Goal: Transaction & Acquisition: Book appointment/travel/reservation

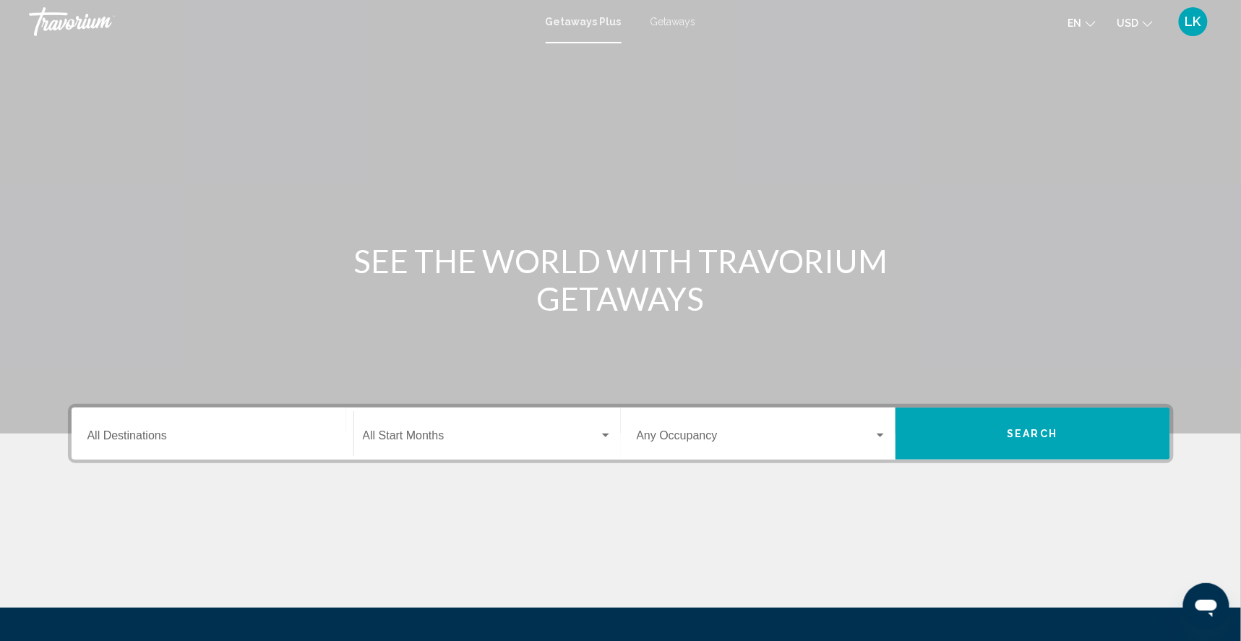
click at [675, 22] on span "Getaways" at bounding box center [673, 22] width 46 height 12
click at [129, 445] on input "Destination All Destinations" at bounding box center [212, 438] width 250 height 13
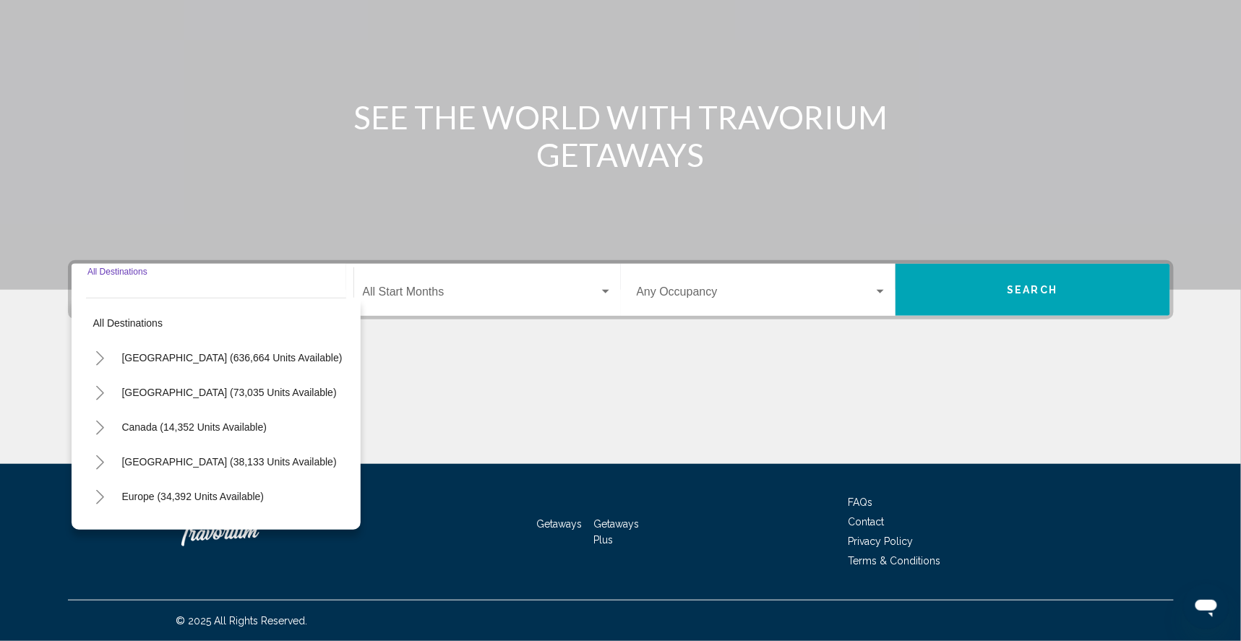
scroll to position [186, 0]
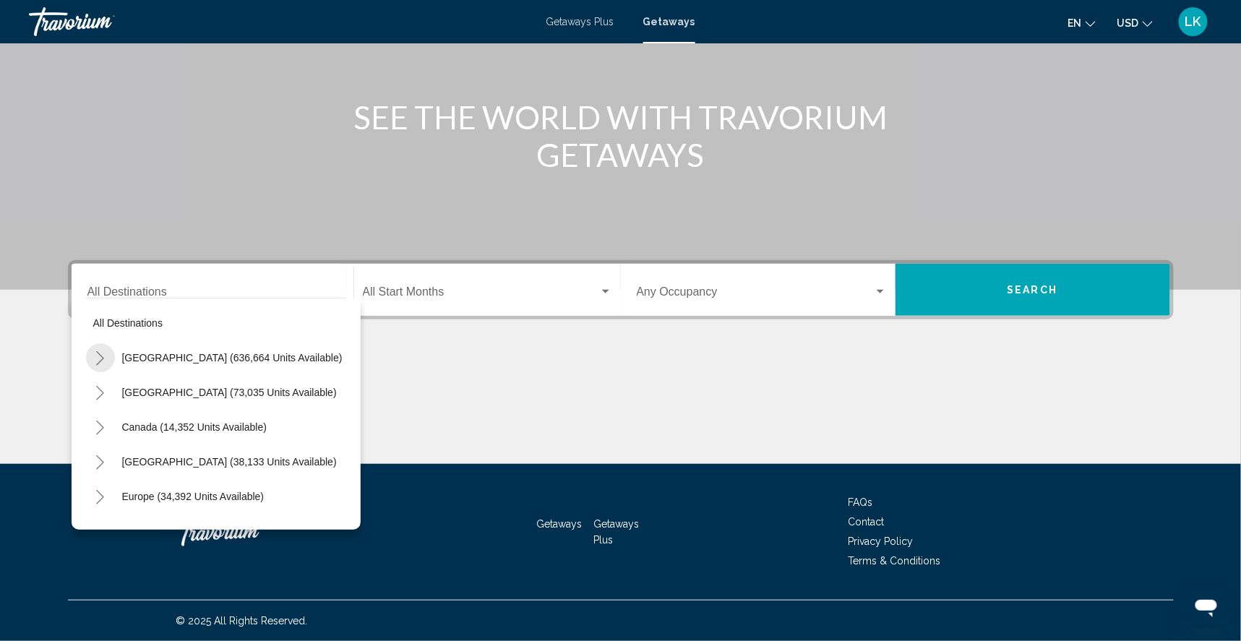
click at [95, 351] on icon "Toggle United States (636,664 units available)" at bounding box center [100, 358] width 11 height 14
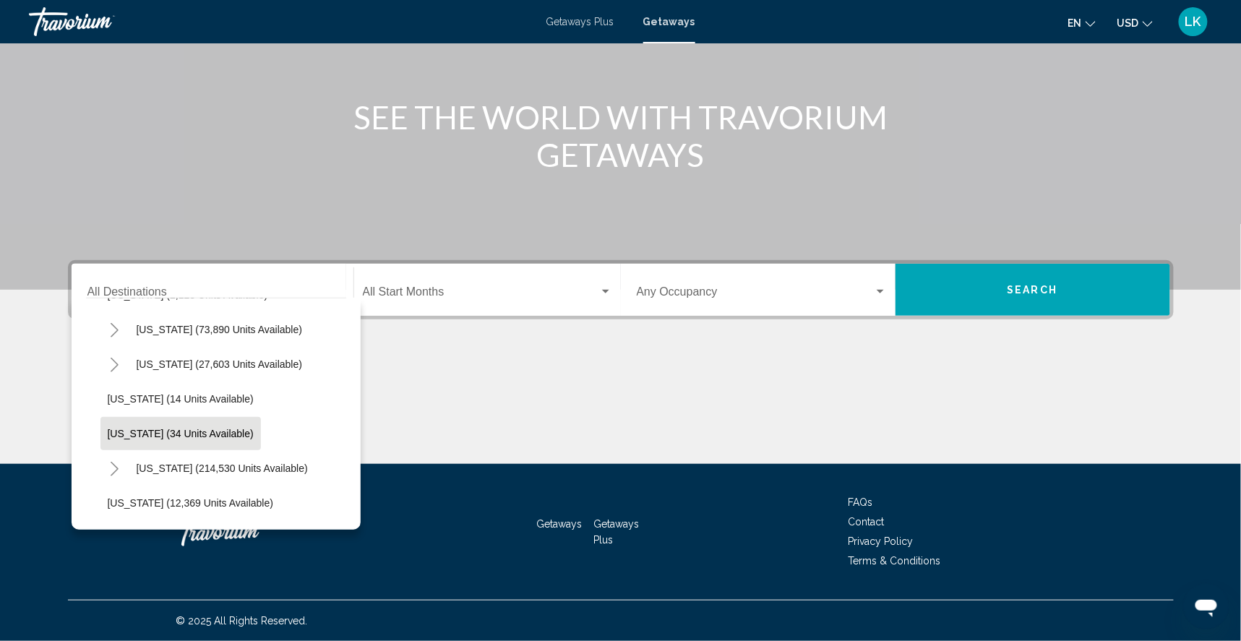
scroll to position [169, 0]
click at [111, 460] on icon "Toggle Florida (214,530 units available)" at bounding box center [115, 467] width 8 height 14
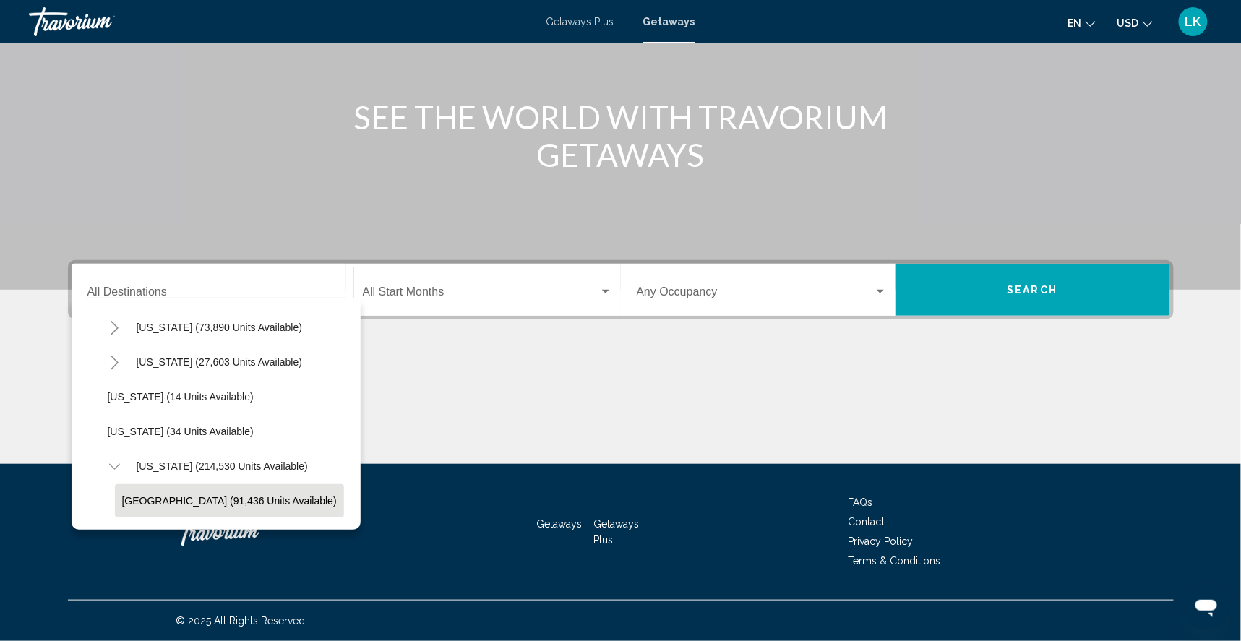
click at [122, 495] on span "[GEOGRAPHIC_DATA] (91,436 units available)" at bounding box center [229, 501] width 215 height 12
type input "**********"
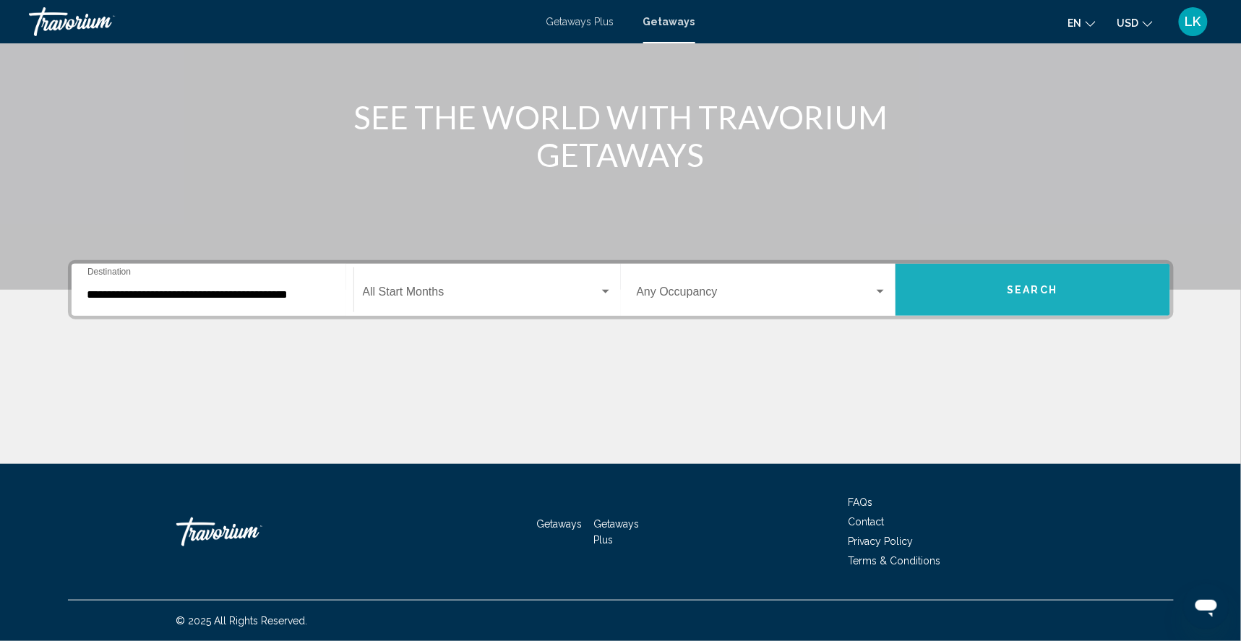
click at [1062, 264] on button "Search" at bounding box center [1032, 290] width 275 height 52
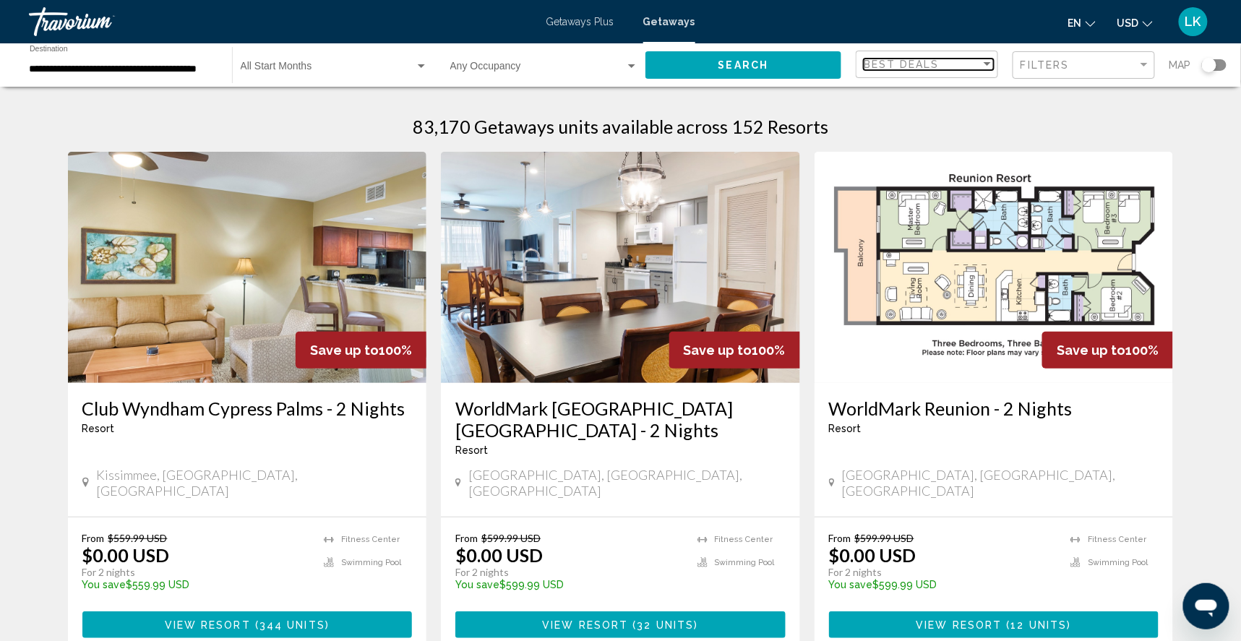
click at [982, 64] on div "Sort by" at bounding box center [987, 65] width 13 height 12
click at [1057, 64] on div at bounding box center [620, 320] width 1241 height 641
click at [1057, 64] on span "Filters" at bounding box center [1044, 65] width 49 height 12
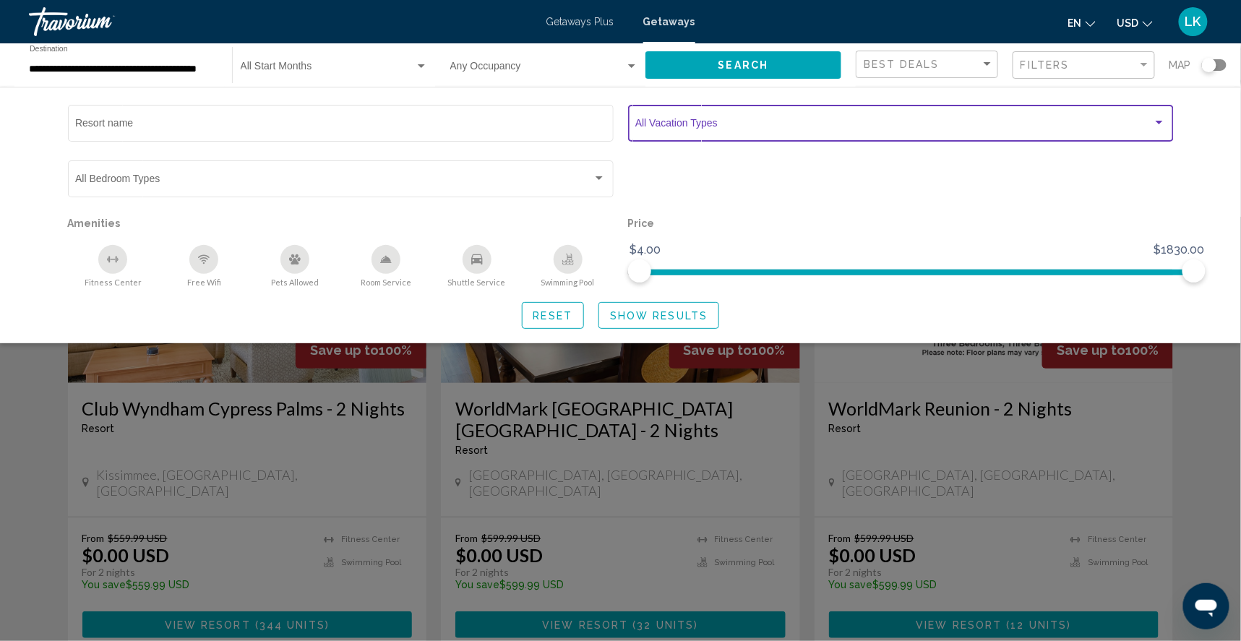
click at [765, 132] on span "Search widget" at bounding box center [893, 126] width 517 height 12
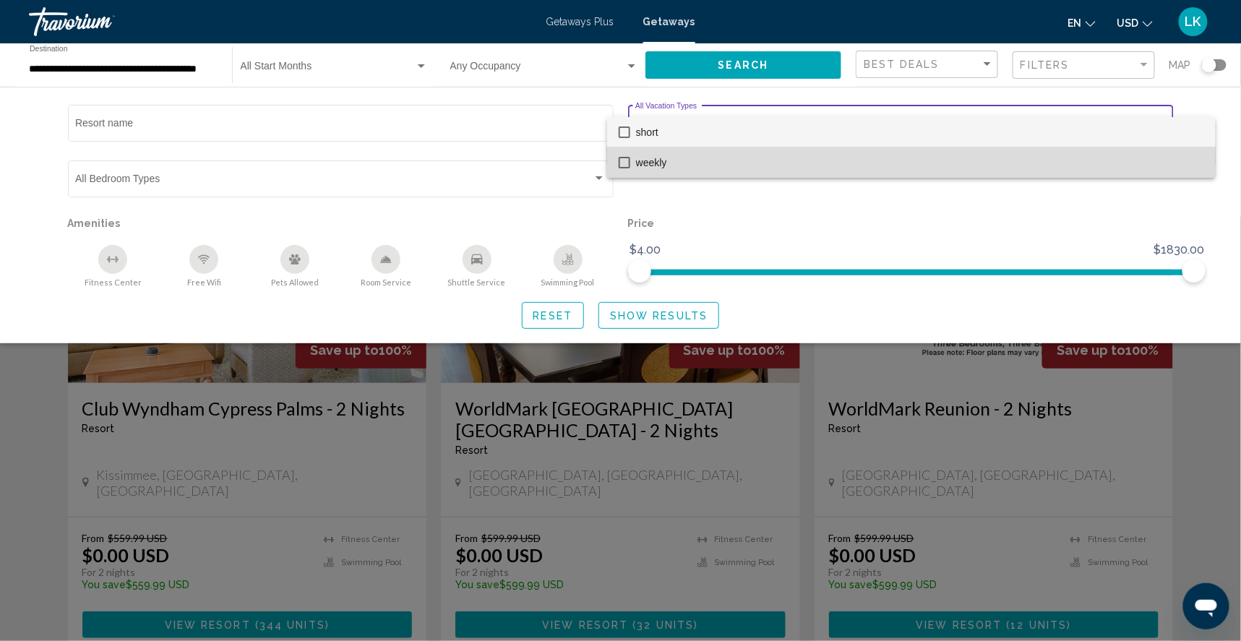
click at [663, 167] on span "weekly" at bounding box center [920, 162] width 568 height 30
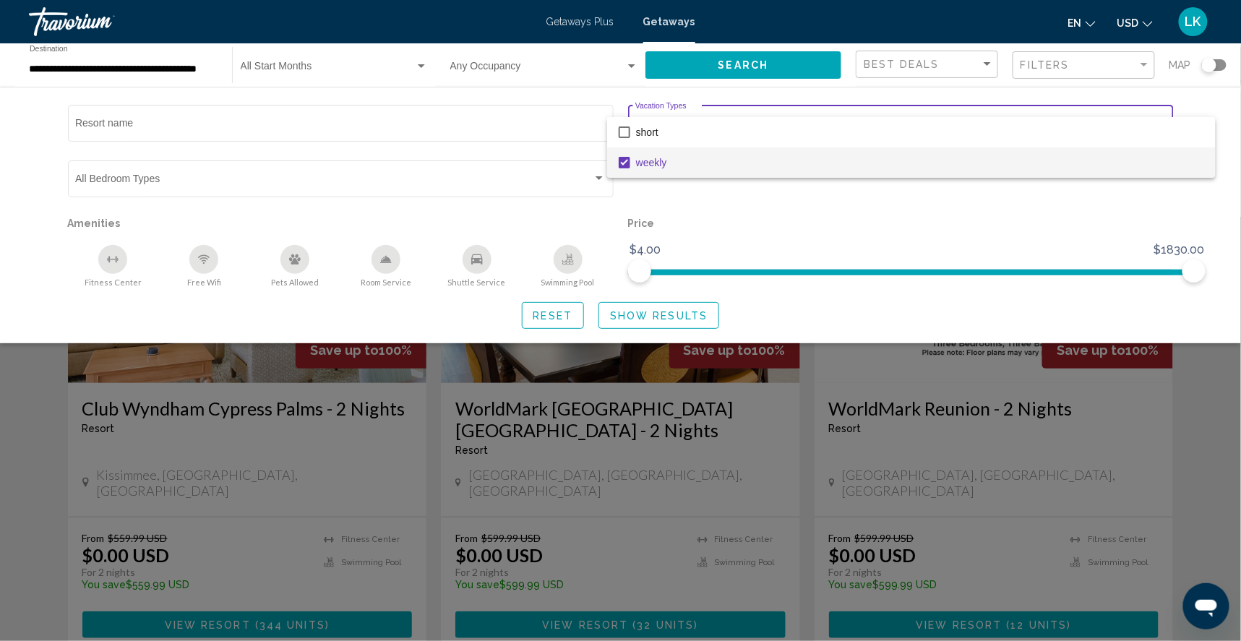
click at [671, 332] on div at bounding box center [620, 320] width 1241 height 641
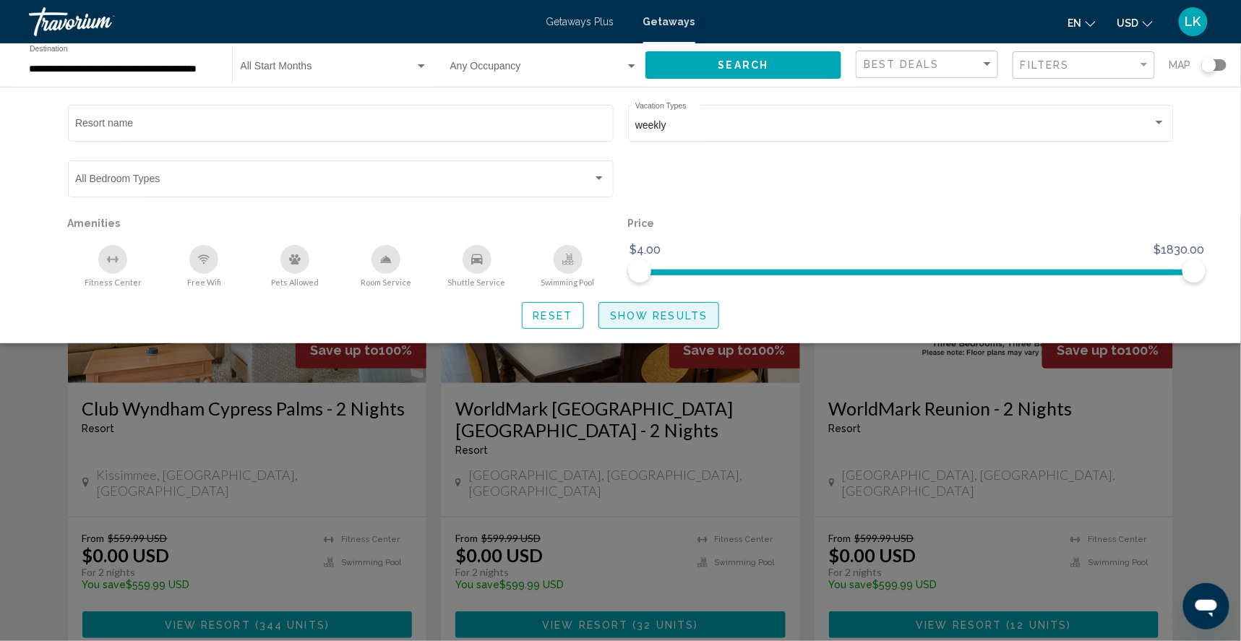
click at [671, 322] on span "Show Results" at bounding box center [659, 316] width 98 height 12
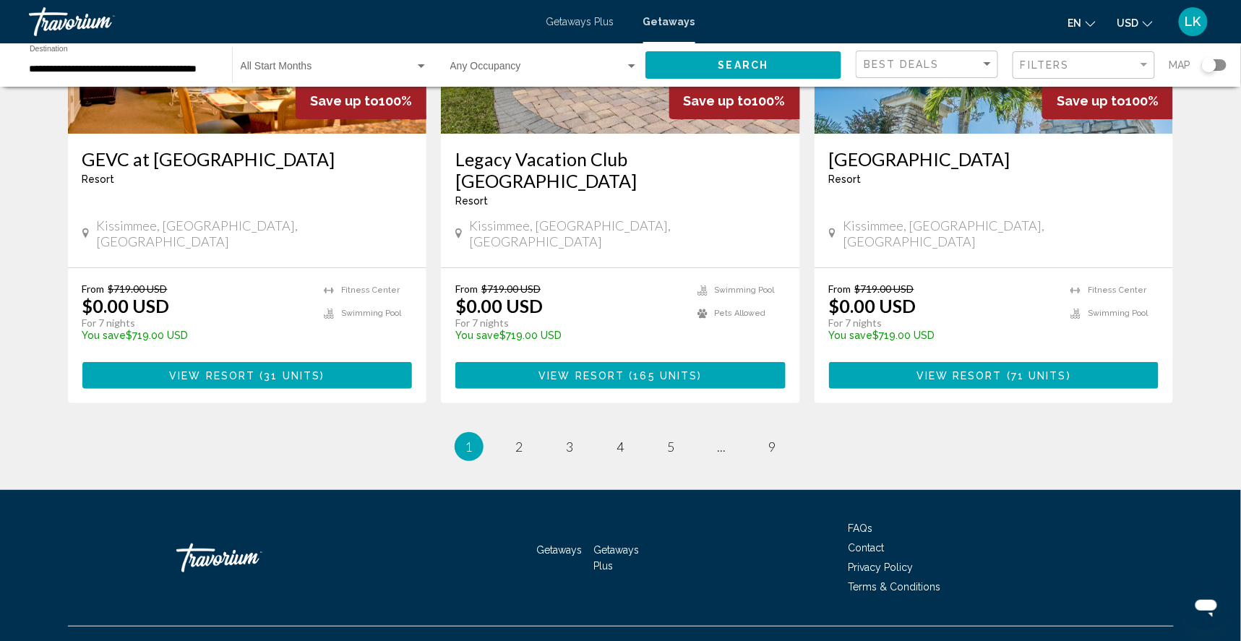
scroll to position [1842, 0]
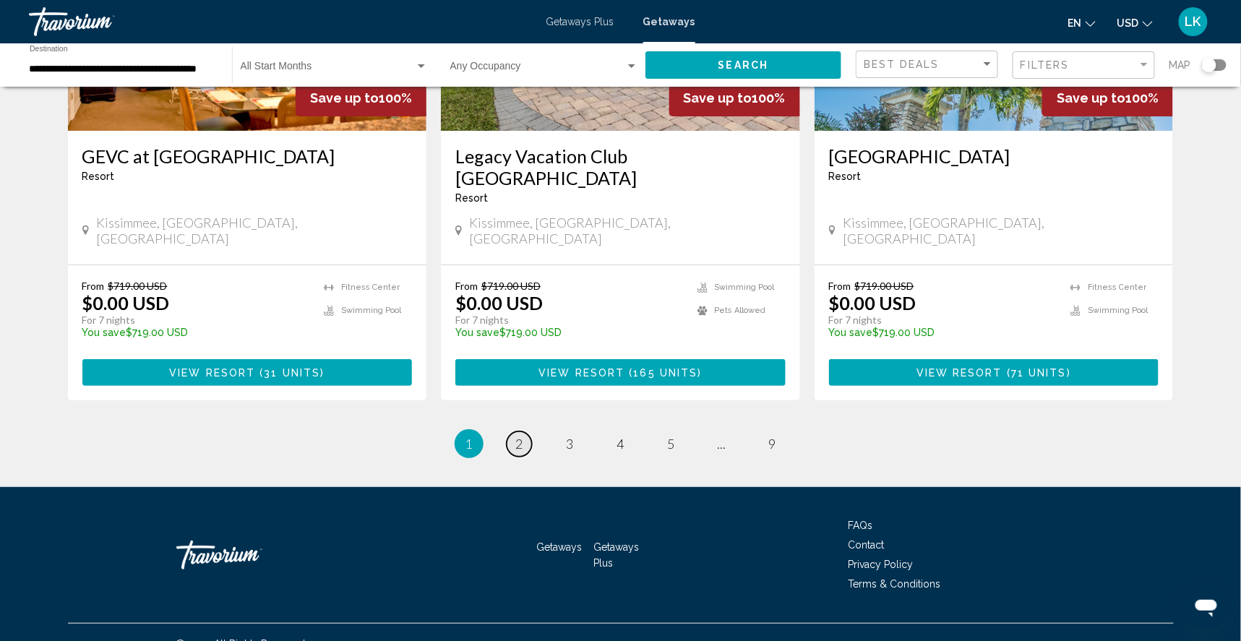
click at [516, 442] on span "2" at bounding box center [519, 444] width 7 height 16
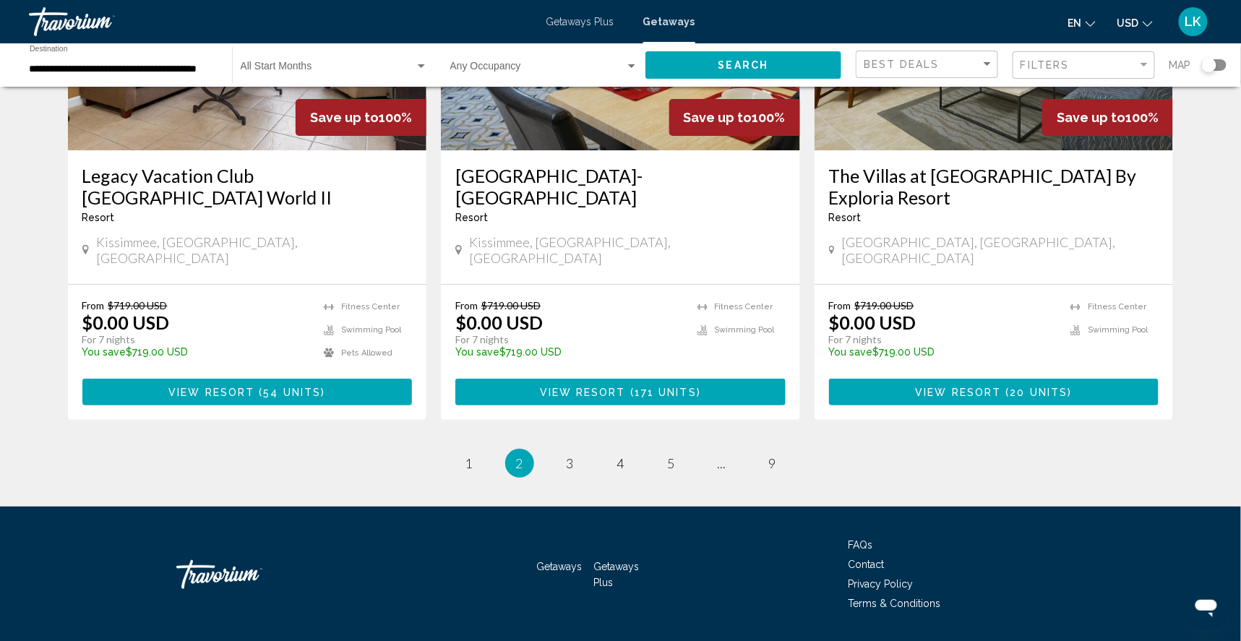
scroll to position [1807, 0]
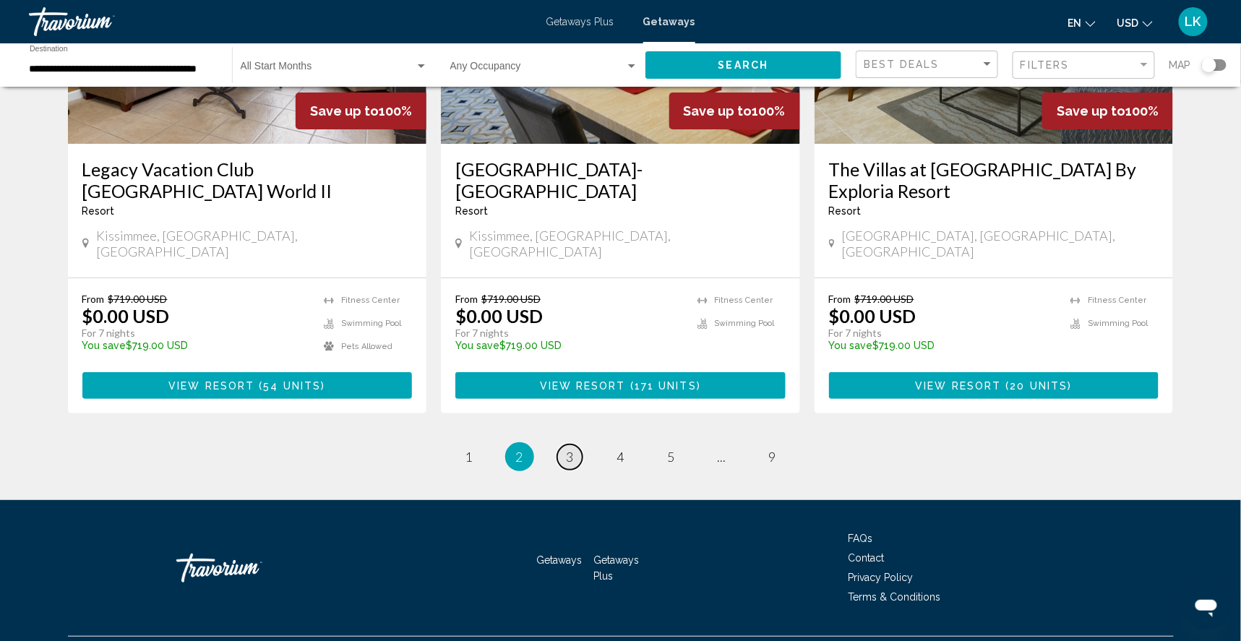
click at [572, 470] on link "page 3" at bounding box center [569, 456] width 25 height 25
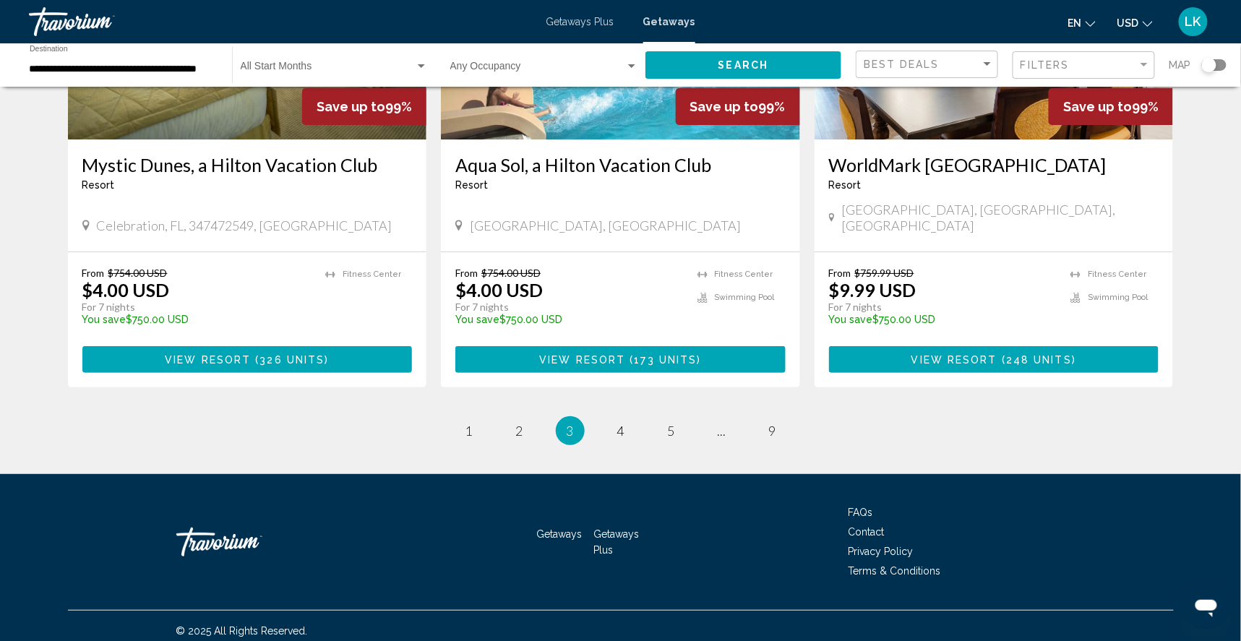
scroll to position [1833, 0]
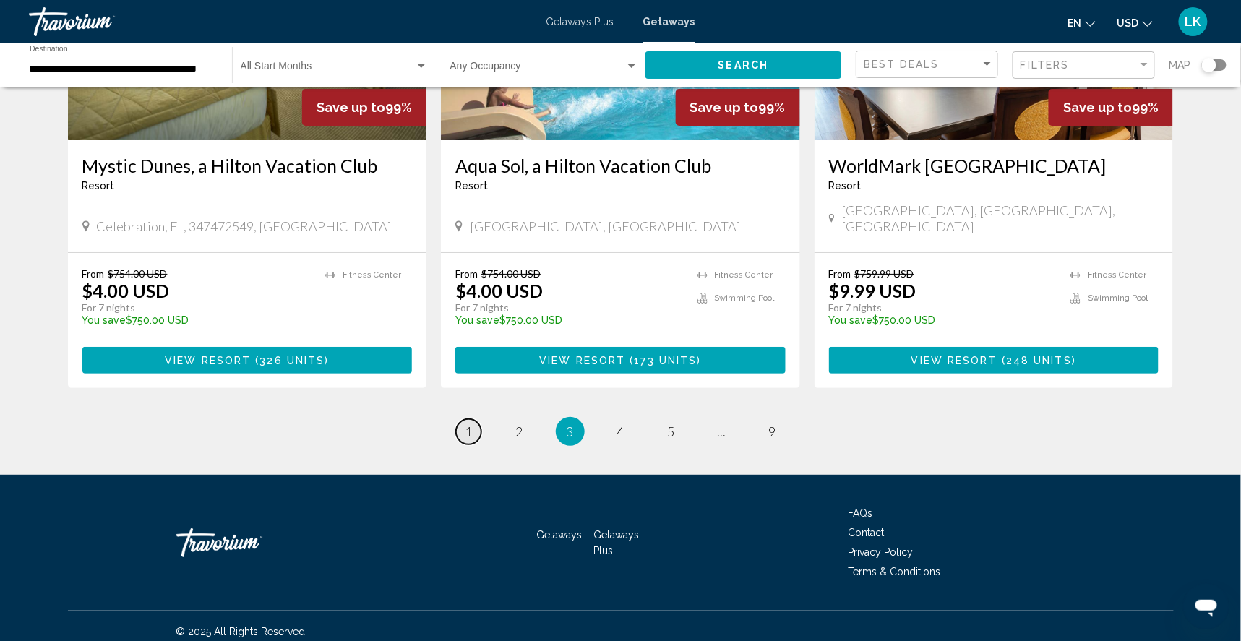
click at [465, 424] on span "1" at bounding box center [468, 432] width 7 height 16
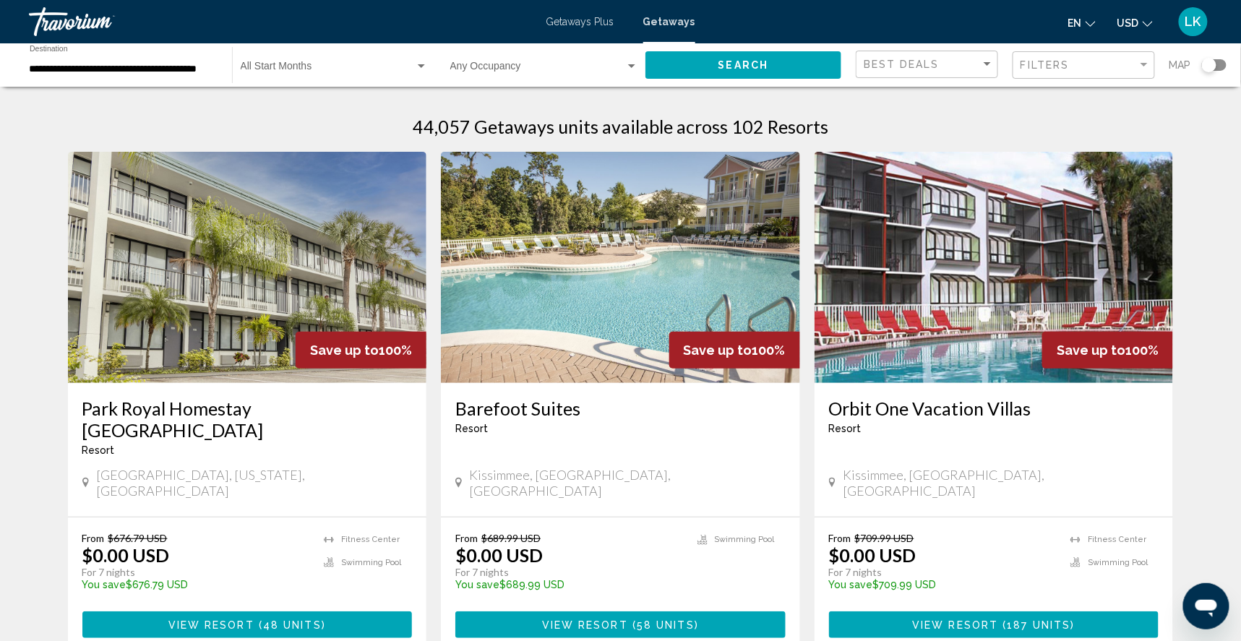
click at [590, 291] on img "Main content" at bounding box center [620, 267] width 359 height 231
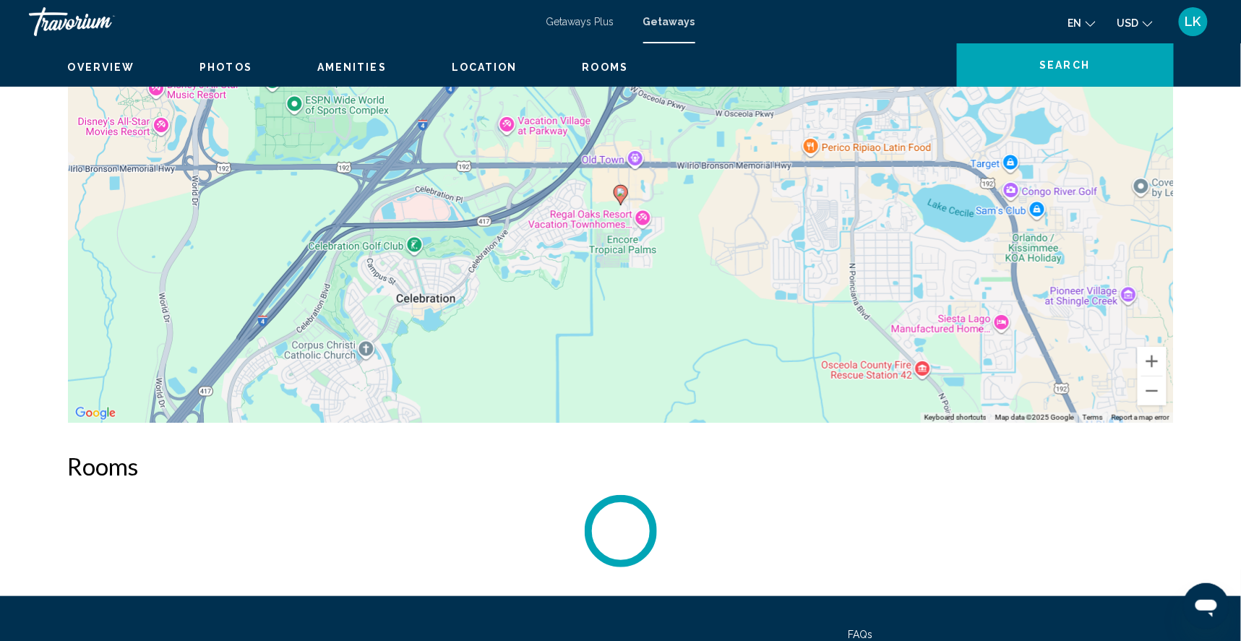
scroll to position [2003, 0]
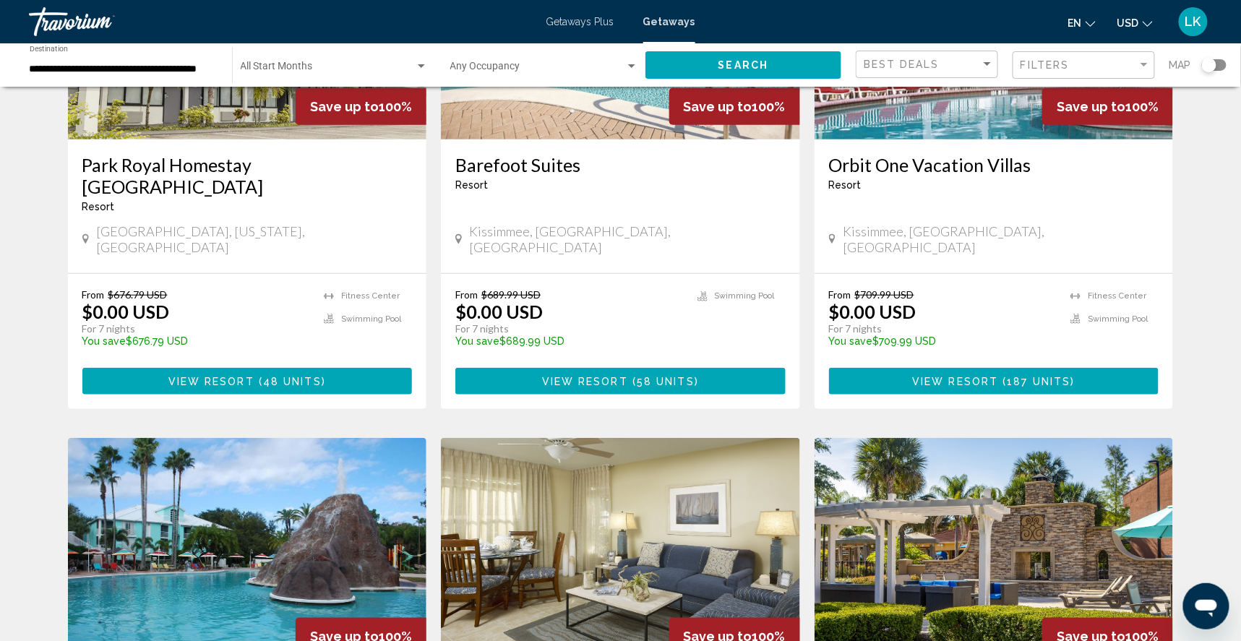
scroll to position [267, 0]
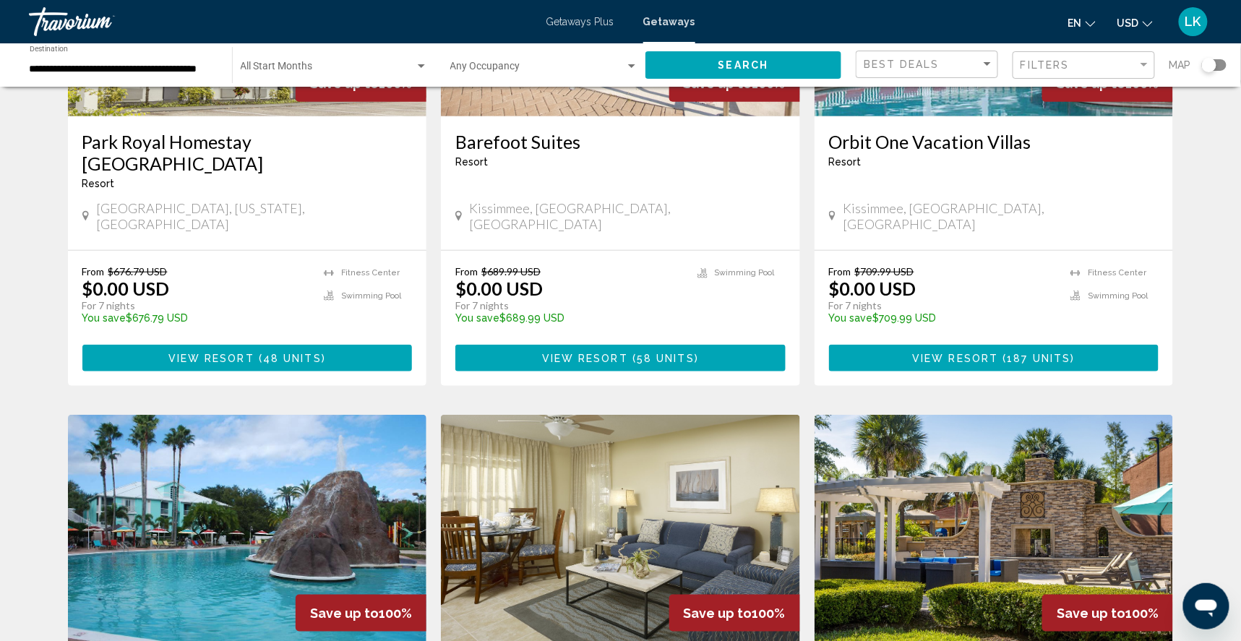
click at [184, 439] on img "Main content" at bounding box center [247, 530] width 359 height 231
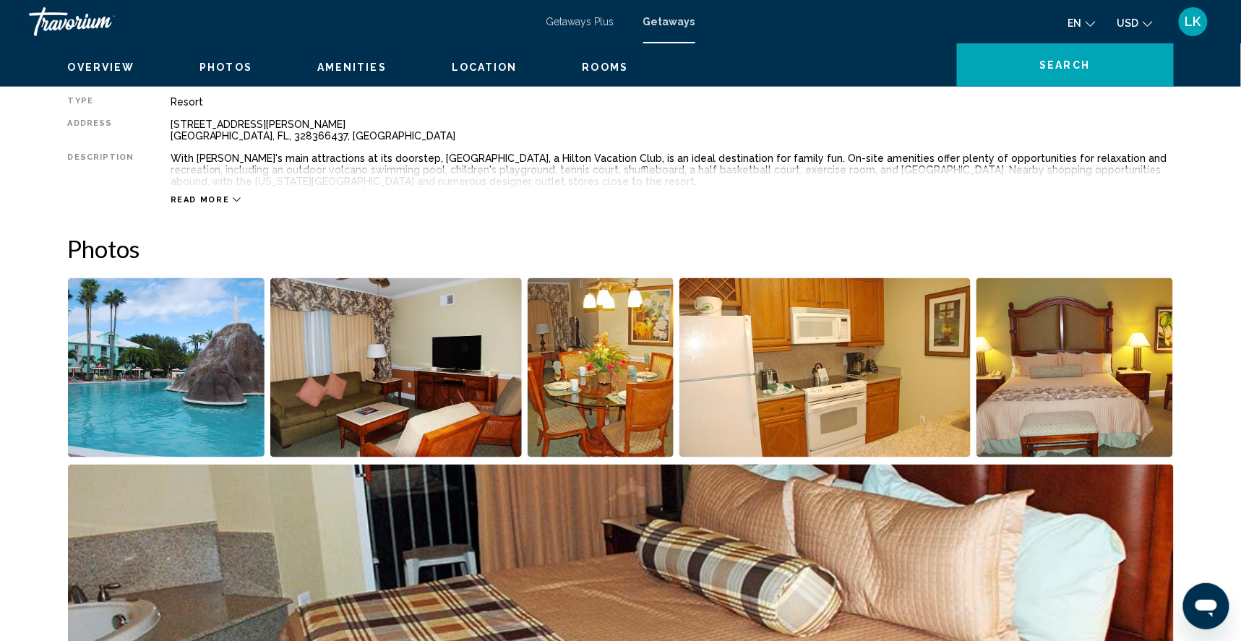
scroll to position [499, 0]
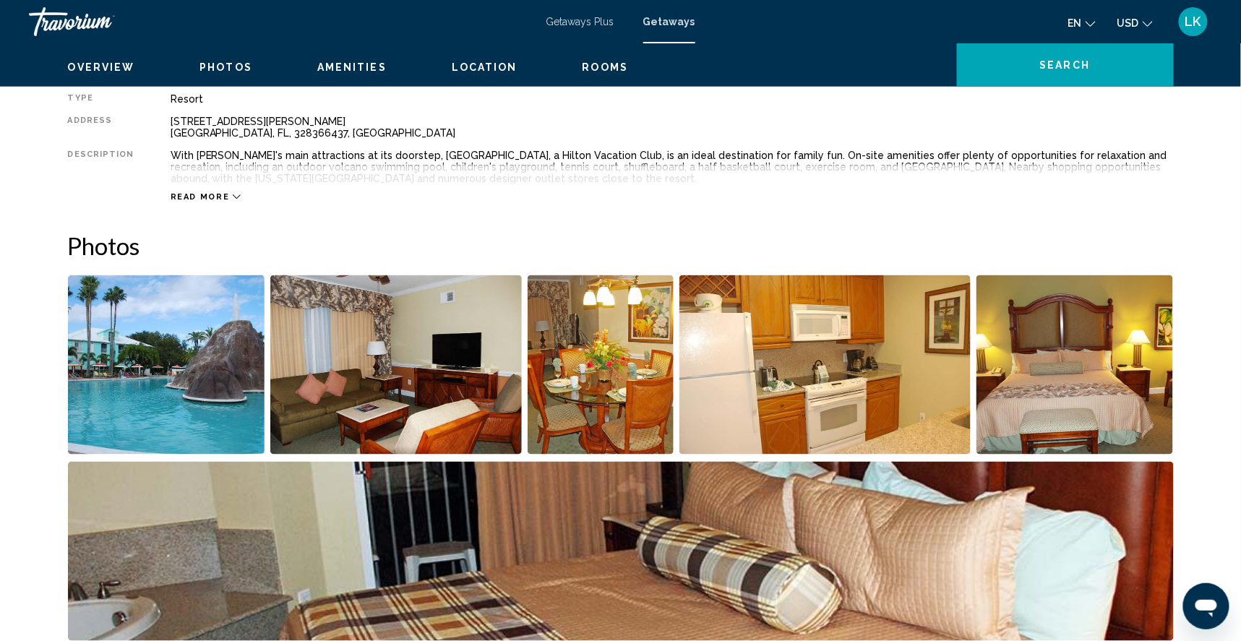
click at [147, 453] on img "Open full-screen image slider" at bounding box center [166, 364] width 197 height 179
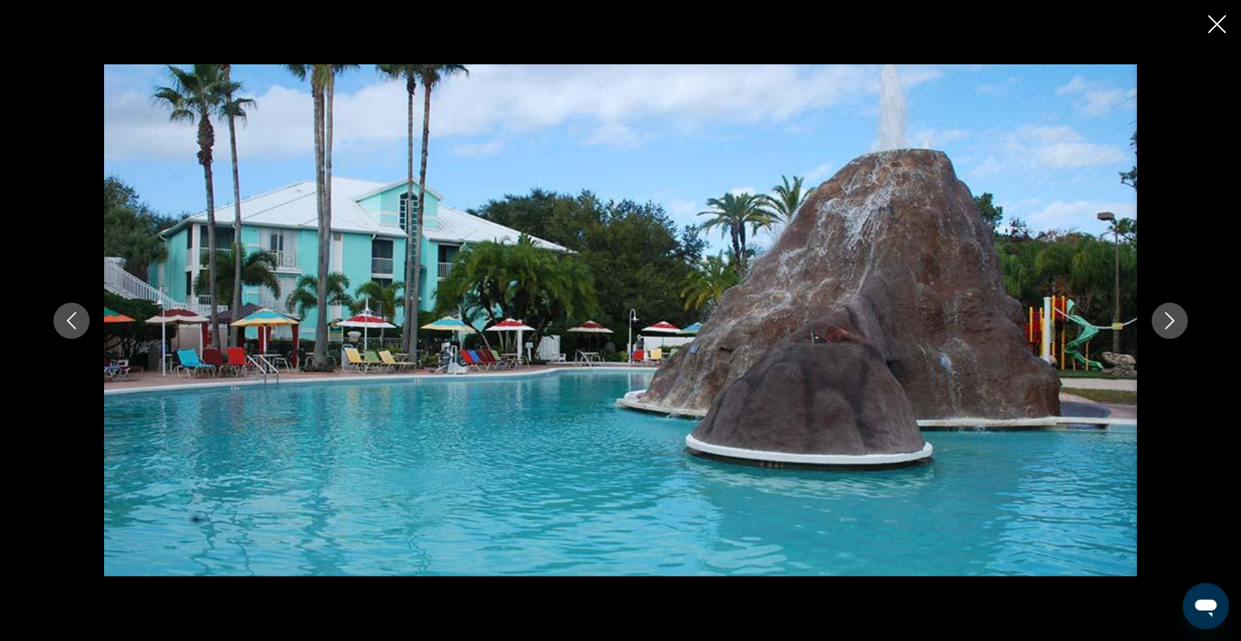
click at [1179, 322] on icon "Next image" at bounding box center [1169, 320] width 17 height 17
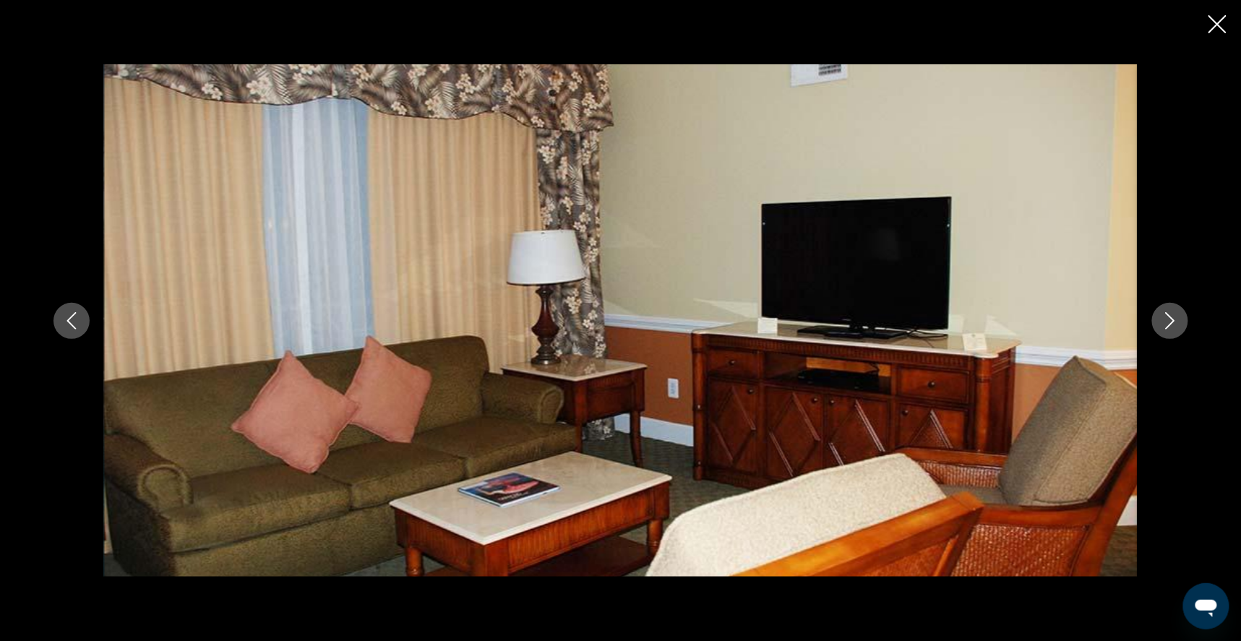
click at [1179, 322] on icon "Next image" at bounding box center [1169, 320] width 17 height 17
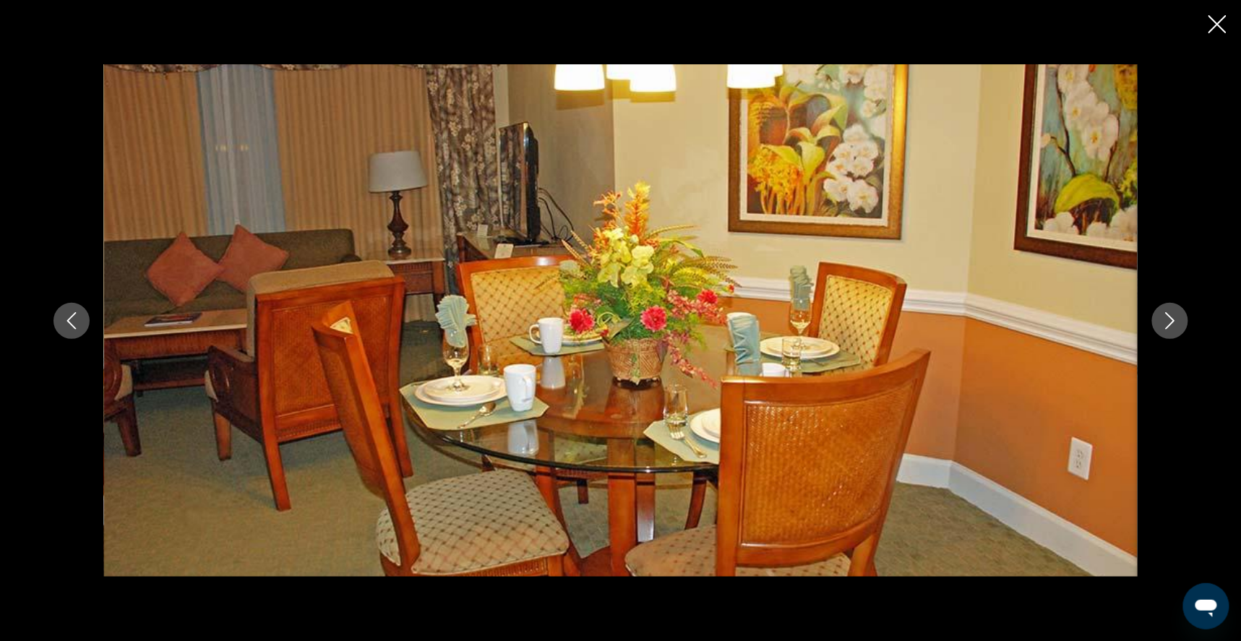
click at [1179, 322] on icon "Next image" at bounding box center [1169, 320] width 17 height 17
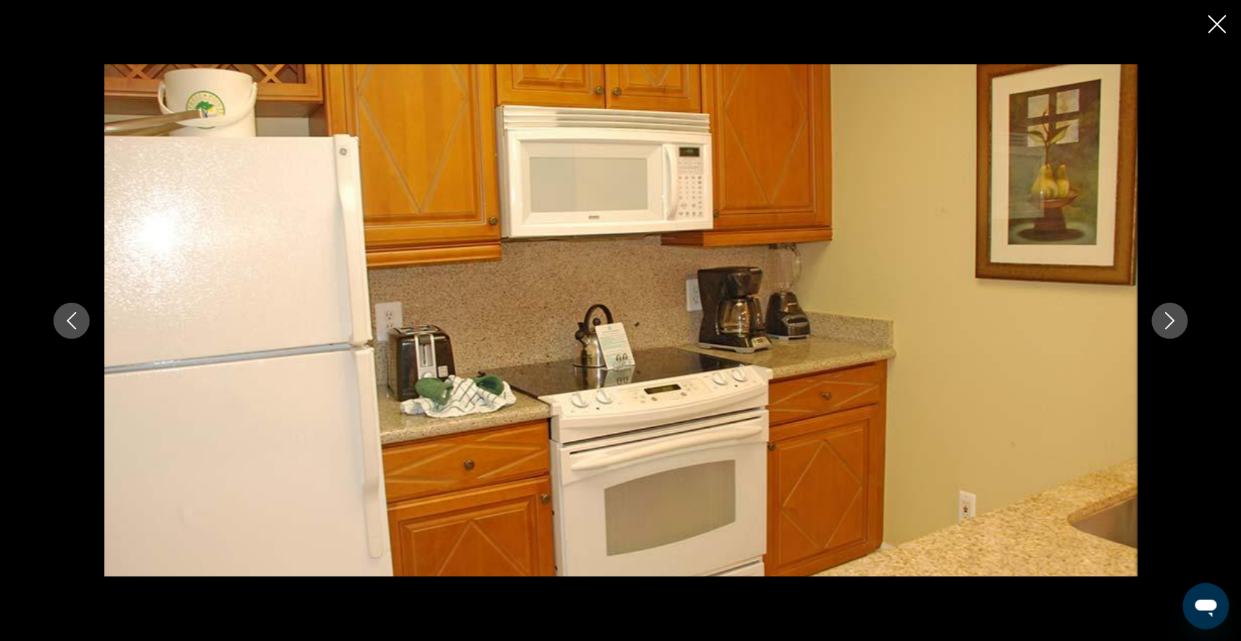
click at [1179, 321] on icon "Next image" at bounding box center [1169, 320] width 17 height 17
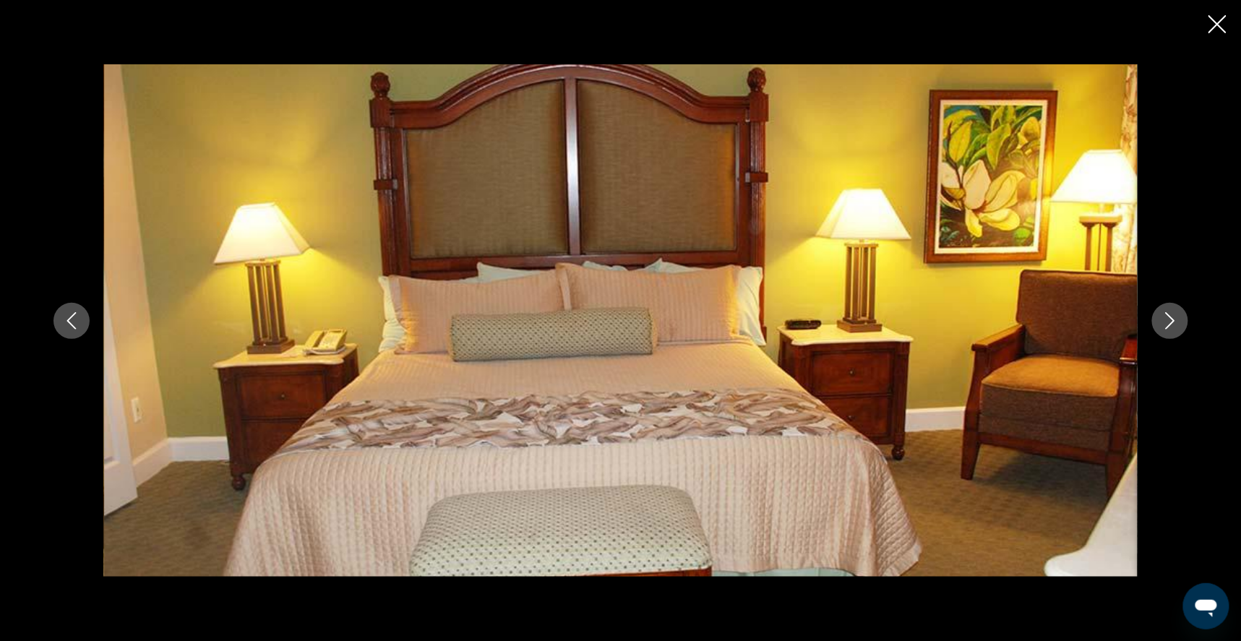
click at [1179, 322] on icon "Next image" at bounding box center [1169, 320] width 17 height 17
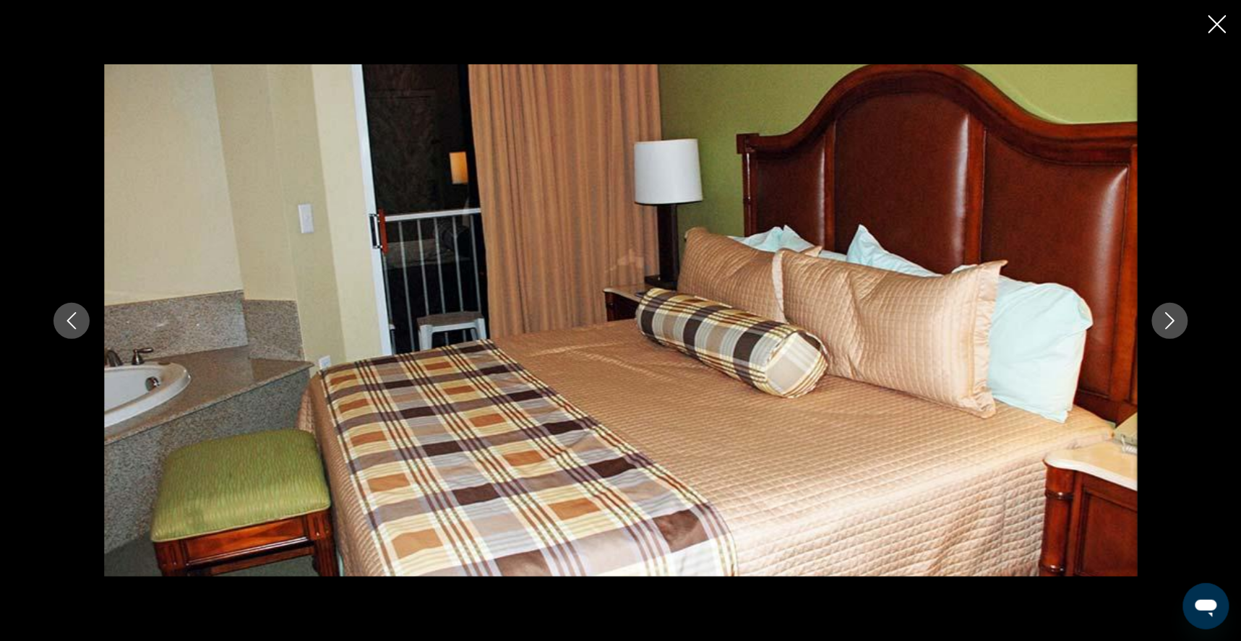
click at [1179, 322] on icon "Next image" at bounding box center [1169, 320] width 17 height 17
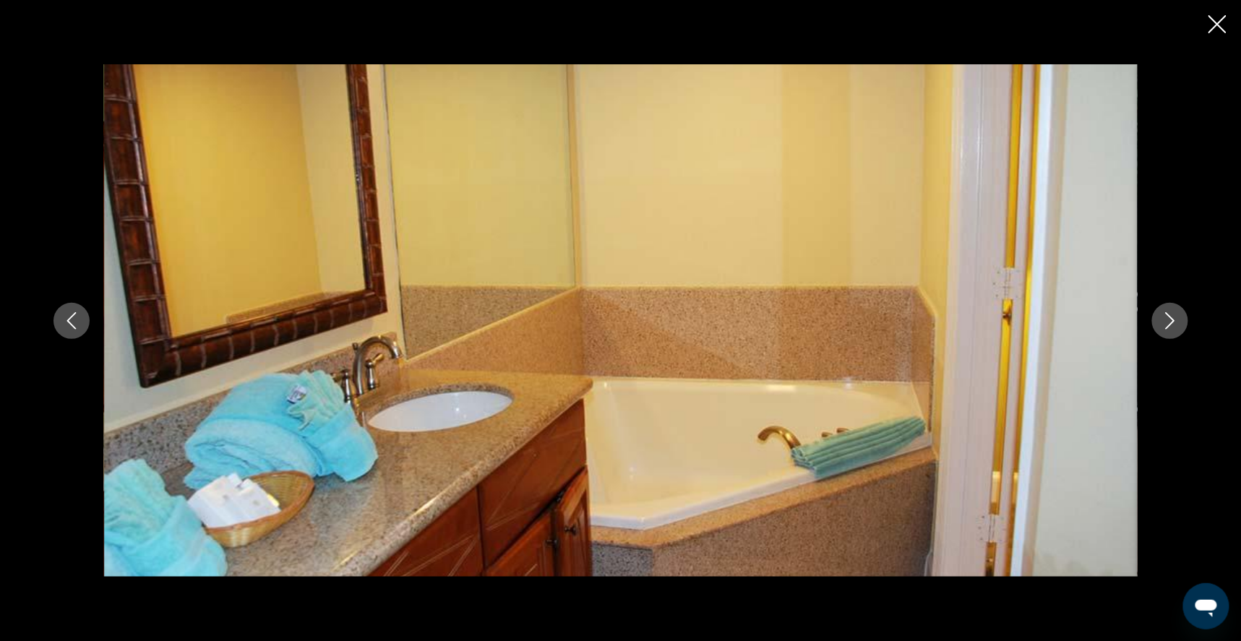
click at [1179, 322] on icon "Next image" at bounding box center [1169, 320] width 17 height 17
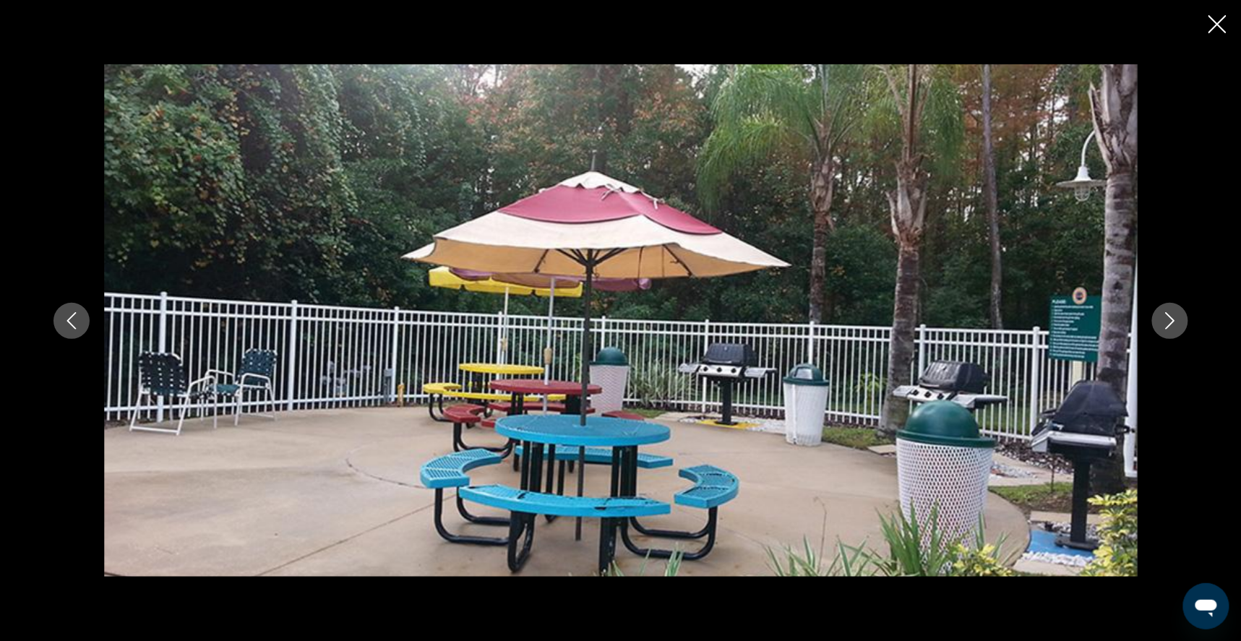
click at [1179, 324] on icon "Next image" at bounding box center [1169, 320] width 17 height 17
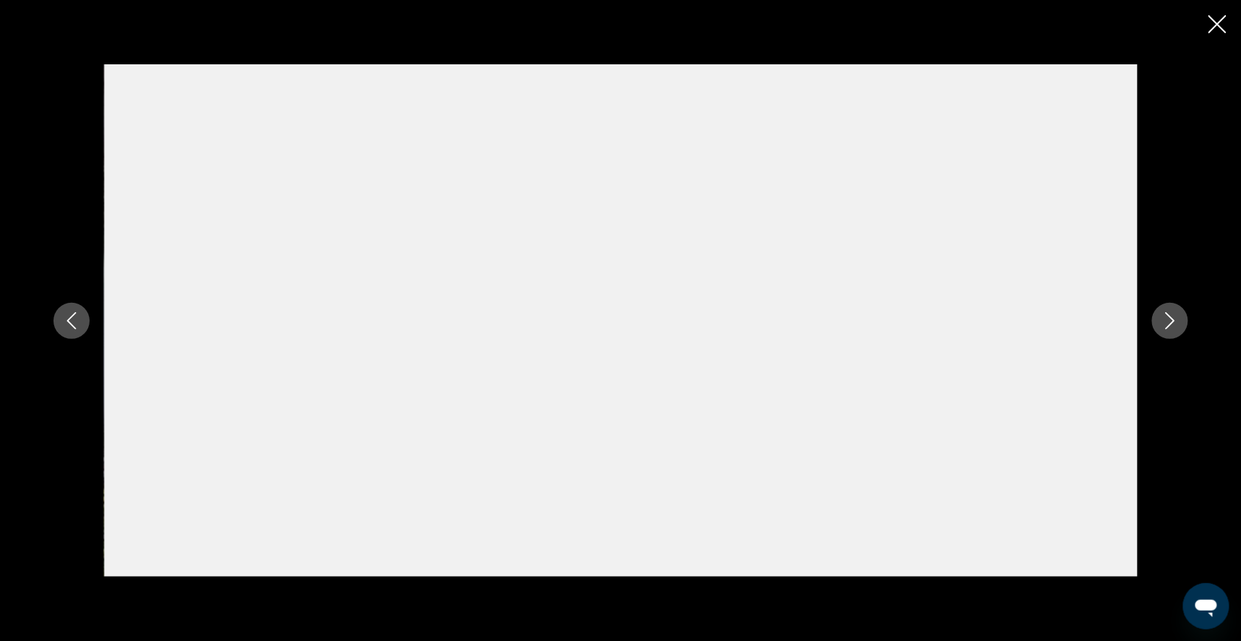
click at [1179, 324] on icon "Next image" at bounding box center [1169, 320] width 17 height 17
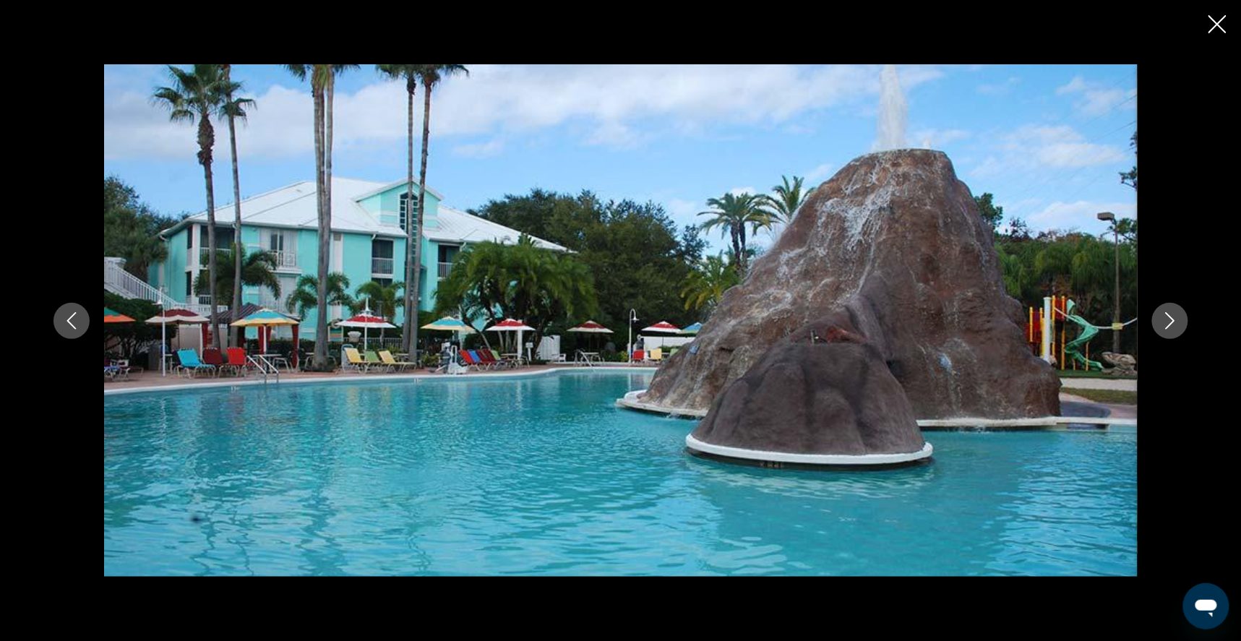
click at [1179, 324] on icon "Next image" at bounding box center [1169, 320] width 17 height 17
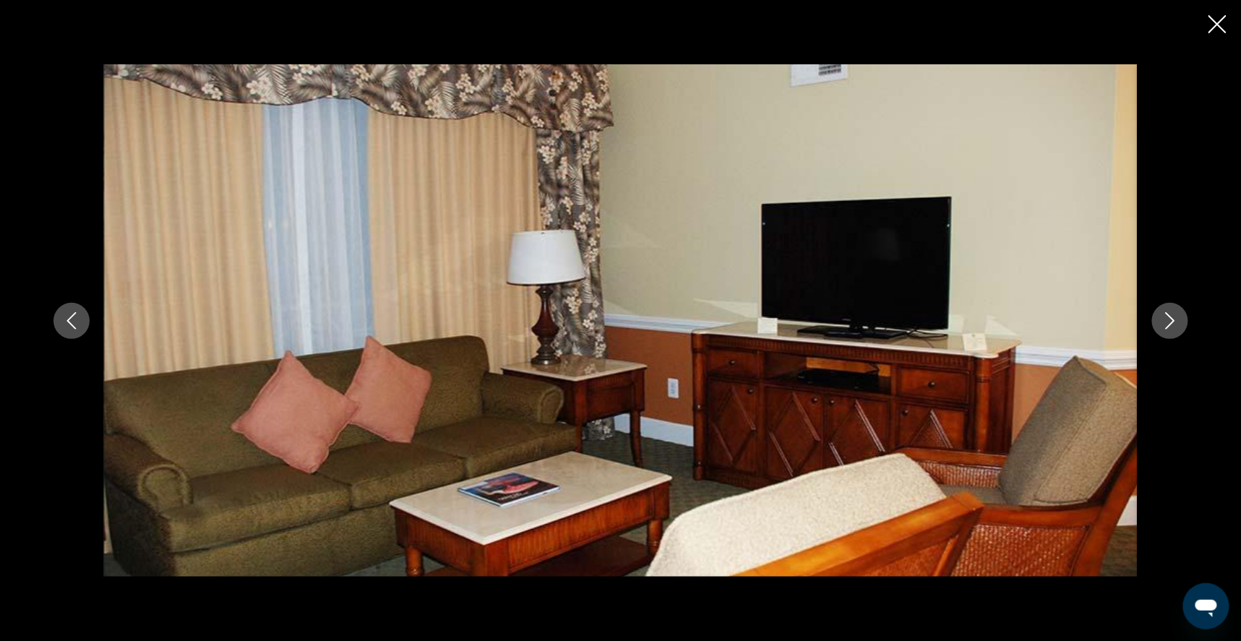
click at [1179, 324] on icon "Next image" at bounding box center [1169, 320] width 17 height 17
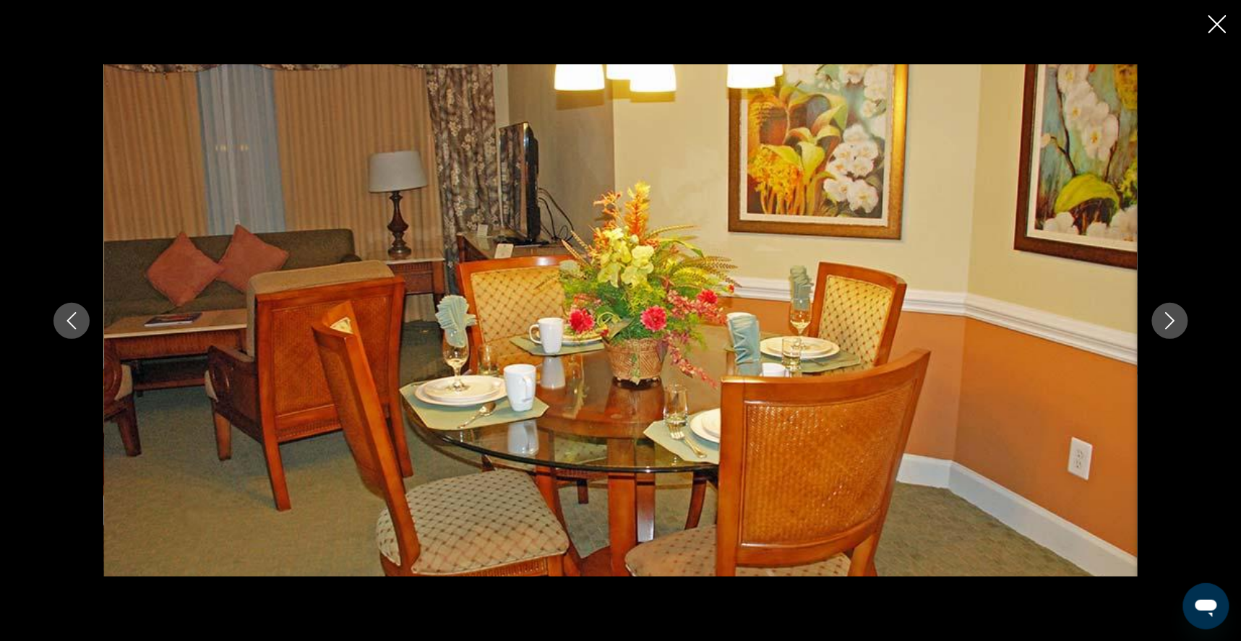
click at [1179, 319] on icon "Next image" at bounding box center [1169, 320] width 17 height 17
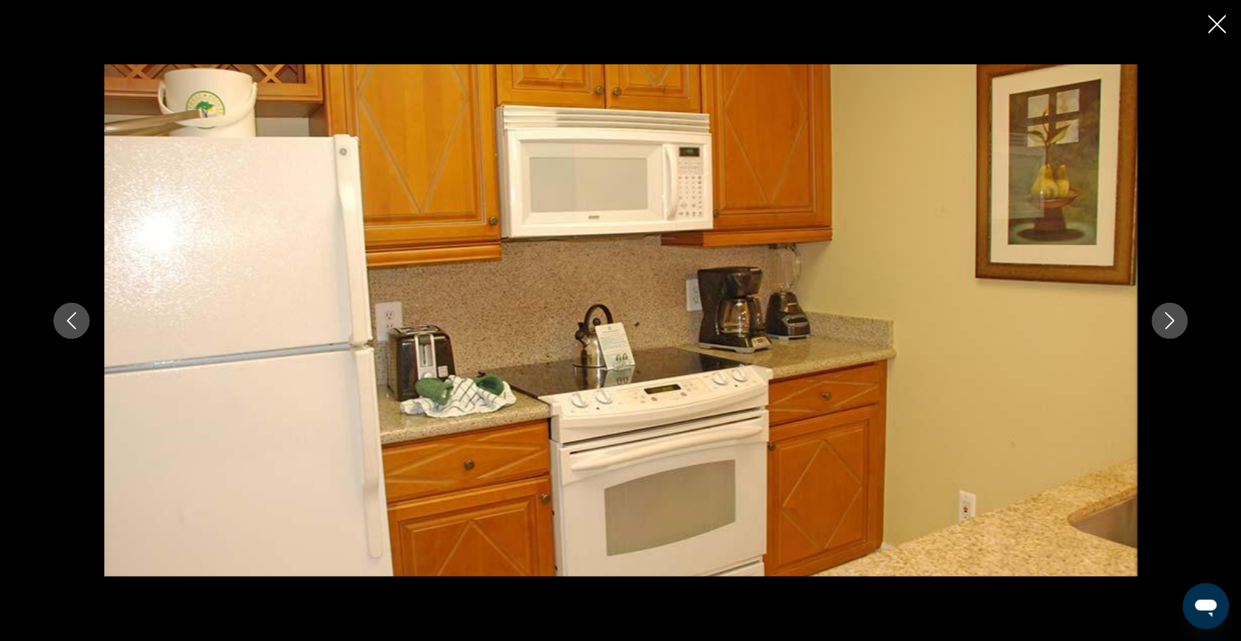
click at [1216, 25] on icon "Close slideshow" at bounding box center [1217, 24] width 18 height 18
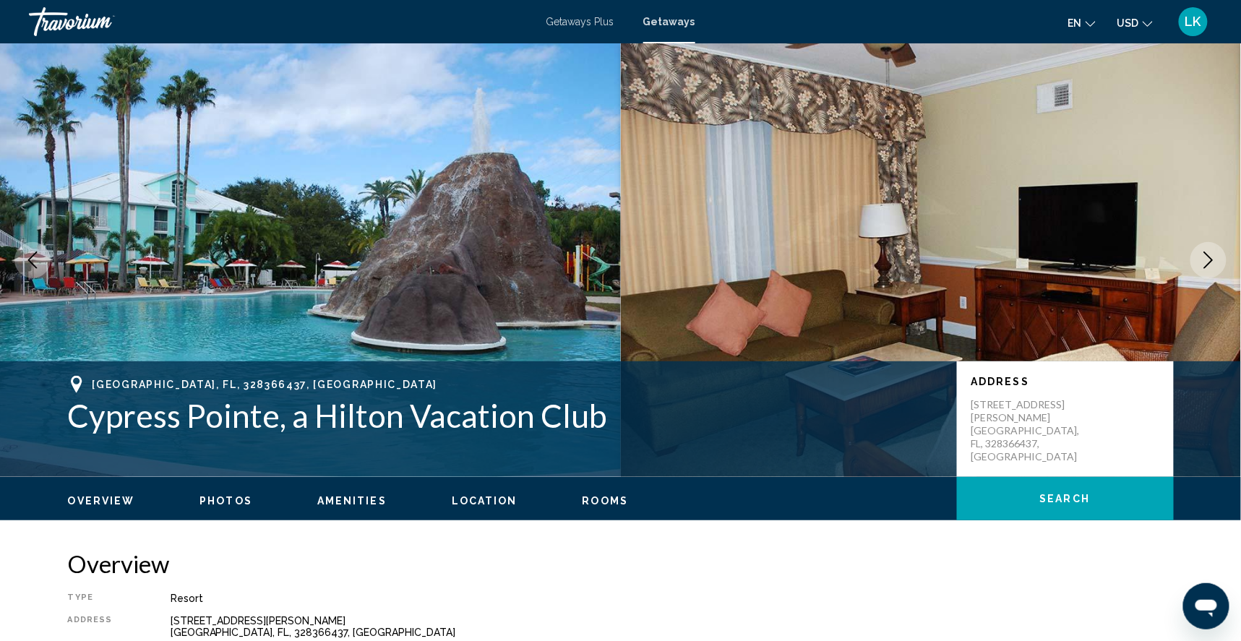
scroll to position [0, 0]
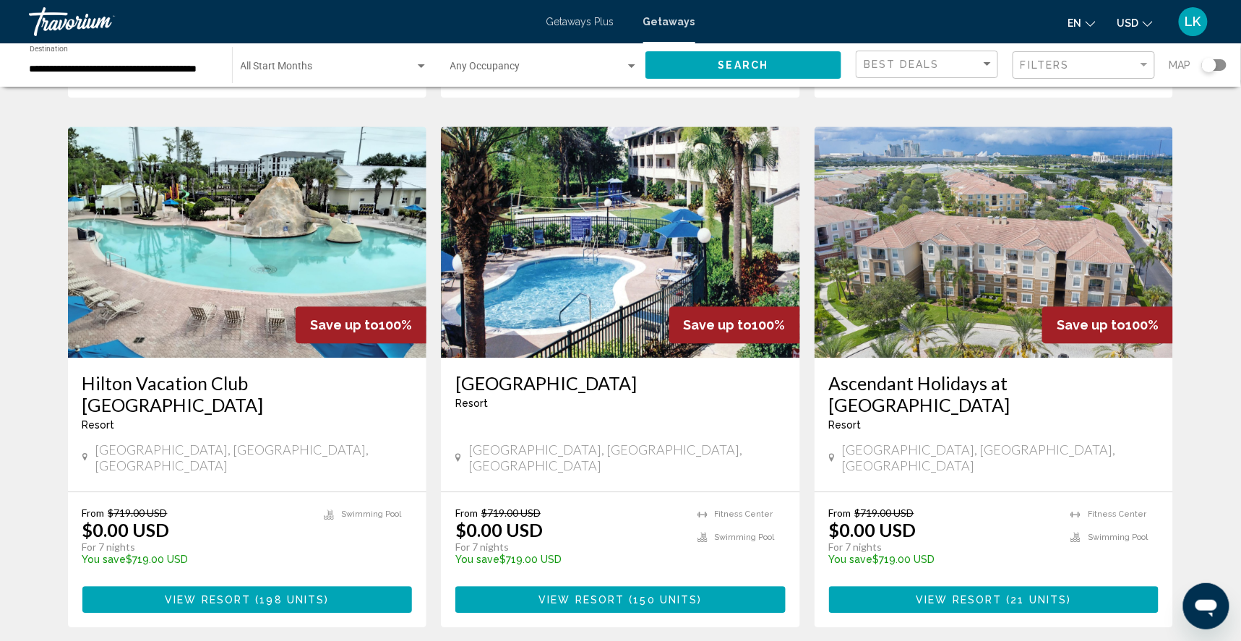
scroll to position [1086, 0]
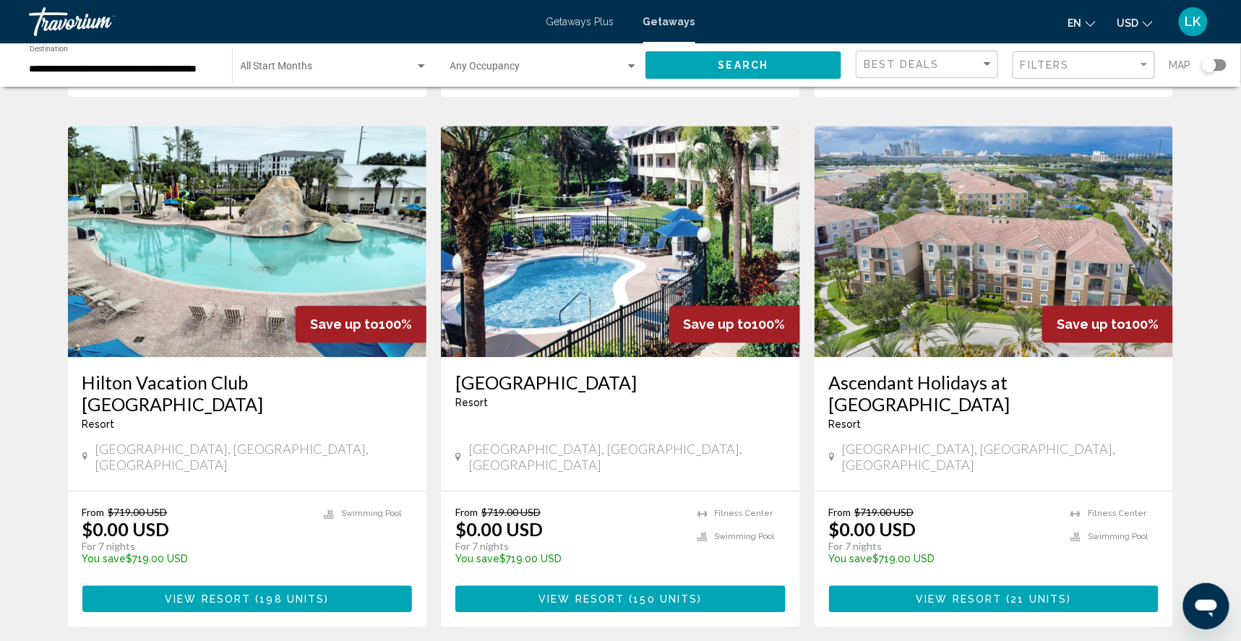
click at [582, 271] on img "Main content" at bounding box center [620, 241] width 359 height 231
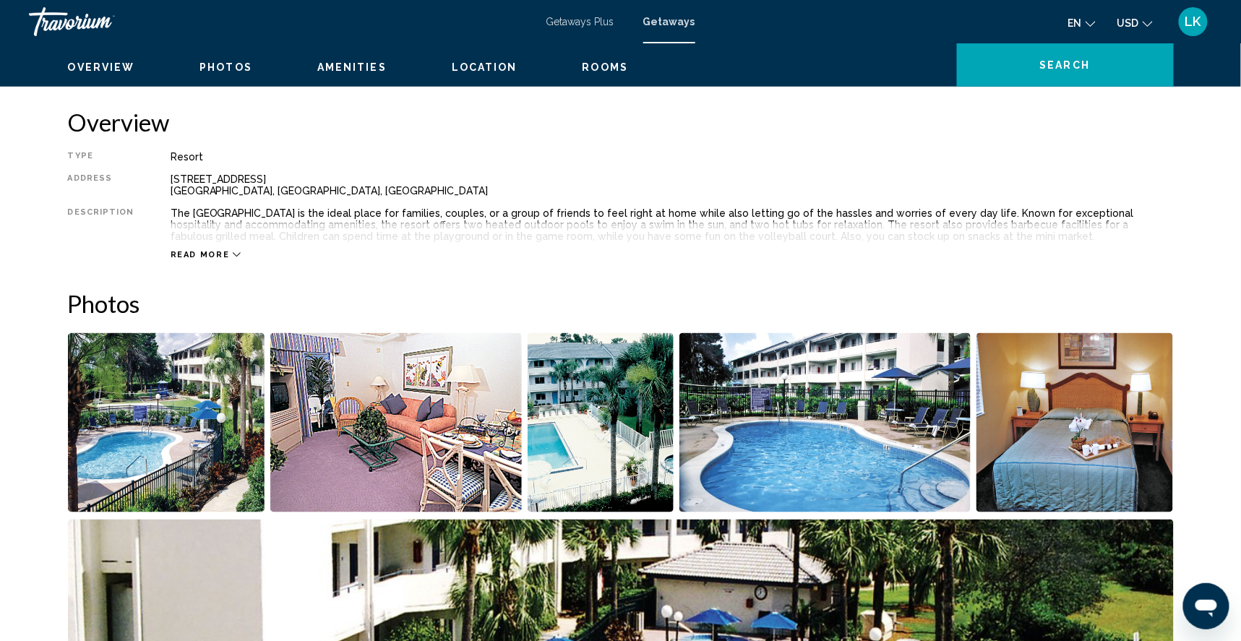
scroll to position [413, 0]
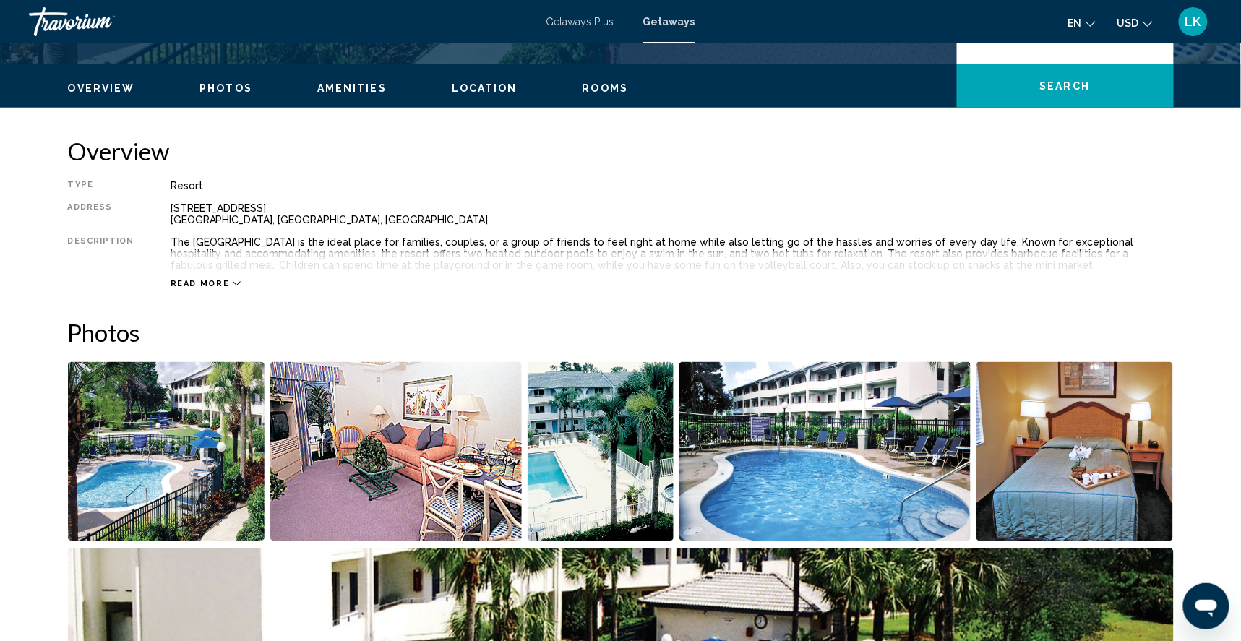
click at [121, 494] on img "Open full-screen image slider" at bounding box center [166, 451] width 197 height 179
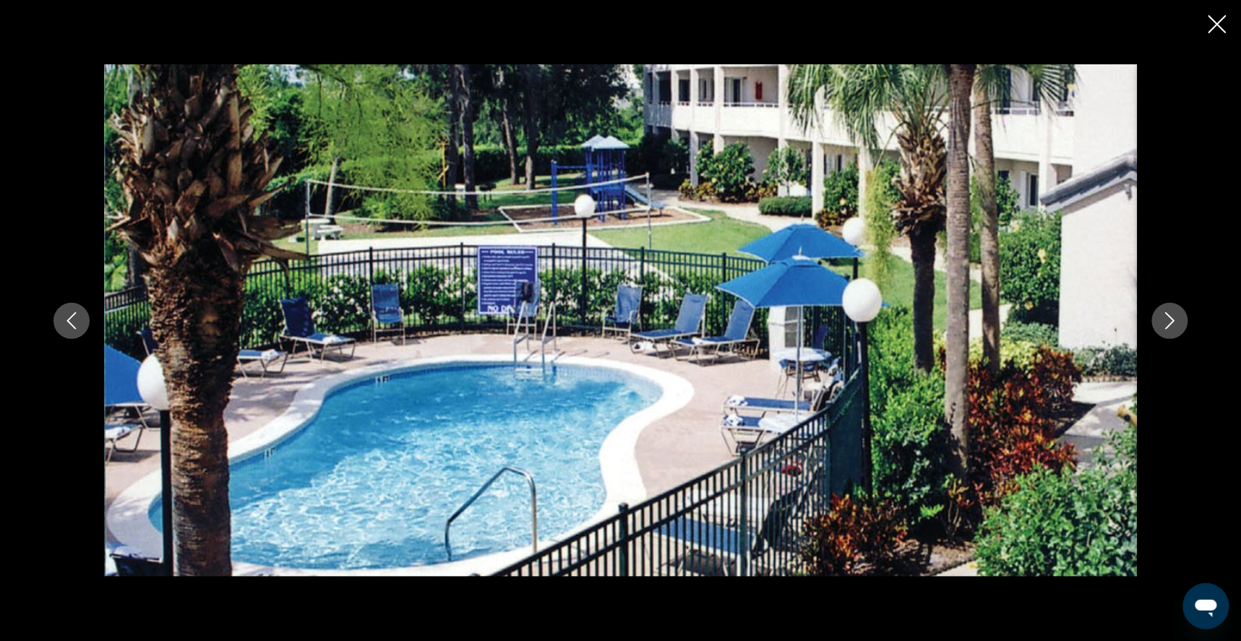
click at [1174, 321] on icon "Next image" at bounding box center [1169, 320] width 9 height 17
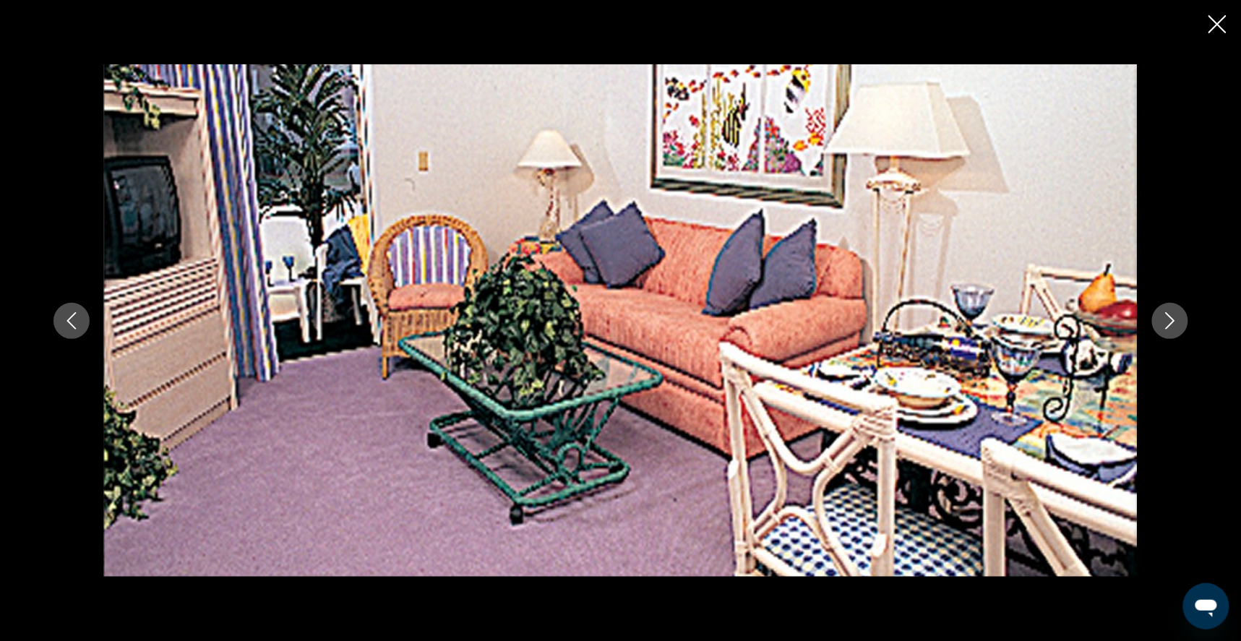
click at [1174, 321] on icon "Next image" at bounding box center [1169, 320] width 9 height 17
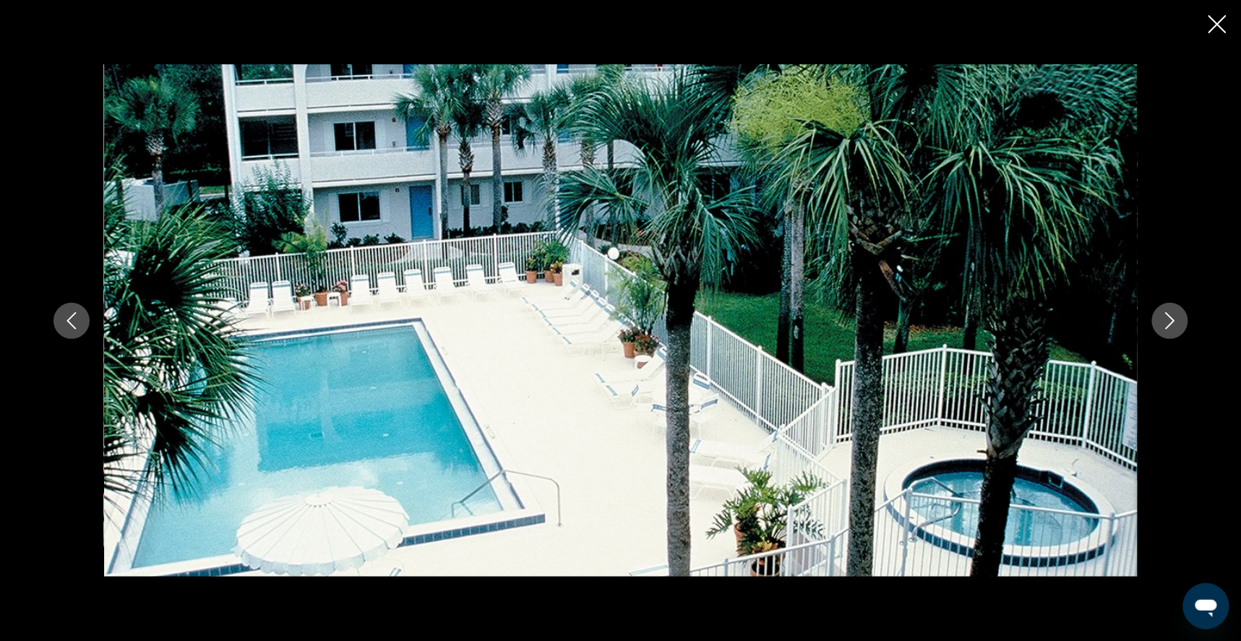
click at [1174, 321] on icon "Next image" at bounding box center [1169, 320] width 9 height 17
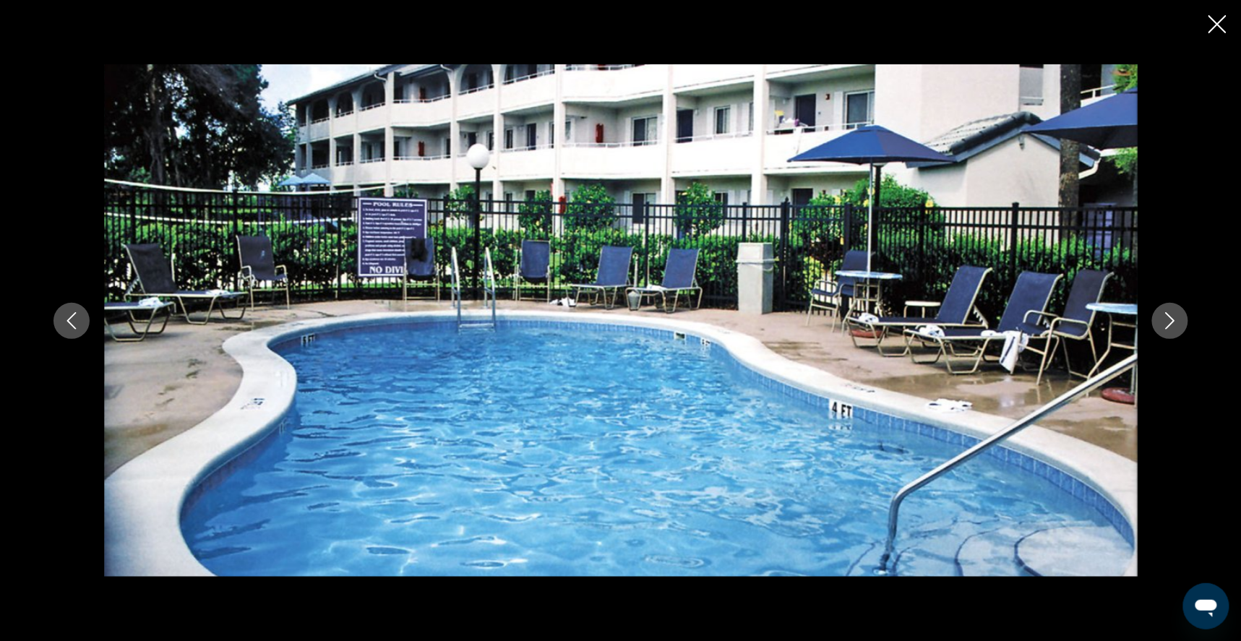
click at [1174, 321] on icon "Next image" at bounding box center [1169, 320] width 9 height 17
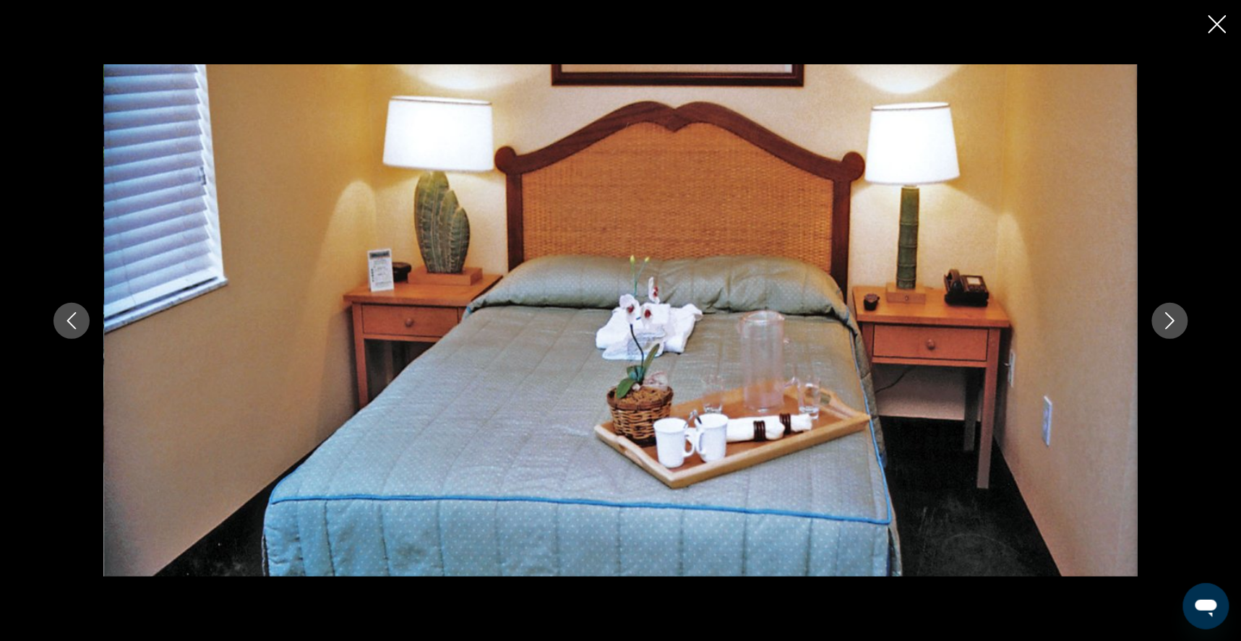
click at [1179, 319] on icon "Next image" at bounding box center [1169, 320] width 17 height 17
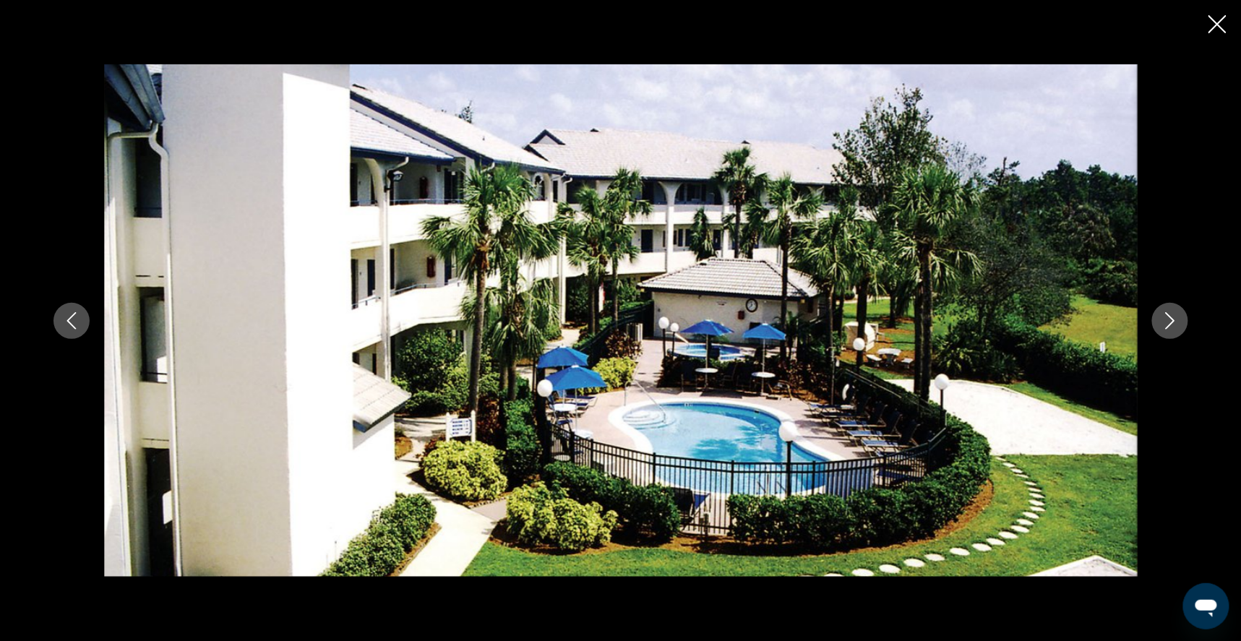
click at [1179, 320] on icon "Next image" at bounding box center [1169, 320] width 17 height 17
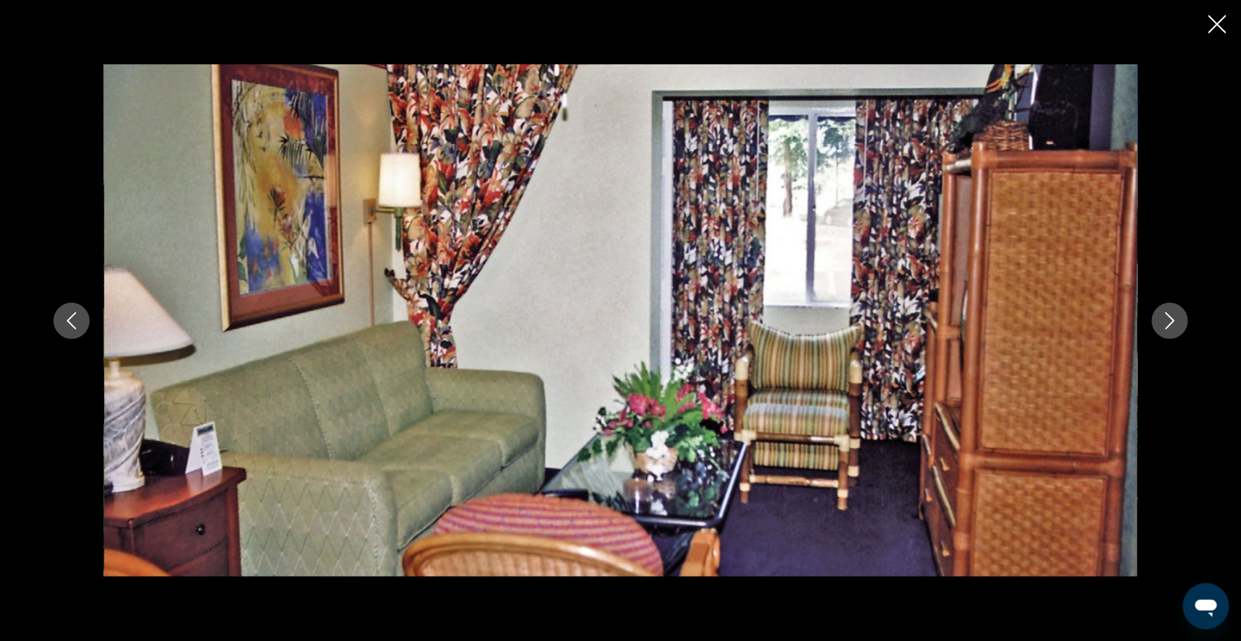
click at [1179, 320] on icon "Next image" at bounding box center [1169, 320] width 17 height 17
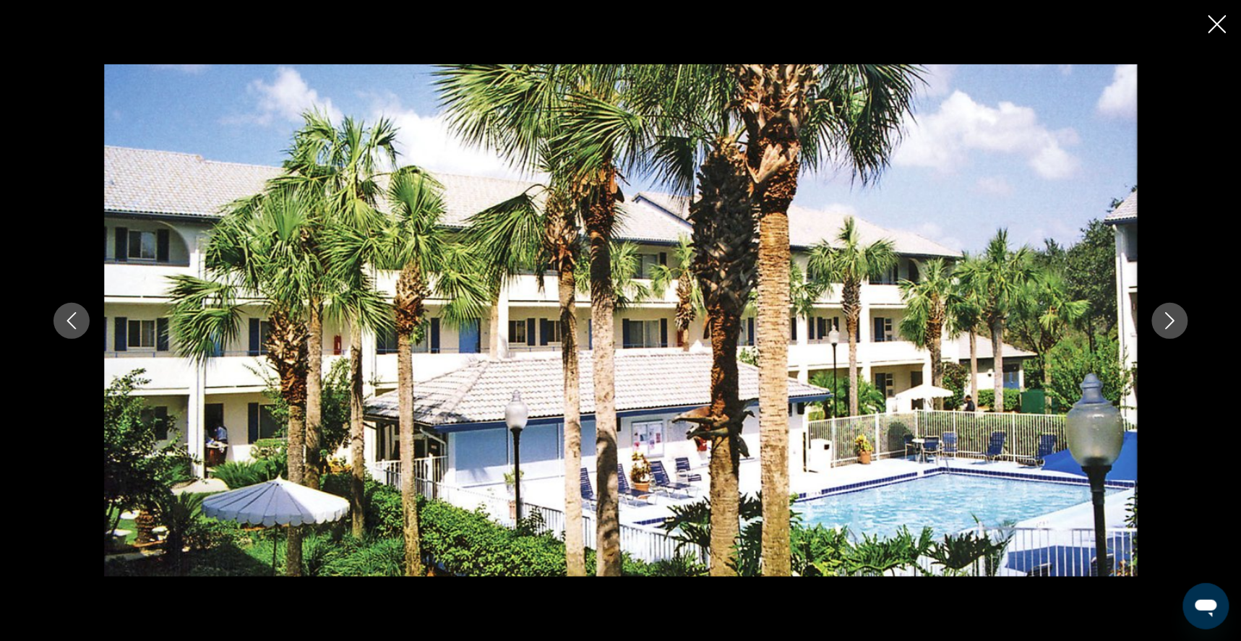
click at [1179, 322] on icon "Next image" at bounding box center [1169, 320] width 17 height 17
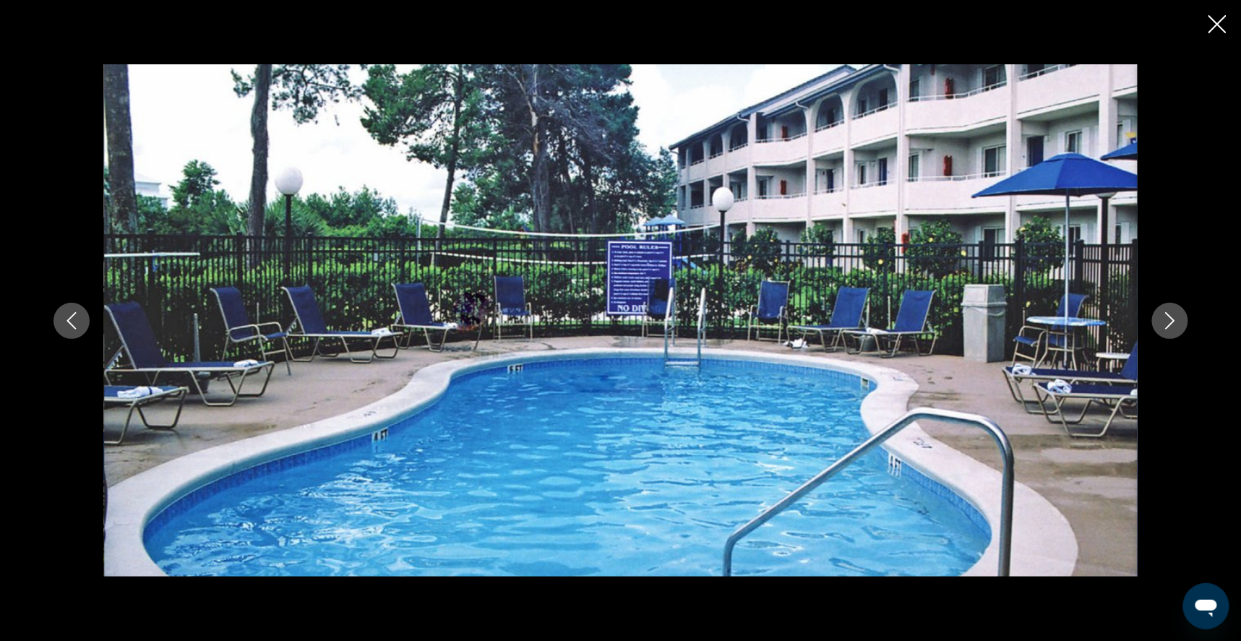
click at [1179, 322] on icon "Next image" at bounding box center [1169, 320] width 17 height 17
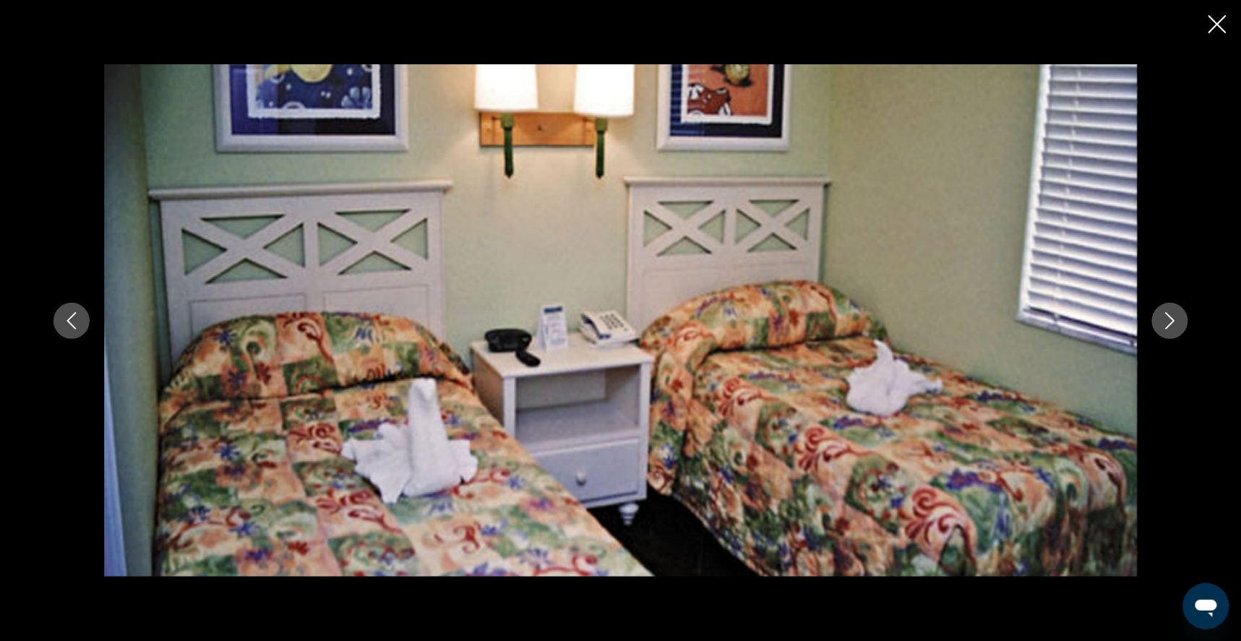
click at [1179, 322] on icon "Next image" at bounding box center [1169, 320] width 17 height 17
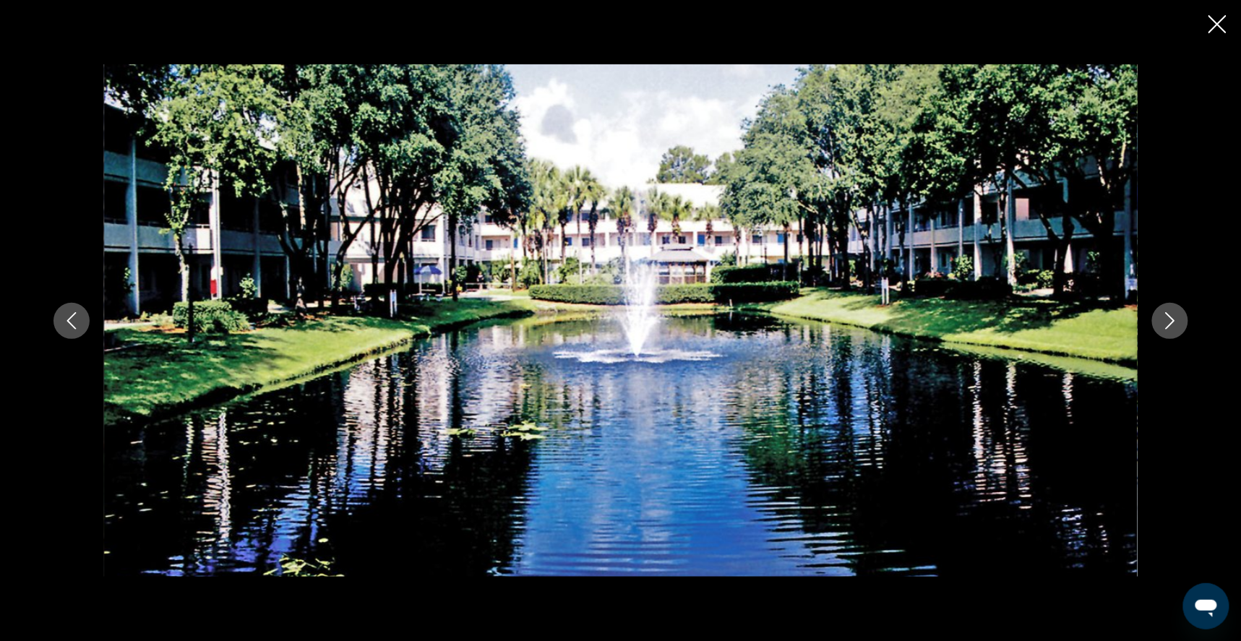
click at [1179, 322] on icon "Next image" at bounding box center [1169, 320] width 17 height 17
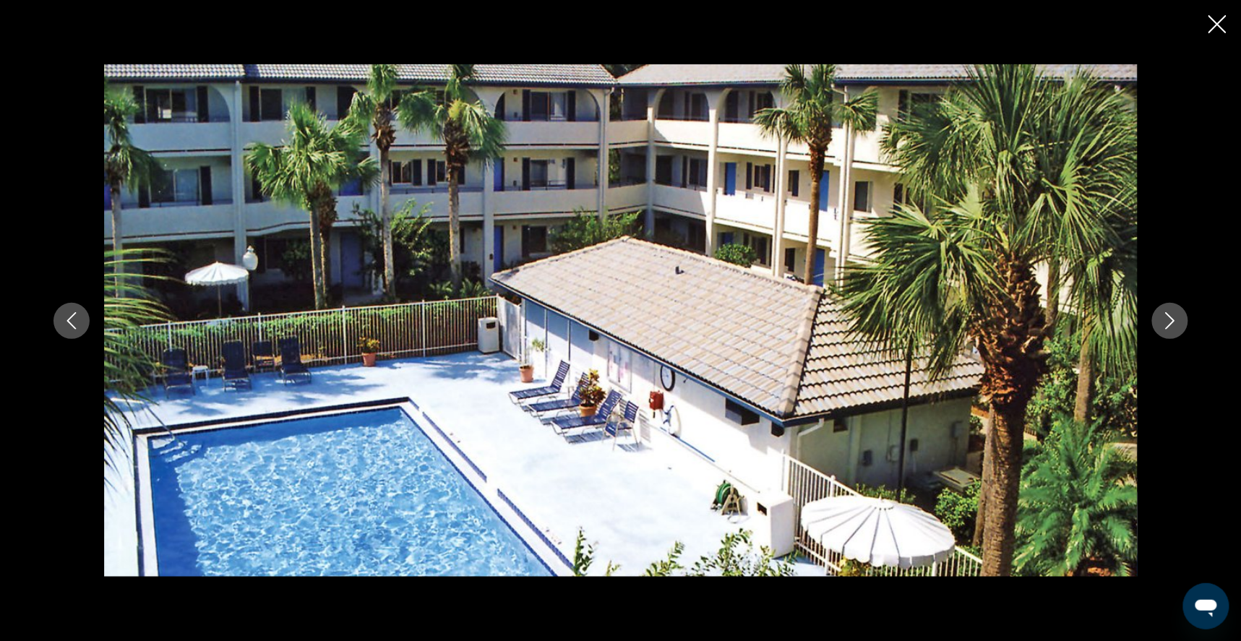
click at [1179, 322] on icon "Next image" at bounding box center [1169, 320] width 17 height 17
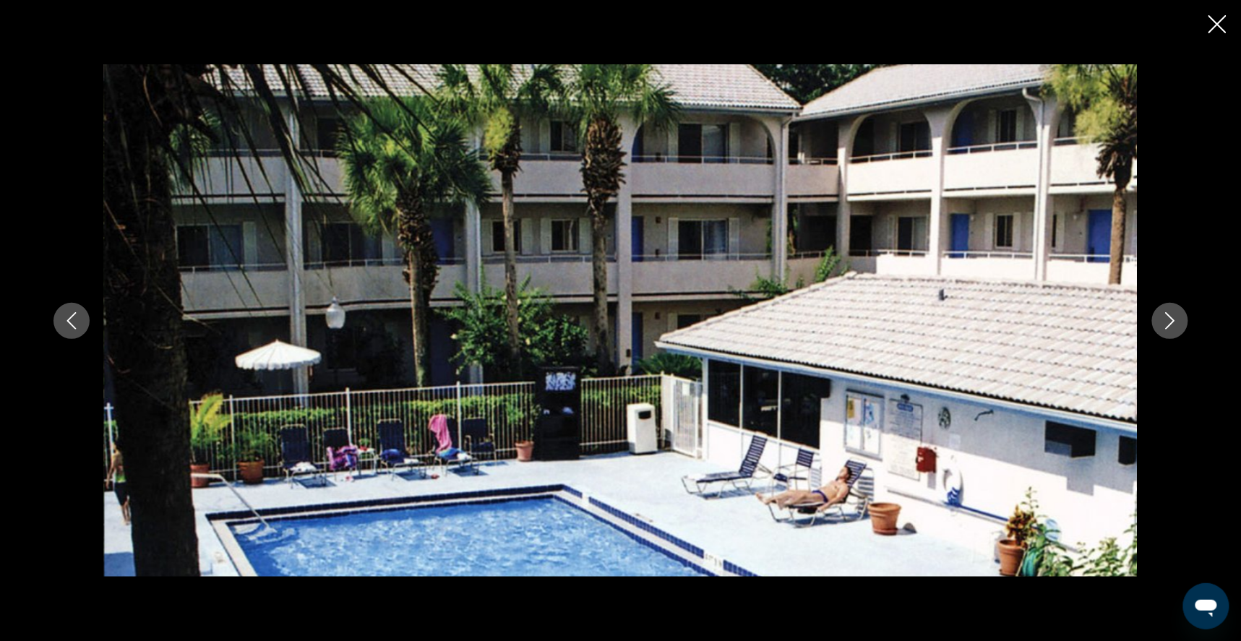
click at [1179, 317] on icon "Next image" at bounding box center [1169, 320] width 17 height 17
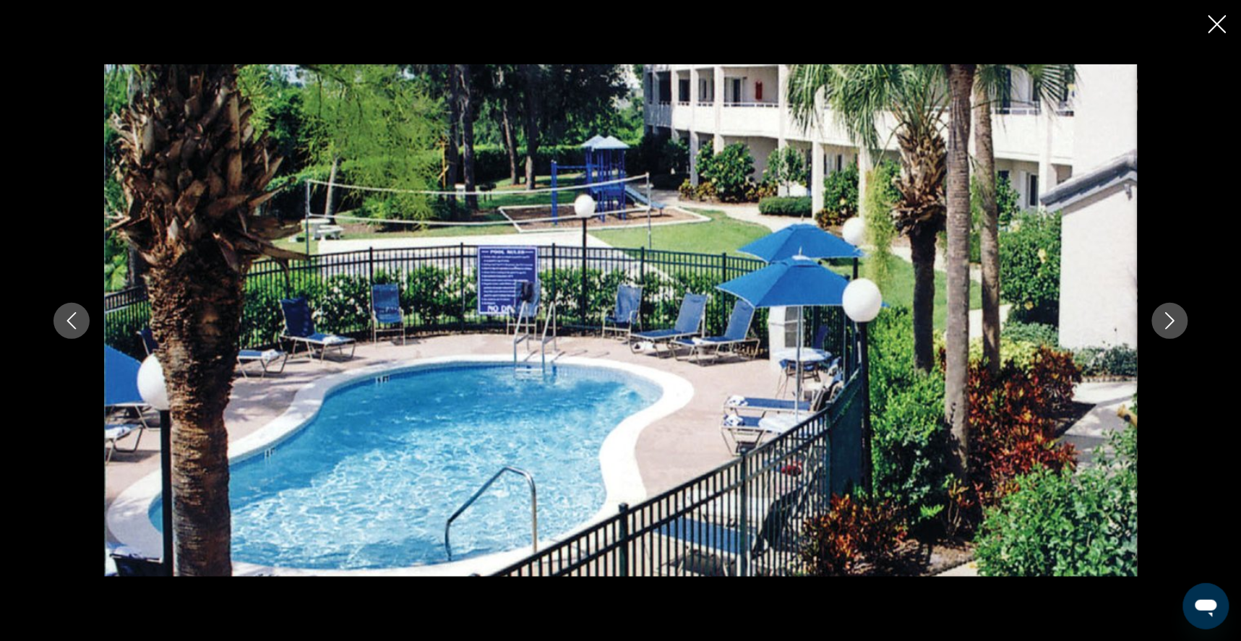
click at [1217, 27] on icon "Close slideshow" at bounding box center [1217, 24] width 18 height 18
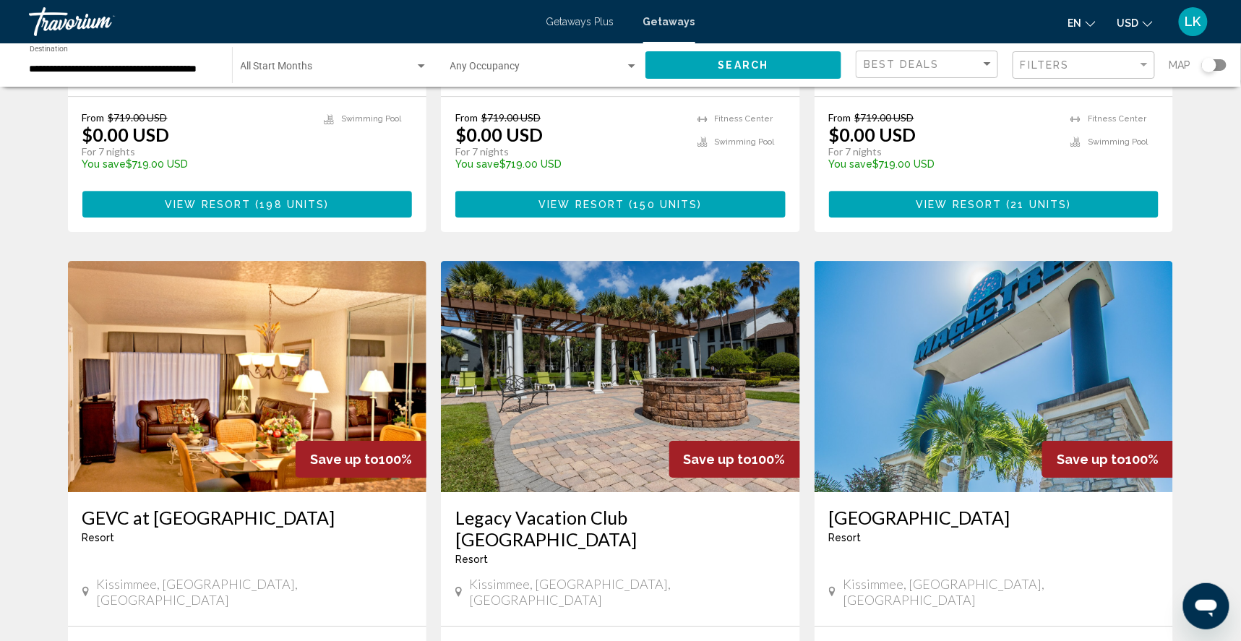
scroll to position [1476, 0]
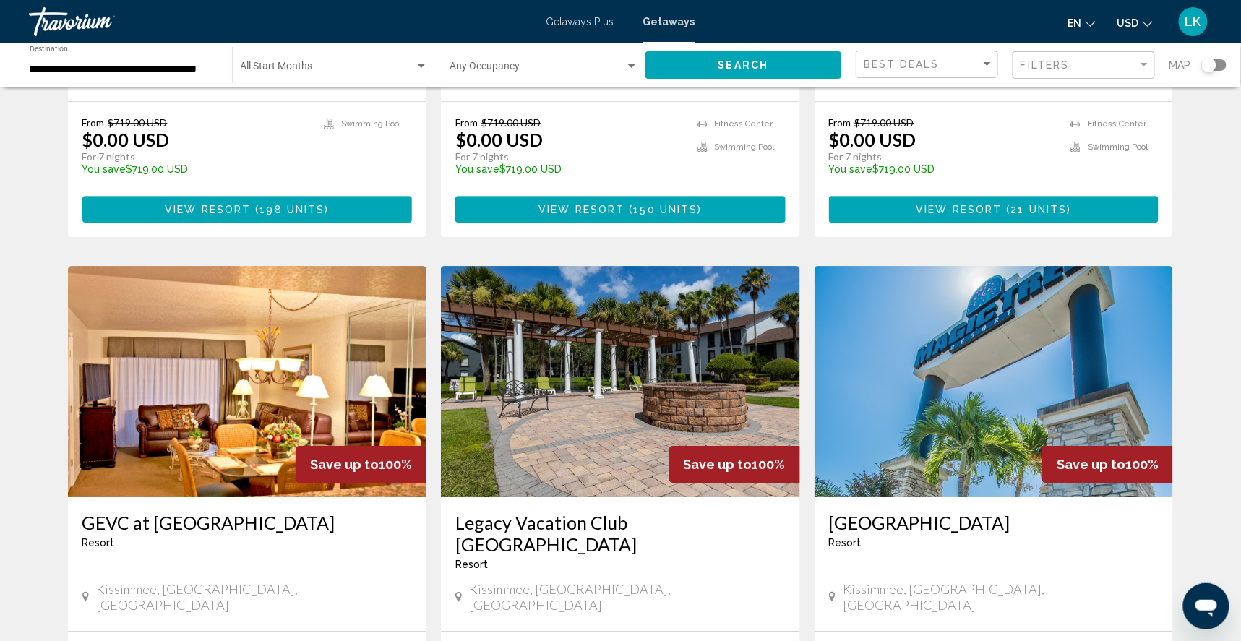
click at [146, 354] on img "Main content" at bounding box center [247, 381] width 359 height 231
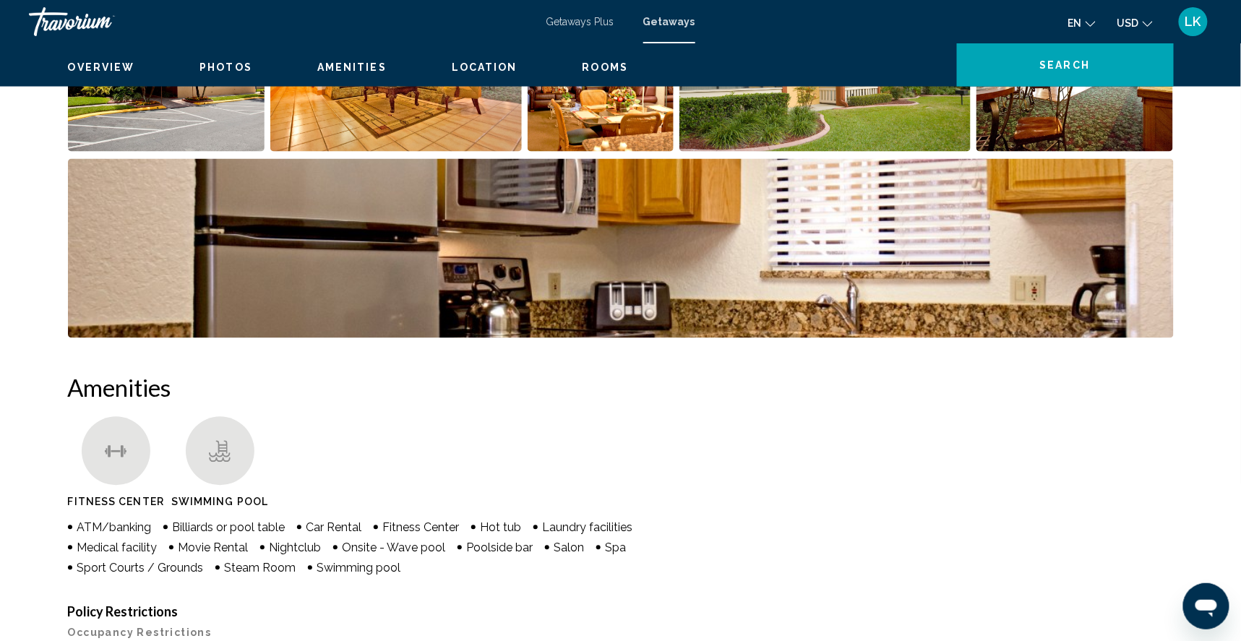
scroll to position [809, 0]
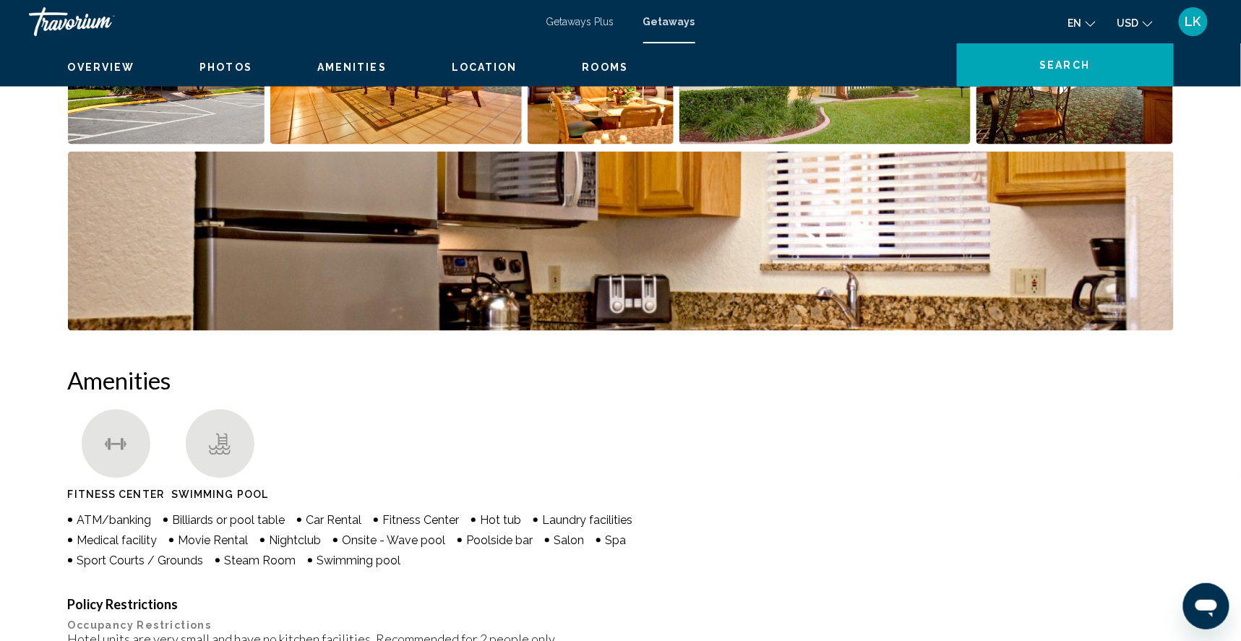
click at [171, 133] on img "Open full-screen image slider" at bounding box center [166, 54] width 197 height 179
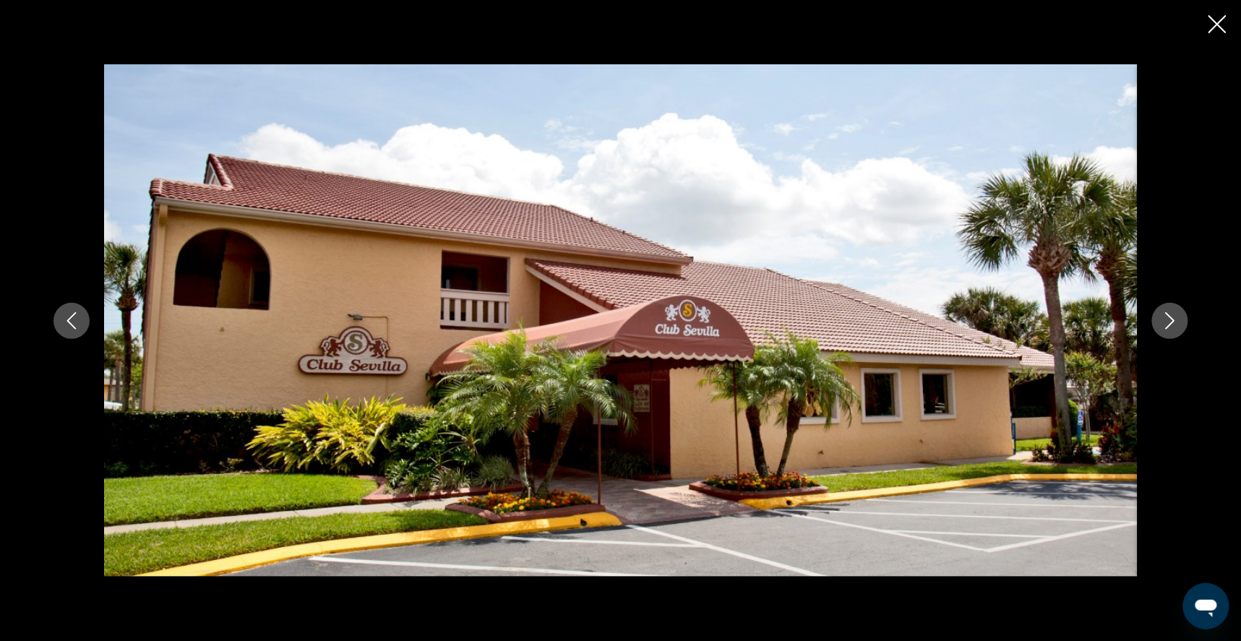
click at [1174, 326] on icon "Next image" at bounding box center [1169, 320] width 9 height 17
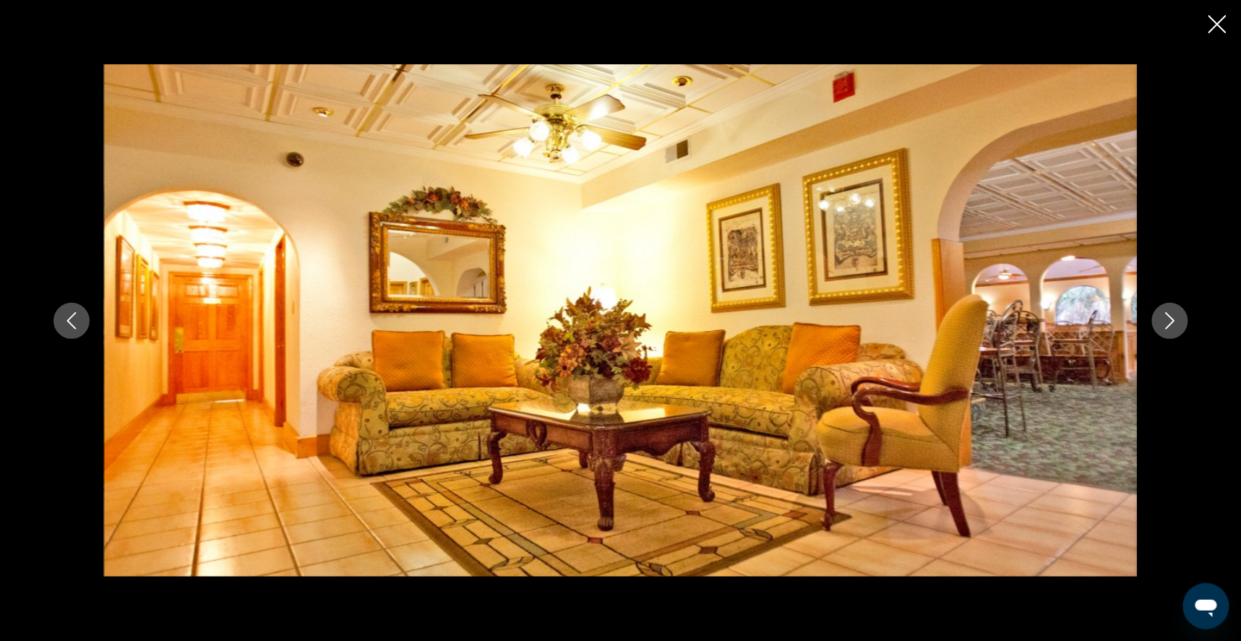
click at [1179, 327] on icon "Next image" at bounding box center [1169, 320] width 17 height 17
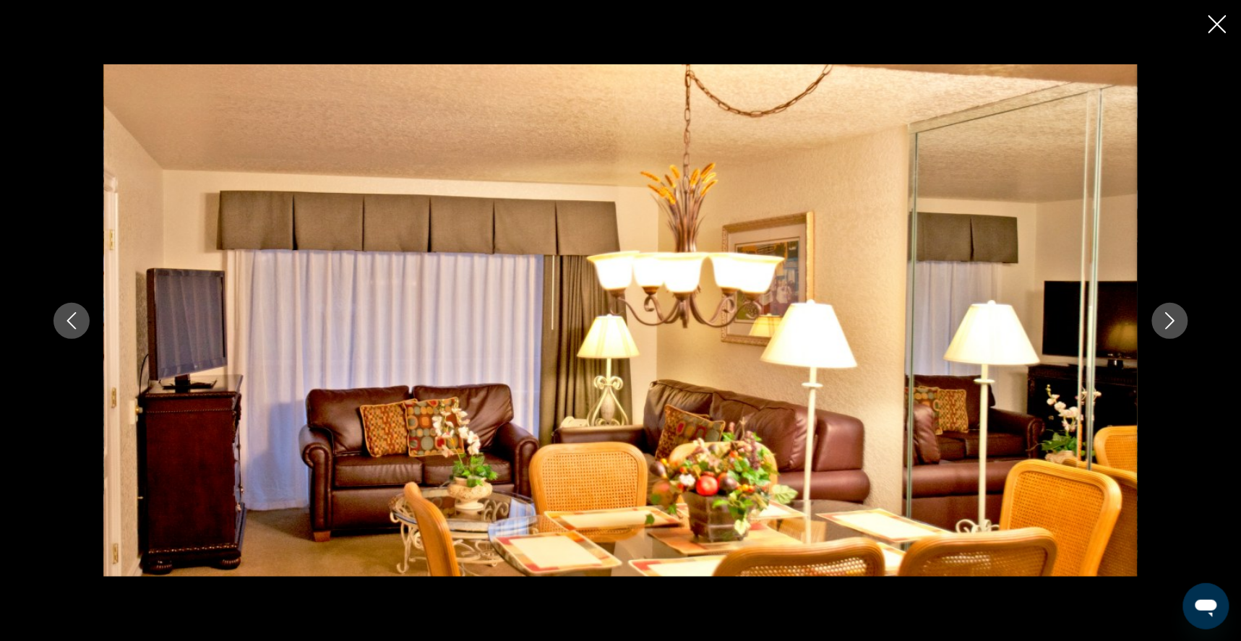
click at [1174, 327] on icon "Next image" at bounding box center [1169, 320] width 9 height 17
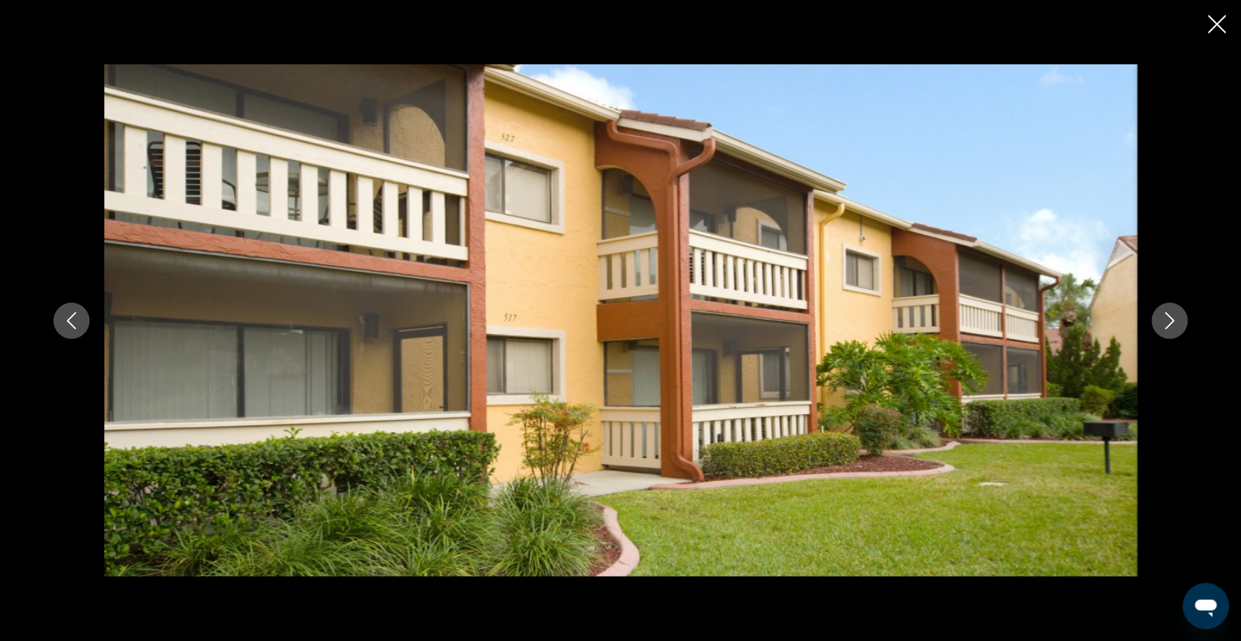
click at [1179, 324] on icon "Next image" at bounding box center [1169, 320] width 17 height 17
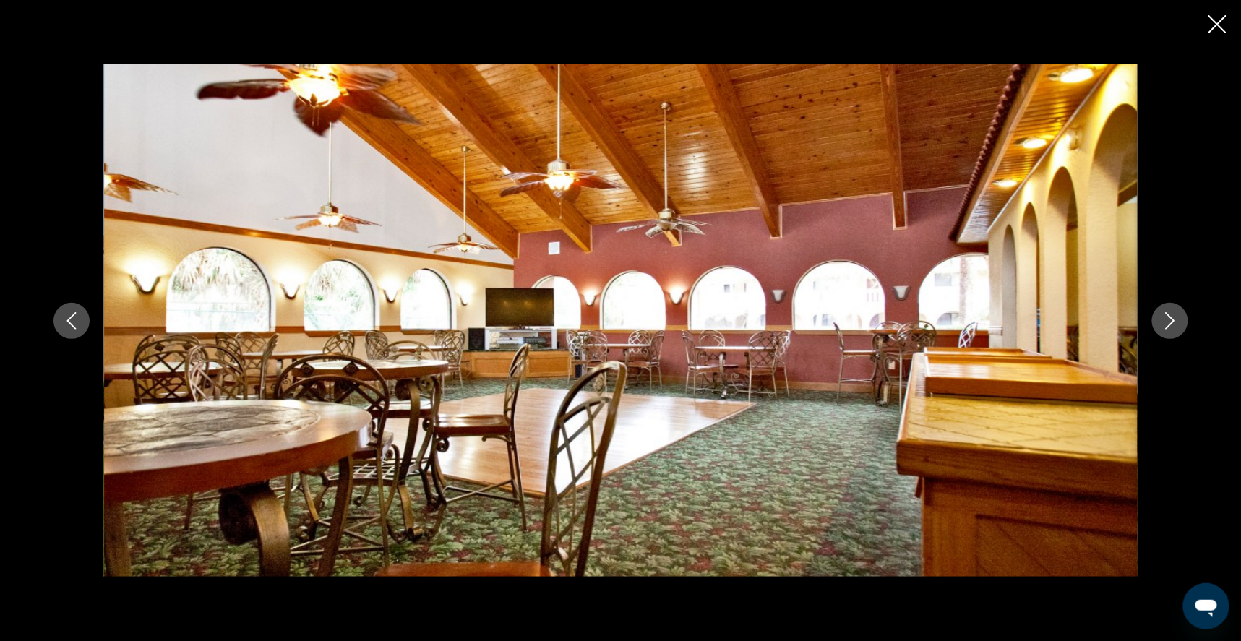
click at [1179, 325] on icon "Next image" at bounding box center [1169, 320] width 17 height 17
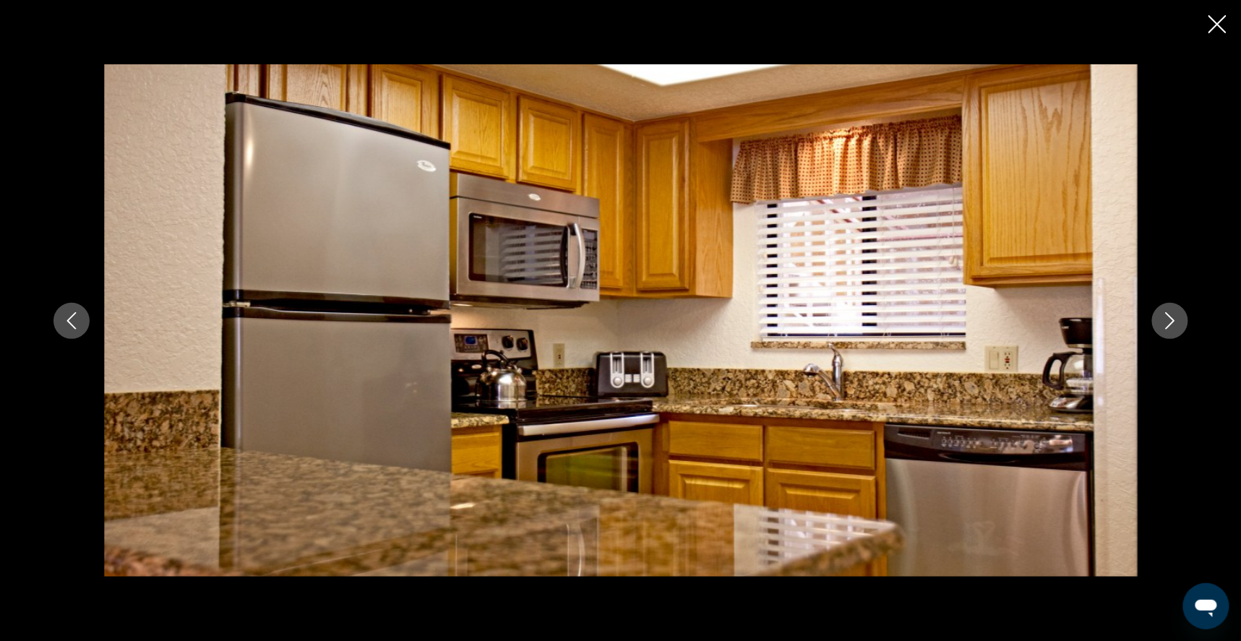
click at [1174, 326] on icon "Next image" at bounding box center [1169, 320] width 9 height 17
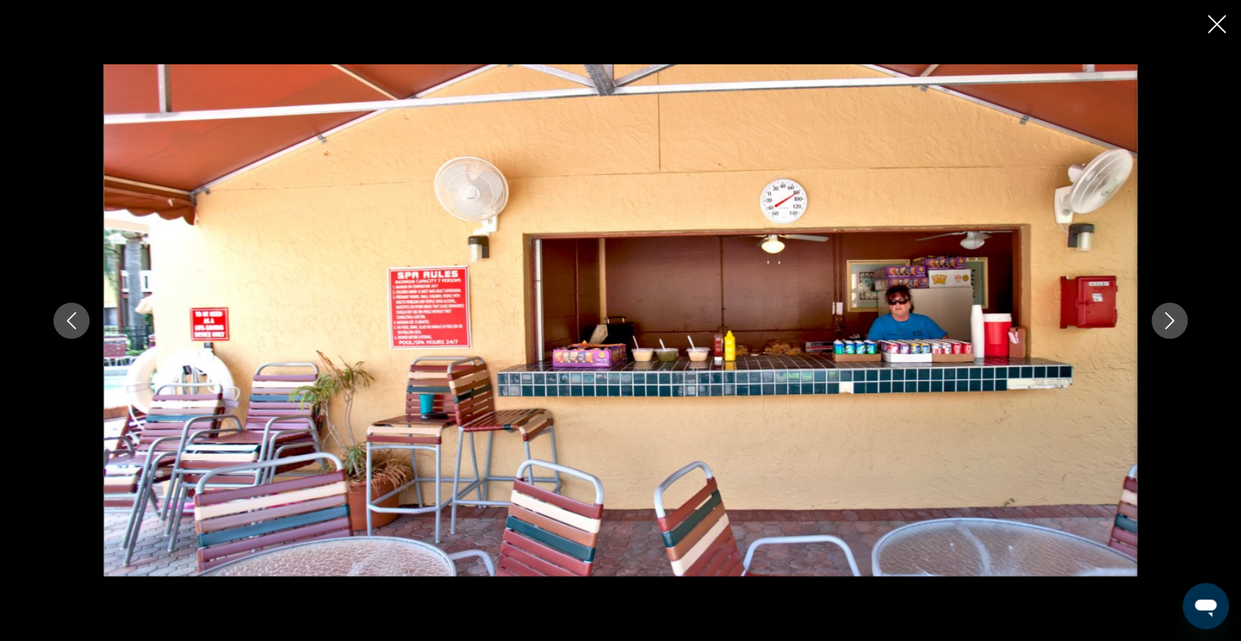
click at [1174, 326] on icon "Next image" at bounding box center [1169, 320] width 9 height 17
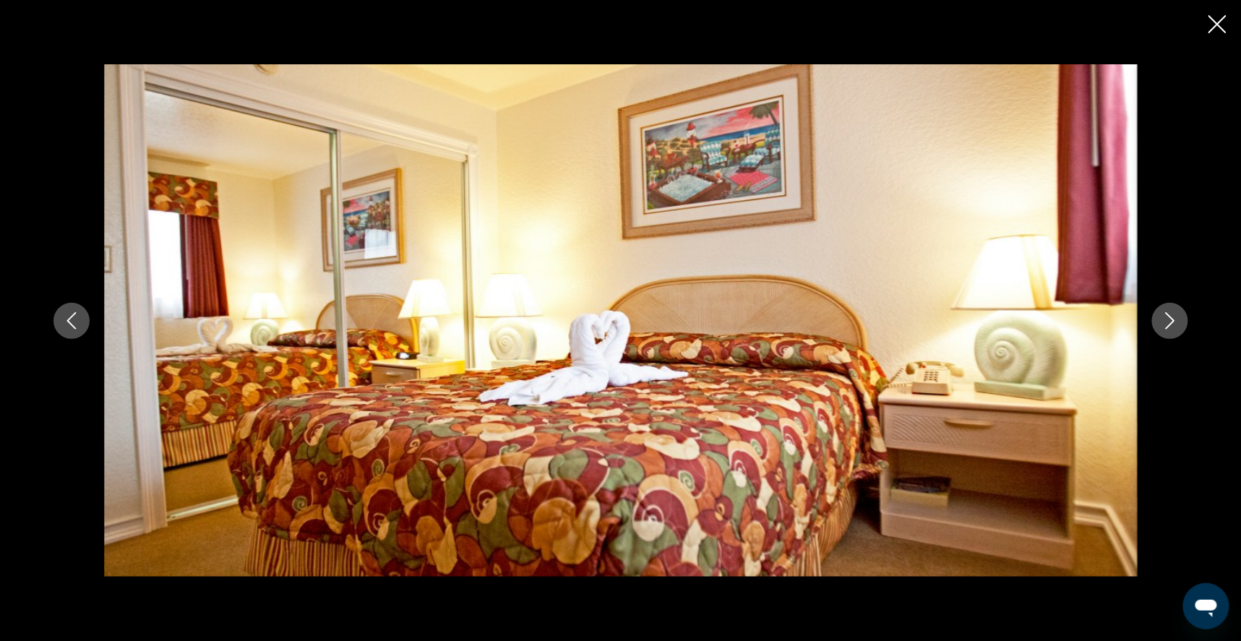
click at [1174, 326] on icon "Next image" at bounding box center [1169, 320] width 9 height 17
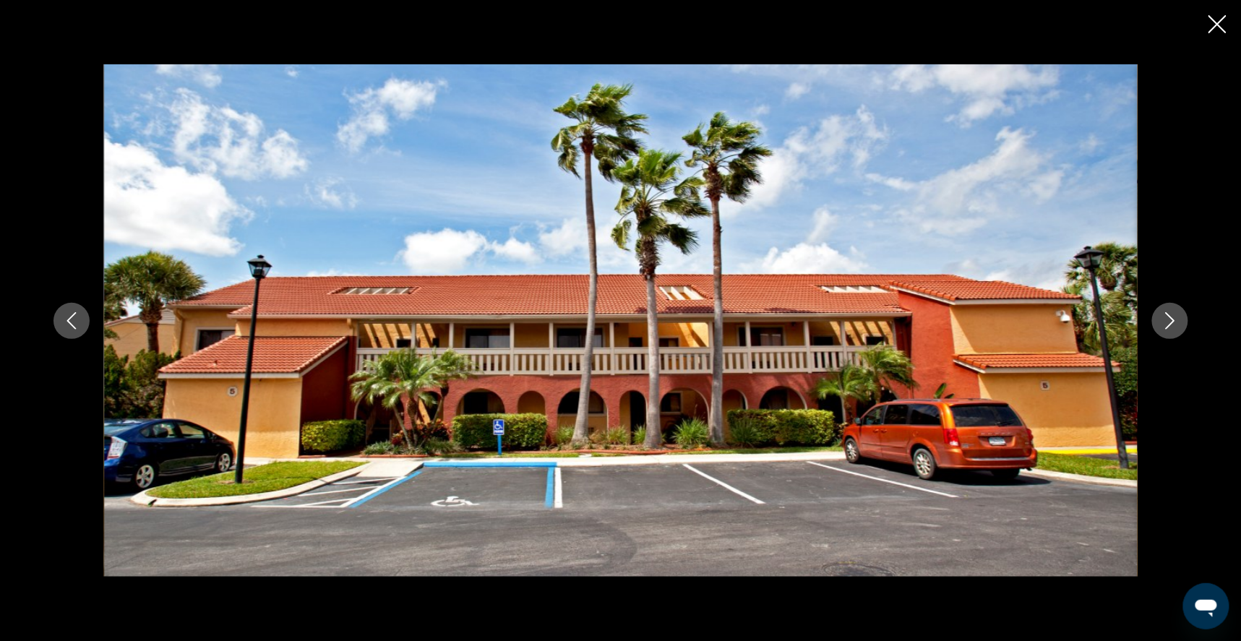
click at [1174, 326] on icon "Next image" at bounding box center [1169, 320] width 9 height 17
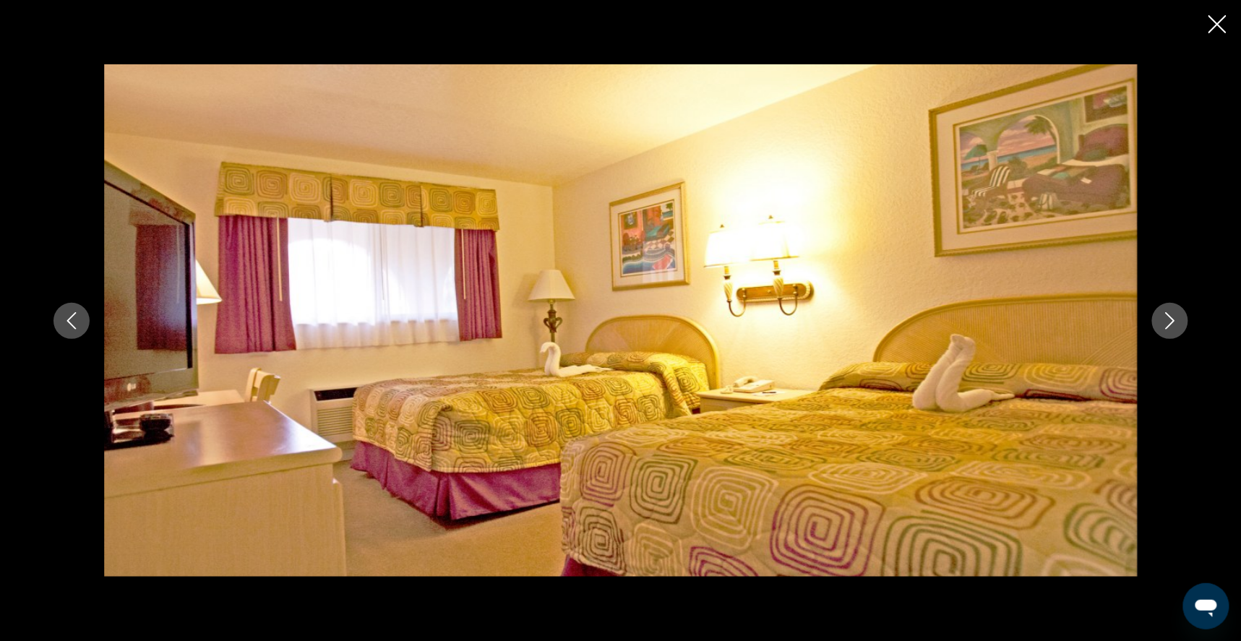
click at [1174, 326] on icon "Next image" at bounding box center [1169, 320] width 9 height 17
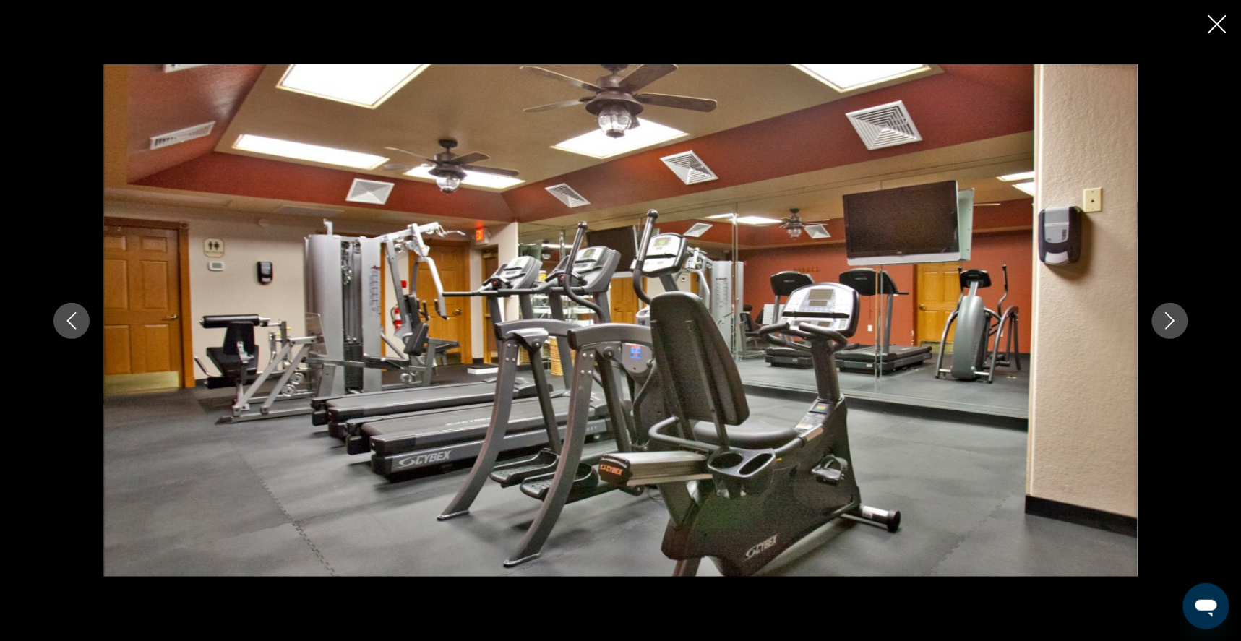
click at [1174, 326] on icon "Next image" at bounding box center [1169, 320] width 9 height 17
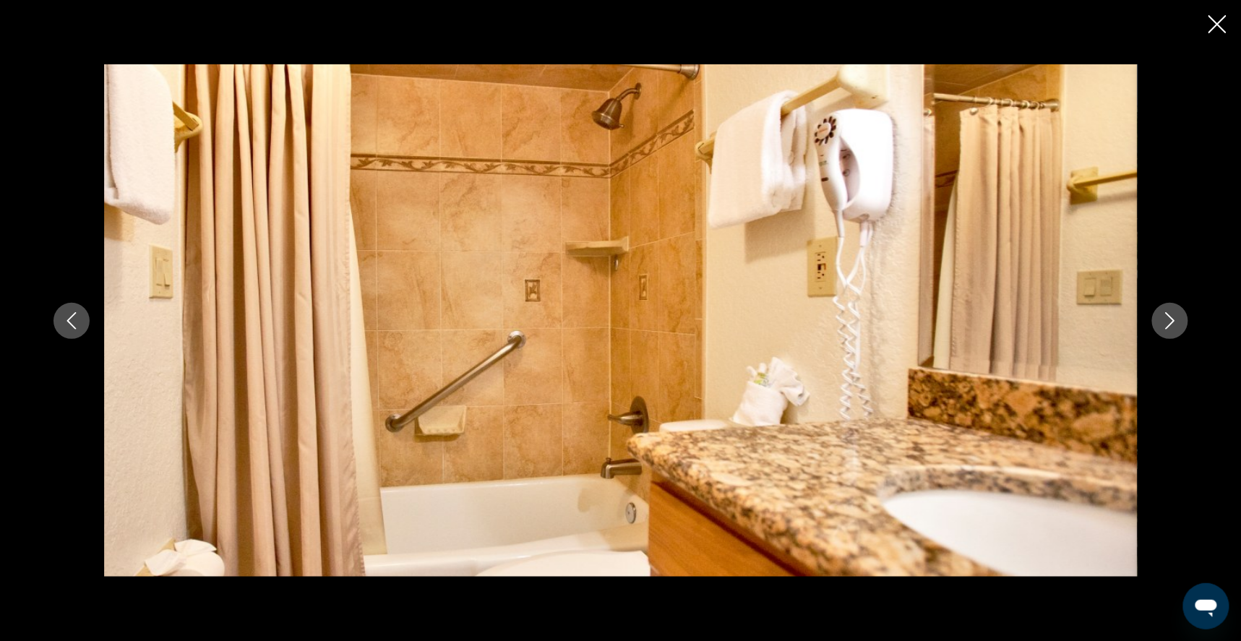
click at [1174, 326] on icon "Next image" at bounding box center [1169, 320] width 9 height 17
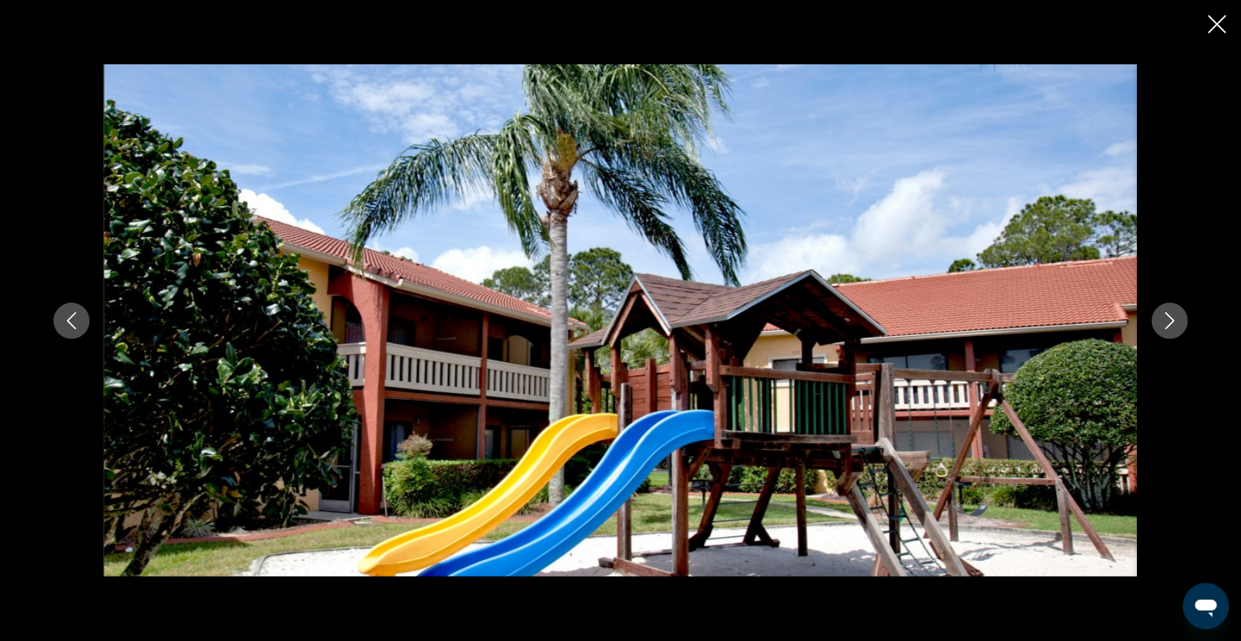
click at [1174, 326] on icon "Next image" at bounding box center [1169, 320] width 9 height 17
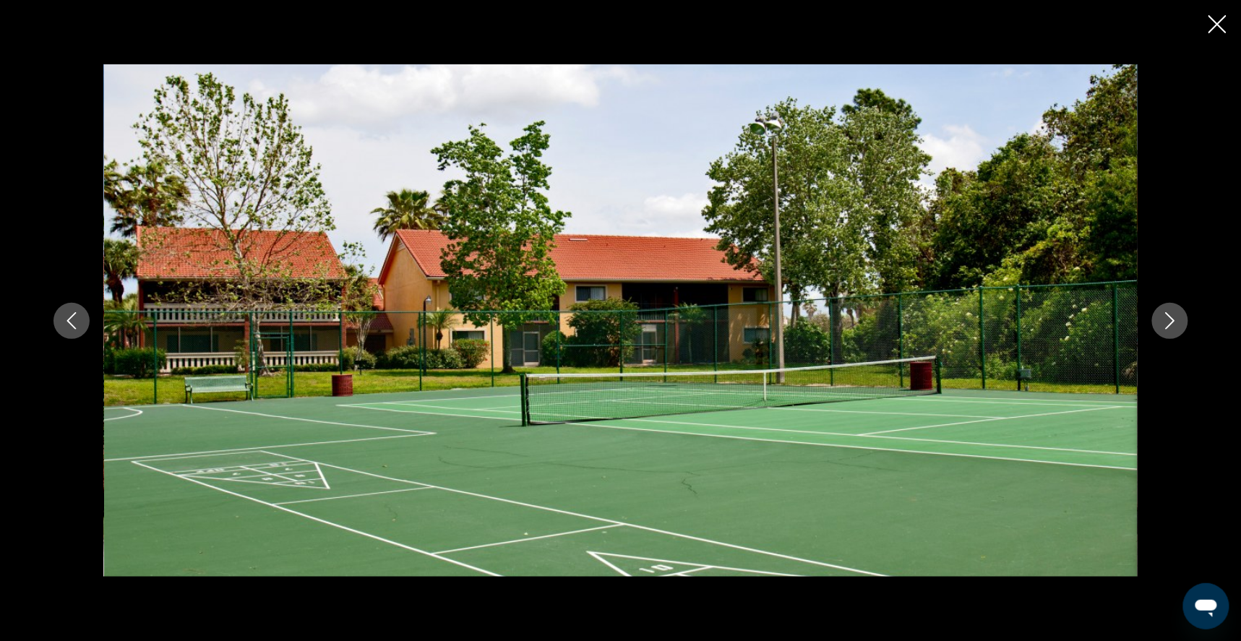
click at [1174, 326] on icon "Next image" at bounding box center [1169, 320] width 9 height 17
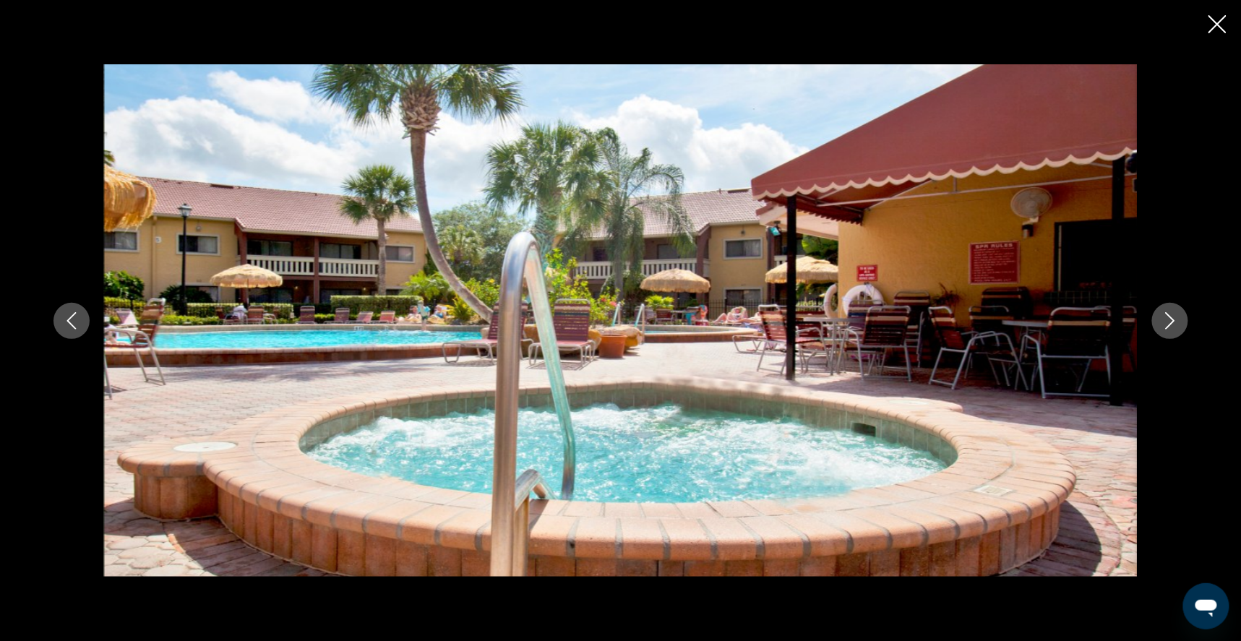
click at [1174, 326] on icon "Next image" at bounding box center [1169, 320] width 9 height 17
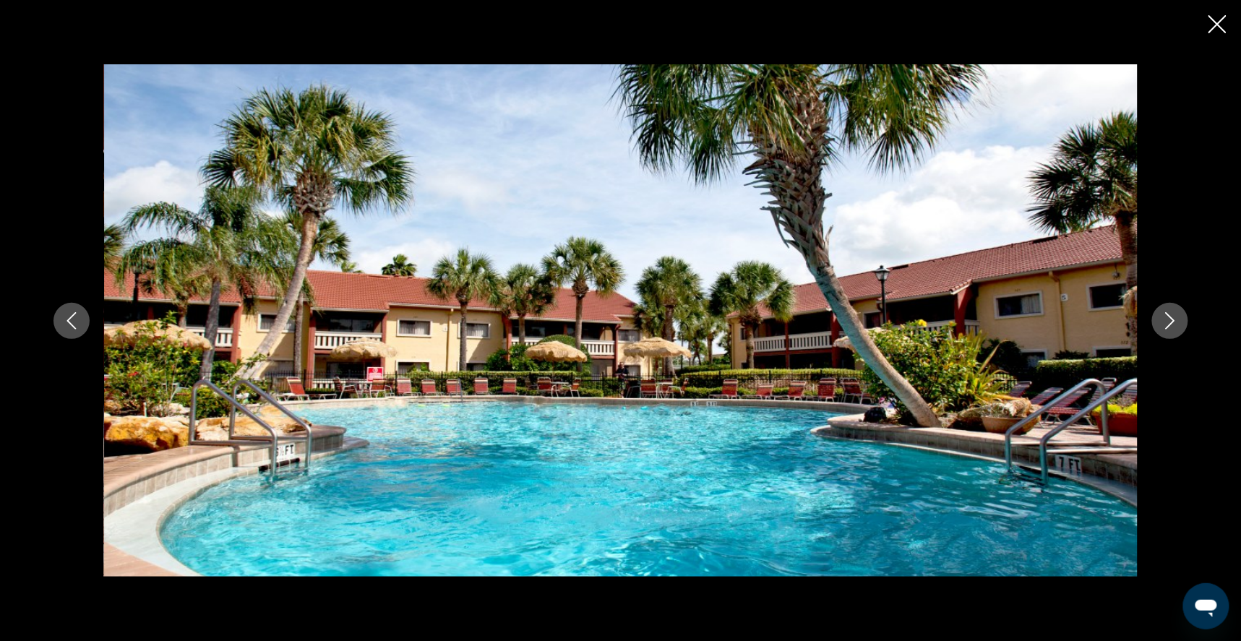
click at [1174, 327] on icon "Next image" at bounding box center [1169, 320] width 9 height 17
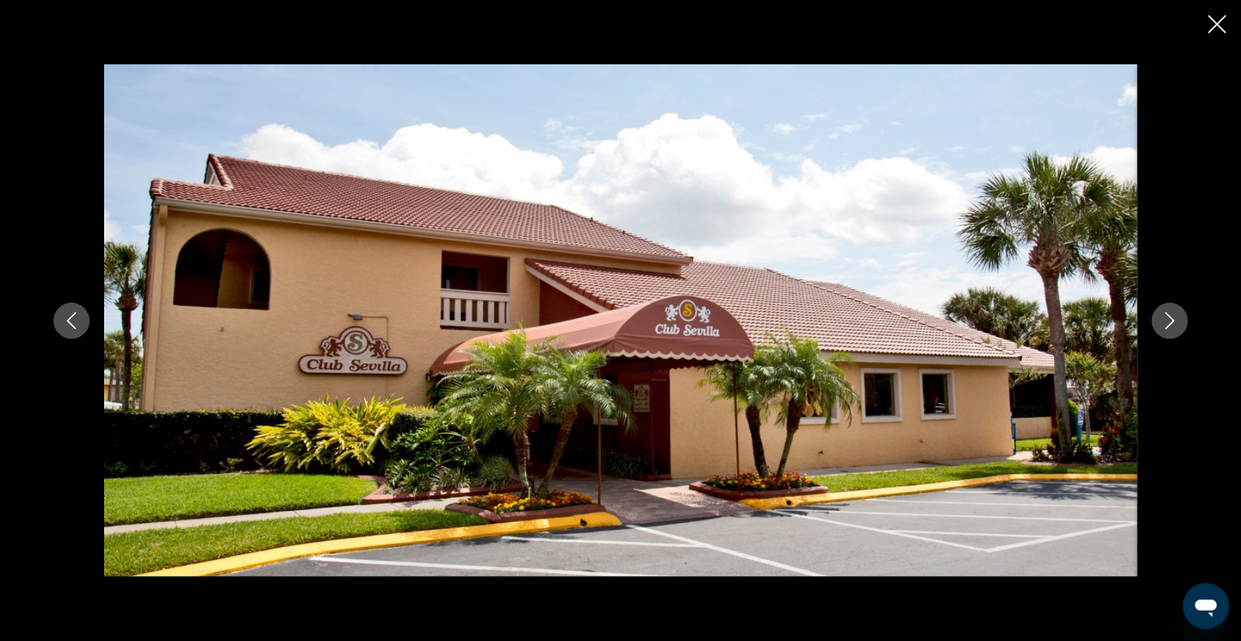
click at [1216, 23] on icon "Close slideshow" at bounding box center [1217, 24] width 18 height 18
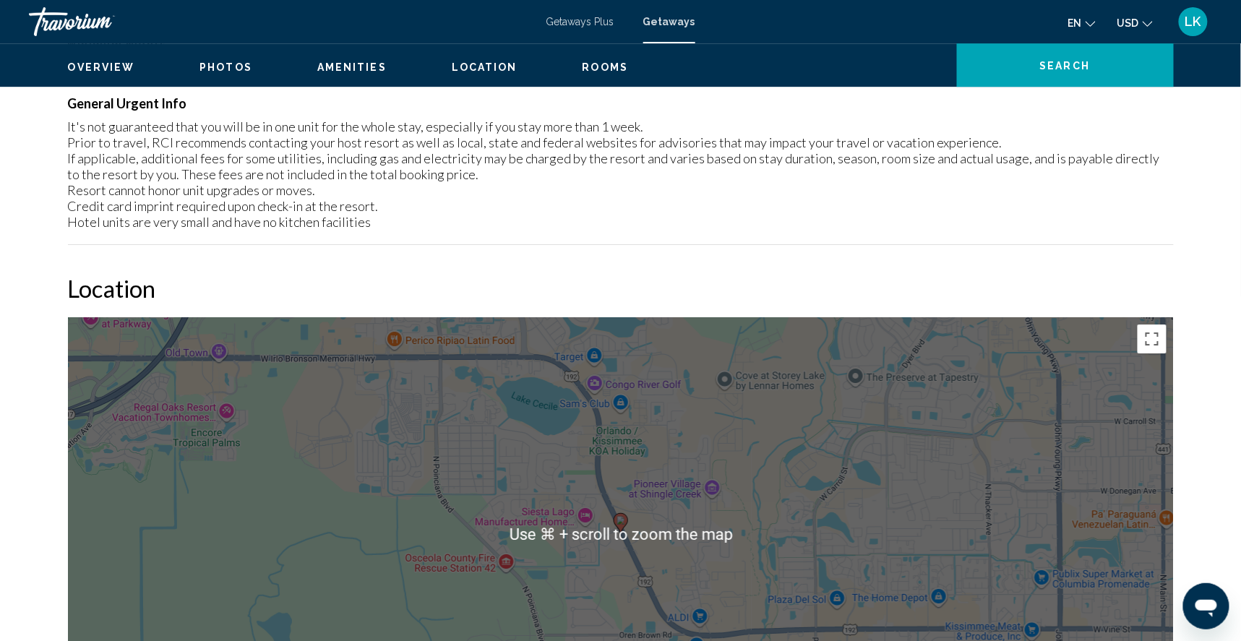
scroll to position [1532, 0]
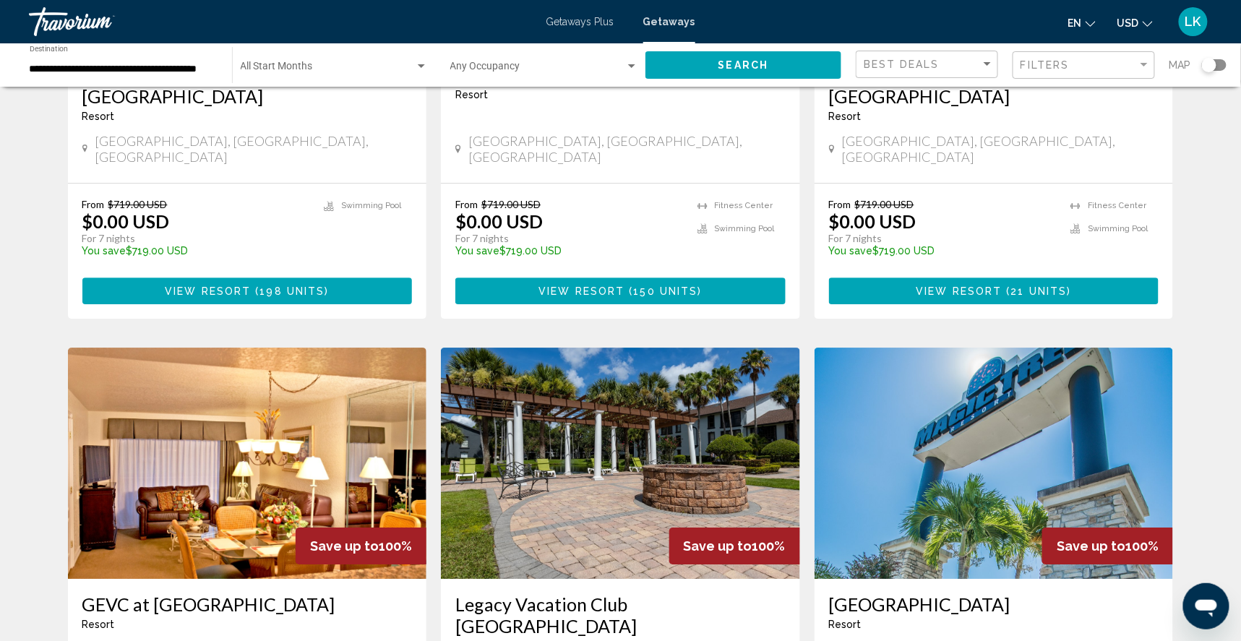
scroll to position [1398, 0]
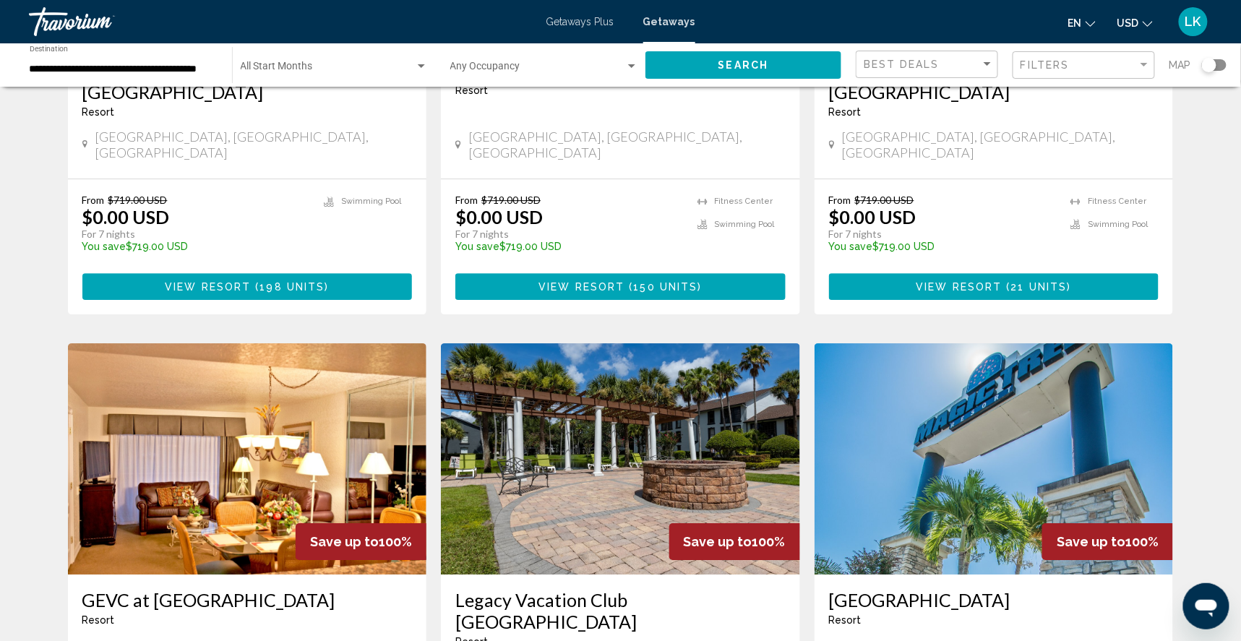
click at [614, 451] on img "Main content" at bounding box center [620, 458] width 359 height 231
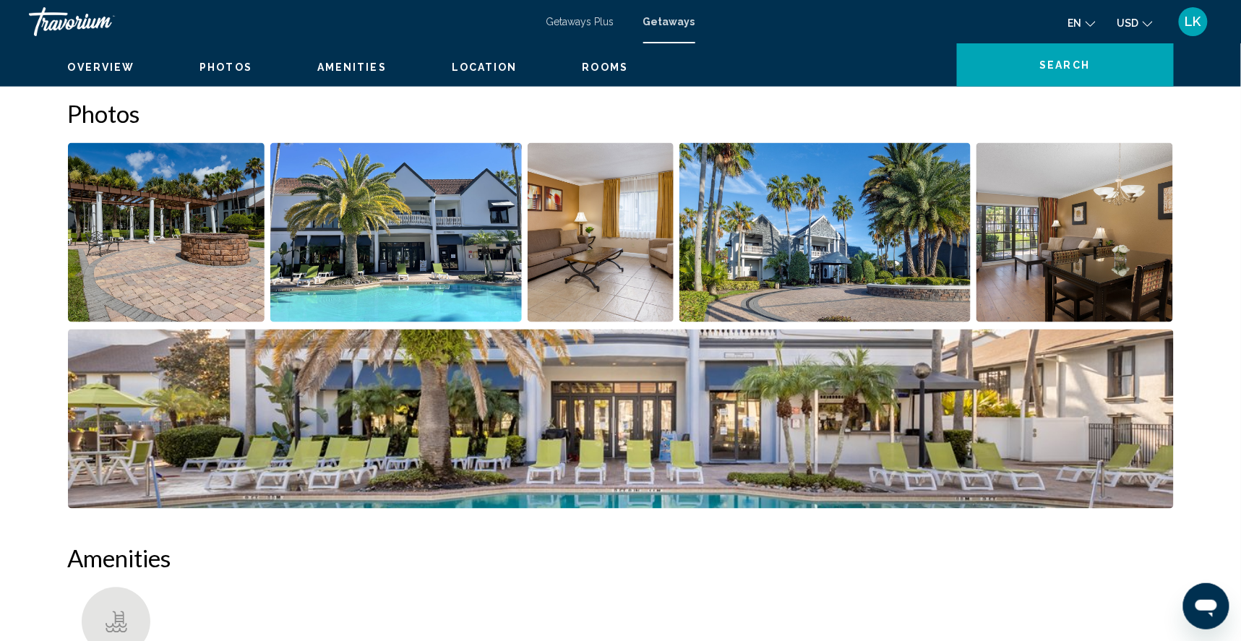
scroll to position [632, 0]
click at [100, 302] on img "Open full-screen image slider" at bounding box center [166, 231] width 197 height 179
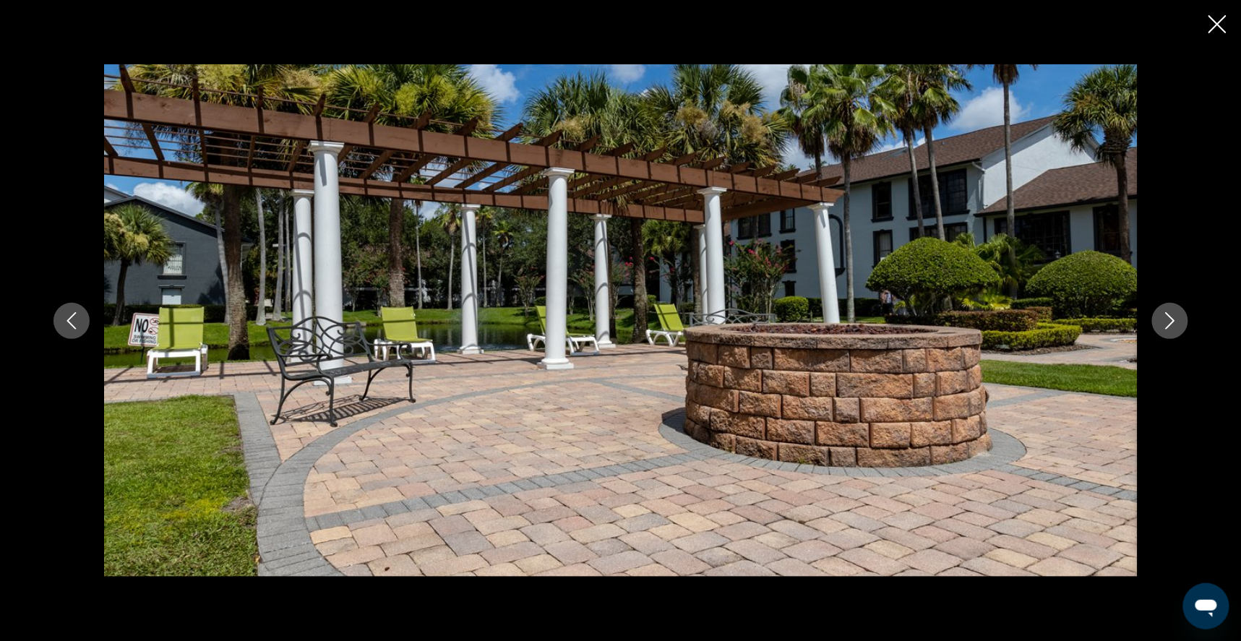
click at [1188, 325] on button "Next image" at bounding box center [1170, 321] width 36 height 36
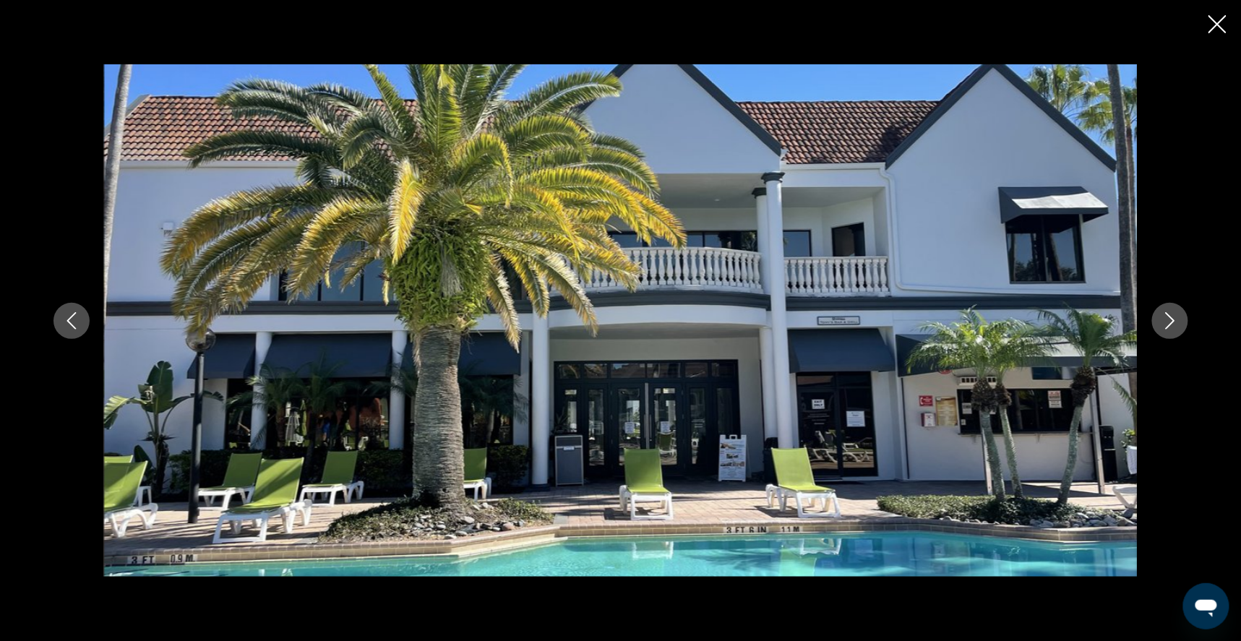
click at [1188, 325] on button "Next image" at bounding box center [1170, 321] width 36 height 36
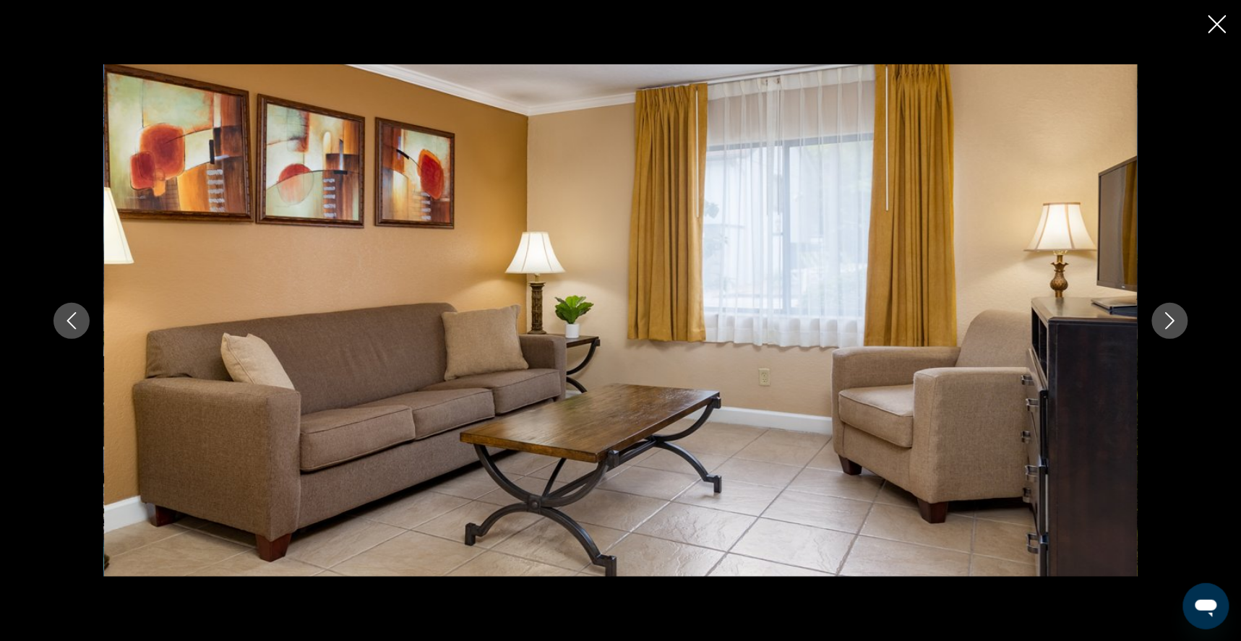
click at [1188, 326] on button "Next image" at bounding box center [1170, 321] width 36 height 36
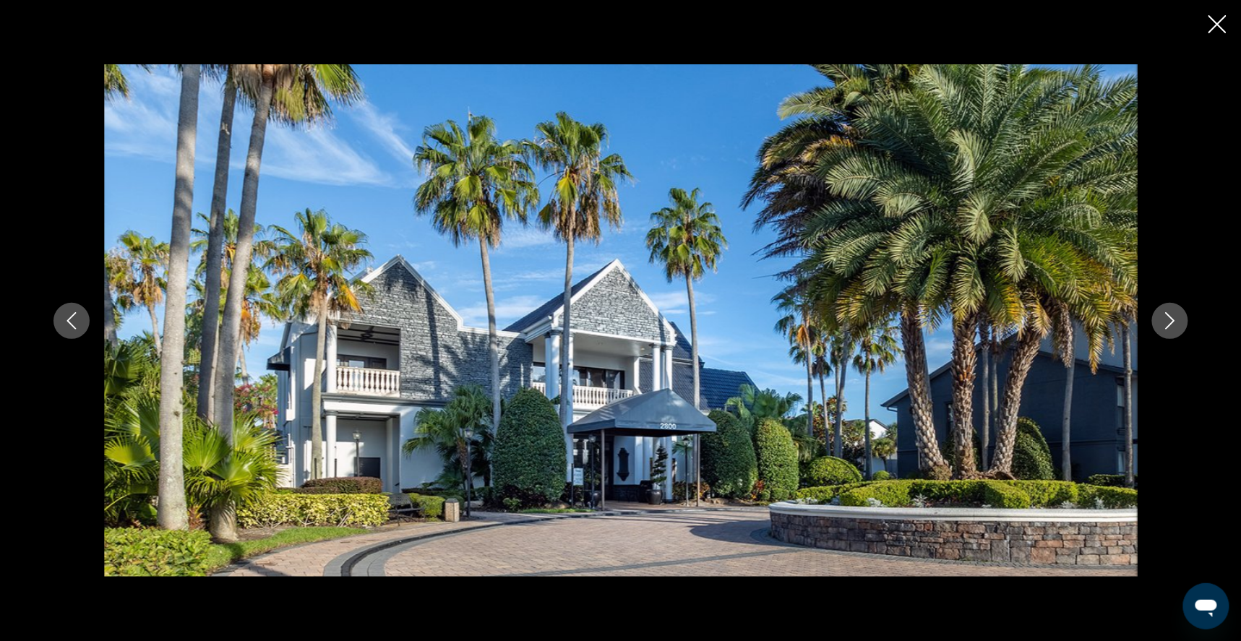
click at [1179, 321] on icon "Next image" at bounding box center [1169, 320] width 17 height 17
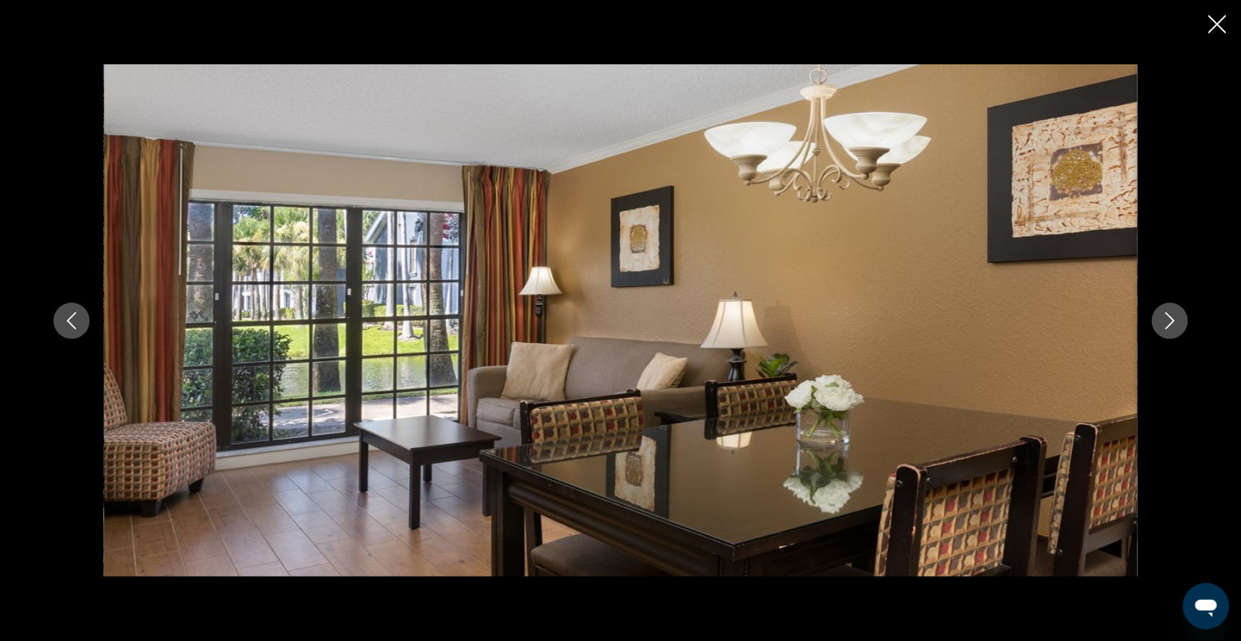
click at [1179, 321] on icon "Next image" at bounding box center [1169, 320] width 17 height 17
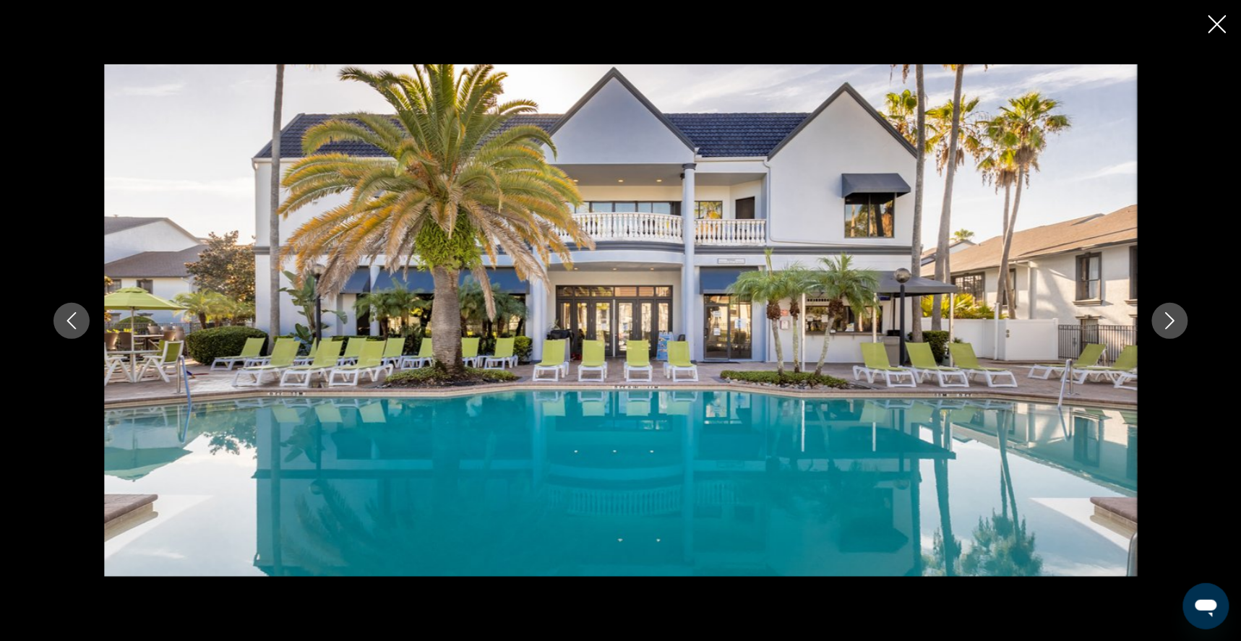
click at [1179, 321] on icon "Next image" at bounding box center [1169, 320] width 17 height 17
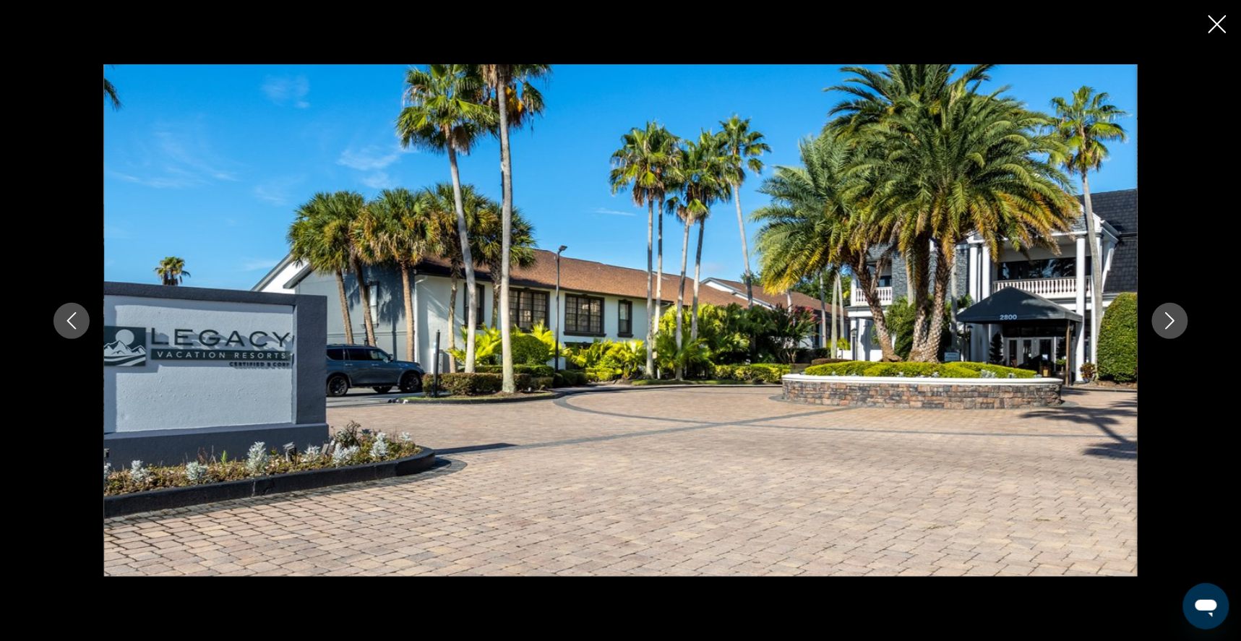
click at [1179, 321] on icon "Next image" at bounding box center [1169, 320] width 17 height 17
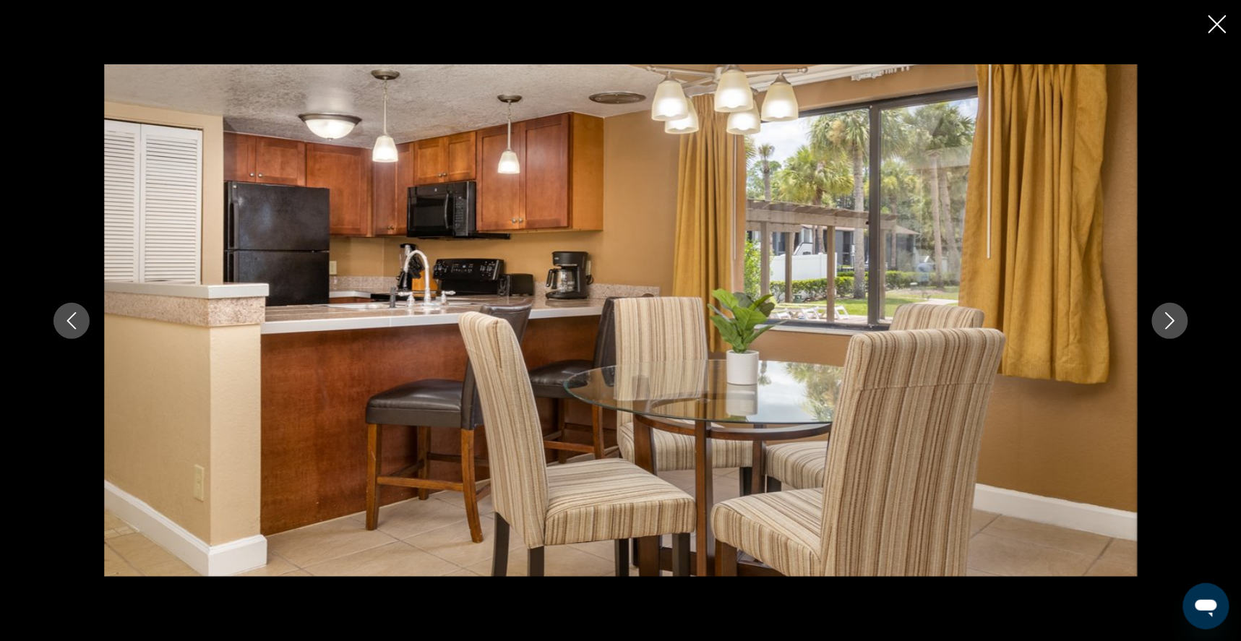
click at [1179, 321] on icon "Next image" at bounding box center [1169, 320] width 17 height 17
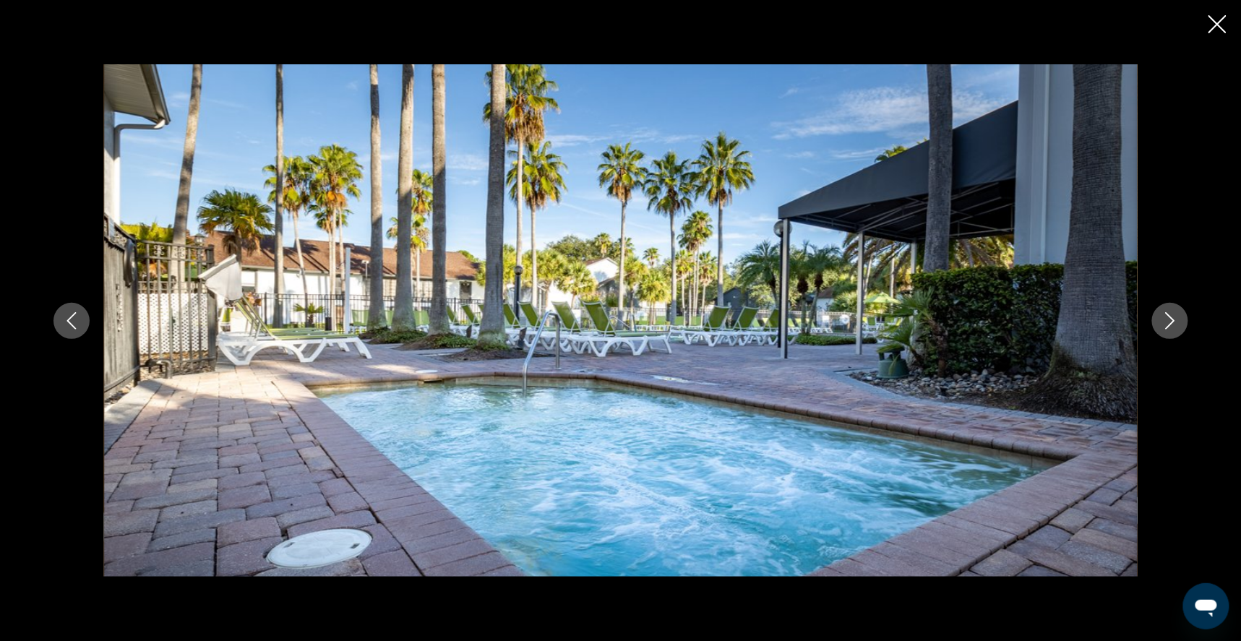
click at [1179, 321] on icon "Next image" at bounding box center [1169, 320] width 17 height 17
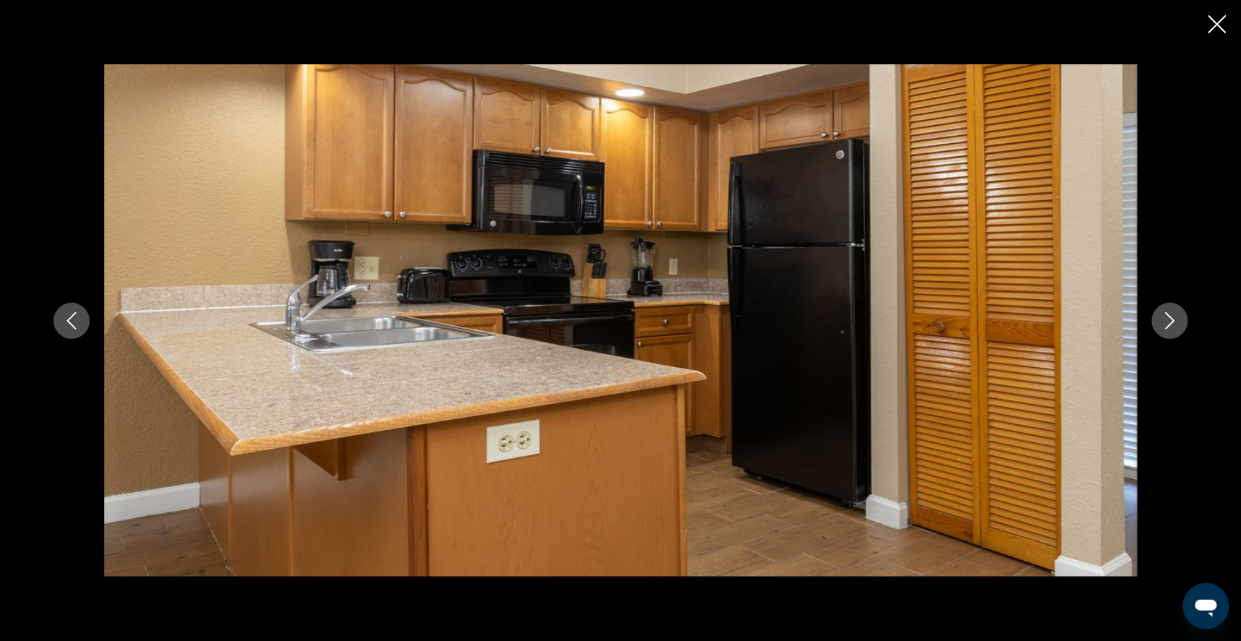
click at [1179, 321] on icon "Next image" at bounding box center [1169, 320] width 17 height 17
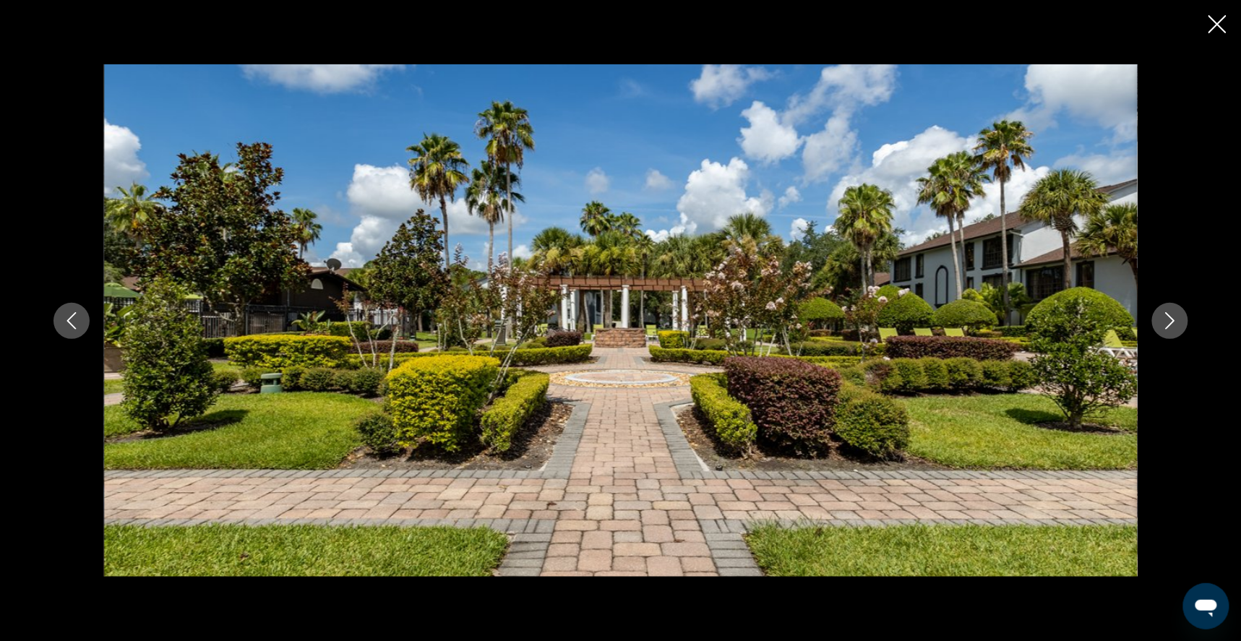
click at [1179, 321] on icon "Next image" at bounding box center [1169, 320] width 17 height 17
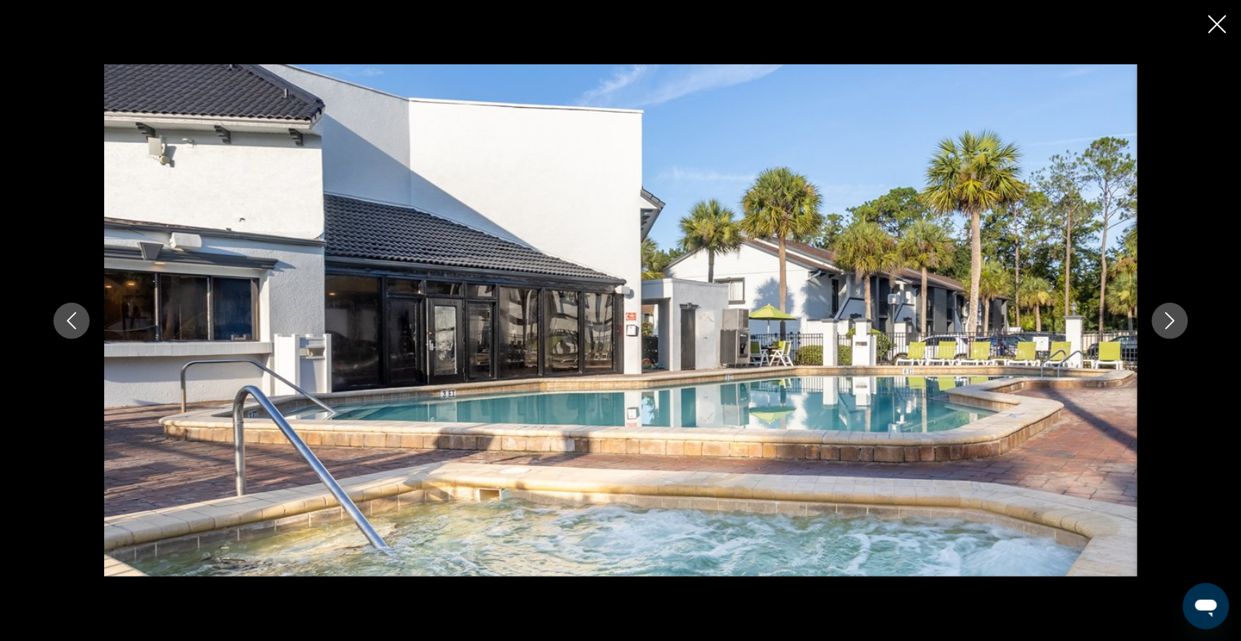
click at [1179, 321] on icon "Next image" at bounding box center [1169, 320] width 17 height 17
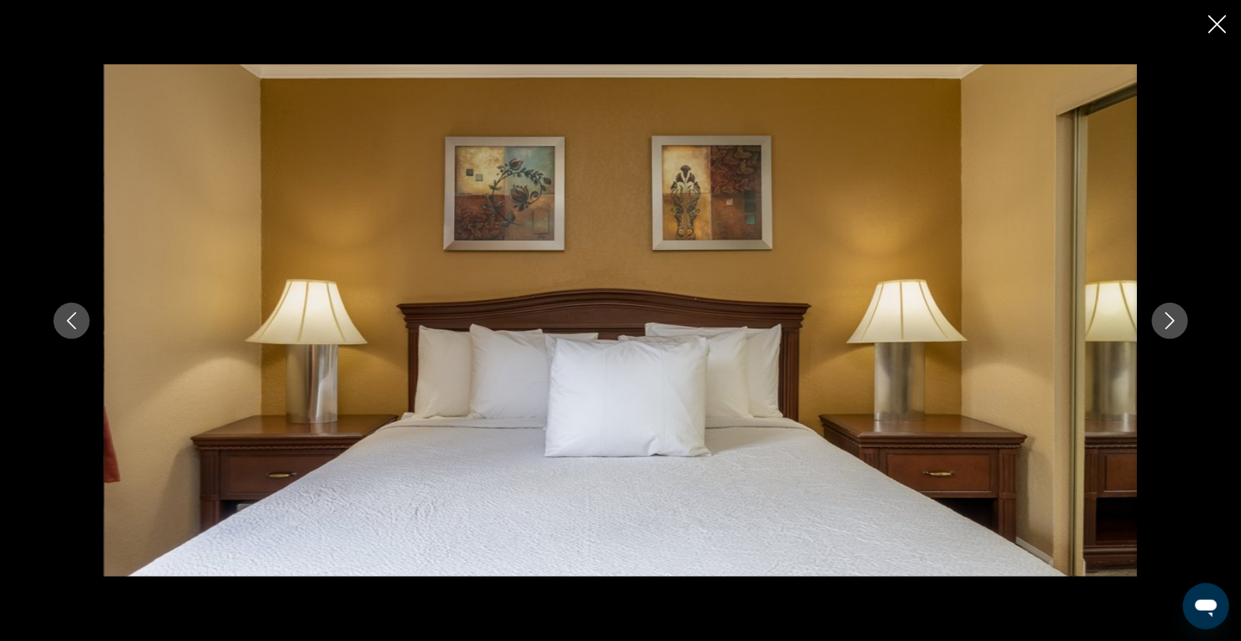
click at [1179, 321] on icon "Next image" at bounding box center [1169, 320] width 17 height 17
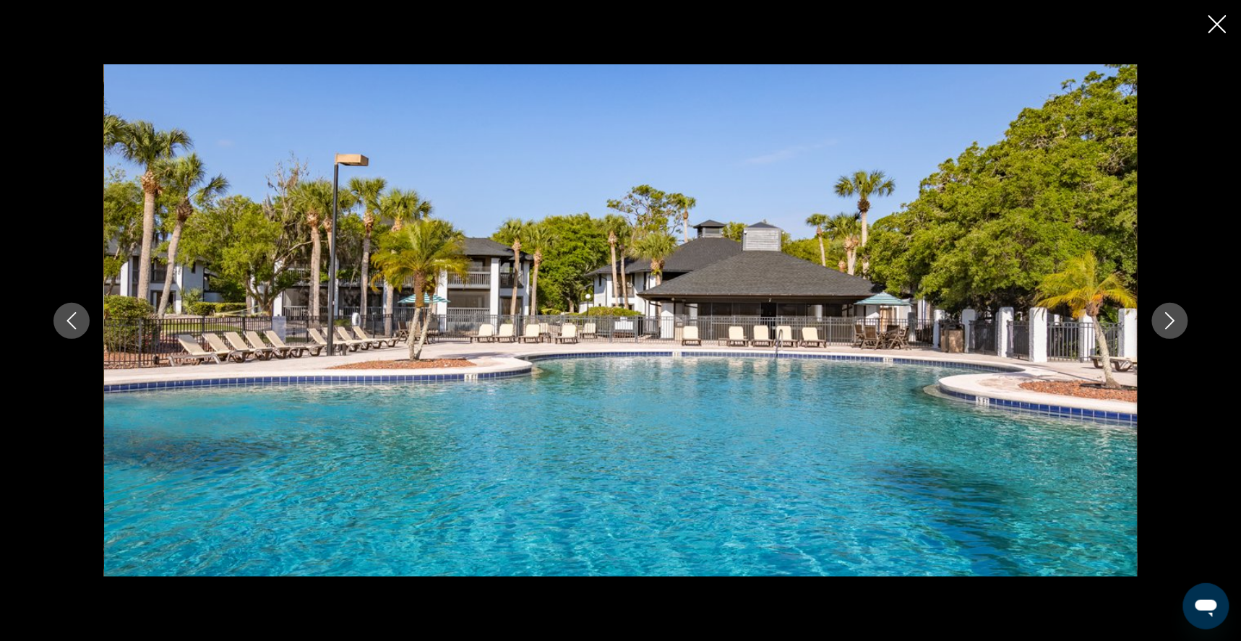
click at [1179, 321] on icon "Next image" at bounding box center [1169, 320] width 17 height 17
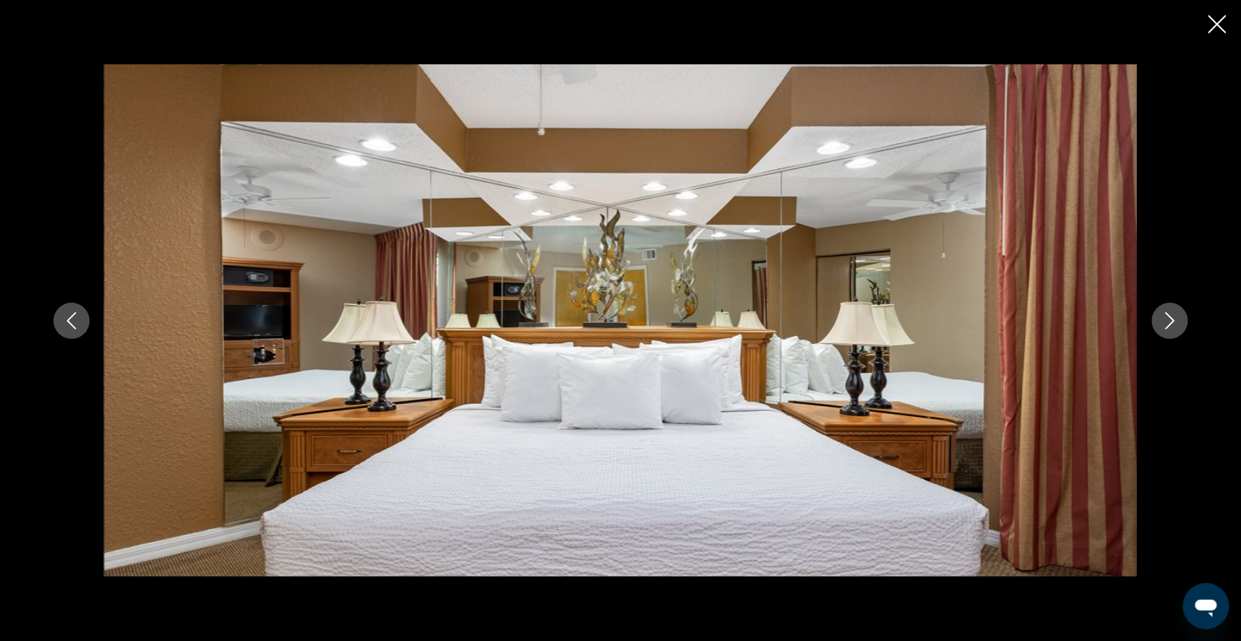
click at [1215, 25] on icon "Close slideshow" at bounding box center [1217, 24] width 18 height 18
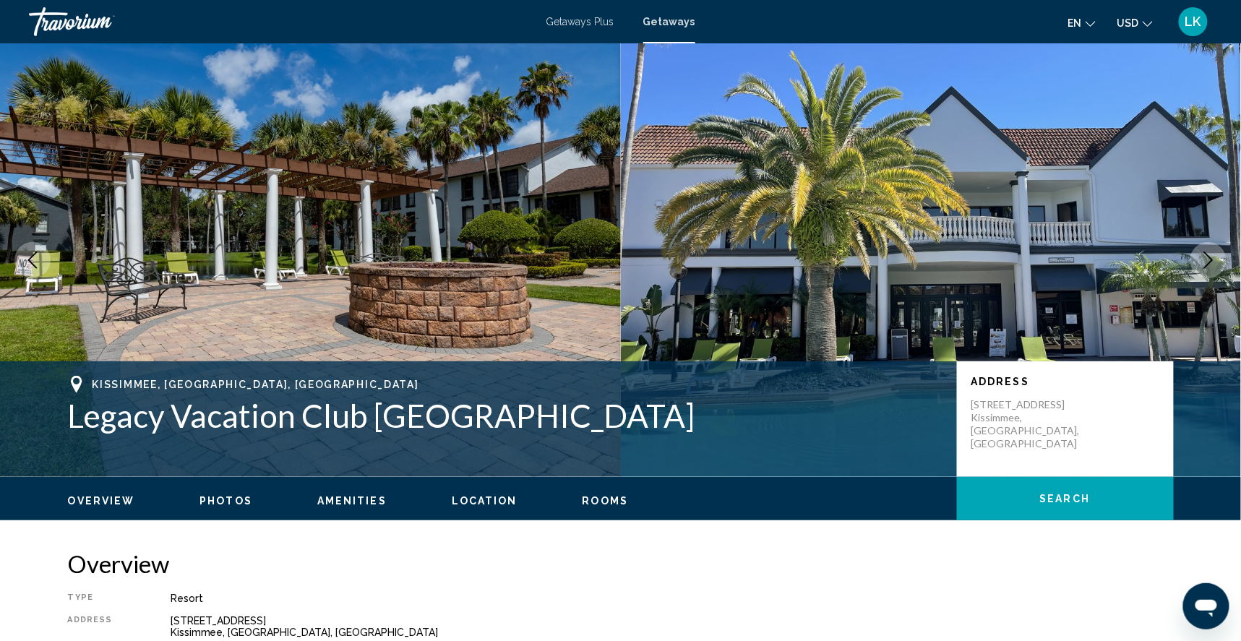
scroll to position [0, 0]
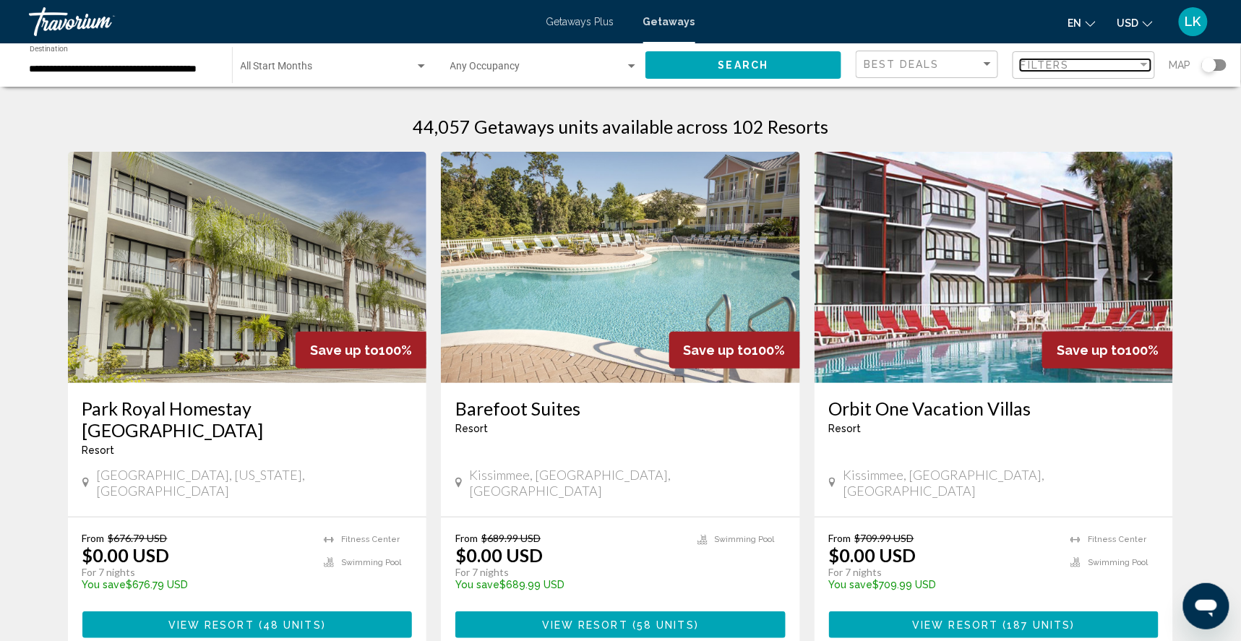
click at [1036, 64] on span "Filters" at bounding box center [1044, 65] width 49 height 12
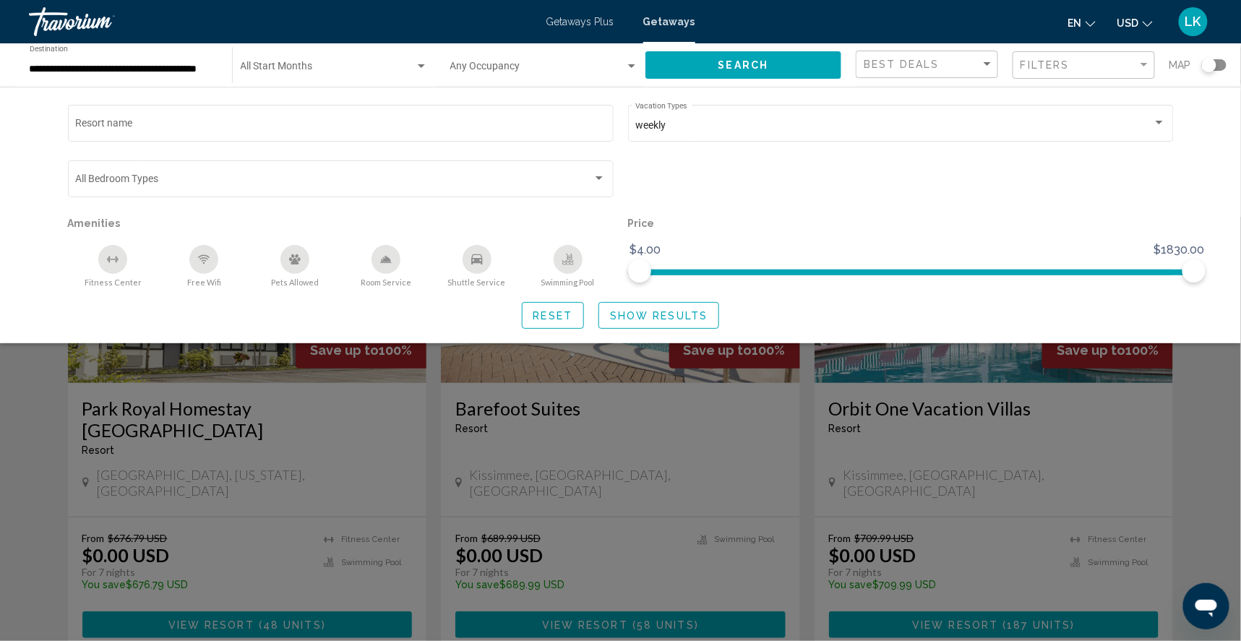
click at [564, 265] on icon "Swimming Pool" at bounding box center [568, 260] width 12 height 12
click at [107, 265] on icon "Fitness Center" at bounding box center [113, 260] width 12 height 12
click at [198, 264] on icon "Free Wifi" at bounding box center [204, 260] width 12 height 12
click at [692, 322] on span "Show Results" at bounding box center [659, 316] width 98 height 12
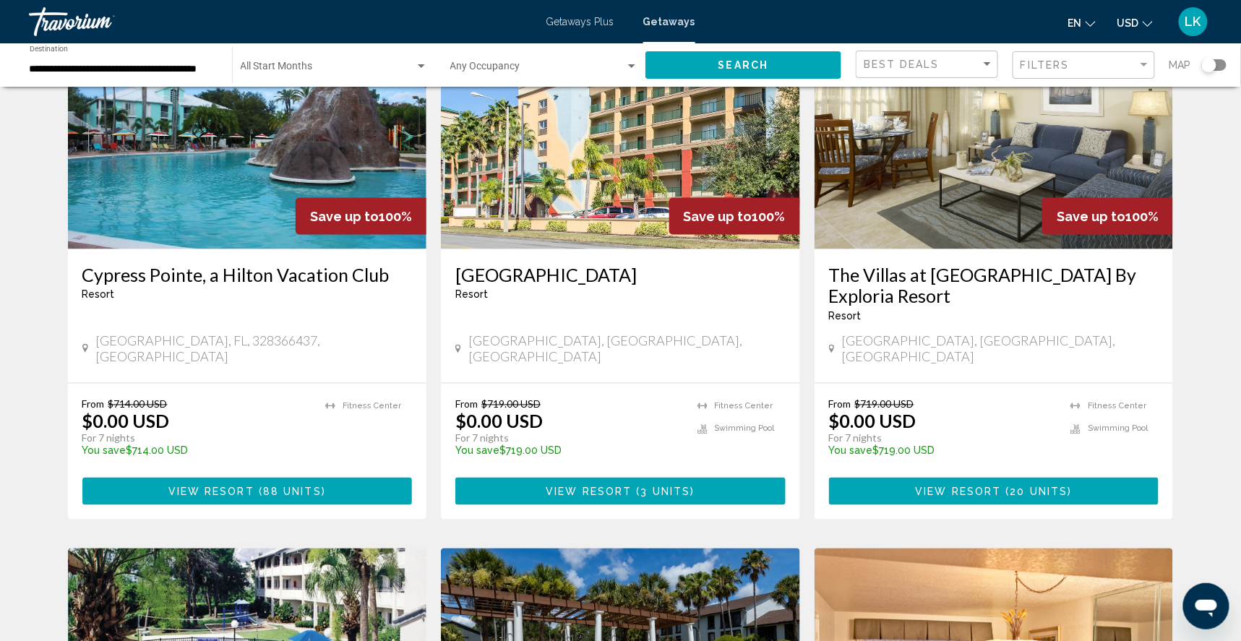
scroll to position [594, 0]
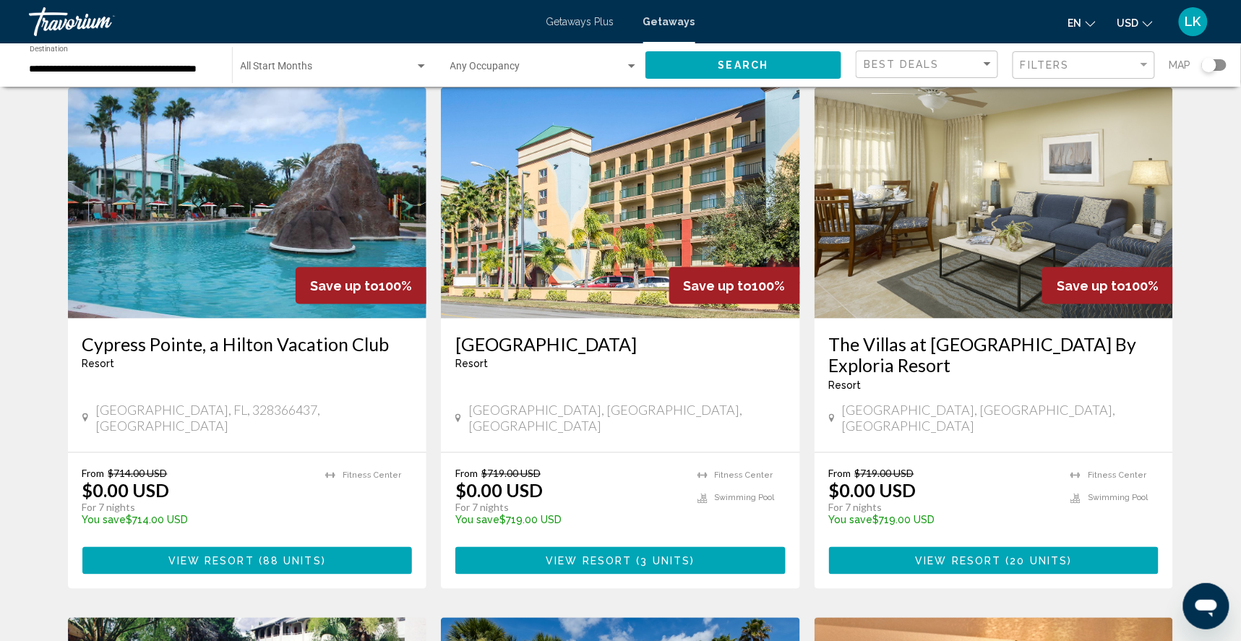
click at [252, 283] on img "Main content" at bounding box center [247, 202] width 359 height 231
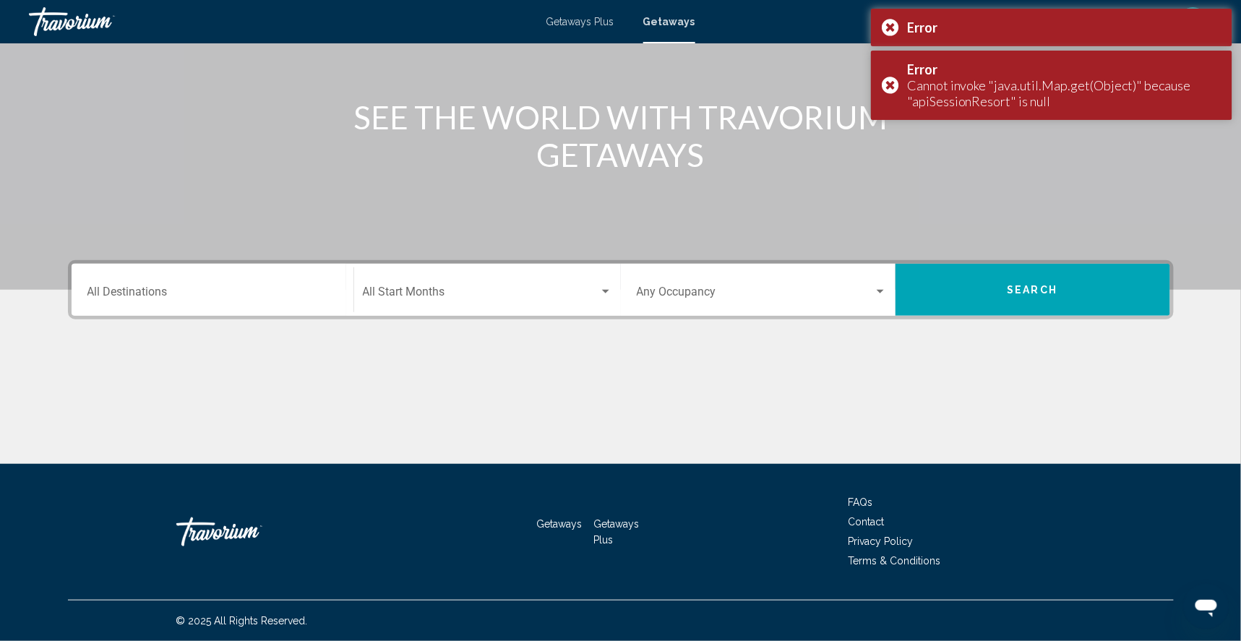
scroll to position [186, 0]
click at [890, 25] on div "Error" at bounding box center [1051, 28] width 361 height 38
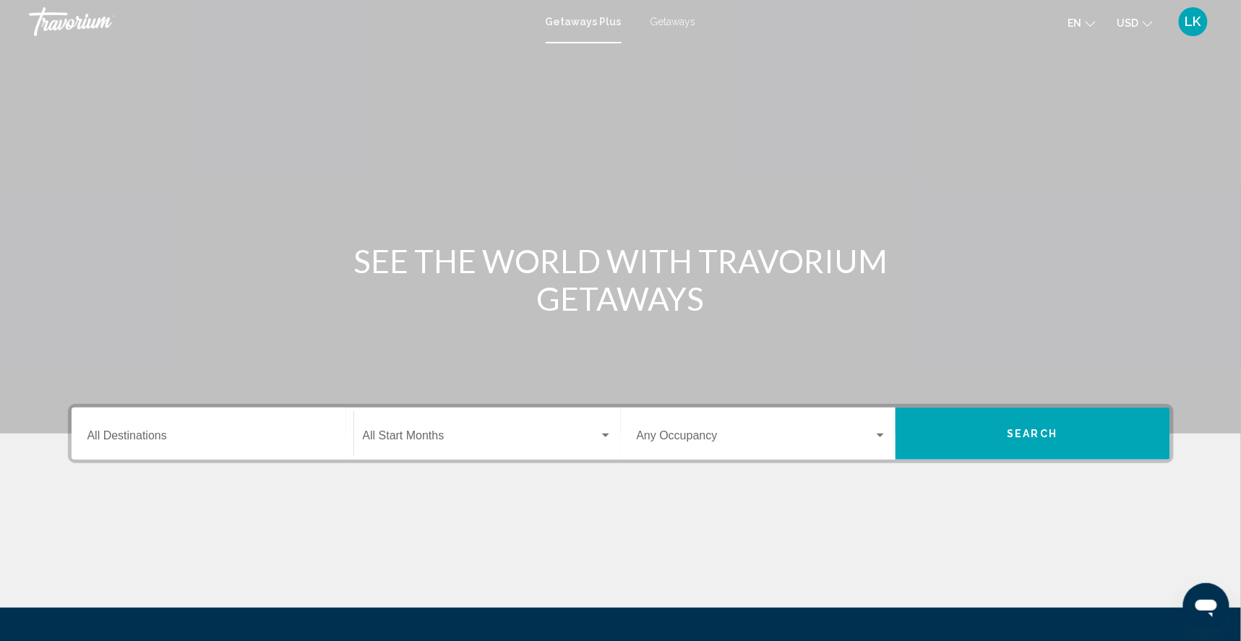
click at [87, 455] on div "Destination All Destinations" at bounding box center [212, 434] width 250 height 46
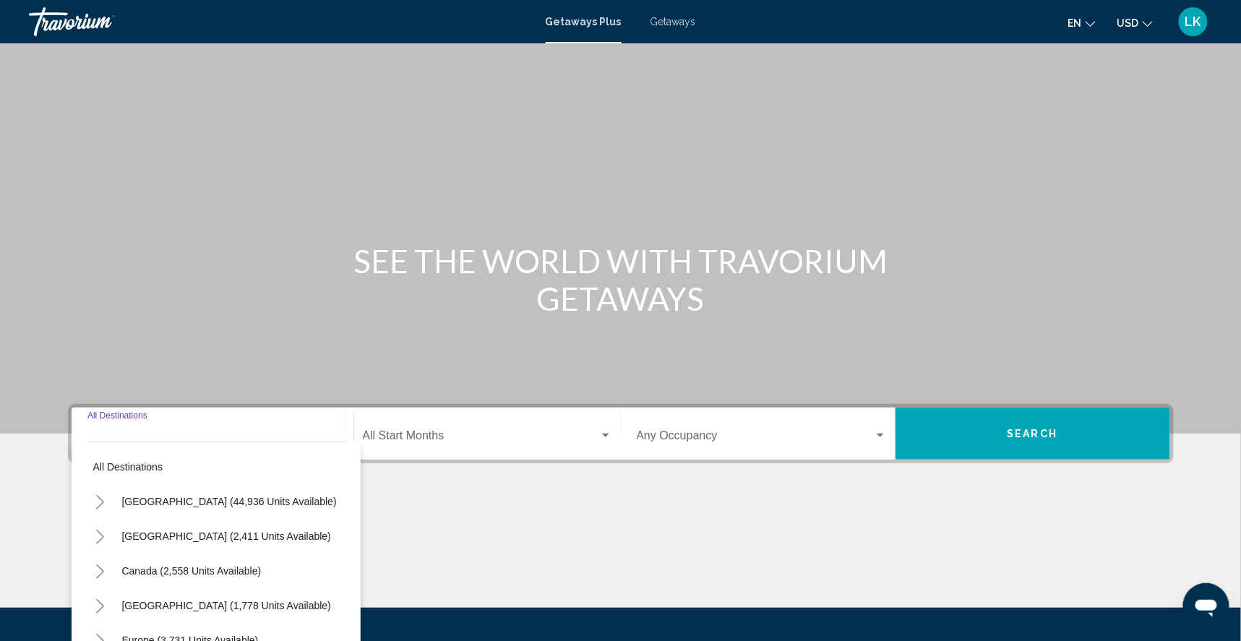
scroll to position [186, 0]
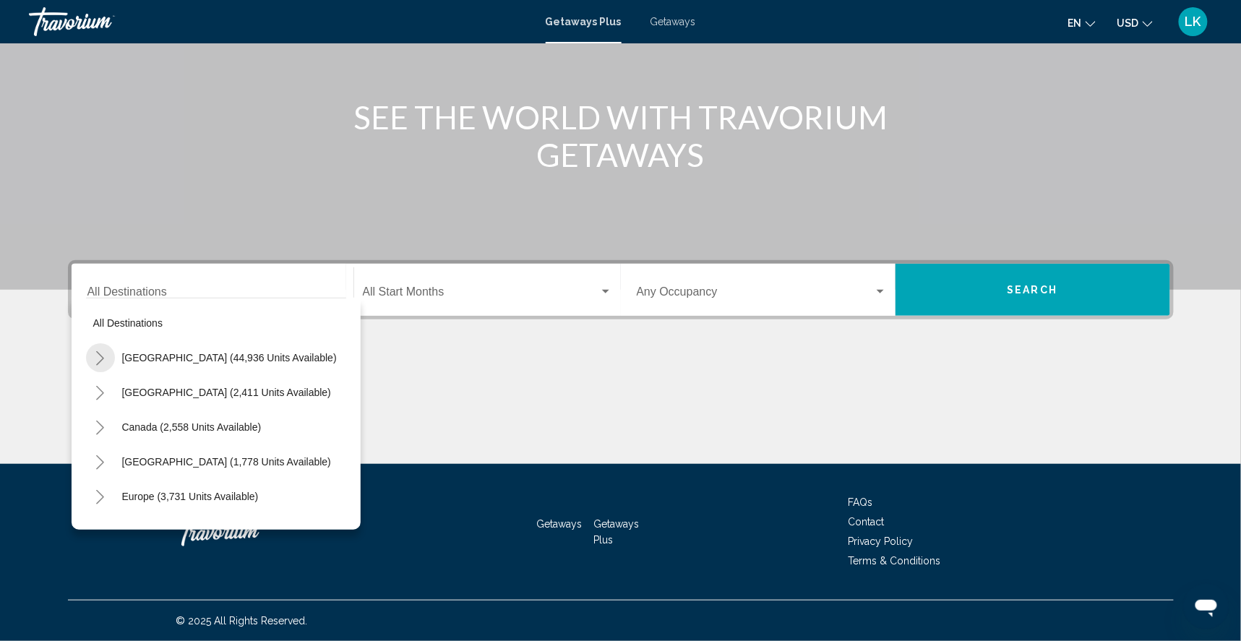
click at [95, 351] on icon "Toggle United States (44,936 units available)" at bounding box center [100, 358] width 11 height 14
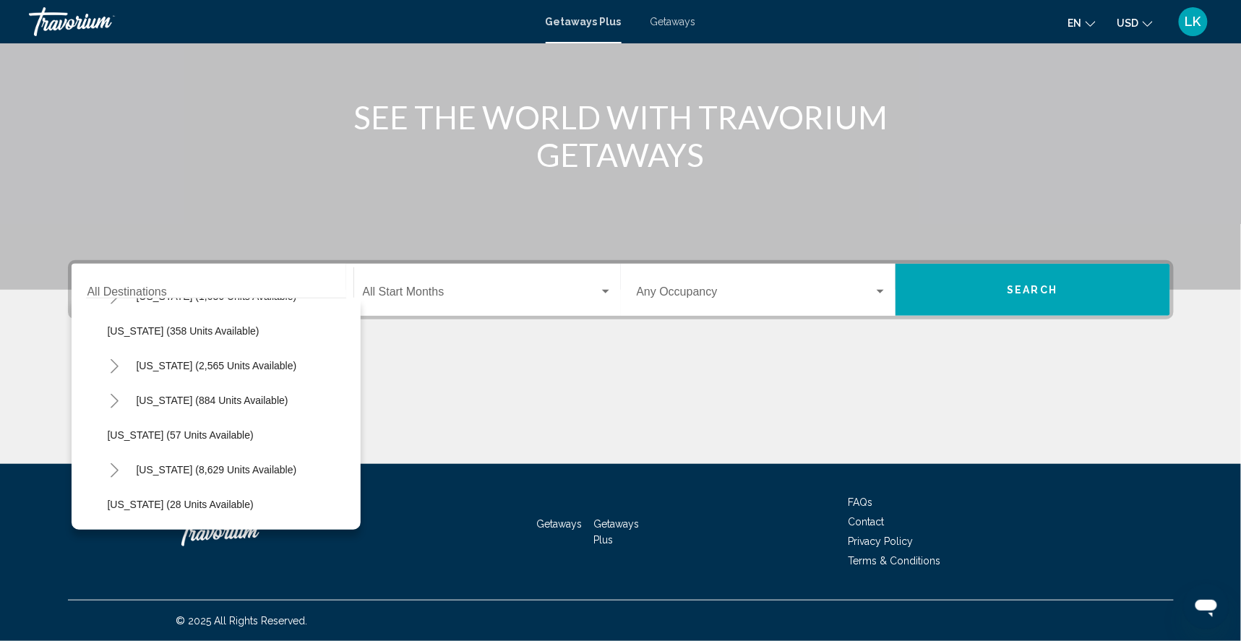
scroll to position [137, 0]
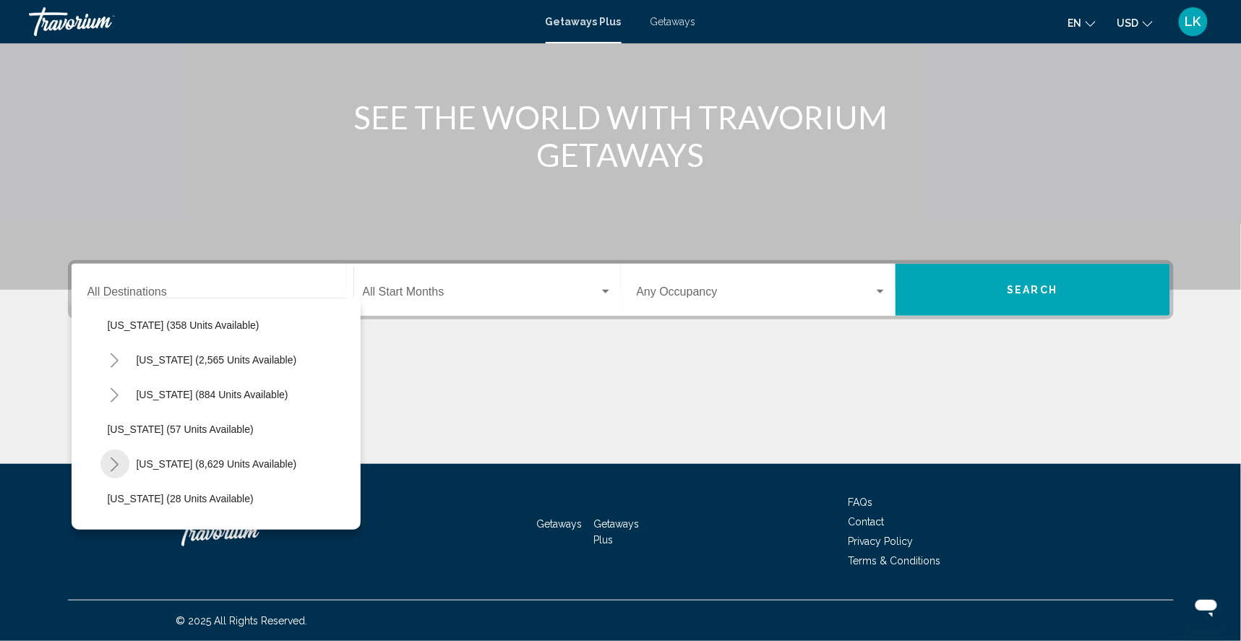
click at [109, 457] on icon "Toggle Florida (8,629 units available)" at bounding box center [114, 464] width 11 height 14
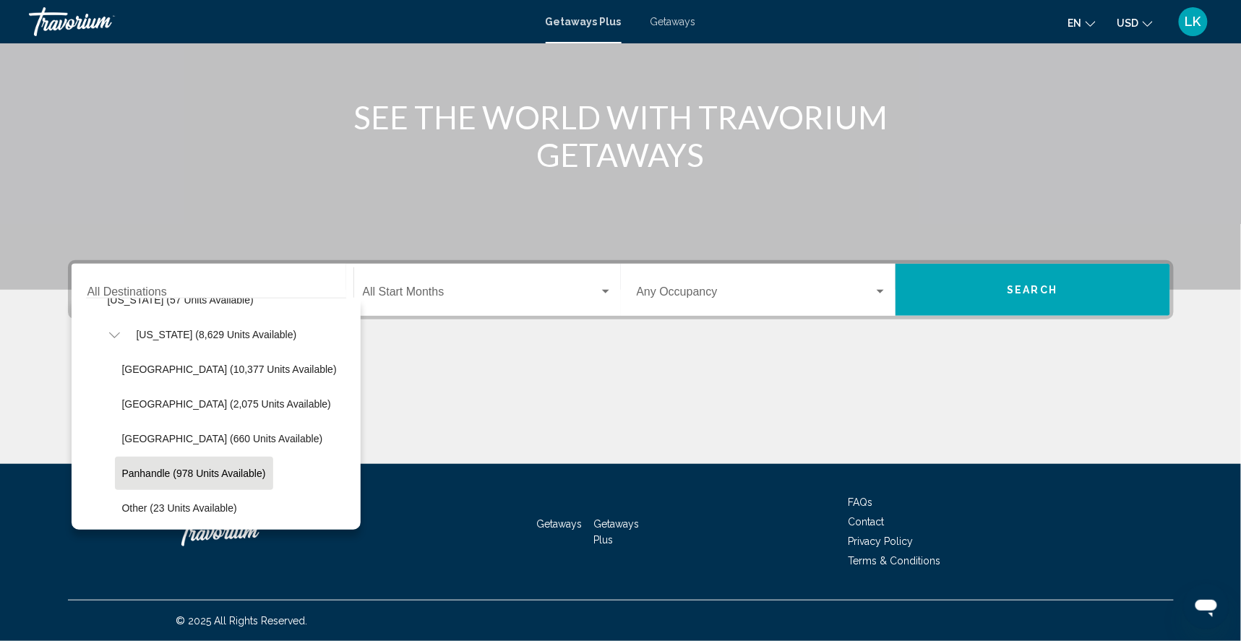
scroll to position [267, 0]
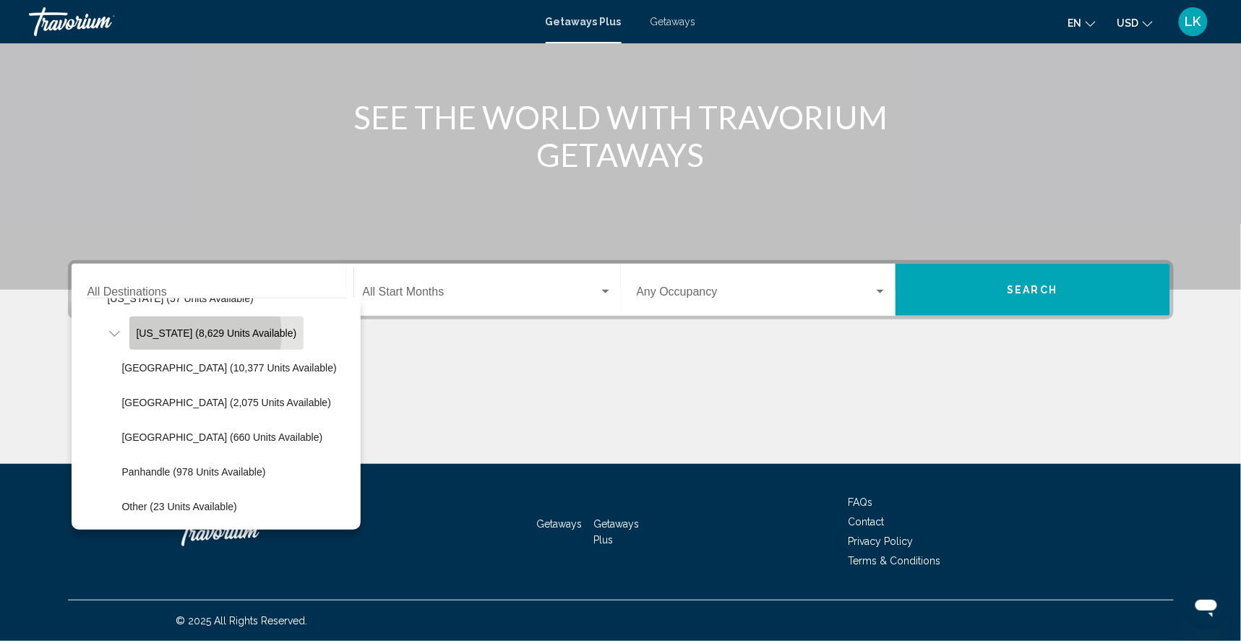
click at [174, 327] on span "[US_STATE] (8,629 units available)" at bounding box center [217, 333] width 160 height 12
type input "**********"
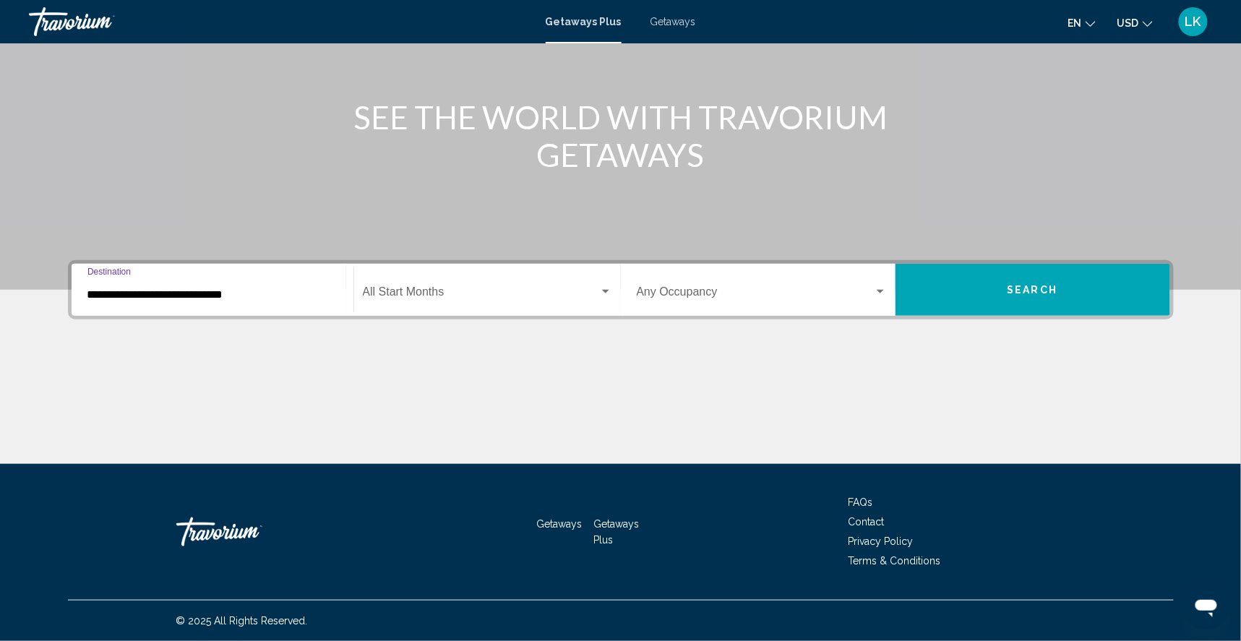
click at [500, 288] on span "Search widget" at bounding box center [481, 294] width 236 height 13
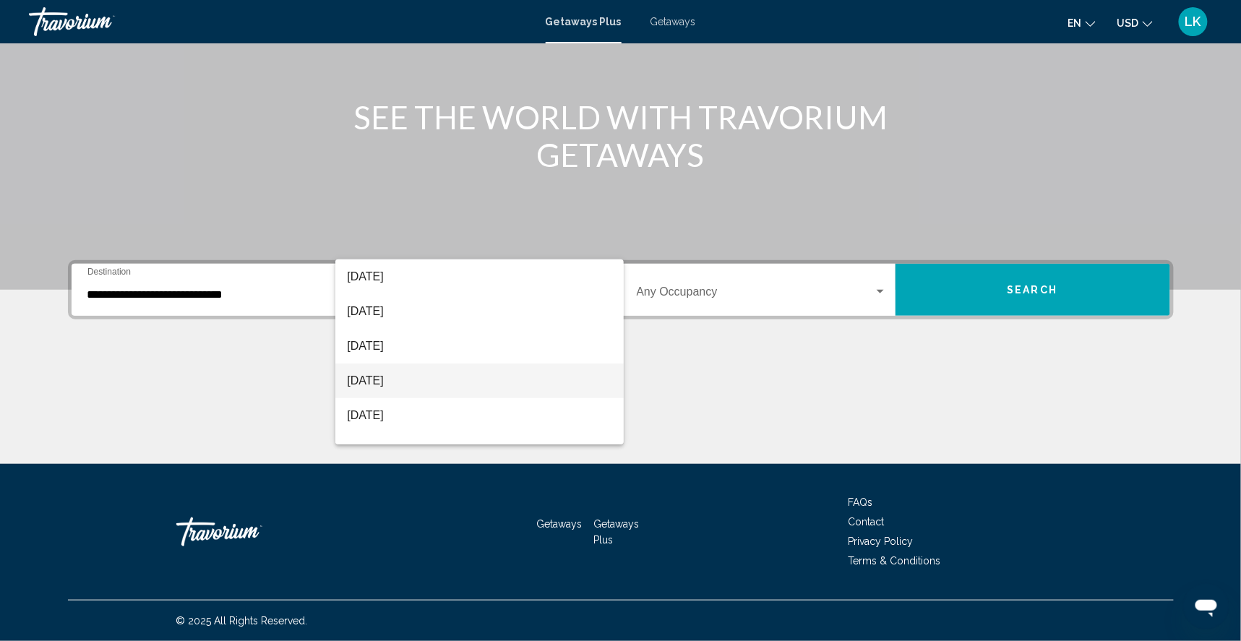
click at [432, 378] on span "[DATE]" at bounding box center [479, 381] width 265 height 35
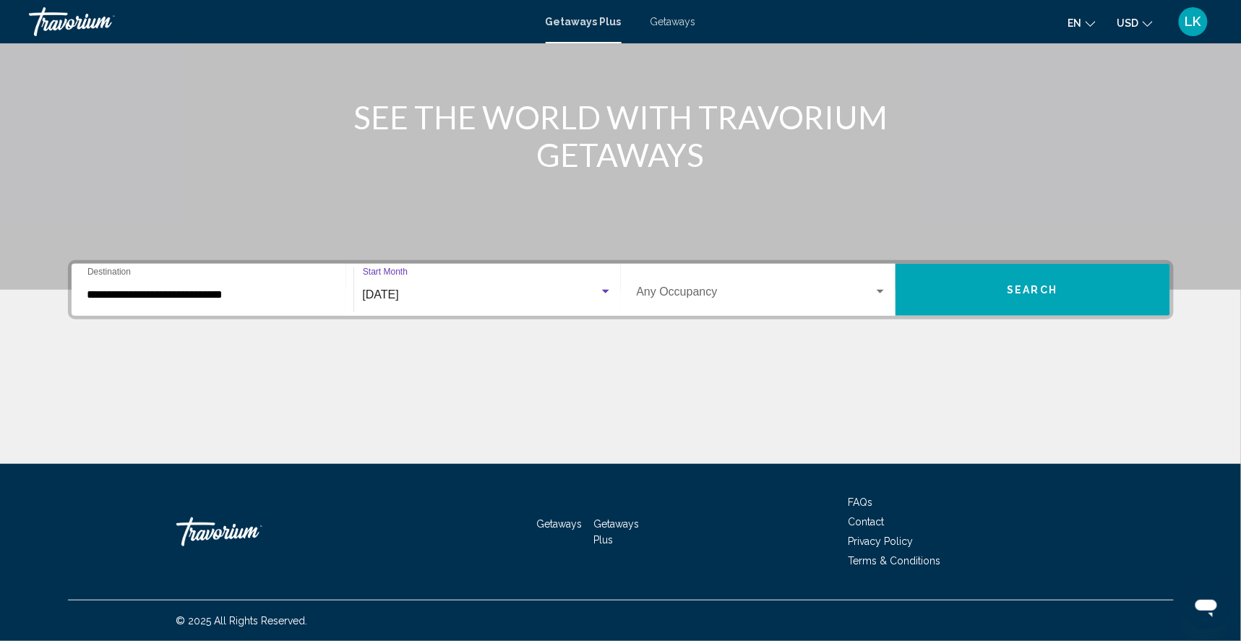
scroll to position [69, 0]
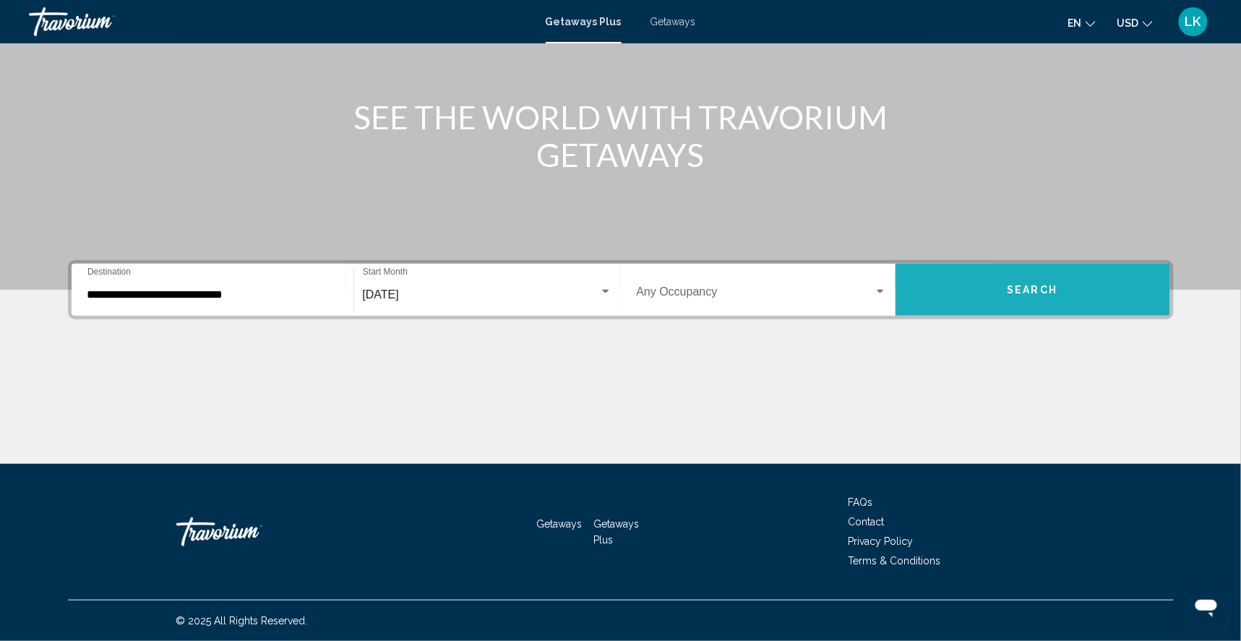
click at [1015, 267] on button "Search" at bounding box center [1032, 290] width 275 height 52
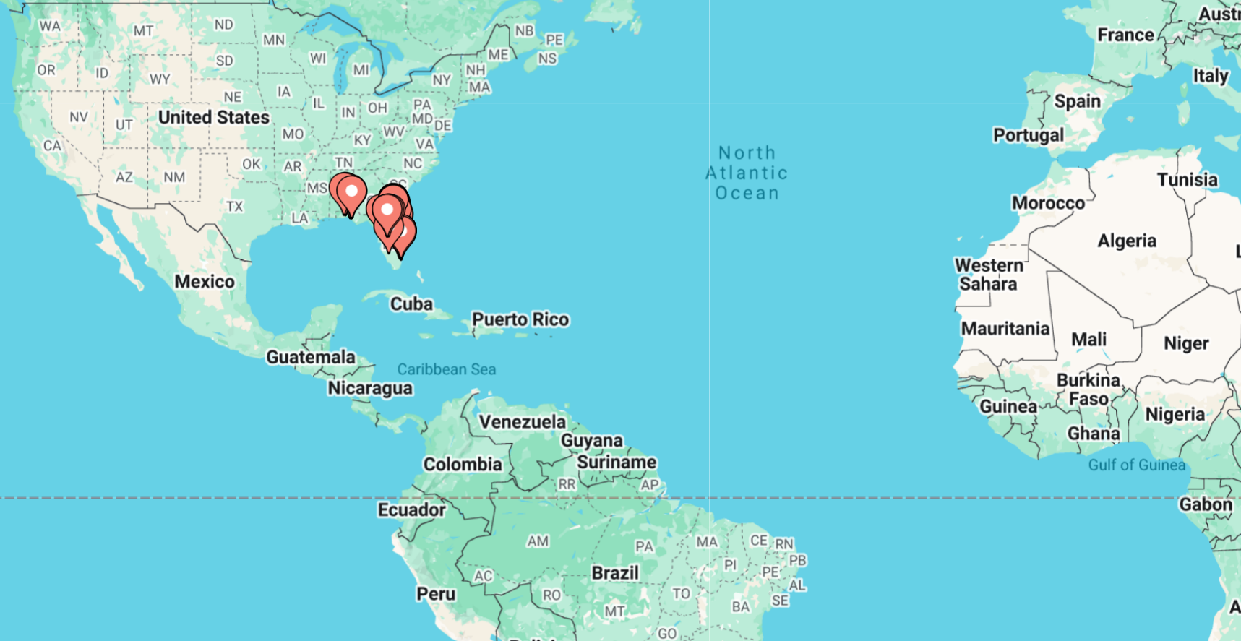
scroll to position [14, 0]
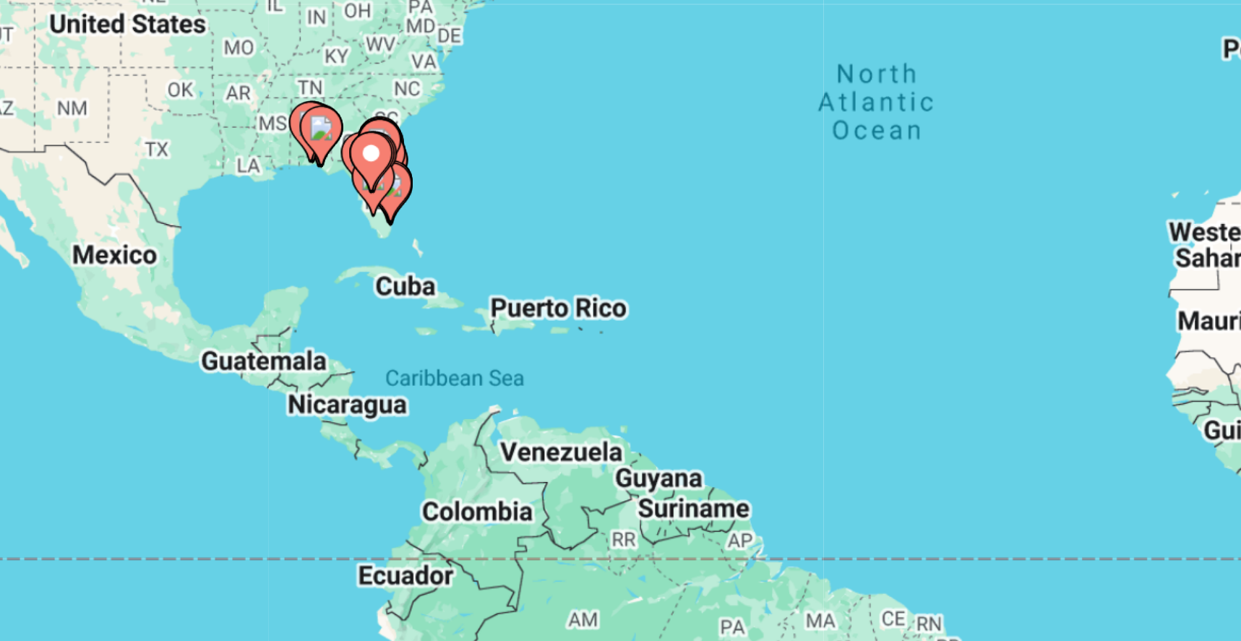
click at [403, 291] on gmp-advanced-marker "Main content" at bounding box center [410, 302] width 14 height 22
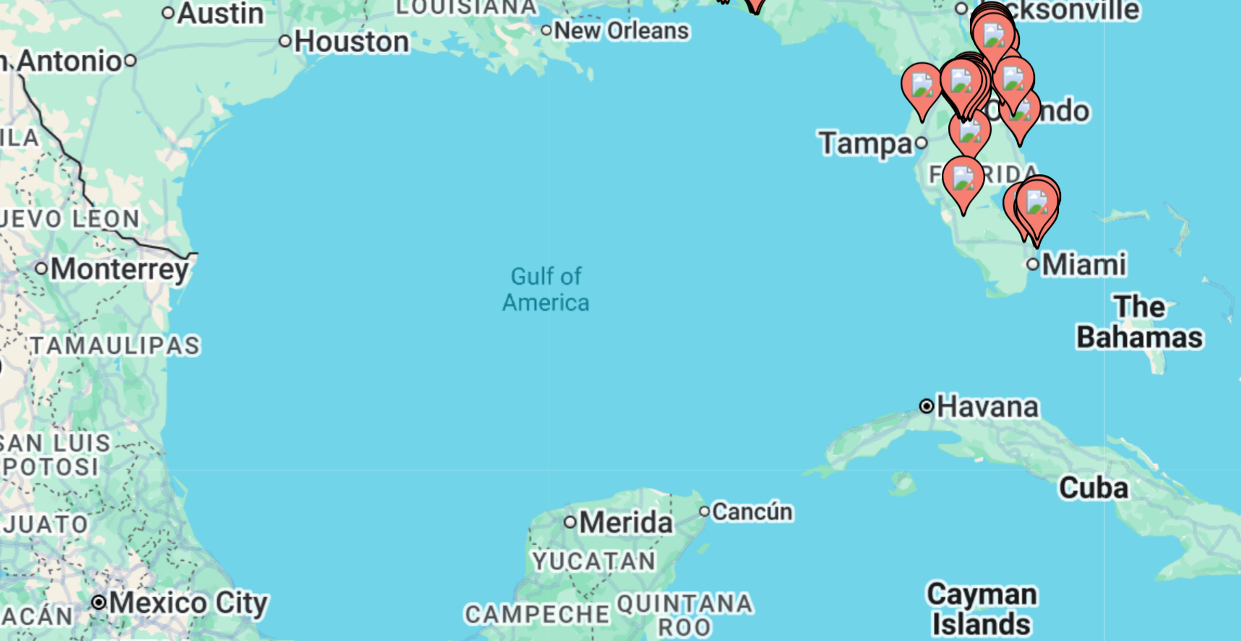
click at [636, 324] on icon "Main content" at bounding box center [642, 333] width 13 height 19
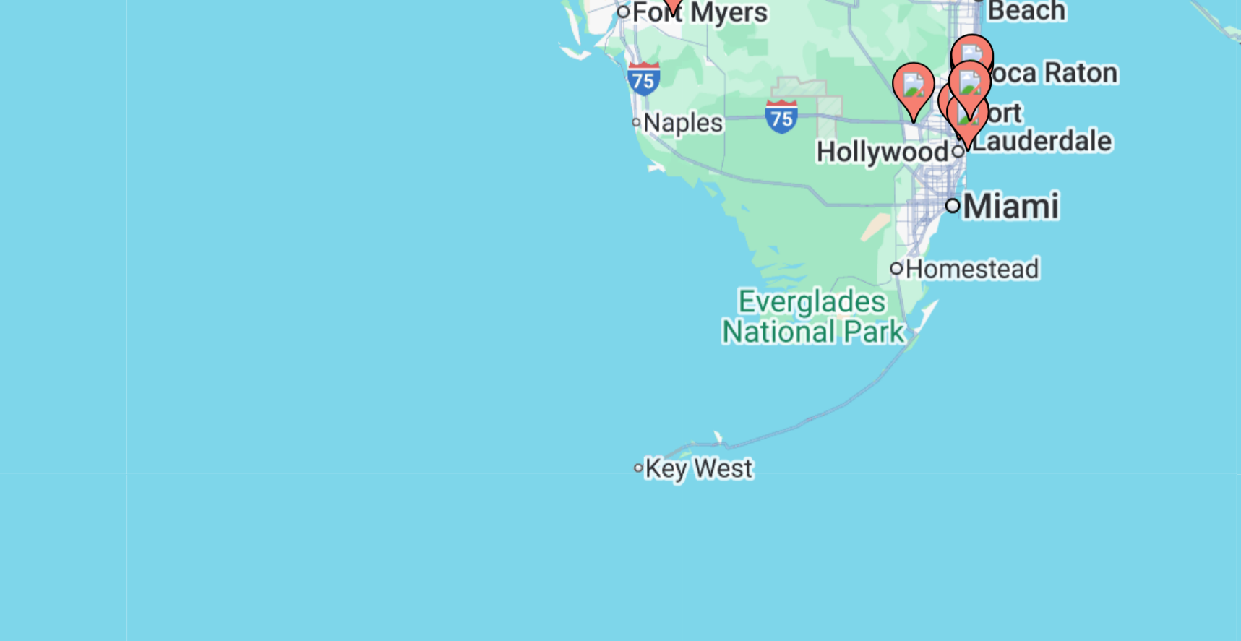
click at [613, 294] on icon "Main content" at bounding box center [619, 303] width 13 height 19
type input "**********"
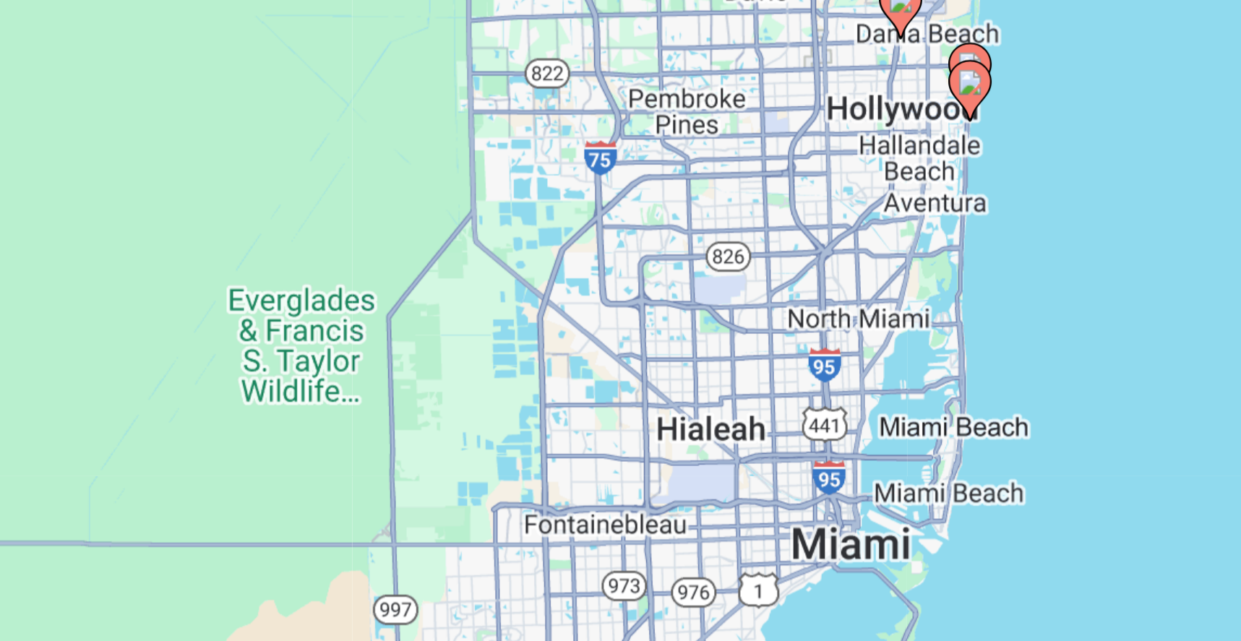
click at [614, 284] on icon "Main content" at bounding box center [620, 293] width 13 height 19
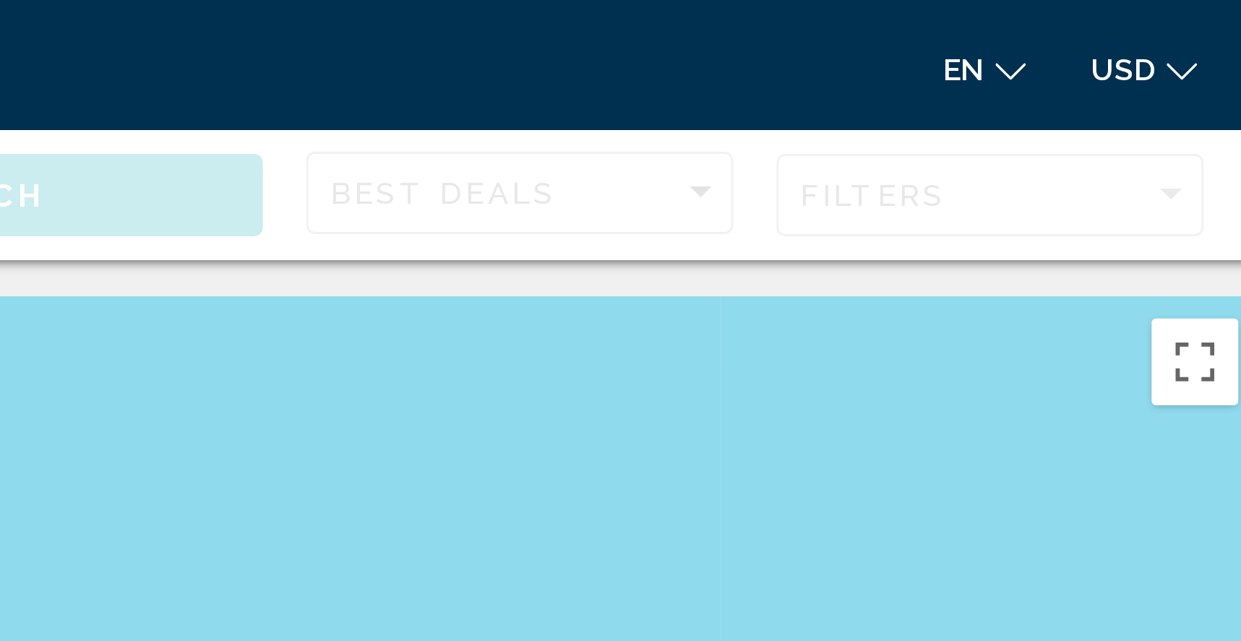
scroll to position [0, 0]
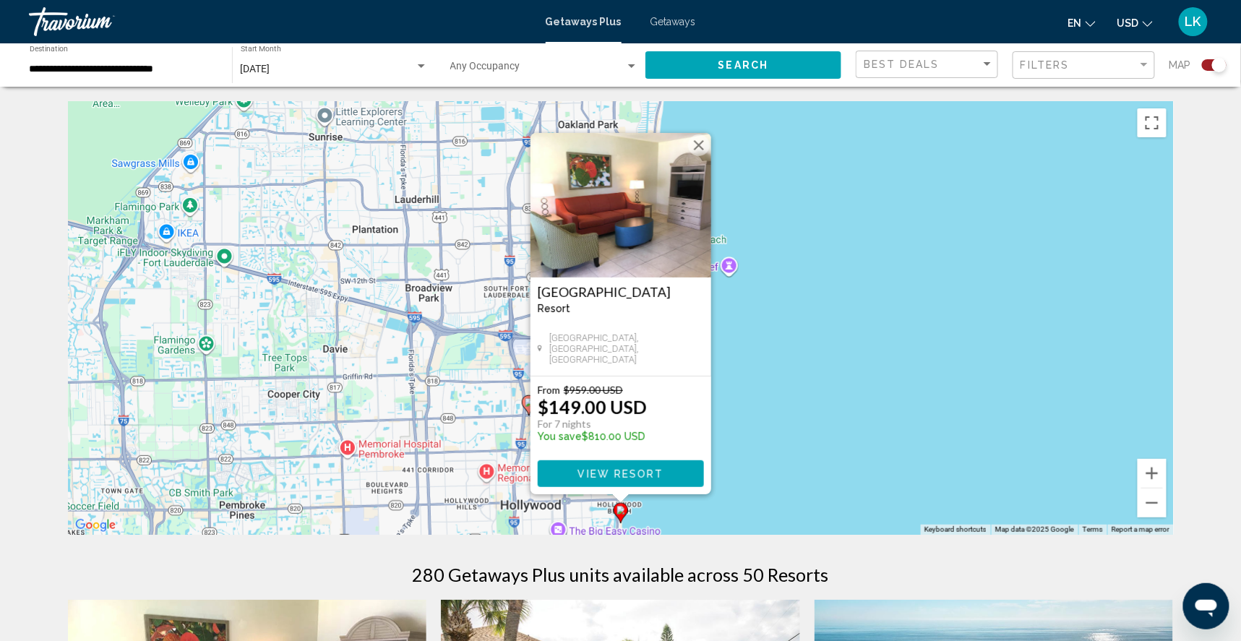
click at [705, 134] on button "Close" at bounding box center [699, 145] width 22 height 22
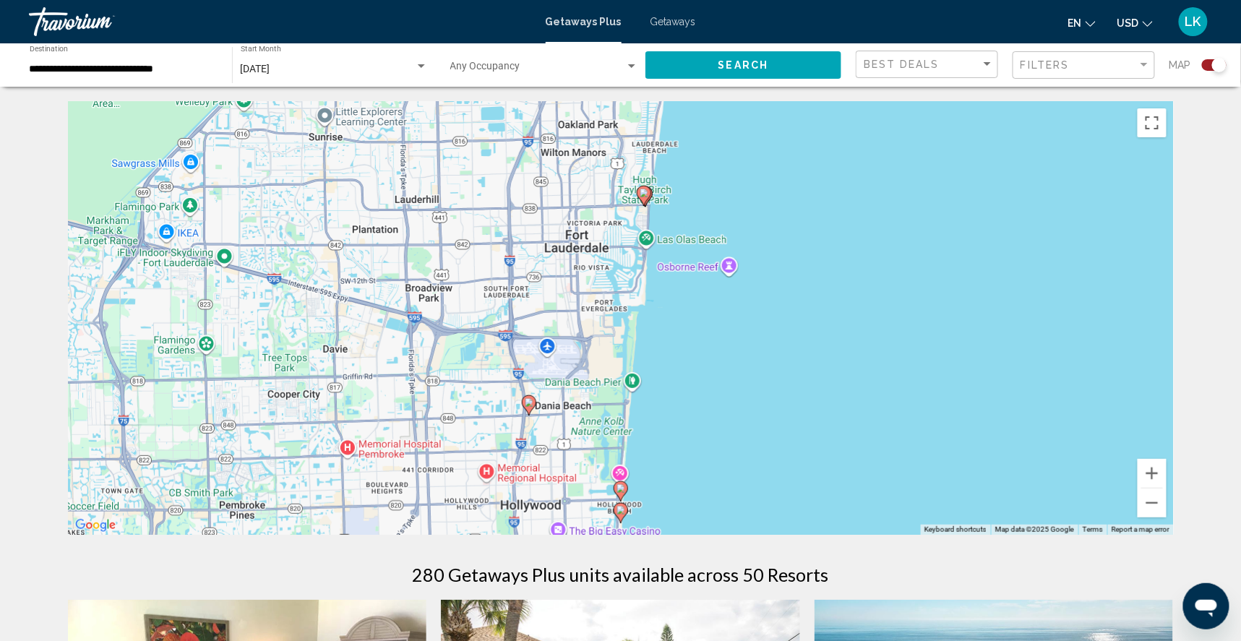
click at [1203, 66] on div "Search widget" at bounding box center [1214, 65] width 25 height 12
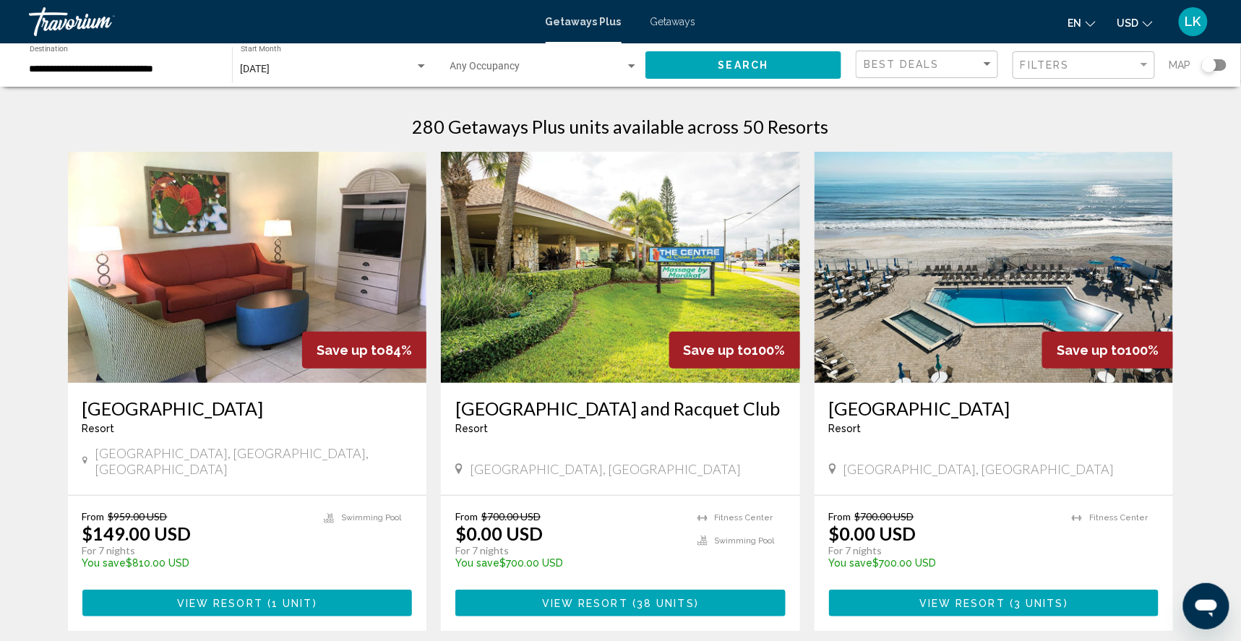
click at [1218, 68] on div "Search widget" at bounding box center [1214, 65] width 25 height 12
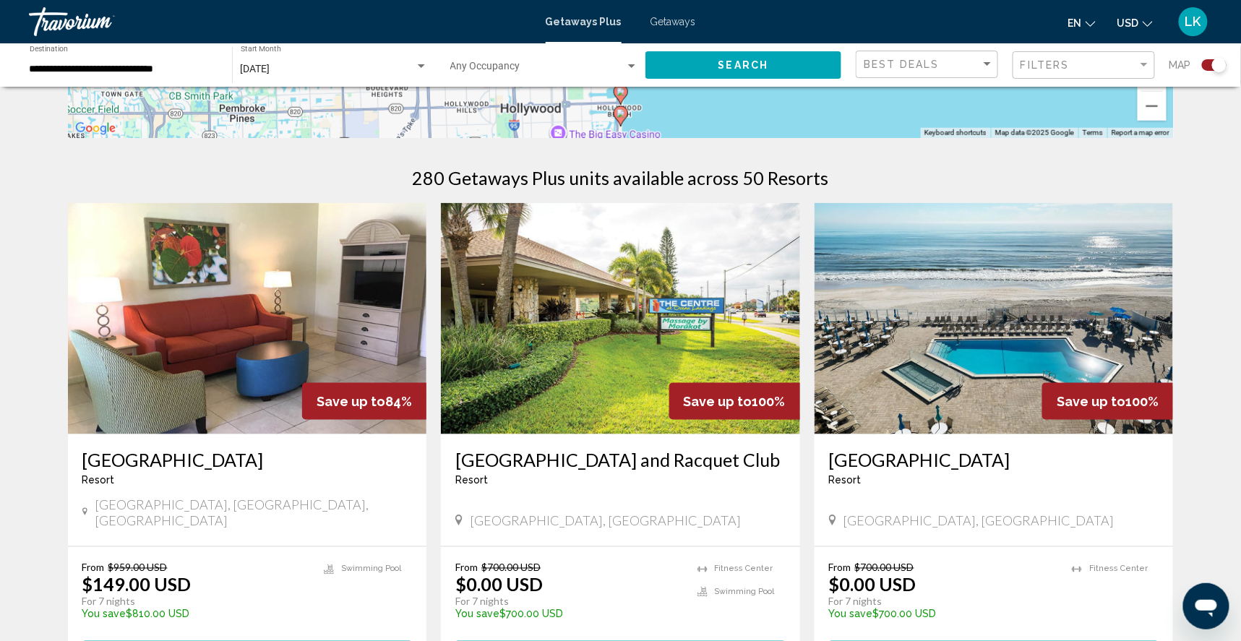
scroll to position [401, 0]
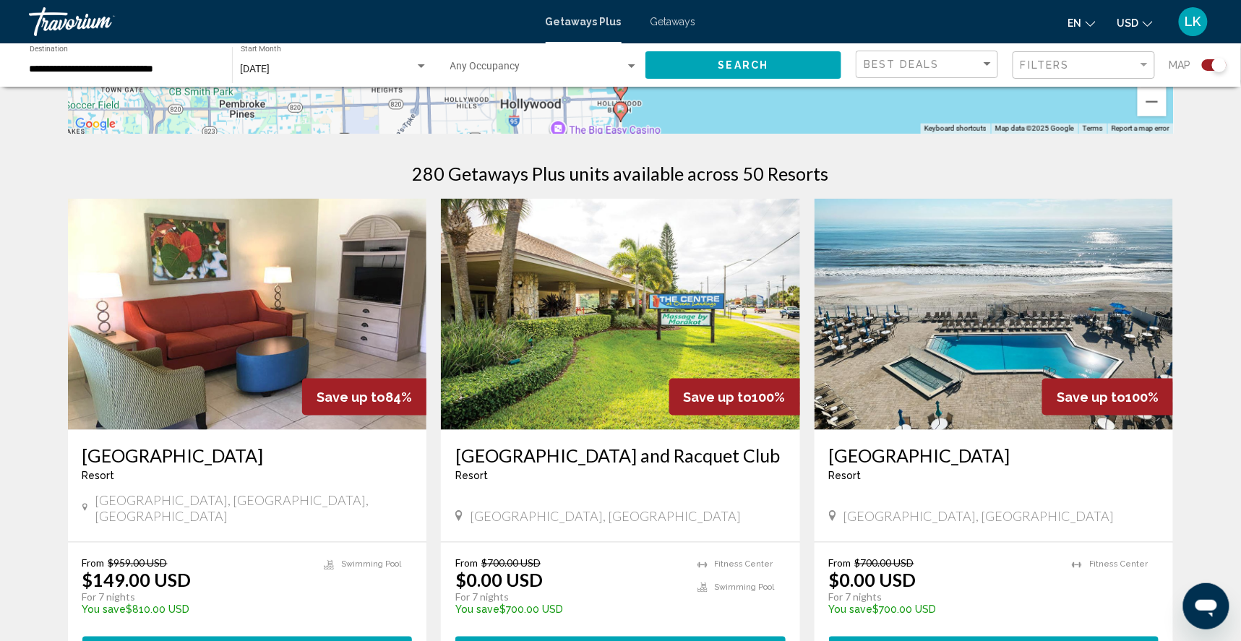
click at [674, 25] on span "Getaways" at bounding box center [673, 22] width 46 height 12
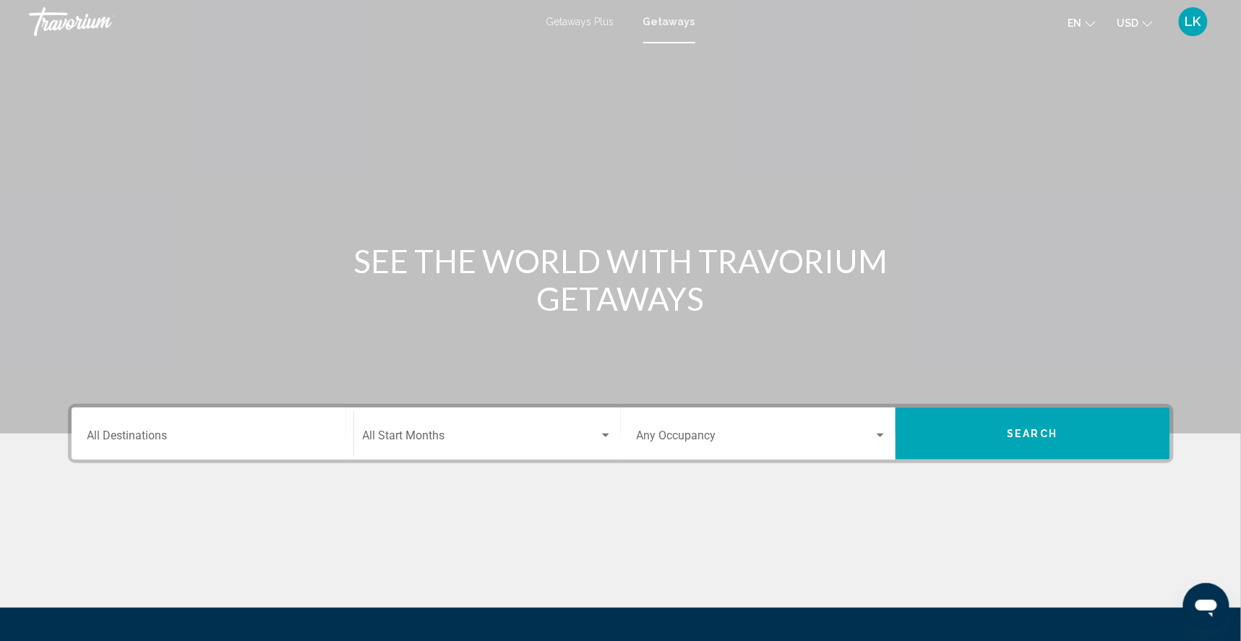
click at [116, 445] on input "Destination All Destinations" at bounding box center [212, 438] width 250 height 13
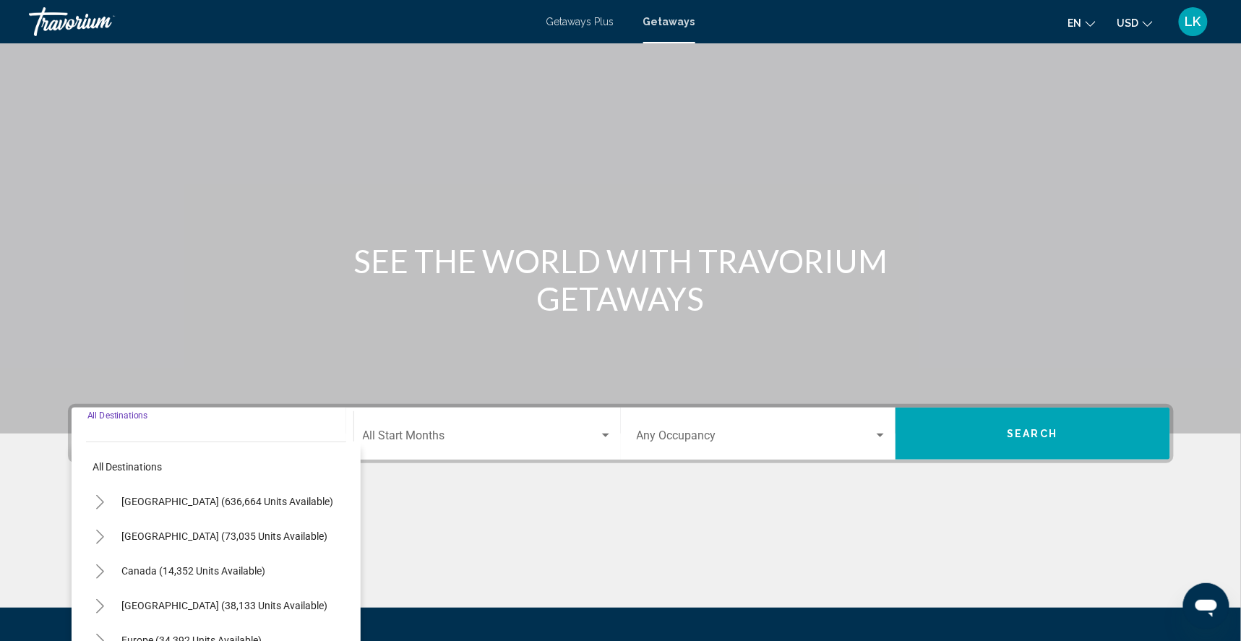
scroll to position [186, 0]
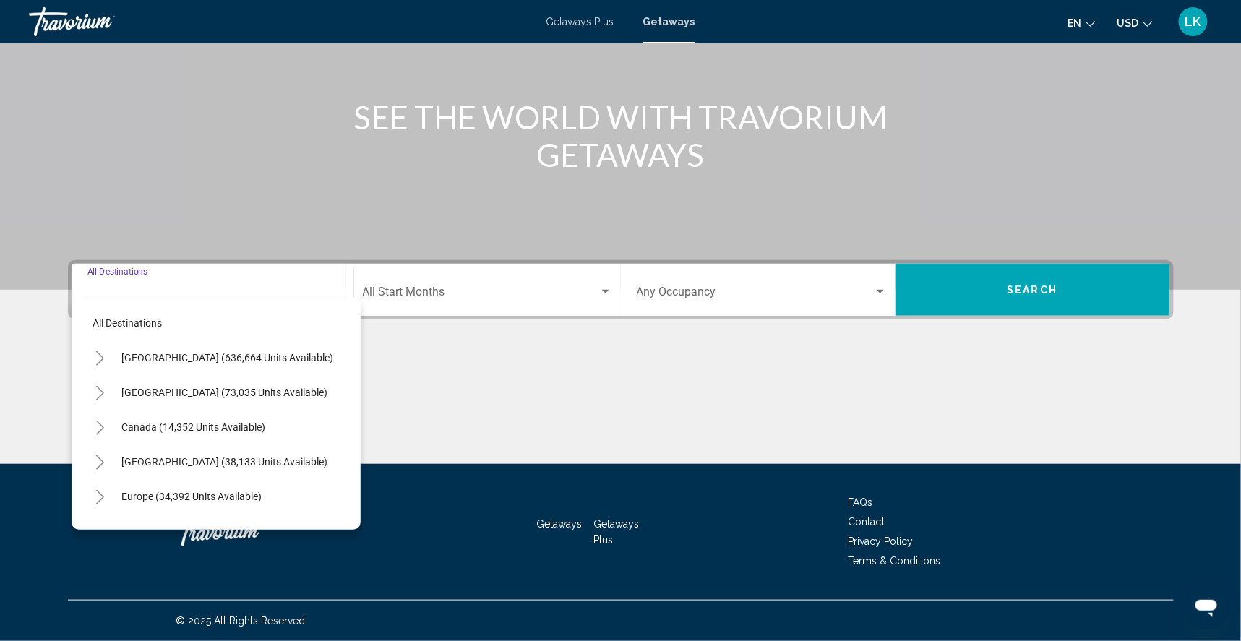
click at [95, 351] on icon "Toggle United States (636,664 units available)" at bounding box center [100, 358] width 11 height 14
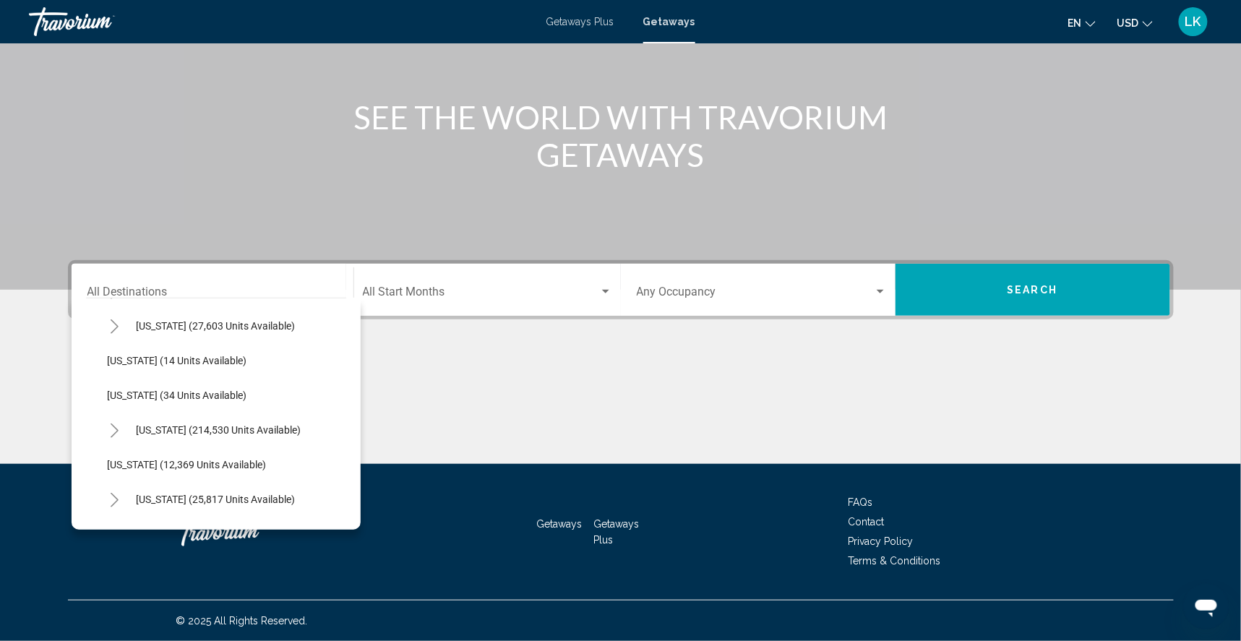
scroll to position [207, 0]
click at [109, 421] on icon "Toggle Florida (214,530 units available)" at bounding box center [114, 428] width 11 height 14
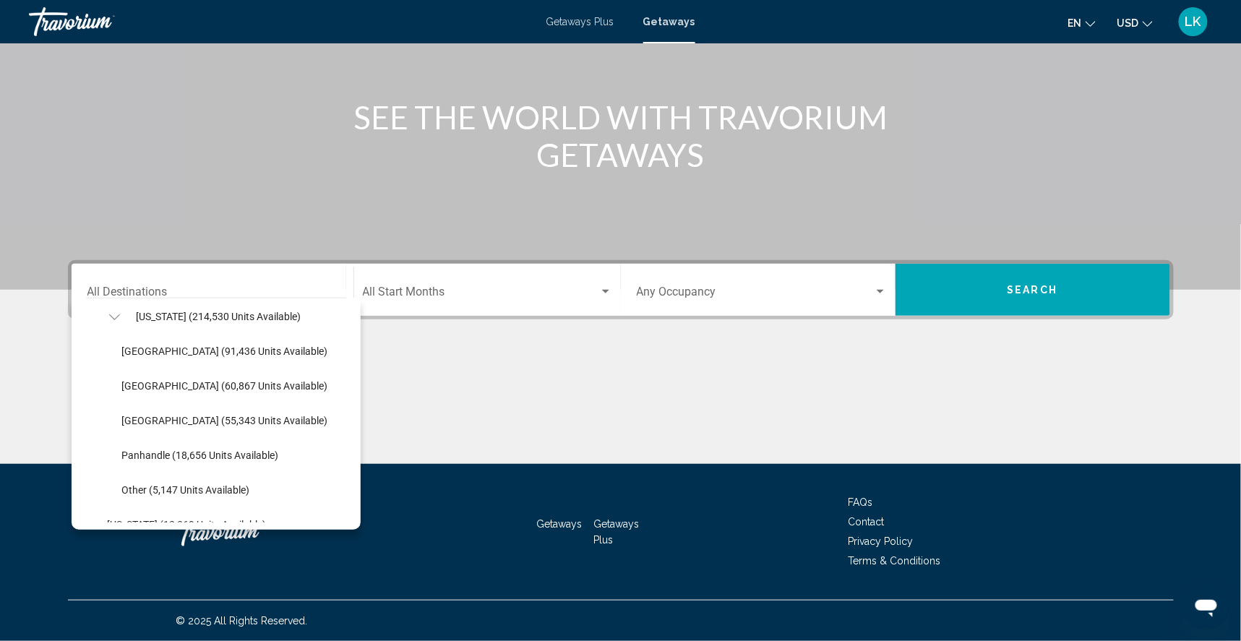
scroll to position [319, 0]
click at [122, 414] on span "[GEOGRAPHIC_DATA] (55,343 units available)" at bounding box center [225, 420] width 206 height 12
type input "**********"
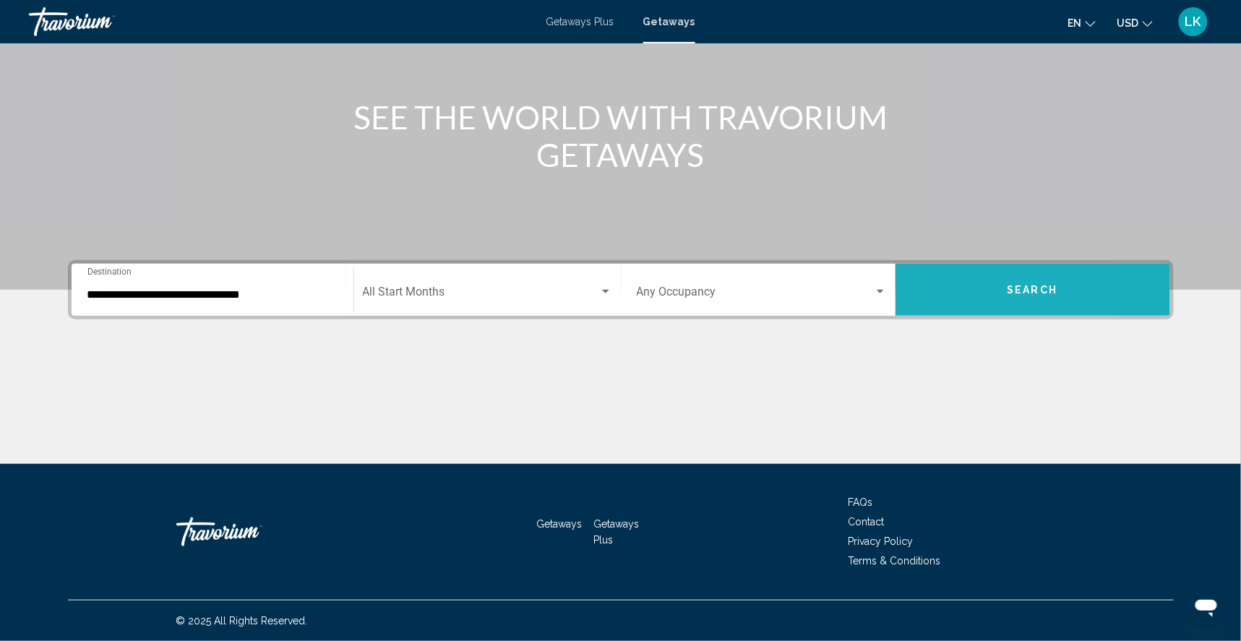
click at [984, 278] on button "Search" at bounding box center [1032, 290] width 275 height 52
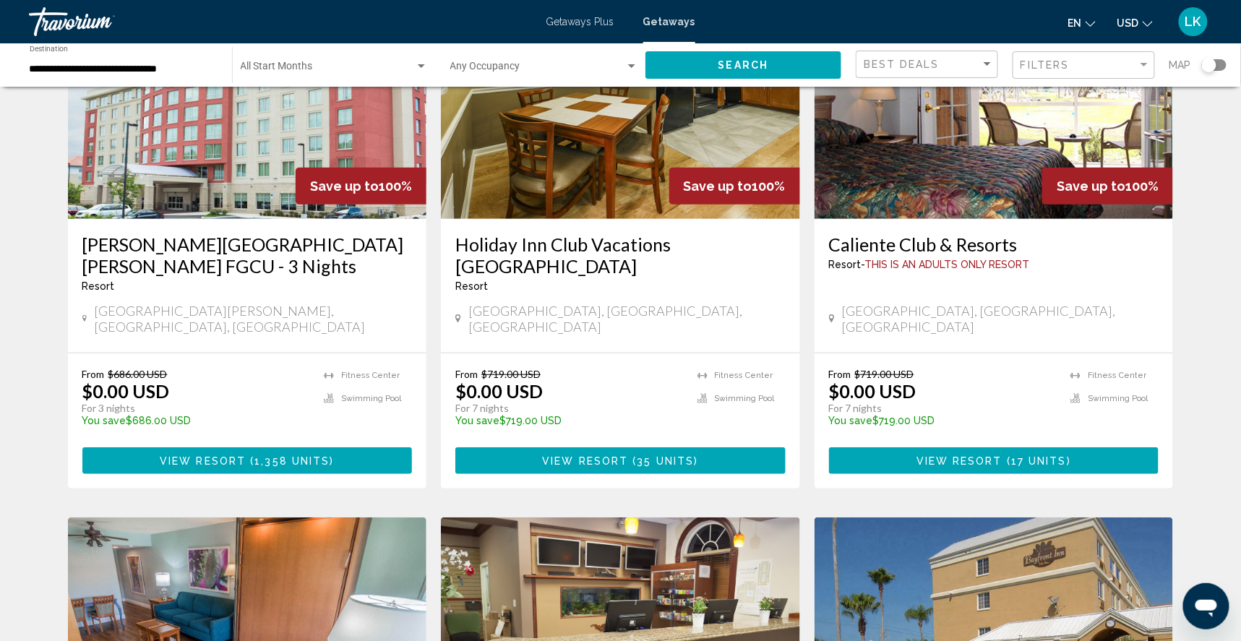
scroll to position [160, 0]
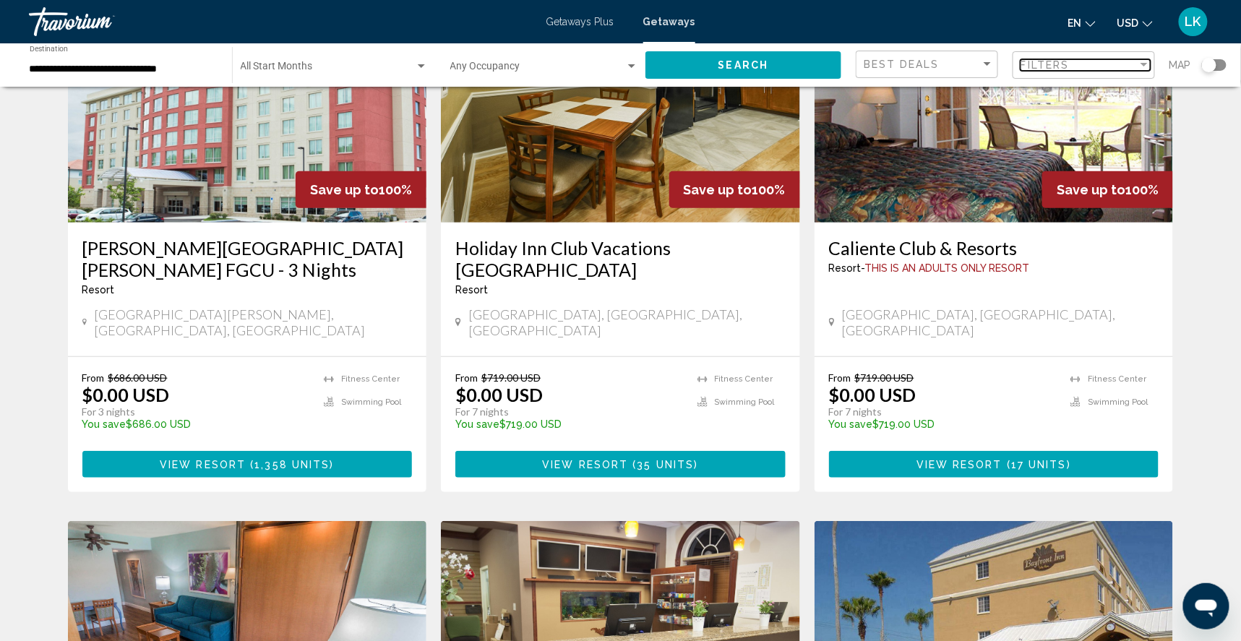
click at [1056, 71] on span "Filters" at bounding box center [1044, 65] width 49 height 12
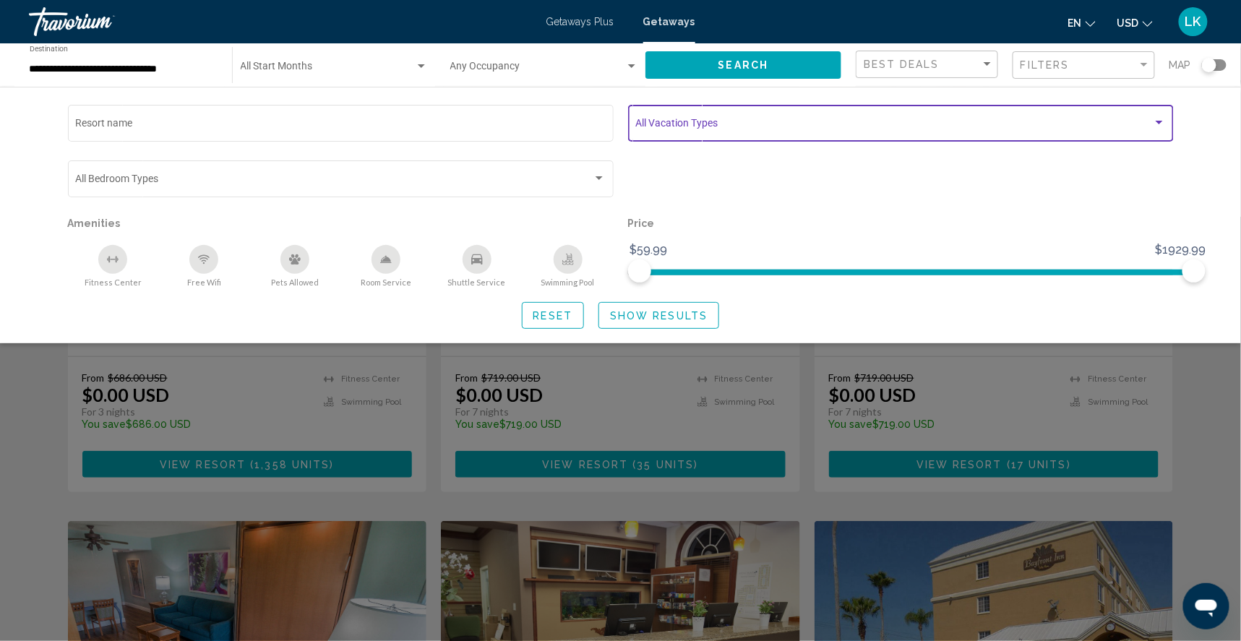
click at [749, 129] on span "Search widget" at bounding box center [893, 126] width 517 height 12
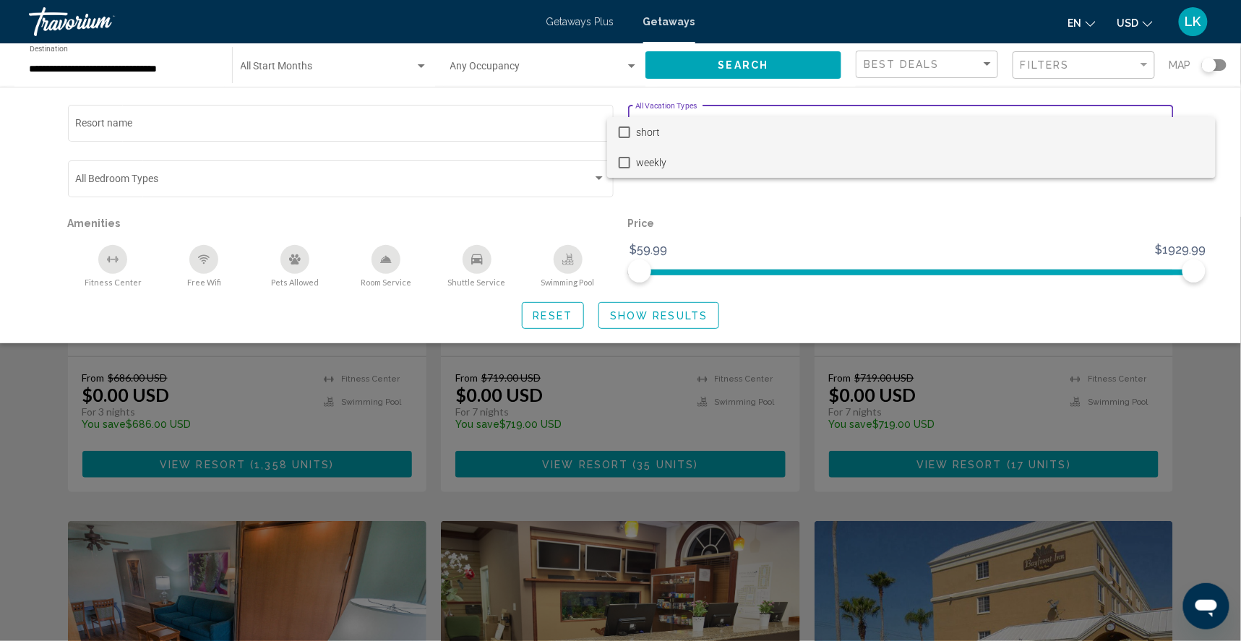
click at [692, 160] on span "weekly" at bounding box center [920, 162] width 568 height 30
click at [624, 328] on div at bounding box center [620, 320] width 1241 height 641
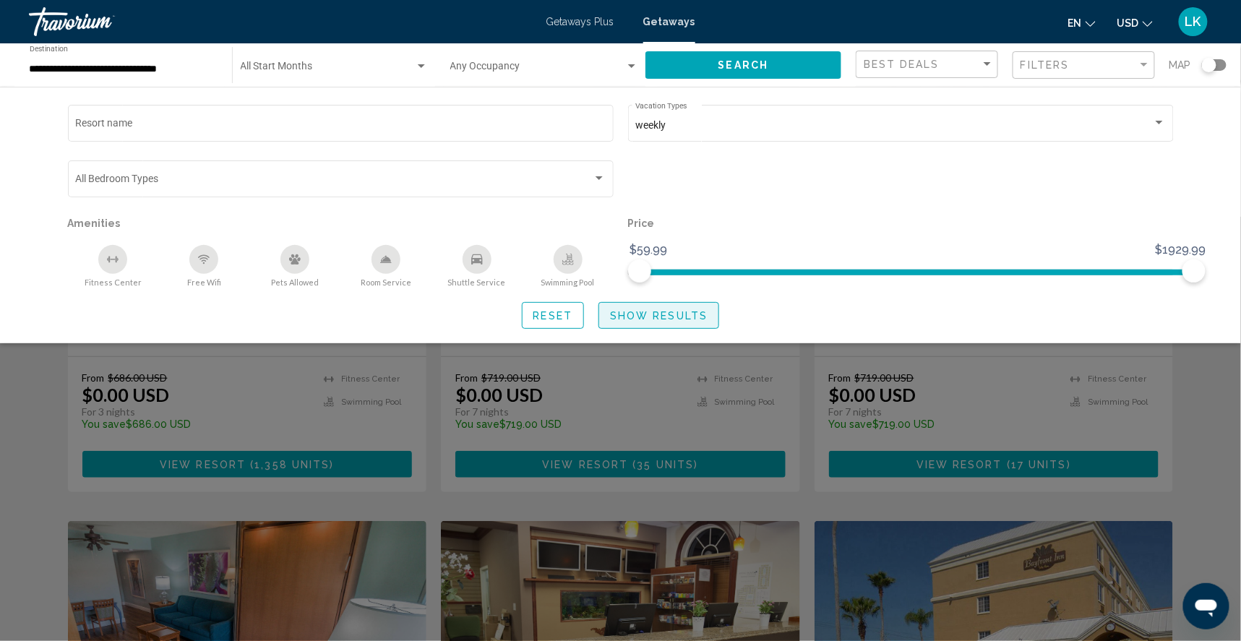
click at [676, 322] on span "Show Results" at bounding box center [659, 316] width 98 height 12
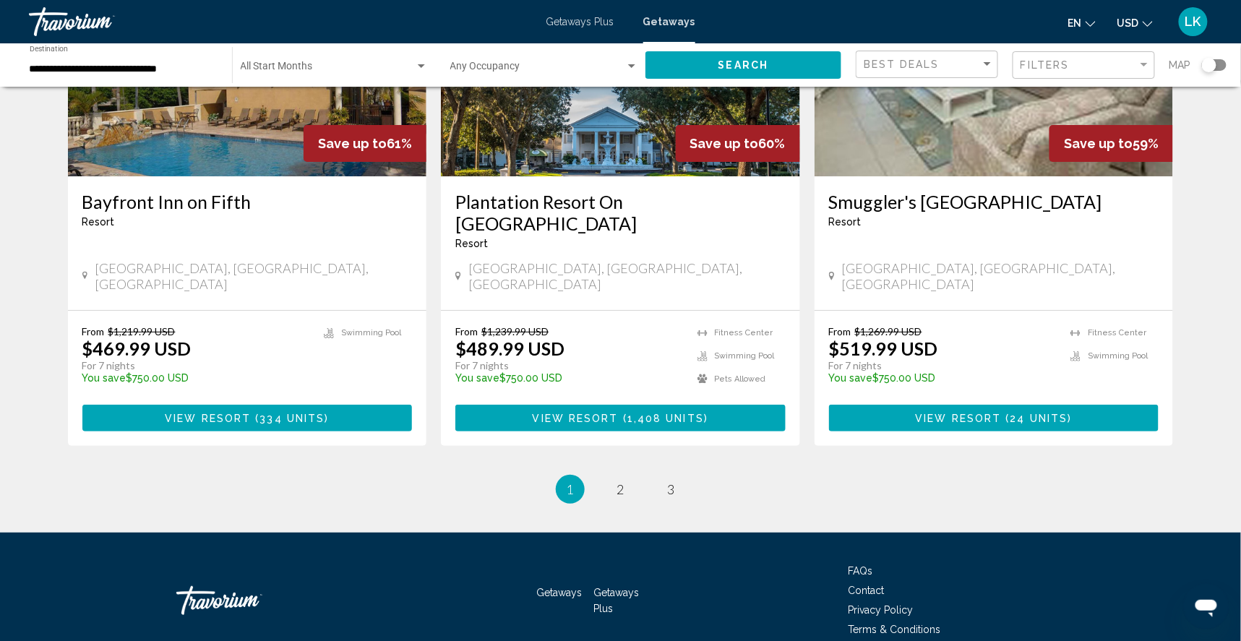
scroll to position [1819, 0]
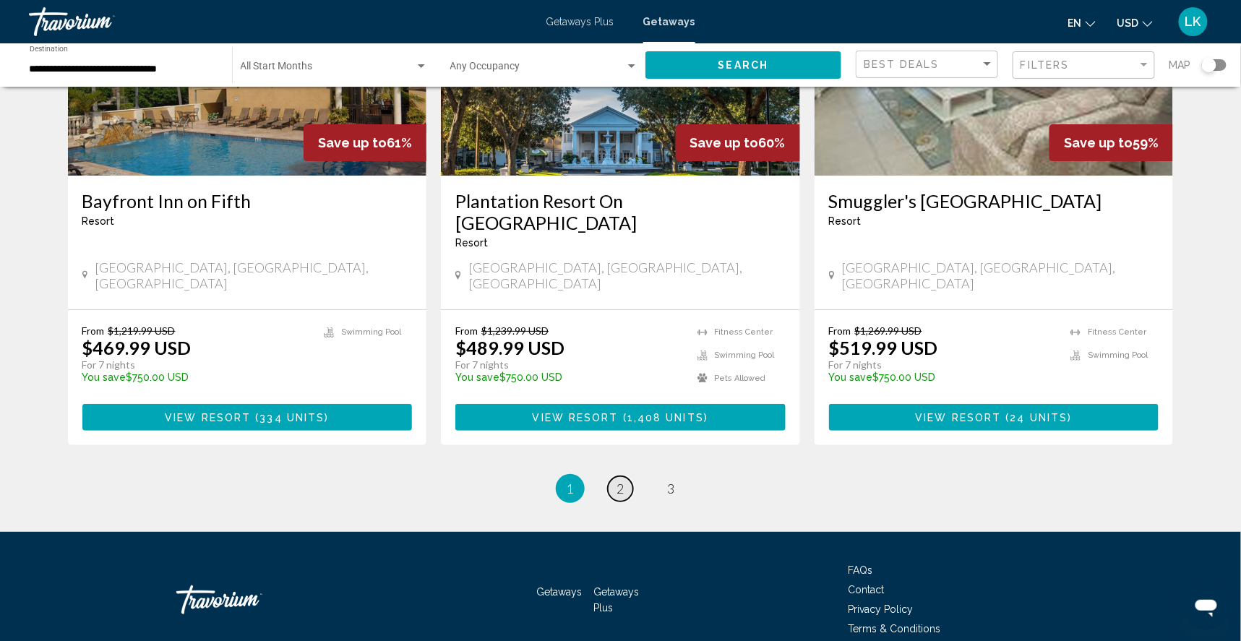
click at [617, 481] on span "2" at bounding box center [620, 489] width 7 height 16
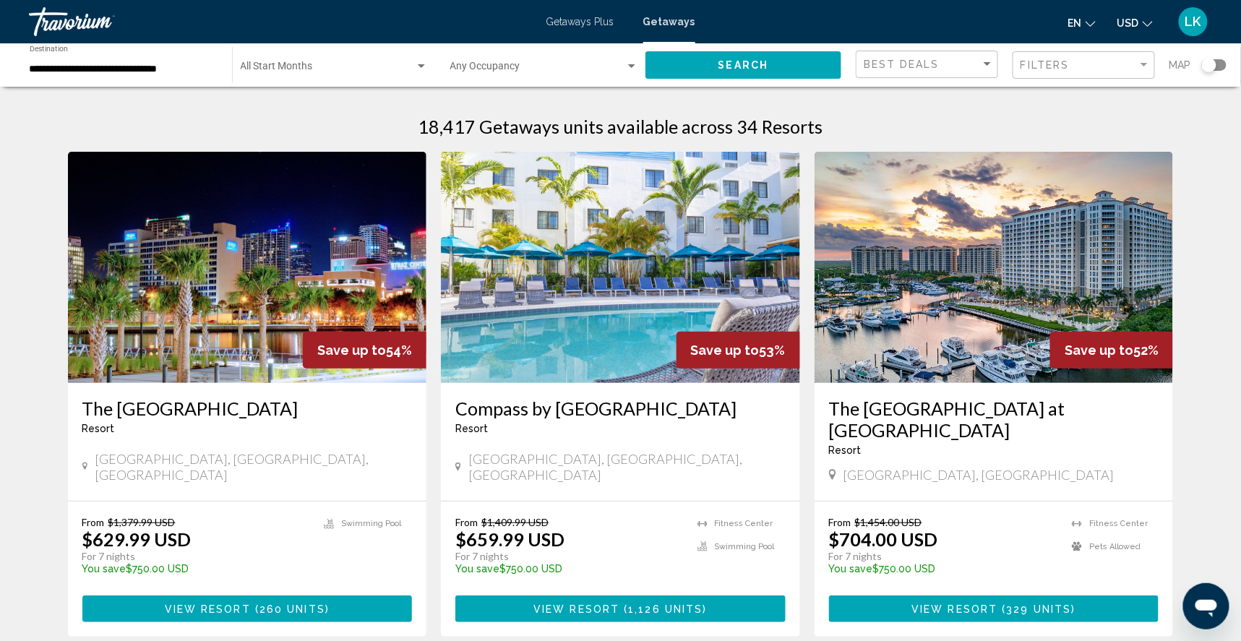
click at [160, 64] on div "**********" at bounding box center [124, 66] width 188 height 40
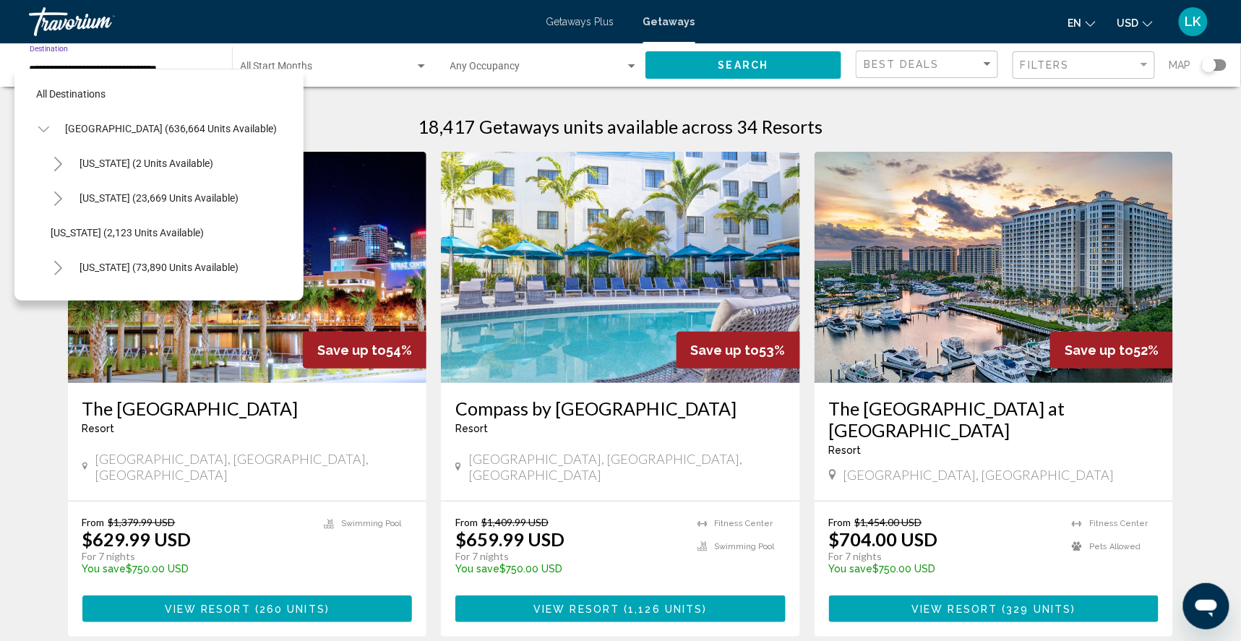
scroll to position [322, 0]
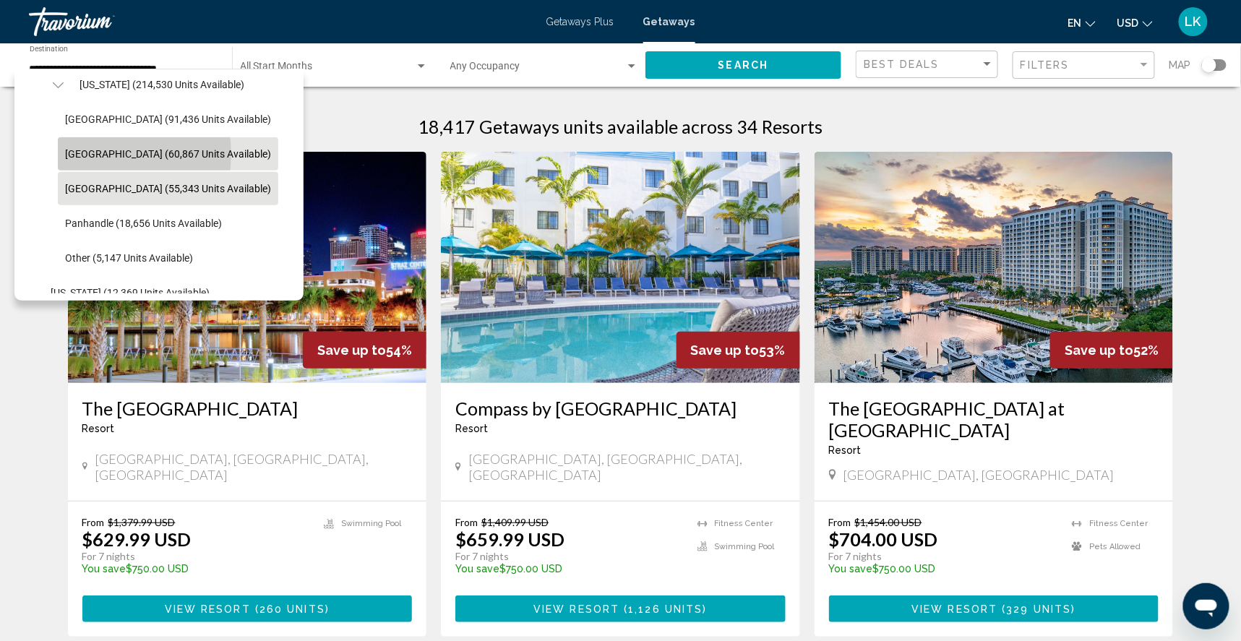
click at [100, 158] on span "[GEOGRAPHIC_DATA] (60,867 units available)" at bounding box center [168, 154] width 206 height 12
type input "**********"
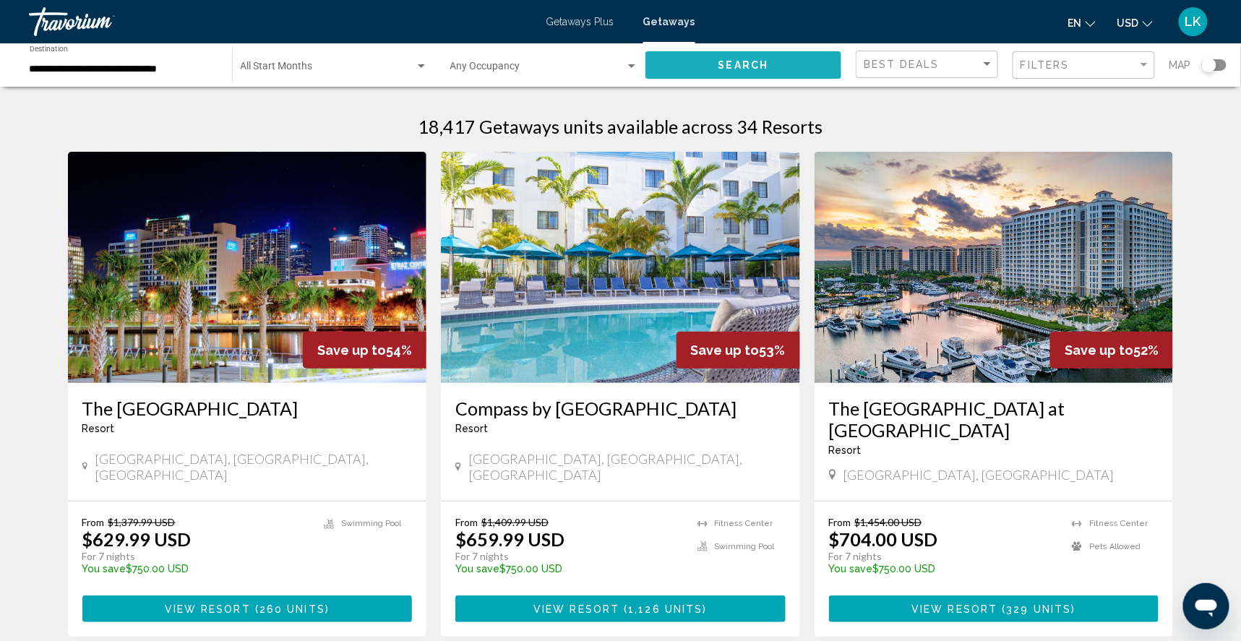
click at [728, 61] on button "Search" at bounding box center [743, 64] width 196 height 27
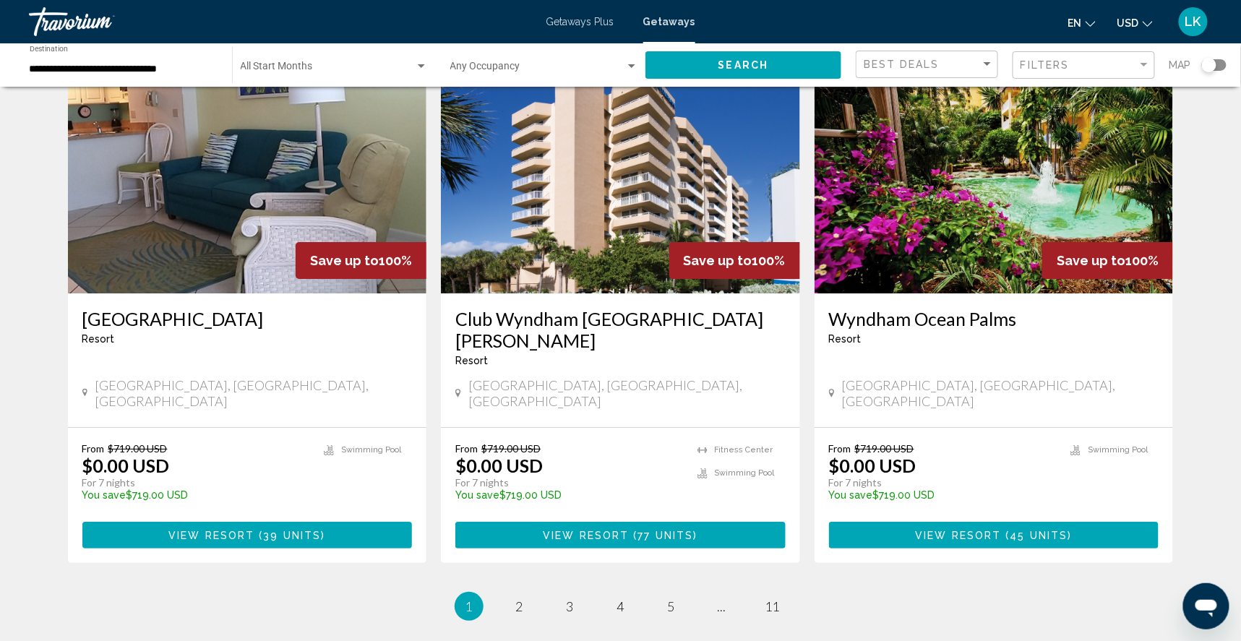
scroll to position [1639, 0]
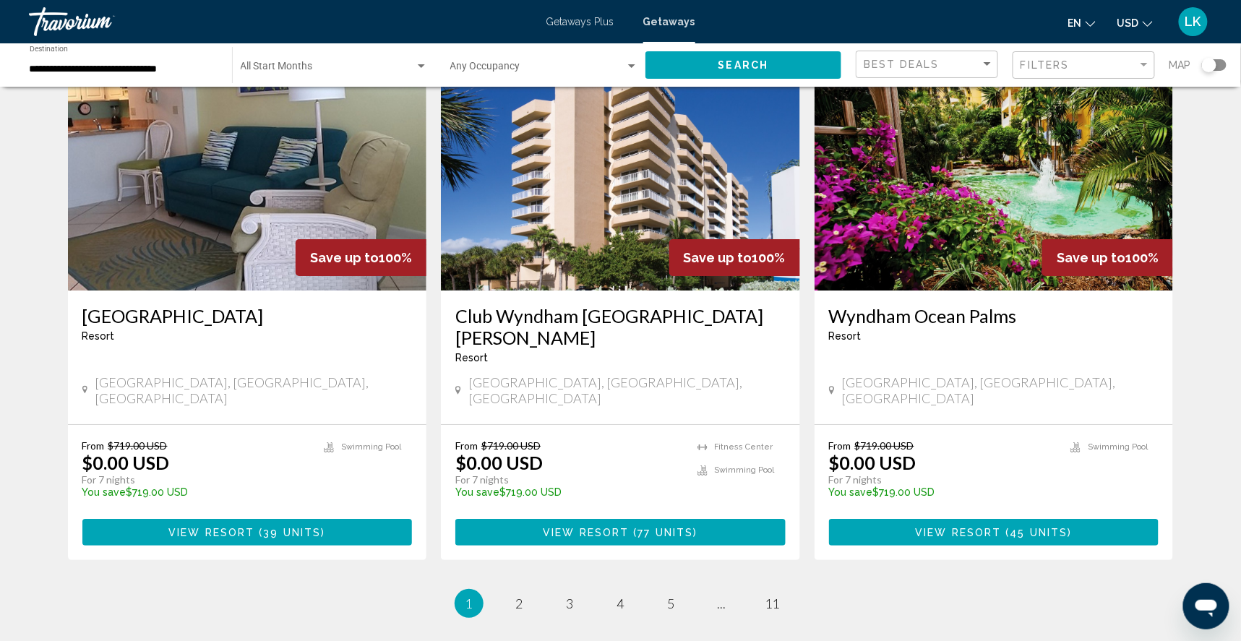
click at [941, 269] on img "Main content" at bounding box center [993, 174] width 359 height 231
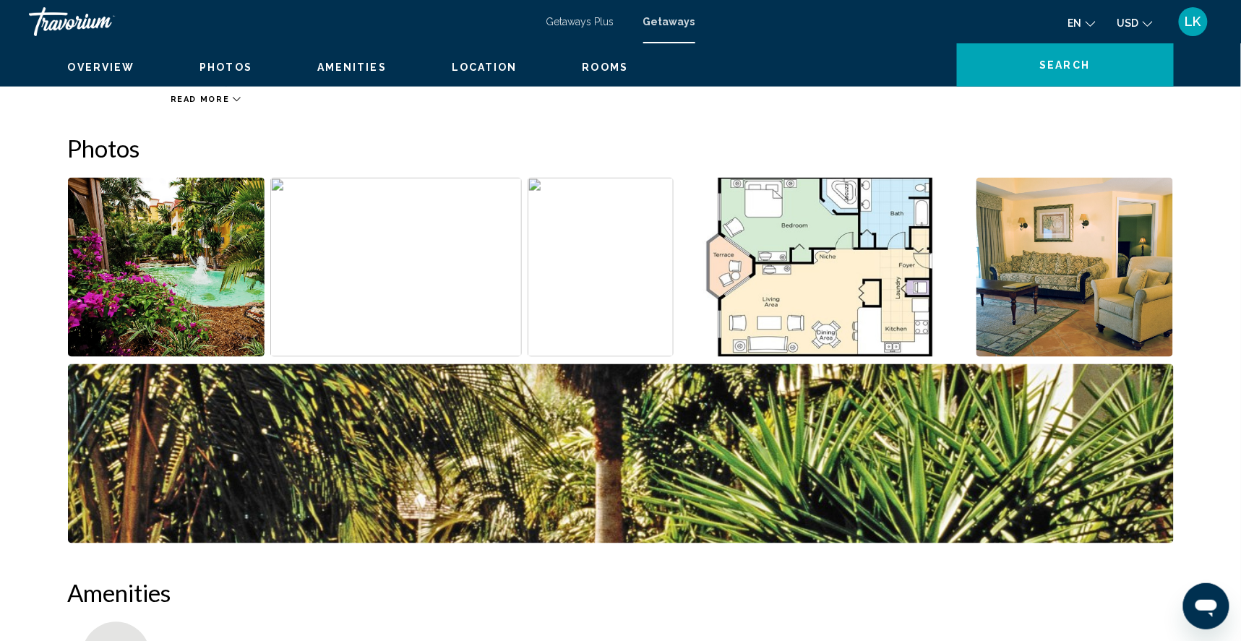
scroll to position [594, 0]
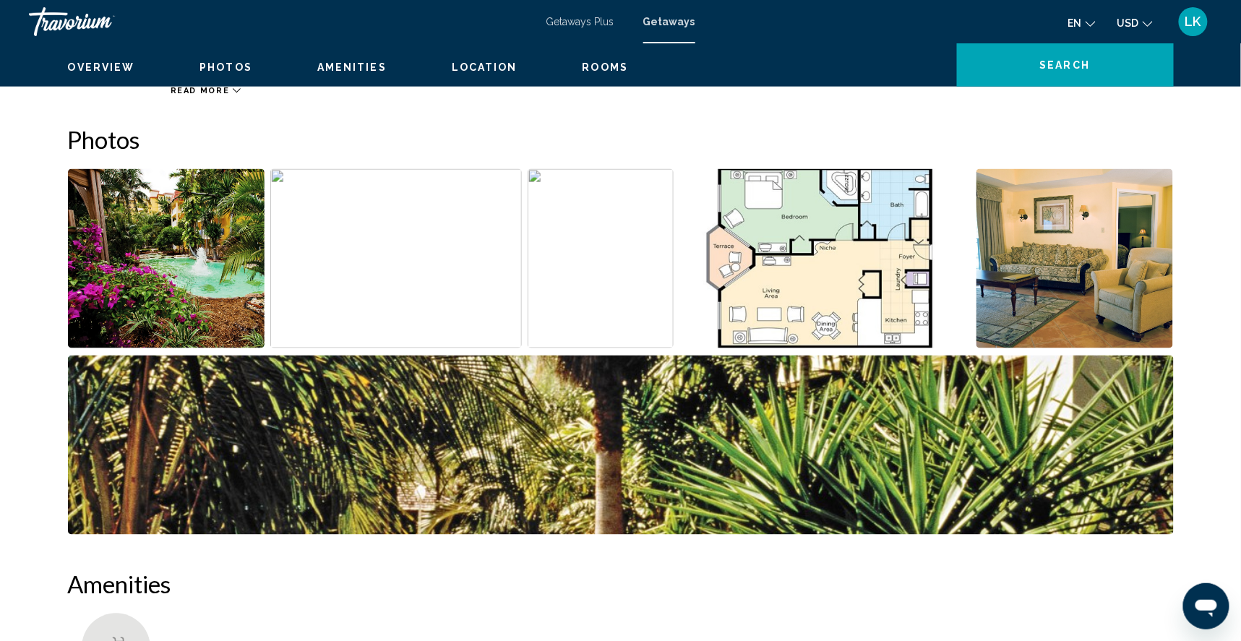
click at [182, 325] on img "Open full-screen image slider" at bounding box center [166, 258] width 197 height 179
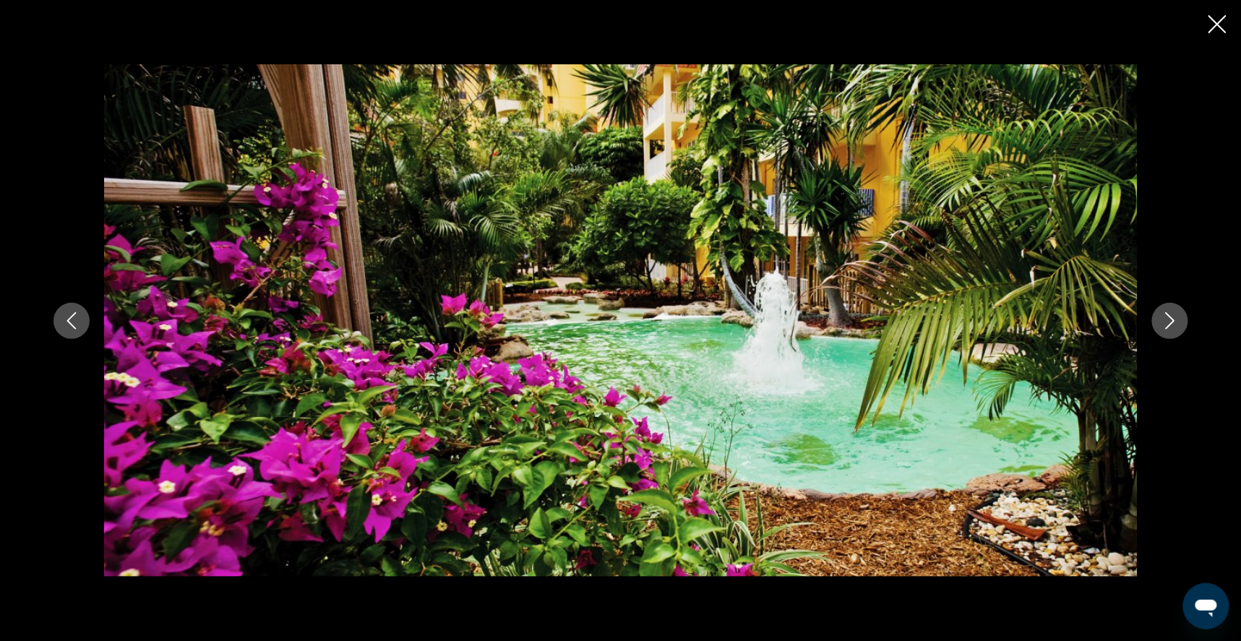
click at [1174, 319] on icon "Next image" at bounding box center [1169, 320] width 9 height 17
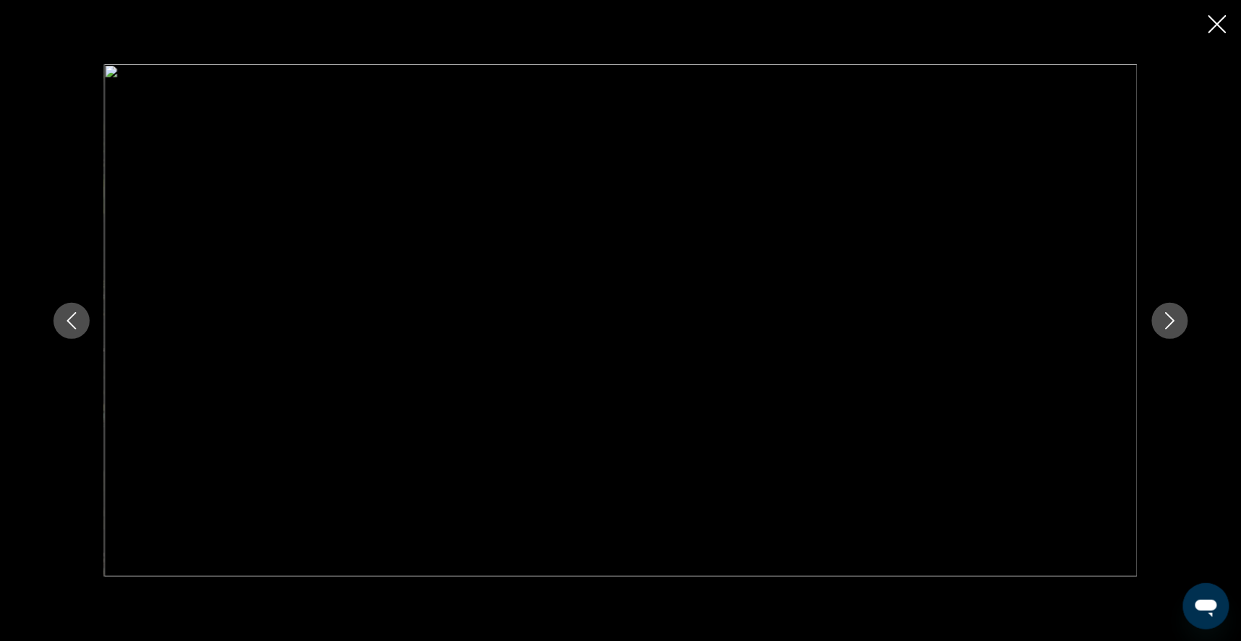
click at [1174, 320] on icon "Next image" at bounding box center [1169, 320] width 9 height 17
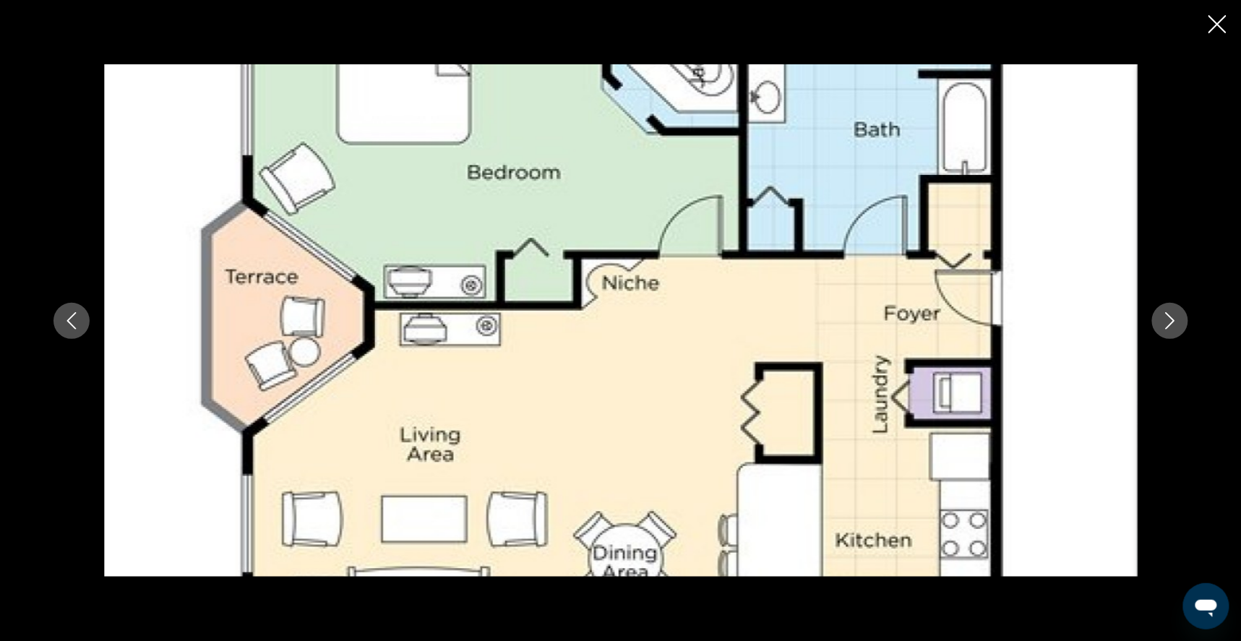
click at [1174, 320] on icon "Next image" at bounding box center [1169, 320] width 9 height 17
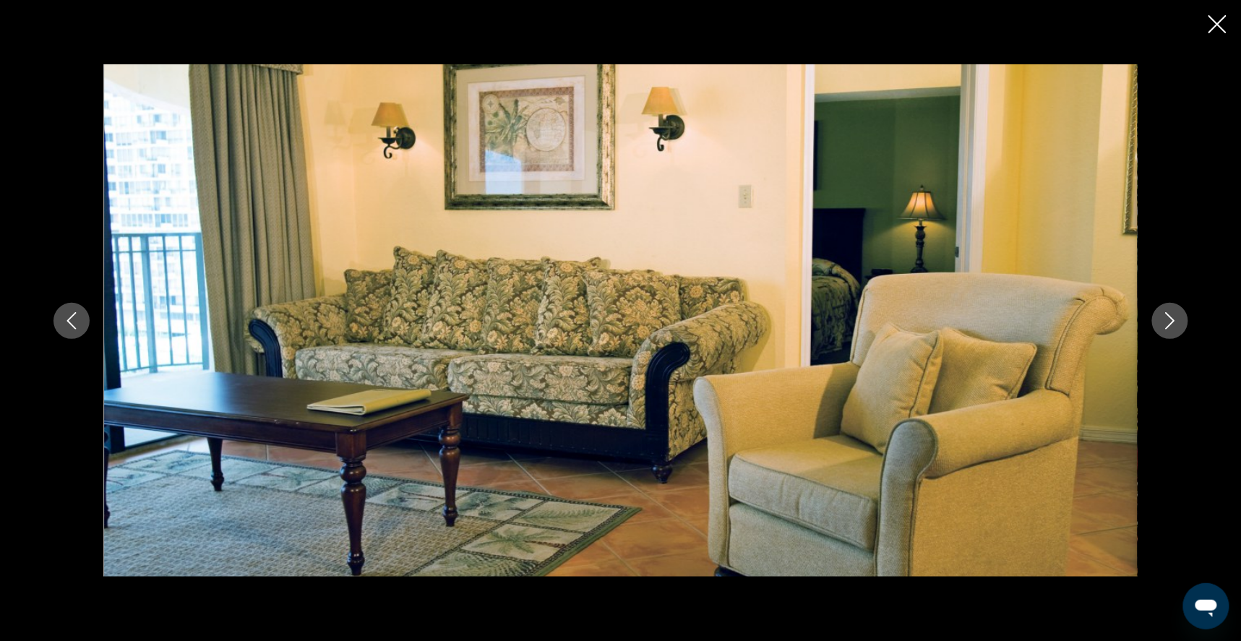
click at [1174, 321] on icon "Next image" at bounding box center [1169, 320] width 9 height 17
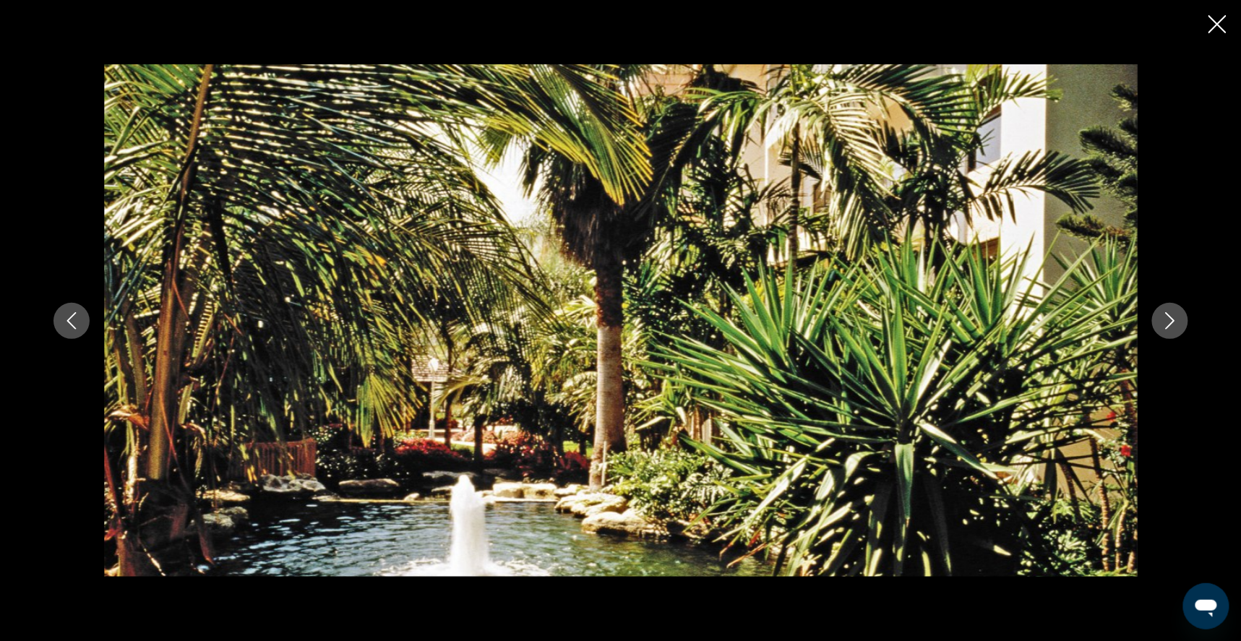
click at [1174, 321] on icon "Next image" at bounding box center [1169, 320] width 9 height 17
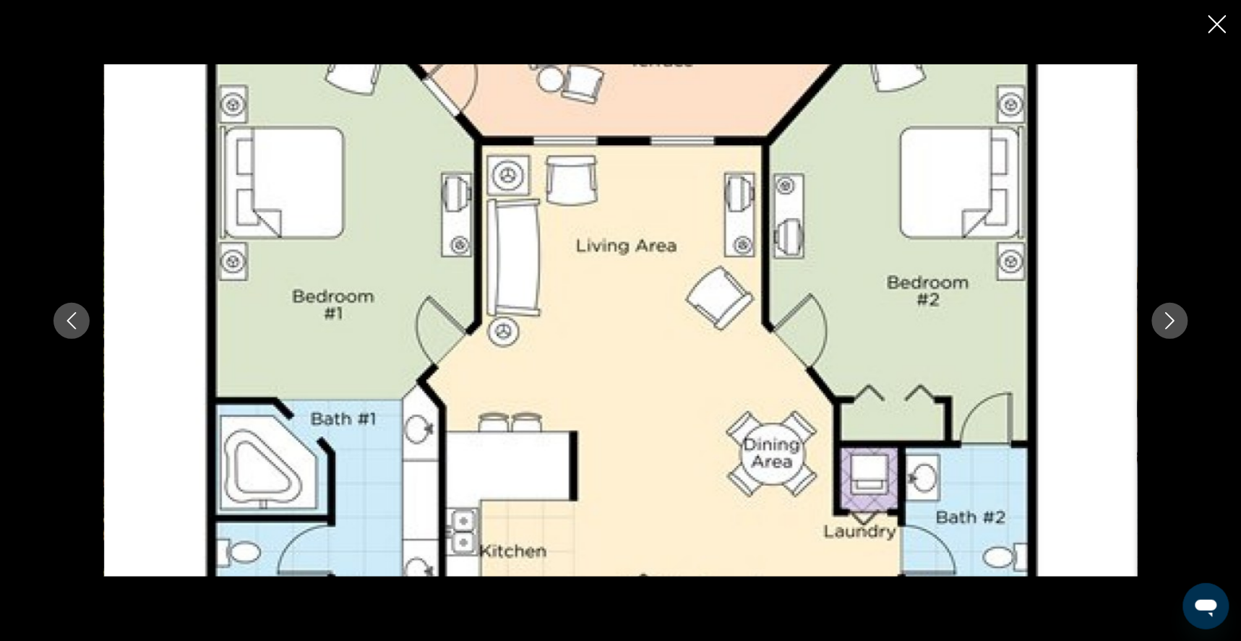
click at [1179, 317] on icon "Next image" at bounding box center [1169, 320] width 17 height 17
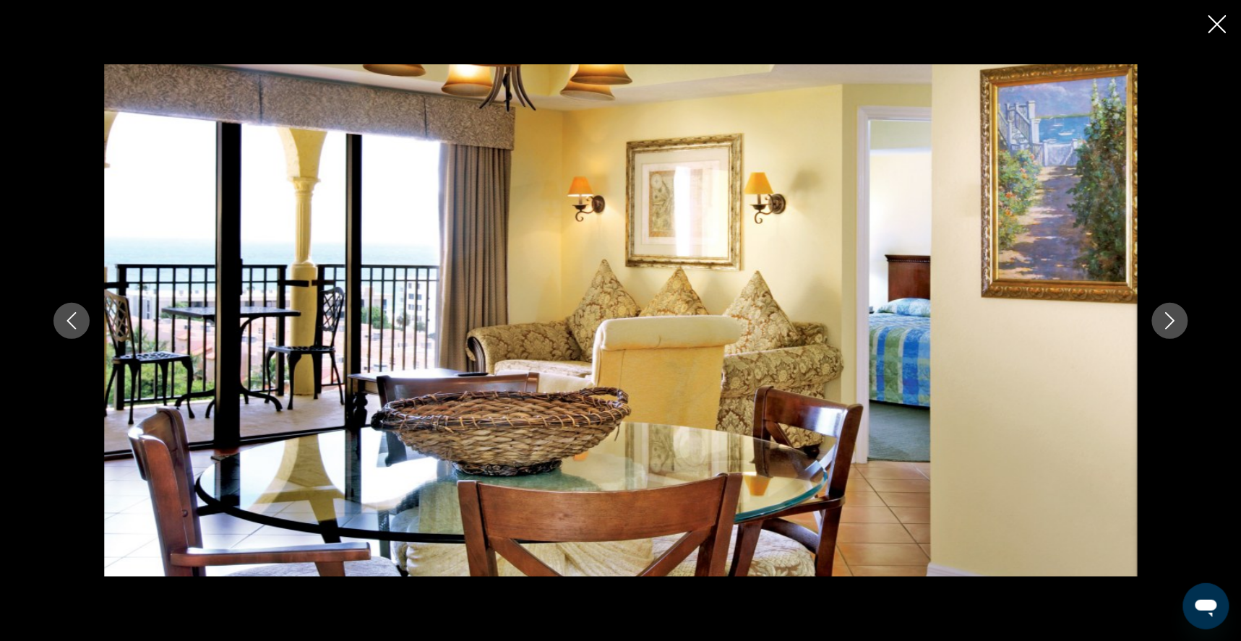
click at [1179, 317] on icon "Next image" at bounding box center [1169, 320] width 17 height 17
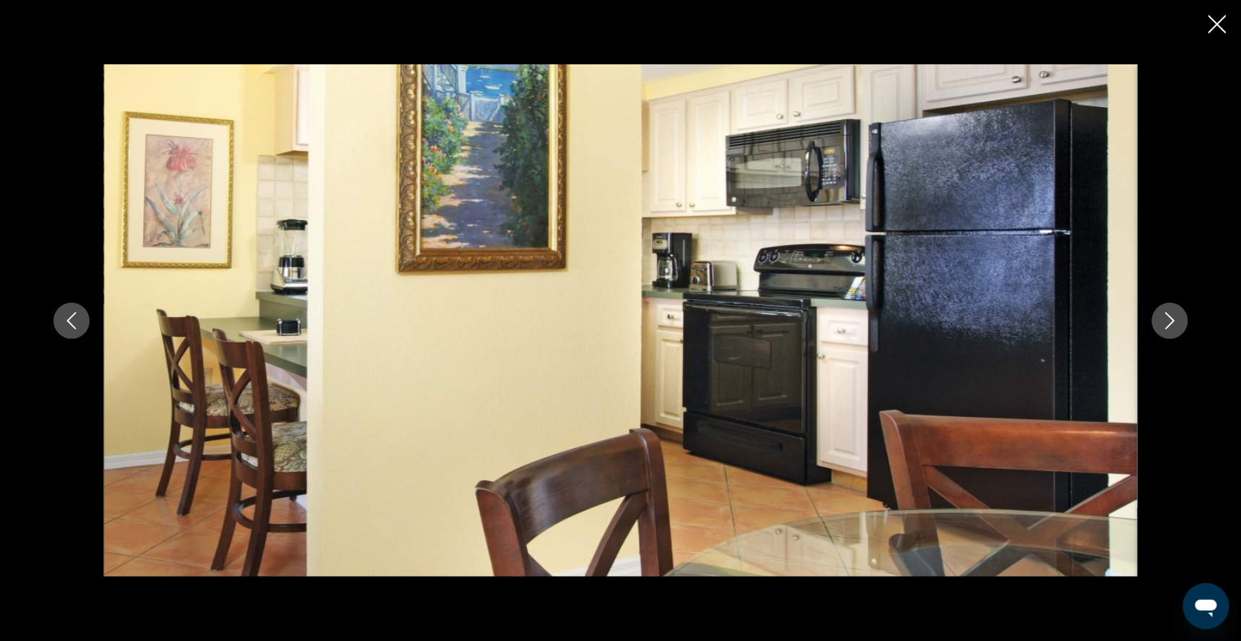
click at [1179, 317] on icon "Next image" at bounding box center [1169, 320] width 17 height 17
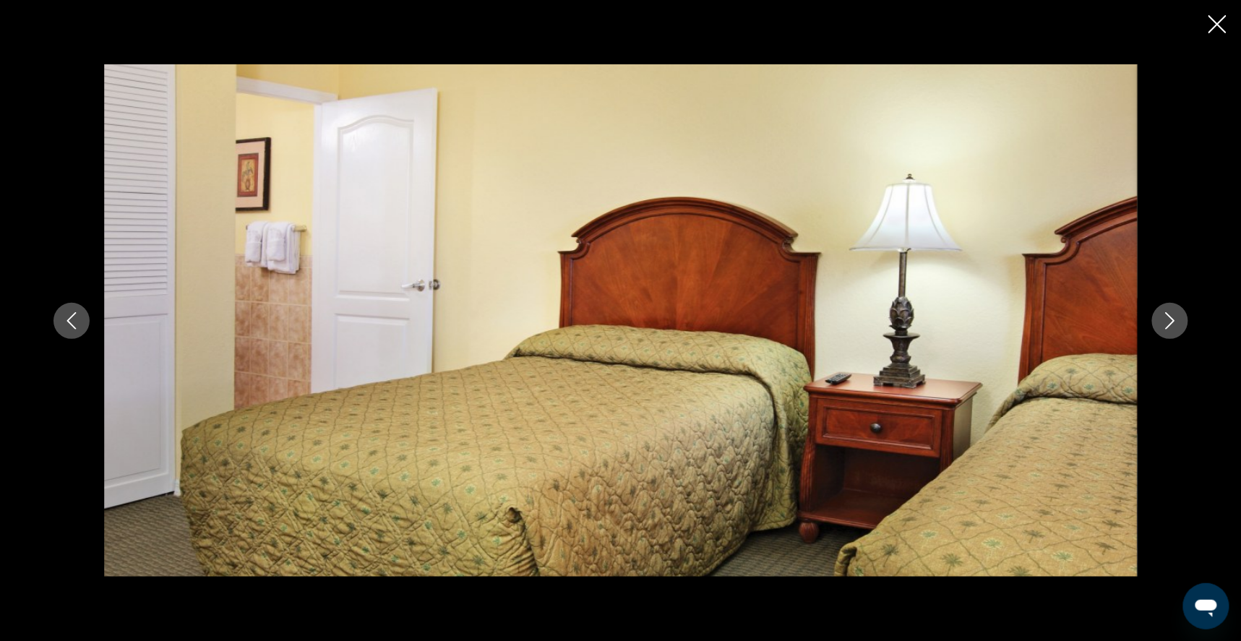
click at [1179, 317] on icon "Next image" at bounding box center [1169, 320] width 17 height 17
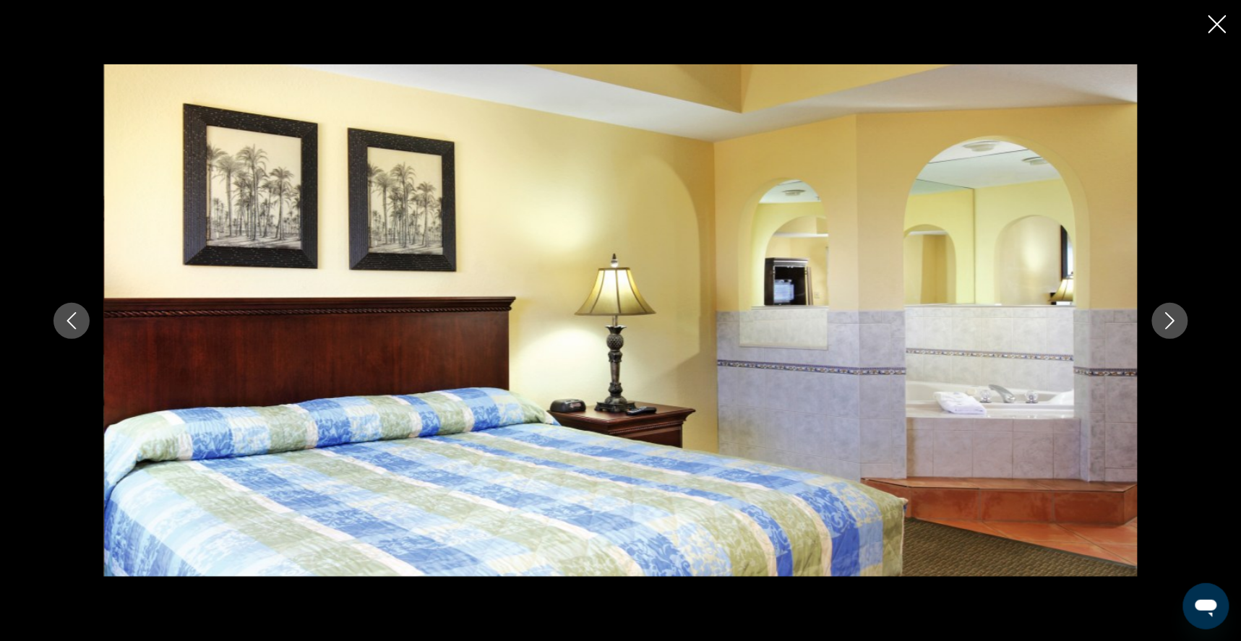
click at [1179, 319] on icon "Next image" at bounding box center [1169, 320] width 17 height 17
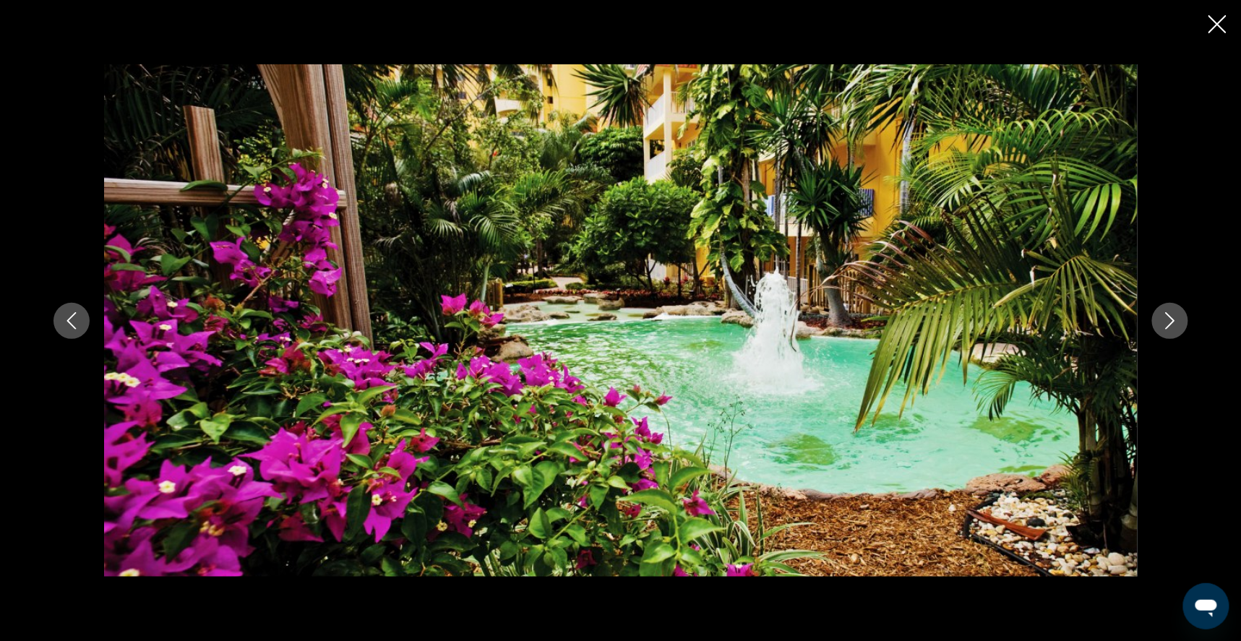
scroll to position [853, 0]
click at [1216, 23] on icon "Close slideshow" at bounding box center [1217, 24] width 18 height 18
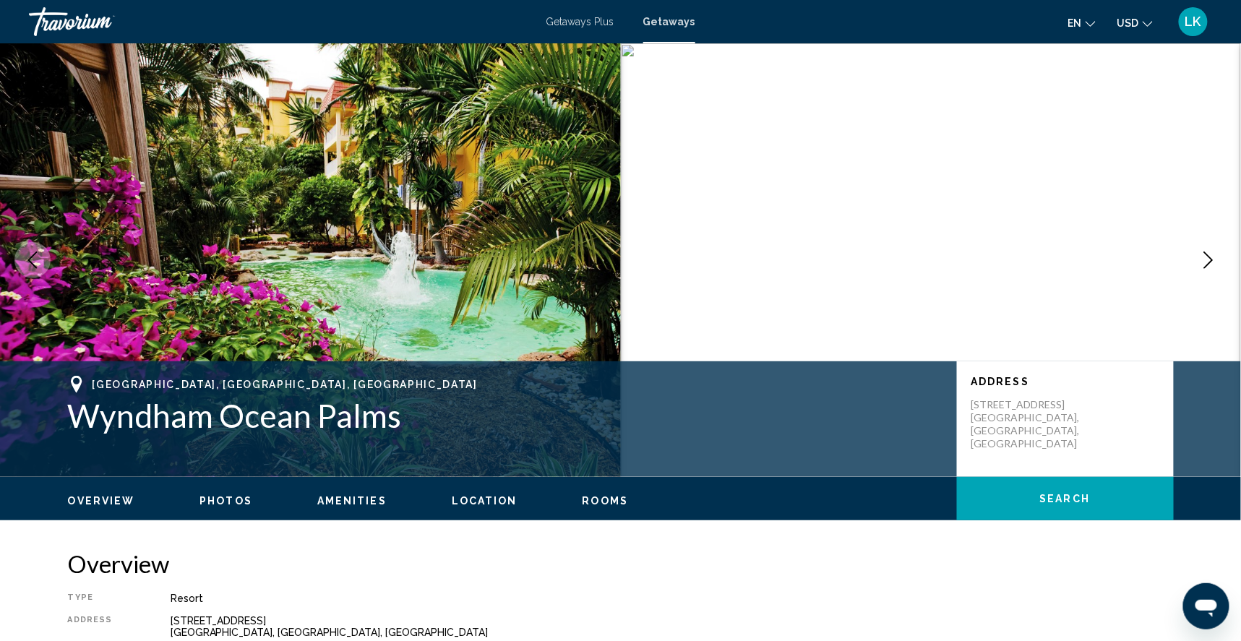
scroll to position [0, 0]
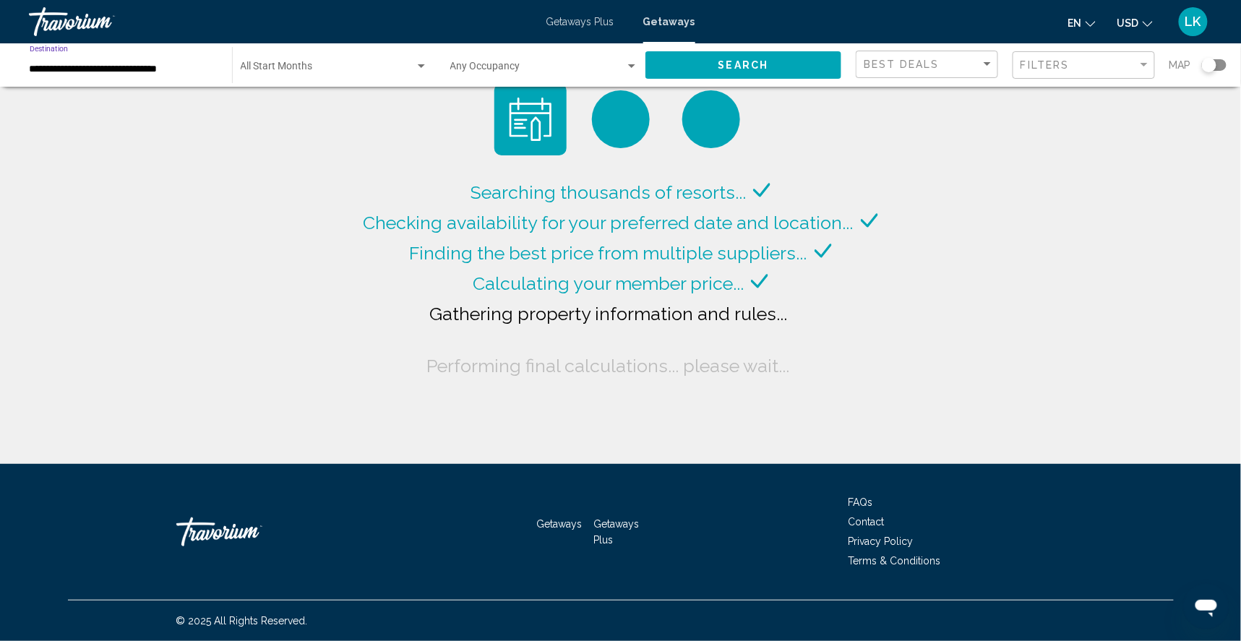
click at [160, 72] on input "**********" at bounding box center [124, 70] width 188 height 12
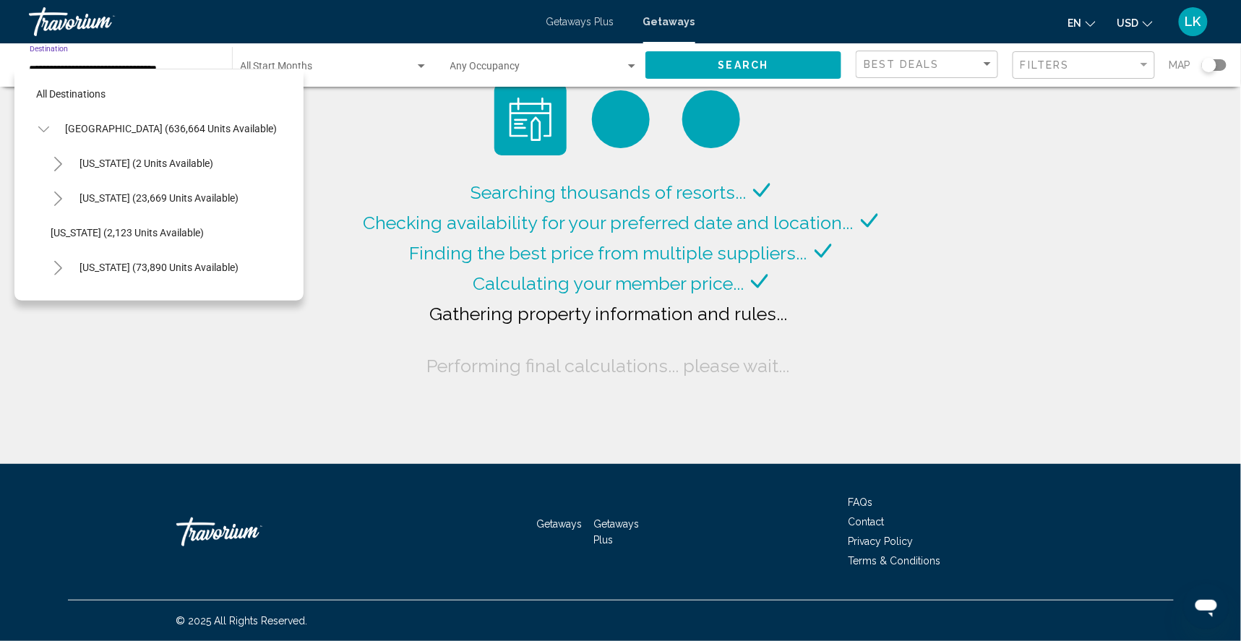
scroll to position [288, 0]
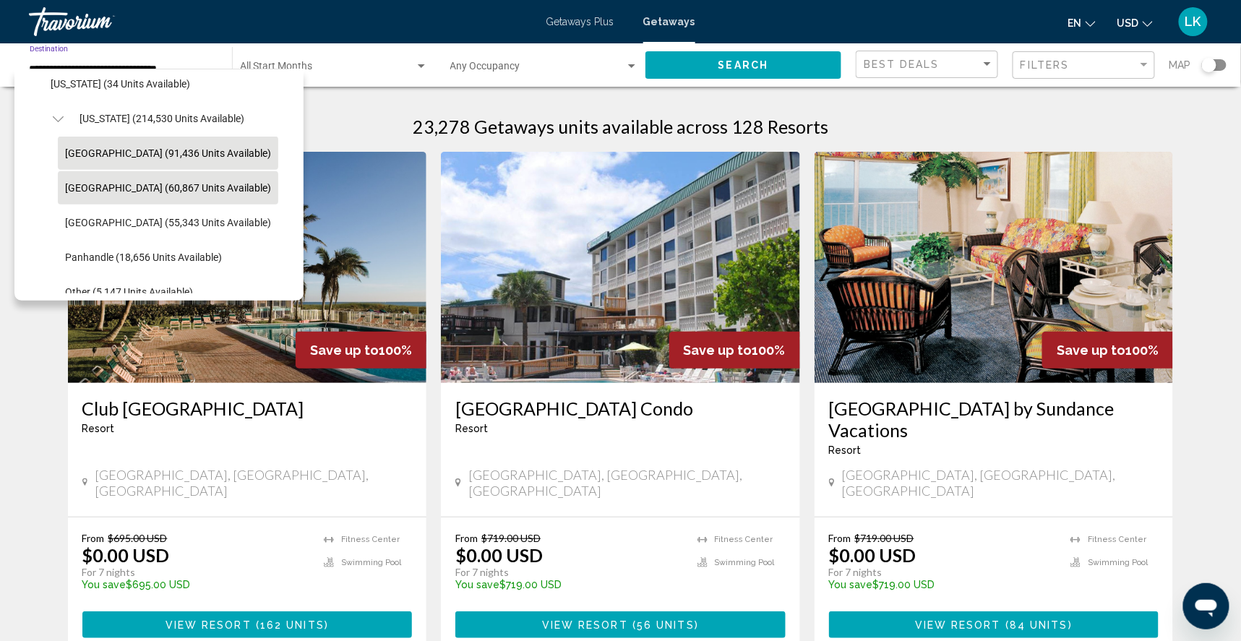
click at [109, 155] on span "[GEOGRAPHIC_DATA] (91,436 units available)" at bounding box center [168, 153] width 206 height 12
type input "**********"
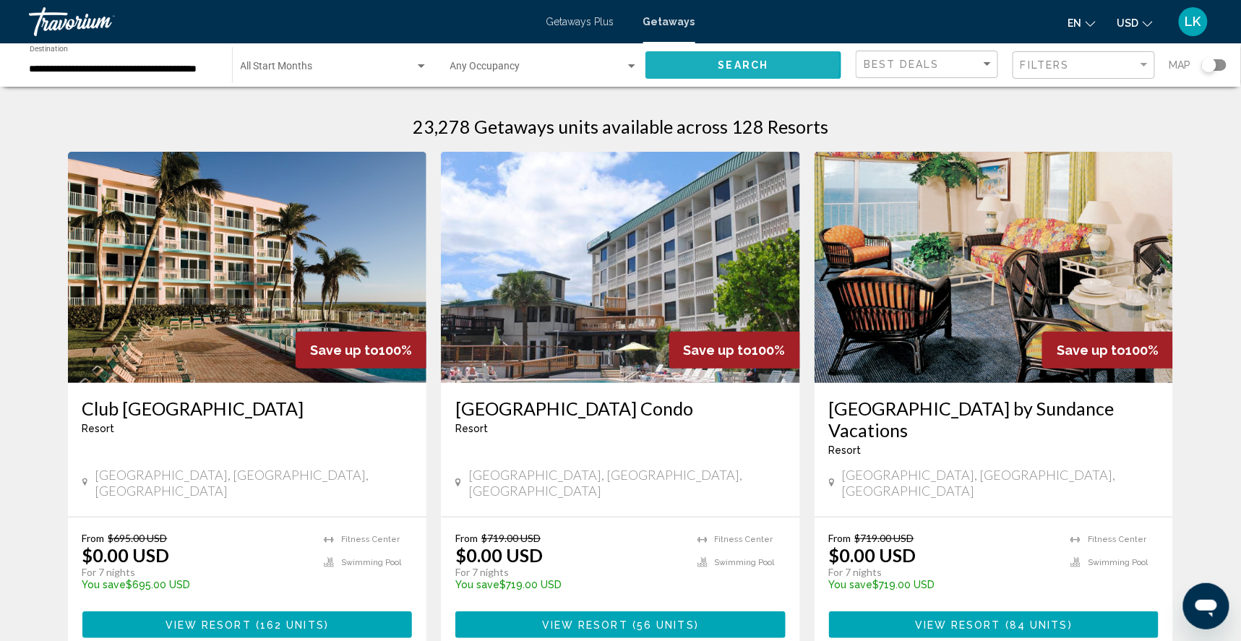
click at [721, 66] on span "Search" at bounding box center [743, 66] width 51 height 12
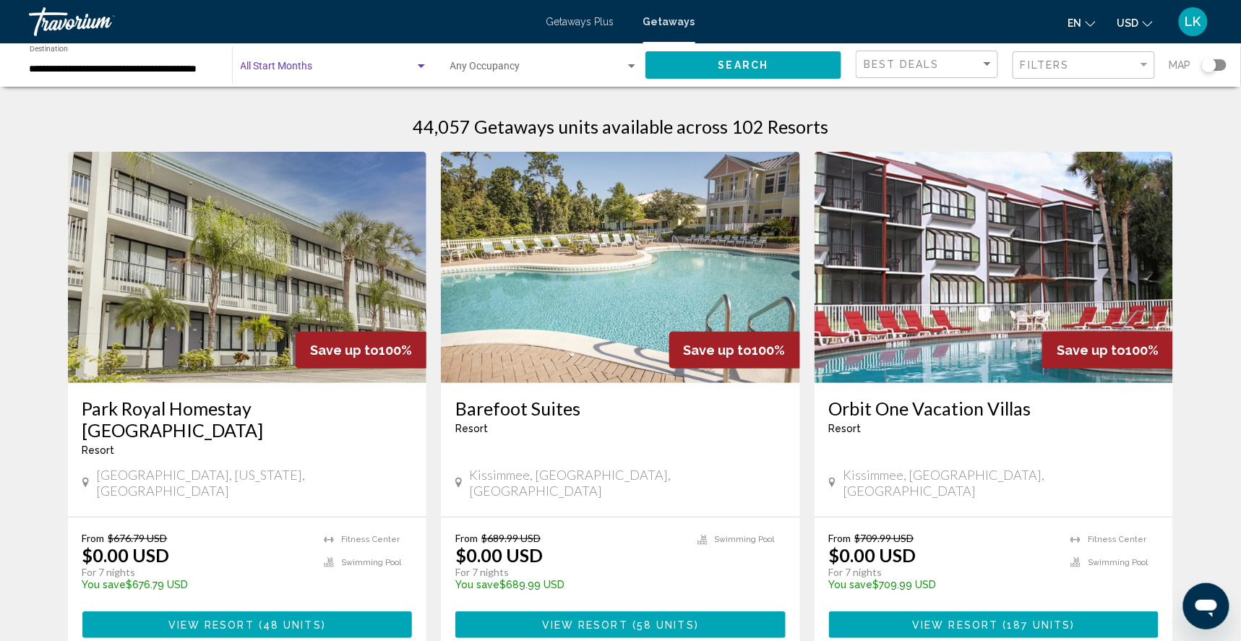
click at [328, 74] on span "Search widget" at bounding box center [328, 70] width 174 height 12
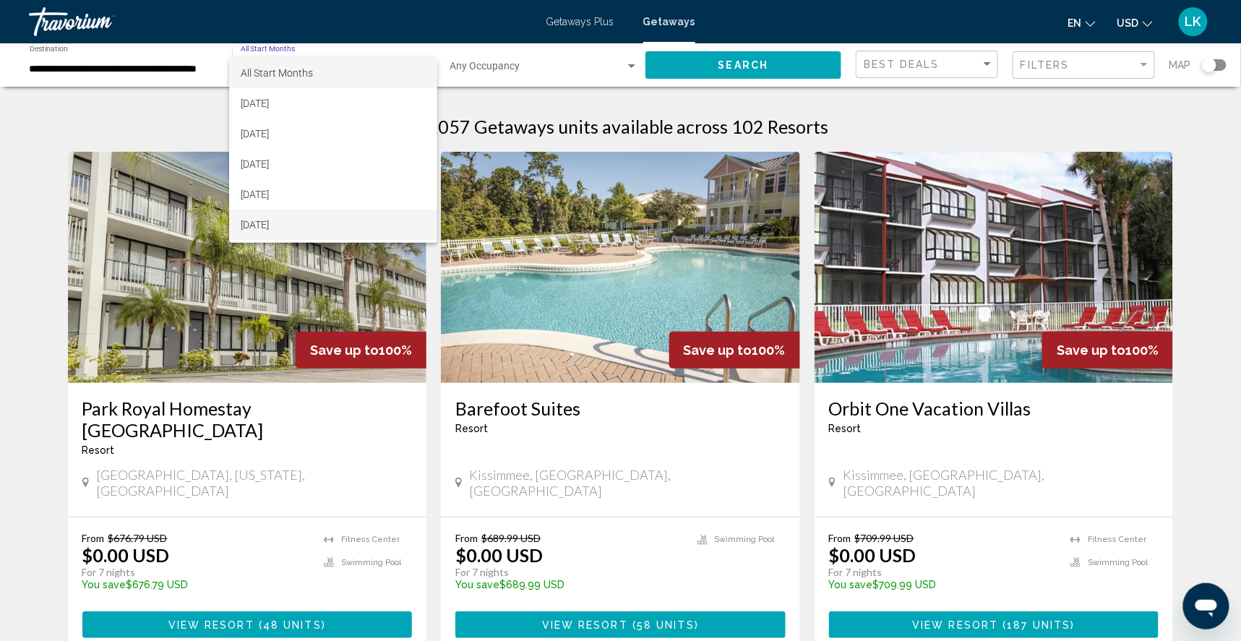
click at [286, 220] on span "[DATE]" at bounding box center [333, 225] width 185 height 30
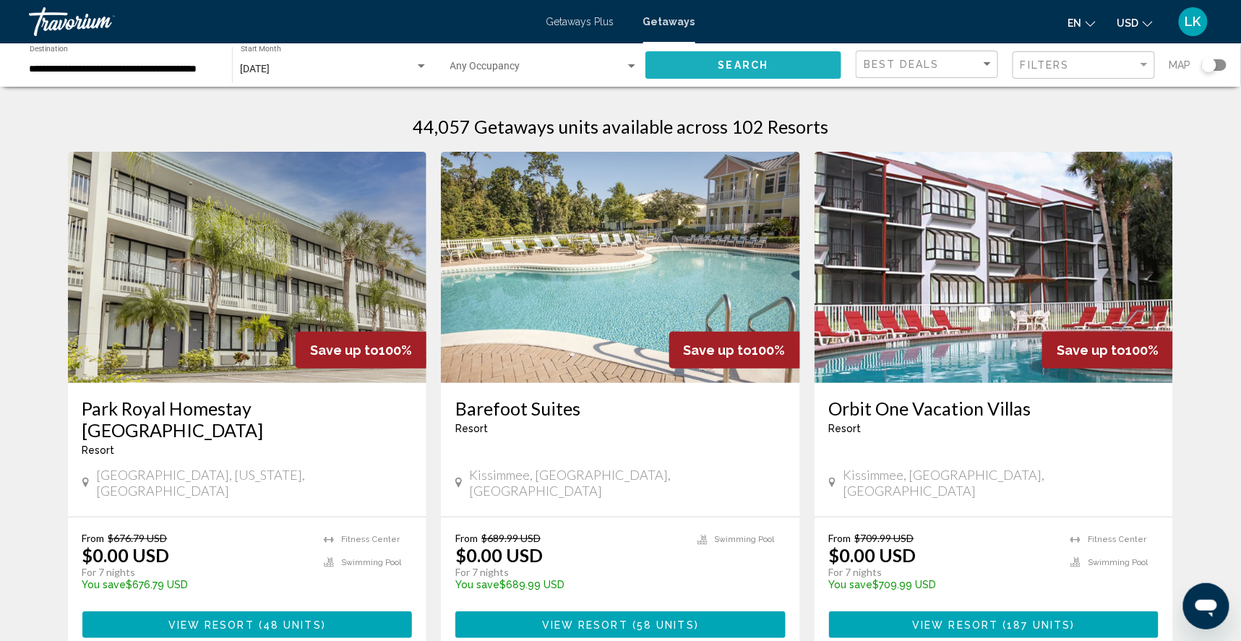
click at [782, 66] on button "Search" at bounding box center [743, 64] width 196 height 27
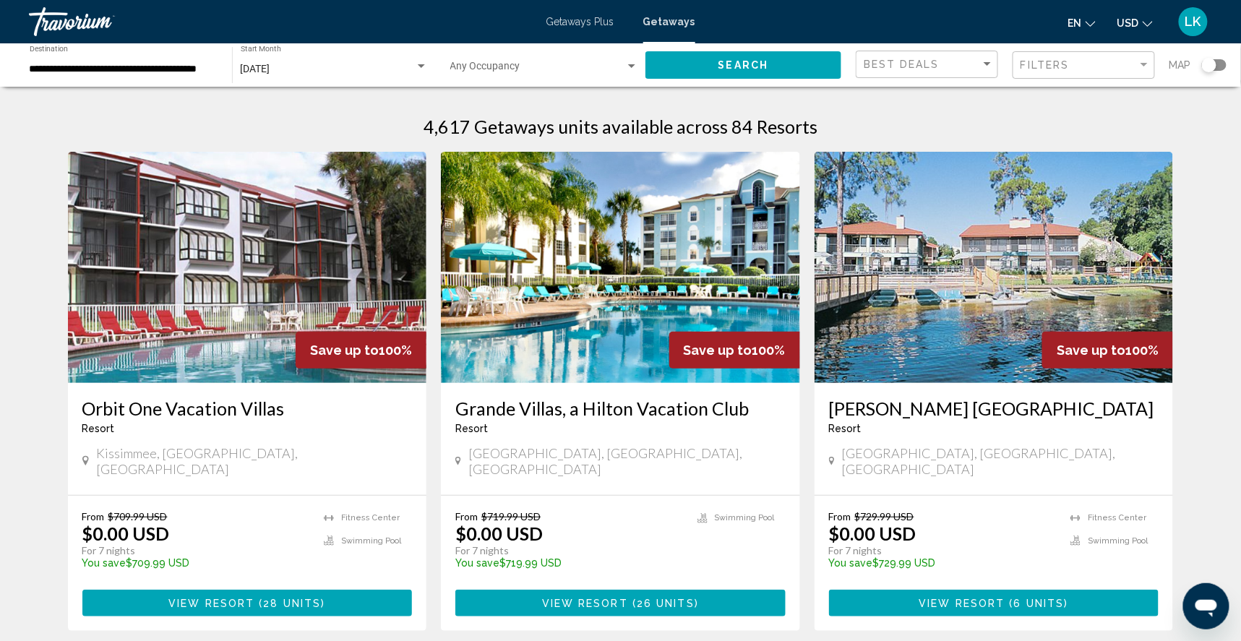
click at [871, 333] on img "Main content" at bounding box center [993, 267] width 359 height 231
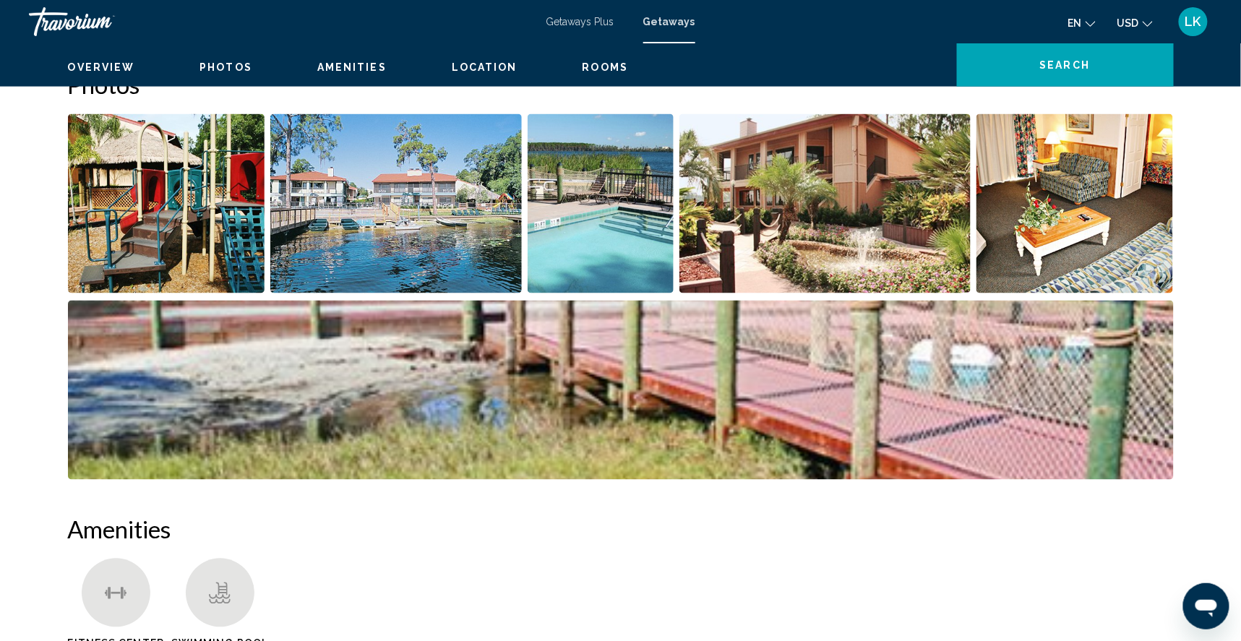
scroll to position [736, 0]
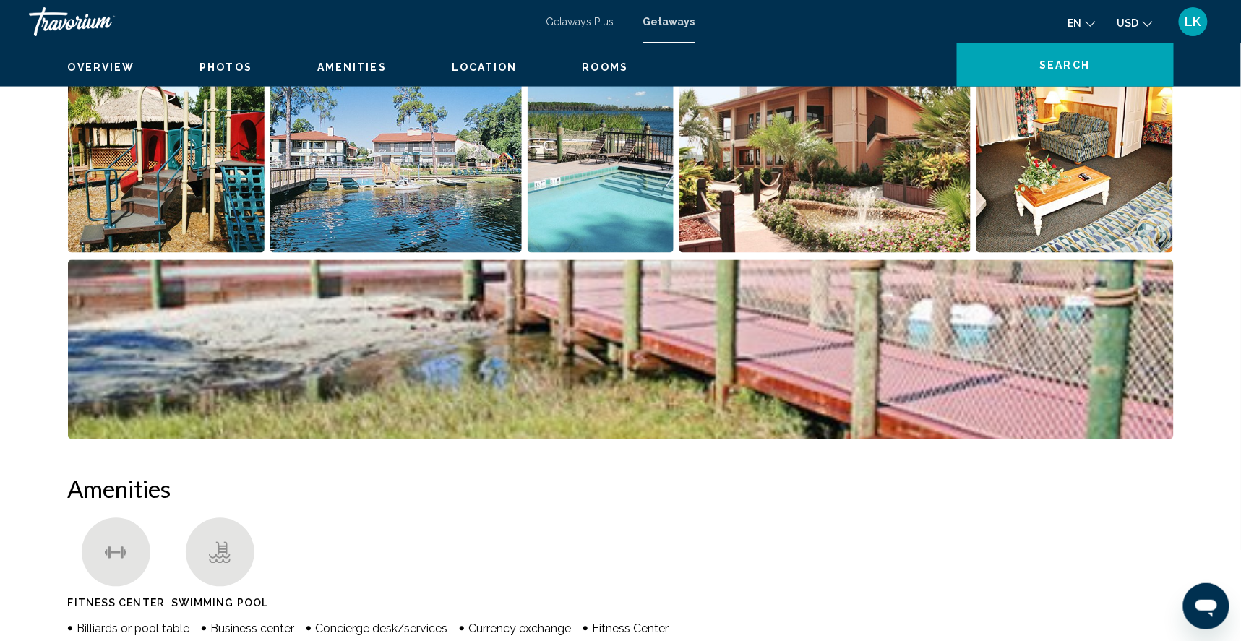
click at [195, 243] on img "Open full-screen image slider" at bounding box center [166, 163] width 197 height 179
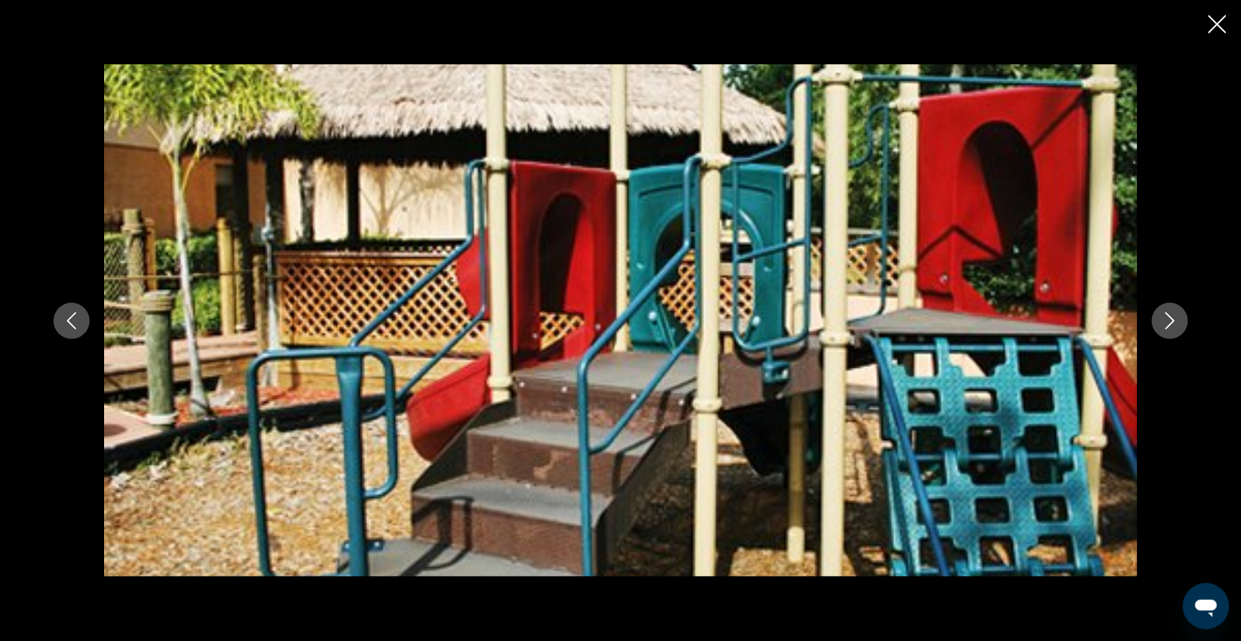
click at [1174, 317] on icon "Next image" at bounding box center [1169, 320] width 9 height 17
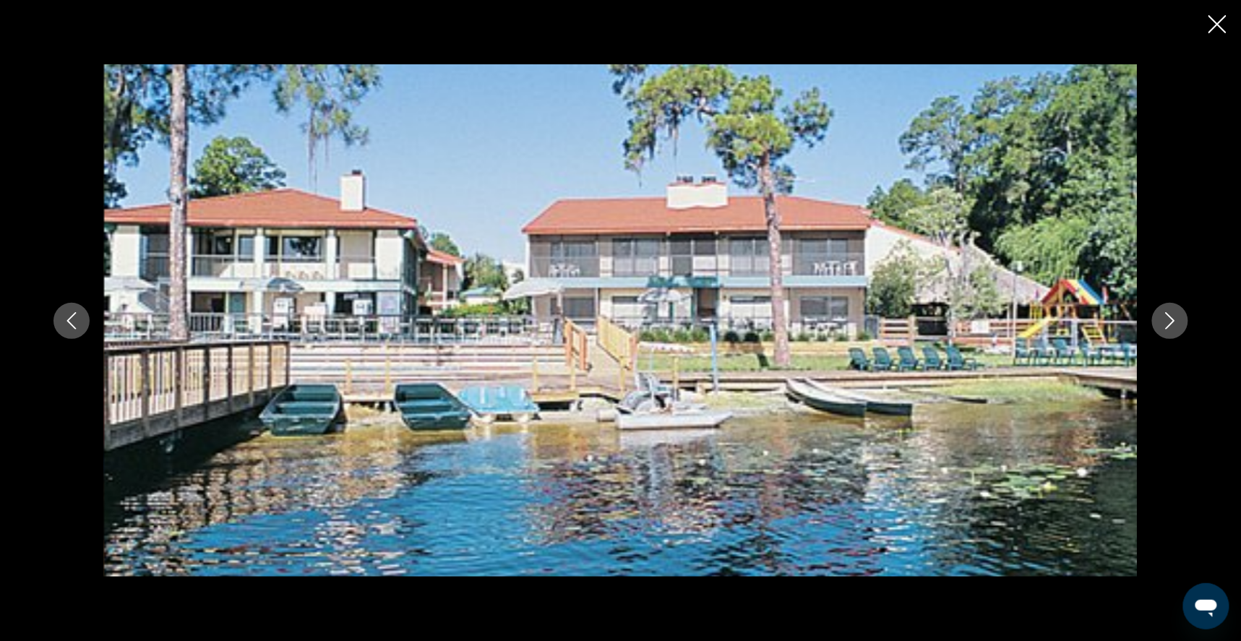
click at [1174, 317] on icon "Next image" at bounding box center [1169, 320] width 9 height 17
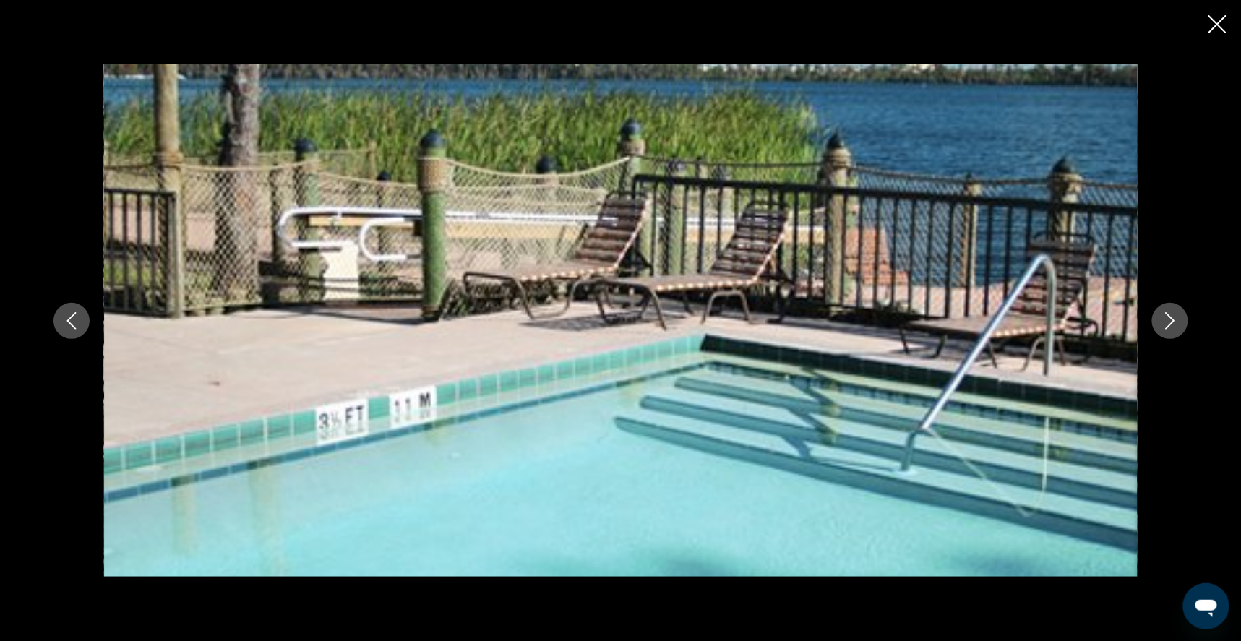
click at [1179, 319] on icon "Next image" at bounding box center [1169, 320] width 17 height 17
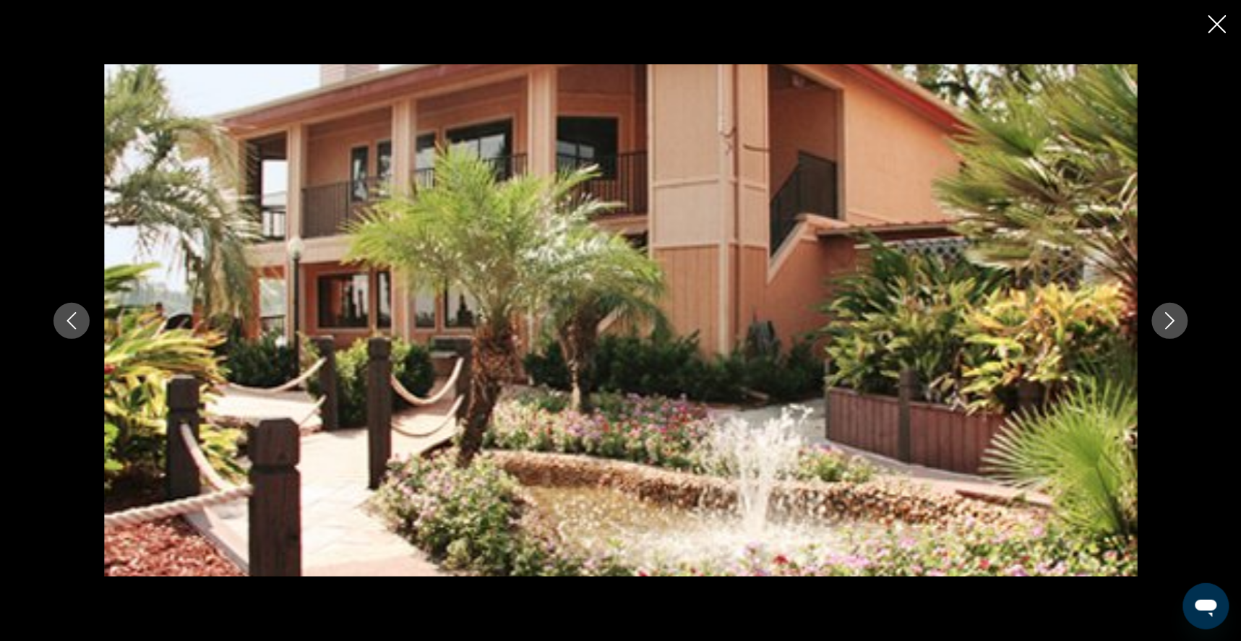
click at [1179, 317] on icon "Next image" at bounding box center [1169, 320] width 17 height 17
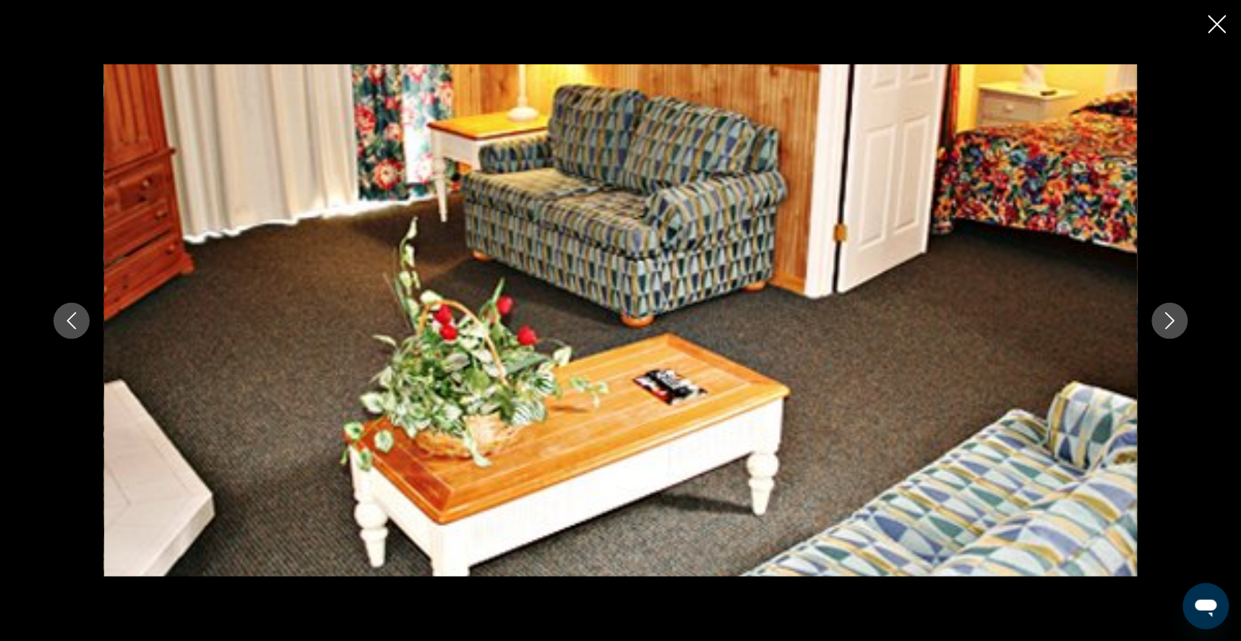
click at [1179, 317] on icon "Next image" at bounding box center [1169, 320] width 17 height 17
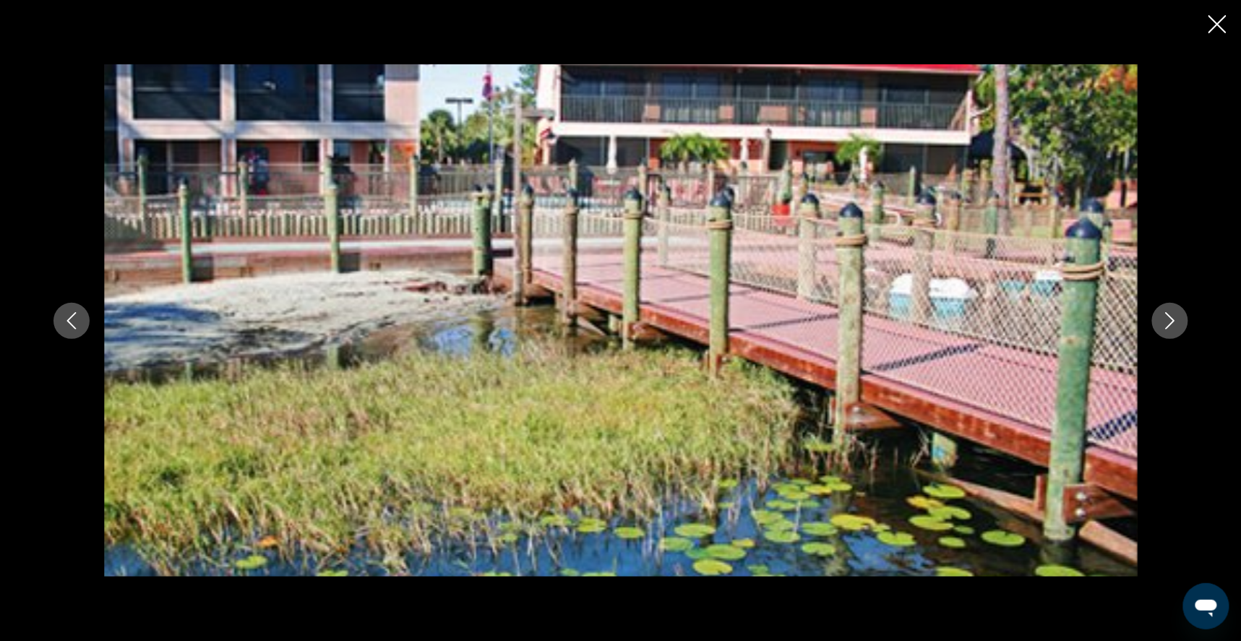
click at [1179, 317] on icon "Next image" at bounding box center [1169, 320] width 17 height 17
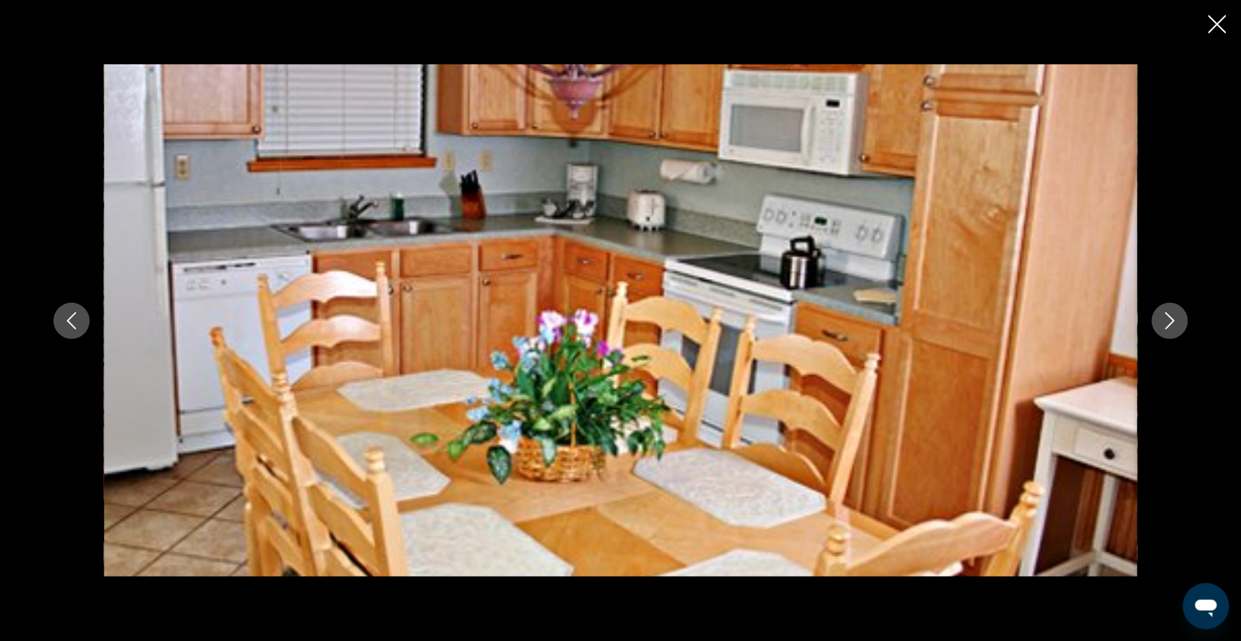
click at [1179, 317] on icon "Next image" at bounding box center [1169, 320] width 17 height 17
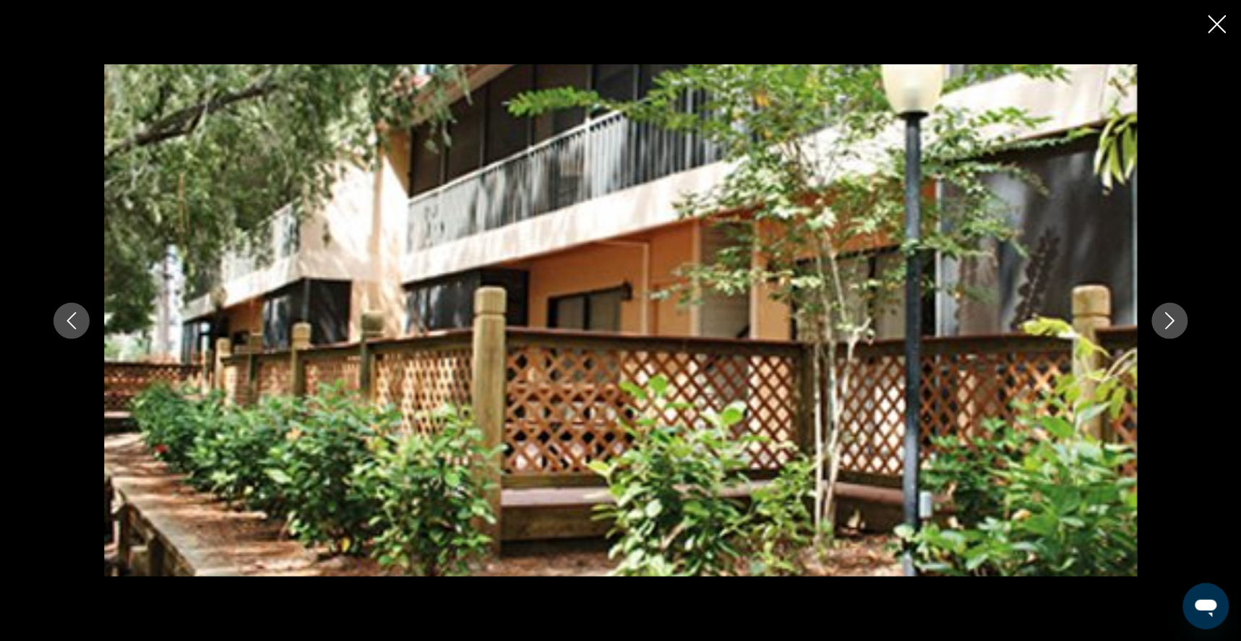
click at [1179, 317] on icon "Next image" at bounding box center [1169, 320] width 17 height 17
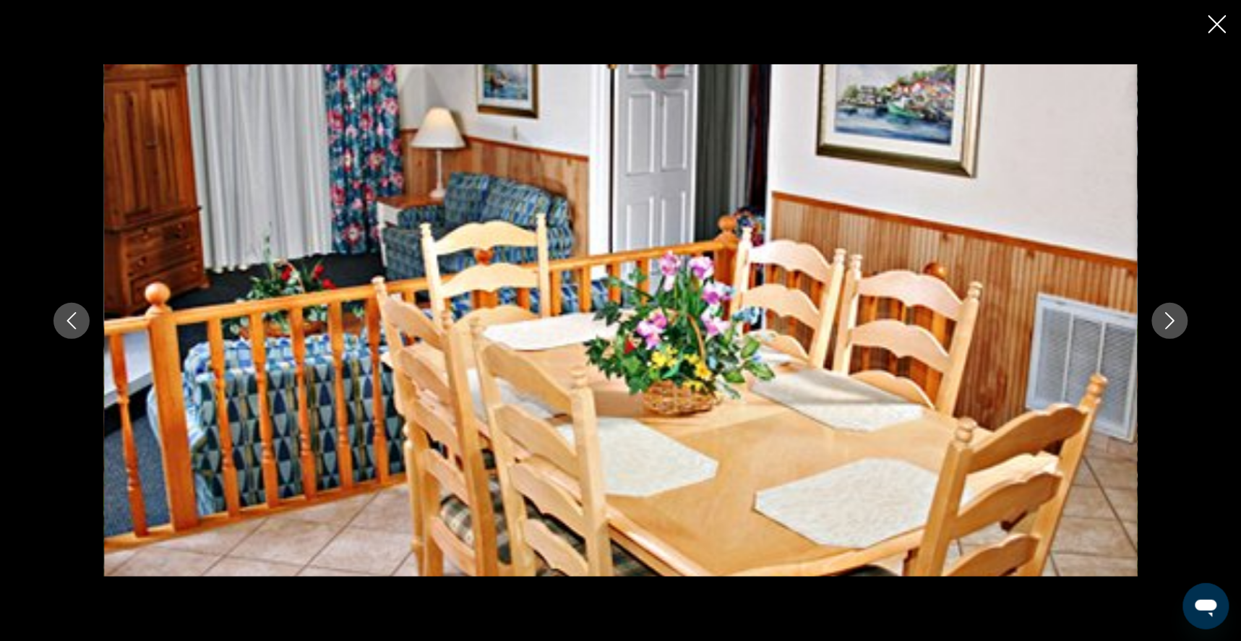
click at [1179, 317] on icon "Next image" at bounding box center [1169, 320] width 17 height 17
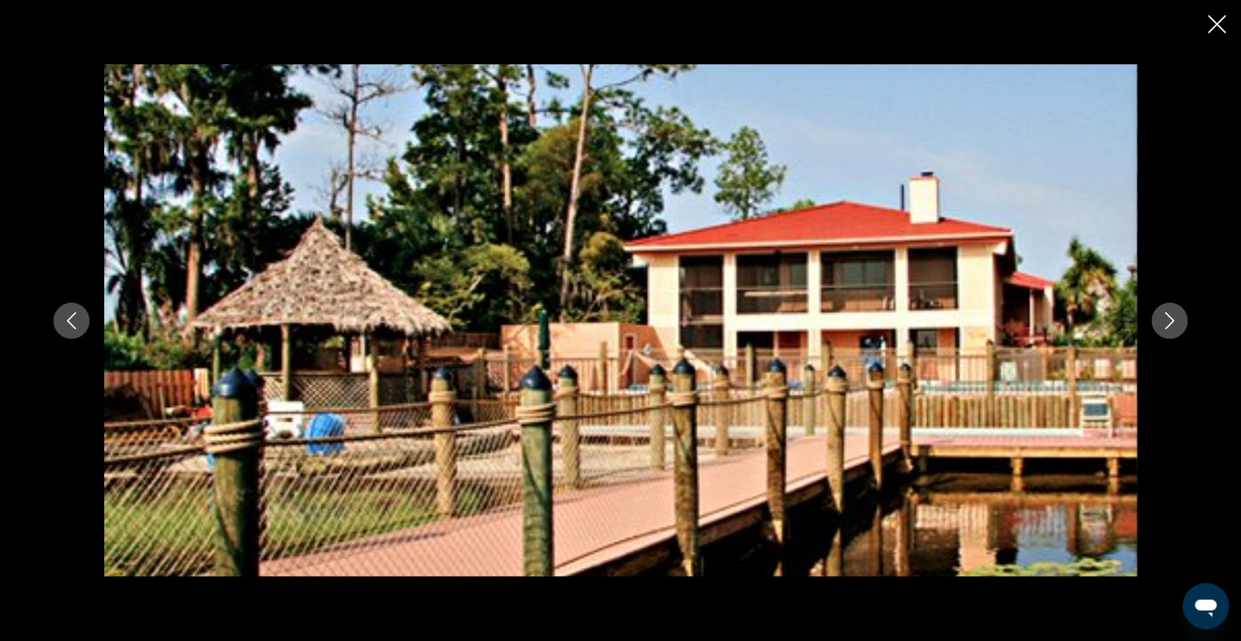
click at [1179, 317] on icon "Next image" at bounding box center [1169, 320] width 17 height 17
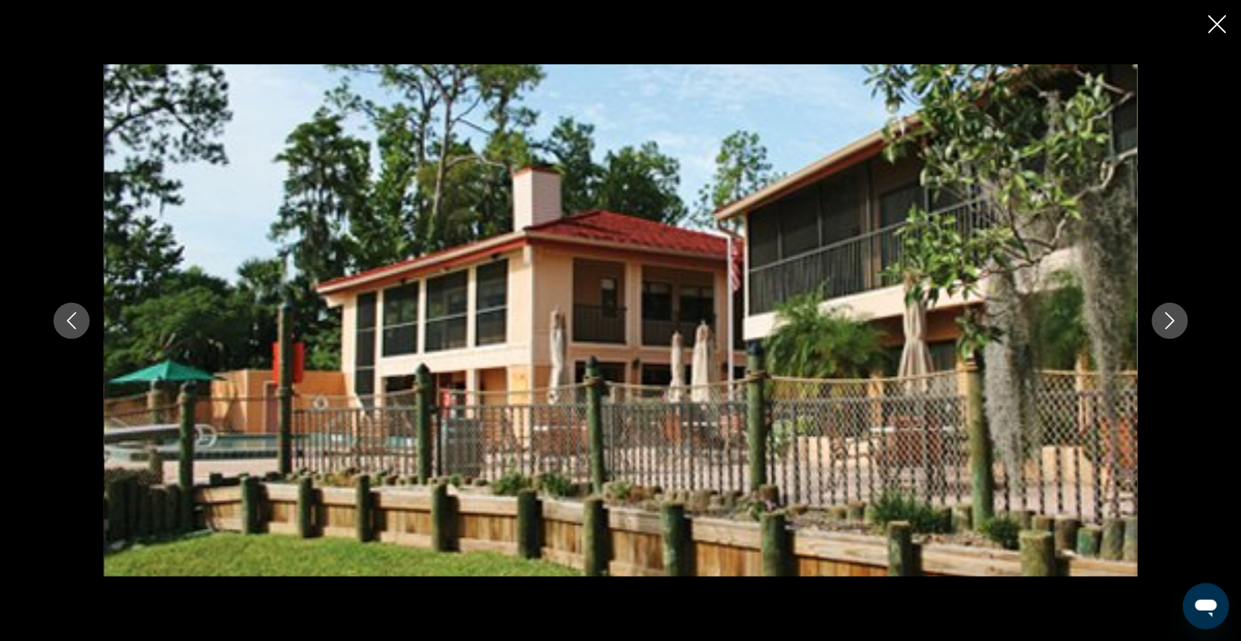
scroll to position [868, 0]
click at [1216, 23] on icon "Close slideshow" at bounding box center [1217, 24] width 18 height 18
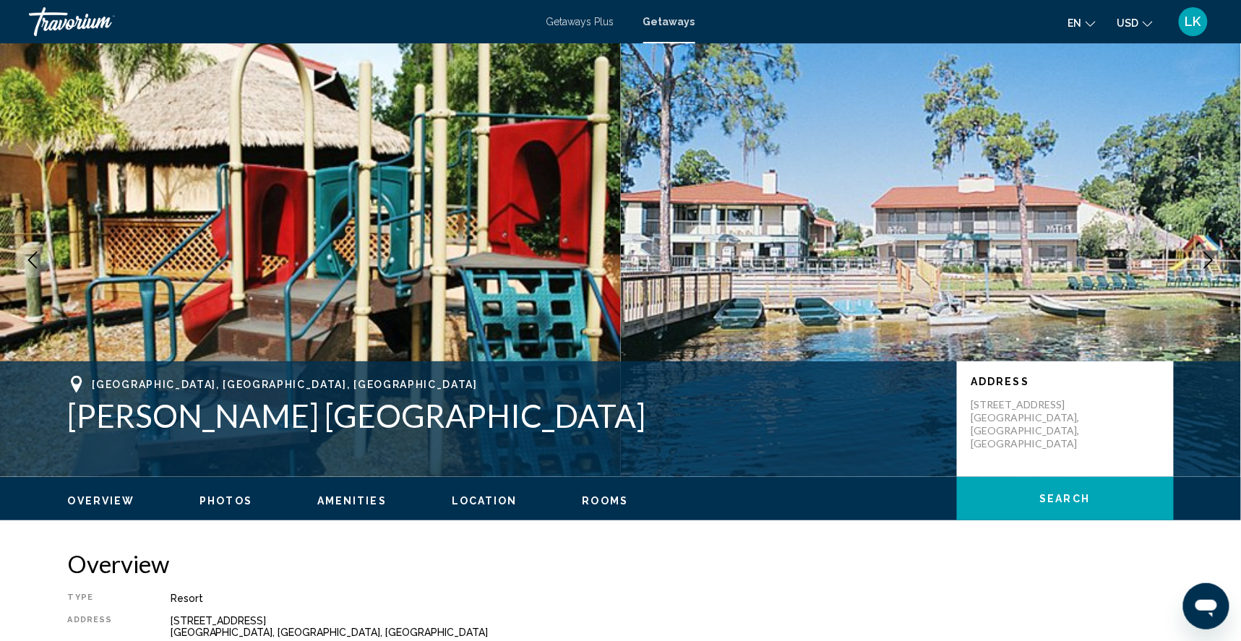
scroll to position [0, 0]
click at [585, 20] on span "Getaways Plus" at bounding box center [580, 22] width 68 height 12
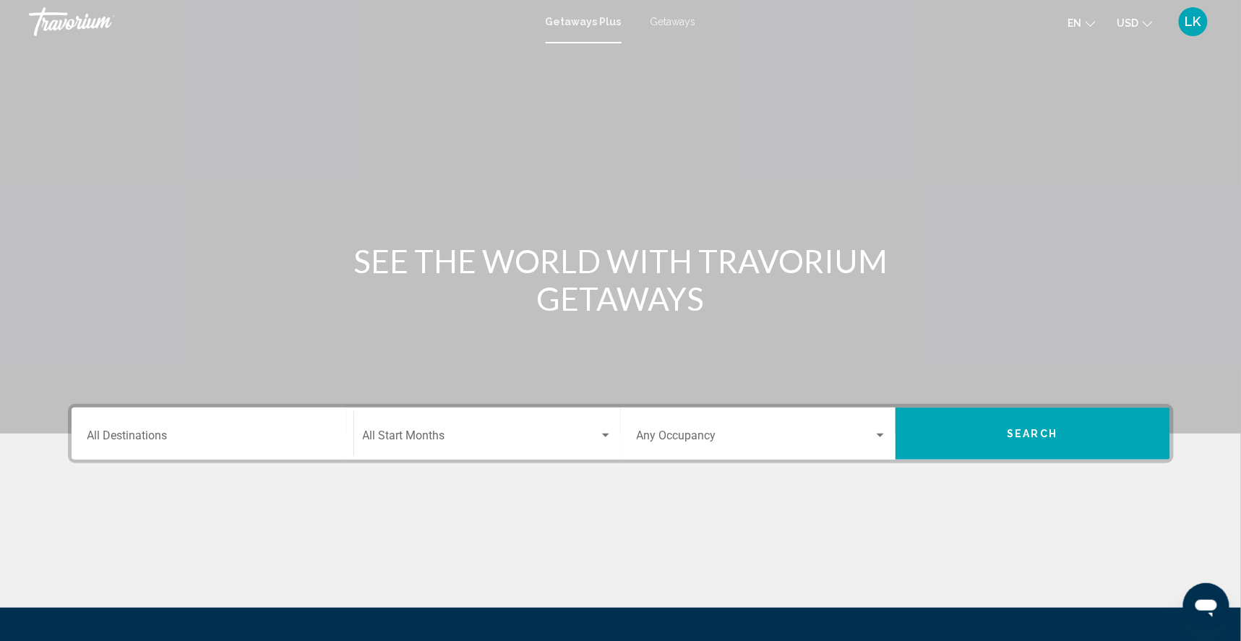
click at [87, 445] on input "Destination All Destinations" at bounding box center [212, 438] width 250 height 13
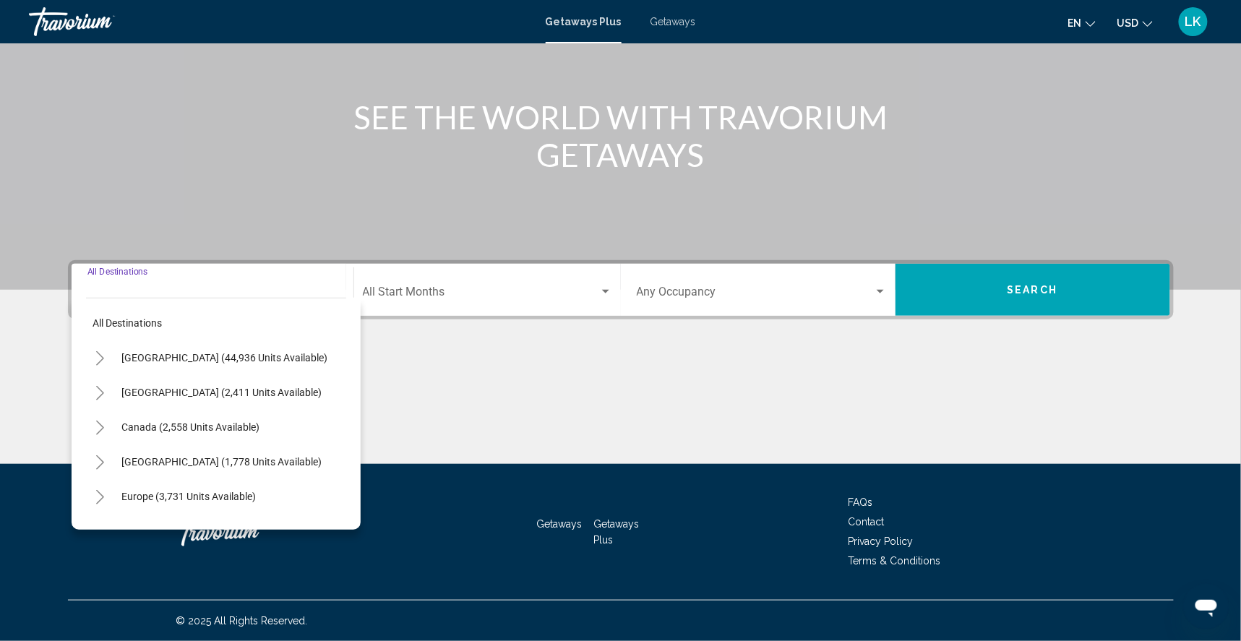
click at [667, 22] on span "Getaways" at bounding box center [673, 22] width 46 height 12
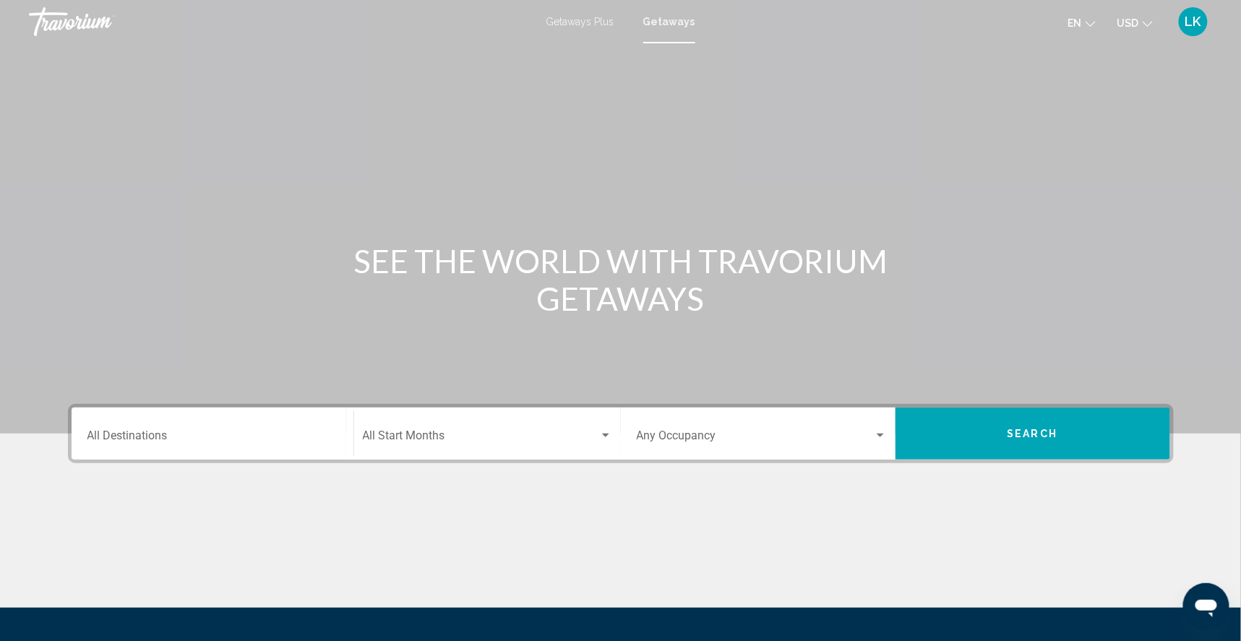
click at [104, 445] on input "Destination All Destinations" at bounding box center [212, 438] width 250 height 13
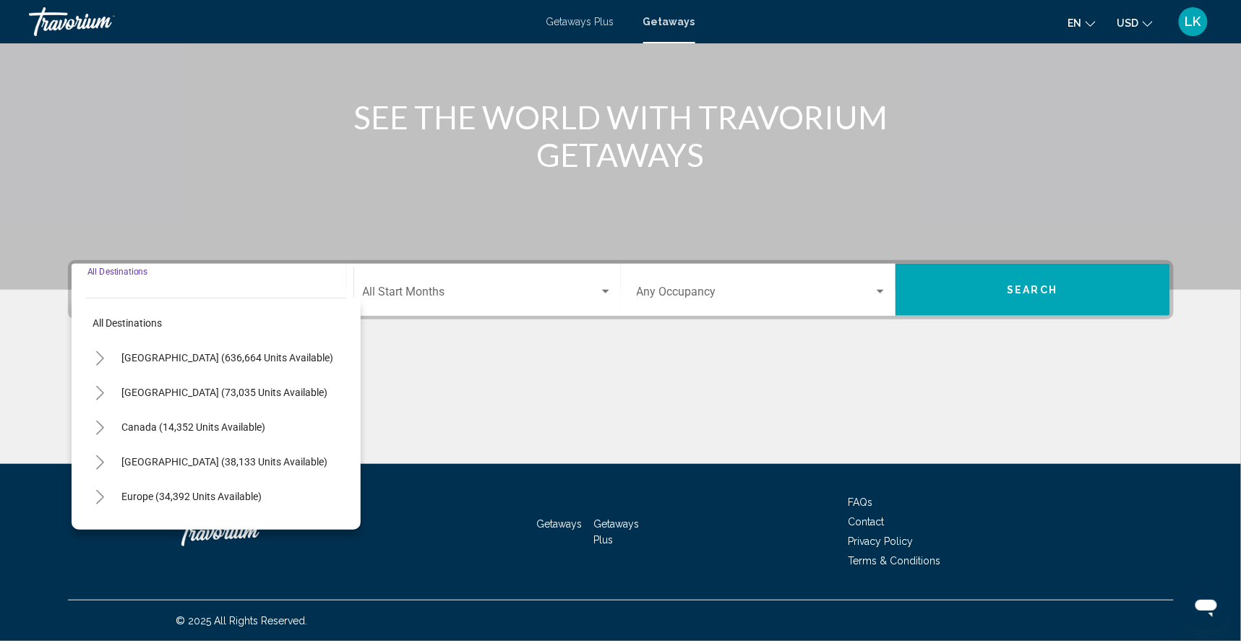
scroll to position [186, 0]
click at [96, 351] on icon "Toggle United States (636,664 units available)" at bounding box center [100, 358] width 8 height 14
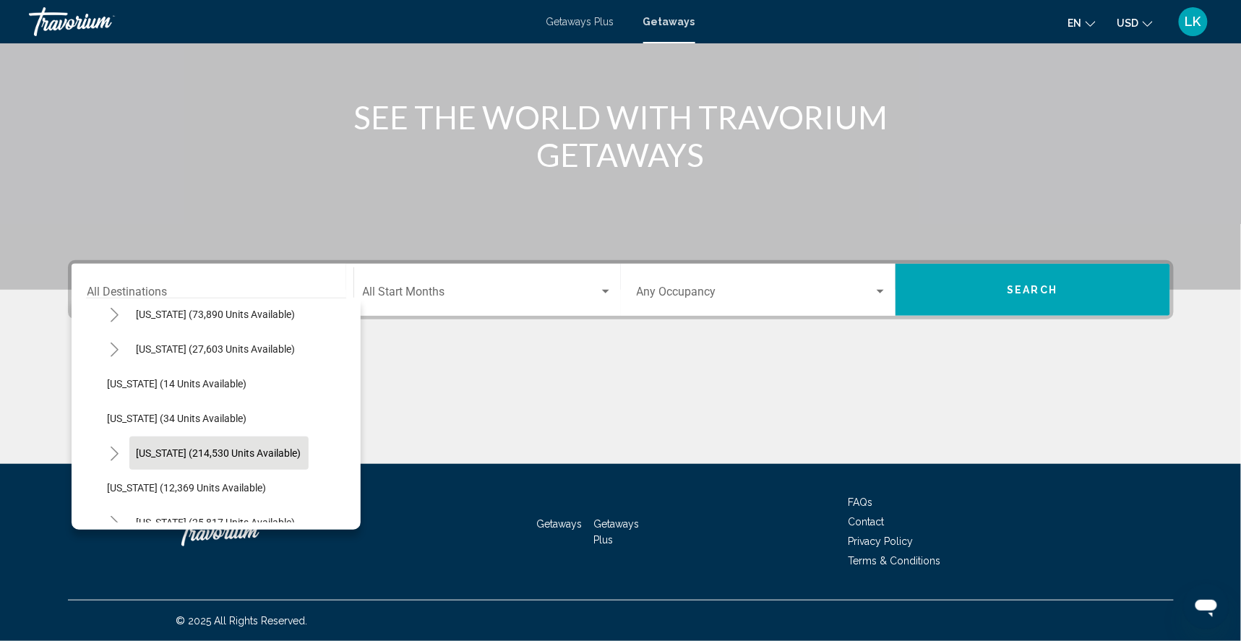
scroll to position [188, 0]
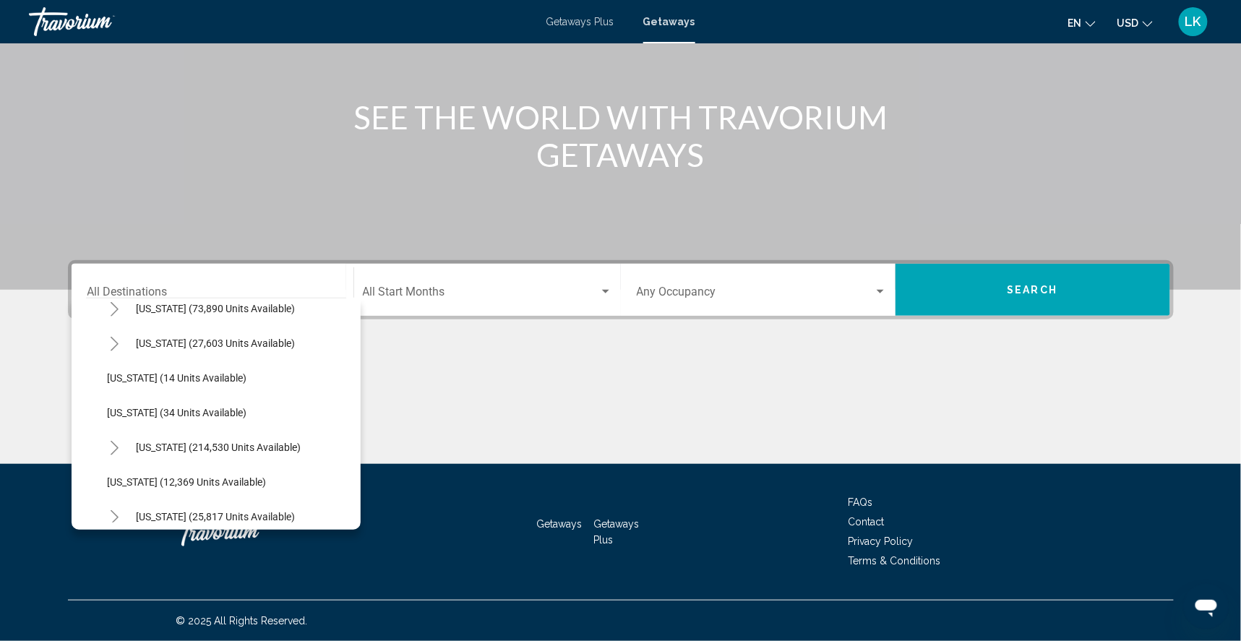
click at [109, 441] on icon "Toggle Florida (214,530 units available)" at bounding box center [114, 448] width 11 height 14
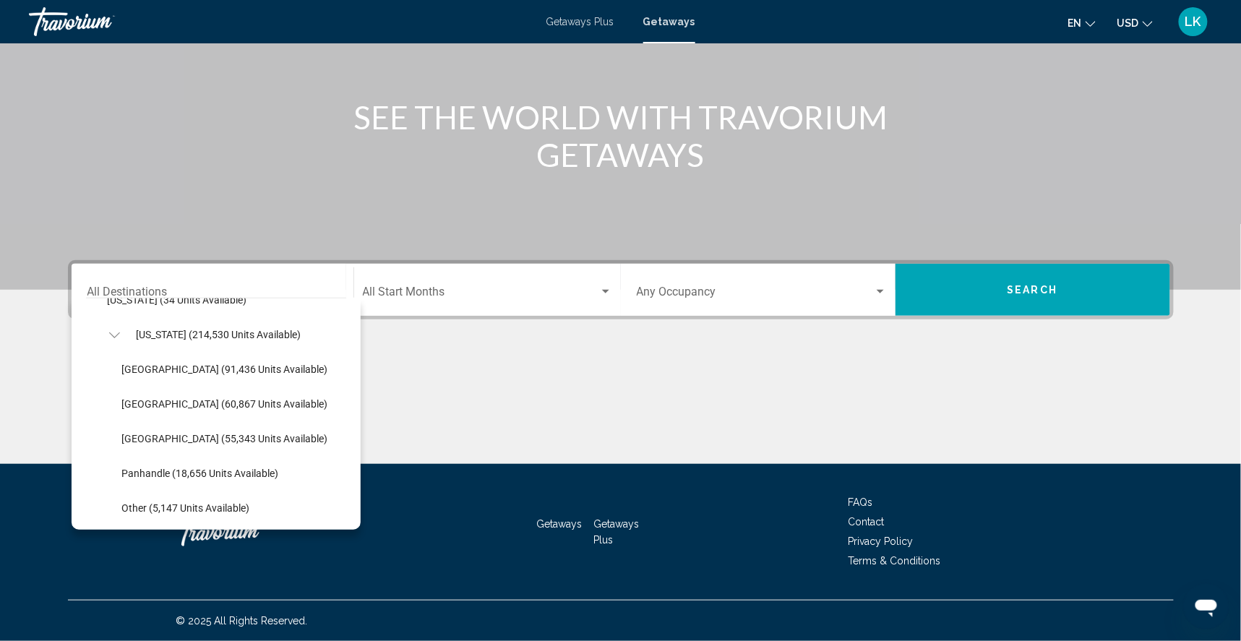
scroll to position [306, 0]
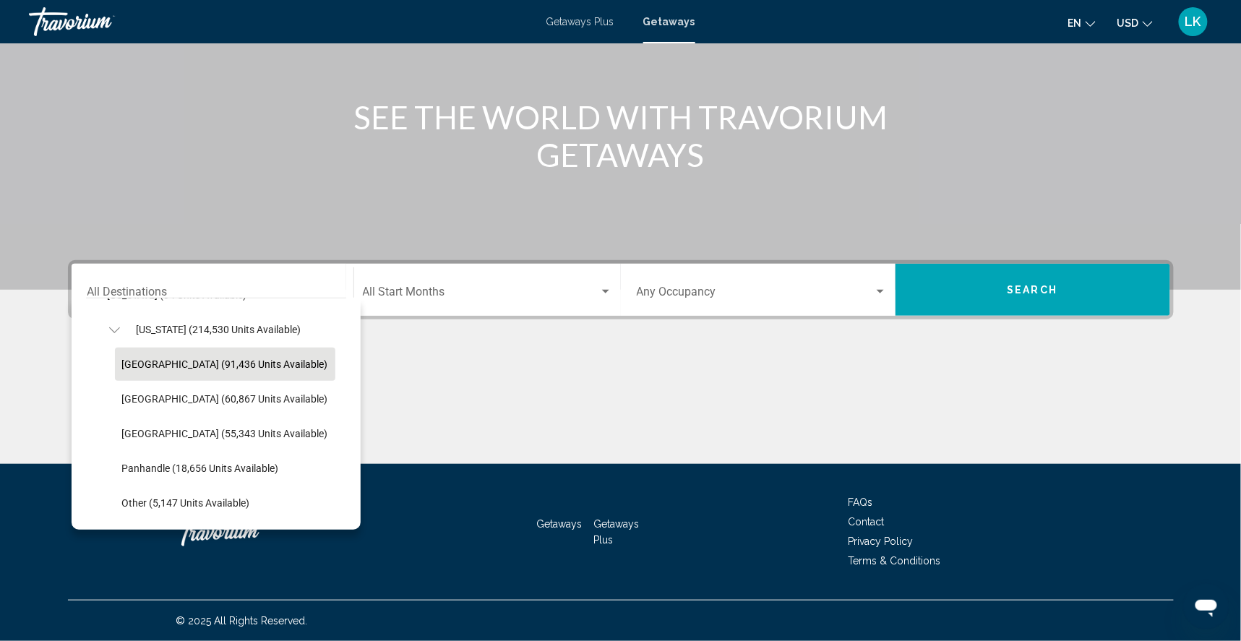
click at [156, 358] on span "[GEOGRAPHIC_DATA] (91,436 units available)" at bounding box center [225, 364] width 206 height 12
type input "**********"
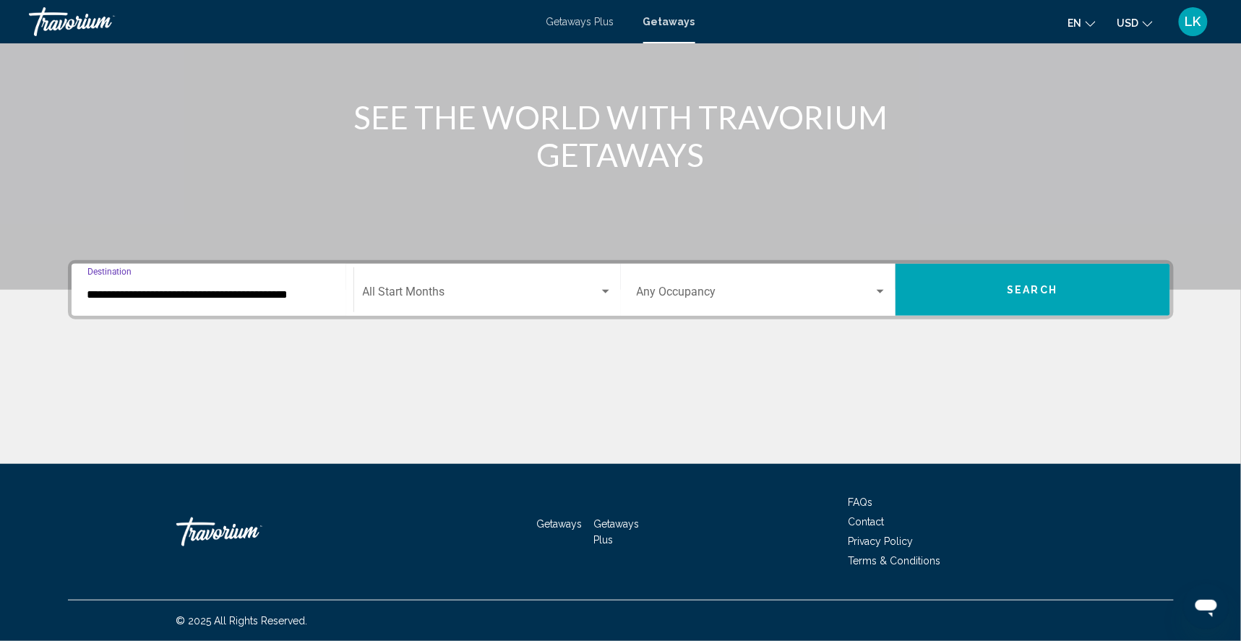
click at [384, 288] on span "Search widget" at bounding box center [481, 294] width 236 height 13
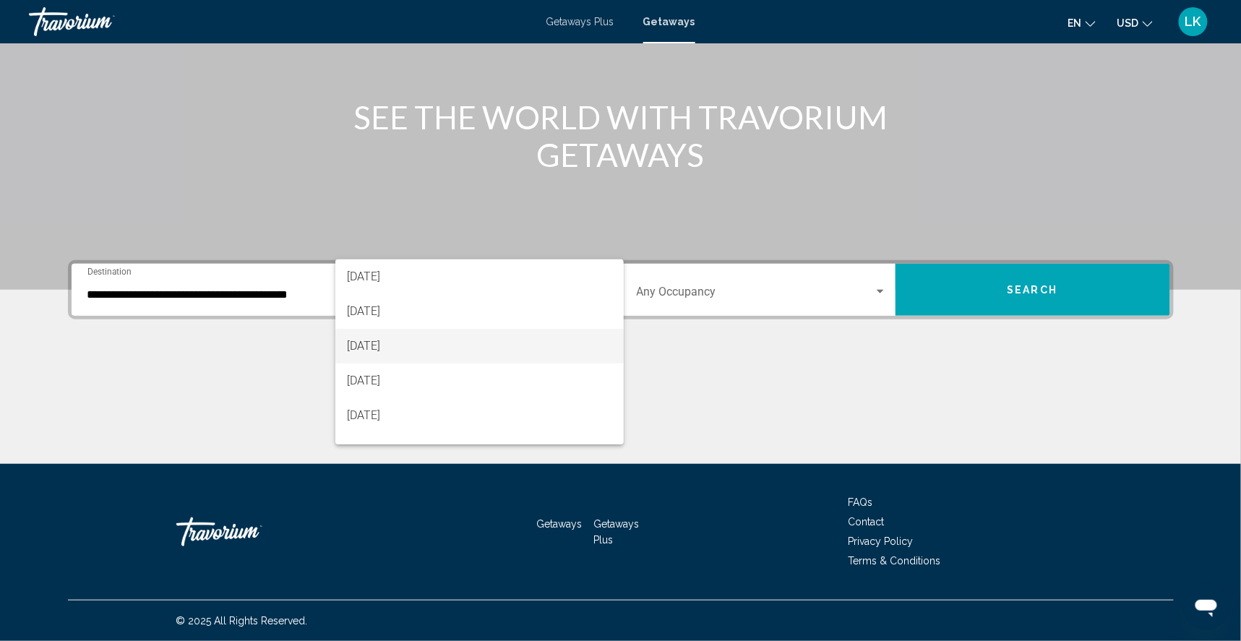
scroll to position [106, 0]
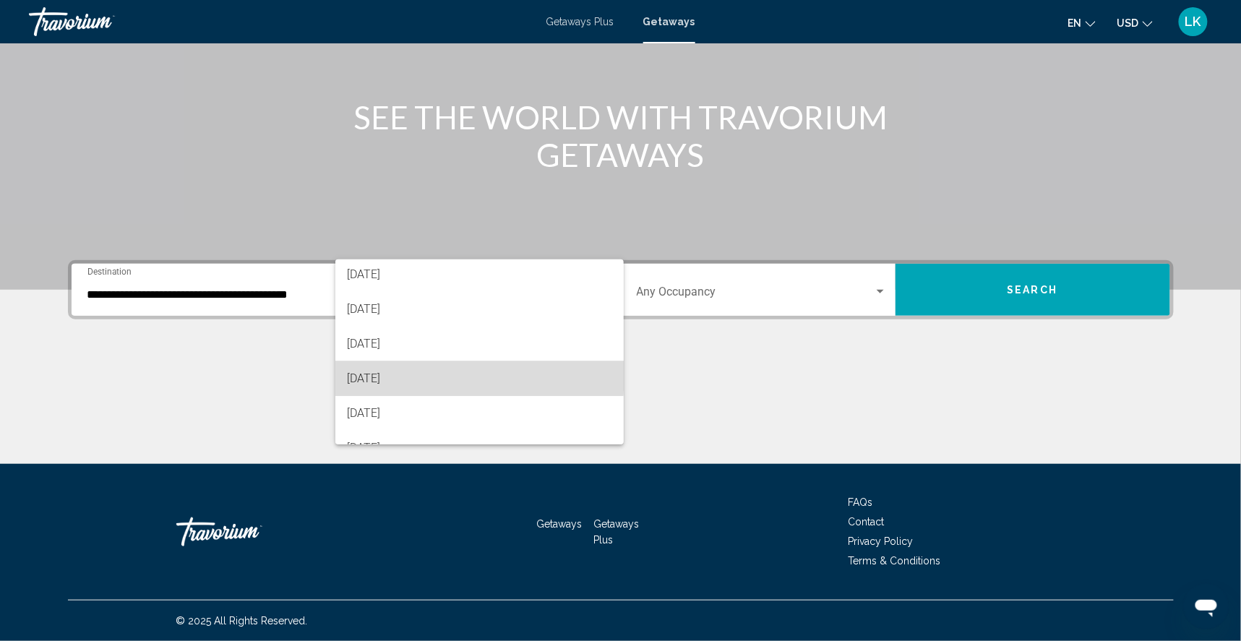
click at [378, 375] on span "[DATE]" at bounding box center [479, 378] width 265 height 35
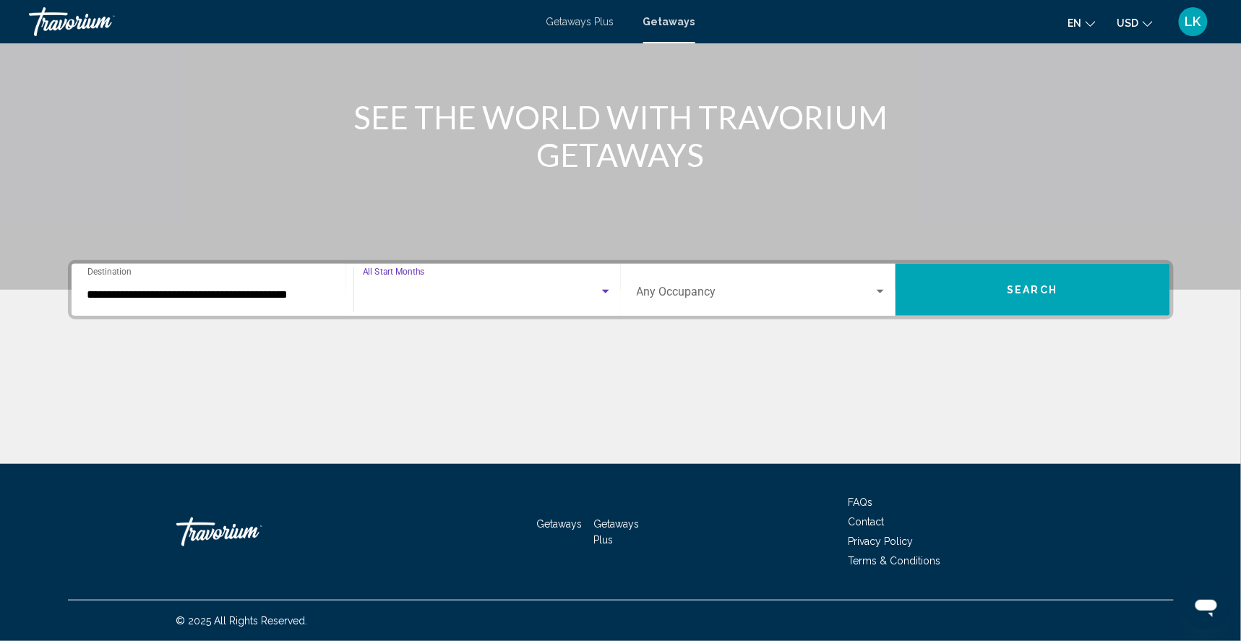
scroll to position [105, 0]
click at [1005, 266] on button "Search" at bounding box center [1032, 290] width 275 height 52
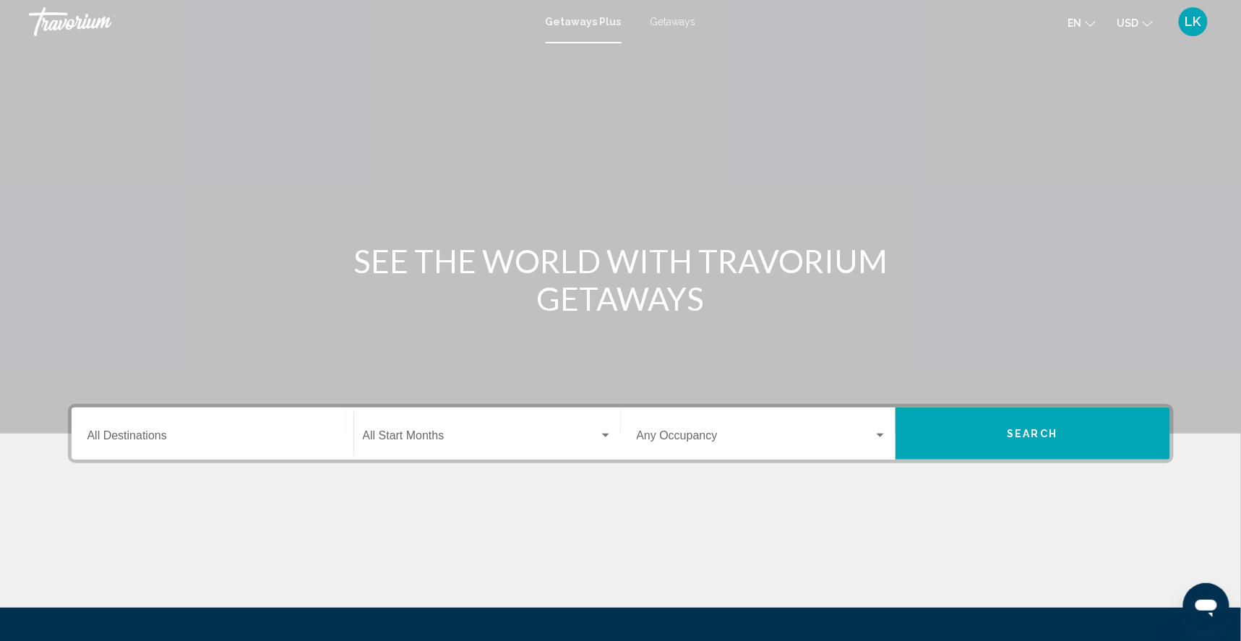
click at [682, 18] on span "Getaways" at bounding box center [673, 22] width 46 height 12
click at [119, 445] on input "Destination All Destinations" at bounding box center [212, 438] width 250 height 13
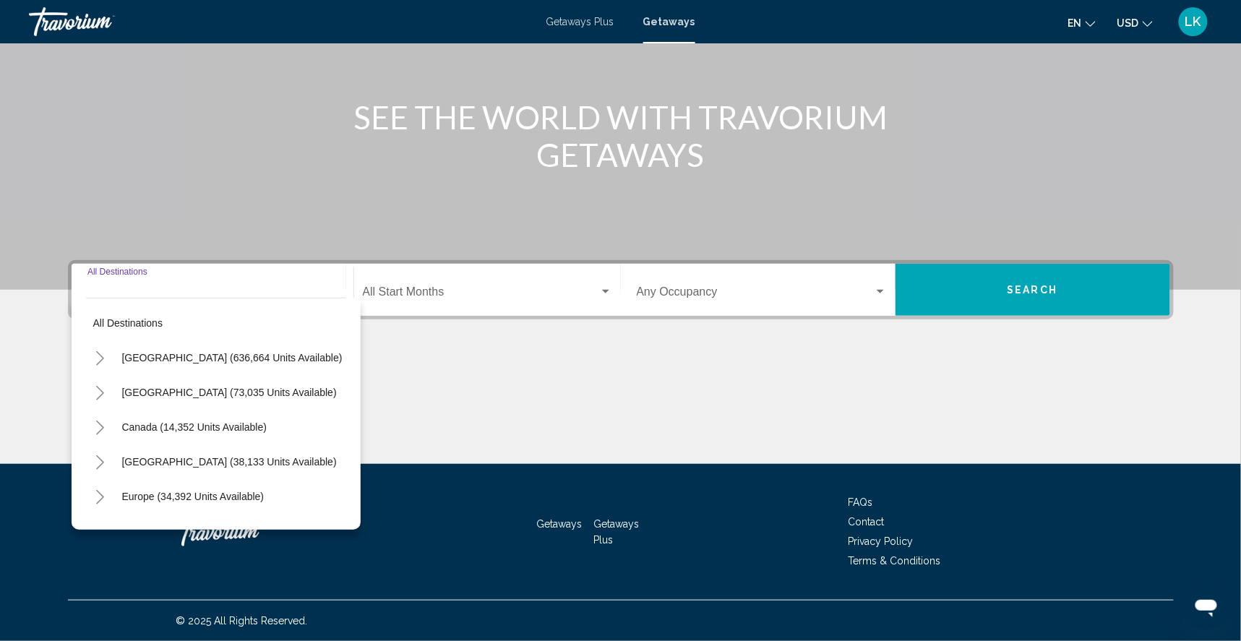
scroll to position [186, 0]
click at [96, 351] on icon "Toggle United States (636,664 units available)" at bounding box center [100, 358] width 8 height 14
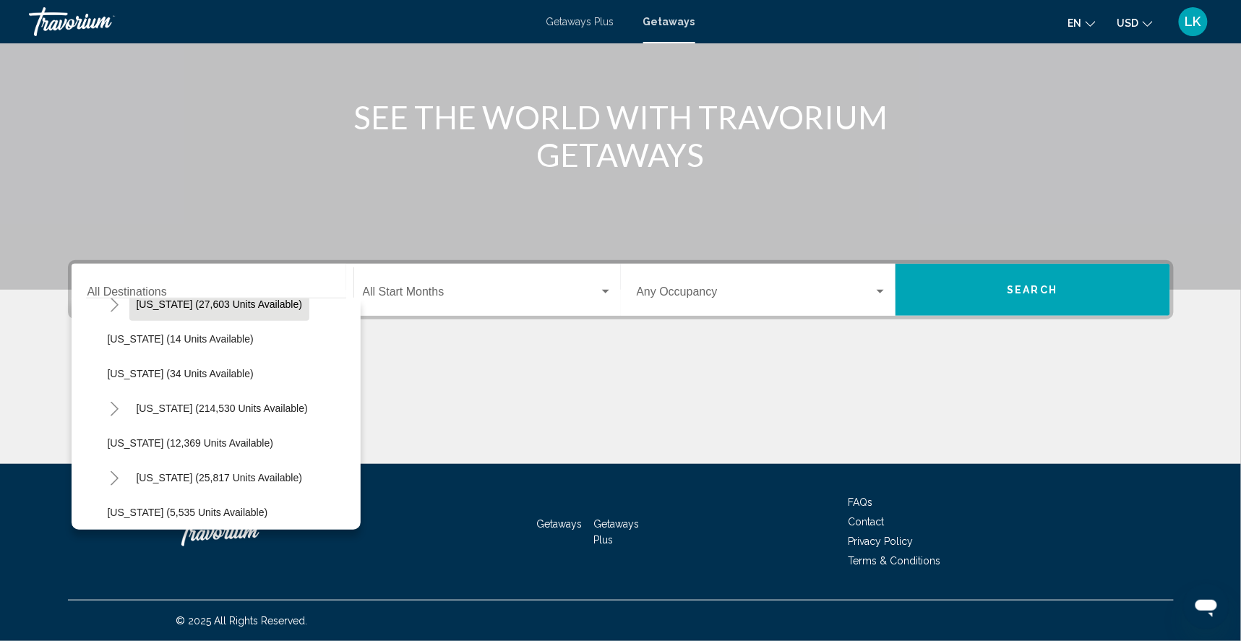
scroll to position [228, 0]
click at [109, 400] on icon "Toggle Florida (214,530 units available)" at bounding box center [114, 407] width 11 height 14
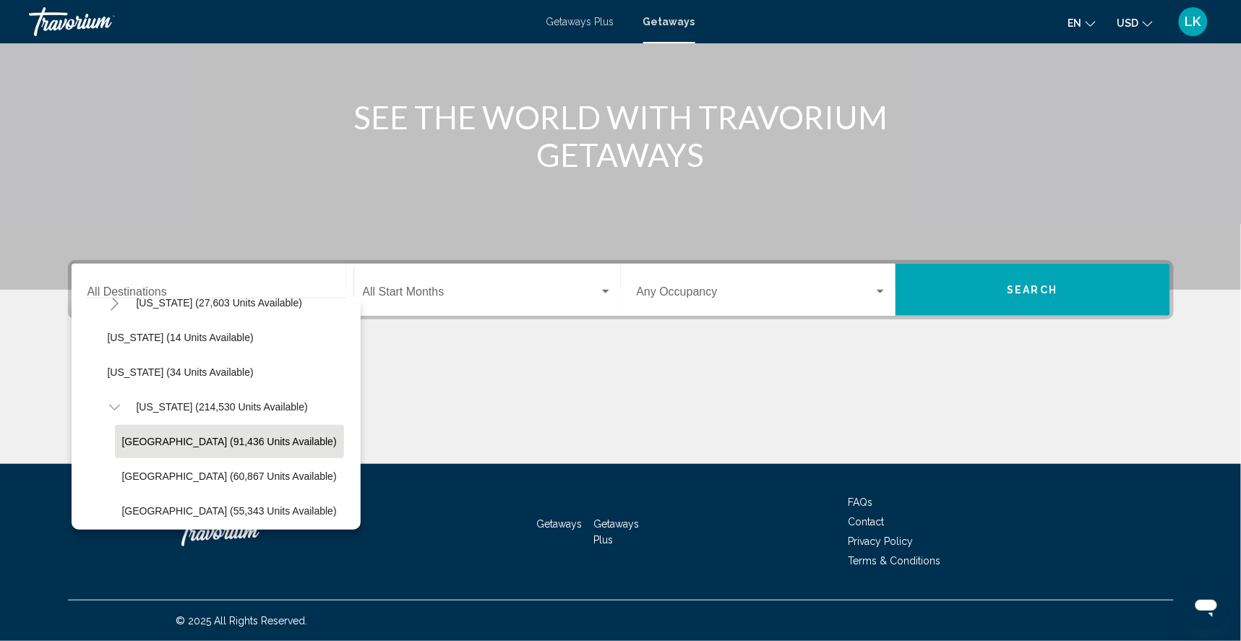
click at [122, 436] on span "[GEOGRAPHIC_DATA] (91,436 units available)" at bounding box center [229, 442] width 215 height 12
type input "**********"
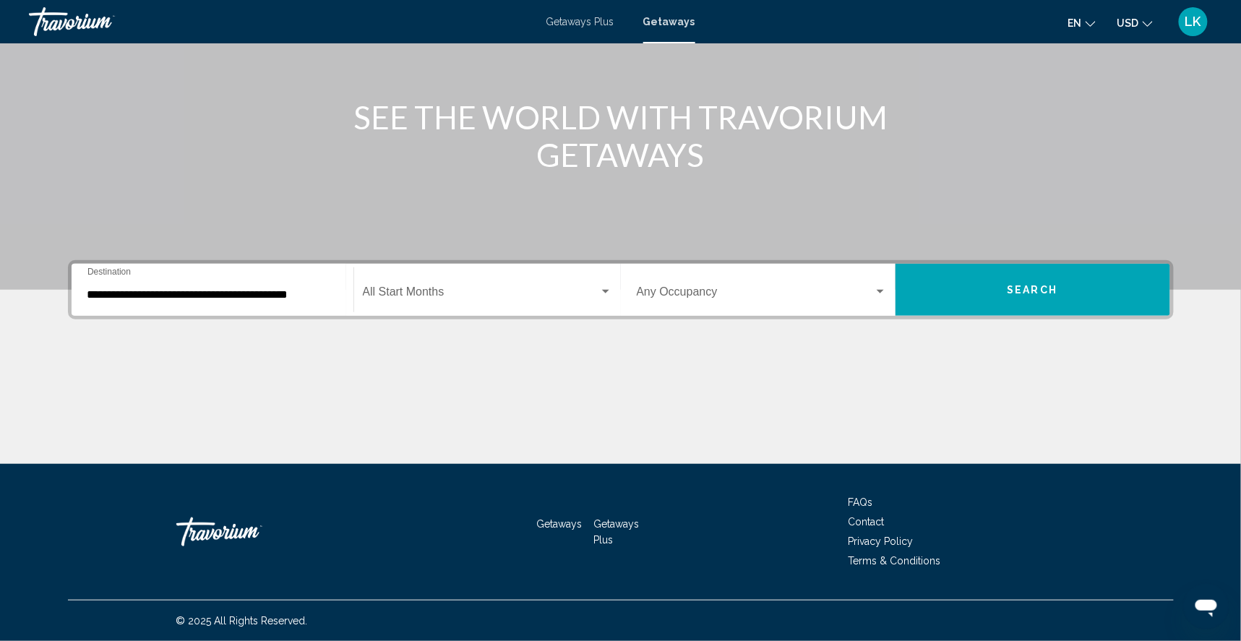
click at [406, 268] on div "Start Month All Start Months" at bounding box center [487, 290] width 249 height 46
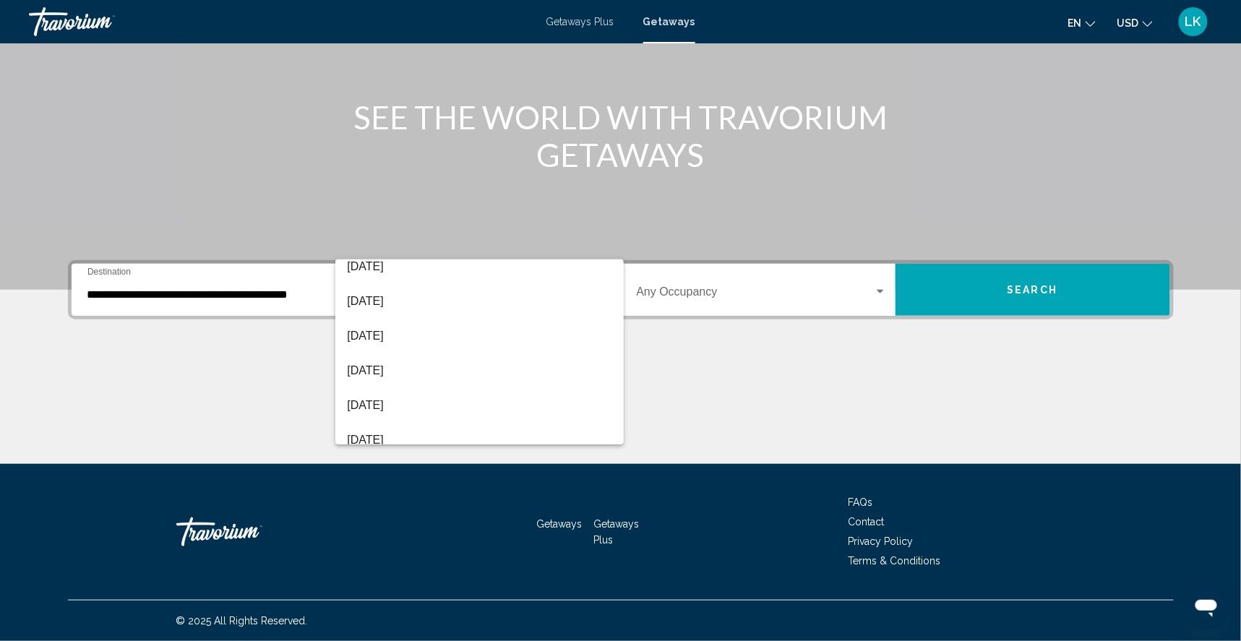
scroll to position [184, 0]
click at [387, 300] on span "[DATE]" at bounding box center [479, 300] width 265 height 35
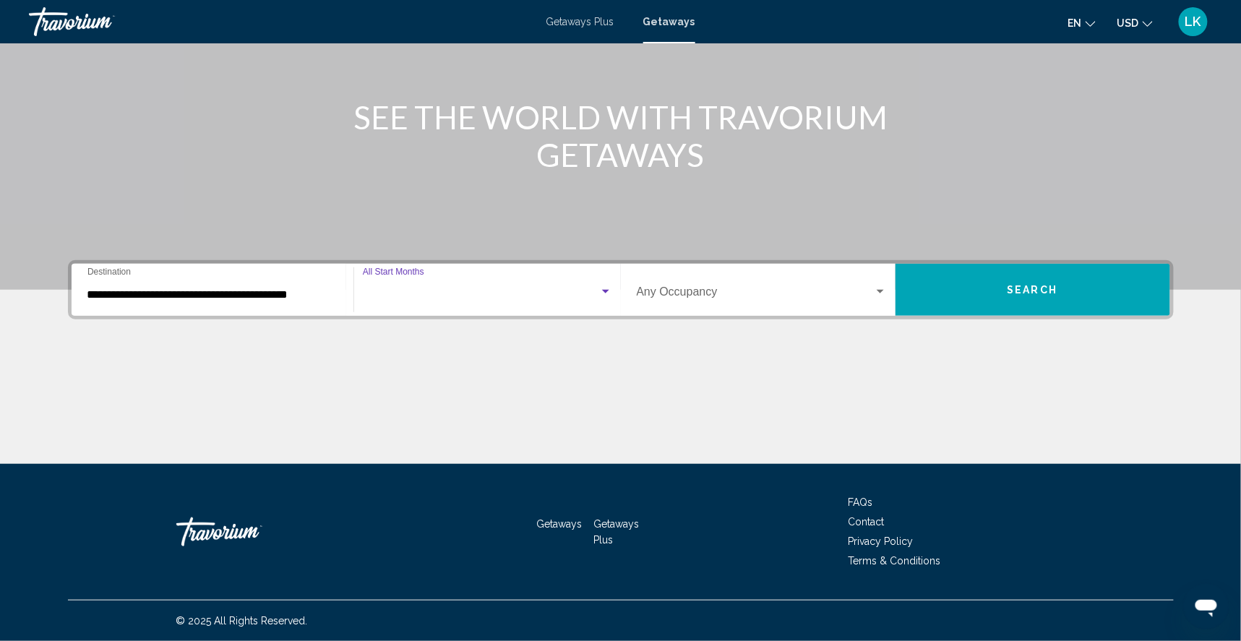
scroll to position [184, 0]
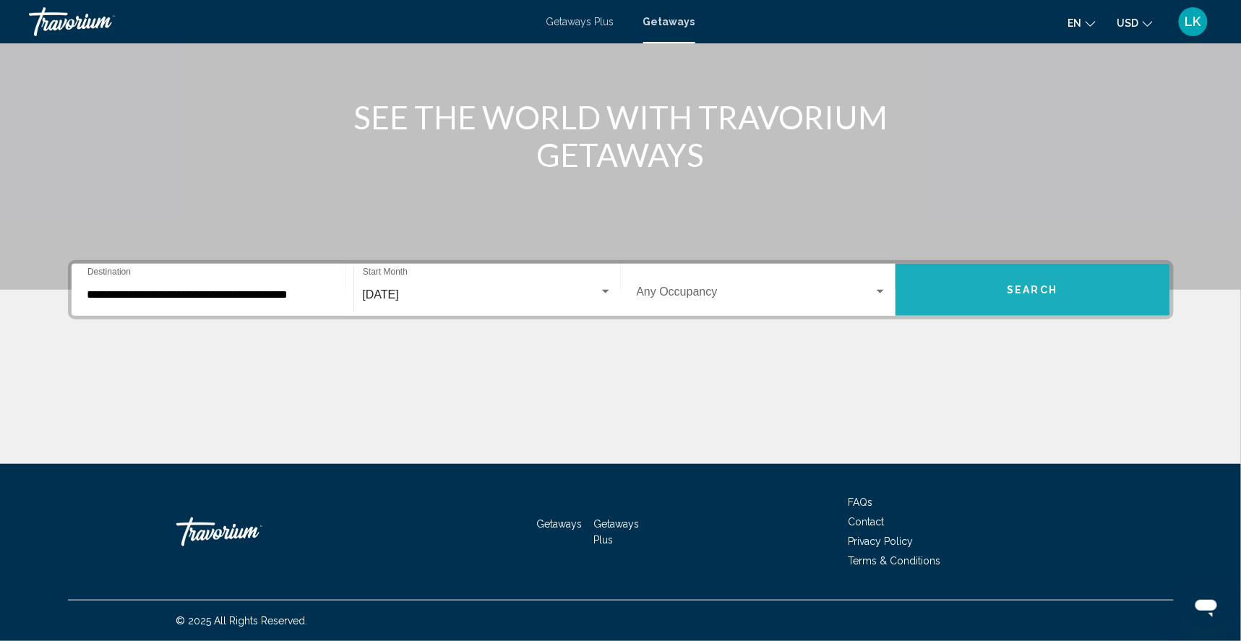
click at [1049, 264] on button "Search" at bounding box center [1032, 290] width 275 height 52
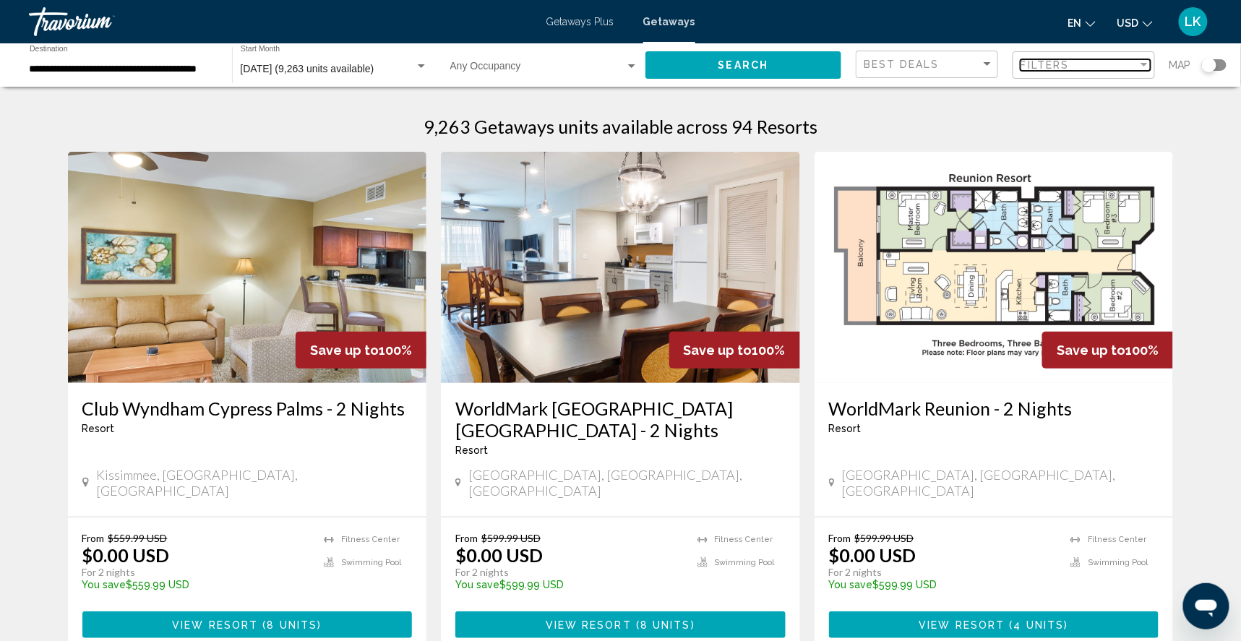
click at [1062, 65] on span "Filters" at bounding box center [1044, 65] width 49 height 12
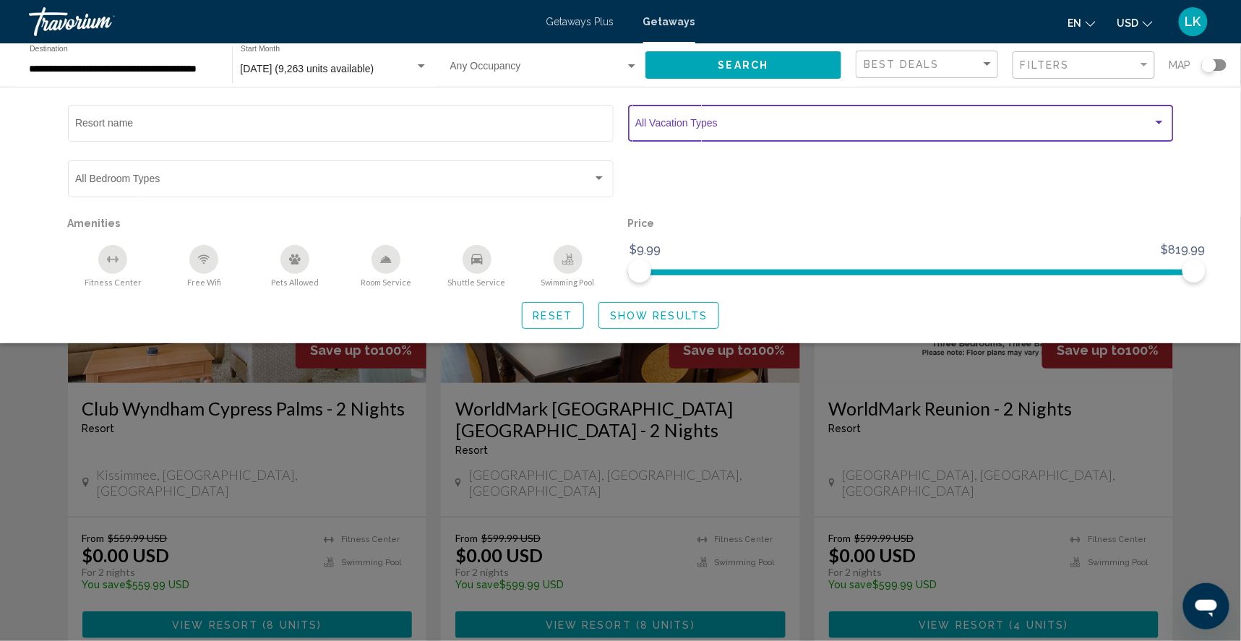
click at [772, 129] on span "Search widget" at bounding box center [893, 126] width 517 height 12
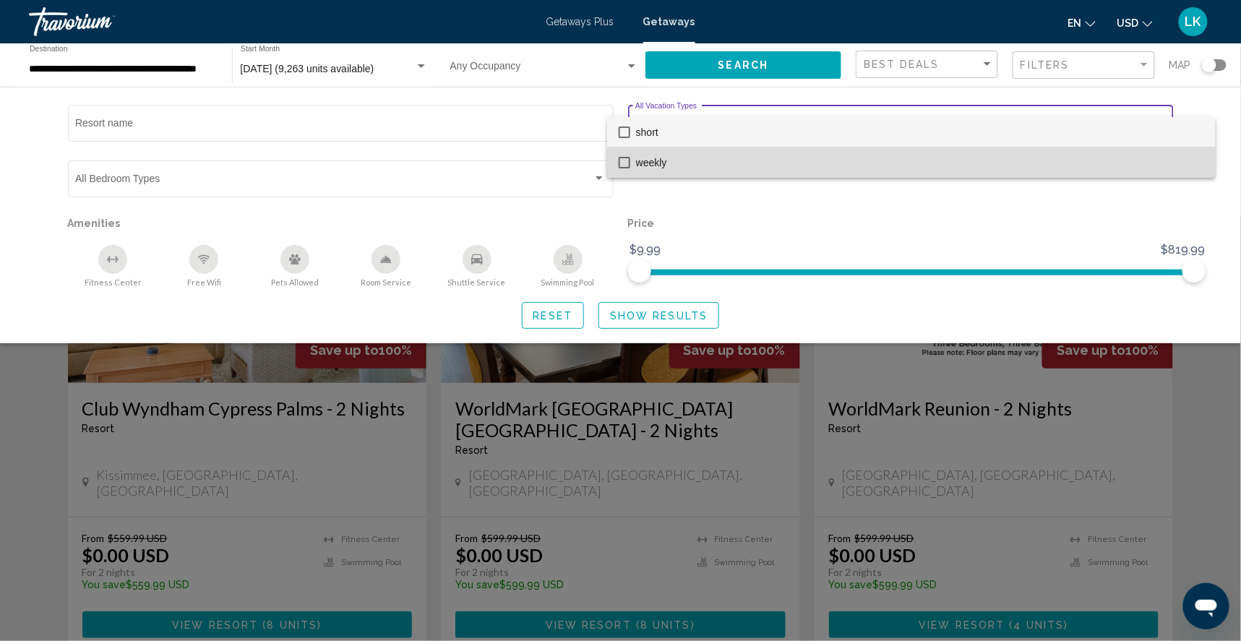
click at [678, 164] on span "weekly" at bounding box center [920, 162] width 568 height 30
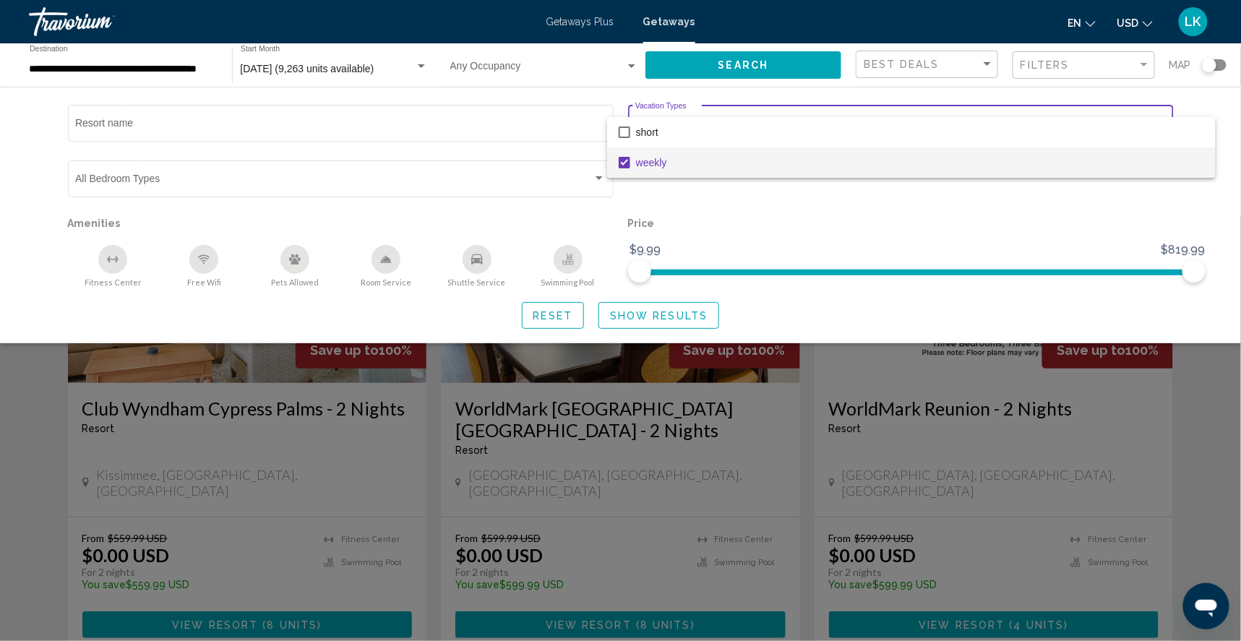
click at [651, 327] on div at bounding box center [620, 320] width 1241 height 641
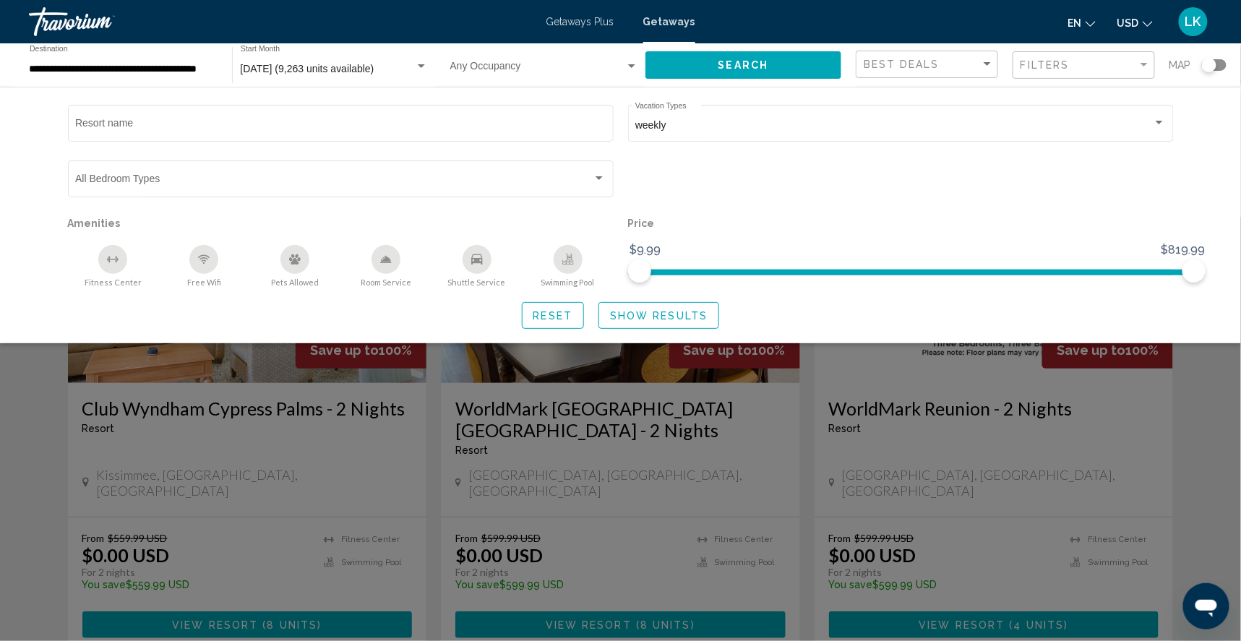
click at [651, 322] on span "Show Results" at bounding box center [659, 316] width 98 height 12
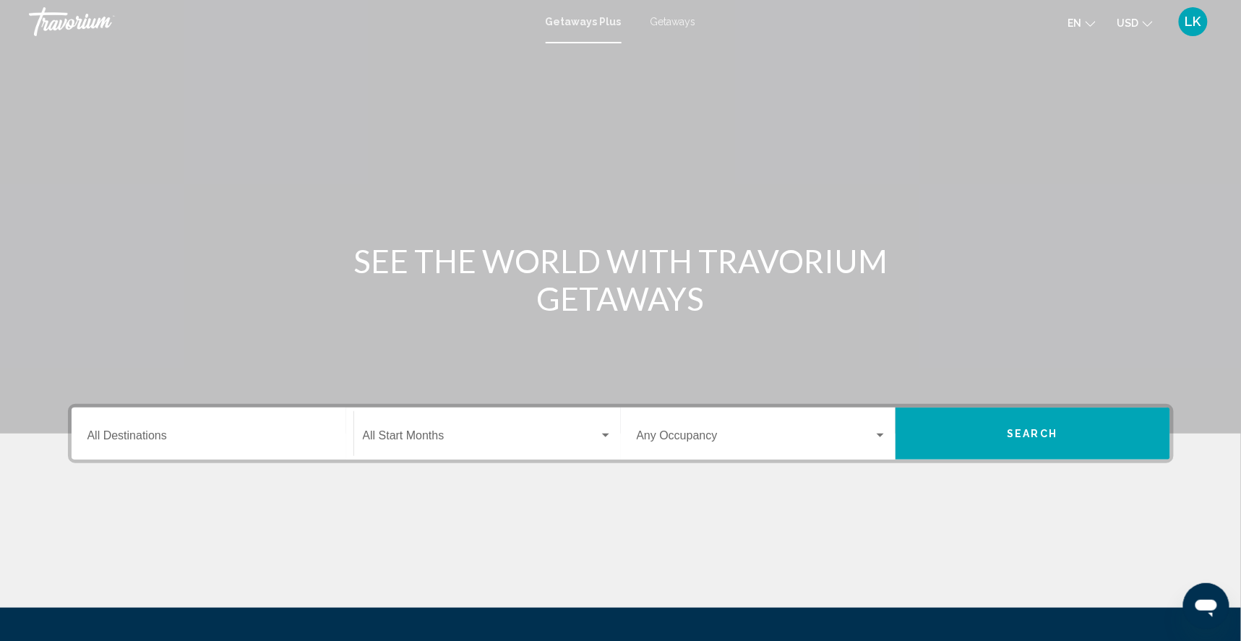
click at [679, 20] on span "Getaways" at bounding box center [673, 22] width 46 height 12
click at [95, 445] on input "Destination All Destinations" at bounding box center [212, 438] width 250 height 13
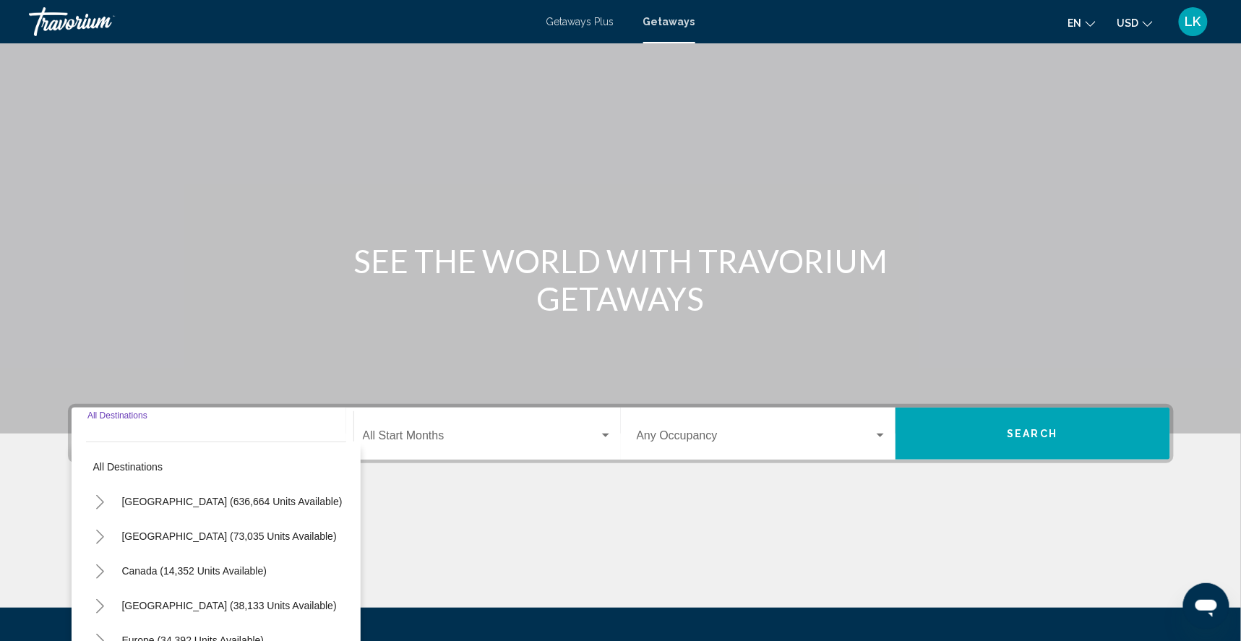
scroll to position [186, 0]
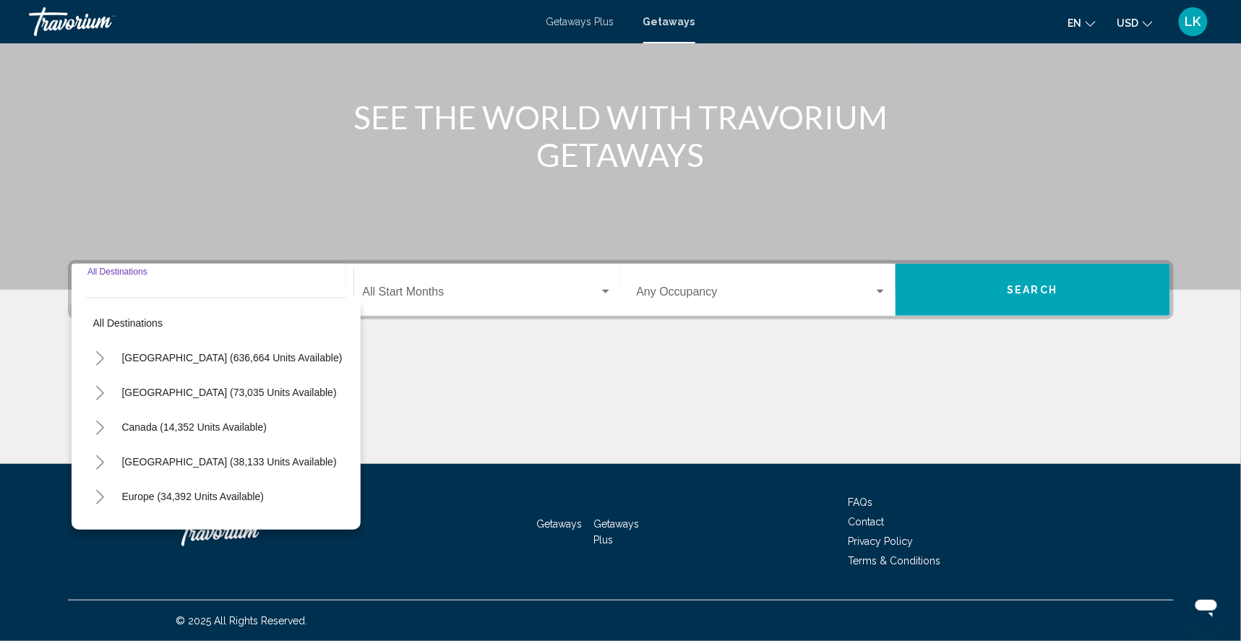
click at [95, 351] on icon "Toggle United States (636,664 units available)" at bounding box center [100, 358] width 11 height 14
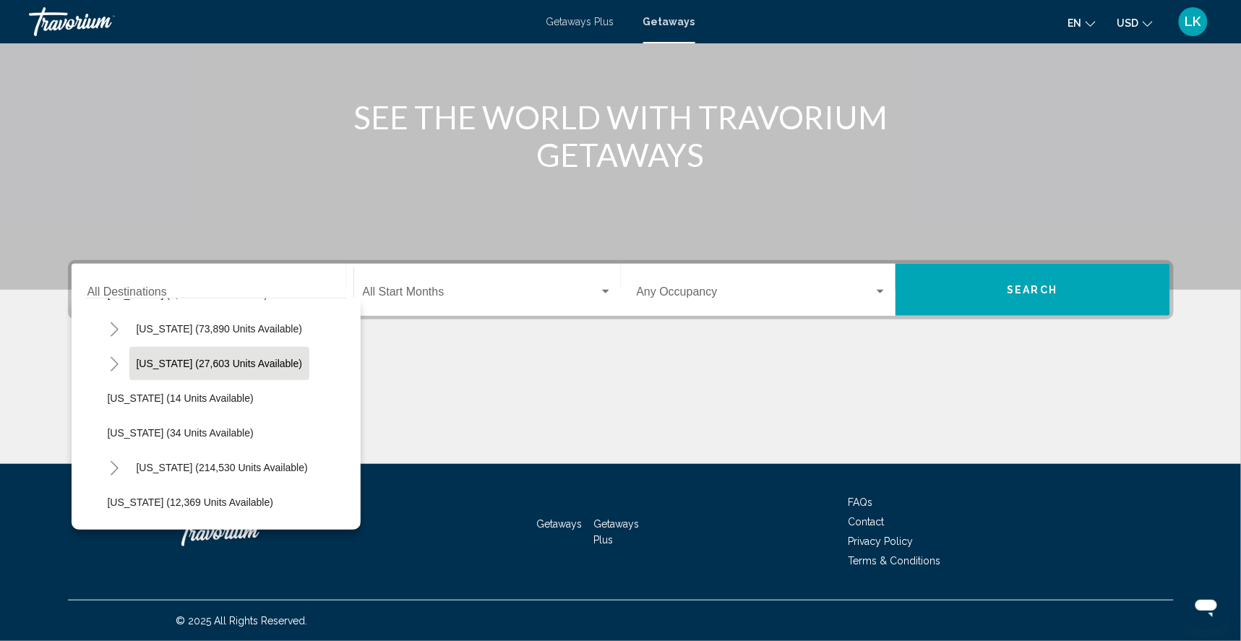
scroll to position [172, 0]
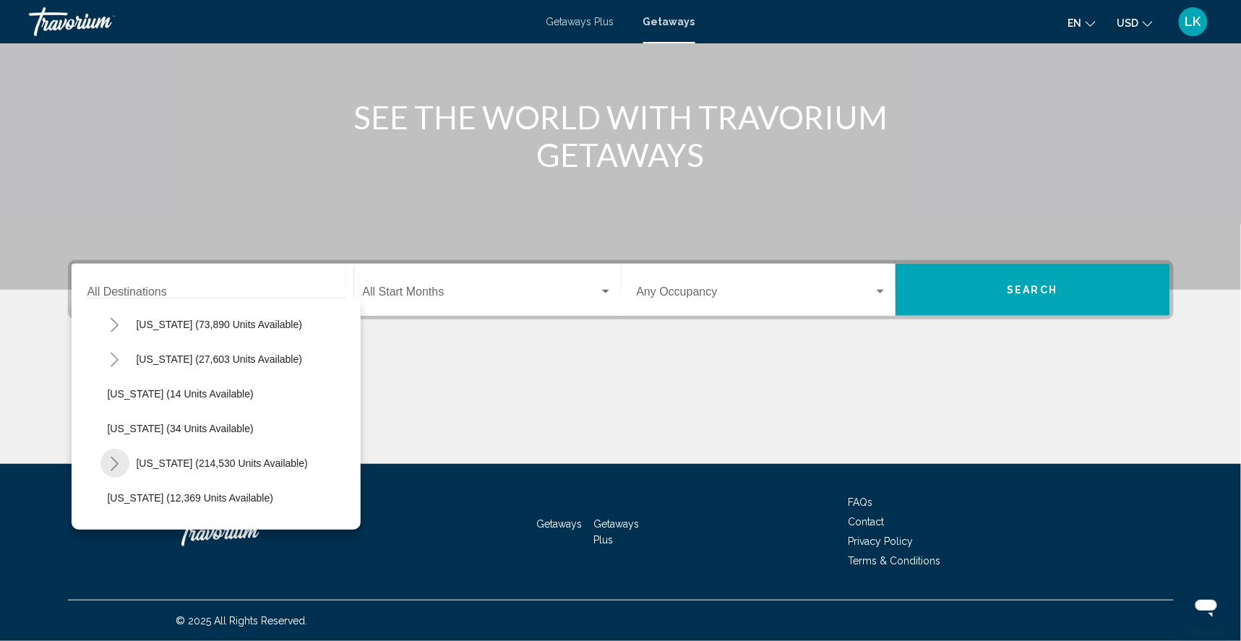
click at [109, 457] on icon "Toggle Florida (214,530 units available)" at bounding box center [114, 464] width 11 height 14
click at [122, 492] on span "[GEOGRAPHIC_DATA] (91,436 units available)" at bounding box center [229, 498] width 215 height 12
type input "**********"
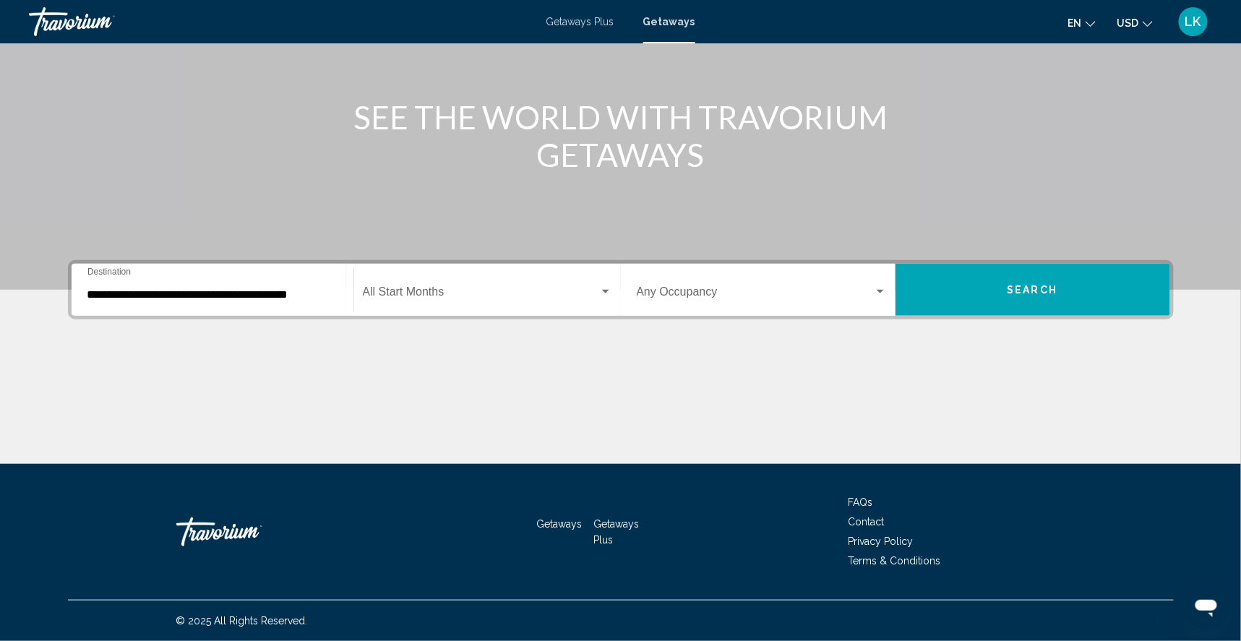
click at [445, 267] on div "Start Month All Start Months" at bounding box center [487, 290] width 249 height 46
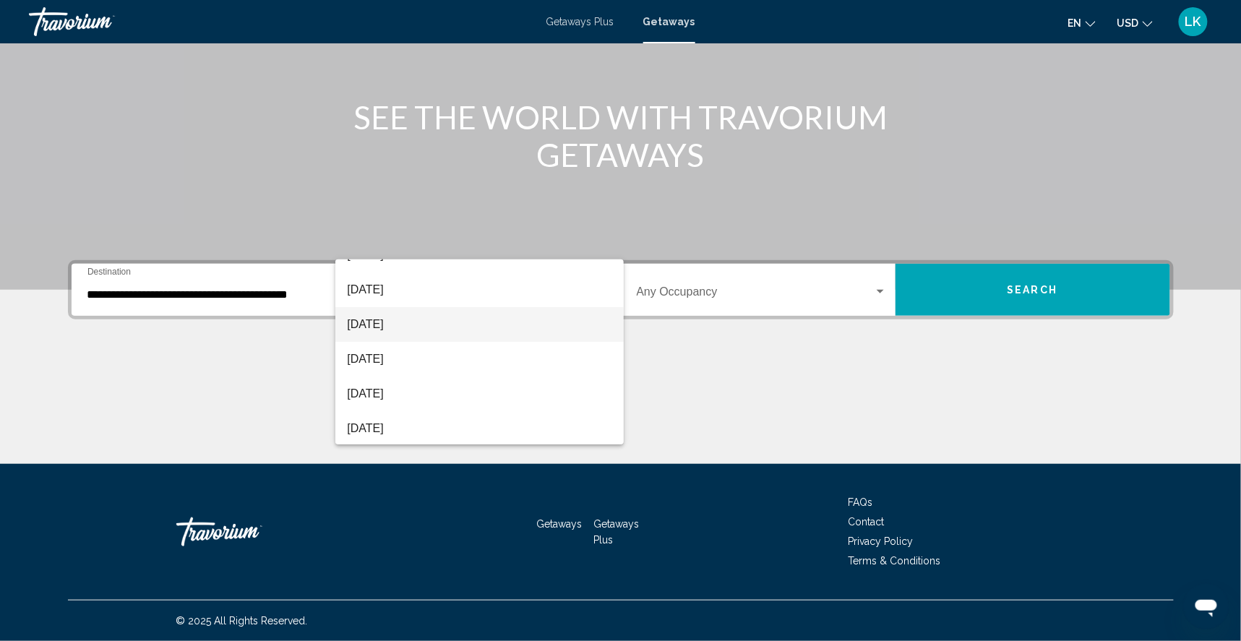
scroll to position [66, 0]
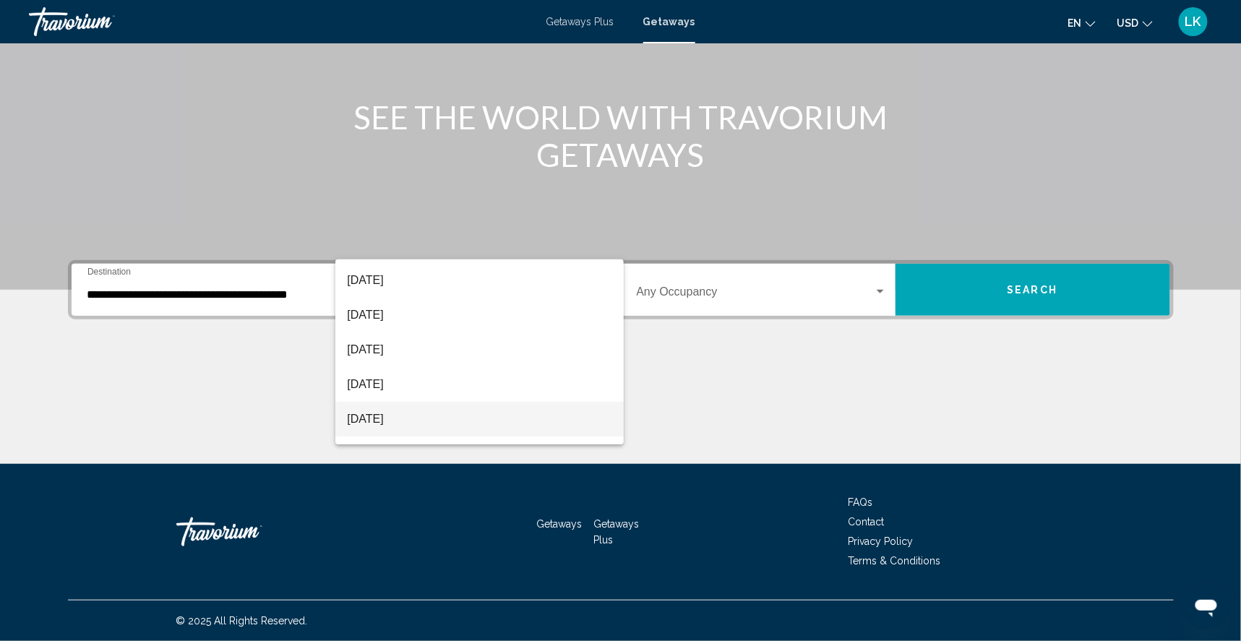
click at [395, 416] on span "[DATE]" at bounding box center [479, 419] width 265 height 35
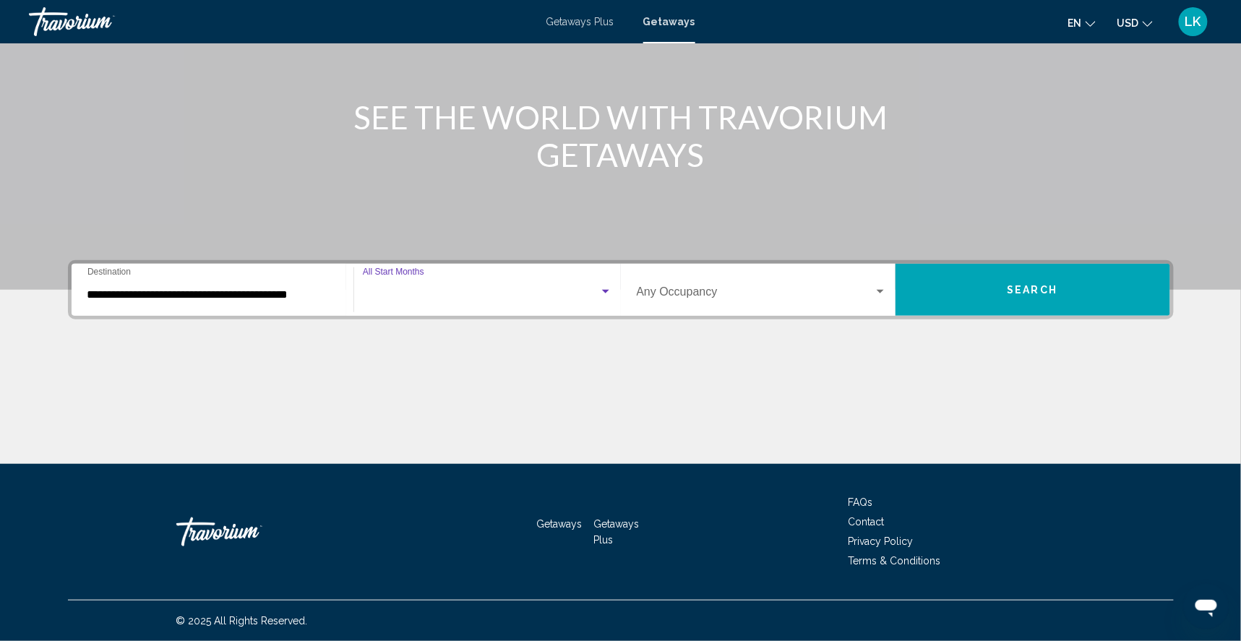
scroll to position [65, 0]
click at [989, 268] on button "Search" at bounding box center [1032, 290] width 275 height 52
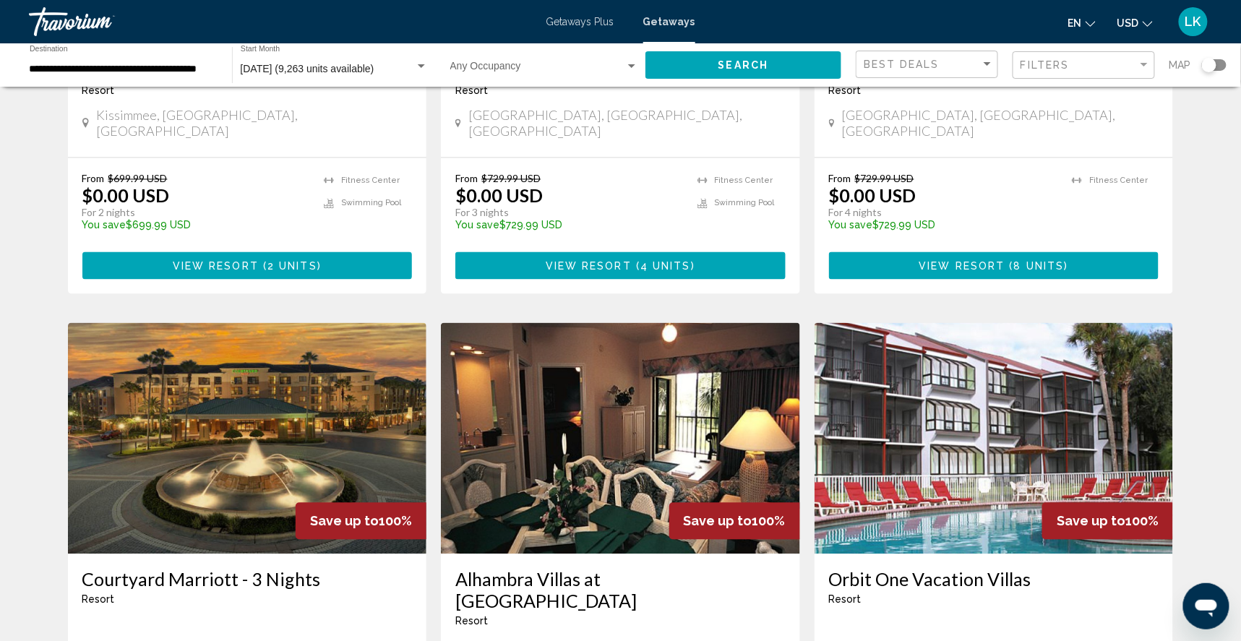
scroll to position [855, 0]
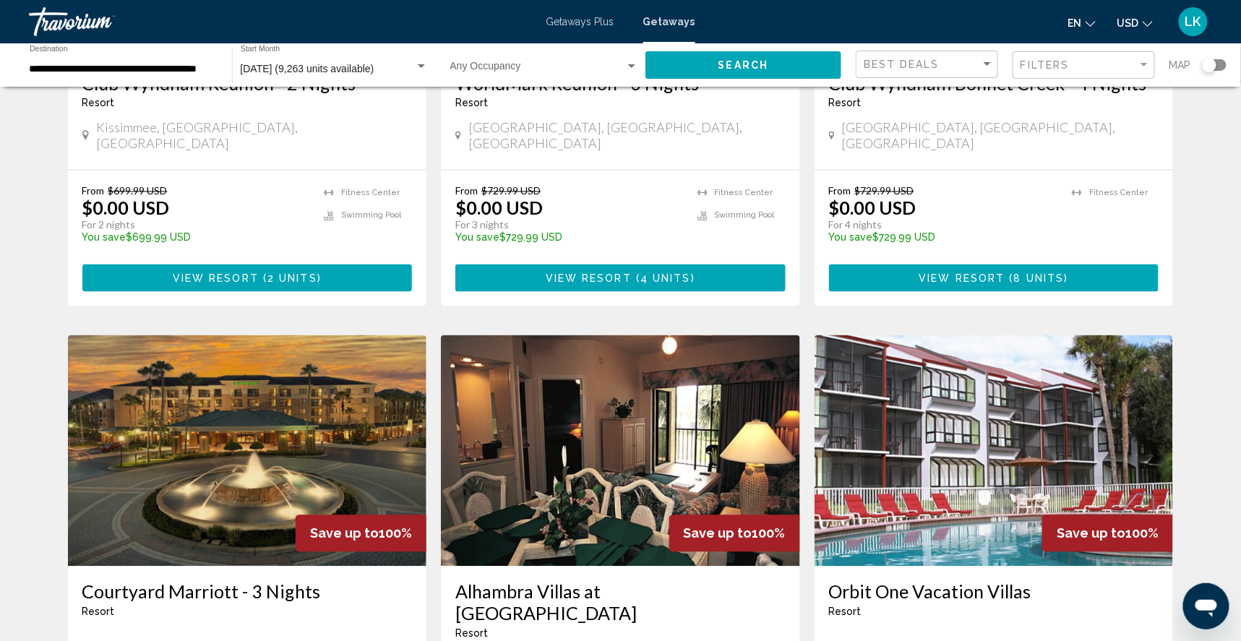
click at [652, 492] on img "Main content" at bounding box center [620, 450] width 359 height 231
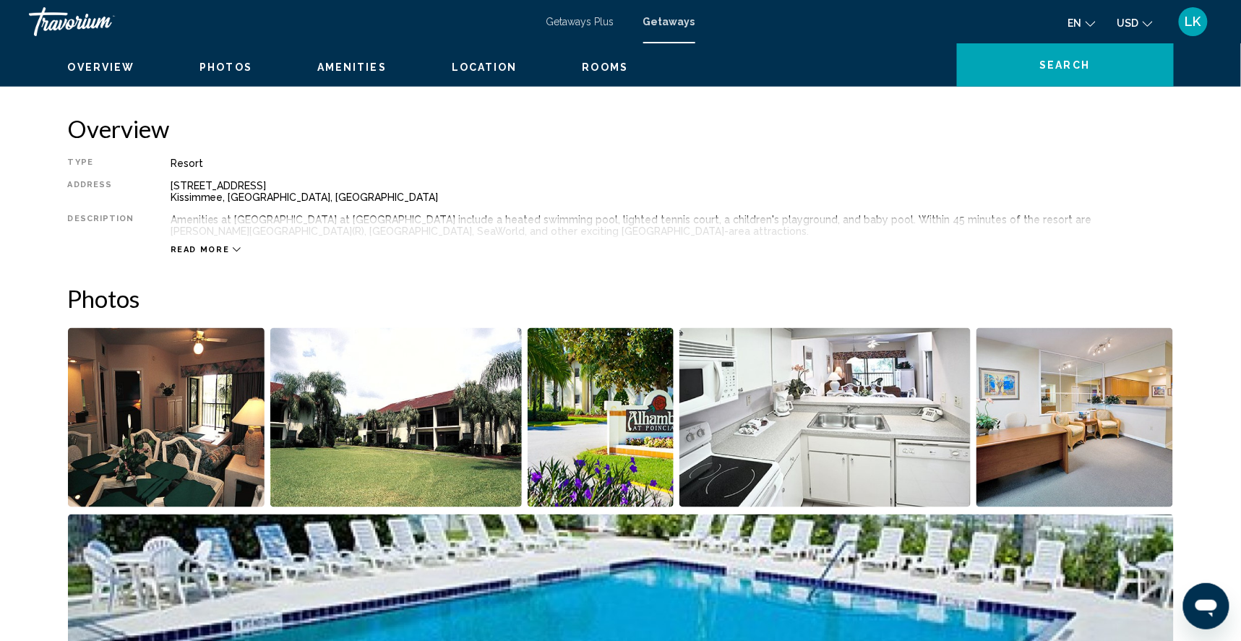
scroll to position [412, 0]
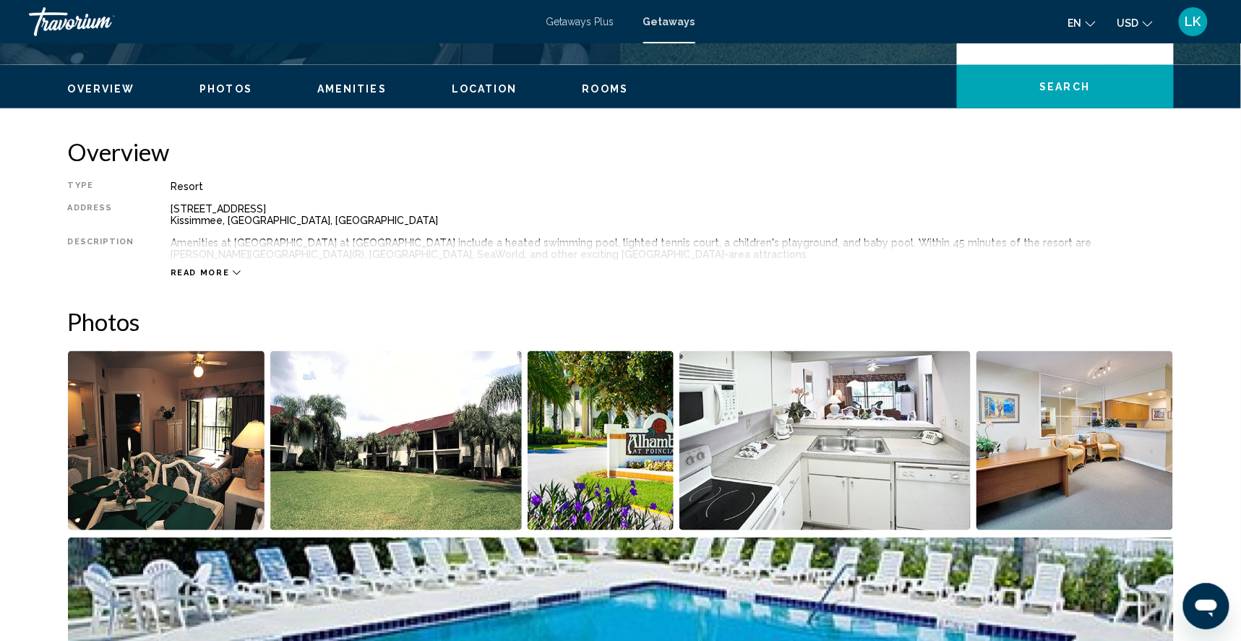
click at [194, 512] on img "Open full-screen image slider" at bounding box center [166, 440] width 197 height 179
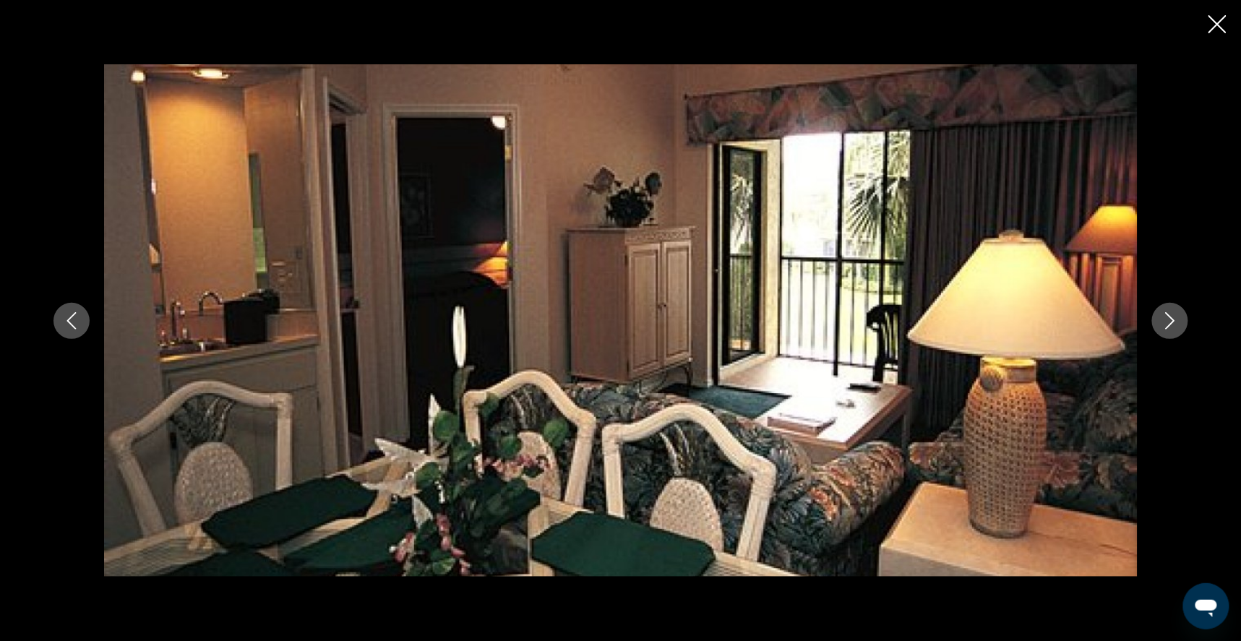
click at [1179, 317] on icon "Next image" at bounding box center [1169, 320] width 17 height 17
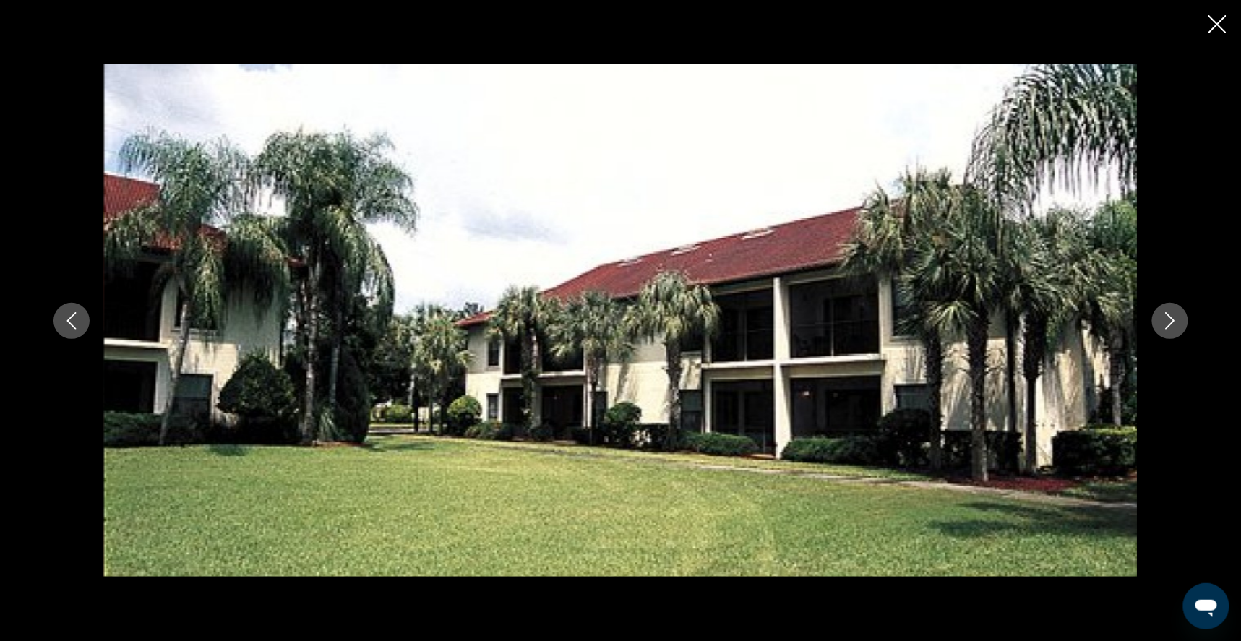
click at [1179, 317] on icon "Next image" at bounding box center [1169, 320] width 17 height 17
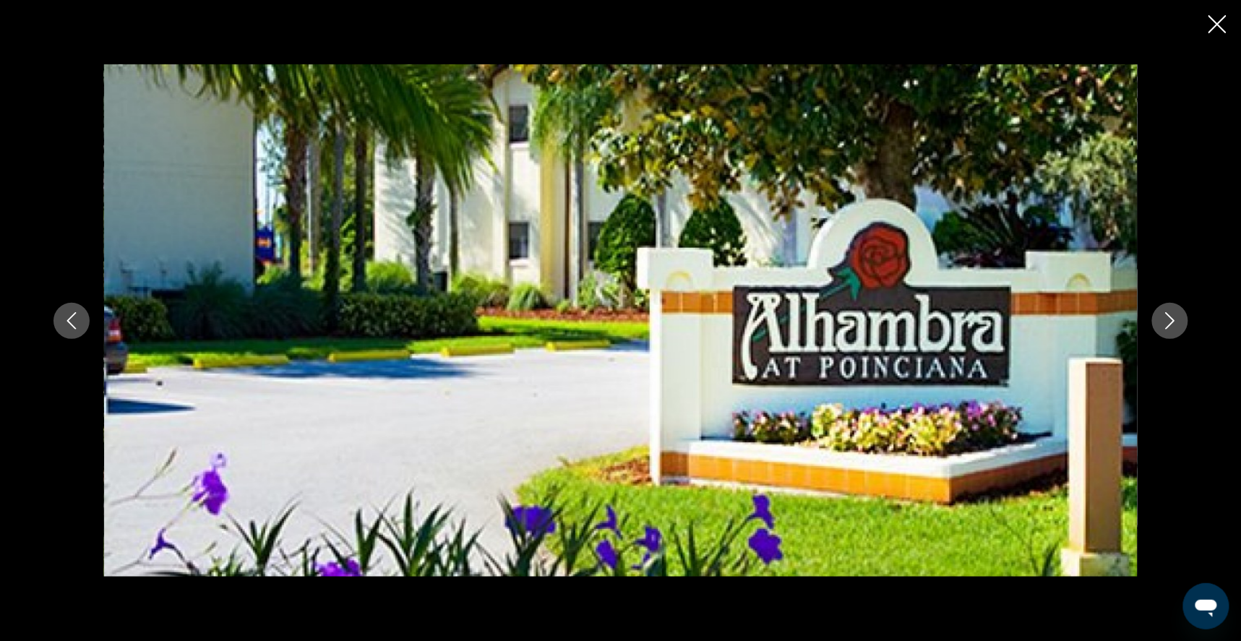
click at [1179, 317] on icon "Next image" at bounding box center [1169, 320] width 17 height 17
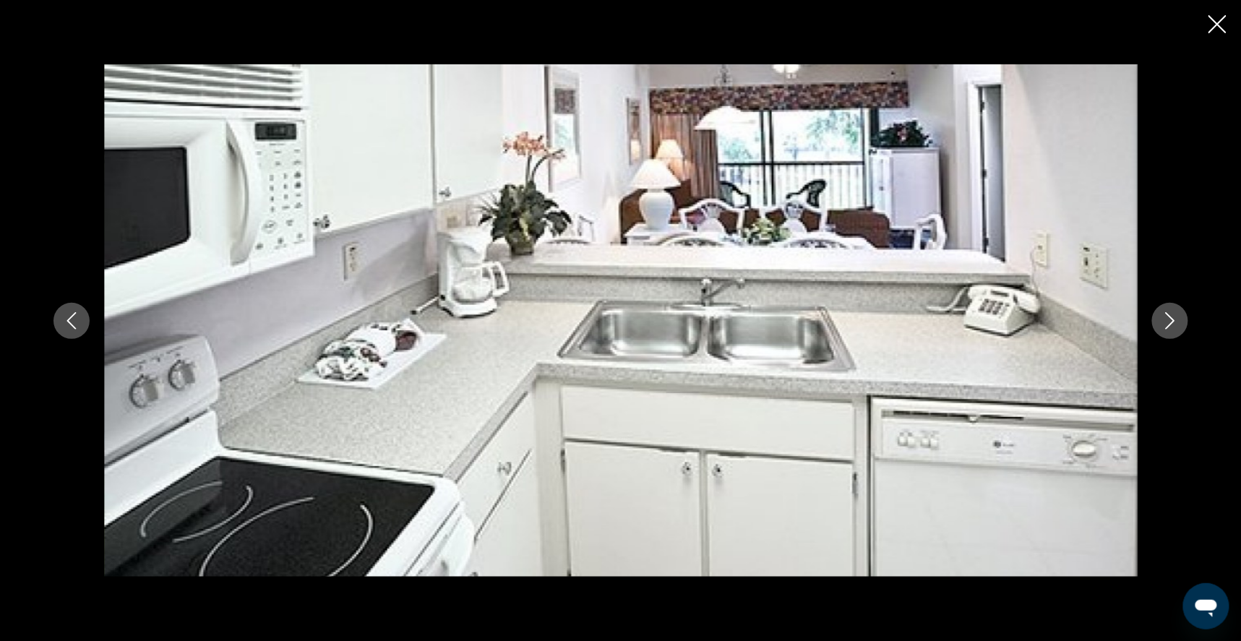
click at [1179, 319] on icon "Next image" at bounding box center [1169, 320] width 17 height 17
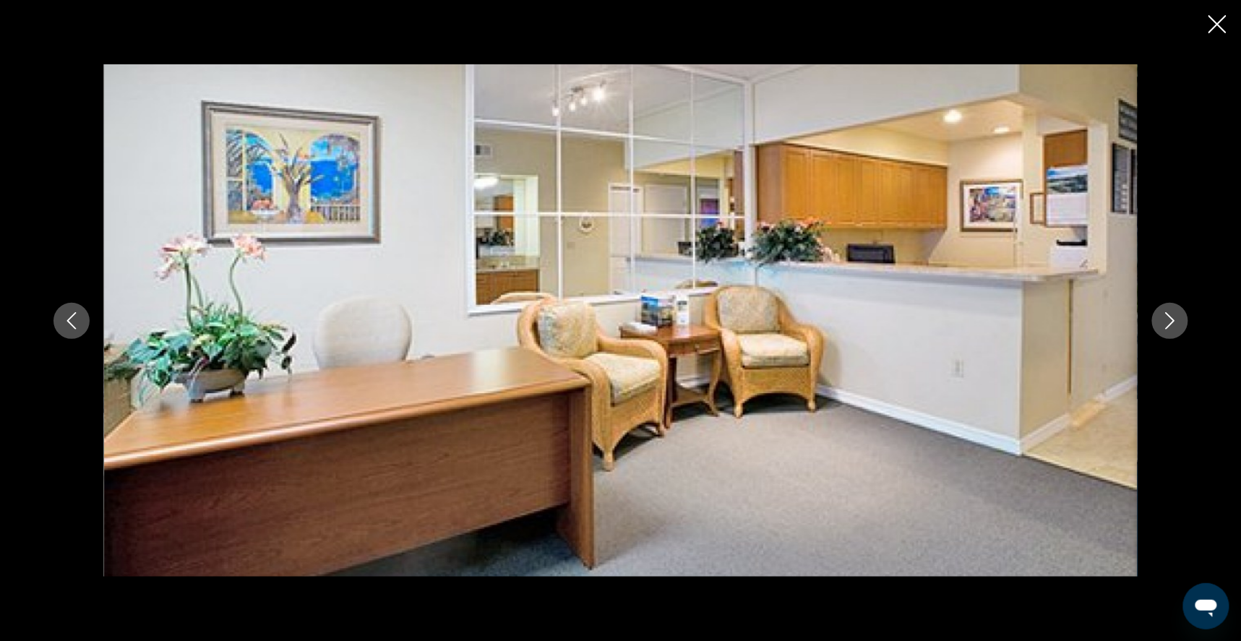
click at [1179, 319] on icon "Next image" at bounding box center [1169, 320] width 17 height 17
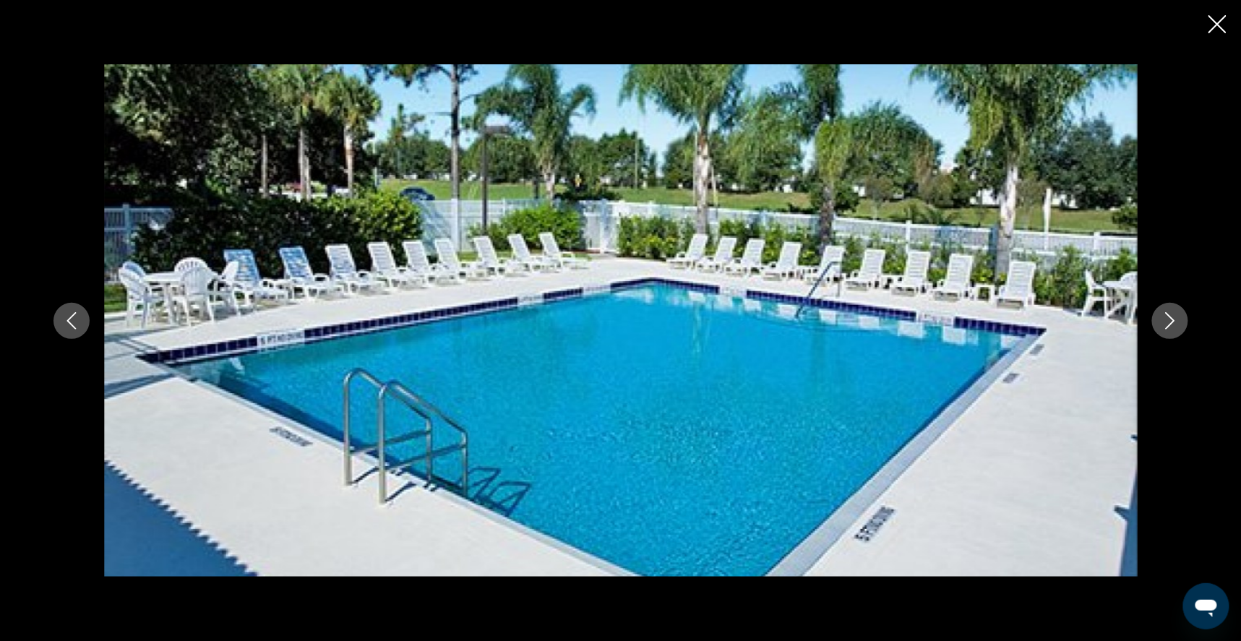
click at [1179, 319] on icon "Next image" at bounding box center [1169, 320] width 17 height 17
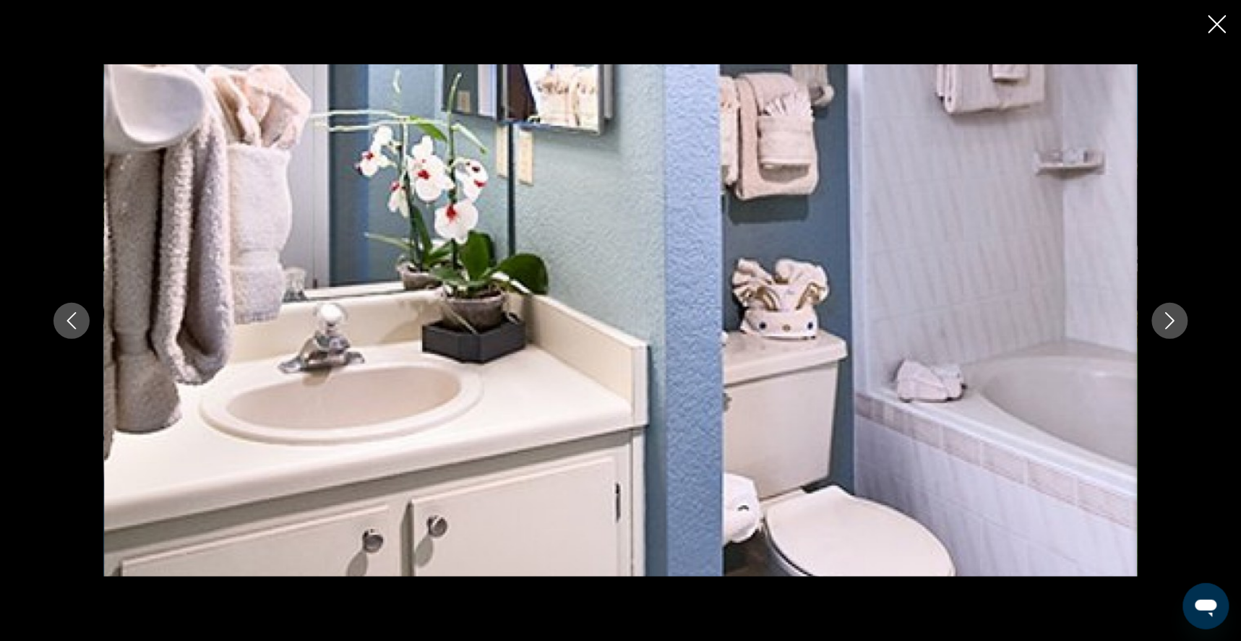
click at [1179, 320] on icon "Next image" at bounding box center [1169, 320] width 17 height 17
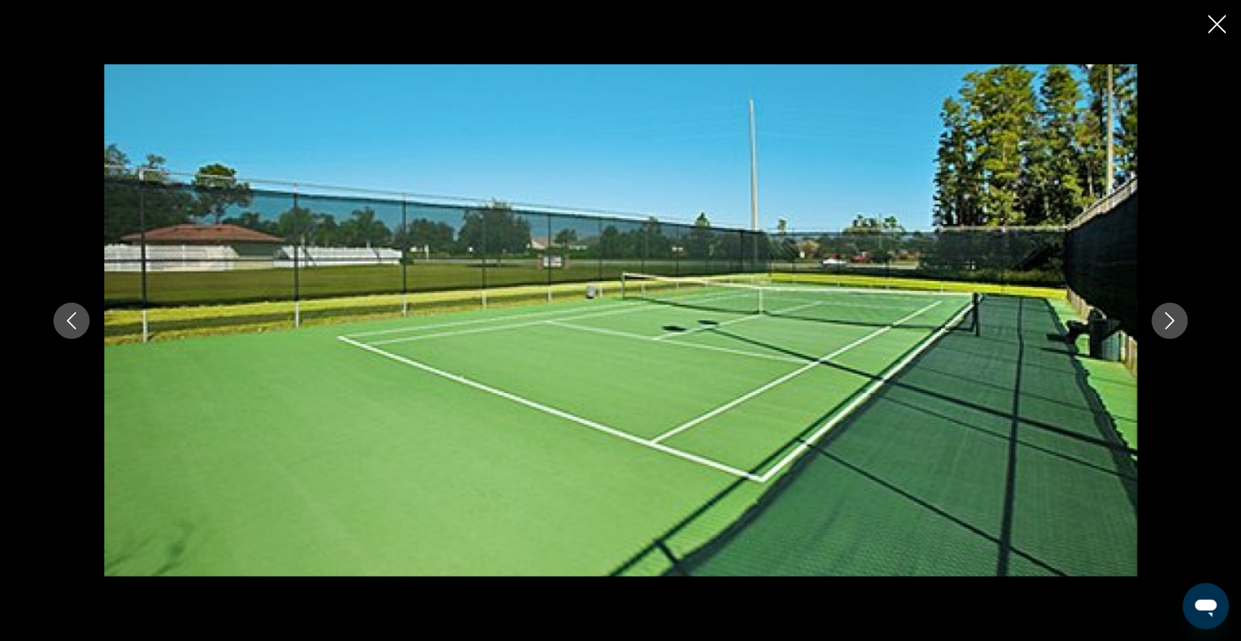
click at [1179, 321] on icon "Next image" at bounding box center [1169, 320] width 17 height 17
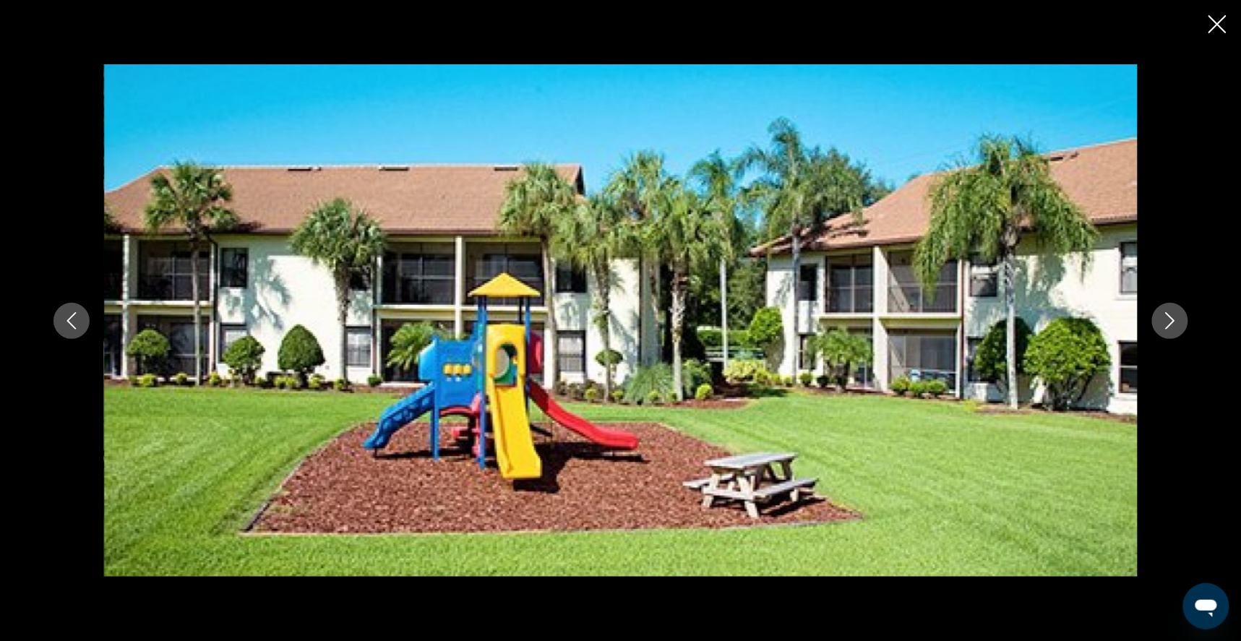
click at [1179, 322] on icon "Next image" at bounding box center [1169, 320] width 17 height 17
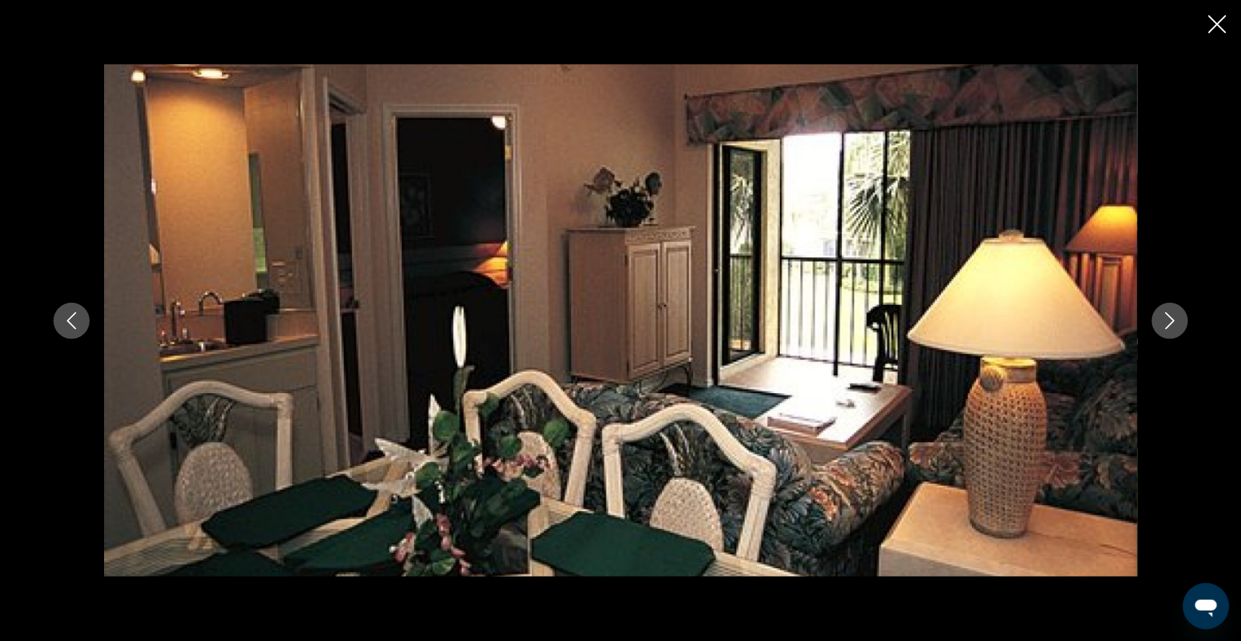
click at [1213, 20] on icon "Close slideshow" at bounding box center [1217, 24] width 18 height 18
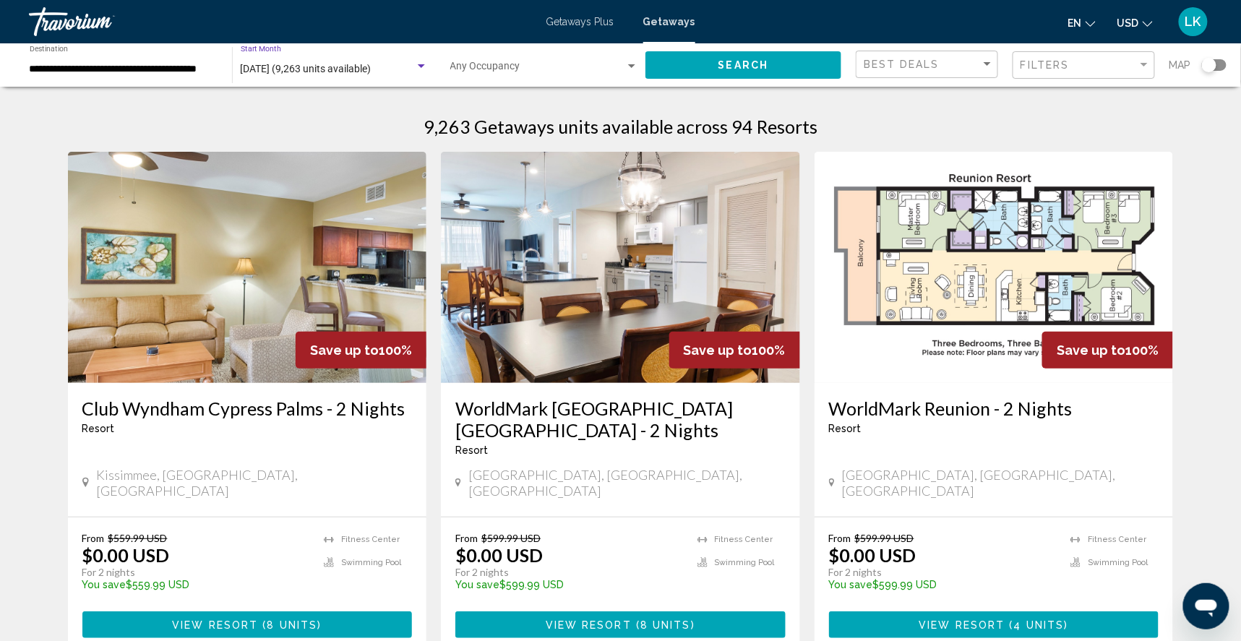
click at [261, 69] on span "[DATE] (9,263 units available)" at bounding box center [306, 69] width 131 height 12
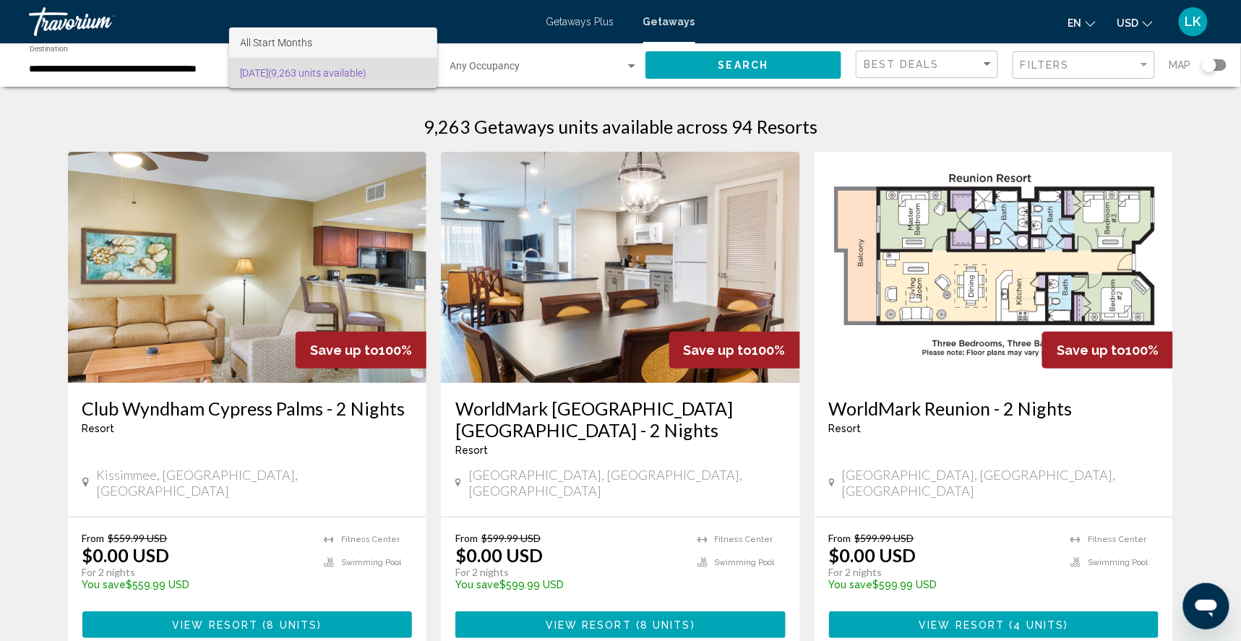
click at [256, 38] on span "All Start Months" at bounding box center [277, 43] width 72 height 12
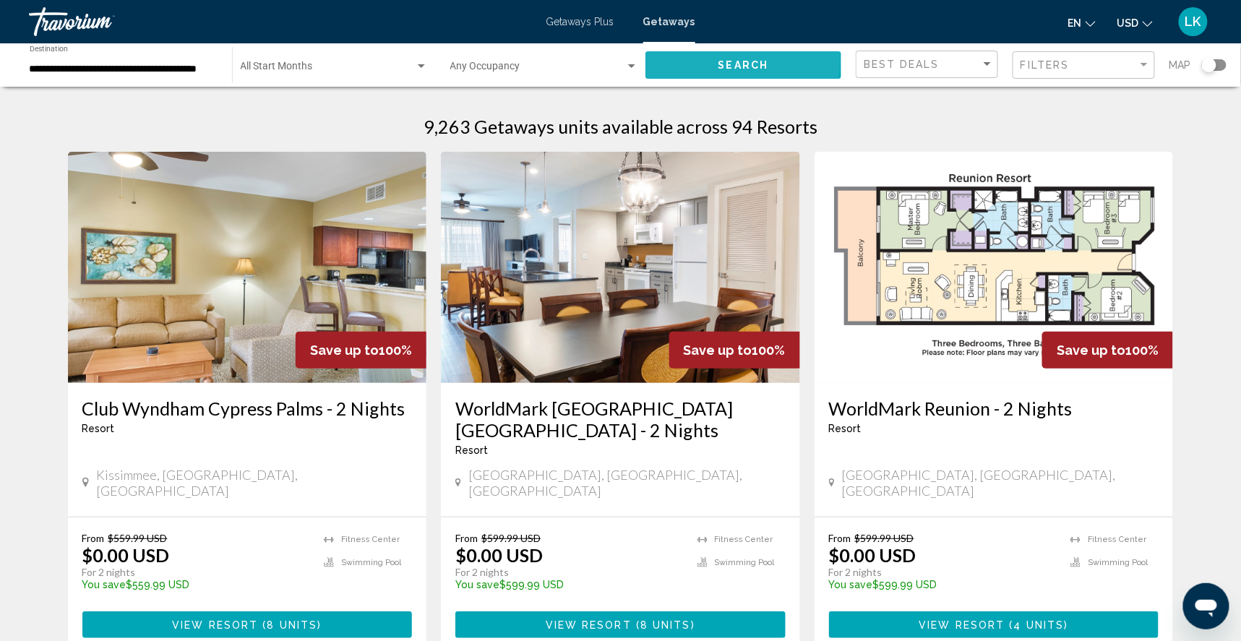
click at [724, 64] on span "Search" at bounding box center [743, 66] width 51 height 12
click at [1044, 66] on span "Filters" at bounding box center [1044, 65] width 49 height 12
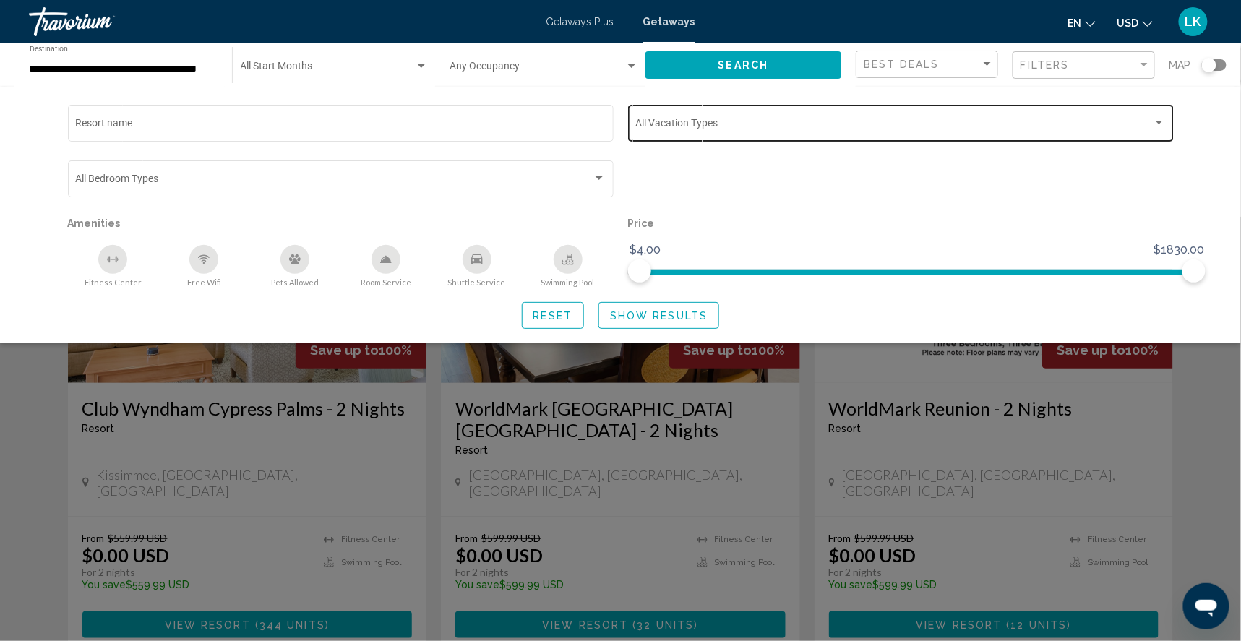
click at [706, 132] on span "Search widget" at bounding box center [893, 126] width 517 height 12
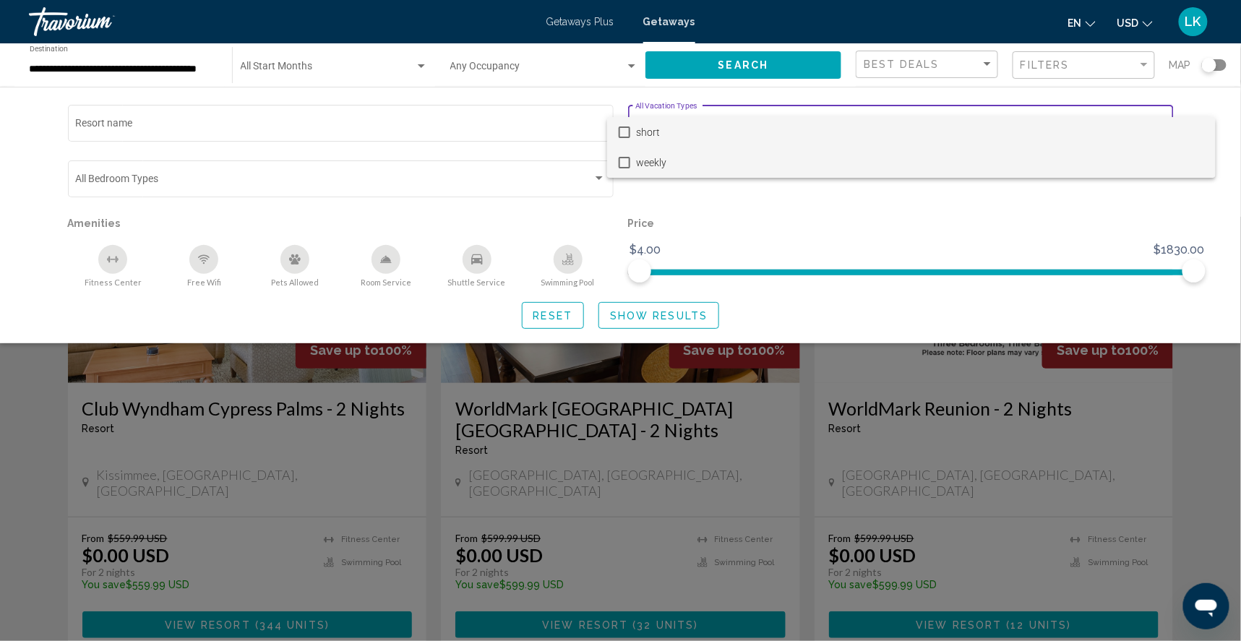
click at [643, 165] on span "weekly" at bounding box center [920, 162] width 568 height 30
click at [635, 323] on div at bounding box center [620, 320] width 1241 height 641
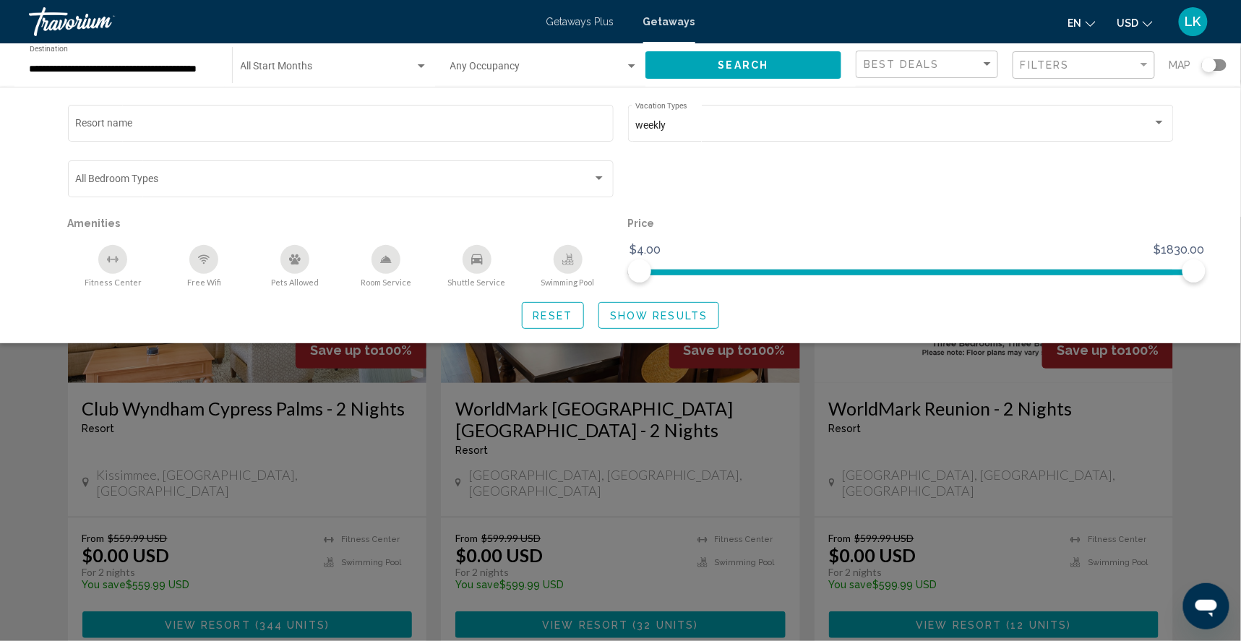
click at [635, 322] on span "Show Results" at bounding box center [659, 316] width 98 height 12
click at [674, 322] on span "Show Results" at bounding box center [659, 316] width 98 height 12
click at [637, 322] on span "Show Results" at bounding box center [659, 316] width 98 height 12
click at [633, 453] on div "Search widget" at bounding box center [620, 429] width 1241 height 424
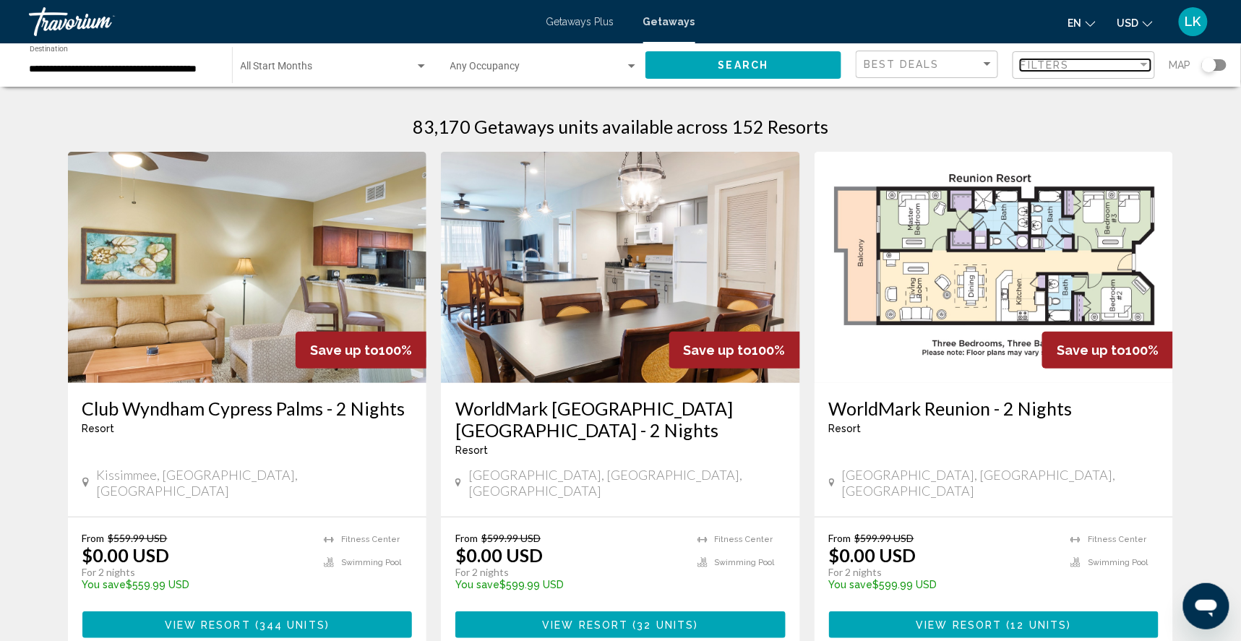
click at [1039, 64] on span "Filters" at bounding box center [1044, 65] width 49 height 12
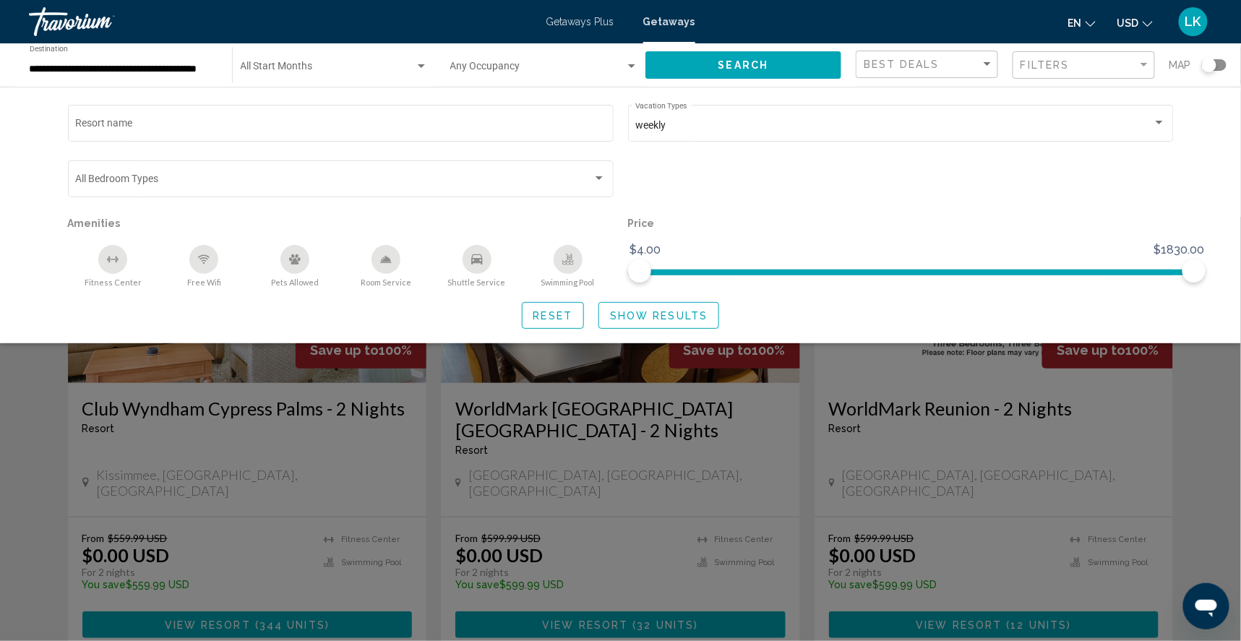
click at [666, 322] on span "Show Results" at bounding box center [659, 316] width 98 height 12
click at [667, 322] on span "Show Results" at bounding box center [659, 316] width 98 height 12
click at [685, 322] on span "Show Results" at bounding box center [659, 316] width 98 height 12
click at [549, 322] on span "Reset" at bounding box center [553, 316] width 40 height 12
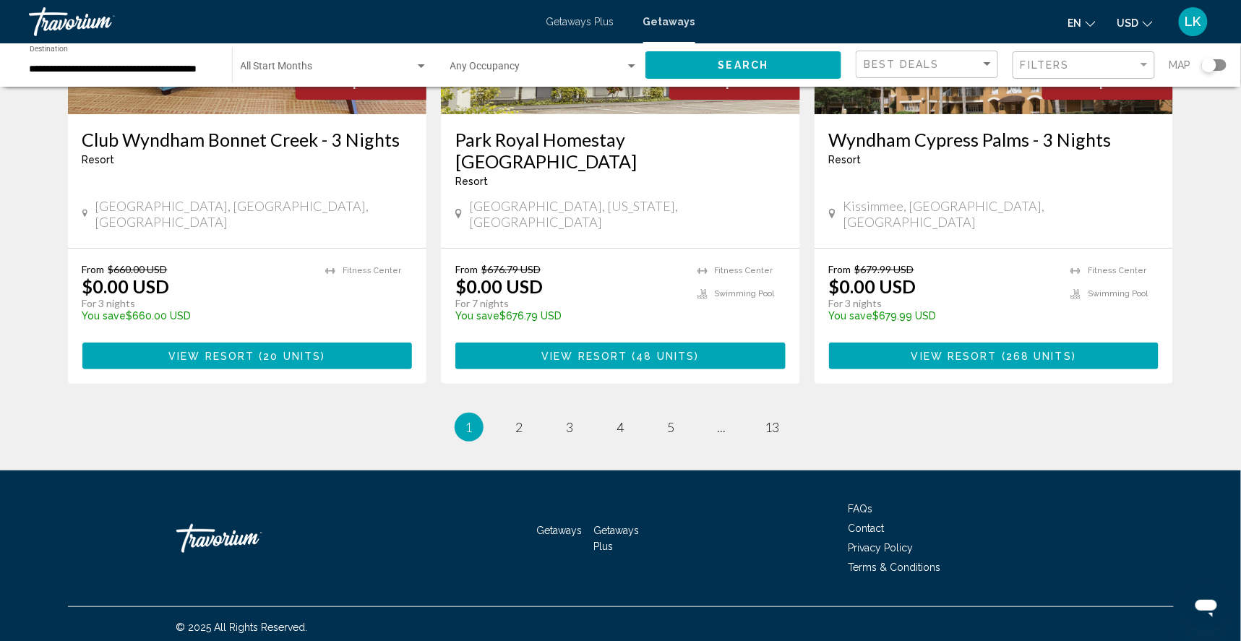
scroll to position [1901, 0]
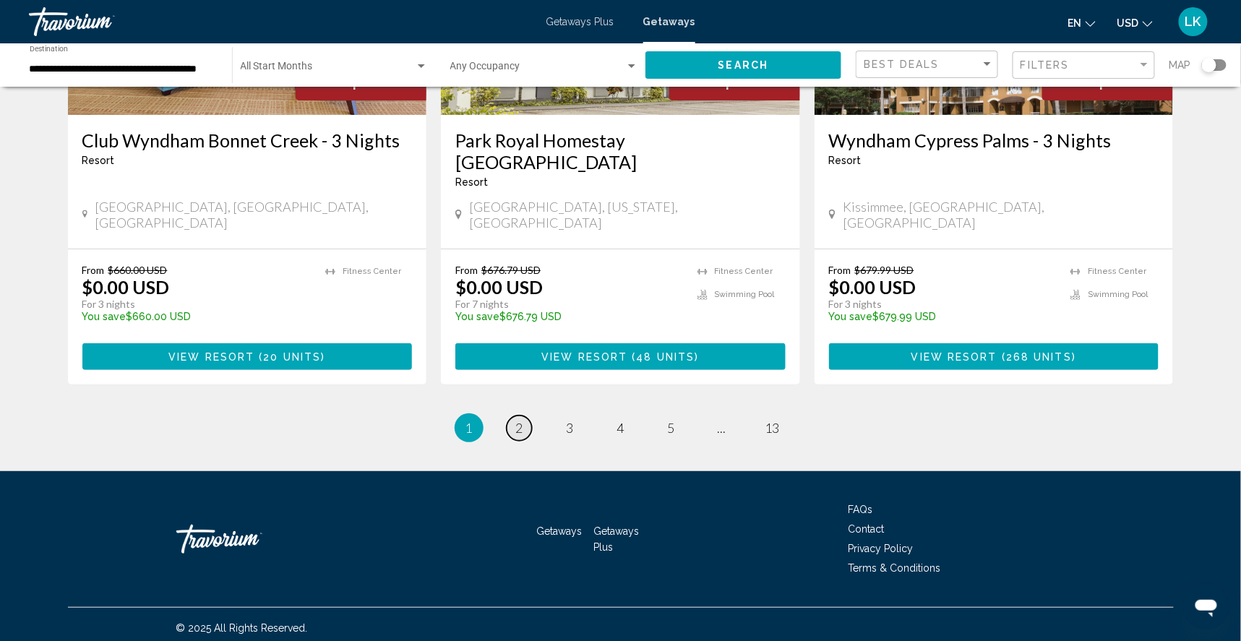
click at [516, 420] on span "2" at bounding box center [519, 428] width 7 height 16
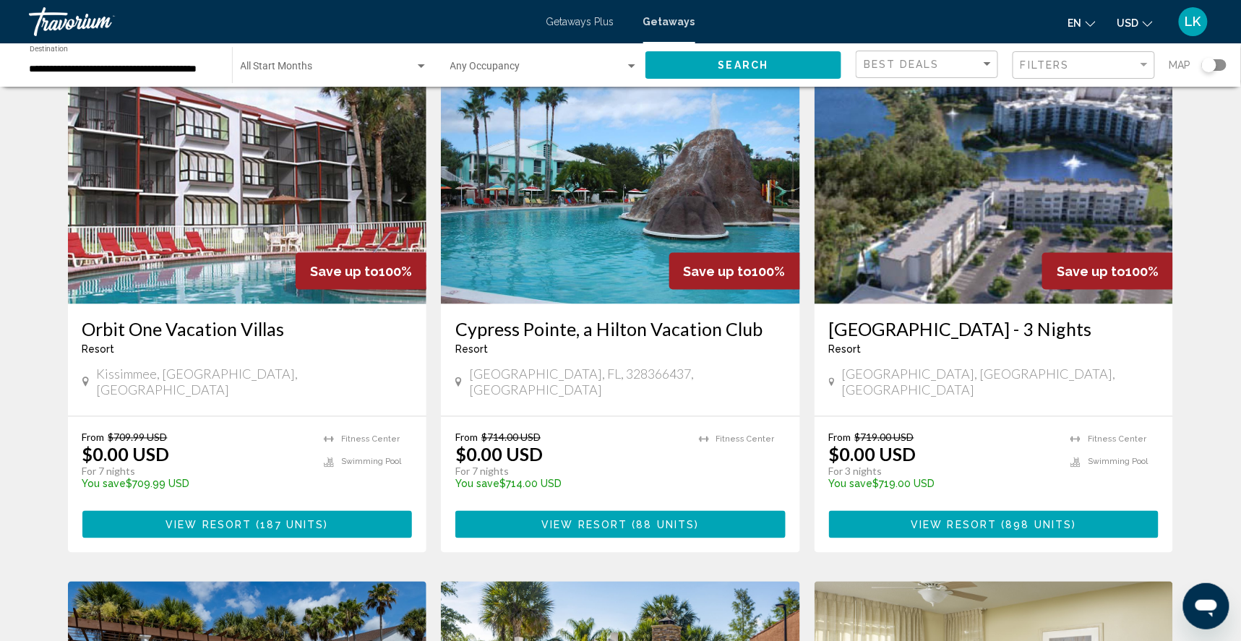
scroll to position [629, 0]
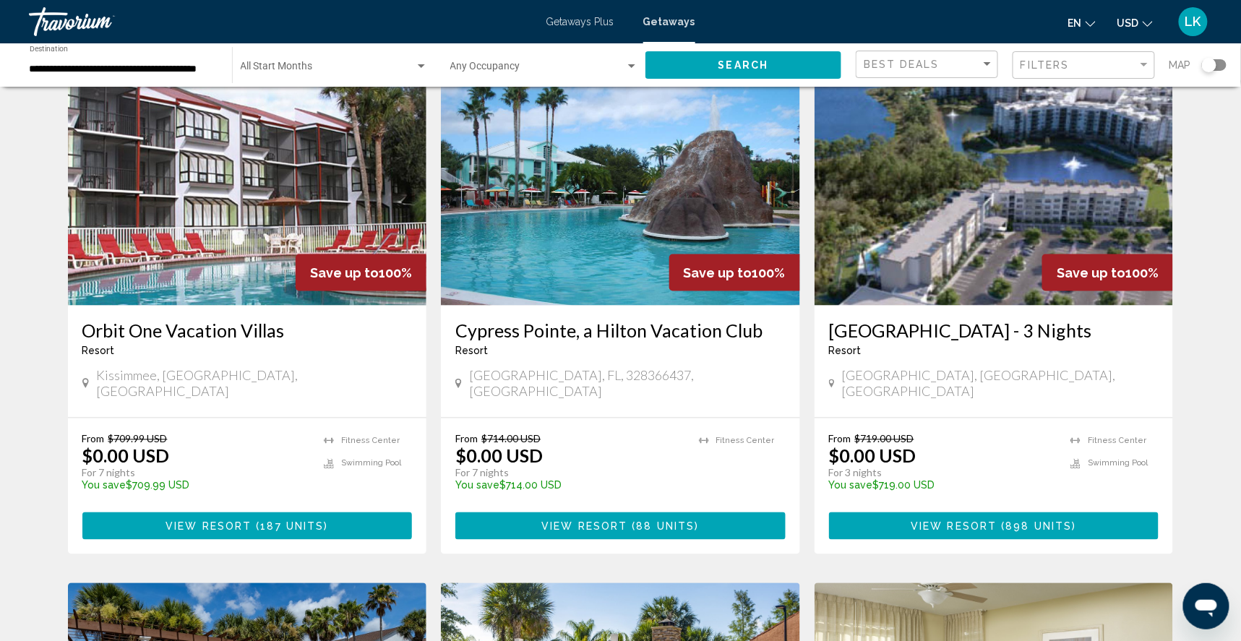
click at [589, 207] on img "Main content" at bounding box center [620, 189] width 359 height 231
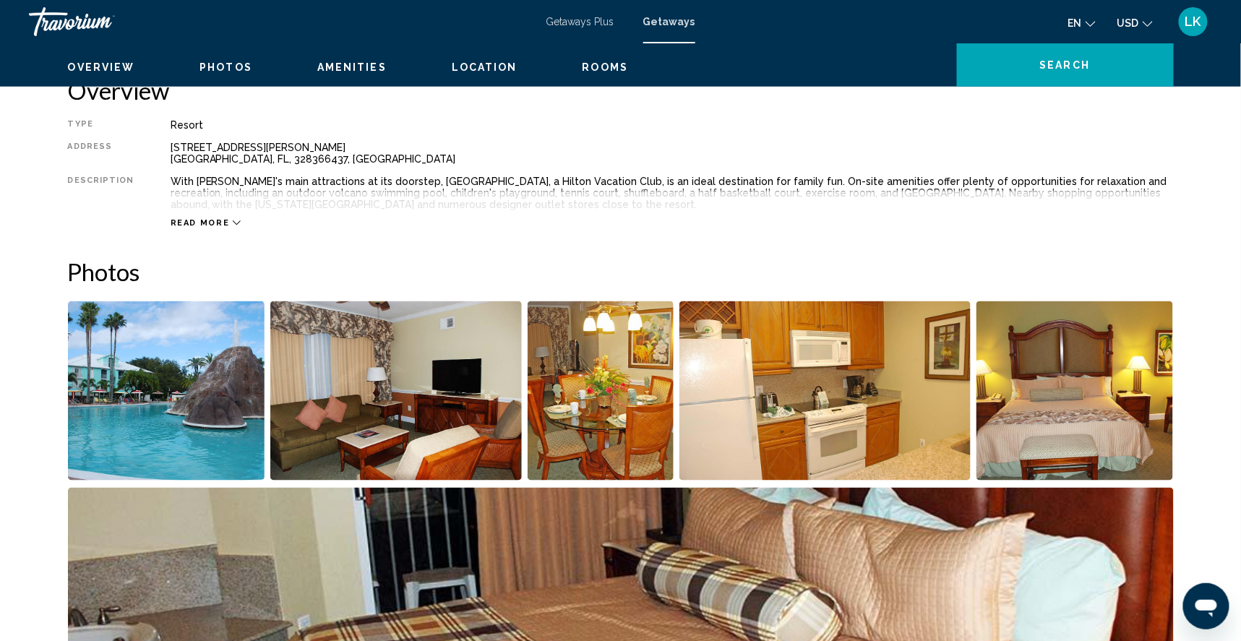
scroll to position [463, 0]
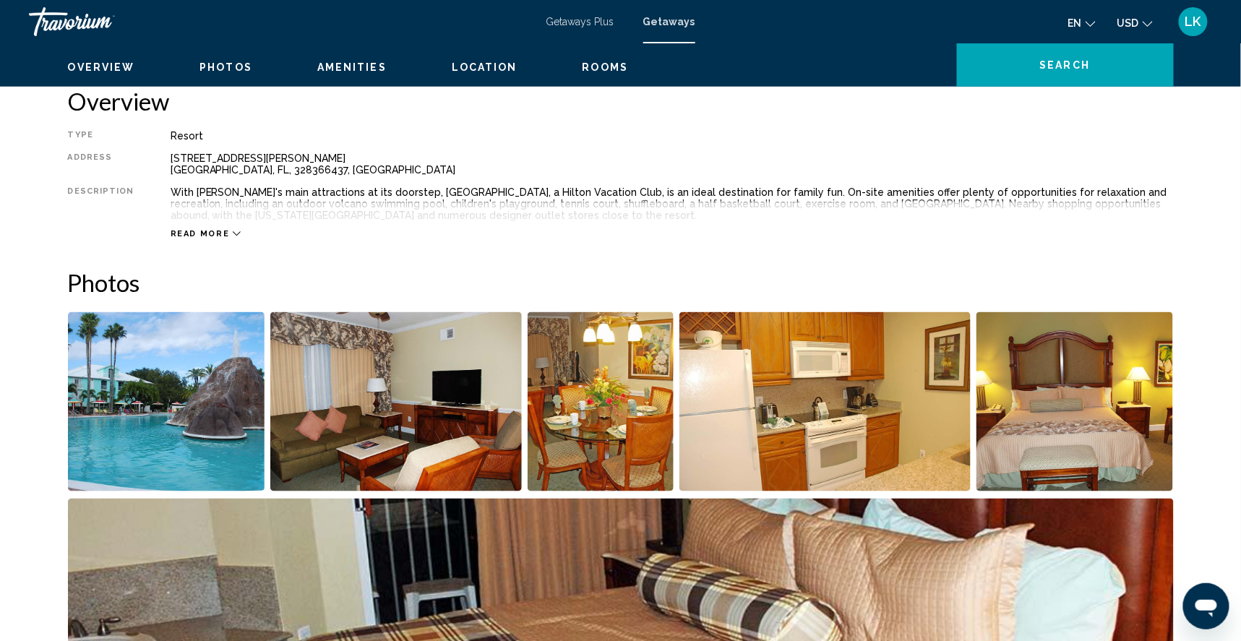
click at [186, 437] on img "Open full-screen image slider" at bounding box center [166, 401] width 197 height 179
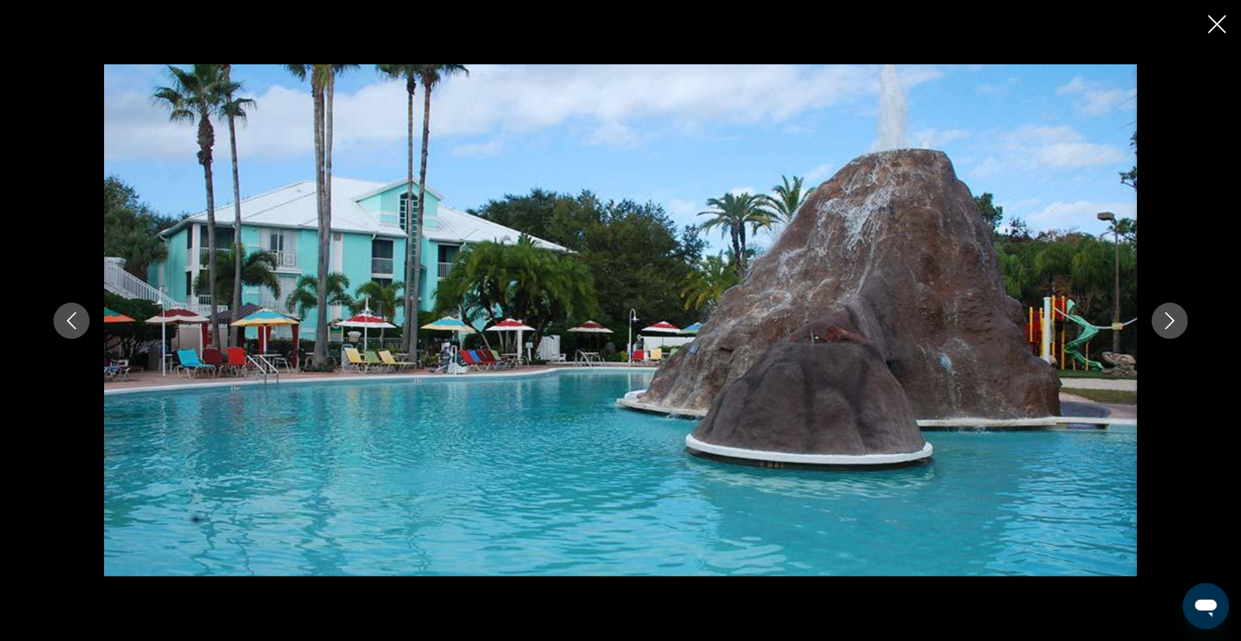
click at [1179, 324] on icon "Next image" at bounding box center [1169, 320] width 17 height 17
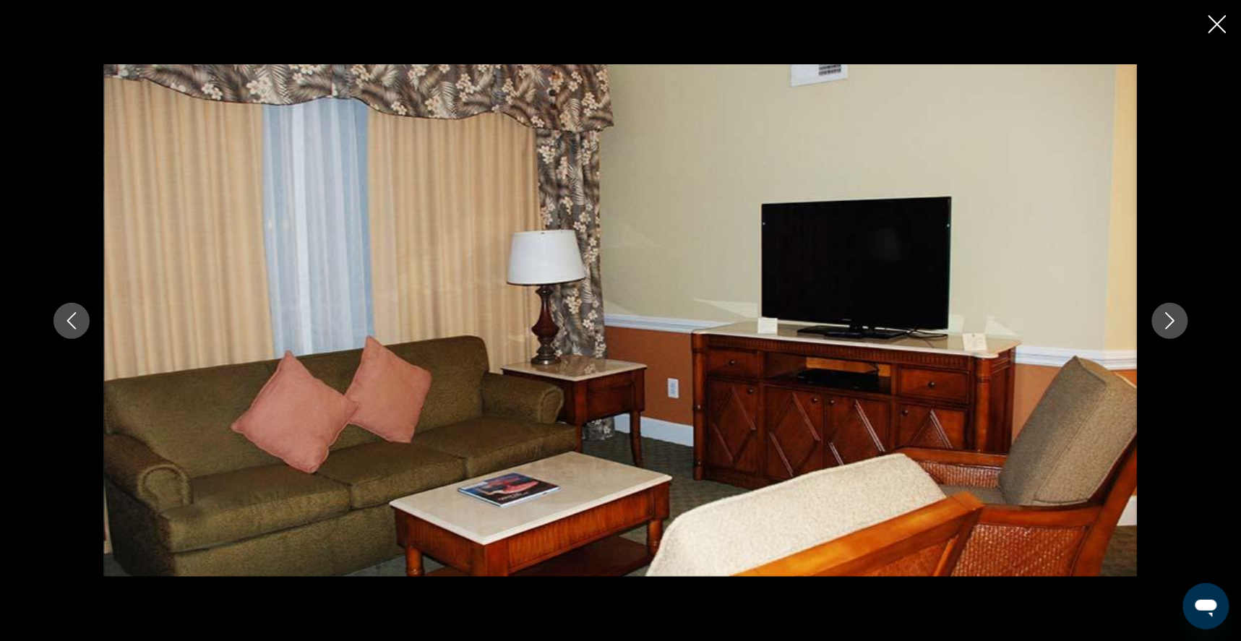
click at [1179, 324] on icon "Next image" at bounding box center [1169, 320] width 17 height 17
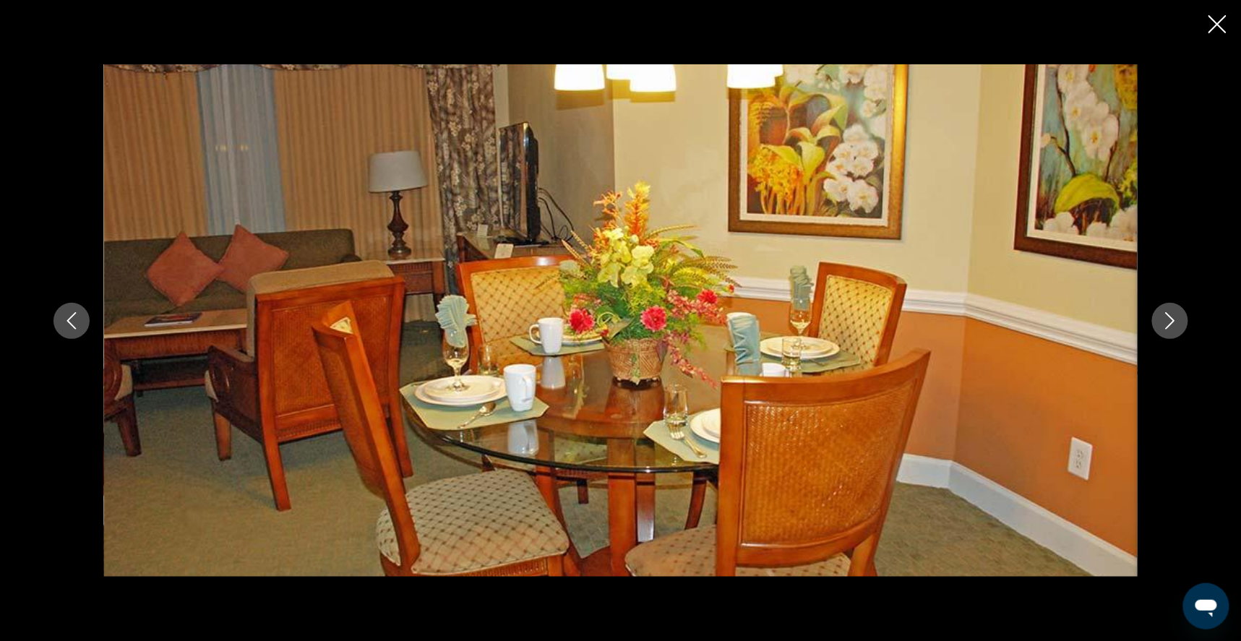
click at [1179, 324] on icon "Next image" at bounding box center [1169, 320] width 17 height 17
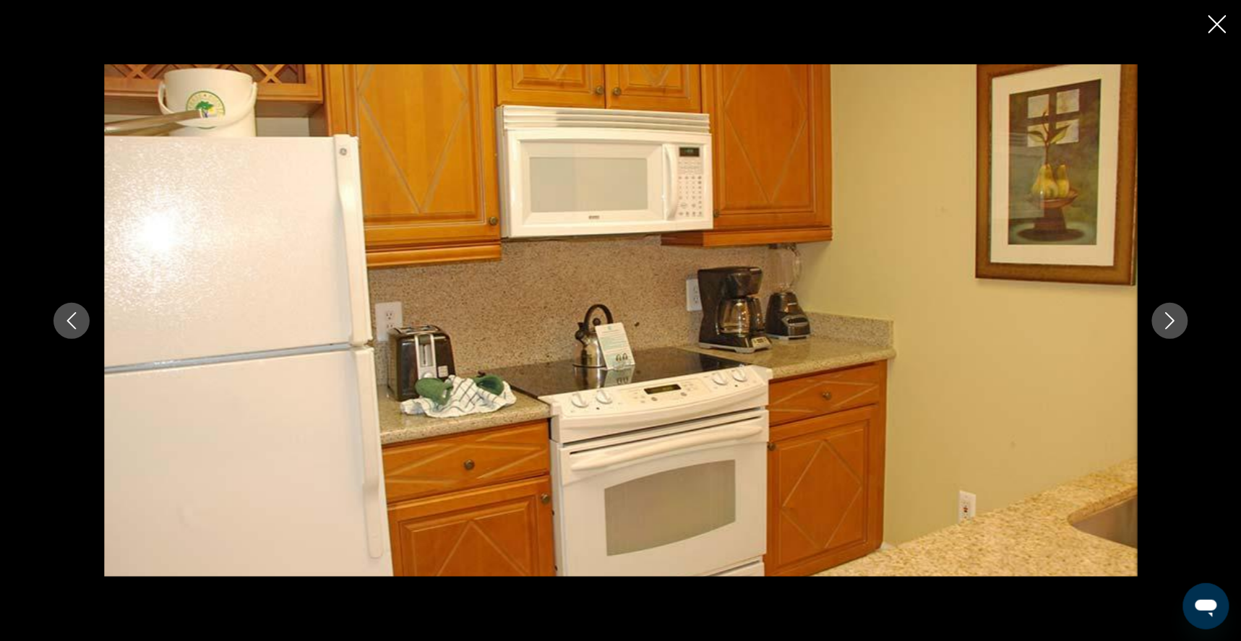
click at [1179, 324] on icon "Next image" at bounding box center [1169, 320] width 17 height 17
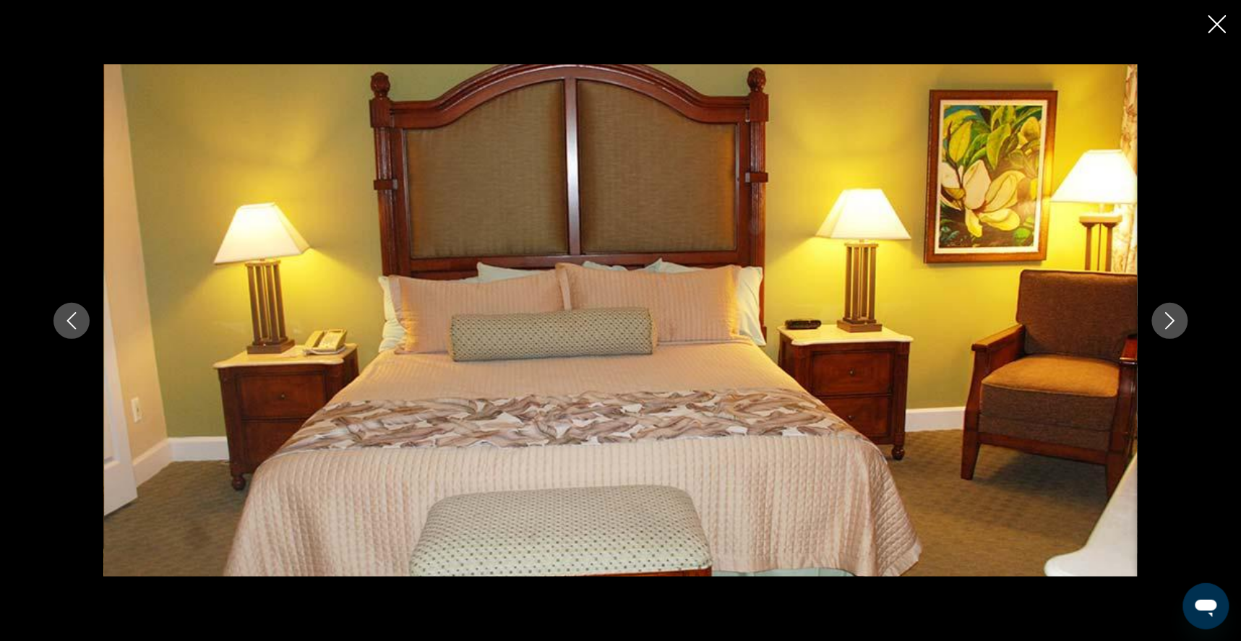
click at [1179, 324] on icon "Next image" at bounding box center [1169, 320] width 17 height 17
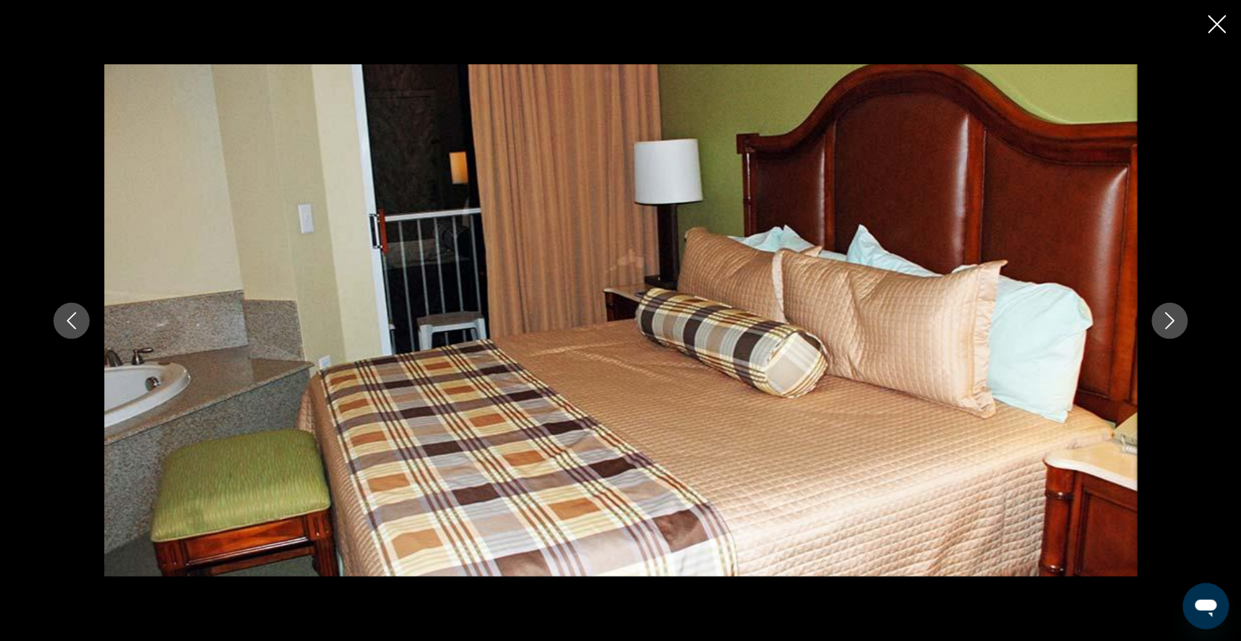
click at [1179, 324] on icon "Next image" at bounding box center [1169, 320] width 17 height 17
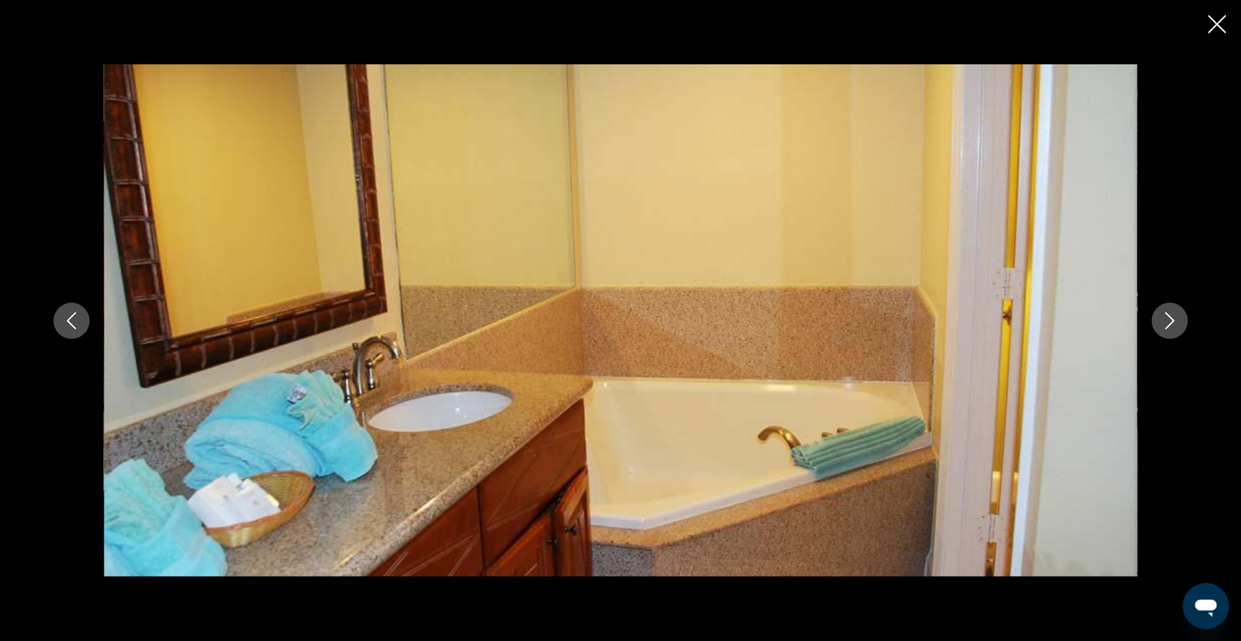
click at [1179, 324] on icon "Next image" at bounding box center [1169, 320] width 17 height 17
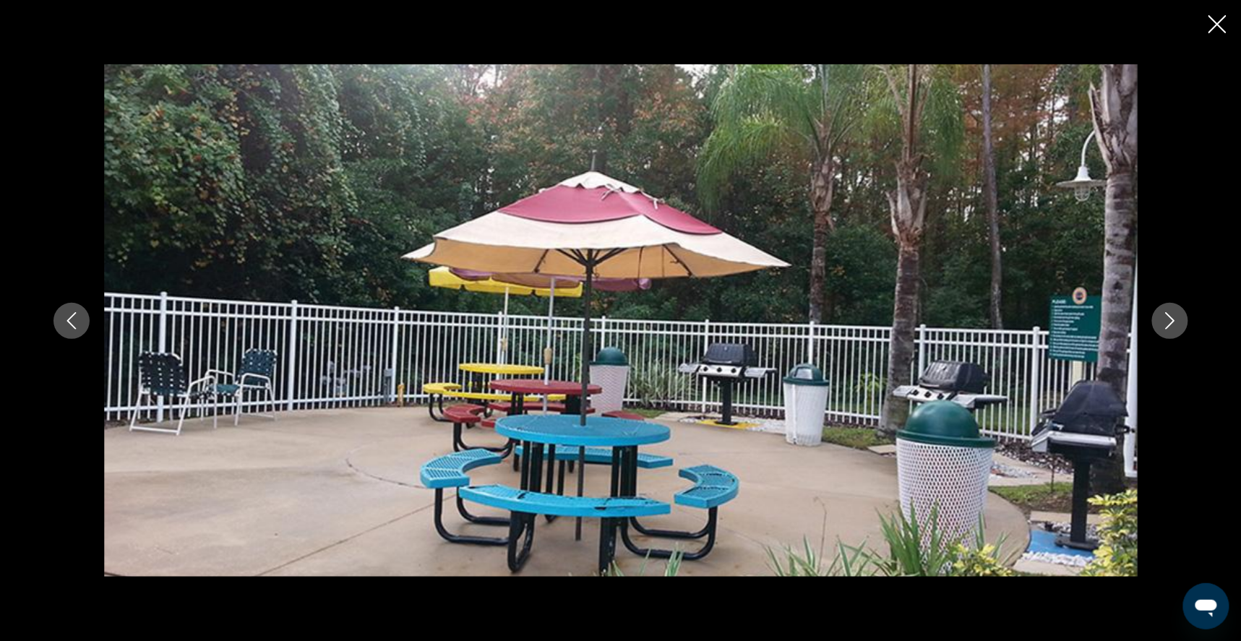
click at [1179, 324] on icon "Next image" at bounding box center [1169, 320] width 17 height 17
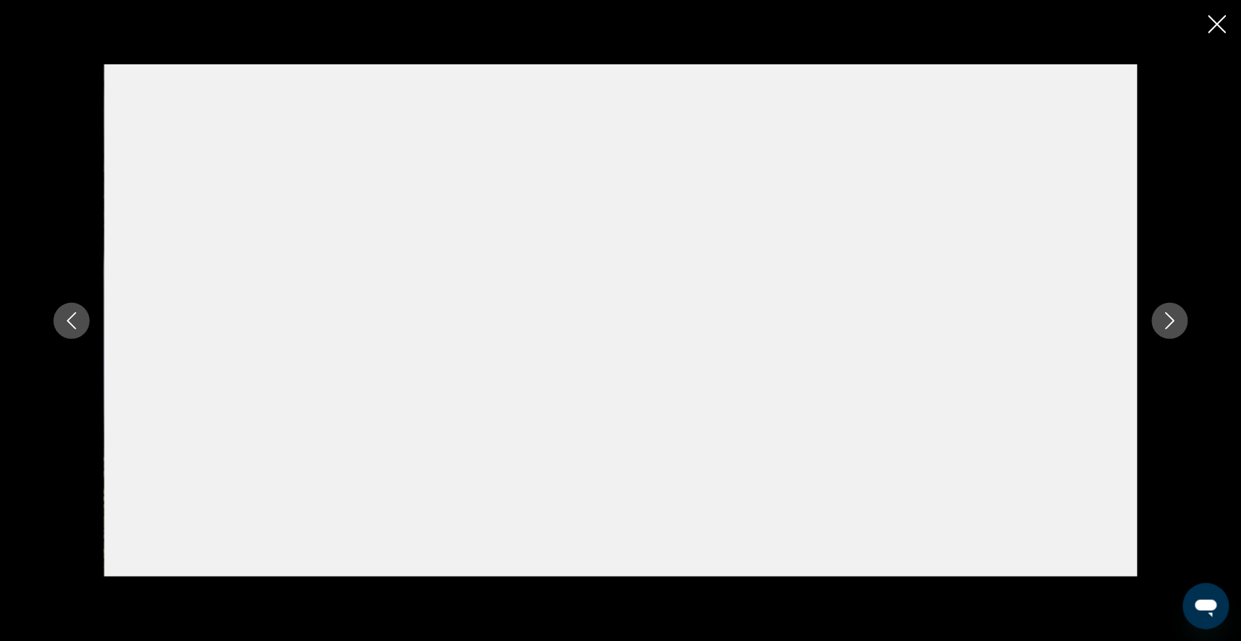
click at [1179, 324] on icon "Next image" at bounding box center [1169, 320] width 17 height 17
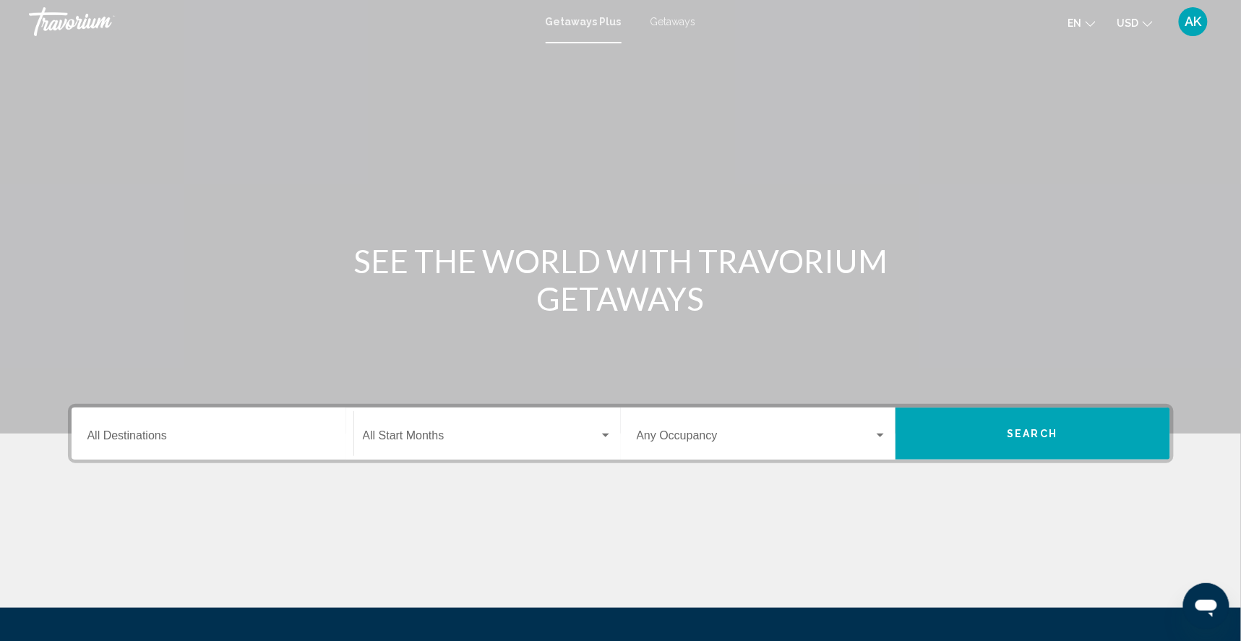
click at [658, 20] on span "Getaways" at bounding box center [673, 22] width 46 height 12
click at [112, 445] on input "Destination All Destinations" at bounding box center [212, 438] width 250 height 13
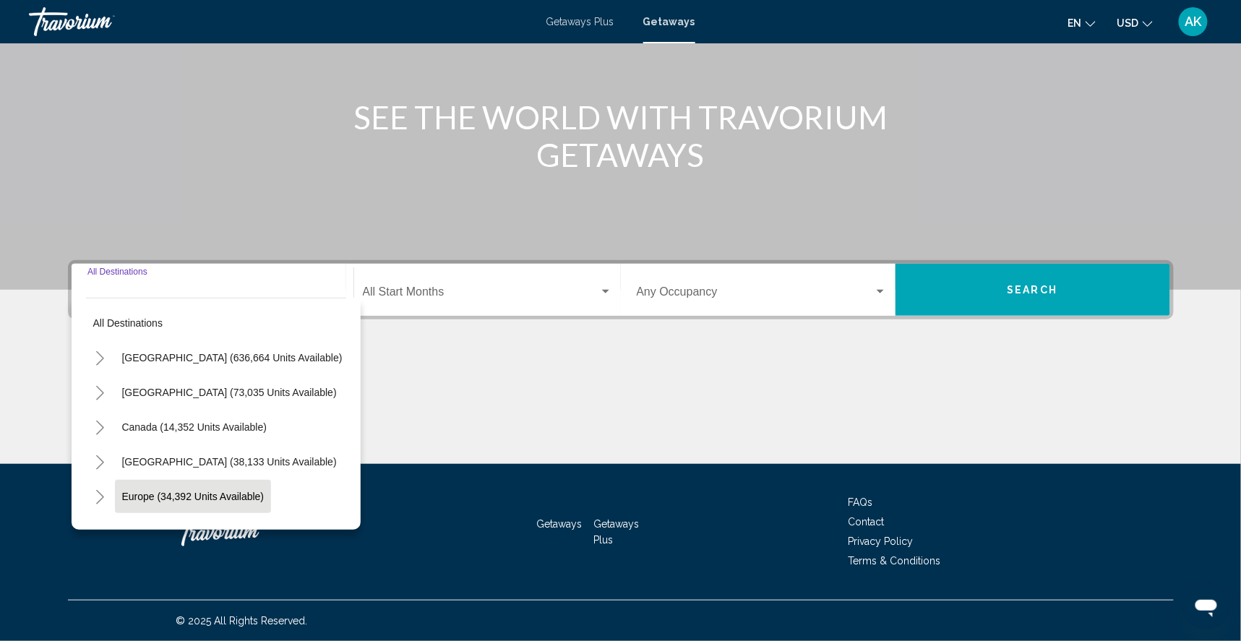
scroll to position [186, 0]
click at [95, 351] on icon "Toggle United States (636,664 units available)" at bounding box center [100, 358] width 11 height 14
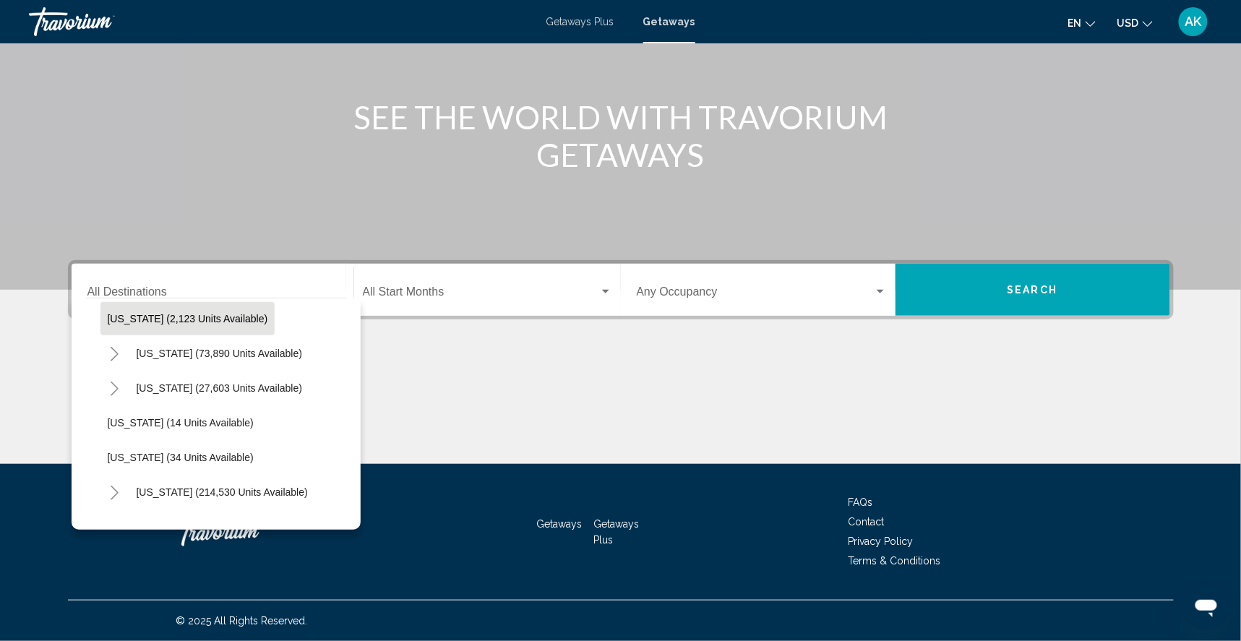
scroll to position [145, 0]
click at [109, 484] on icon "Toggle Florida (214,530 units available)" at bounding box center [114, 491] width 11 height 14
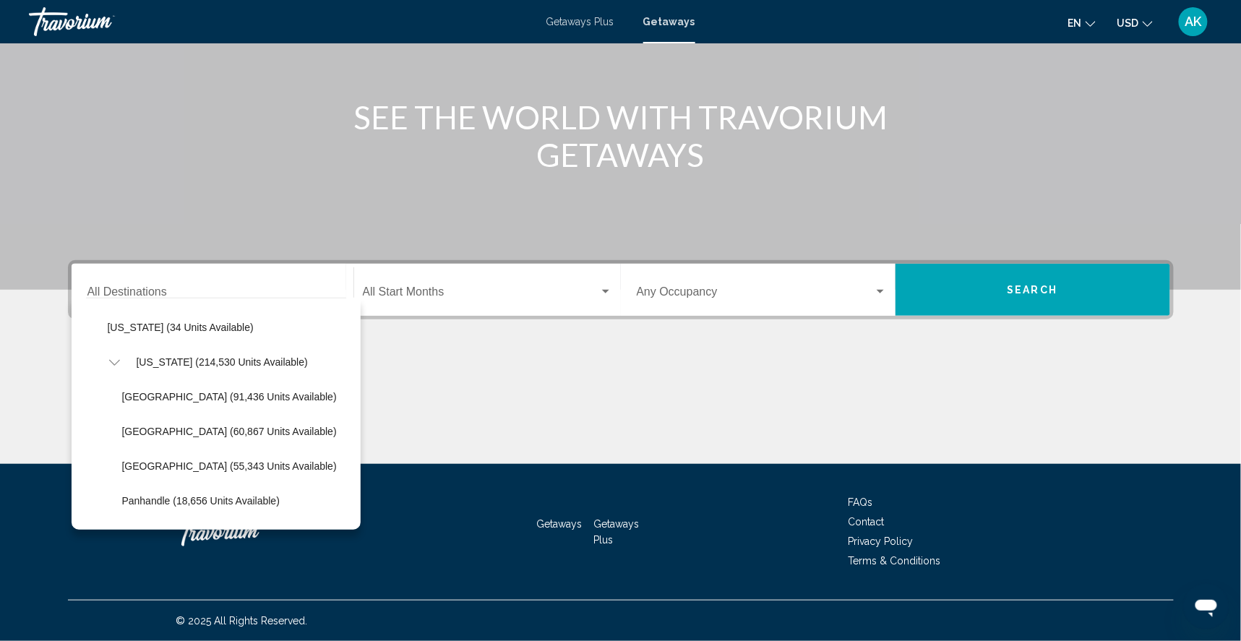
scroll to position [278, 0]
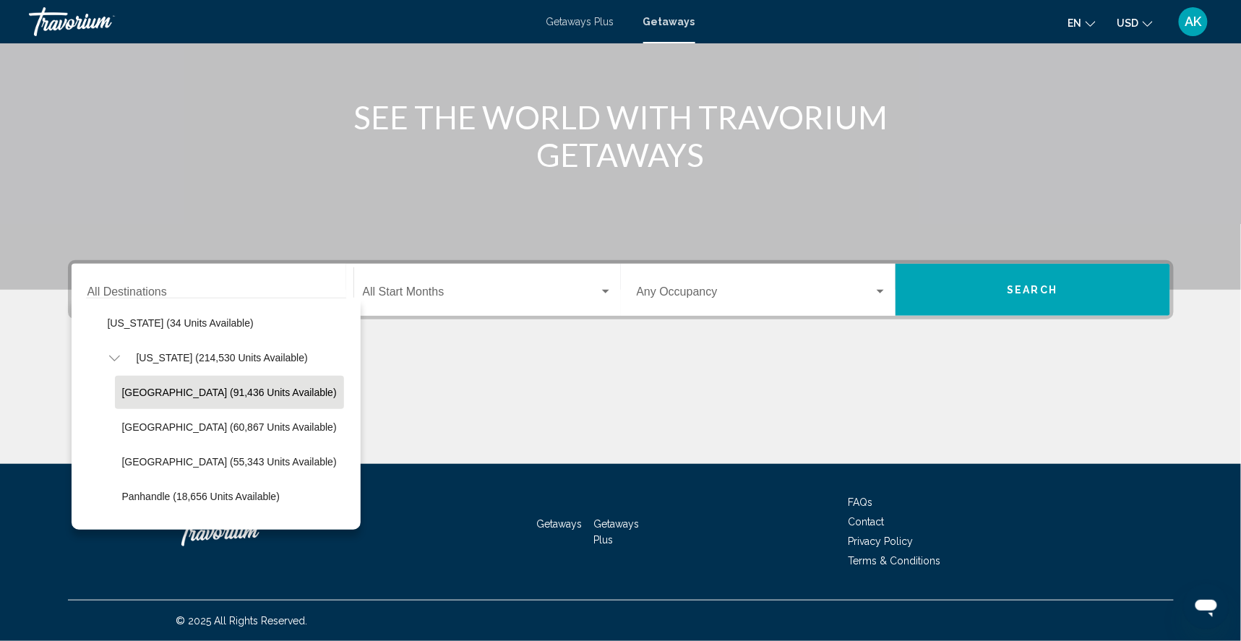
click at [122, 387] on span "[GEOGRAPHIC_DATA] (91,436 units available)" at bounding box center [229, 393] width 215 height 12
type input "**********"
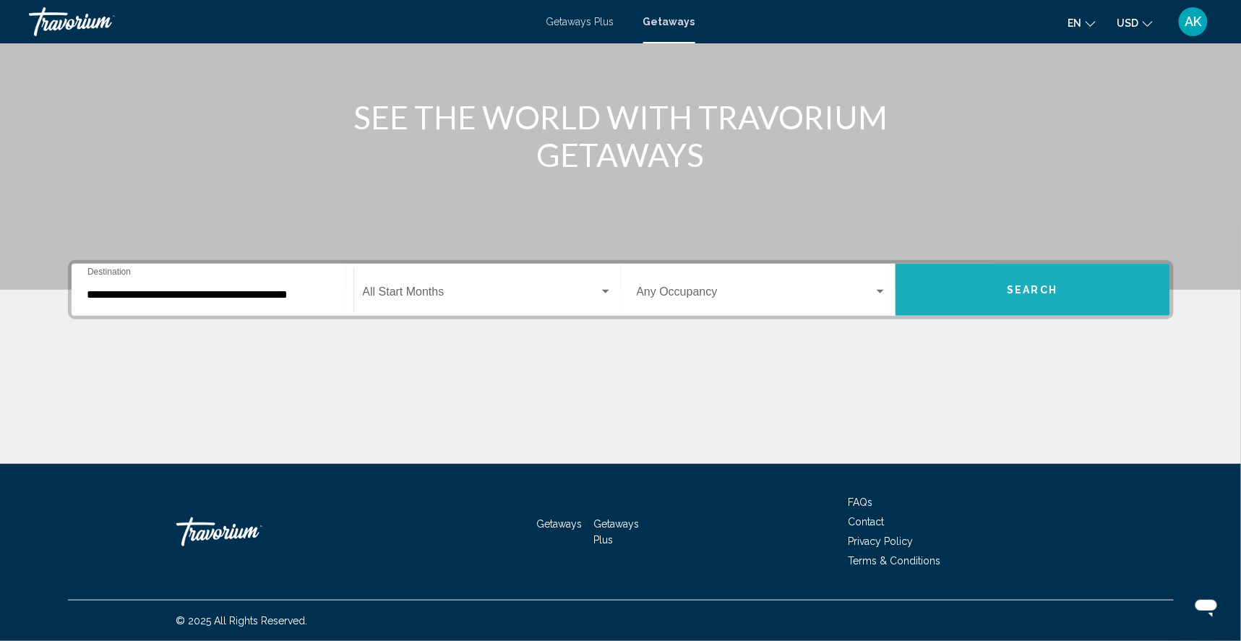
click at [1013, 265] on button "Search" at bounding box center [1032, 290] width 275 height 52
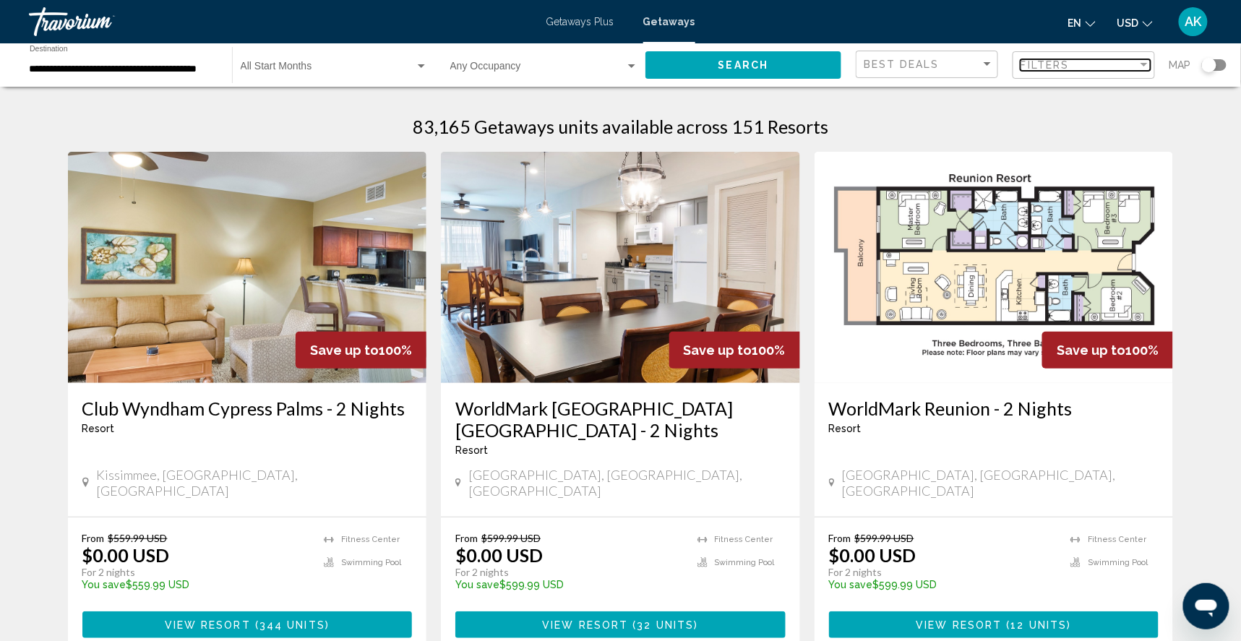
click at [1056, 70] on span "Filters" at bounding box center [1044, 65] width 49 height 12
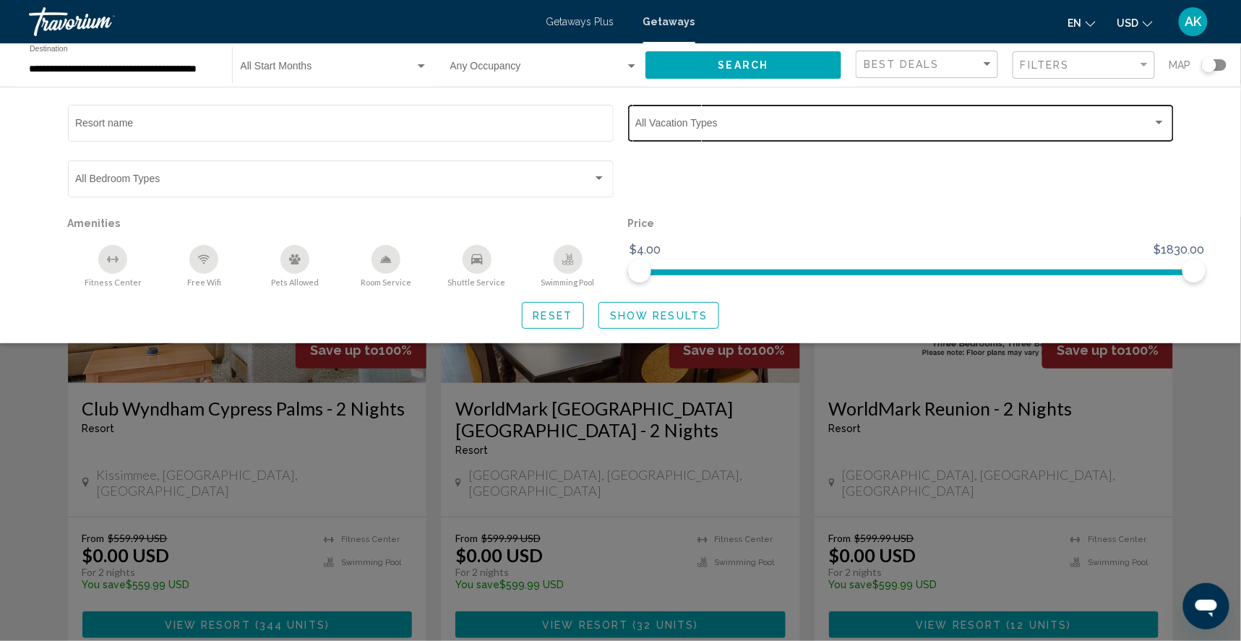
click at [919, 132] on span "Search widget" at bounding box center [893, 126] width 517 height 12
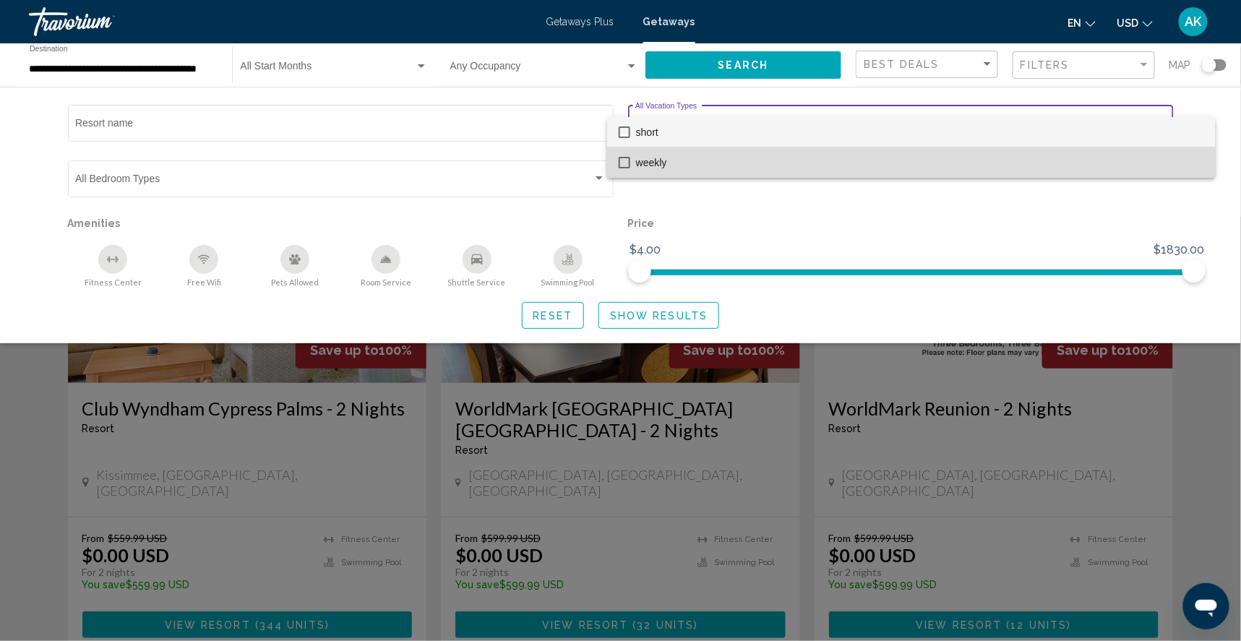
click at [742, 170] on span "weekly" at bounding box center [920, 162] width 568 height 30
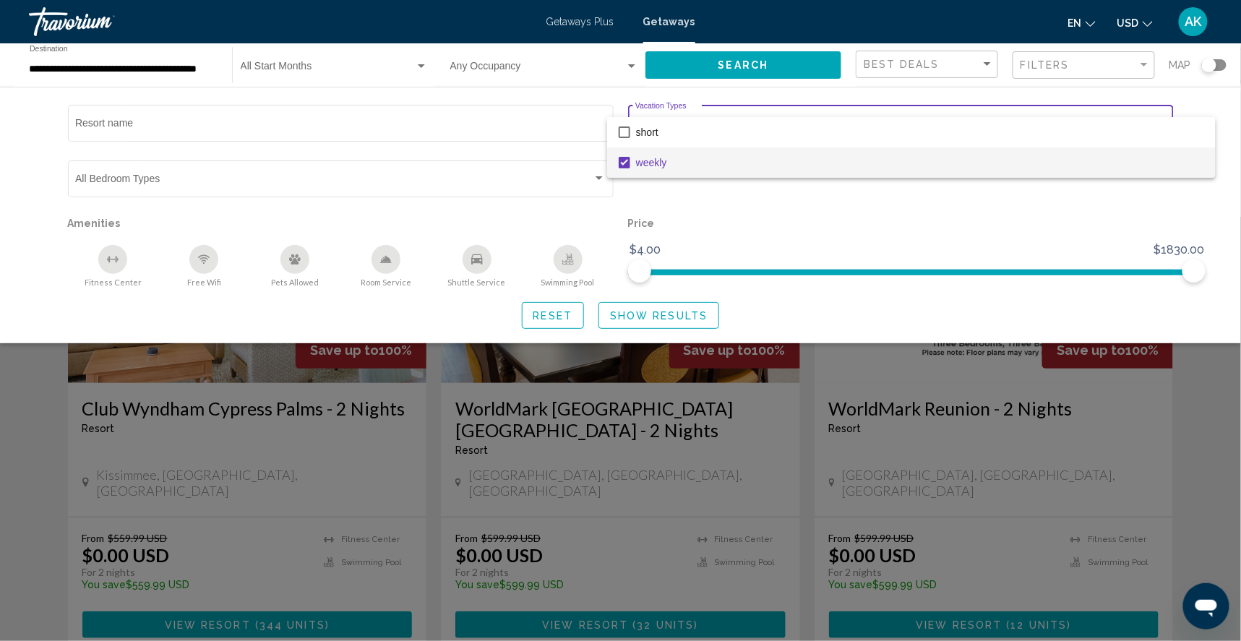
click at [684, 326] on div at bounding box center [620, 320] width 1241 height 641
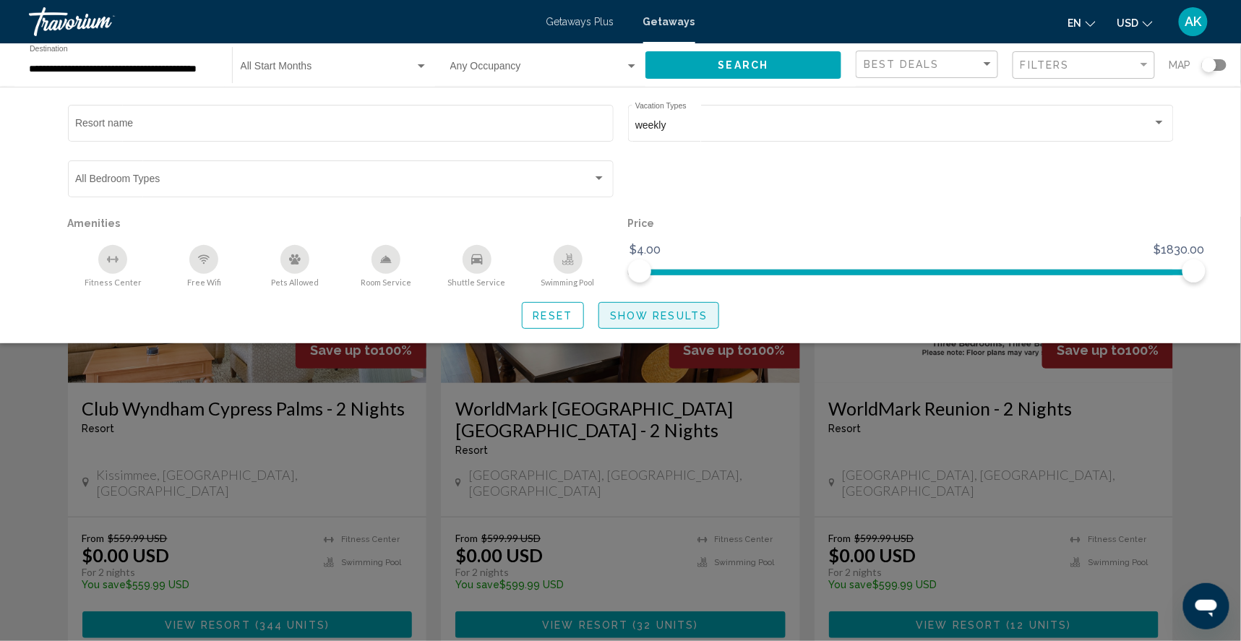
click at [684, 322] on span "Show Results" at bounding box center [659, 316] width 98 height 12
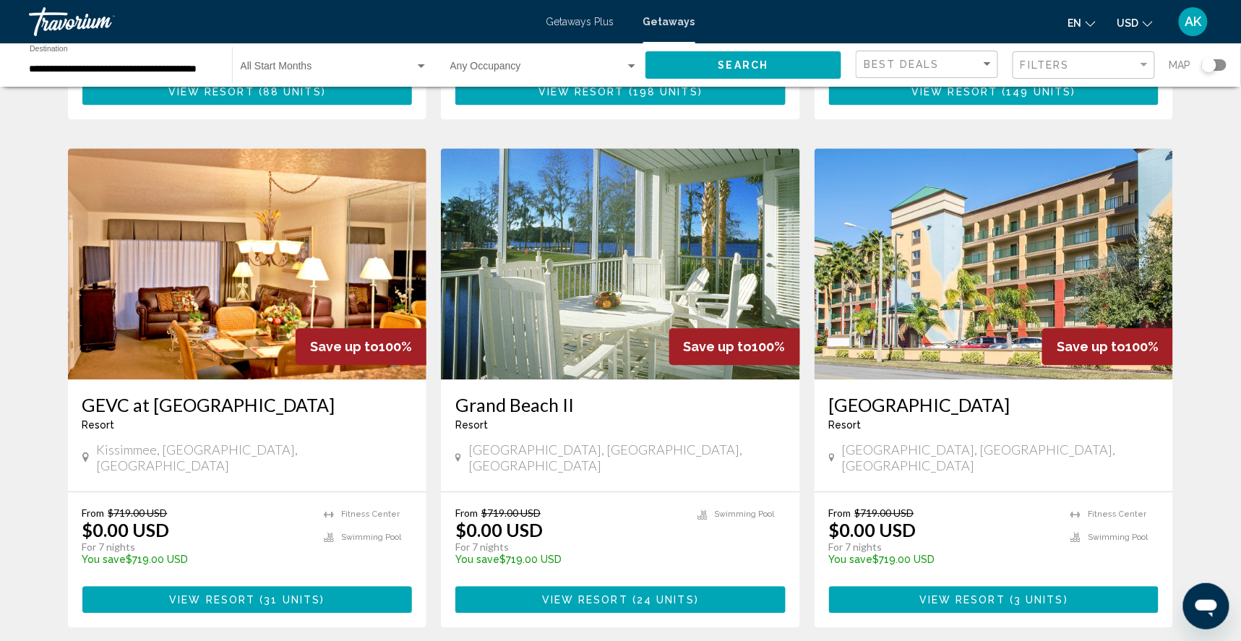
scroll to position [1065, 0]
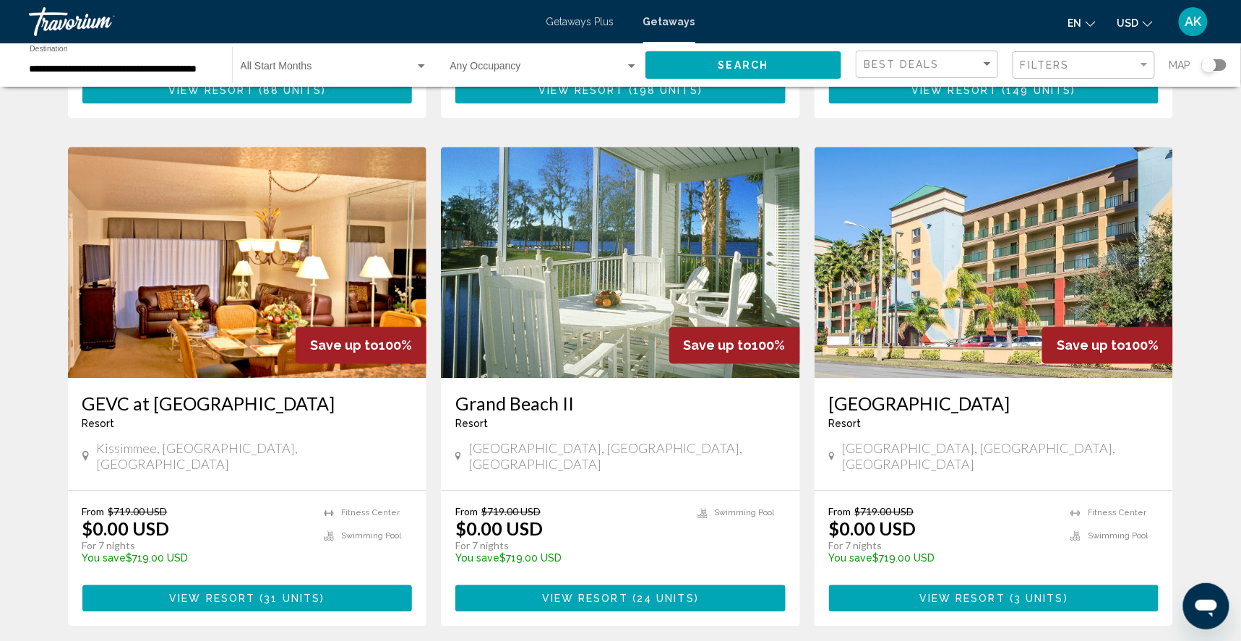
click at [562, 339] on img "Main content" at bounding box center [620, 262] width 359 height 231
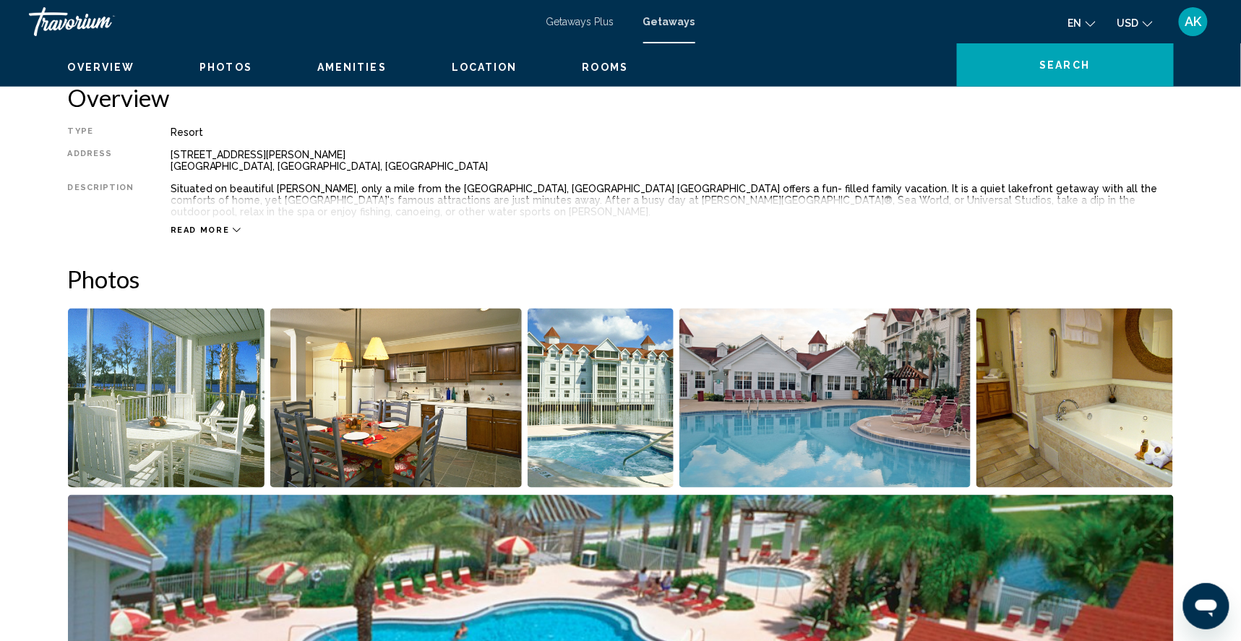
scroll to position [486, 0]
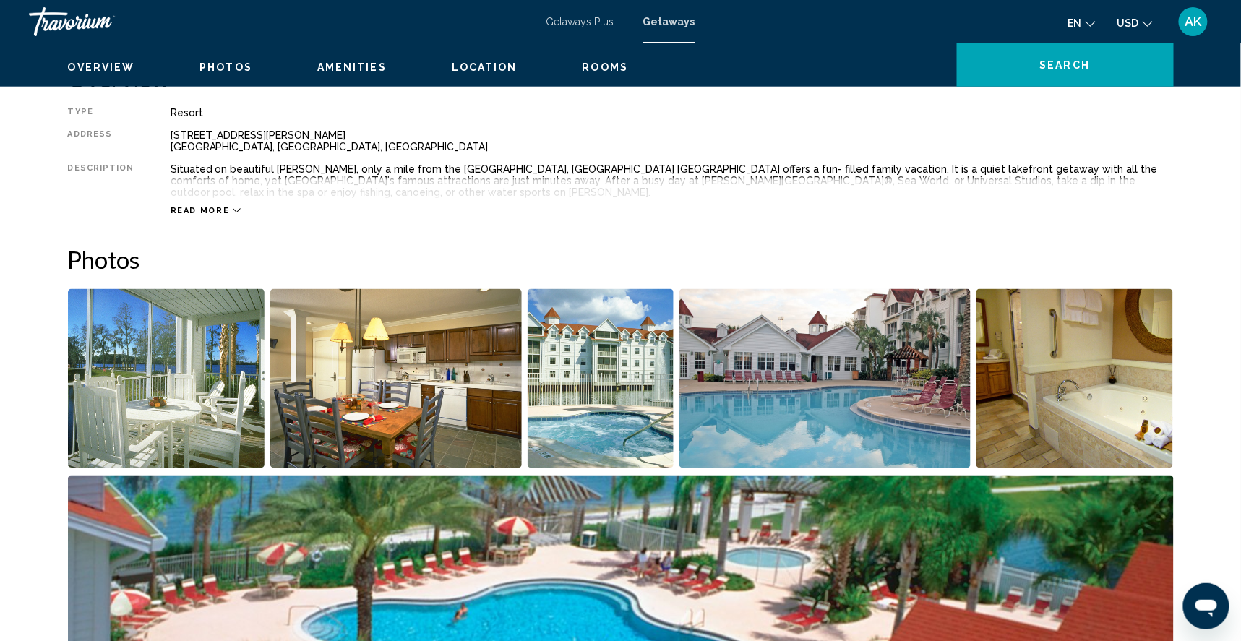
click at [153, 421] on img "Open full-screen image slider" at bounding box center [166, 378] width 197 height 179
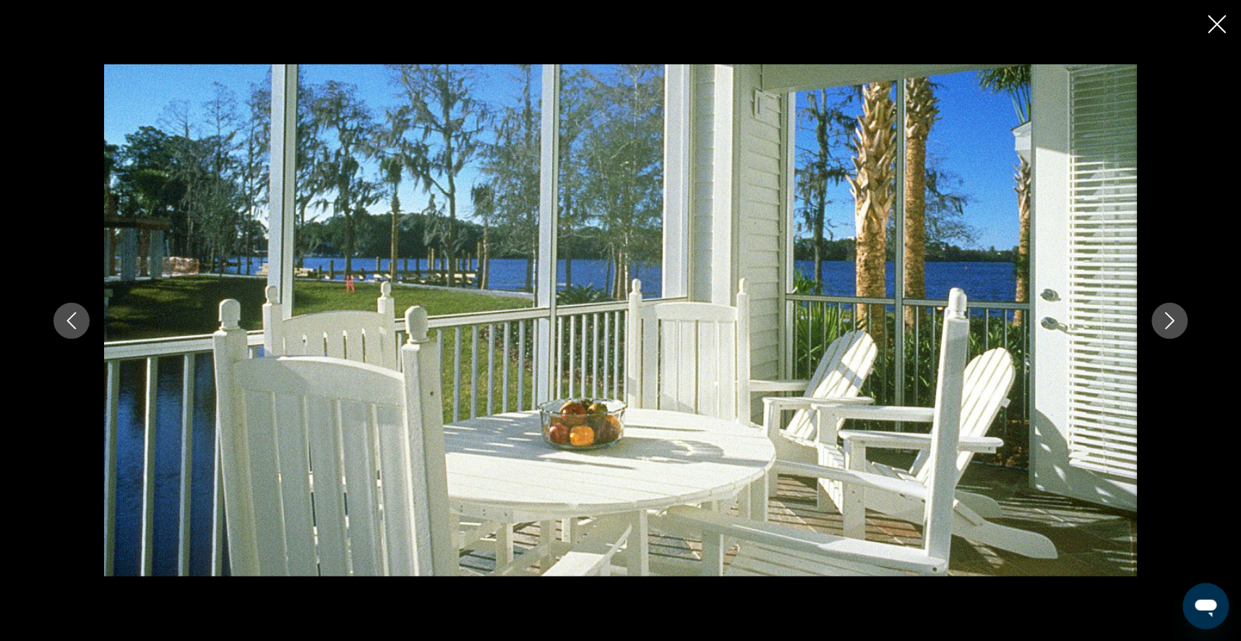
click at [1174, 317] on icon "Next image" at bounding box center [1169, 320] width 9 height 17
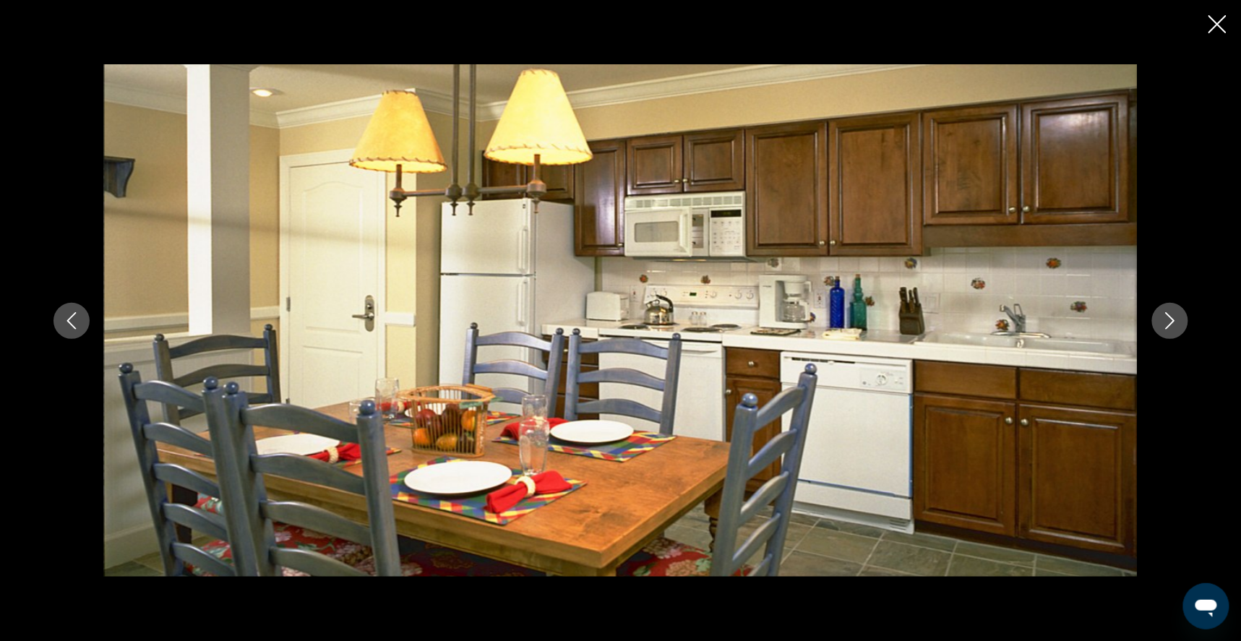
click at [1179, 319] on icon "Next image" at bounding box center [1169, 320] width 17 height 17
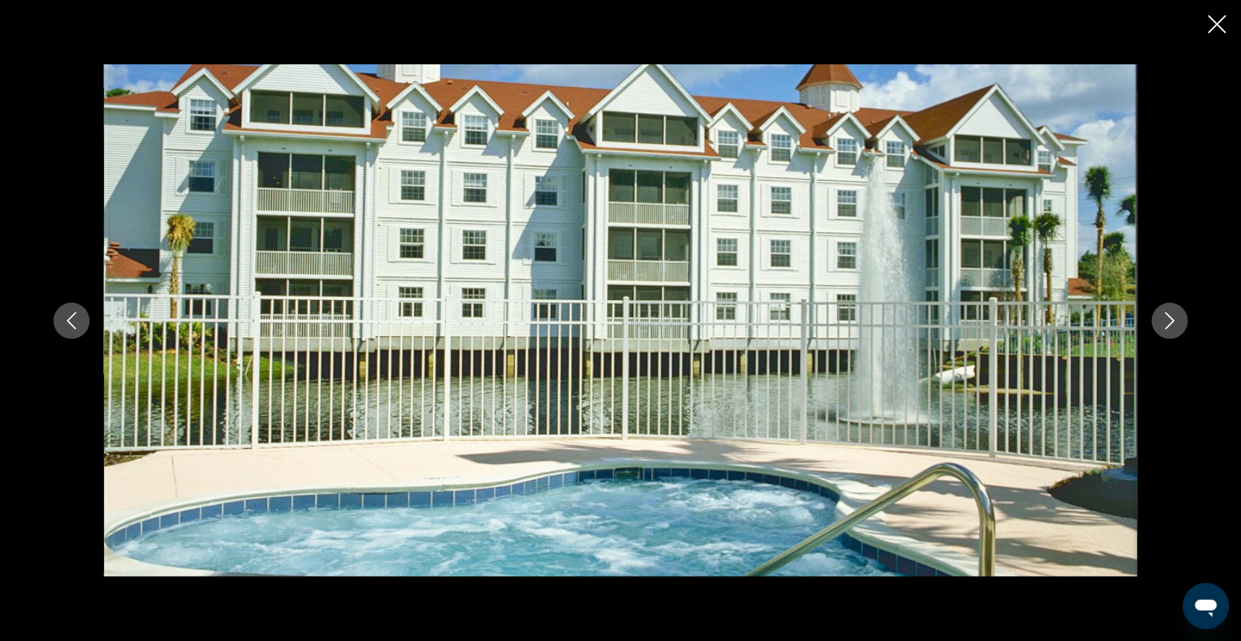
click at [1179, 319] on icon "Next image" at bounding box center [1169, 320] width 17 height 17
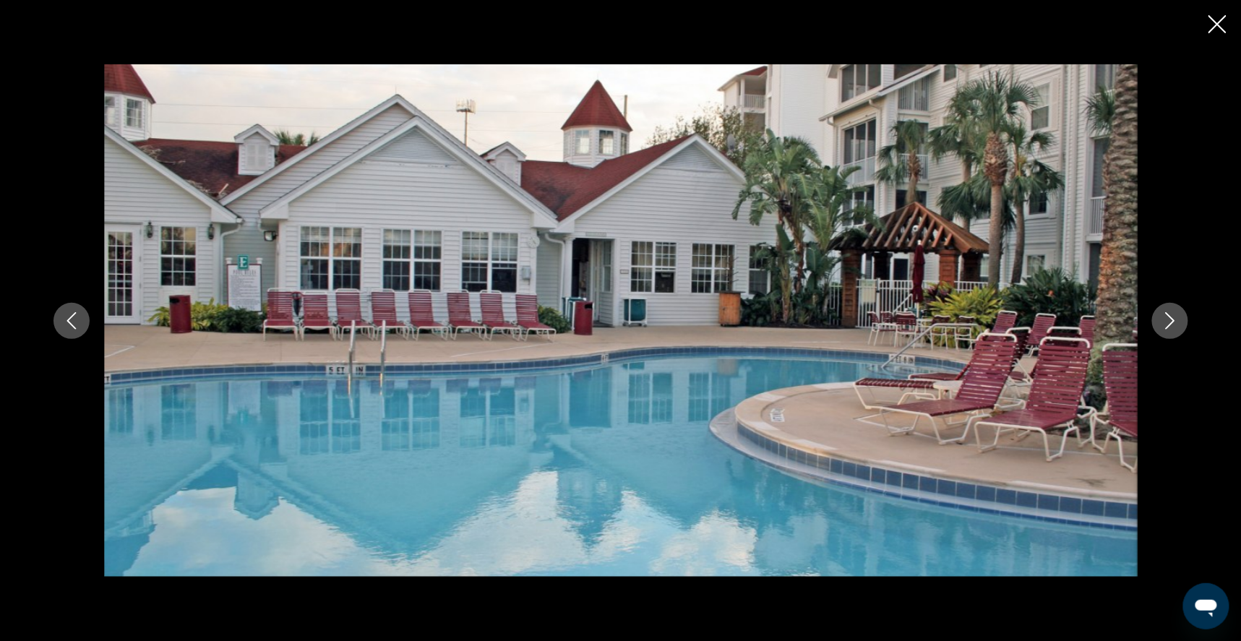
click at [1179, 319] on icon "Next image" at bounding box center [1169, 320] width 17 height 17
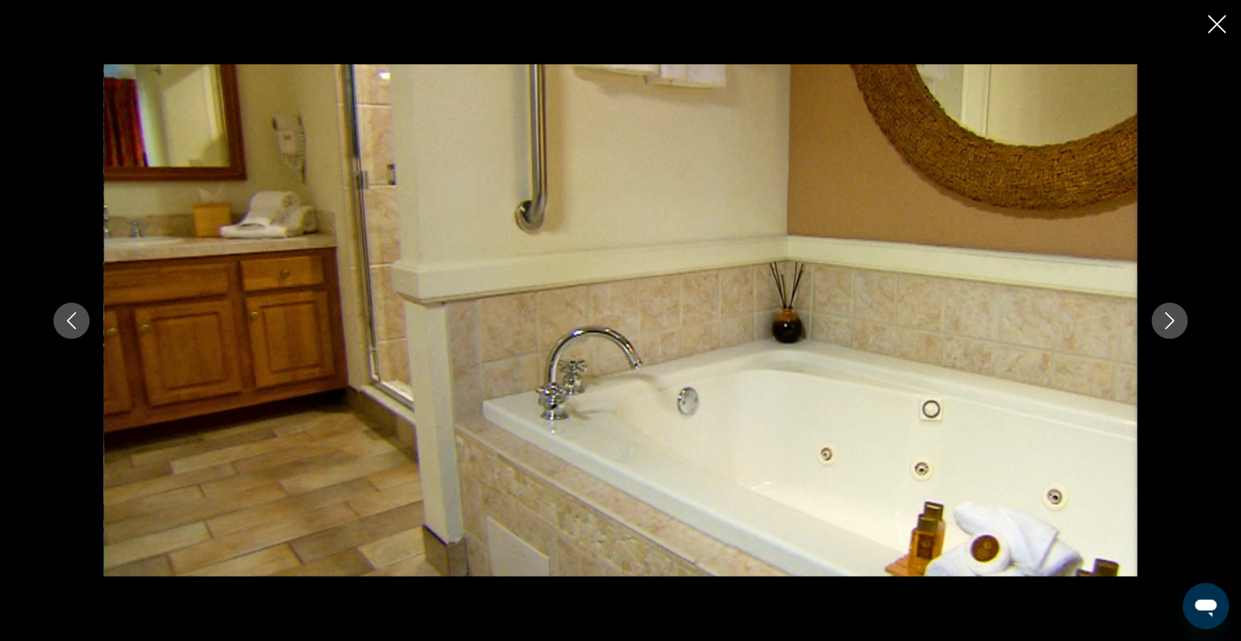
click at [1179, 320] on icon "Next image" at bounding box center [1169, 320] width 17 height 17
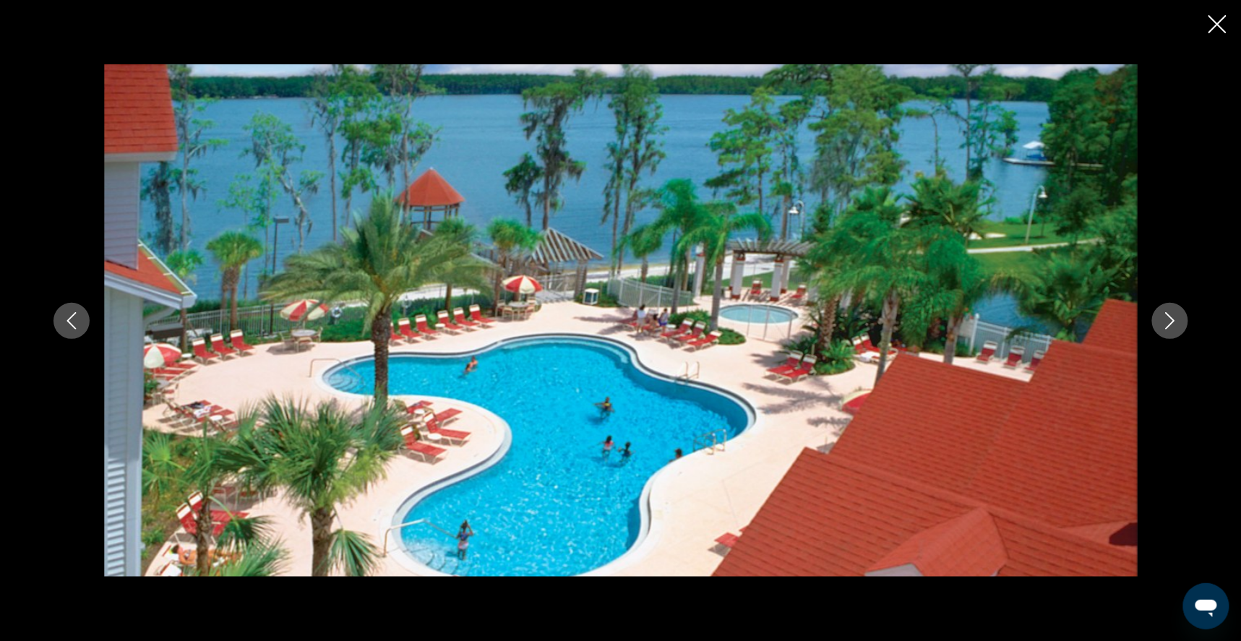
click at [1179, 320] on icon "Next image" at bounding box center [1169, 320] width 17 height 17
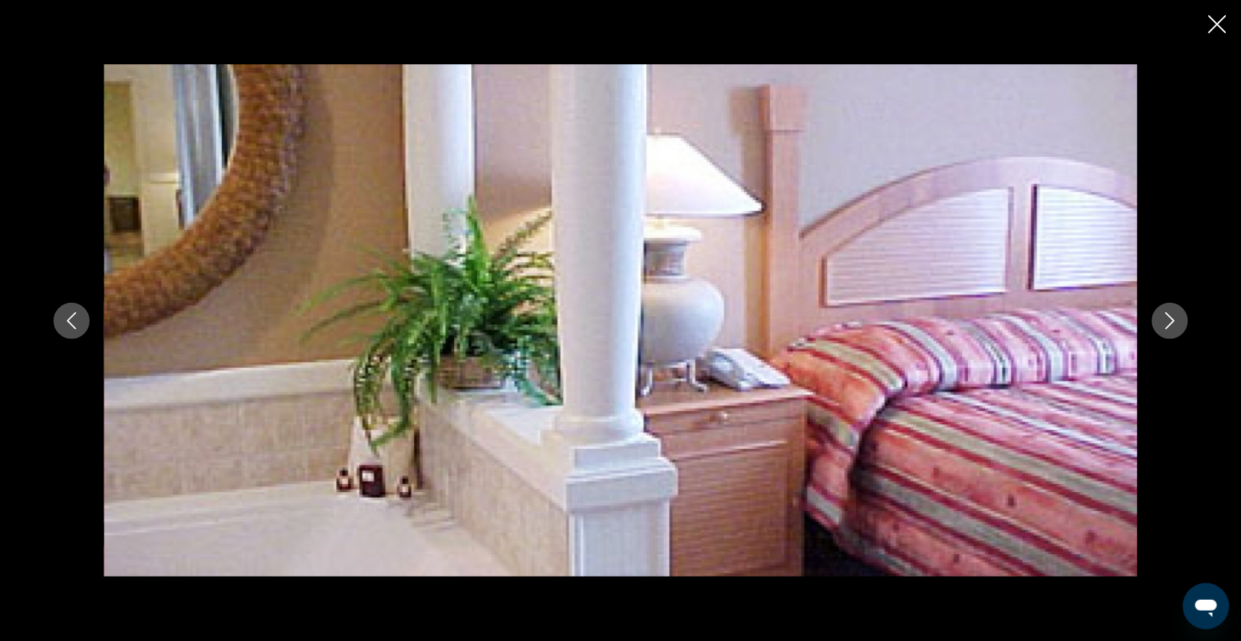
click at [1179, 320] on icon "Next image" at bounding box center [1169, 320] width 17 height 17
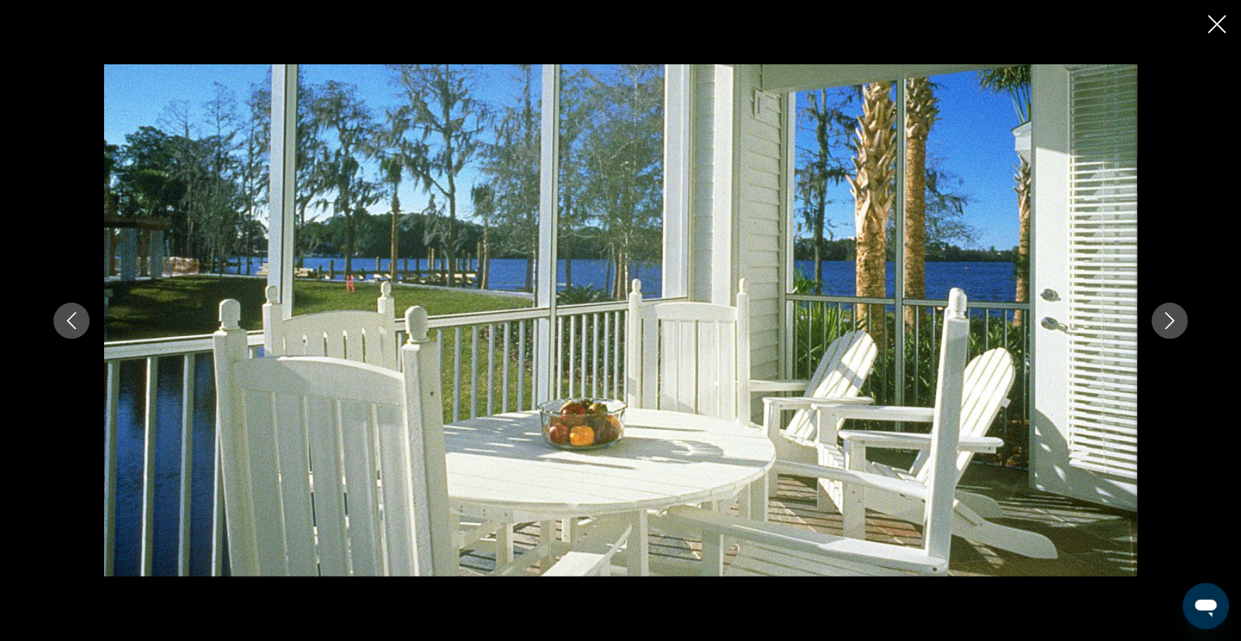
click at [1179, 320] on icon "Next image" at bounding box center [1169, 320] width 17 height 17
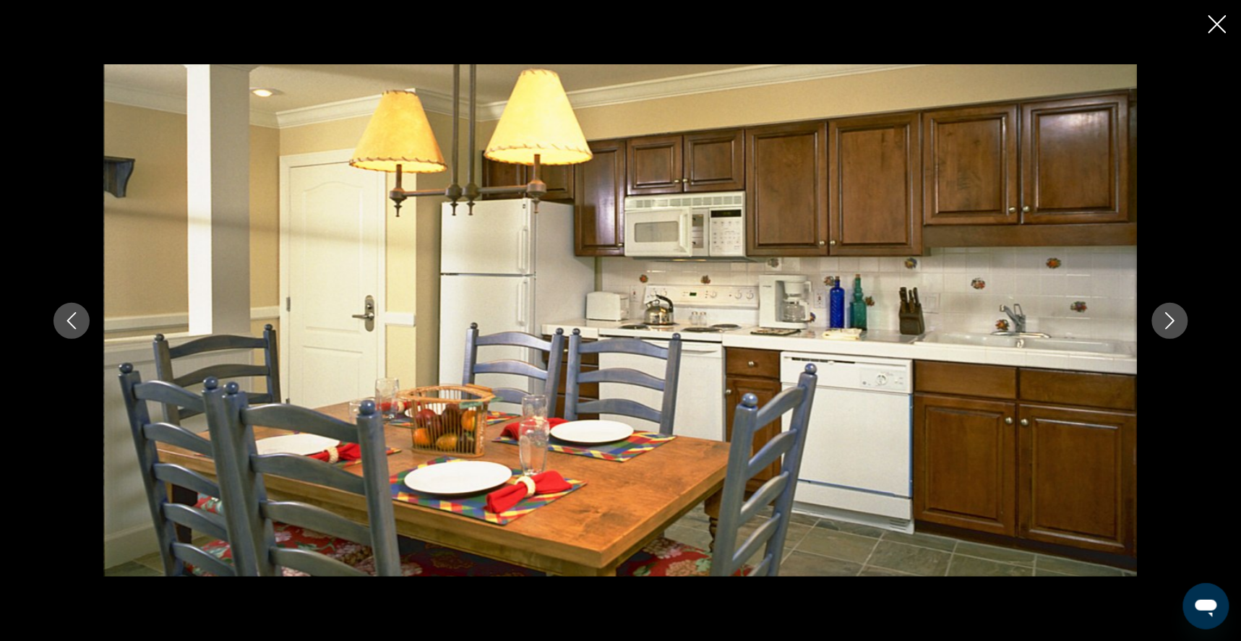
click at [1179, 321] on icon "Next image" at bounding box center [1169, 320] width 17 height 17
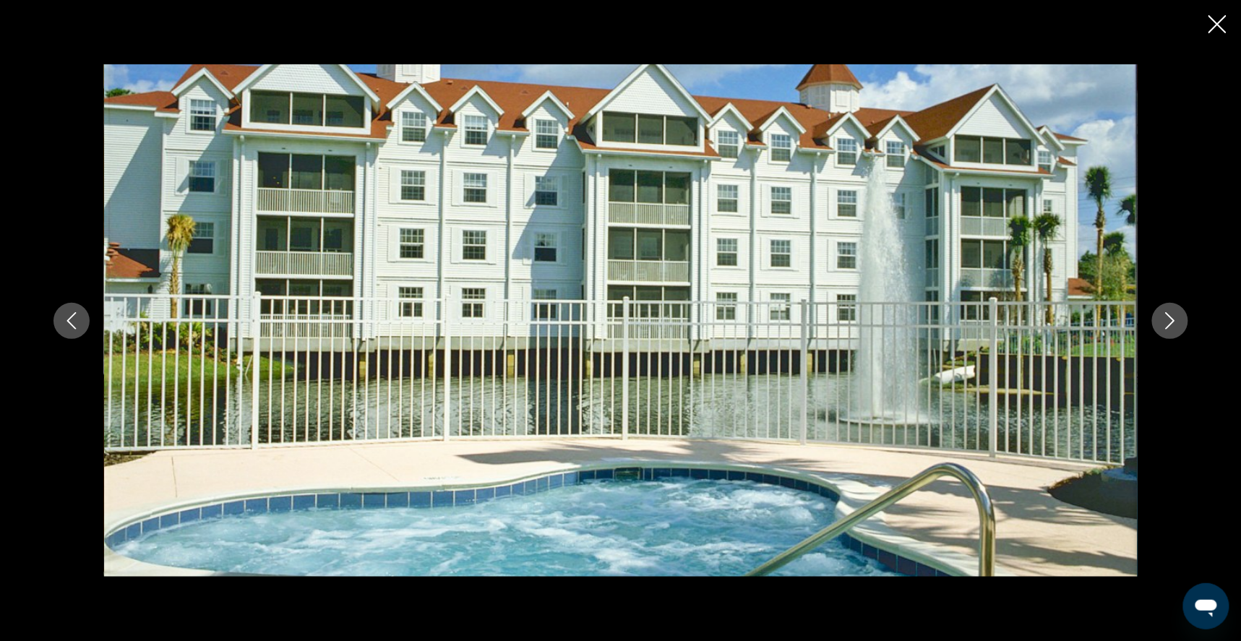
click at [1179, 321] on icon "Next image" at bounding box center [1169, 320] width 17 height 17
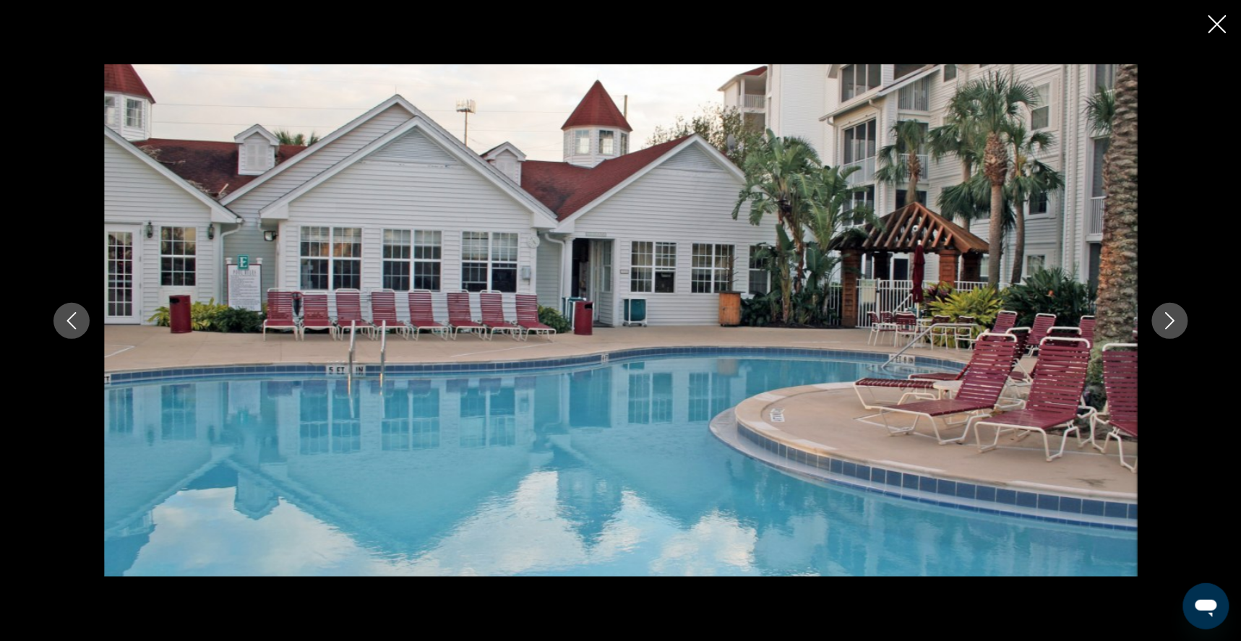
click at [1179, 319] on icon "Next image" at bounding box center [1169, 320] width 17 height 17
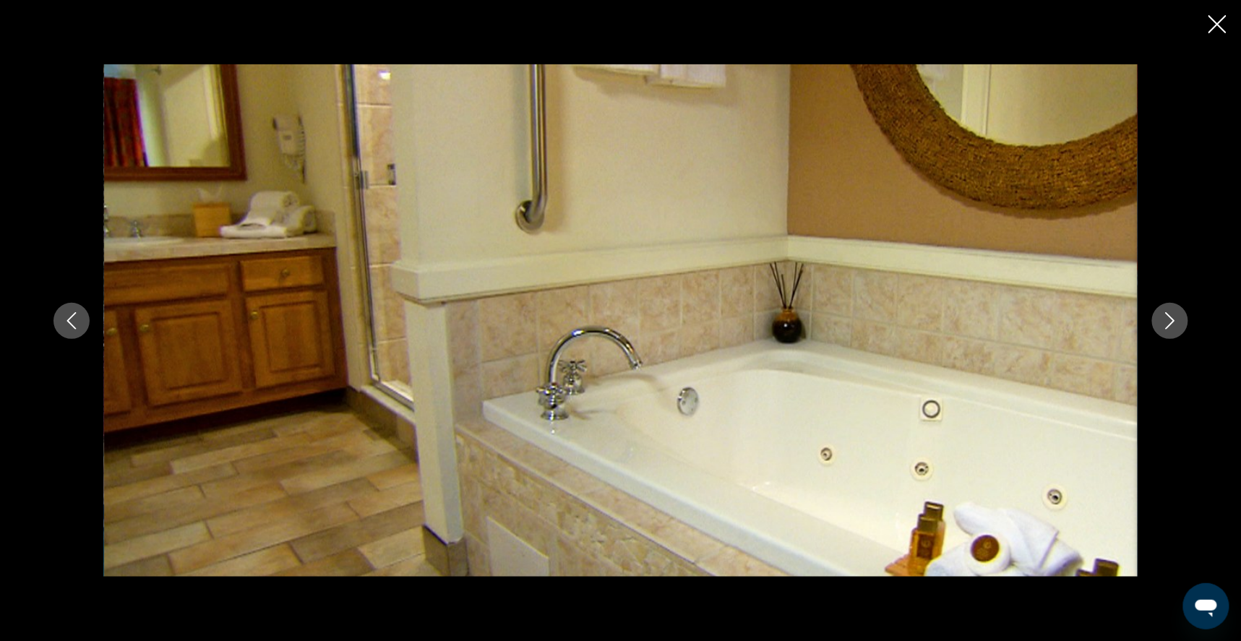
click at [1179, 319] on icon "Next image" at bounding box center [1169, 320] width 17 height 17
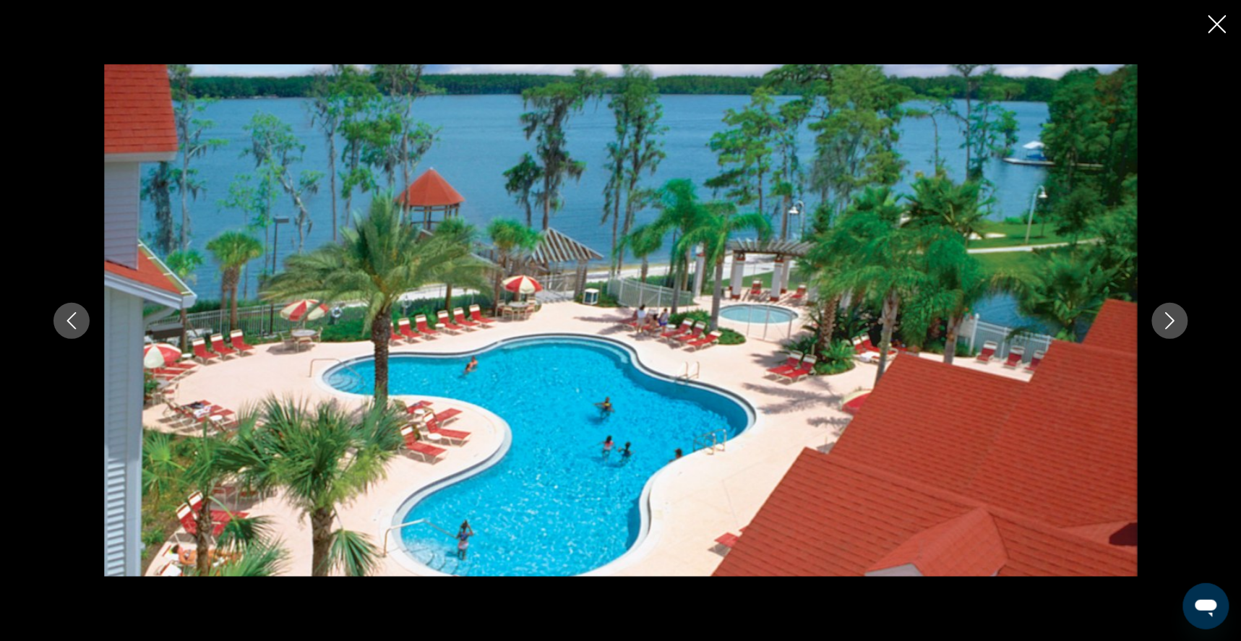
click at [1179, 319] on icon "Next image" at bounding box center [1169, 320] width 17 height 17
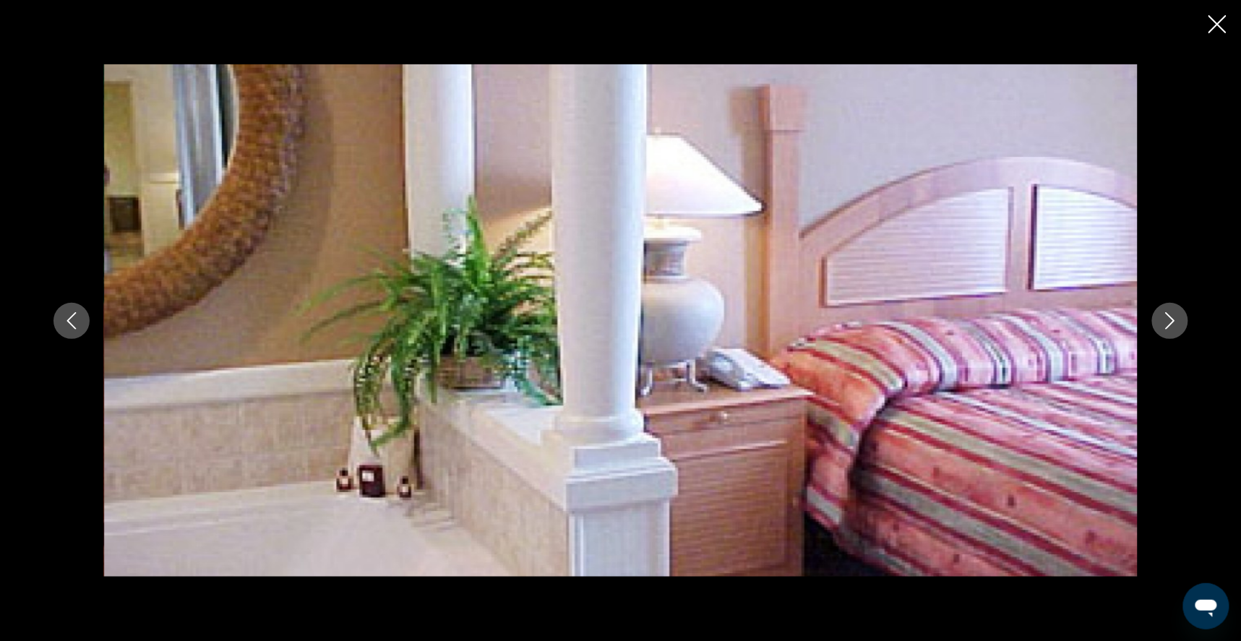
click at [1179, 319] on icon "Next image" at bounding box center [1169, 320] width 17 height 17
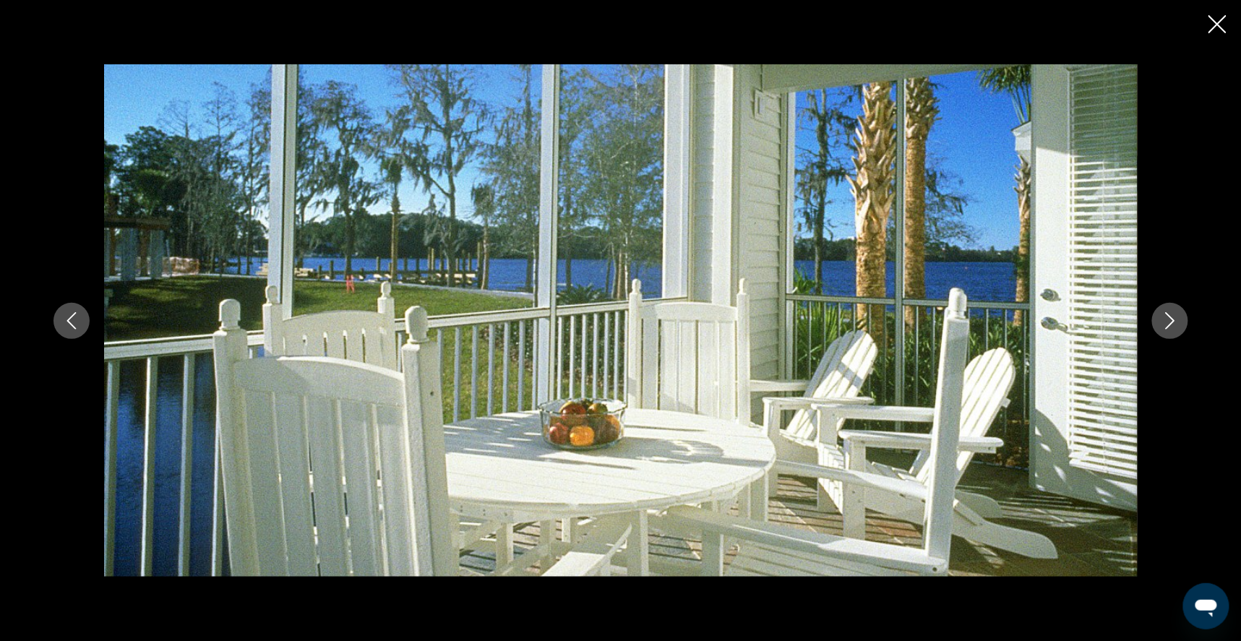
scroll to position [726, 0]
click at [1179, 317] on icon "Next image" at bounding box center [1169, 320] width 17 height 17
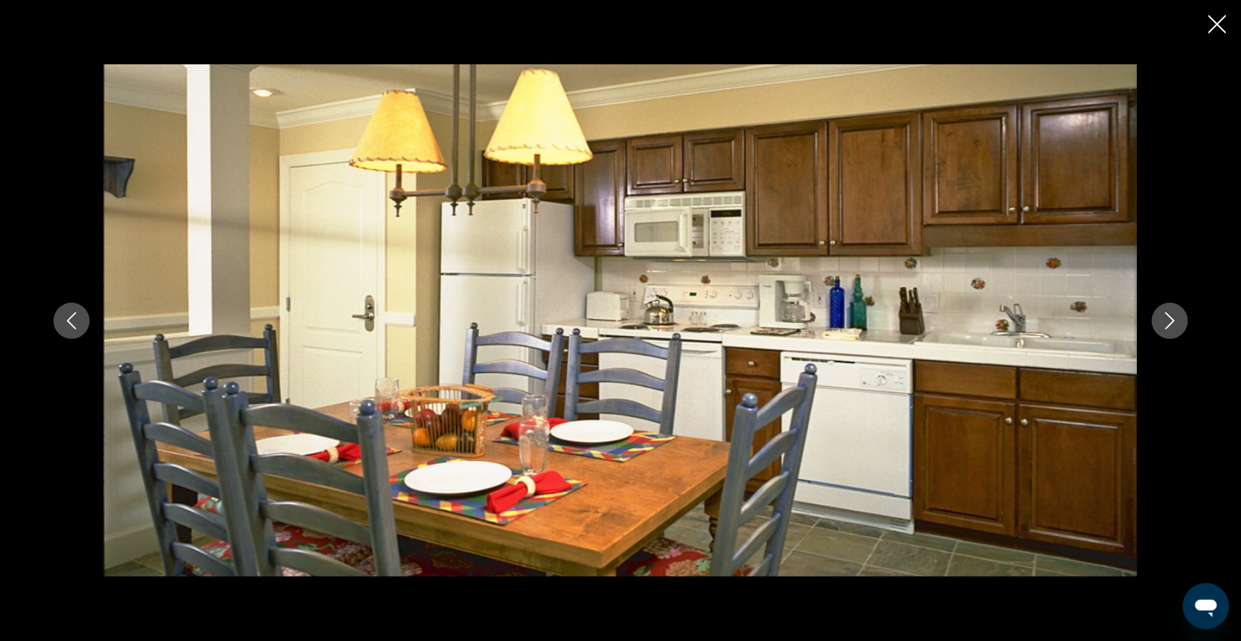
click at [1216, 25] on icon "Close slideshow" at bounding box center [1217, 24] width 18 height 18
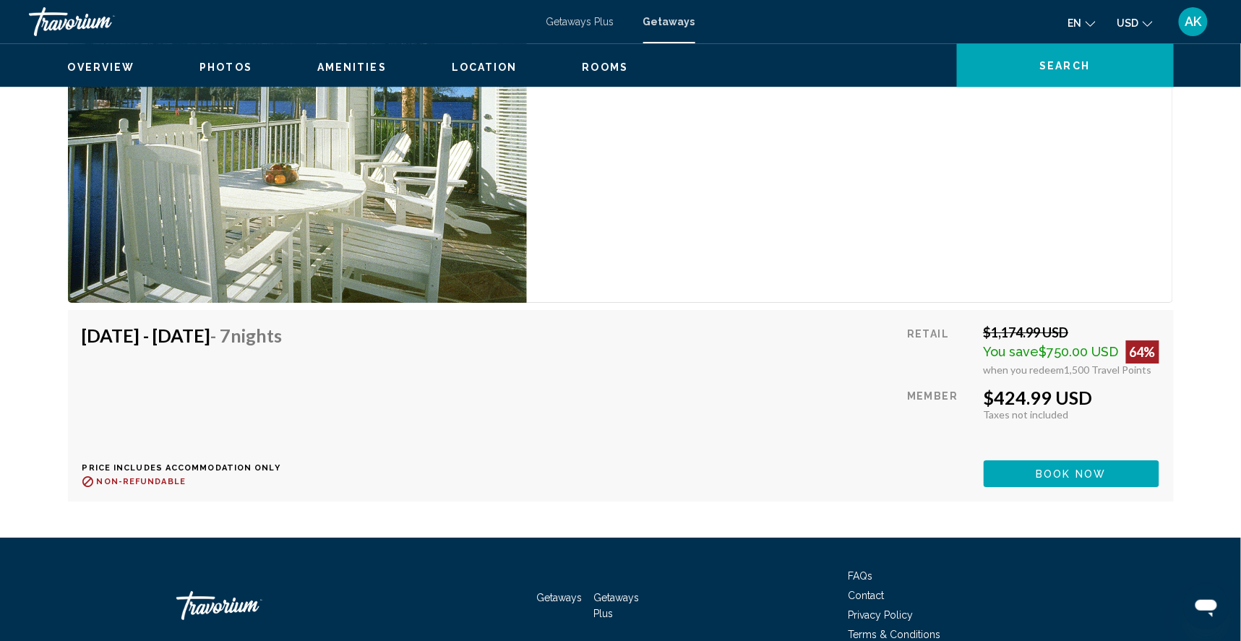
scroll to position [5298, 0]
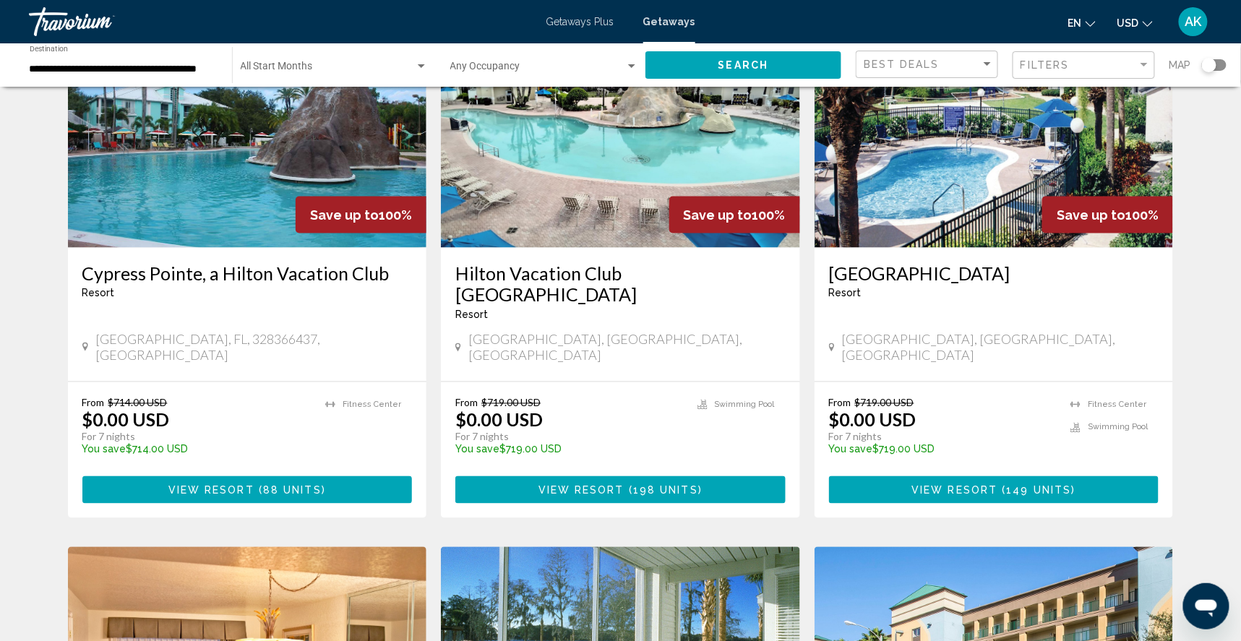
scroll to position [666, 0]
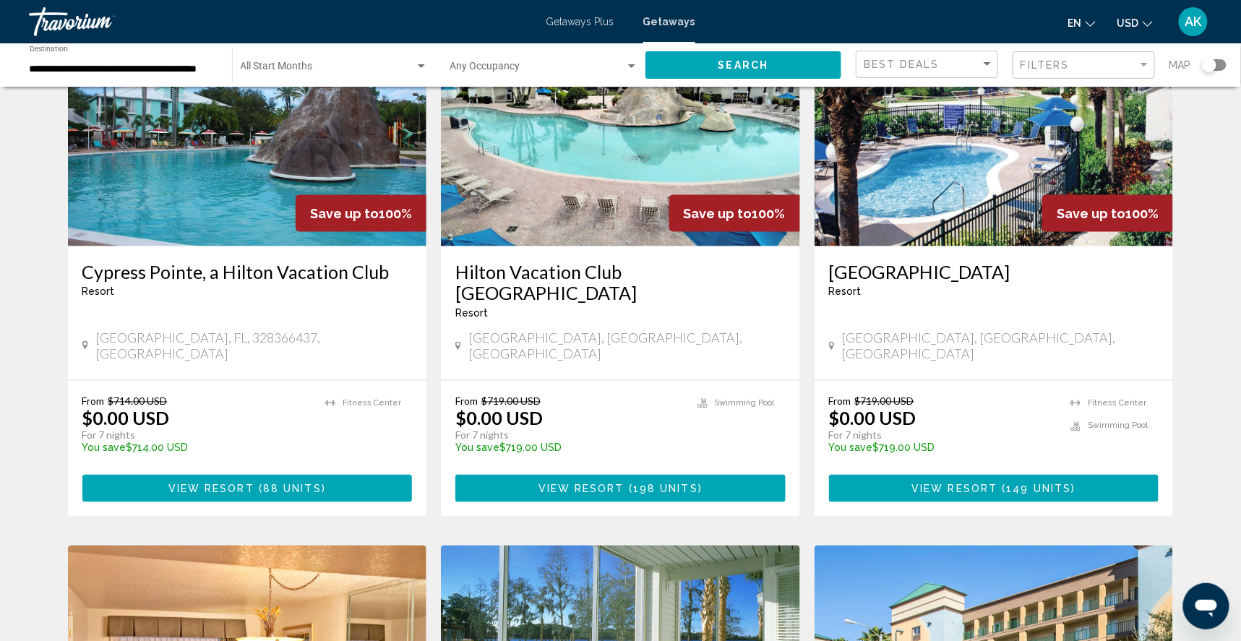
click at [941, 201] on img "Main content" at bounding box center [993, 130] width 359 height 231
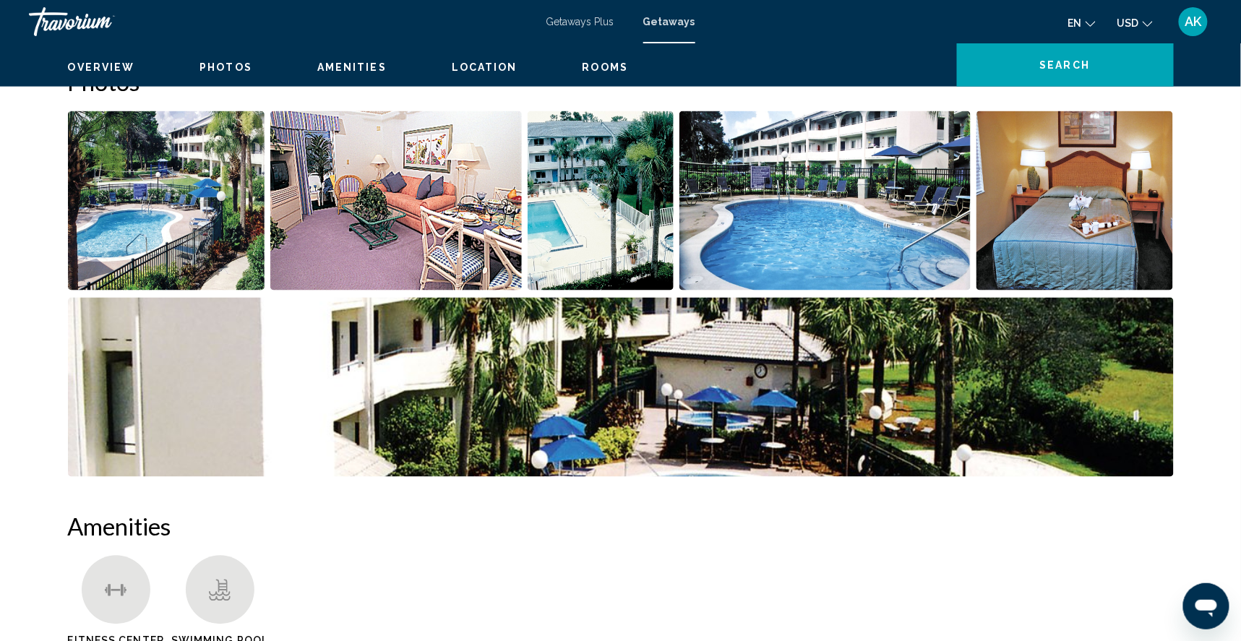
scroll to position [666, 0]
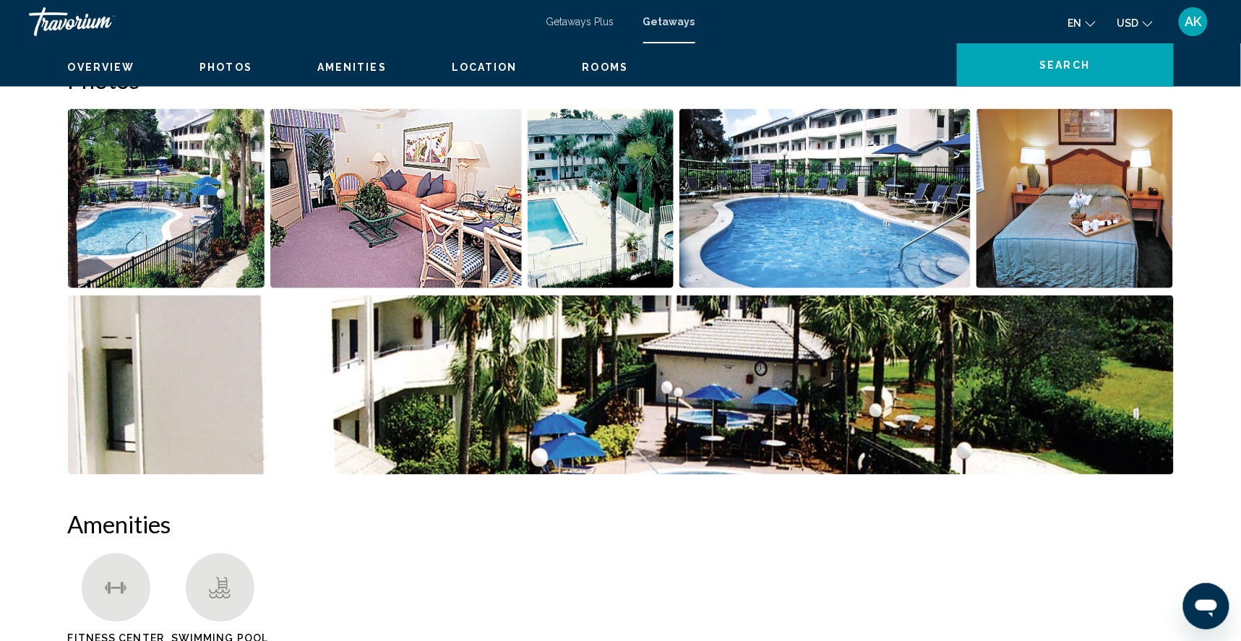
click at [107, 269] on img "Open full-screen image slider" at bounding box center [166, 198] width 197 height 179
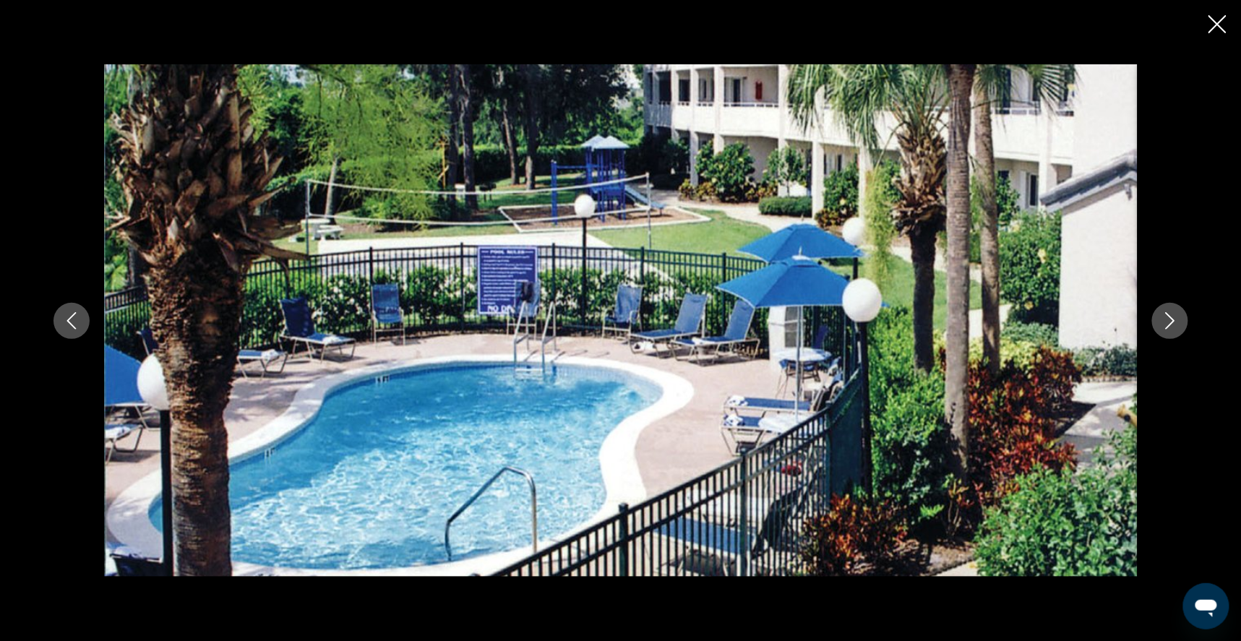
click at [1188, 319] on button "Next image" at bounding box center [1170, 321] width 36 height 36
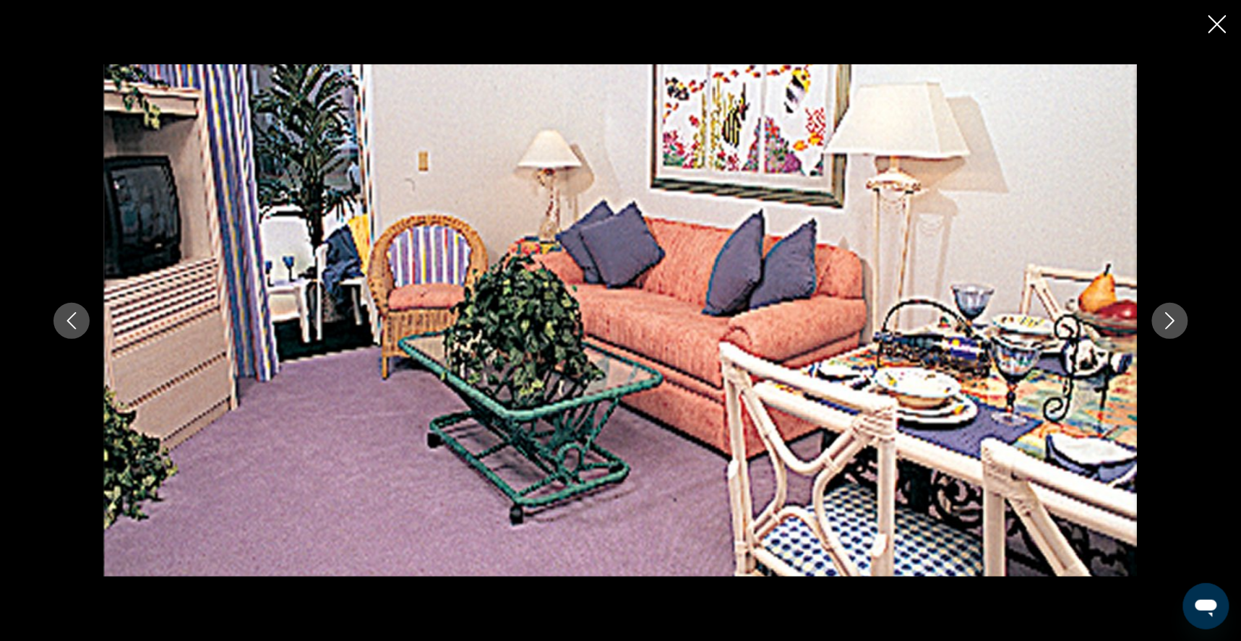
click at [1188, 319] on button "Next image" at bounding box center [1170, 321] width 36 height 36
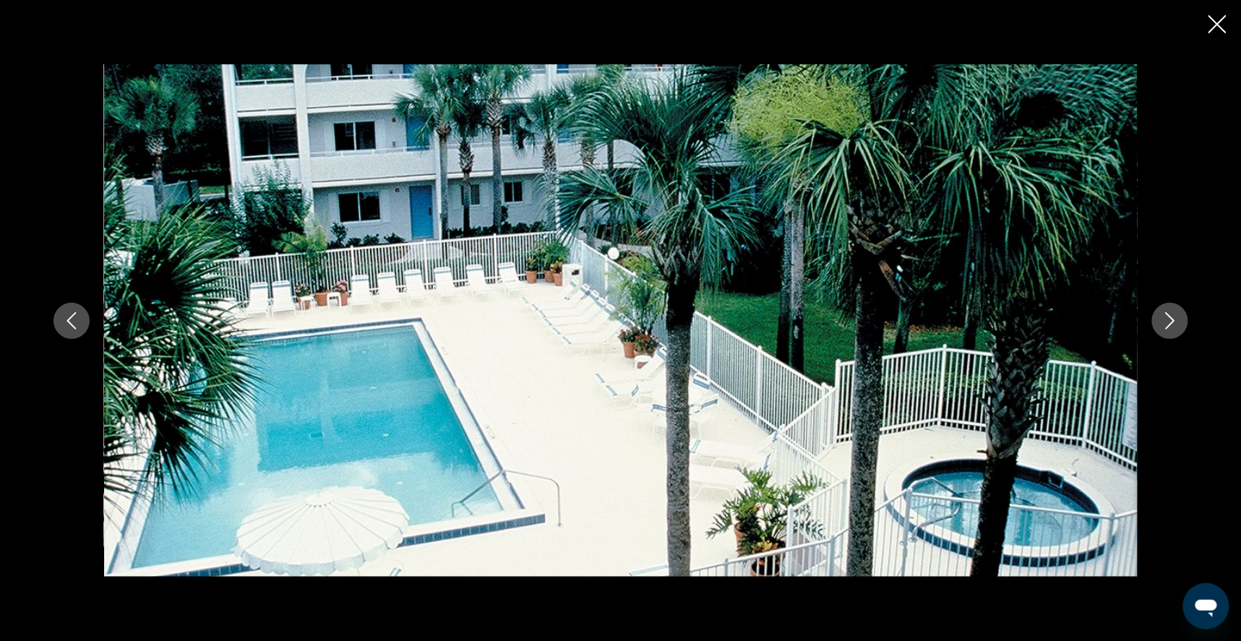
click at [1188, 319] on button "Next image" at bounding box center [1170, 321] width 36 height 36
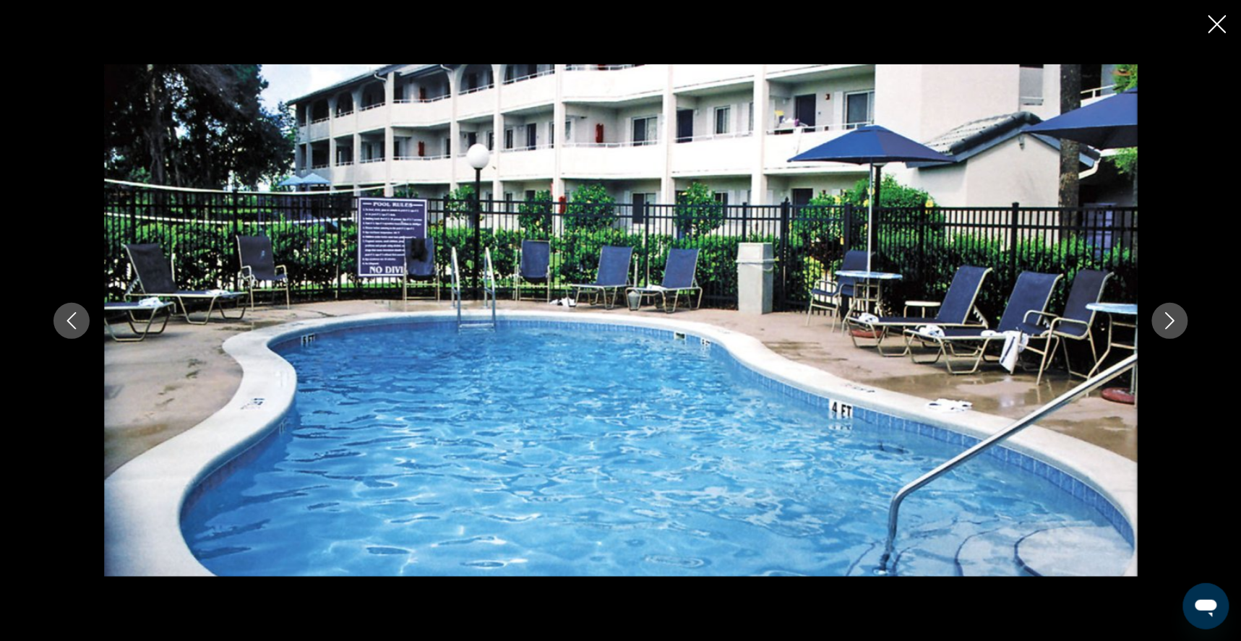
click at [1188, 319] on button "Next image" at bounding box center [1170, 321] width 36 height 36
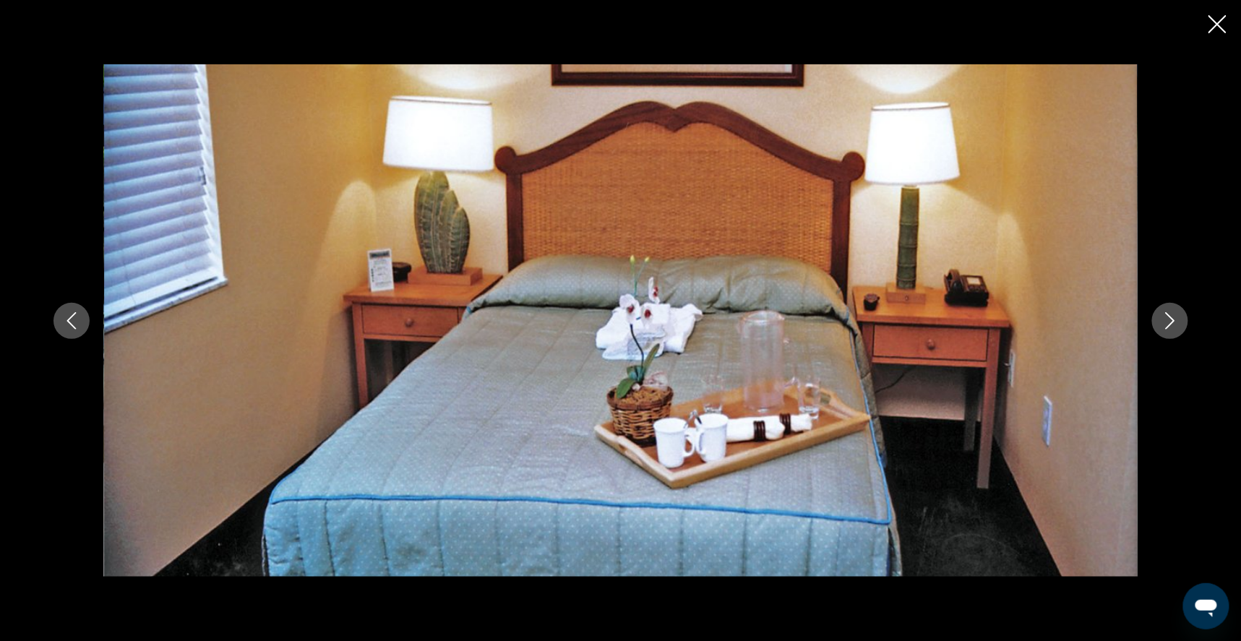
click at [1188, 319] on button "Next image" at bounding box center [1170, 321] width 36 height 36
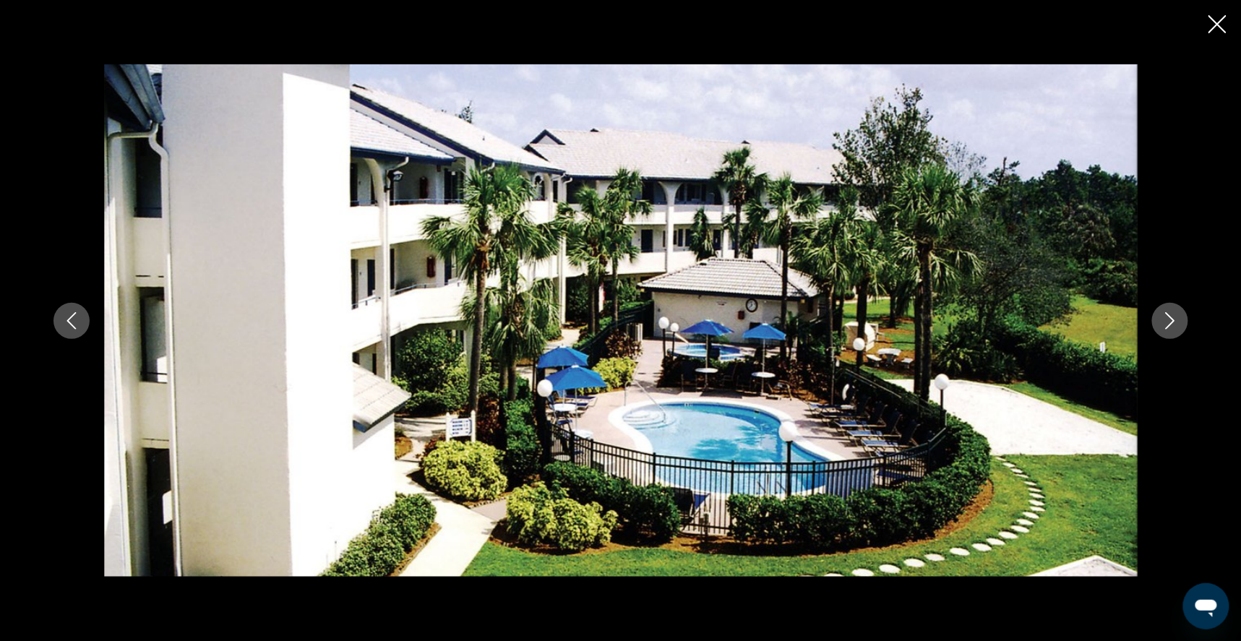
click at [1188, 319] on button "Next image" at bounding box center [1170, 321] width 36 height 36
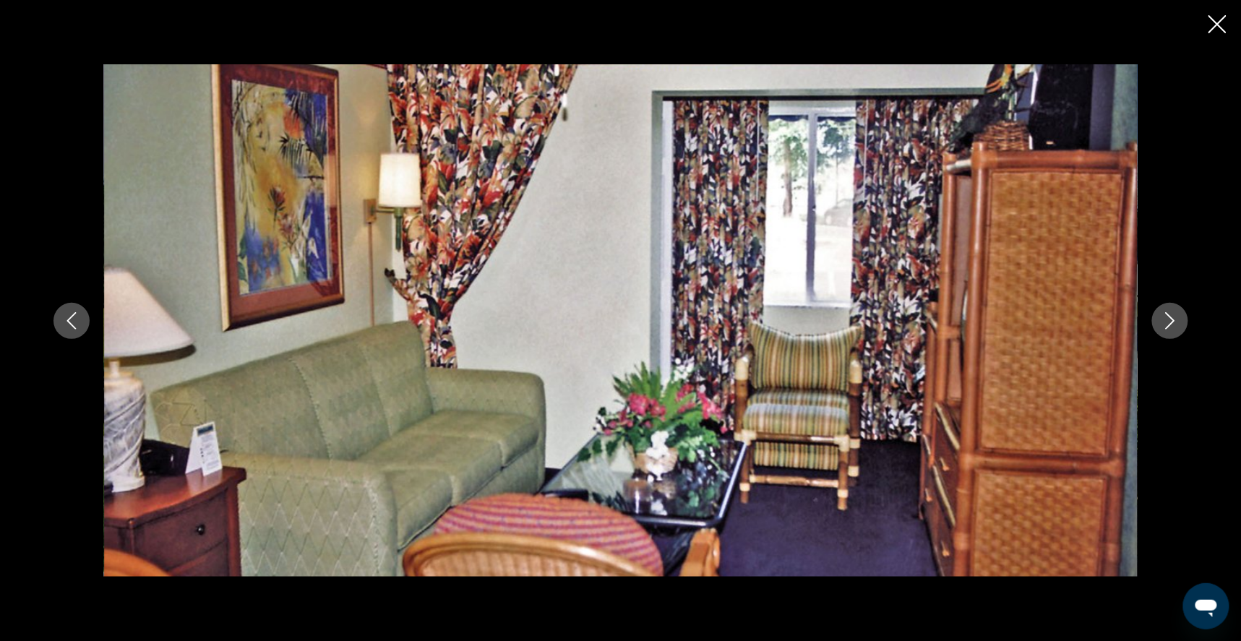
click at [1188, 319] on button "Next image" at bounding box center [1170, 321] width 36 height 36
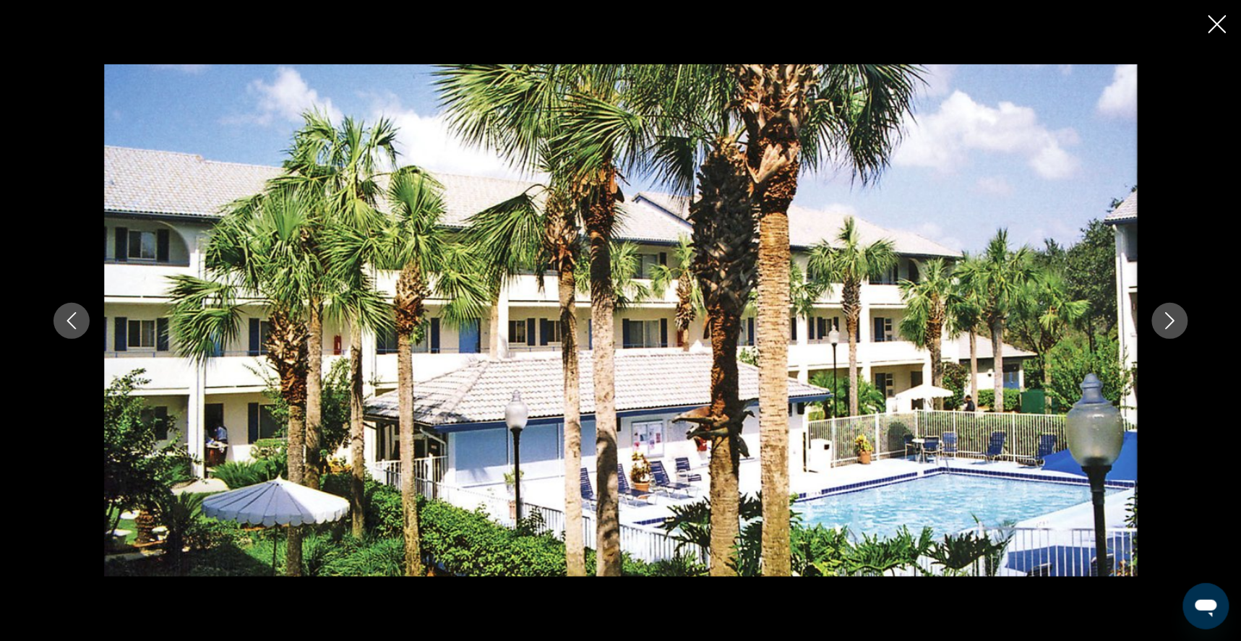
click at [1179, 317] on icon "Next image" at bounding box center [1169, 320] width 17 height 17
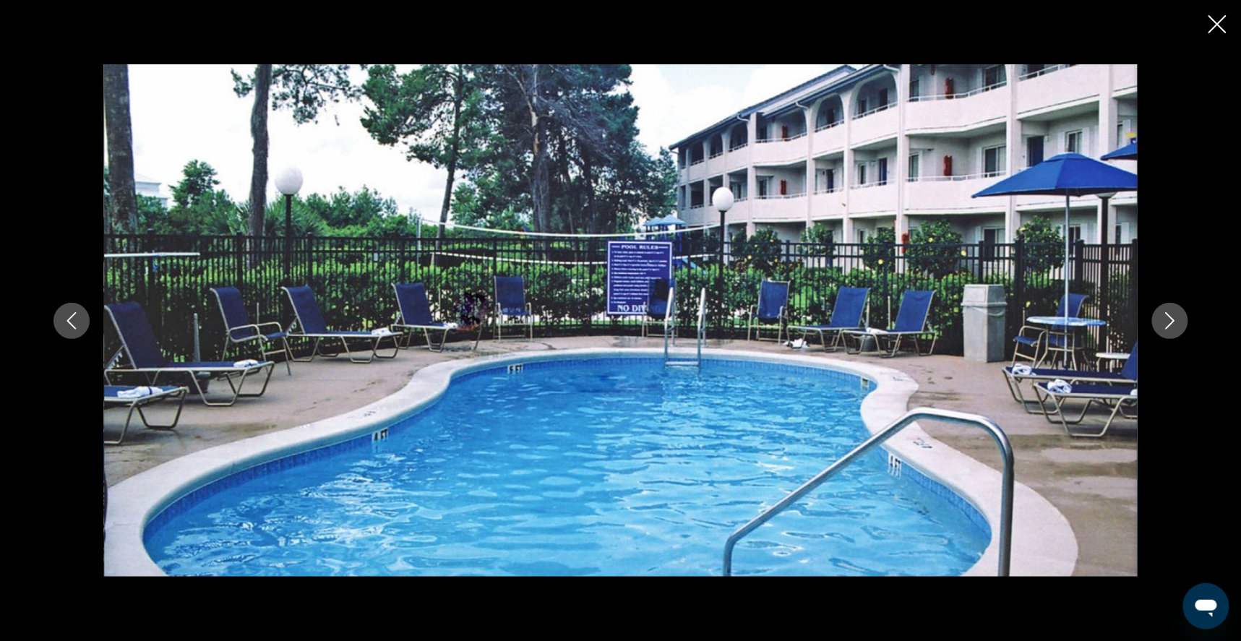
click at [1179, 321] on icon "Next image" at bounding box center [1169, 320] width 17 height 17
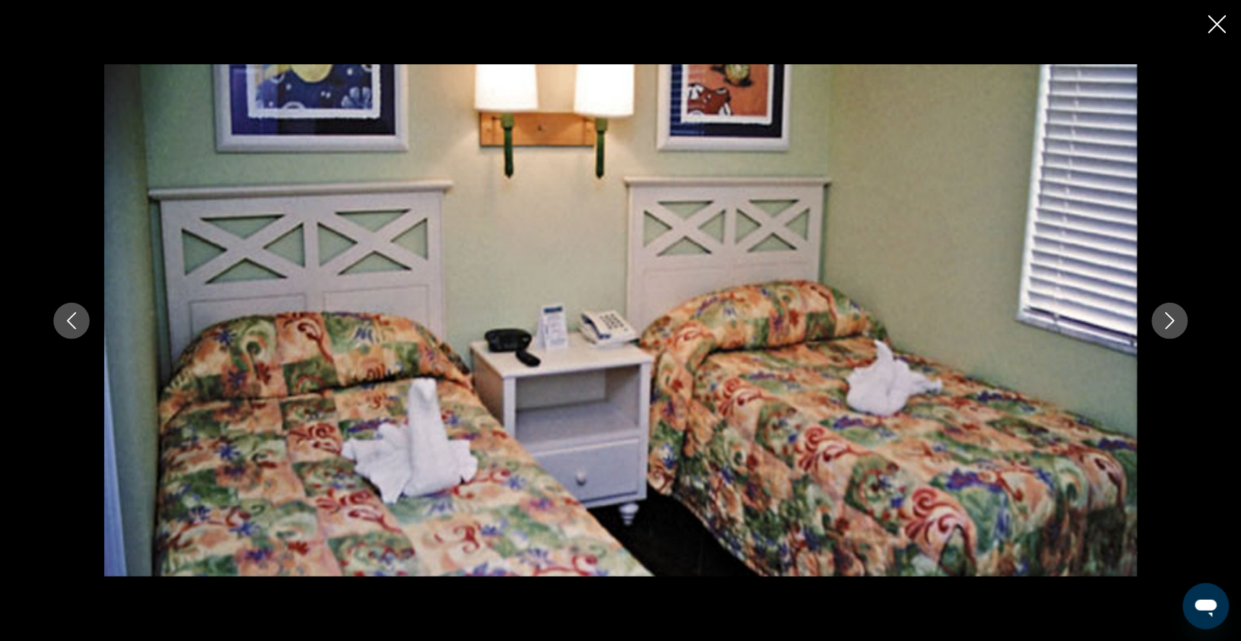
click at [1219, 23] on icon "Close slideshow" at bounding box center [1217, 24] width 18 height 18
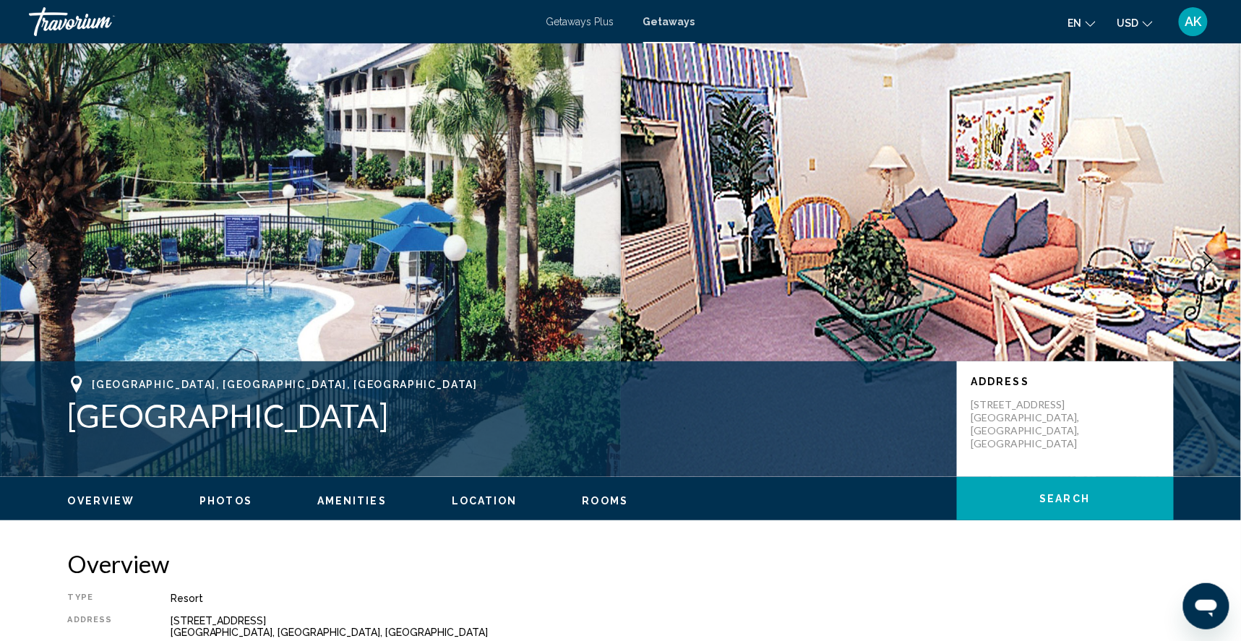
scroll to position [0, 0]
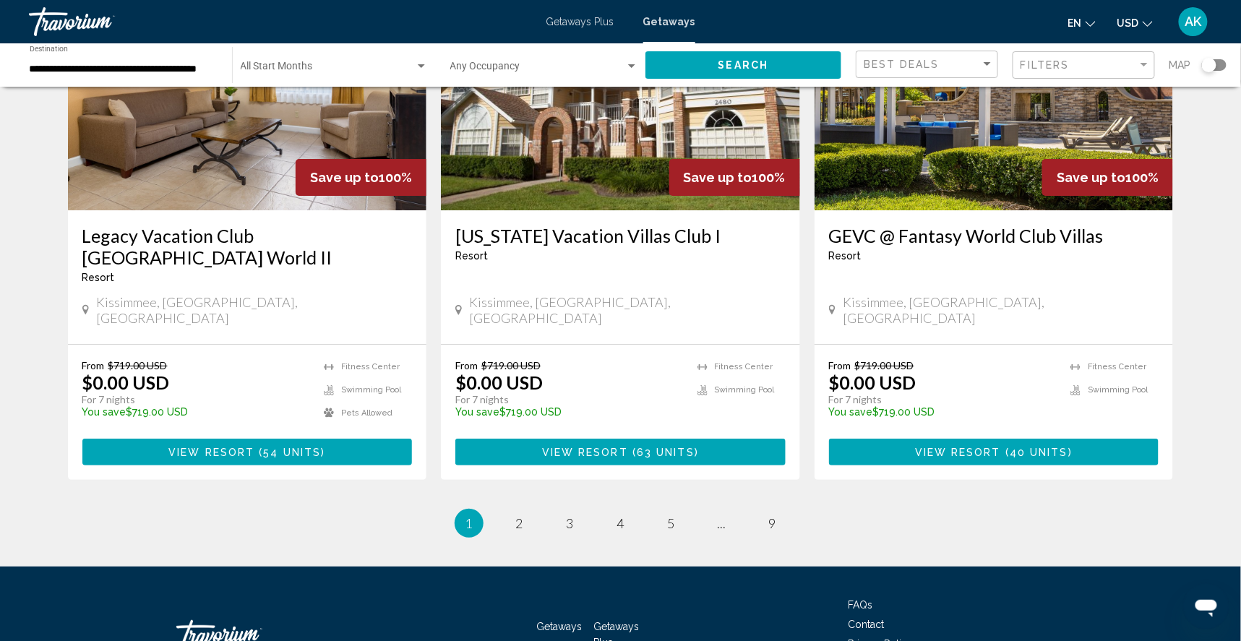
scroll to position [1742, 0]
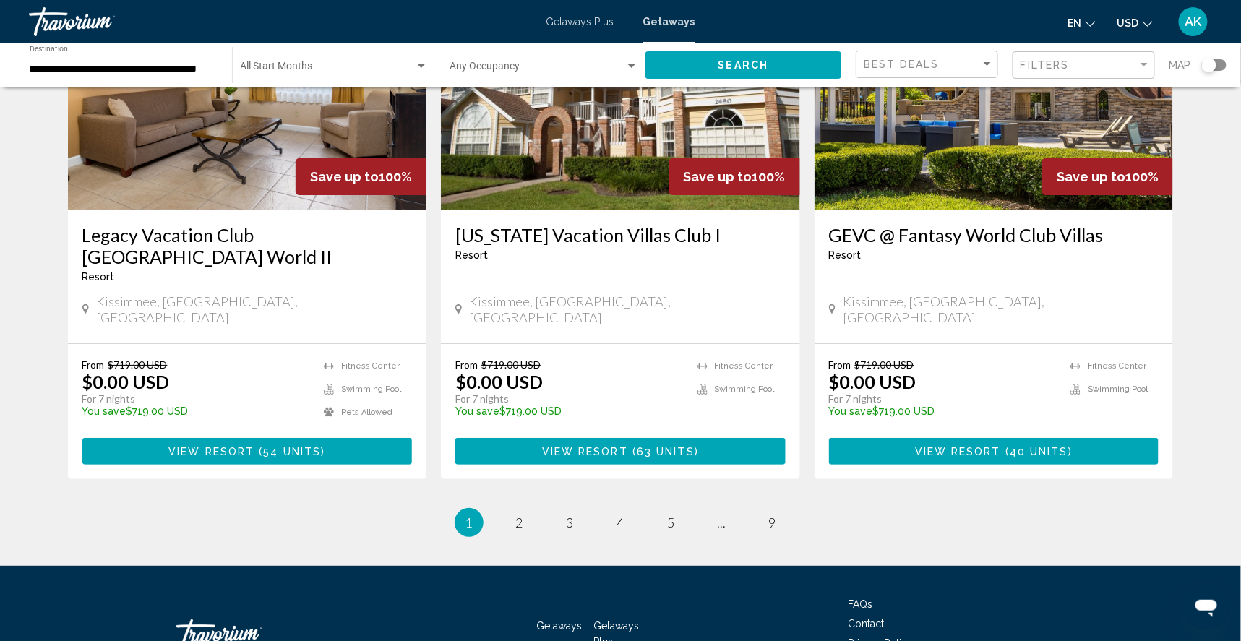
click at [918, 132] on img "Main content" at bounding box center [993, 93] width 359 height 231
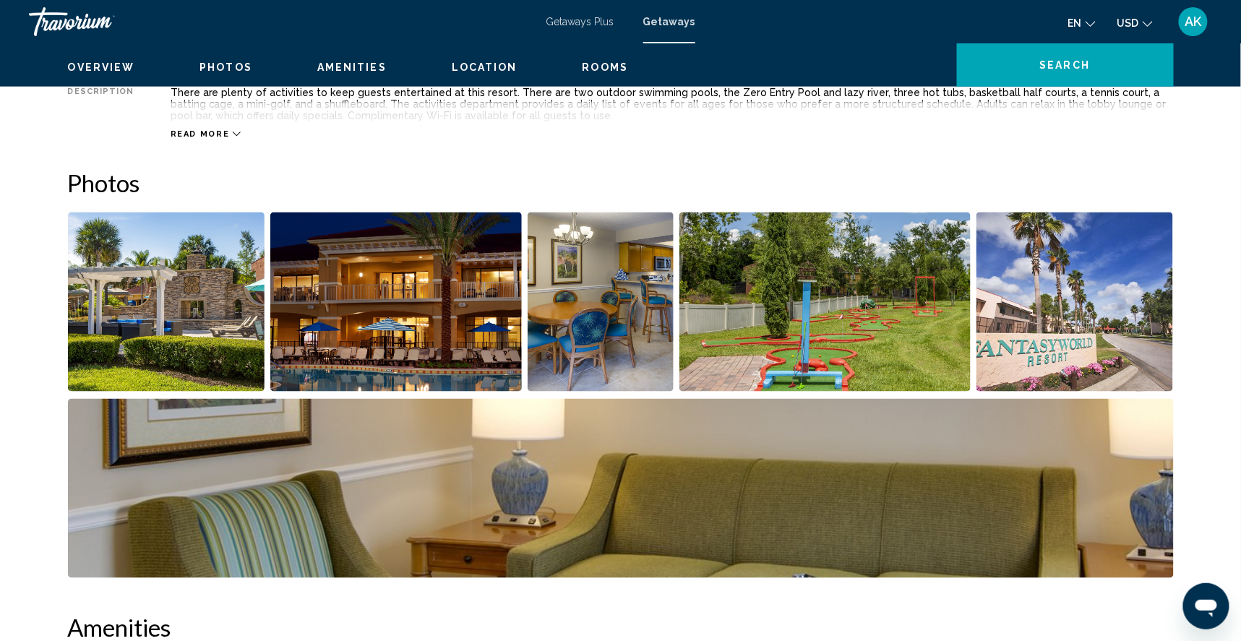
scroll to position [543, 0]
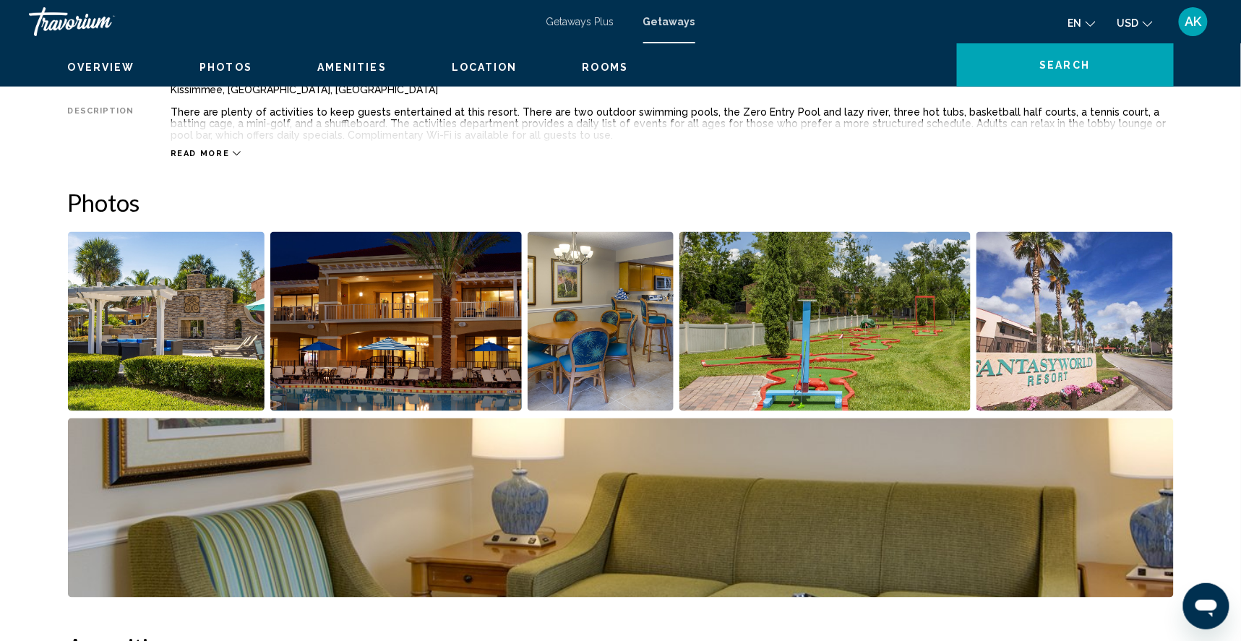
click at [218, 356] on img "Open full-screen image slider" at bounding box center [166, 321] width 197 height 179
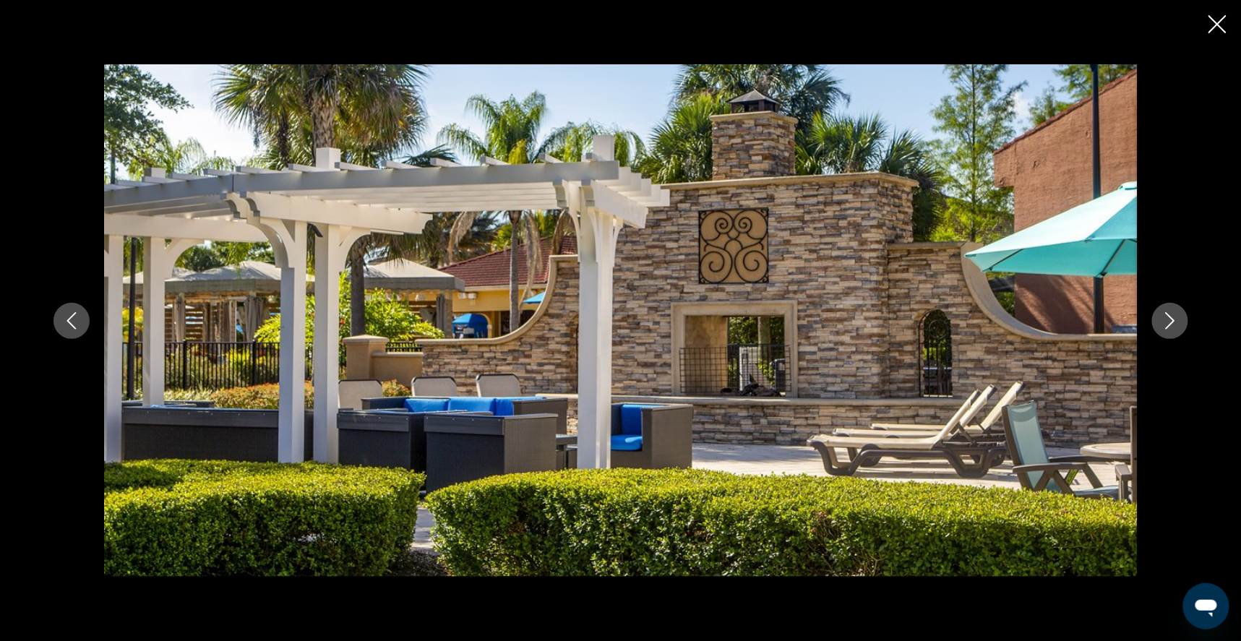
click at [1179, 317] on icon "Next image" at bounding box center [1169, 320] width 17 height 17
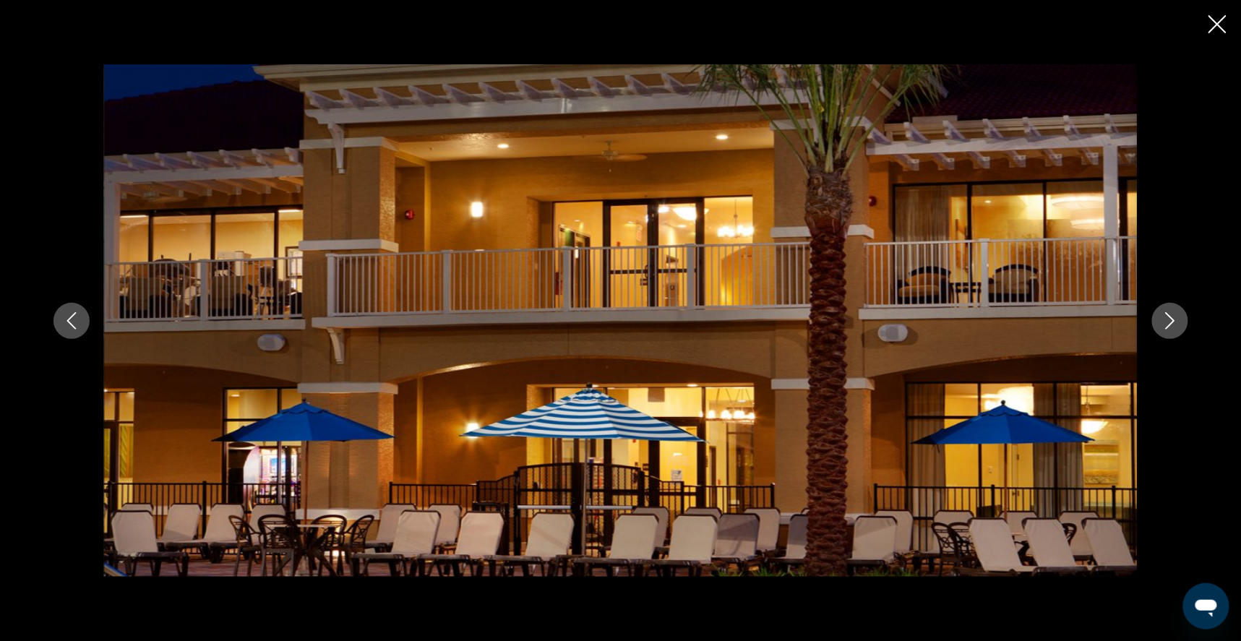
click at [1179, 317] on icon "Next image" at bounding box center [1169, 320] width 17 height 17
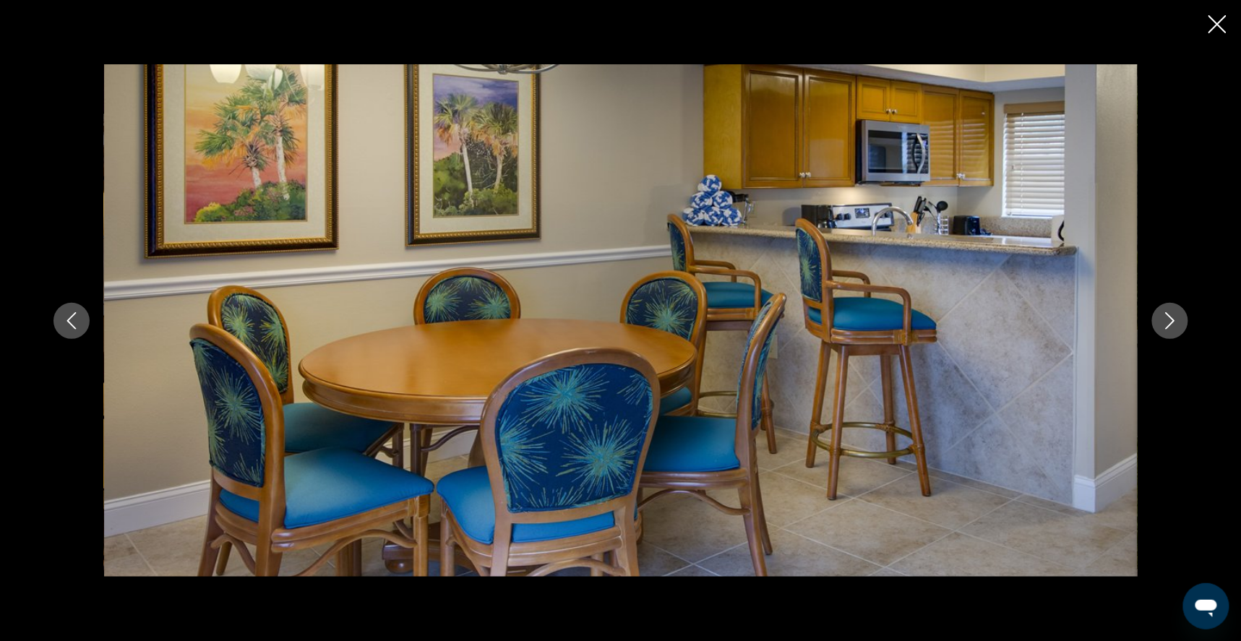
click at [1179, 317] on icon "Next image" at bounding box center [1169, 320] width 17 height 17
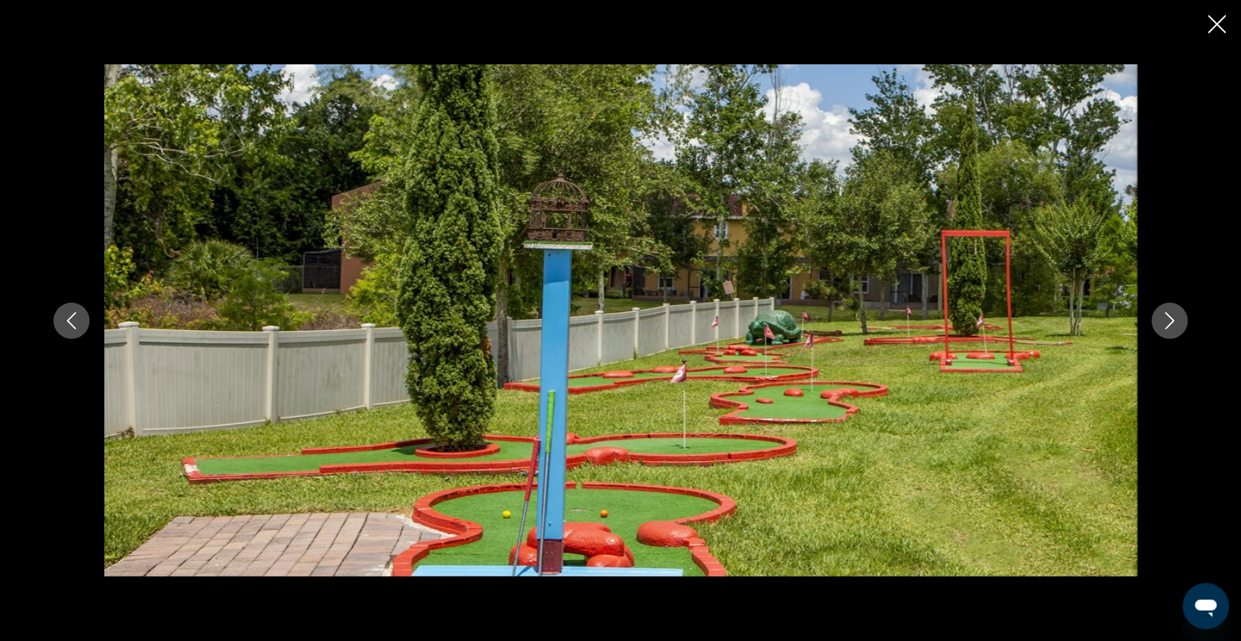
click at [1174, 317] on icon "Next image" at bounding box center [1169, 320] width 9 height 17
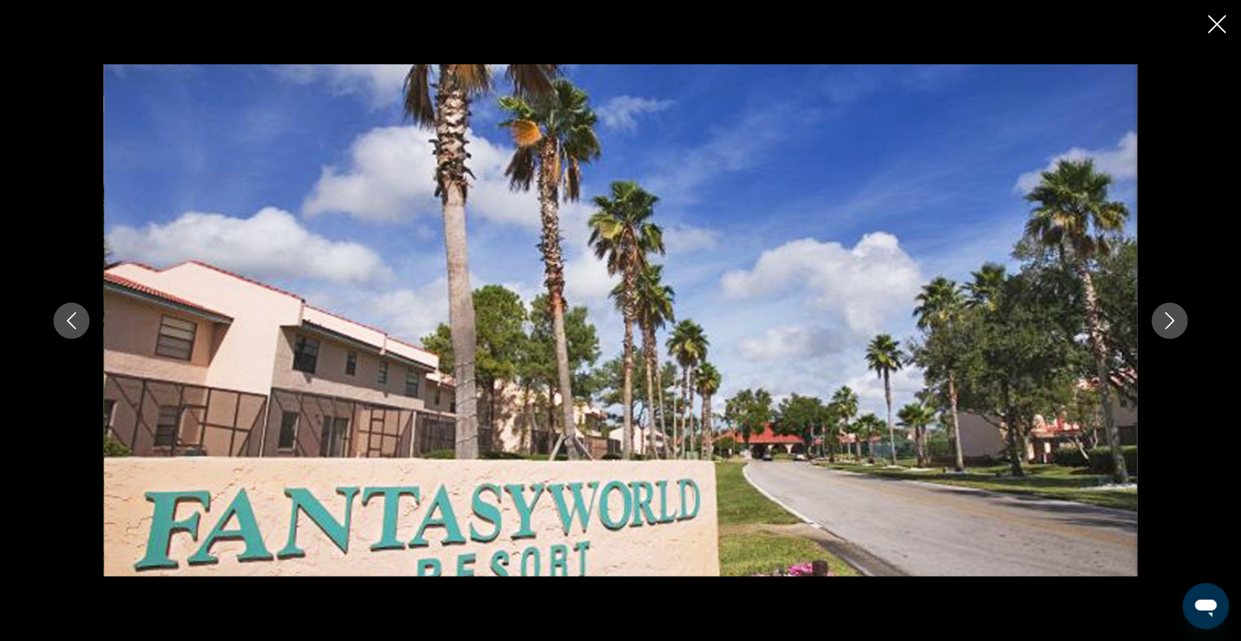
click at [1174, 317] on icon "Next image" at bounding box center [1169, 320] width 9 height 17
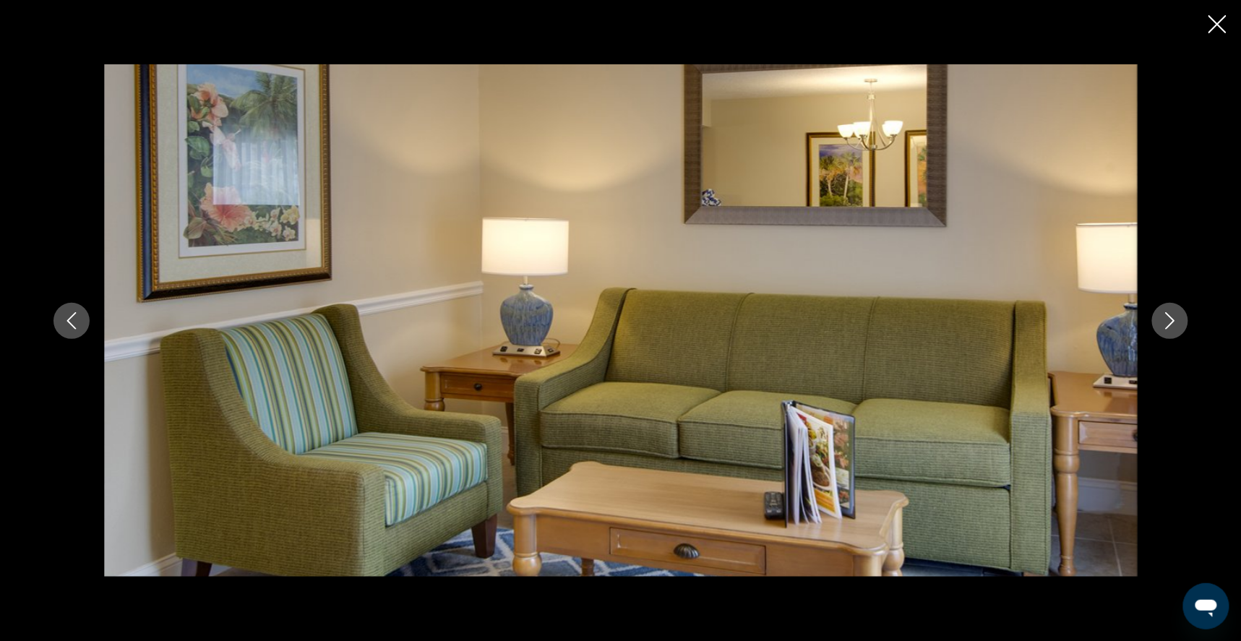
click at [1174, 317] on icon "Next image" at bounding box center [1169, 320] width 9 height 17
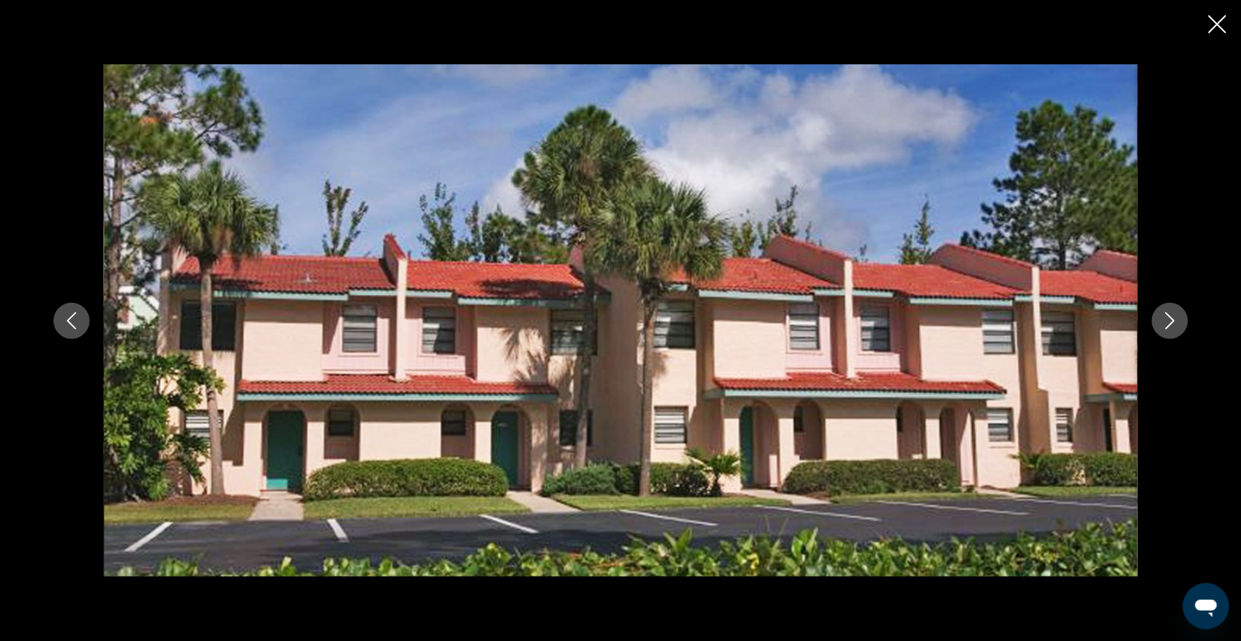
click at [1174, 317] on icon "Next image" at bounding box center [1169, 320] width 9 height 17
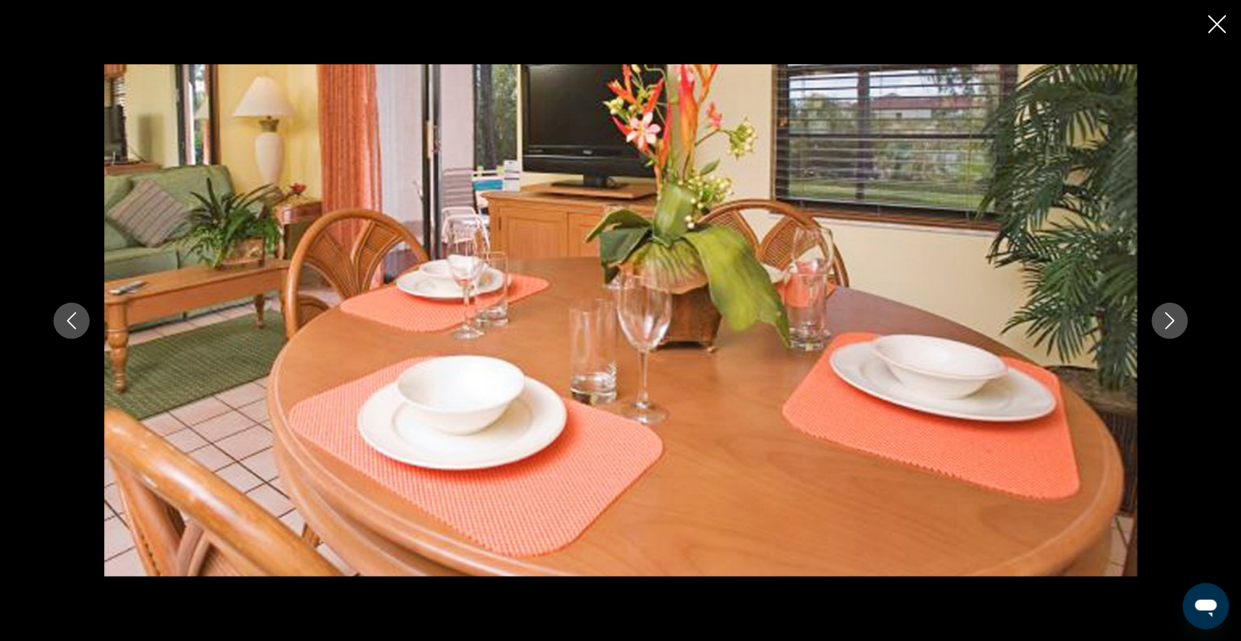
click at [1174, 317] on icon "Next image" at bounding box center [1169, 320] width 9 height 17
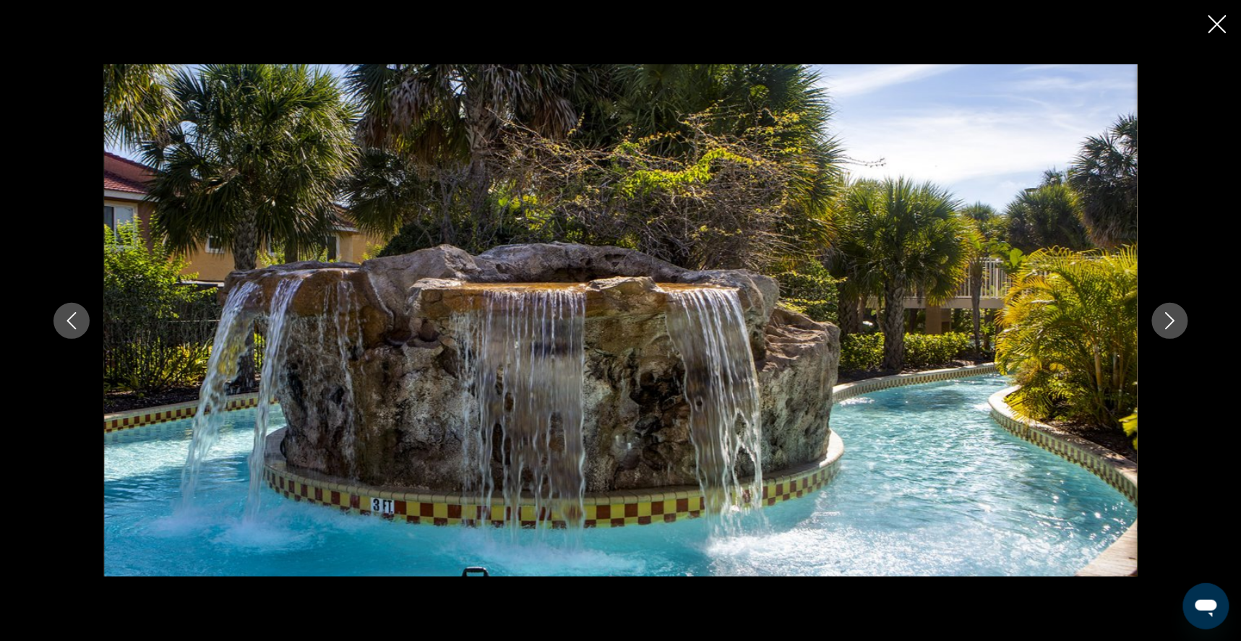
click at [1179, 319] on icon "Next image" at bounding box center [1169, 320] width 17 height 17
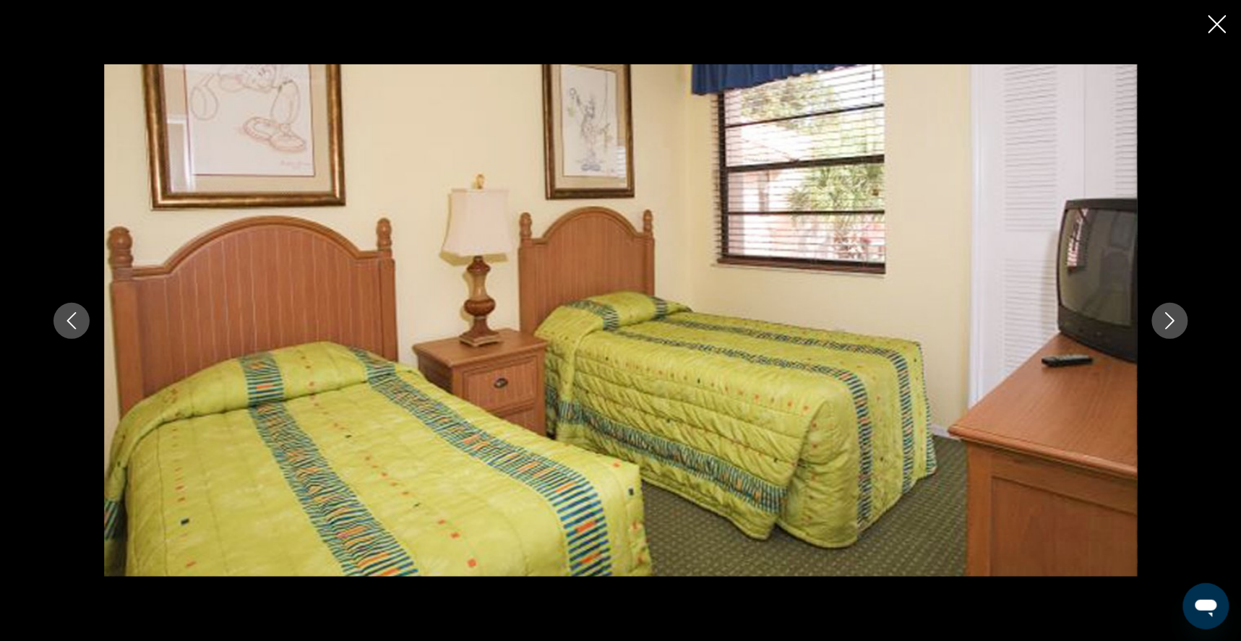
click at [1179, 319] on icon "Next image" at bounding box center [1169, 320] width 17 height 17
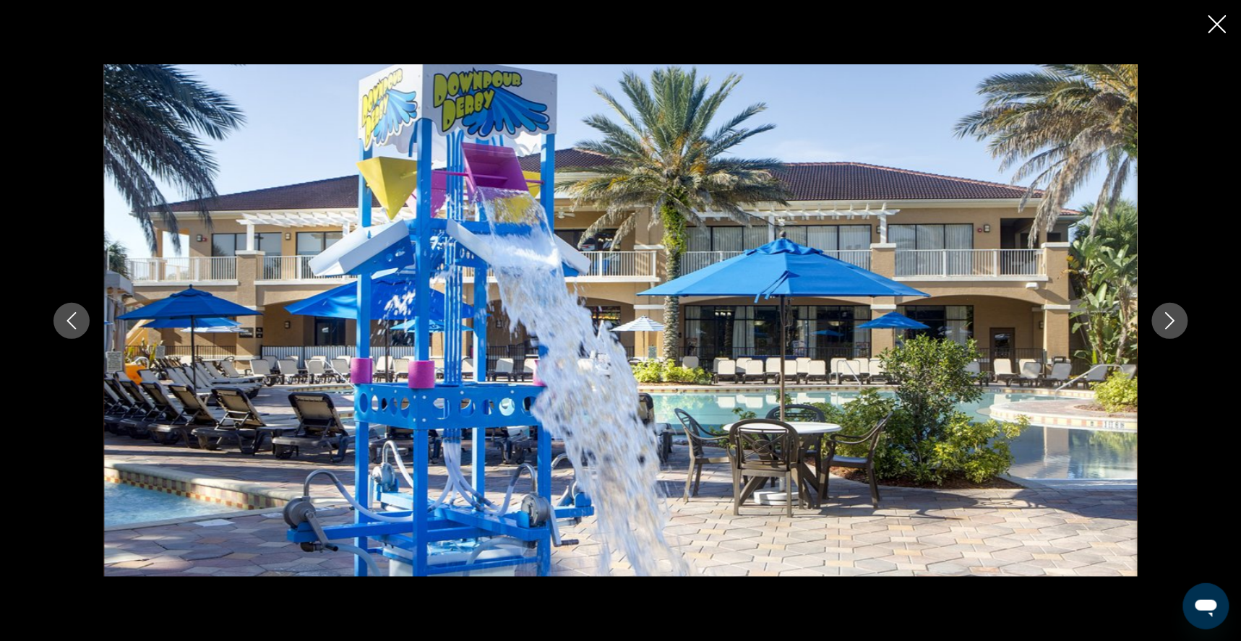
click at [1179, 319] on icon "Next image" at bounding box center [1169, 320] width 17 height 17
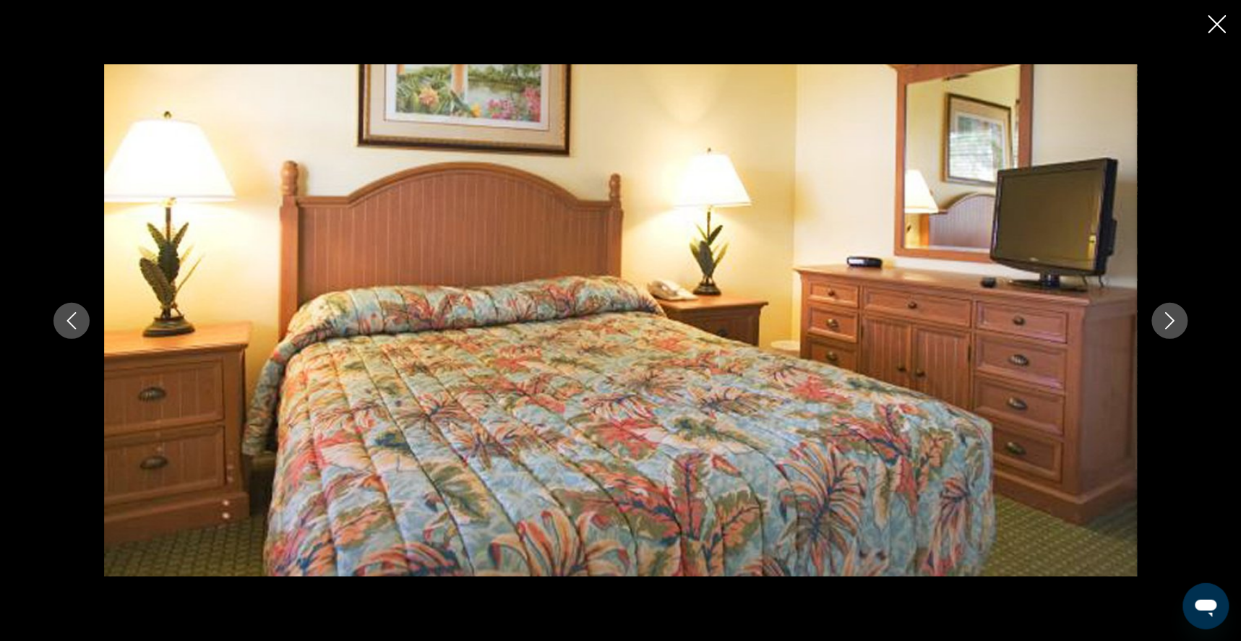
click at [1179, 319] on icon "Next image" at bounding box center [1169, 320] width 17 height 17
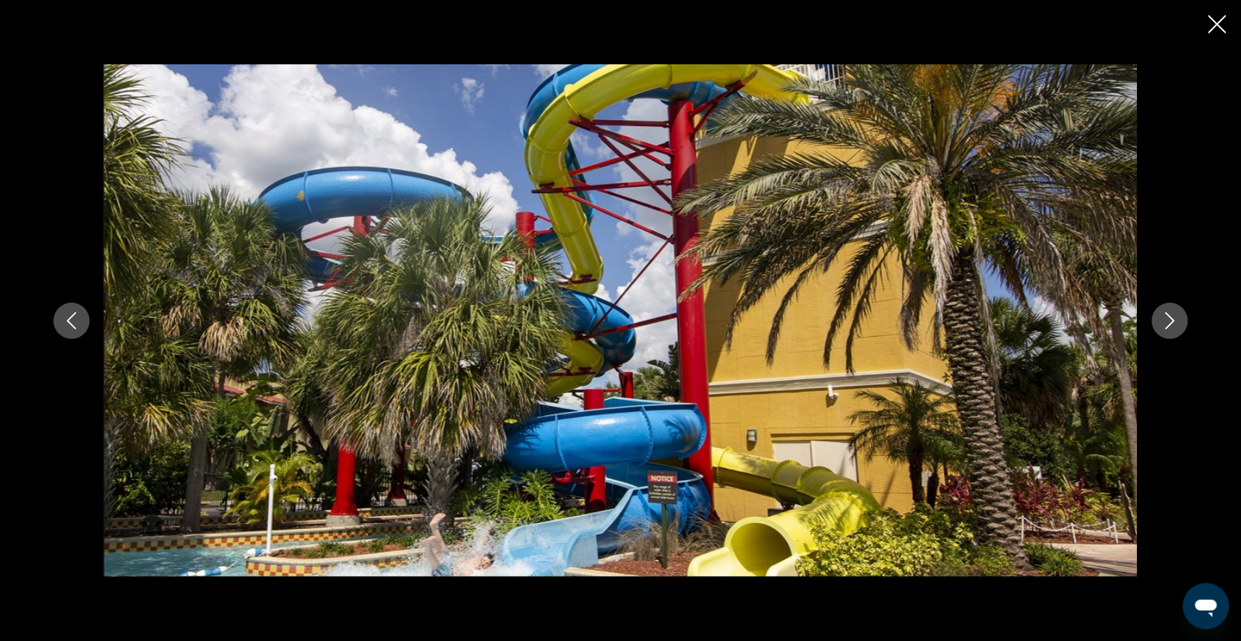
click at [1179, 319] on icon "Next image" at bounding box center [1169, 320] width 17 height 17
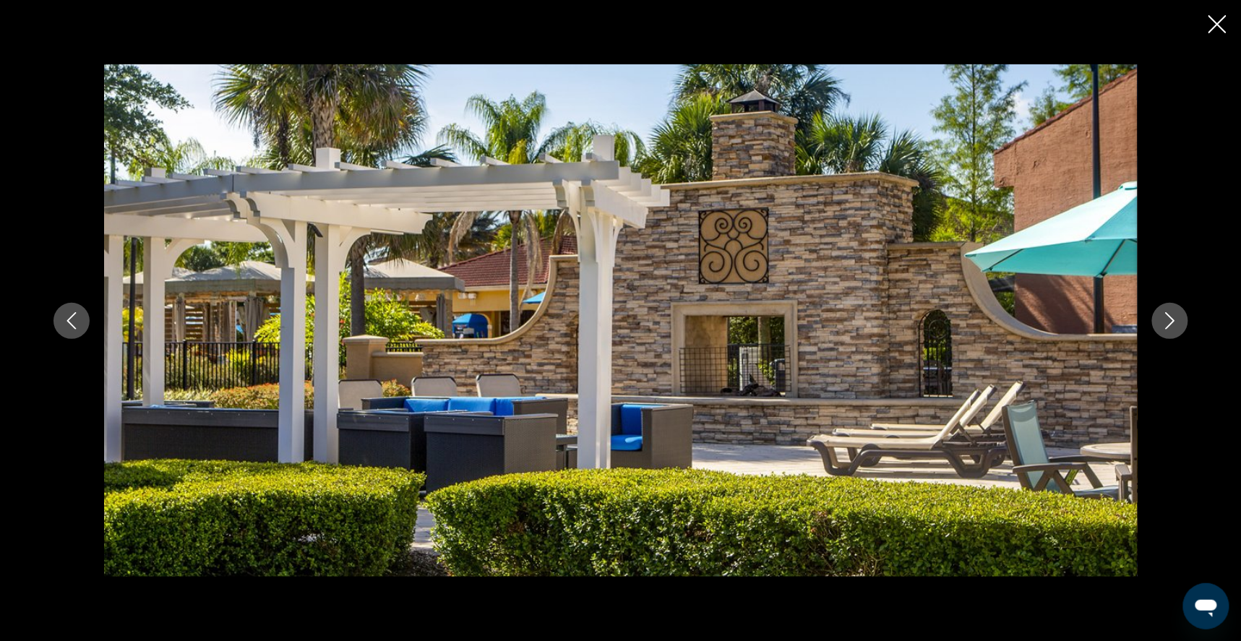
scroll to position [1241, 0]
click at [1219, 25] on icon "Close slideshow" at bounding box center [1217, 24] width 18 height 18
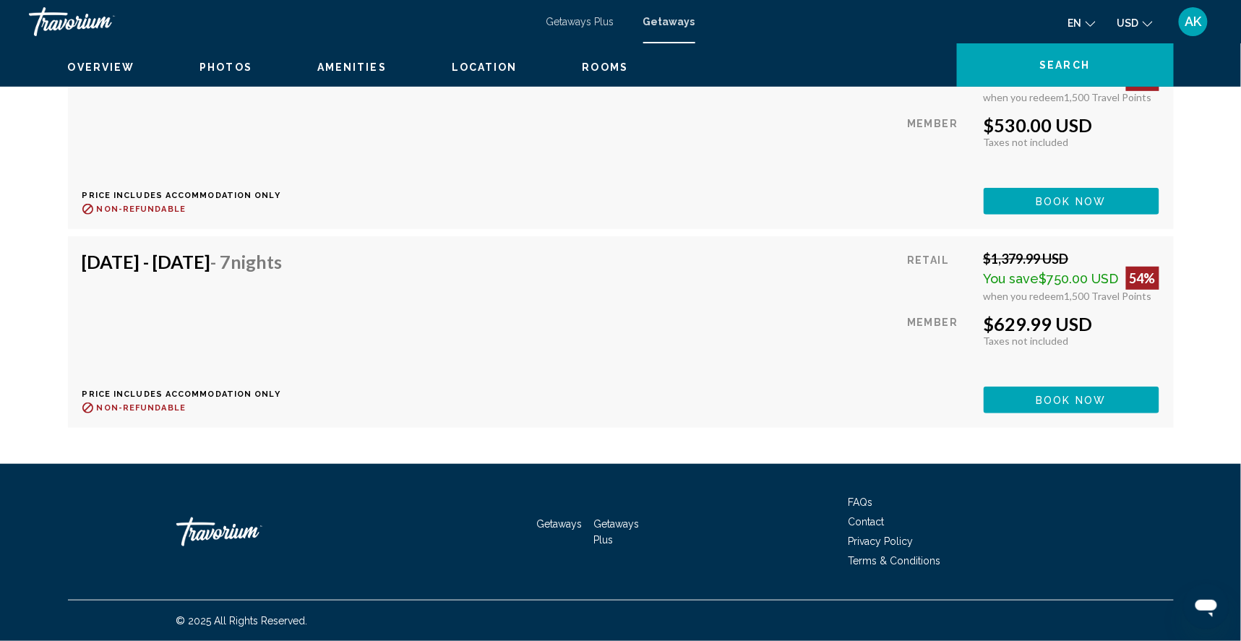
scroll to position [6097, 0]
click at [1072, 406] on span "Book now" at bounding box center [1071, 401] width 70 height 12
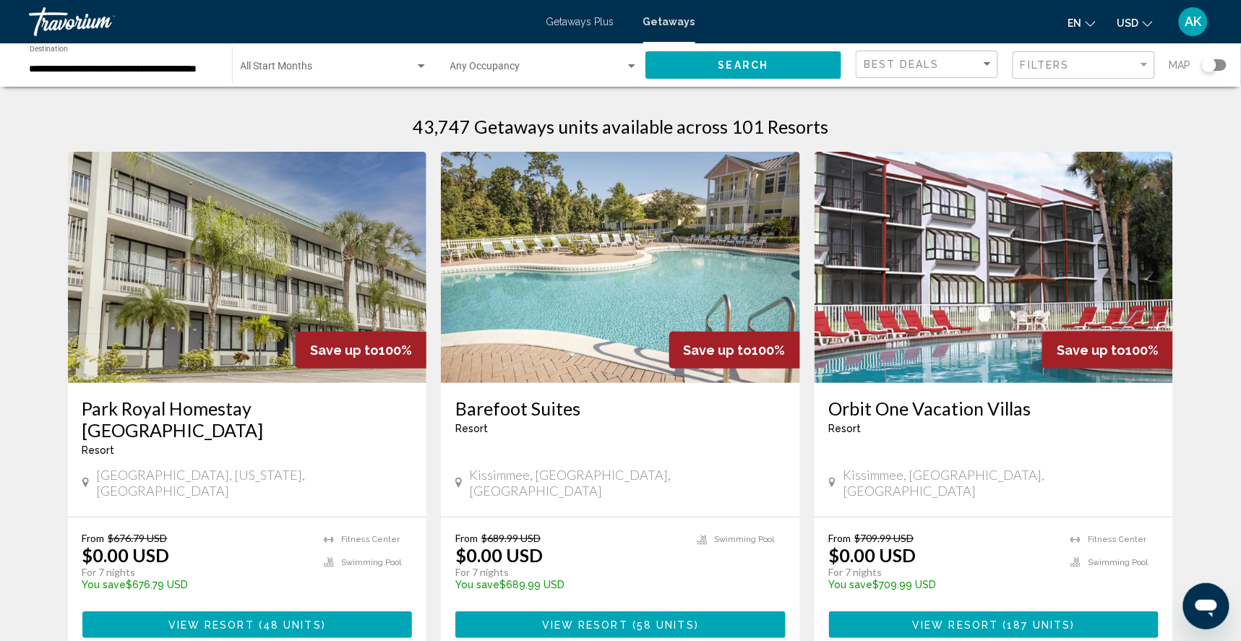
click at [576, 263] on img "Main content" at bounding box center [620, 267] width 359 height 231
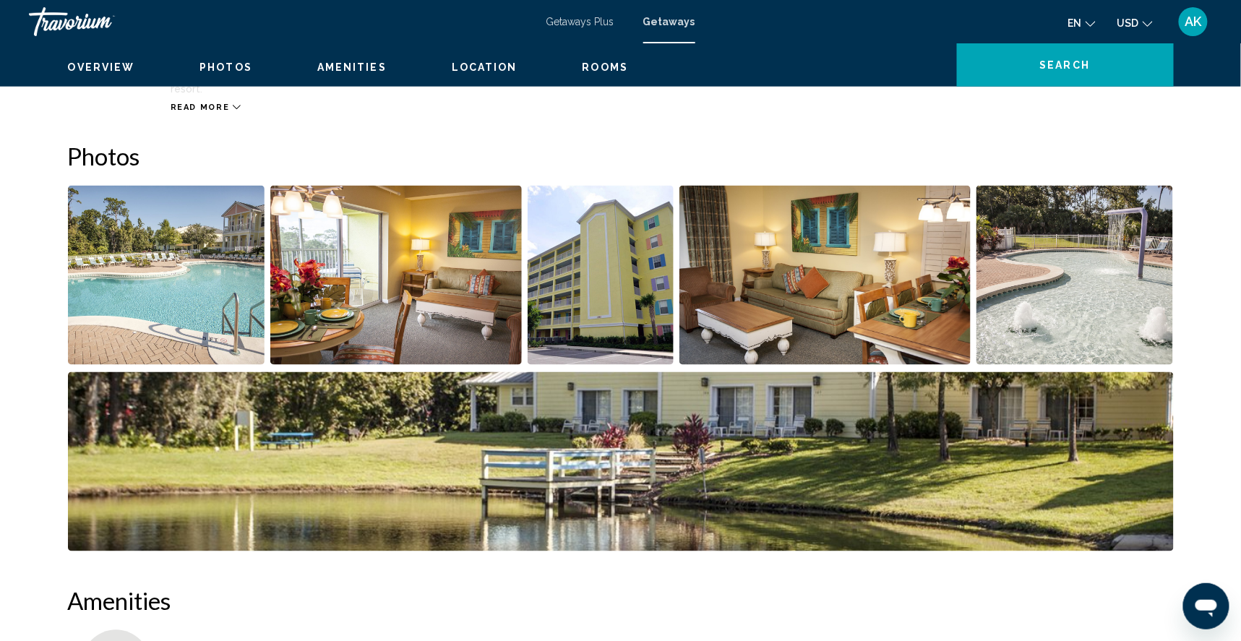
scroll to position [613, 0]
click at [210, 304] on img "Open full-screen image slider" at bounding box center [166, 274] width 197 height 179
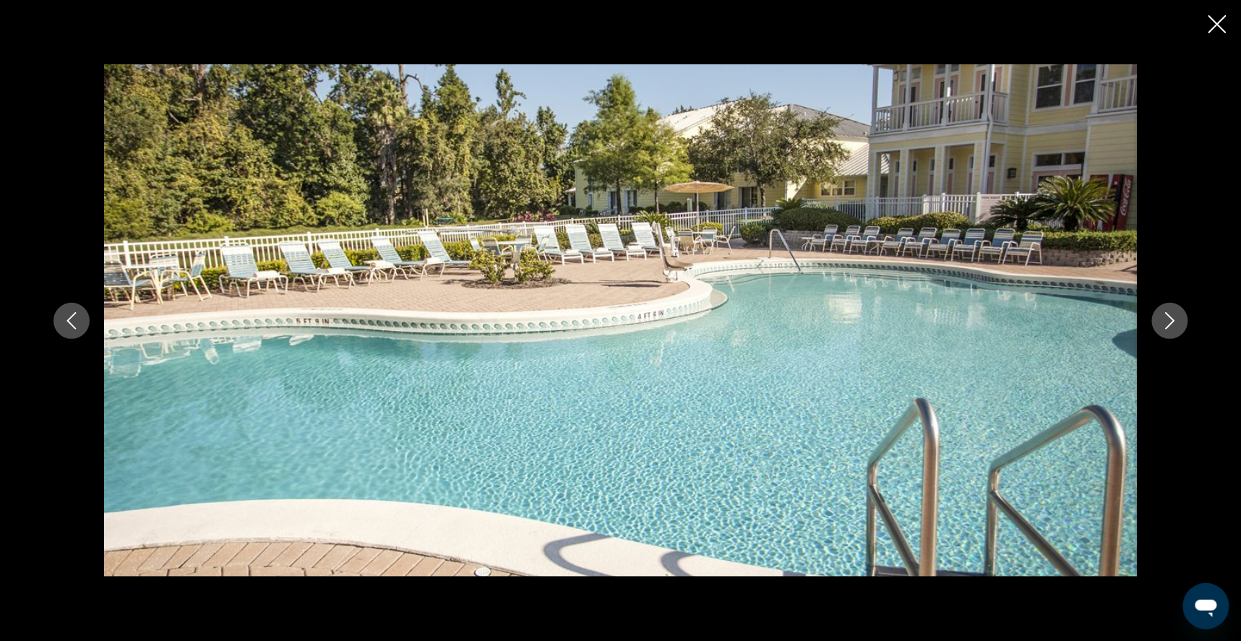
click at [1179, 323] on icon "Next image" at bounding box center [1169, 320] width 17 height 17
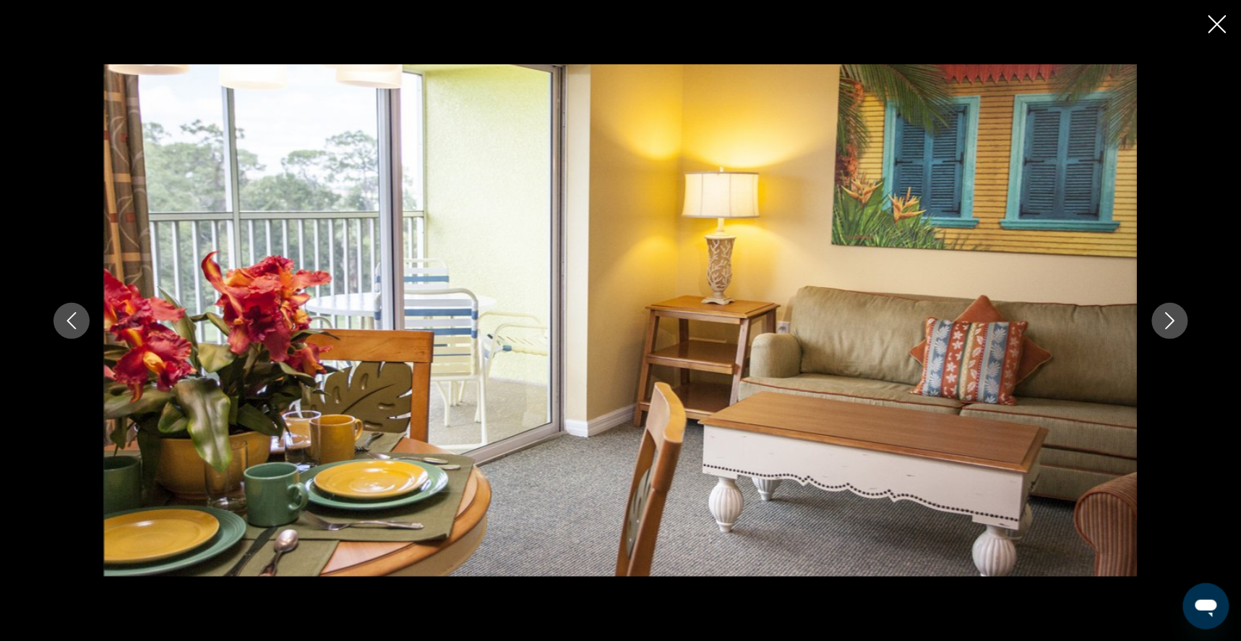
click at [1179, 323] on icon "Next image" at bounding box center [1169, 320] width 17 height 17
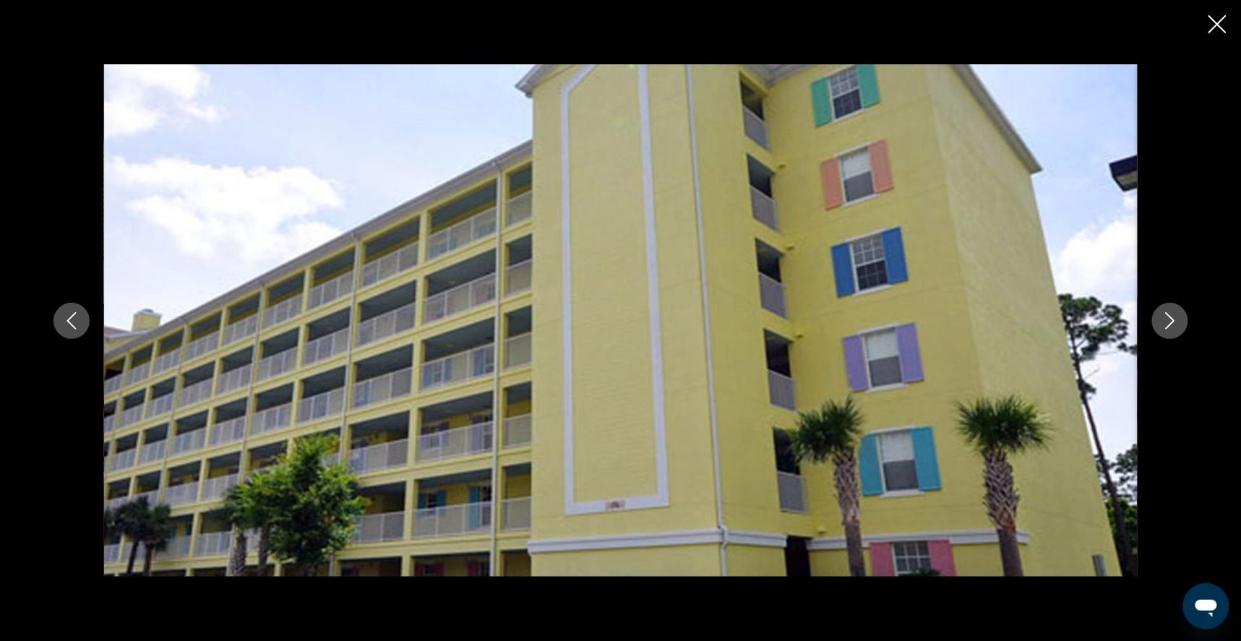
click at [1179, 323] on icon "Next image" at bounding box center [1169, 320] width 17 height 17
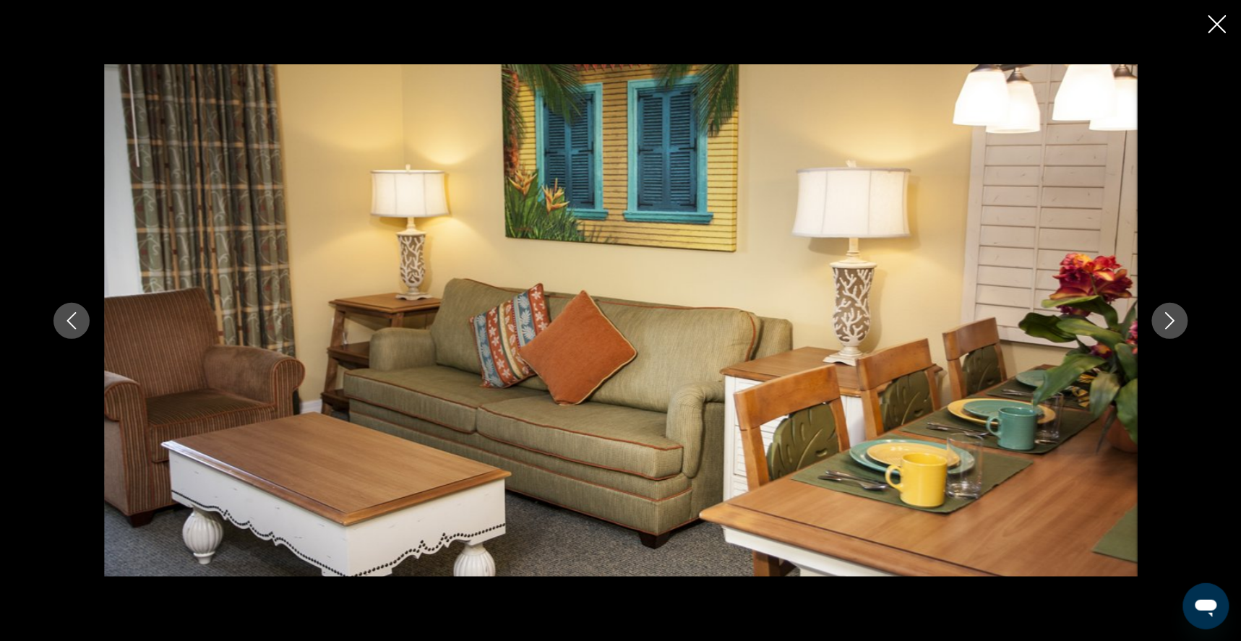
click at [1179, 323] on icon "Next image" at bounding box center [1169, 320] width 17 height 17
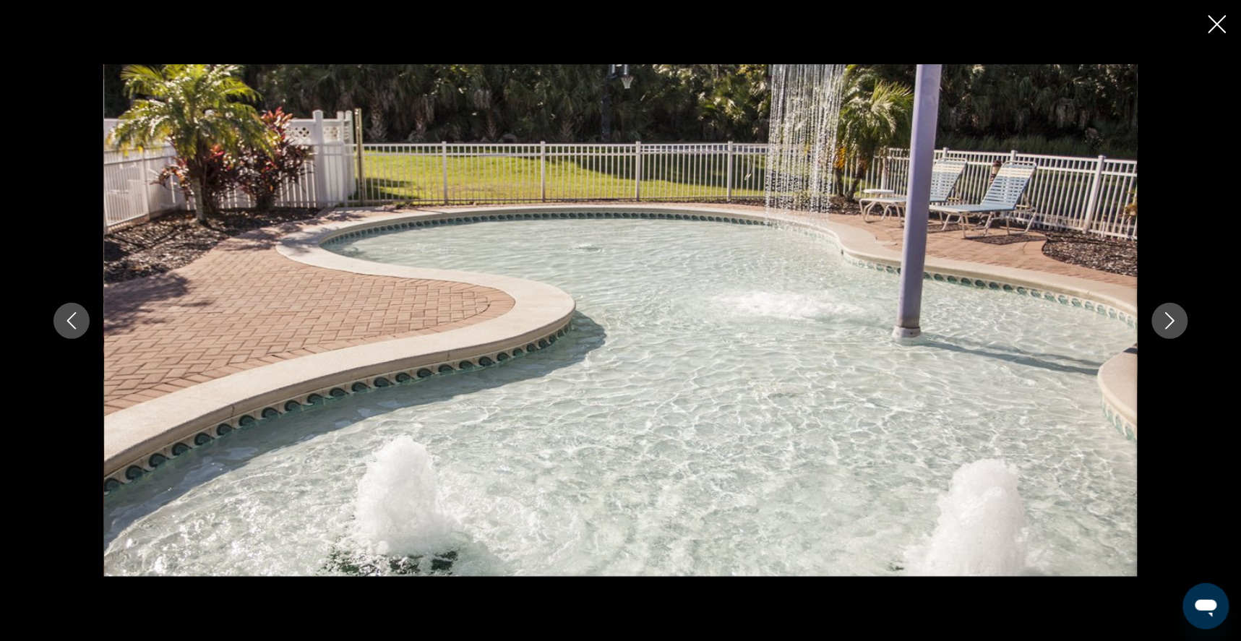
click at [1179, 323] on icon "Next image" at bounding box center [1169, 320] width 17 height 17
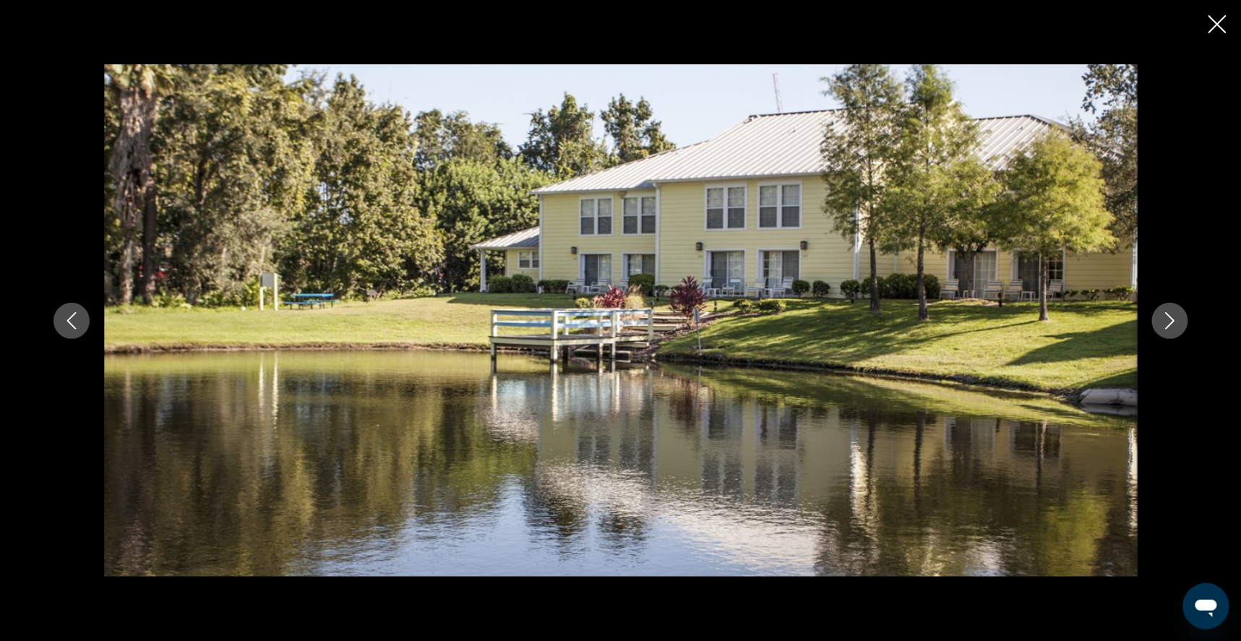
click at [1179, 323] on icon "Next image" at bounding box center [1169, 320] width 17 height 17
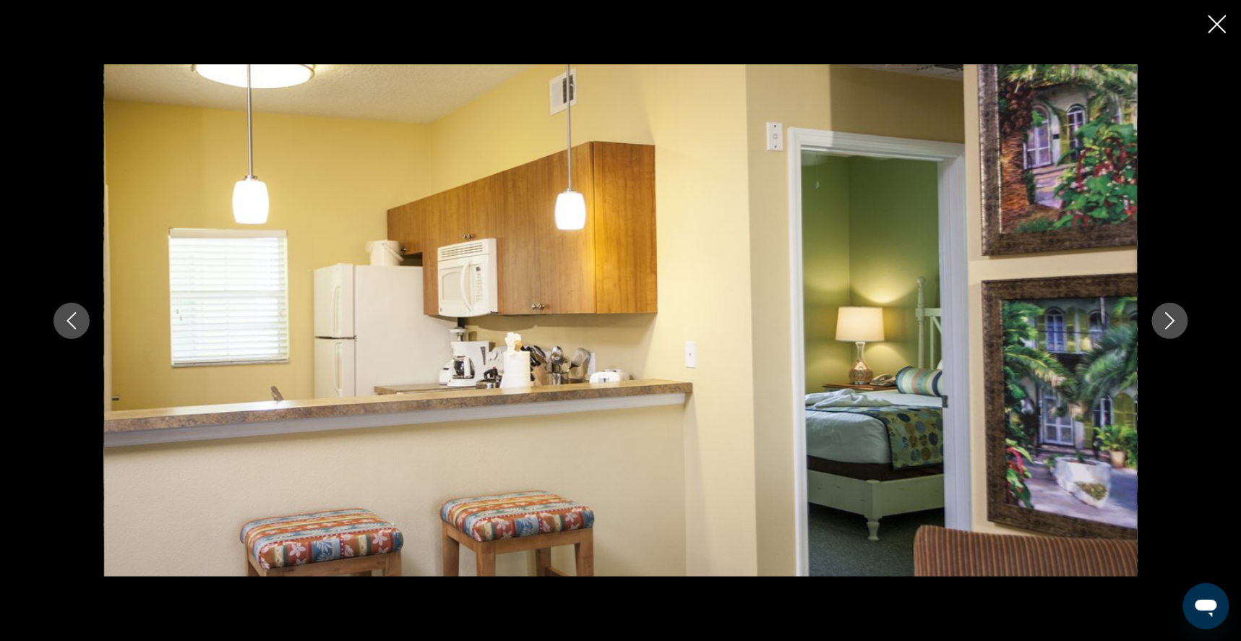
click at [1179, 323] on icon "Next image" at bounding box center [1169, 320] width 17 height 17
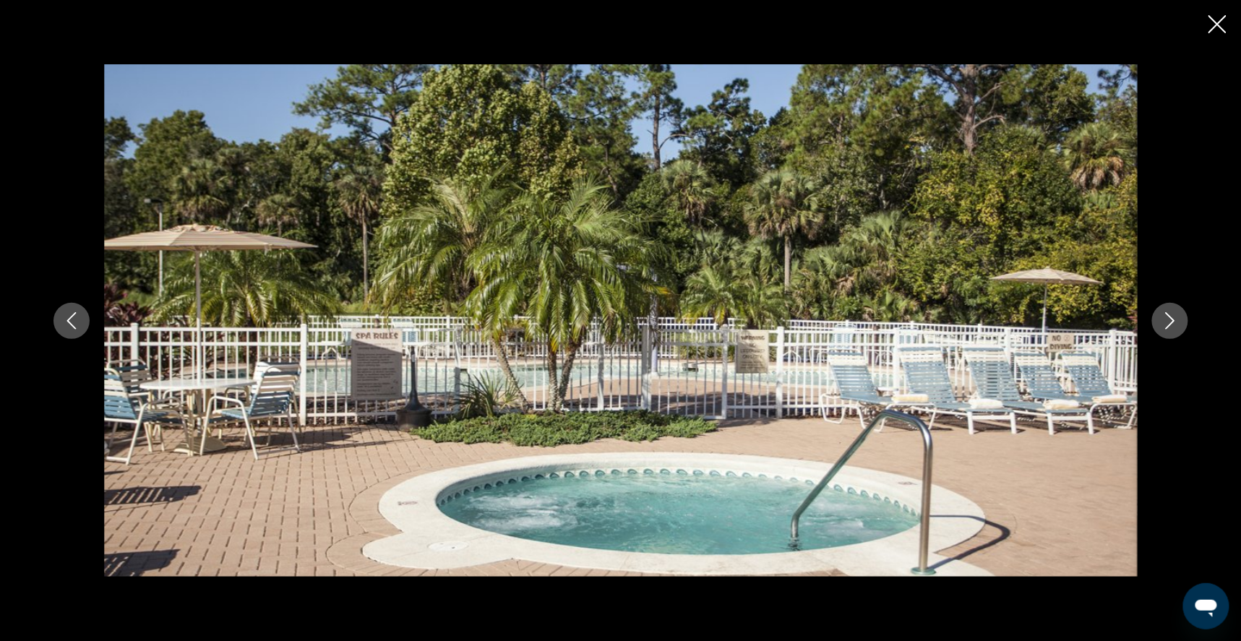
click at [1179, 323] on icon "Next image" at bounding box center [1169, 320] width 17 height 17
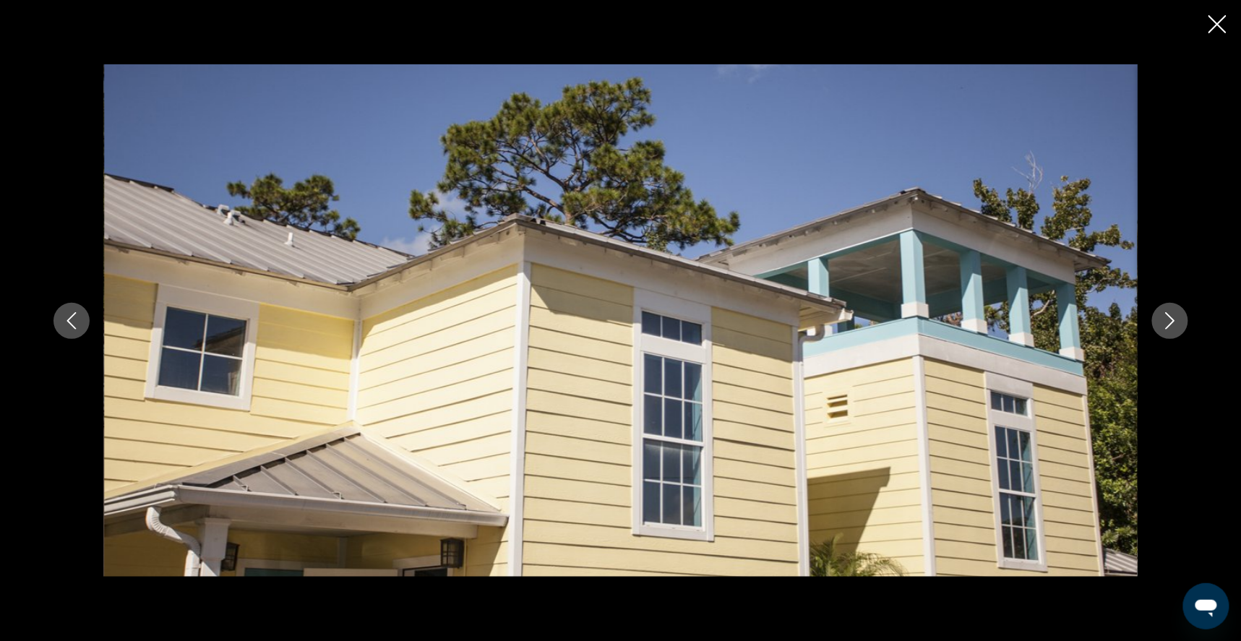
click at [1179, 323] on icon "Next image" at bounding box center [1169, 320] width 17 height 17
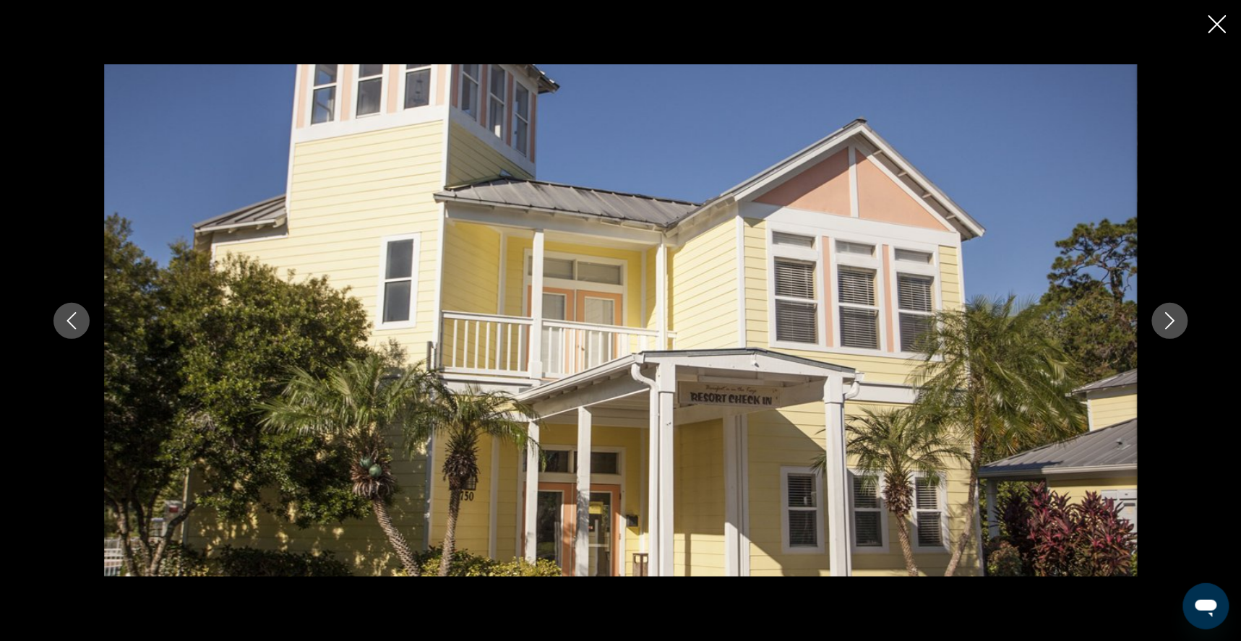
click at [1179, 323] on icon "Next image" at bounding box center [1169, 320] width 17 height 17
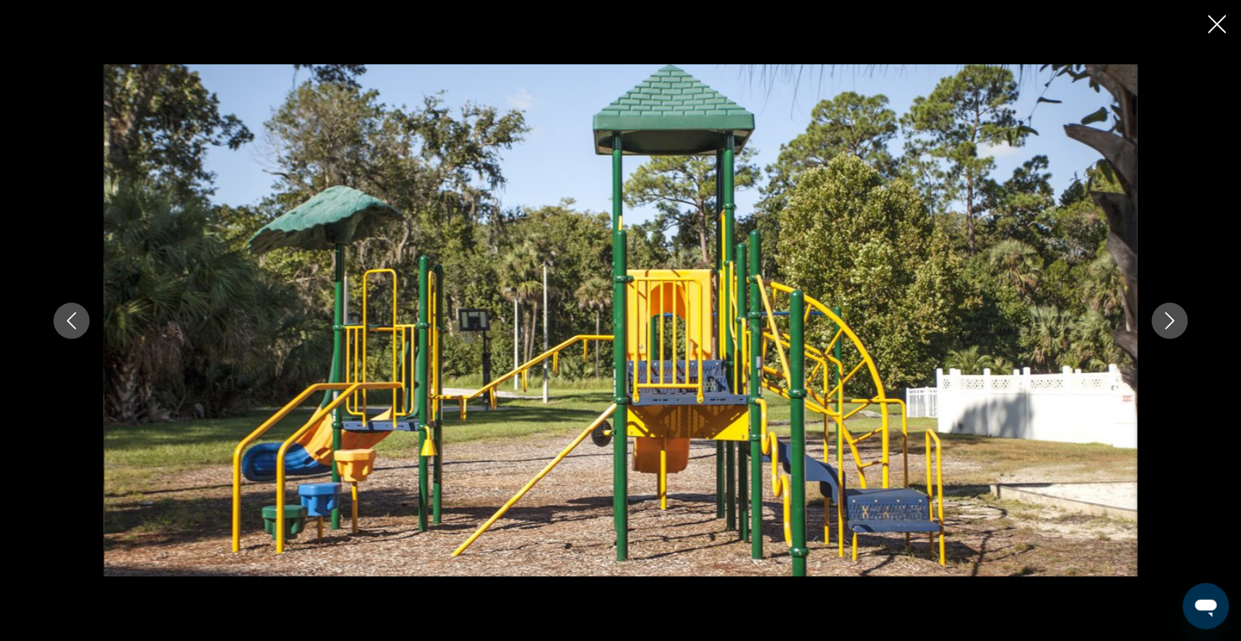
click at [1179, 323] on icon "Next image" at bounding box center [1169, 320] width 17 height 17
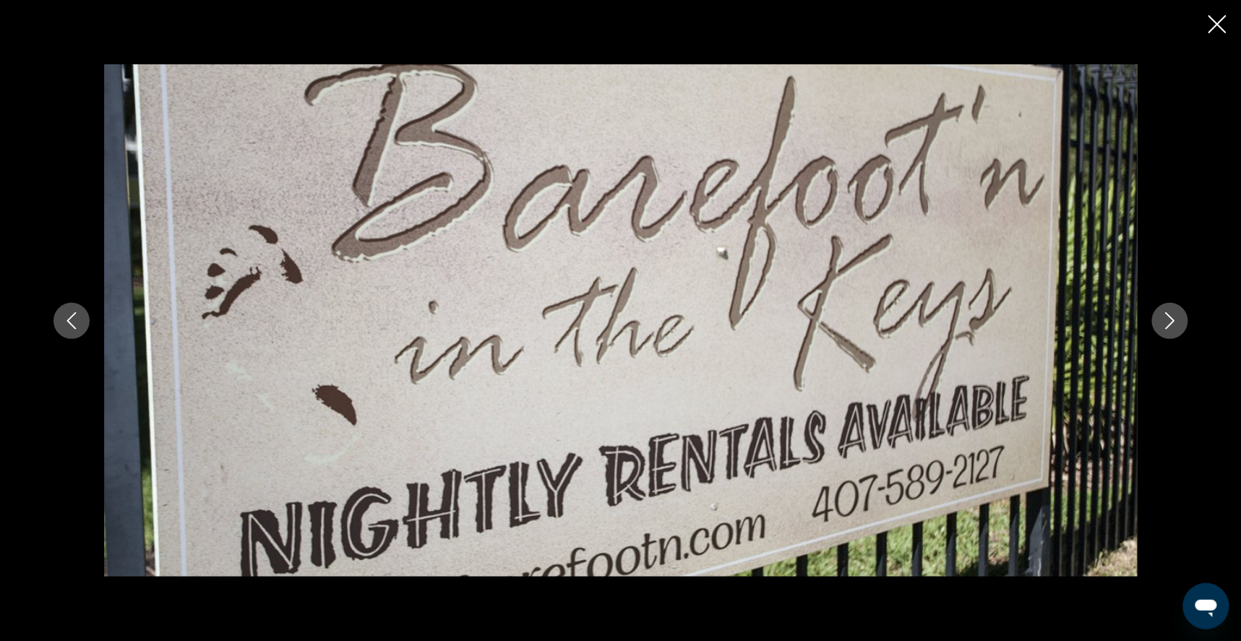
click at [1212, 28] on icon "Close slideshow" at bounding box center [1217, 24] width 18 height 18
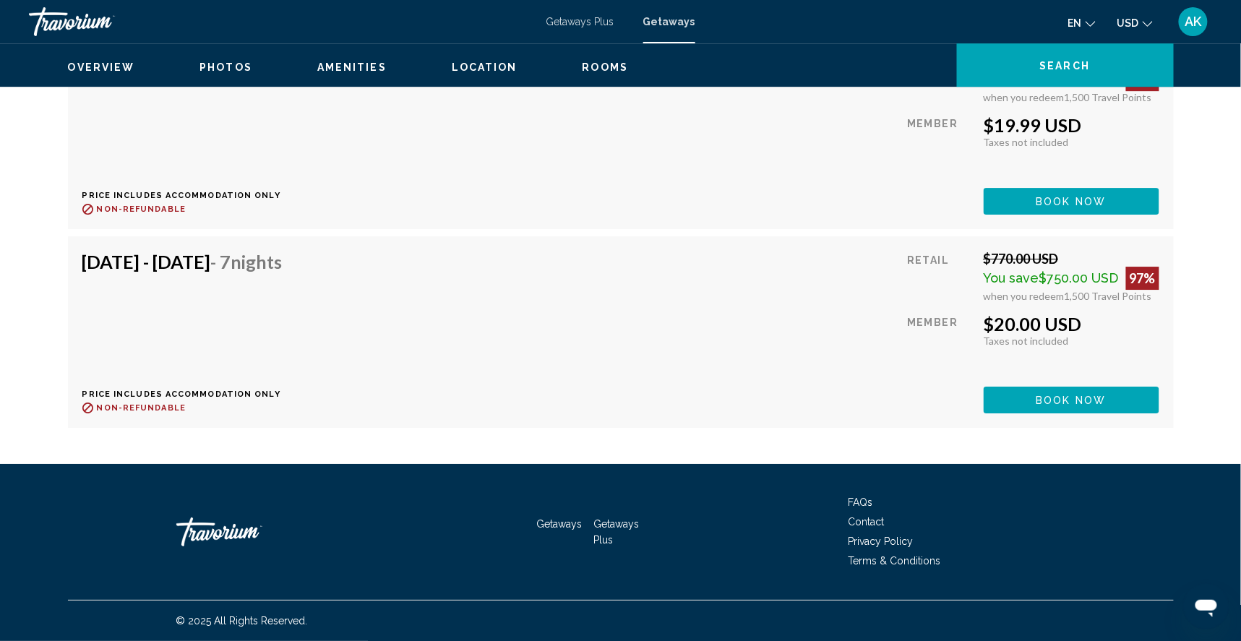
scroll to position [7542, 0]
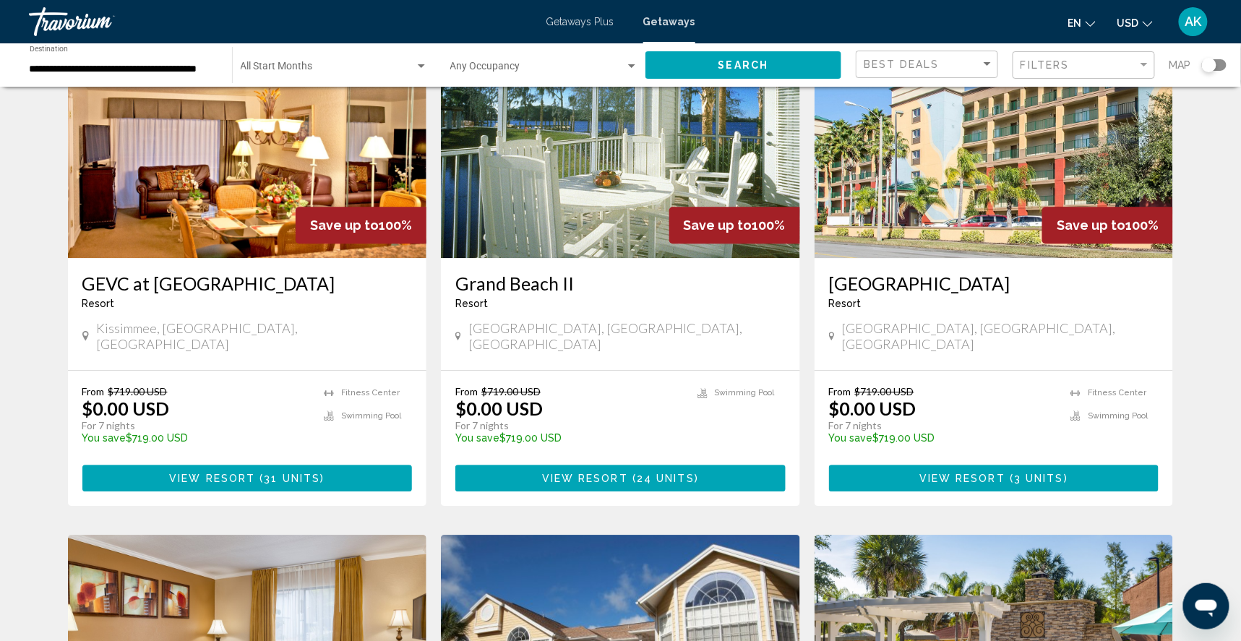
scroll to position [1189, 0]
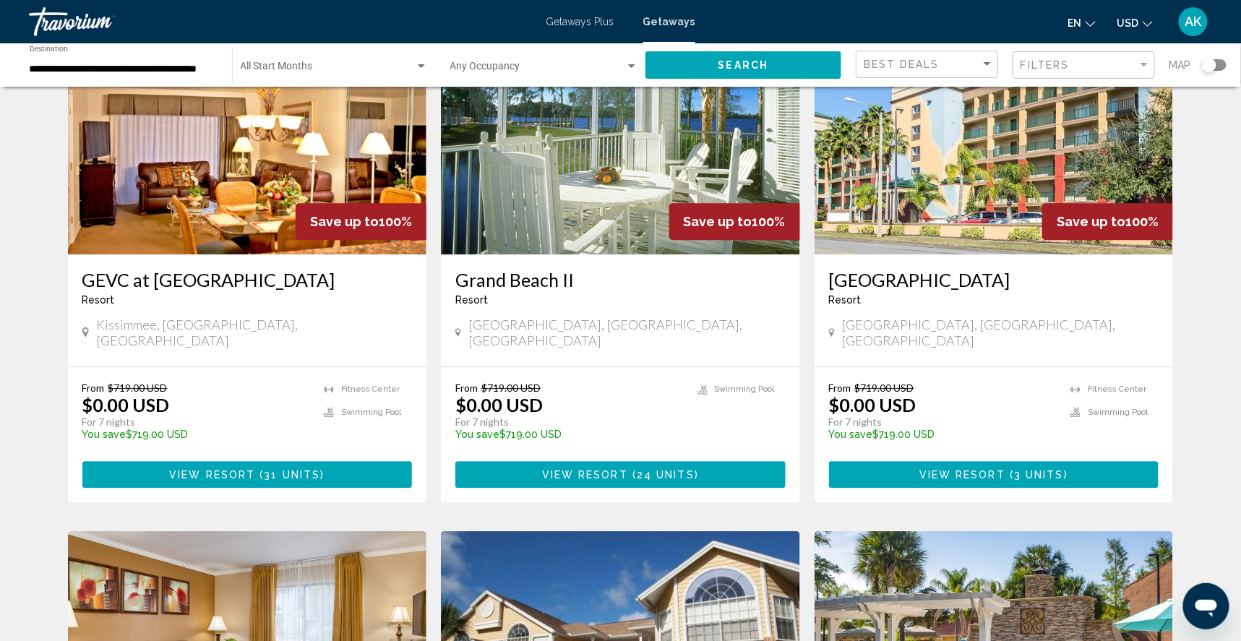
click at [517, 155] on img "Main content" at bounding box center [620, 138] width 359 height 231
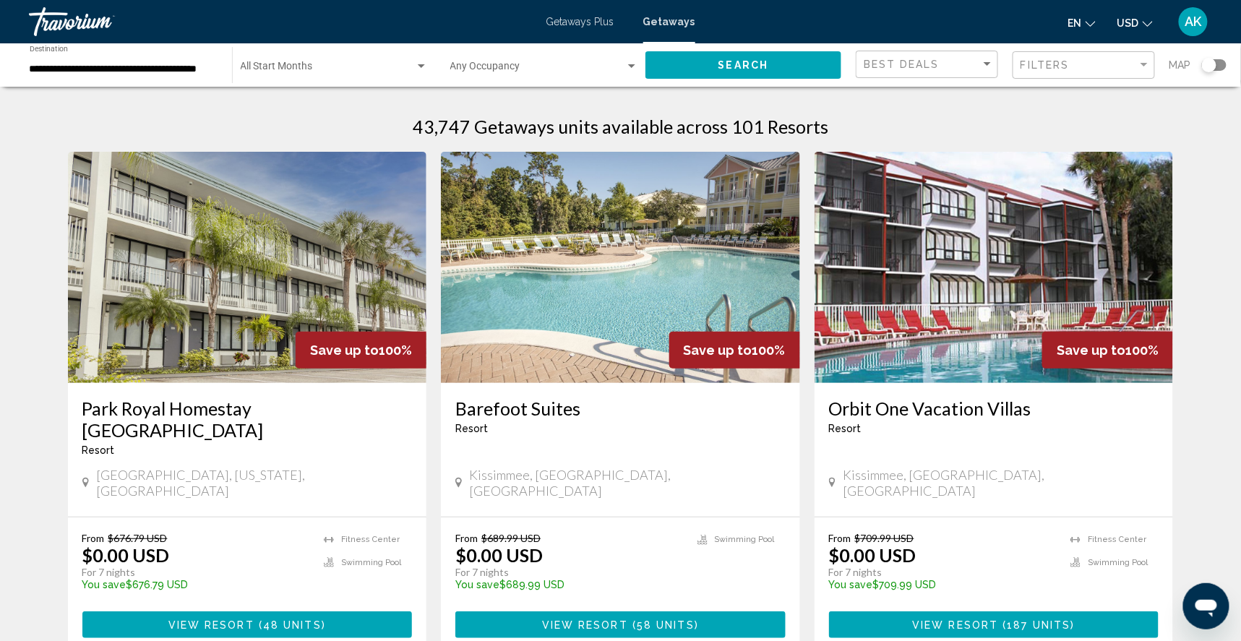
click at [175, 199] on img "Main content" at bounding box center [247, 267] width 359 height 231
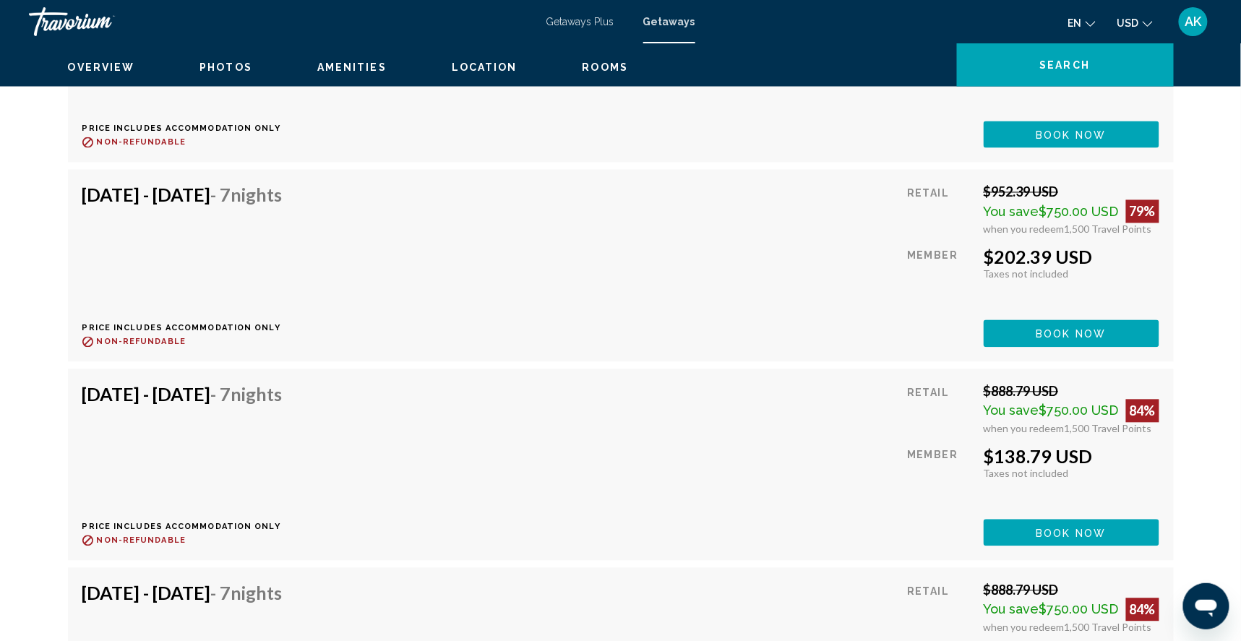
scroll to position [4450, 0]
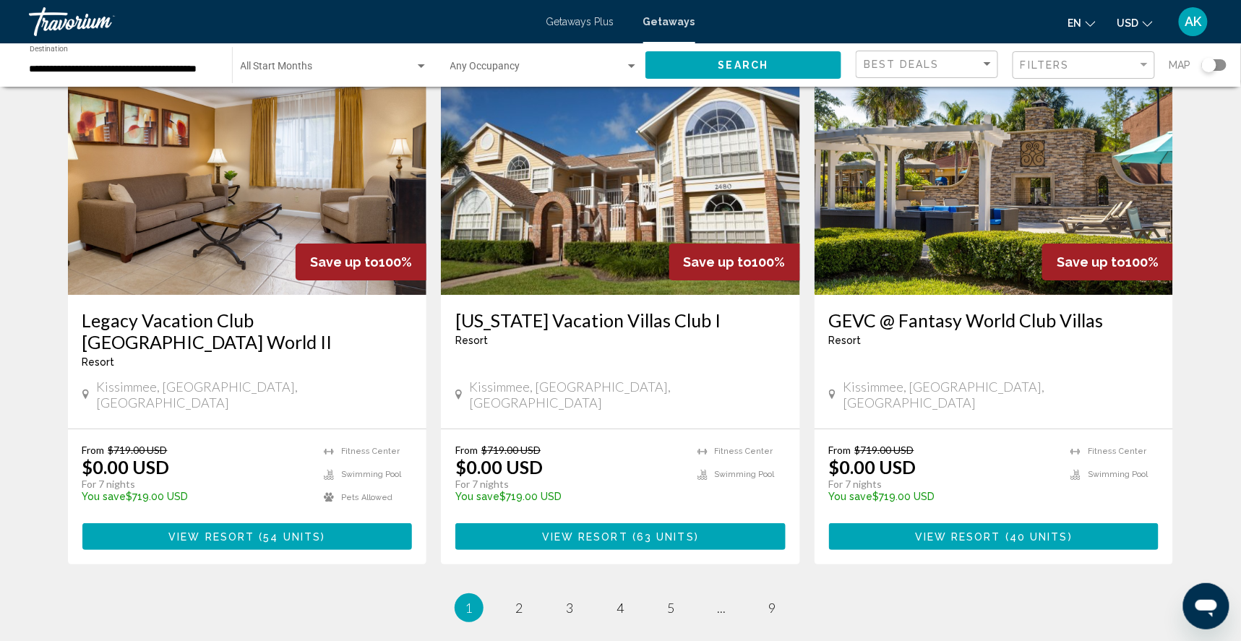
scroll to position [1659, 0]
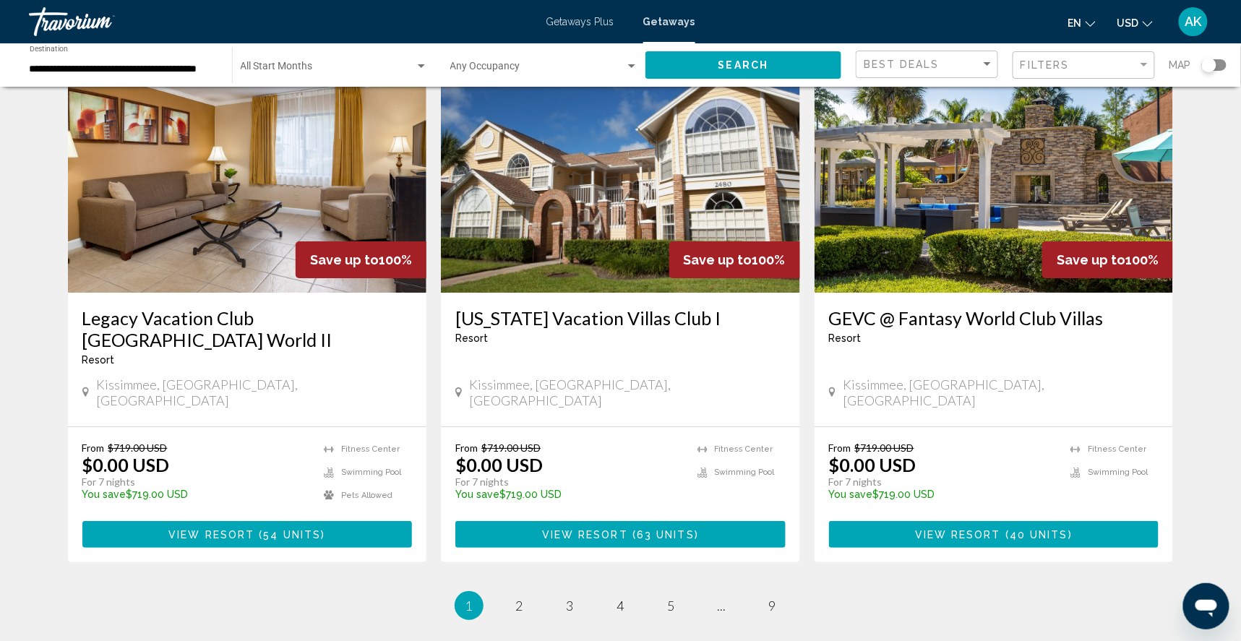
click at [483, 251] on img "Main content" at bounding box center [620, 176] width 359 height 231
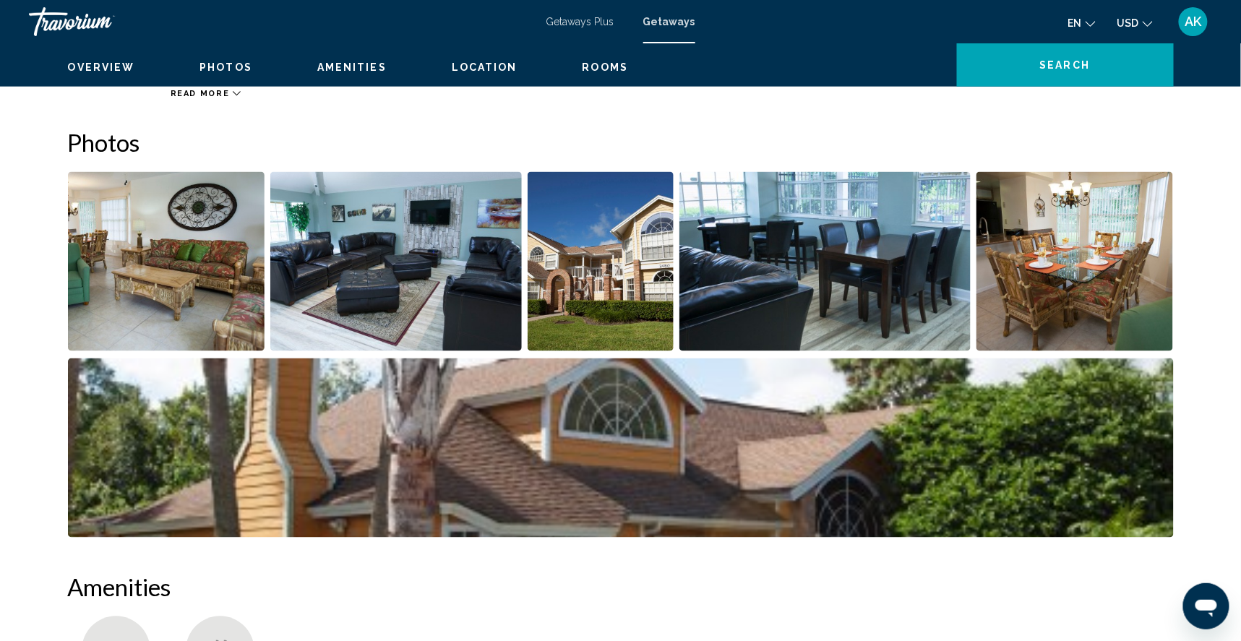
scroll to position [594, 0]
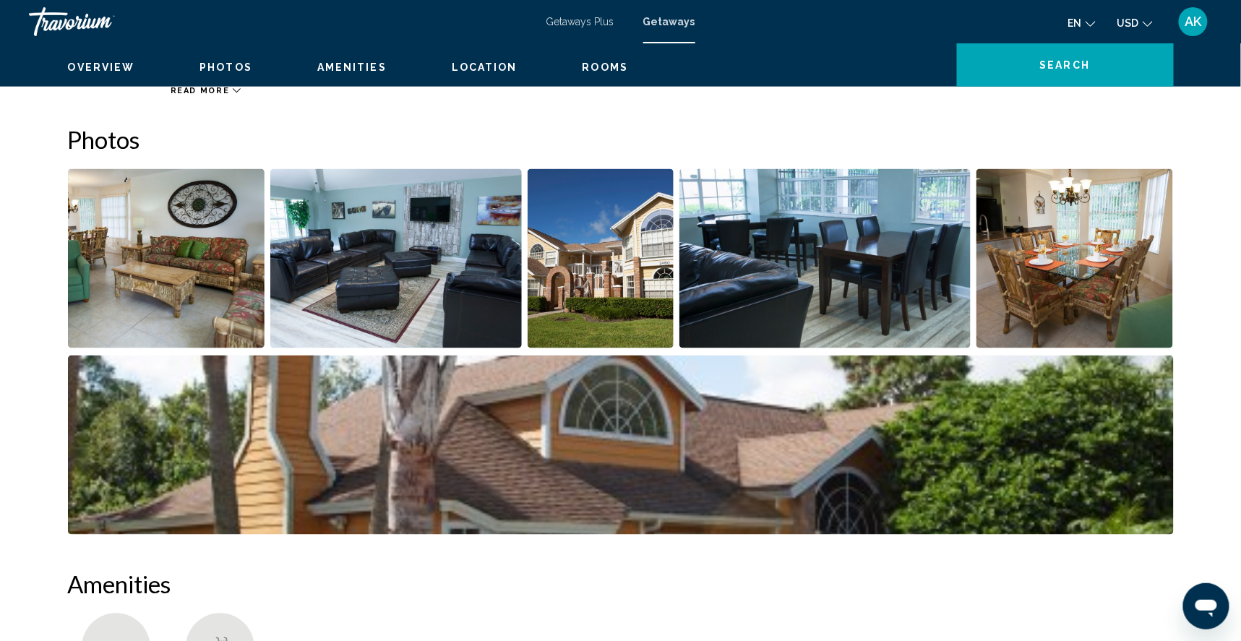
click at [106, 317] on img "Open full-screen image slider" at bounding box center [166, 258] width 197 height 179
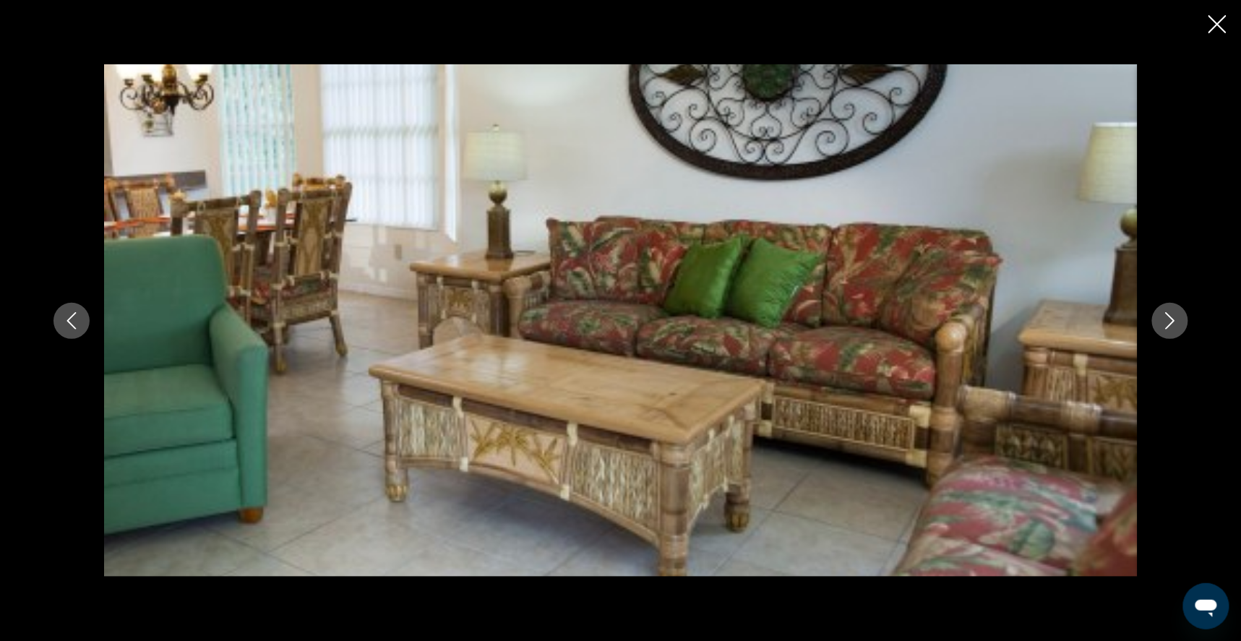
scroll to position [473, 0]
click at [1179, 323] on icon "Next image" at bounding box center [1169, 320] width 17 height 17
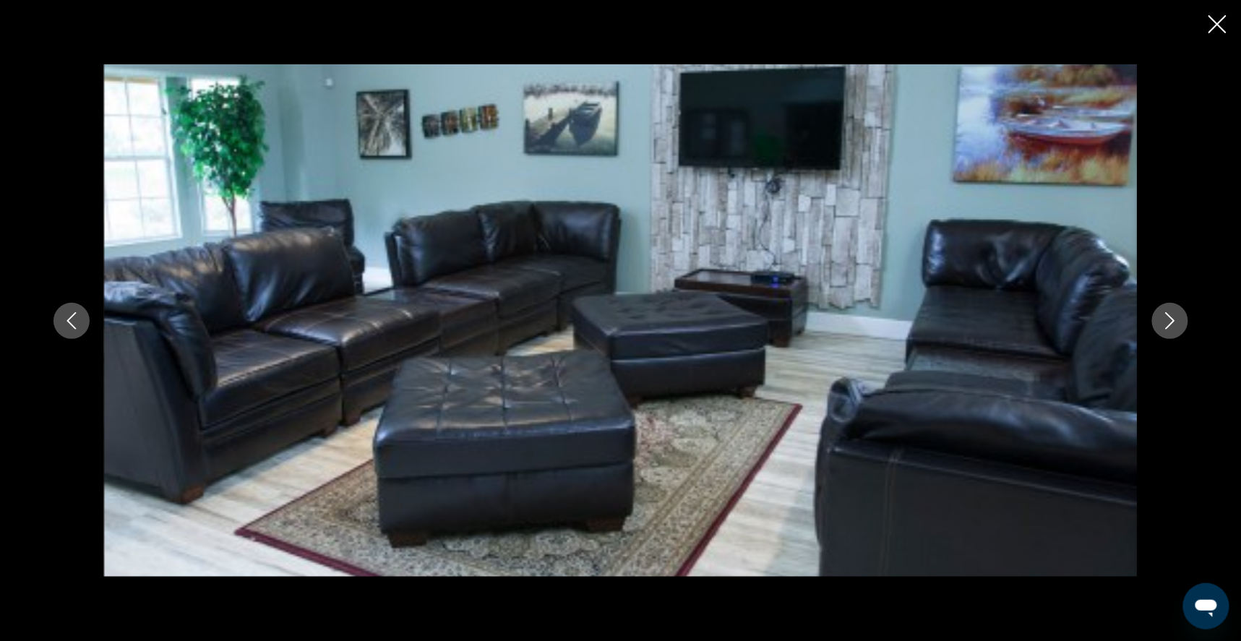
click at [1179, 323] on icon "Next image" at bounding box center [1169, 320] width 17 height 17
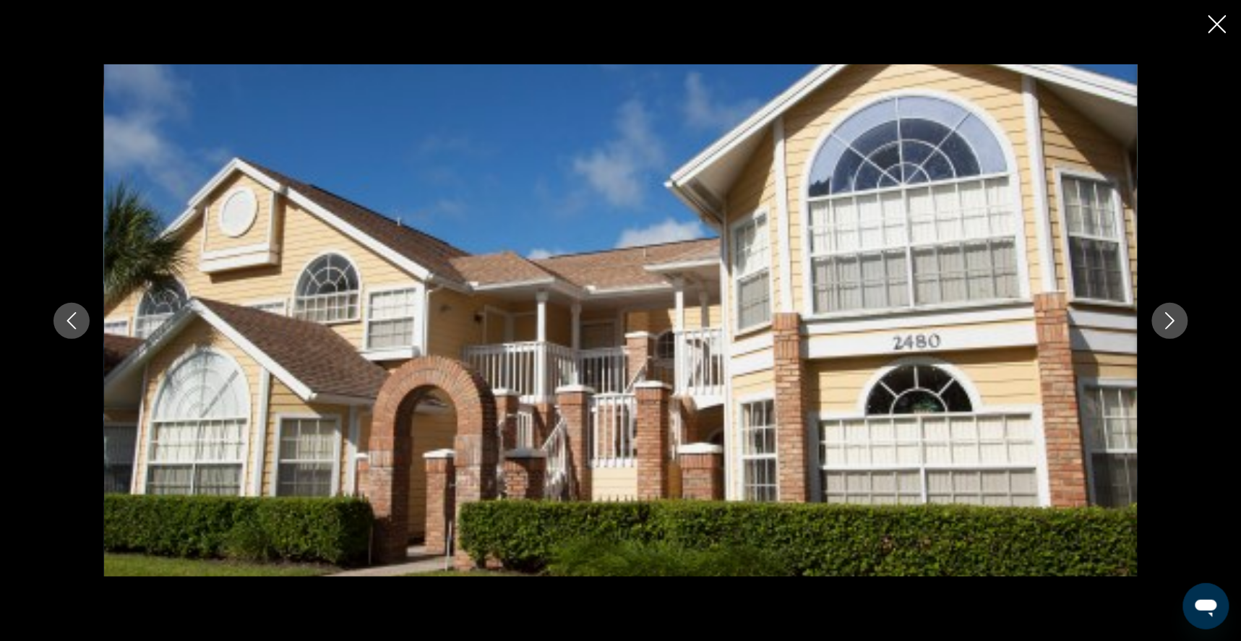
click at [1179, 317] on icon "Next image" at bounding box center [1169, 320] width 17 height 17
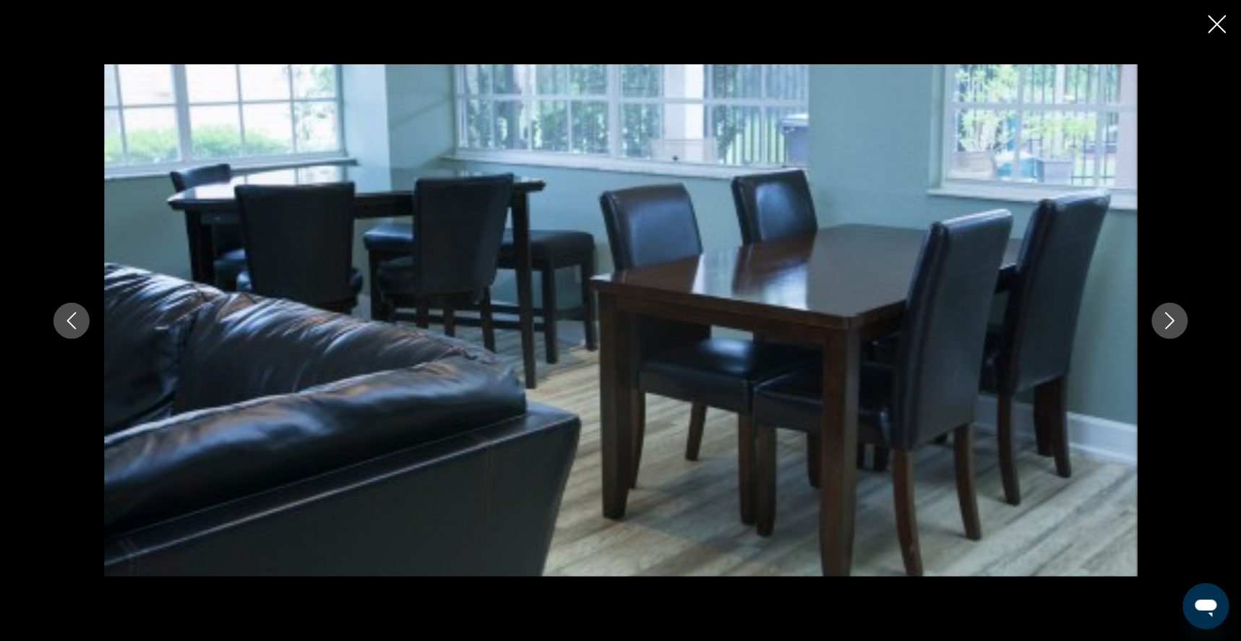
click at [1179, 317] on icon "Next image" at bounding box center [1169, 320] width 17 height 17
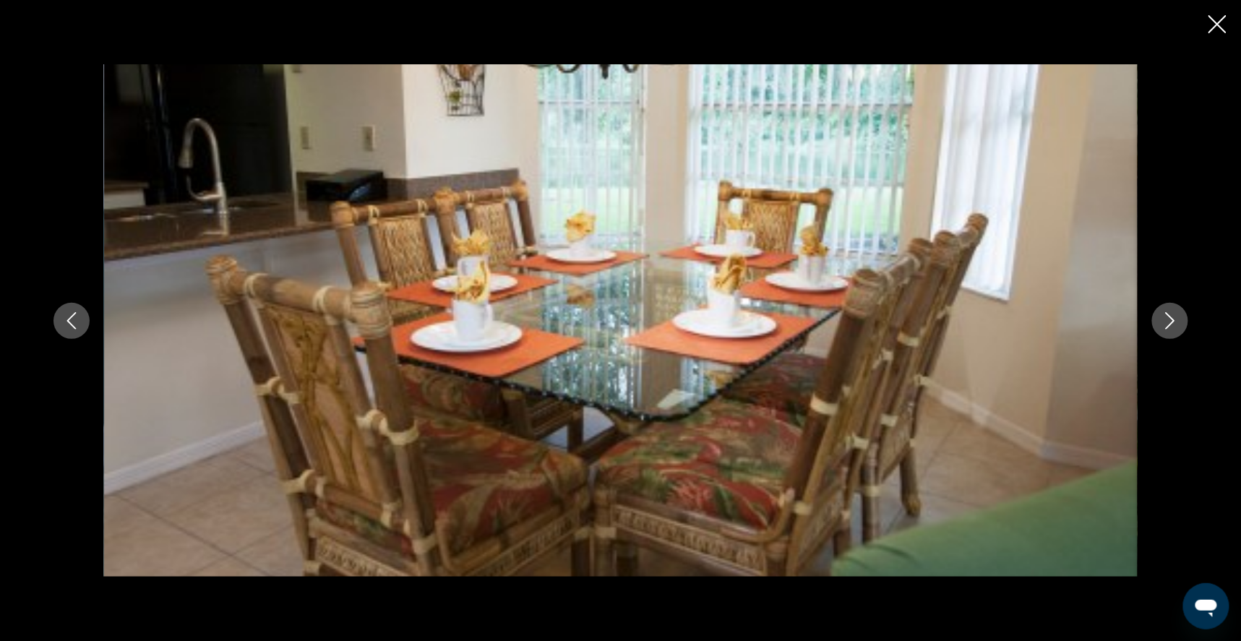
click at [1179, 317] on icon "Next image" at bounding box center [1169, 320] width 17 height 17
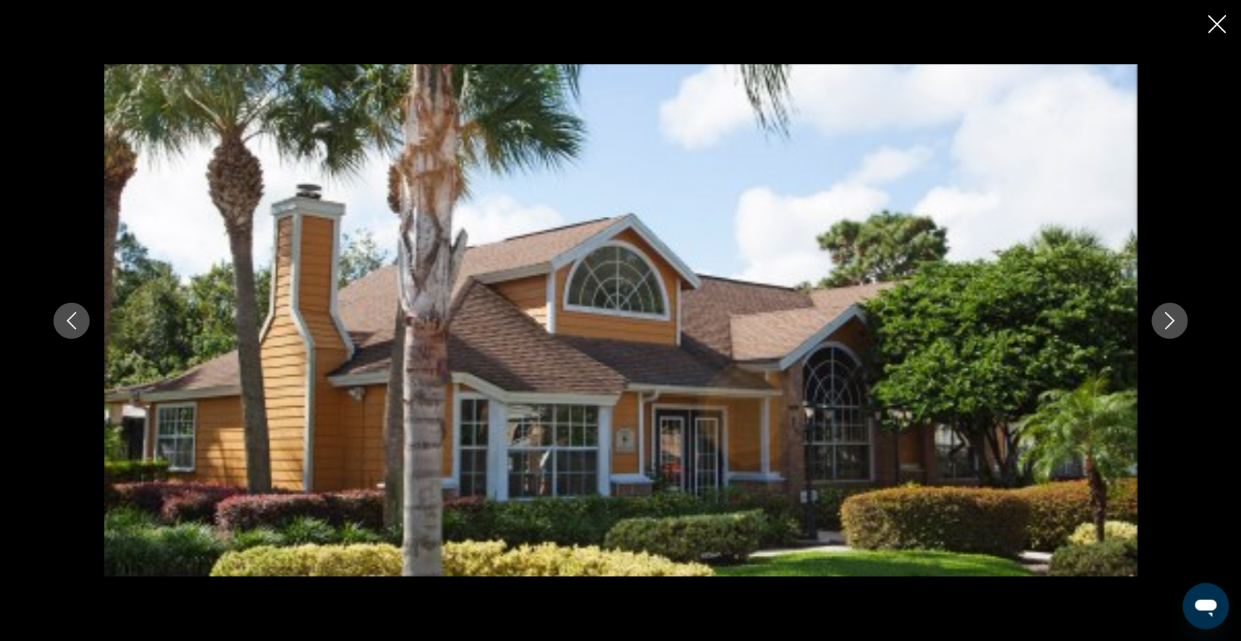
click at [1179, 317] on icon "Next image" at bounding box center [1169, 320] width 17 height 17
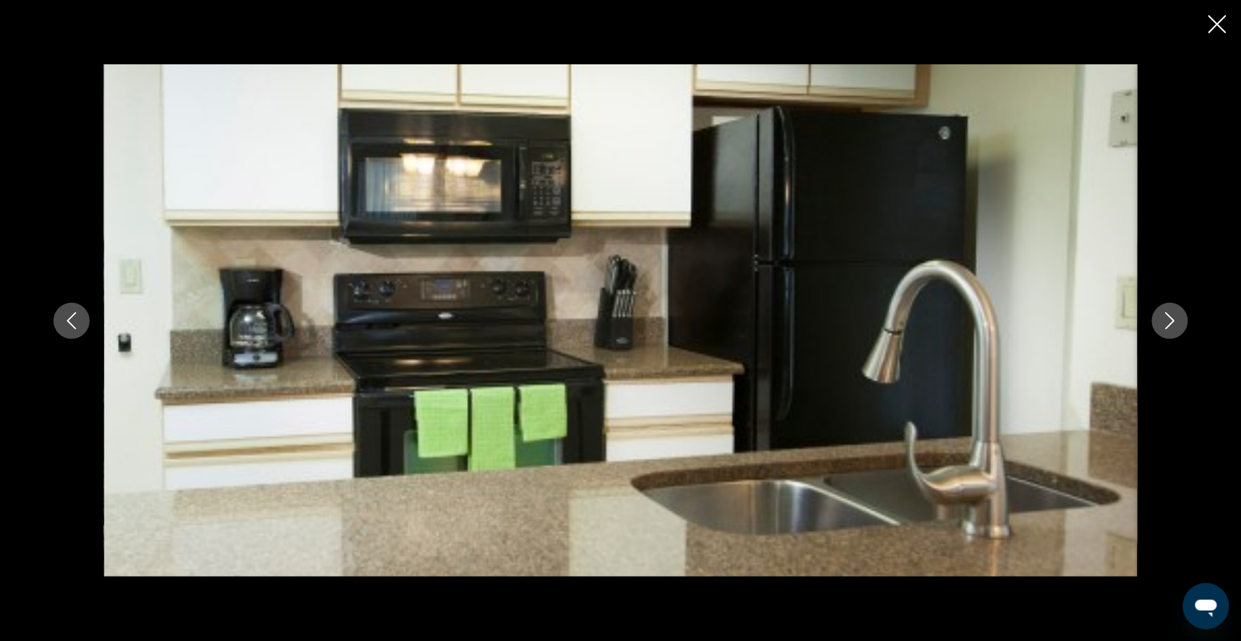
click at [1179, 317] on icon "Next image" at bounding box center [1169, 320] width 17 height 17
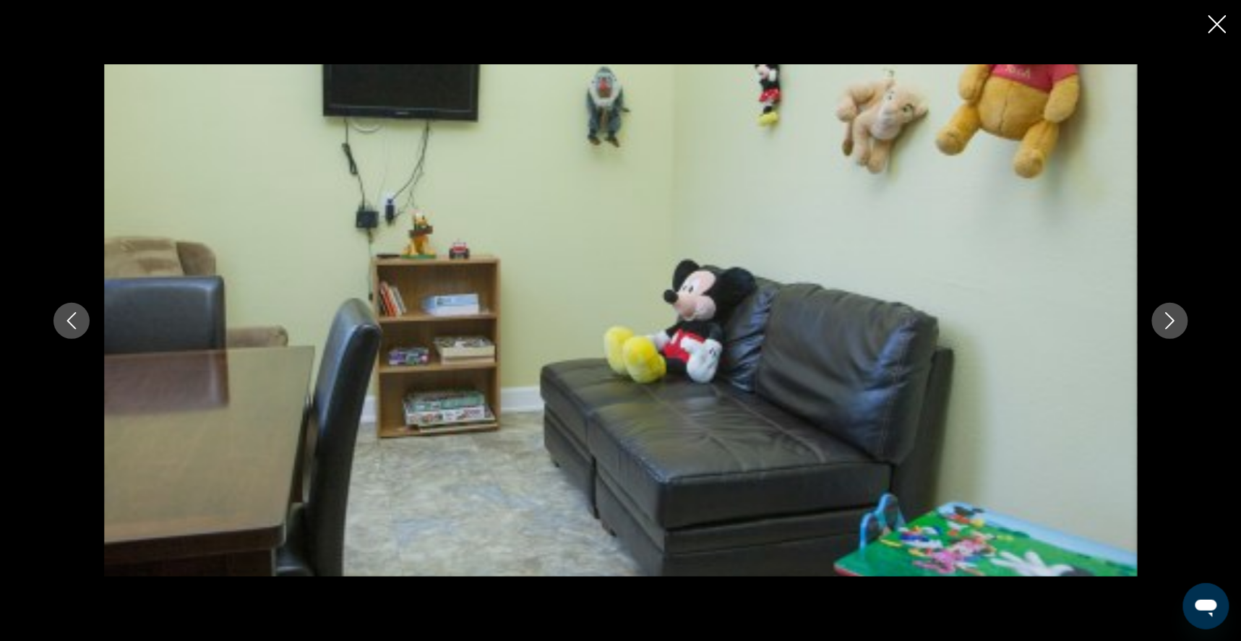
click at [1179, 317] on icon "Next image" at bounding box center [1169, 320] width 17 height 17
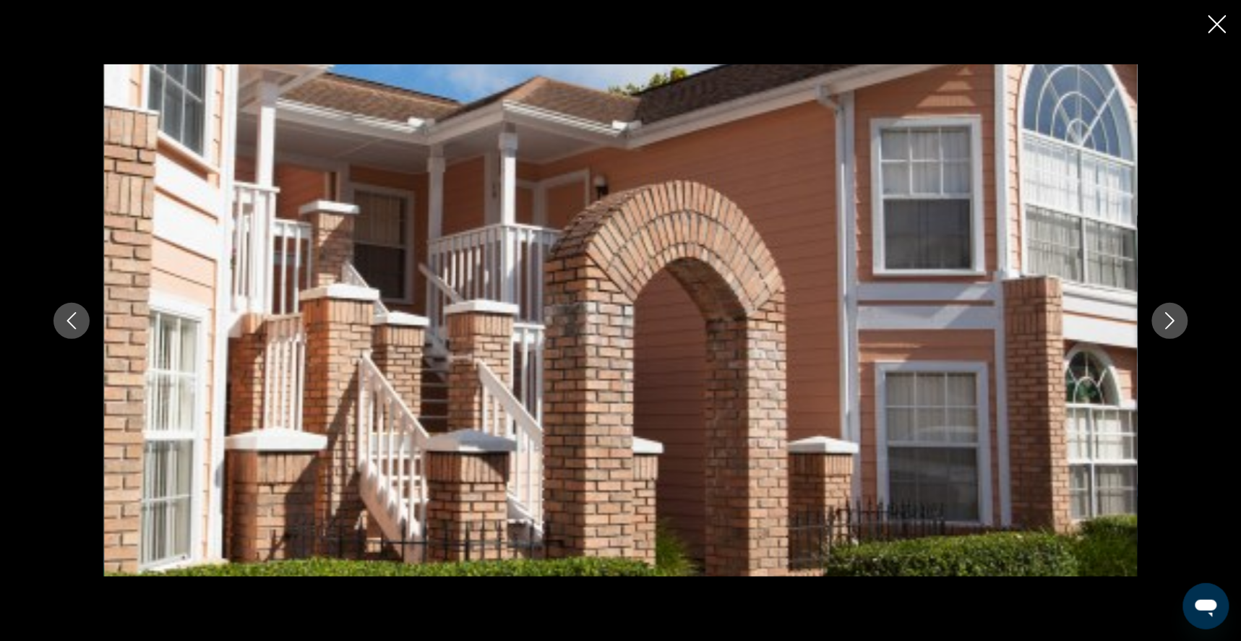
click at [1179, 317] on icon "Next image" at bounding box center [1169, 320] width 17 height 17
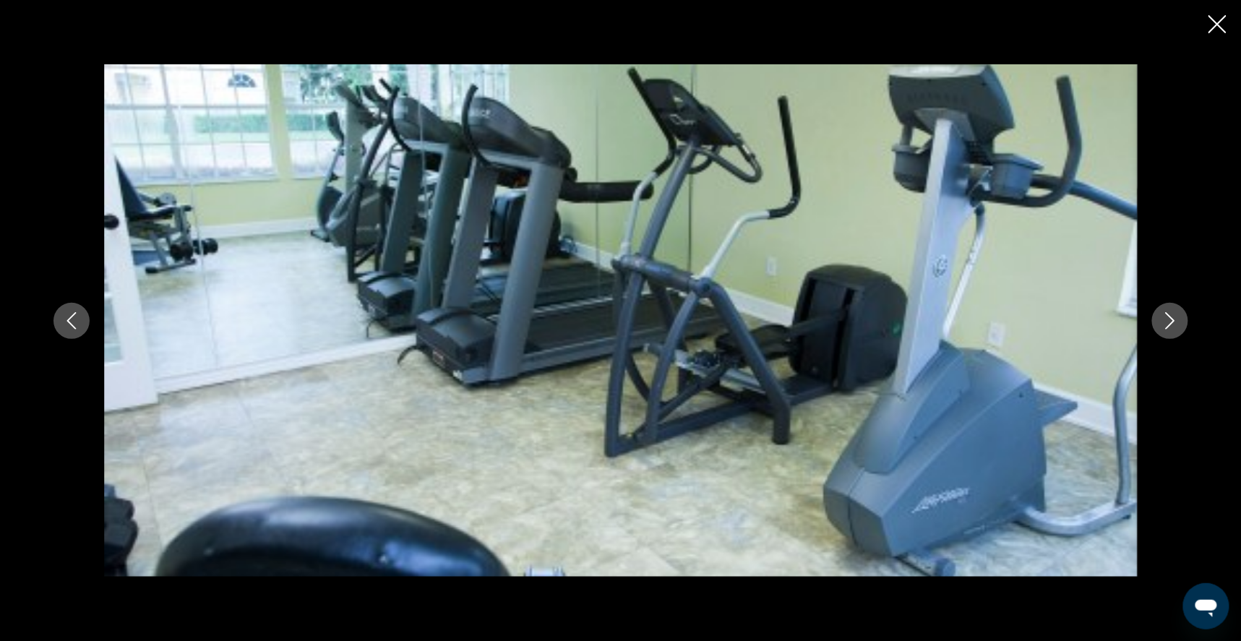
click at [1179, 317] on icon "Next image" at bounding box center [1169, 320] width 17 height 17
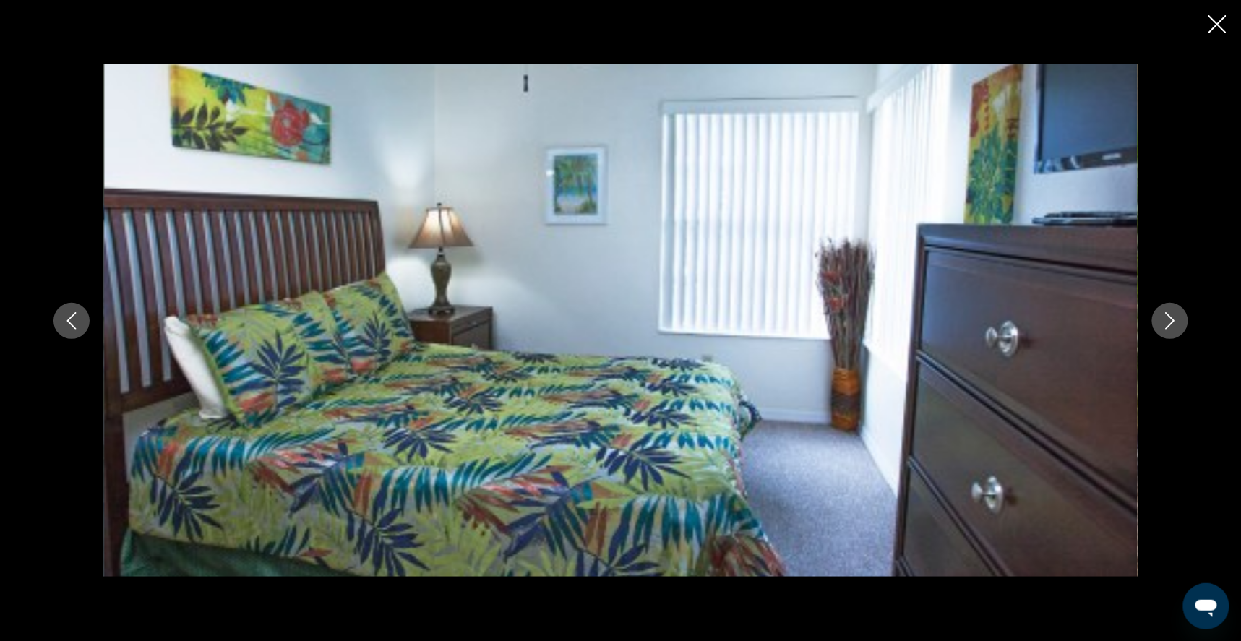
click at [1179, 317] on icon "Next image" at bounding box center [1169, 320] width 17 height 17
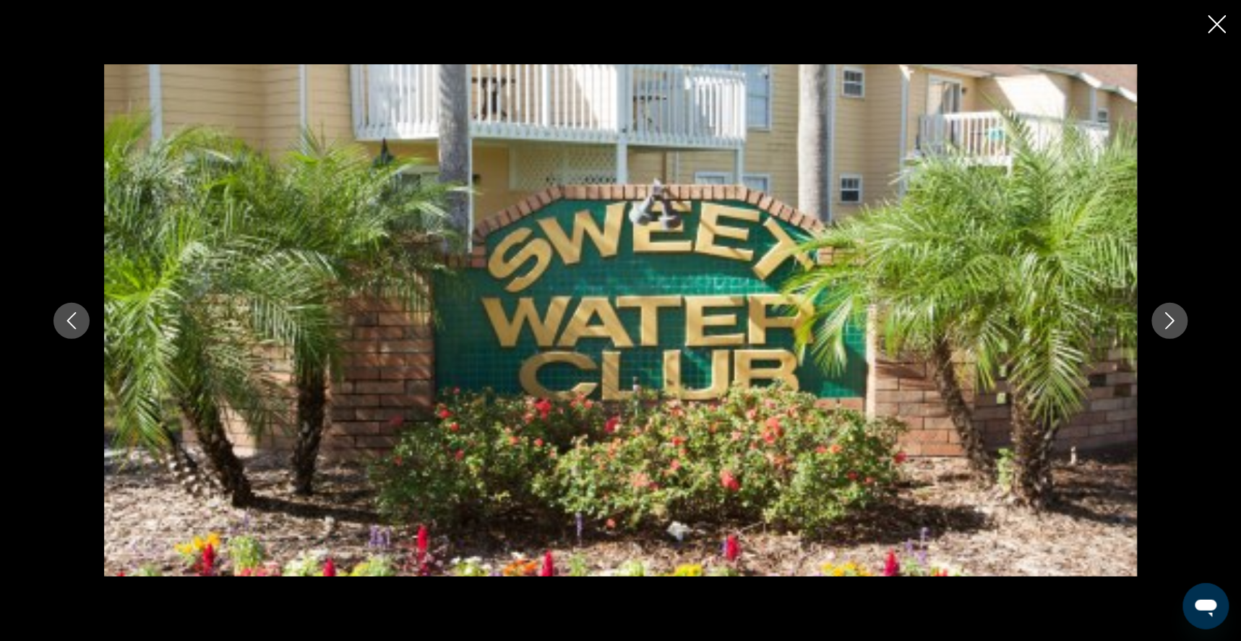
click at [1179, 317] on icon "Next image" at bounding box center [1169, 320] width 17 height 17
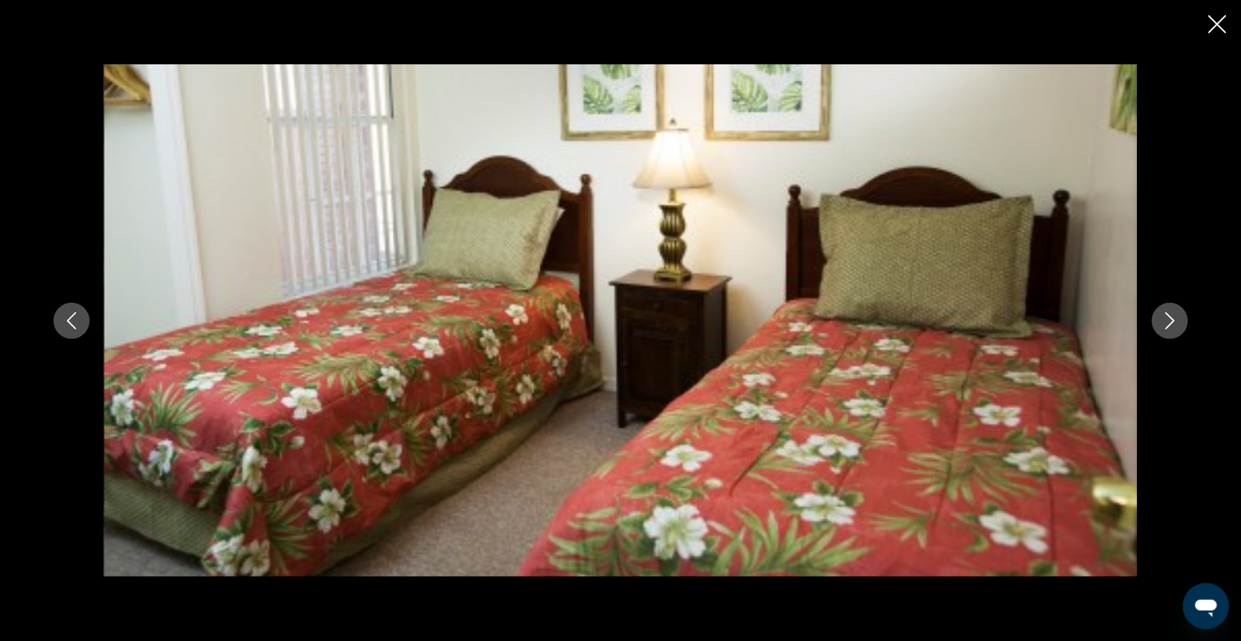
click at [1179, 317] on icon "Next image" at bounding box center [1169, 320] width 17 height 17
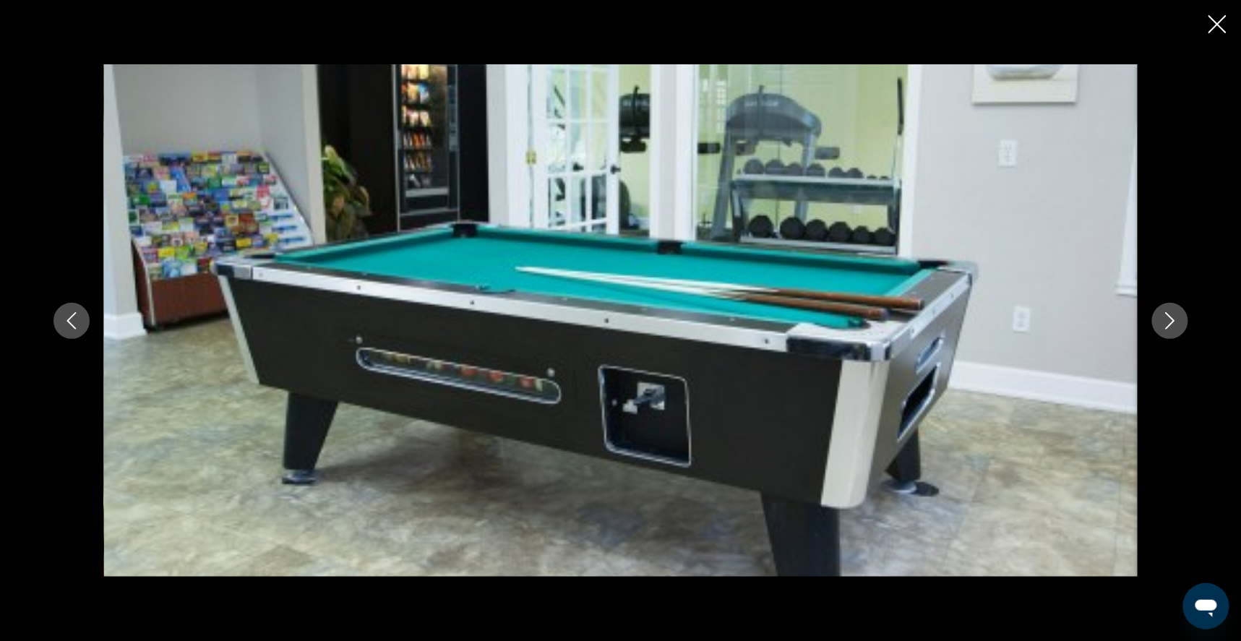
click at [1179, 317] on icon "Next image" at bounding box center [1169, 320] width 17 height 17
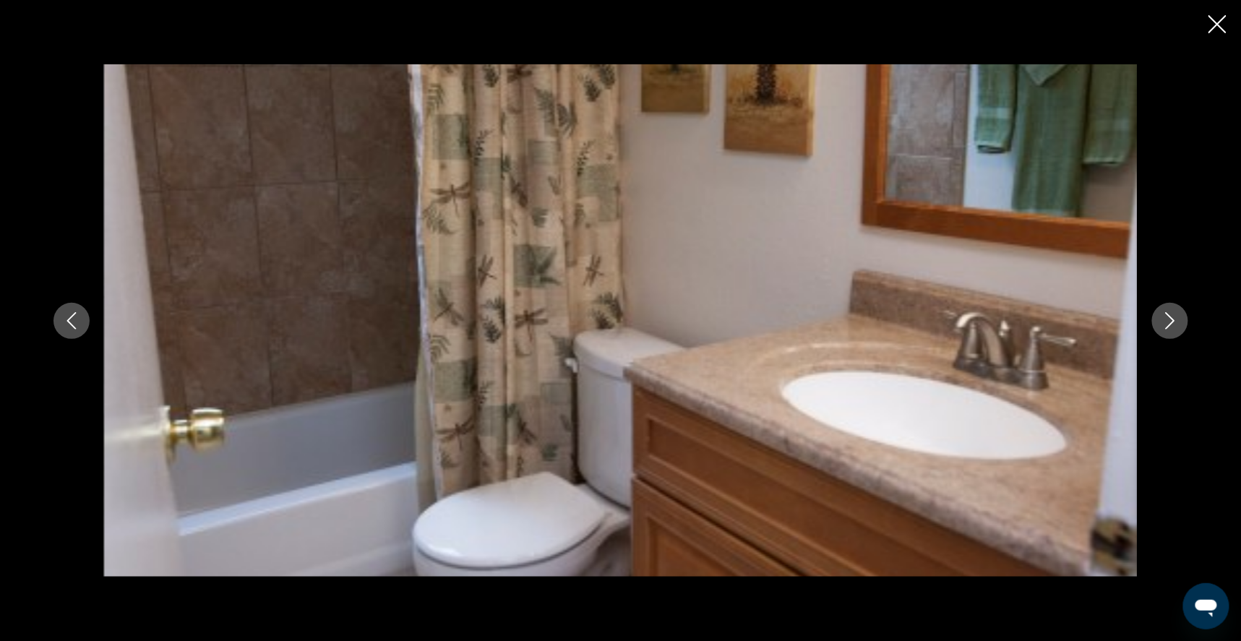
click at [1179, 317] on icon "Next image" at bounding box center [1169, 320] width 17 height 17
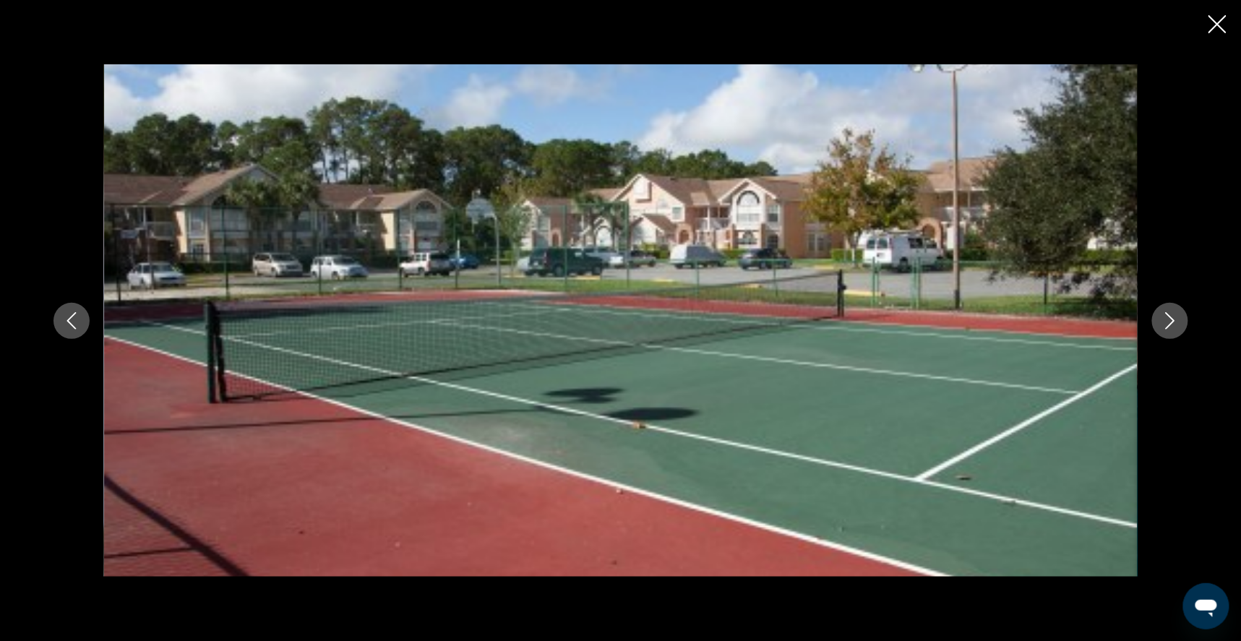
click at [1179, 319] on icon "Next image" at bounding box center [1169, 320] width 17 height 17
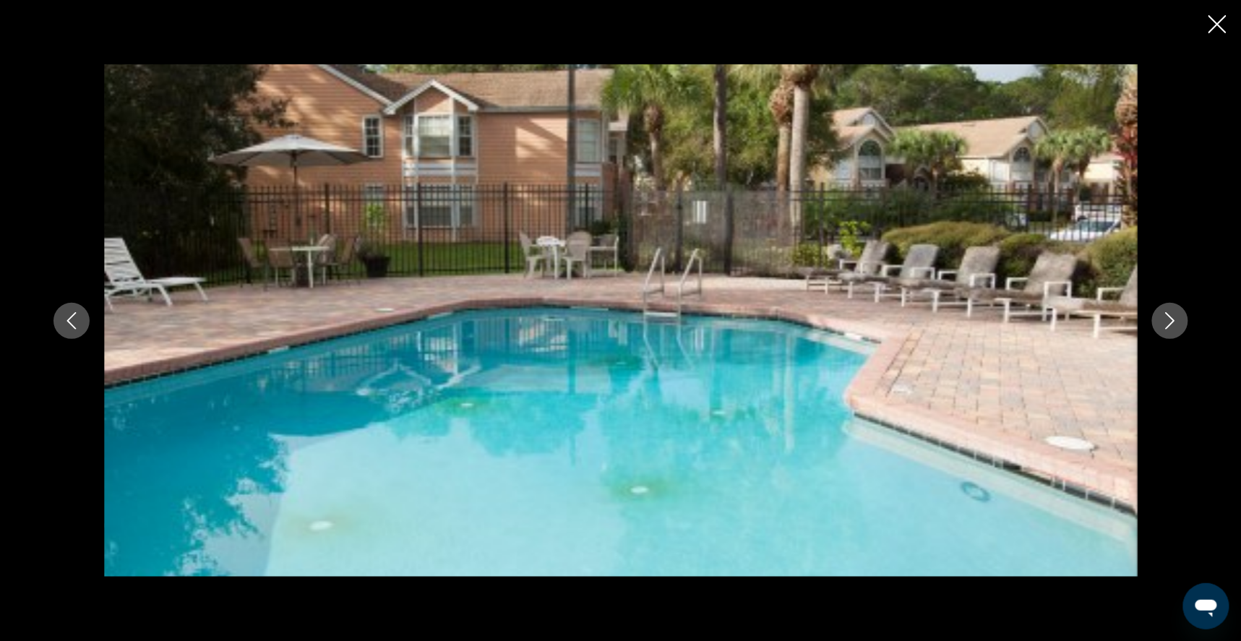
click at [1179, 321] on icon "Next image" at bounding box center [1169, 320] width 17 height 17
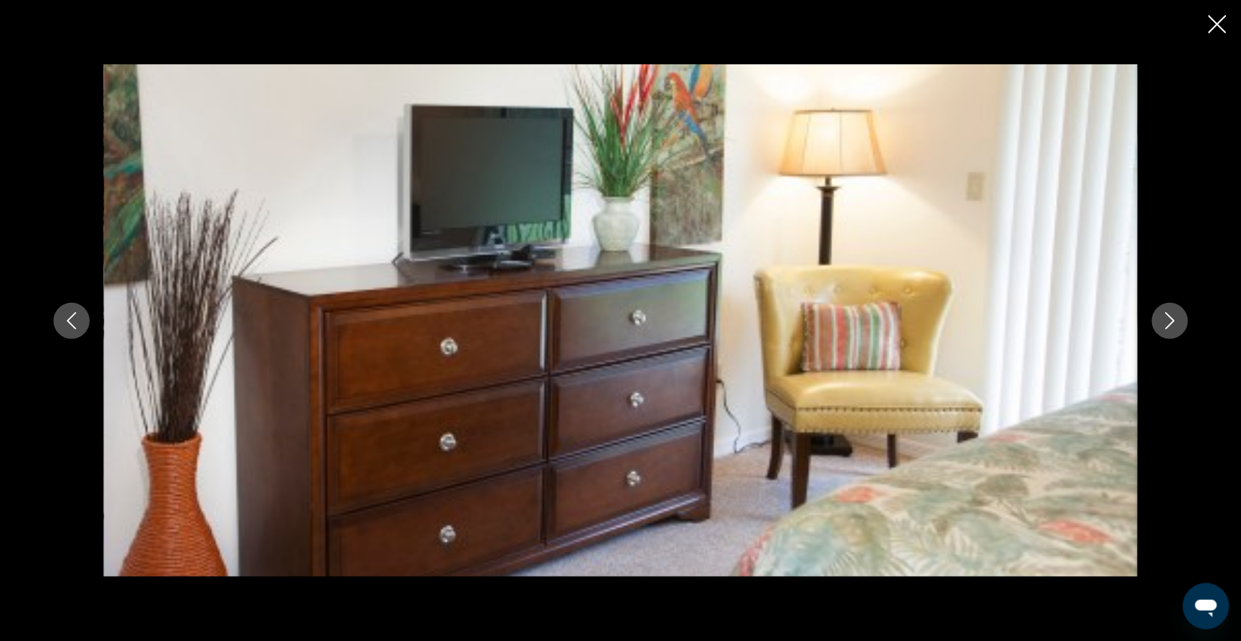
click at [1218, 25] on icon "Close slideshow" at bounding box center [1217, 24] width 18 height 18
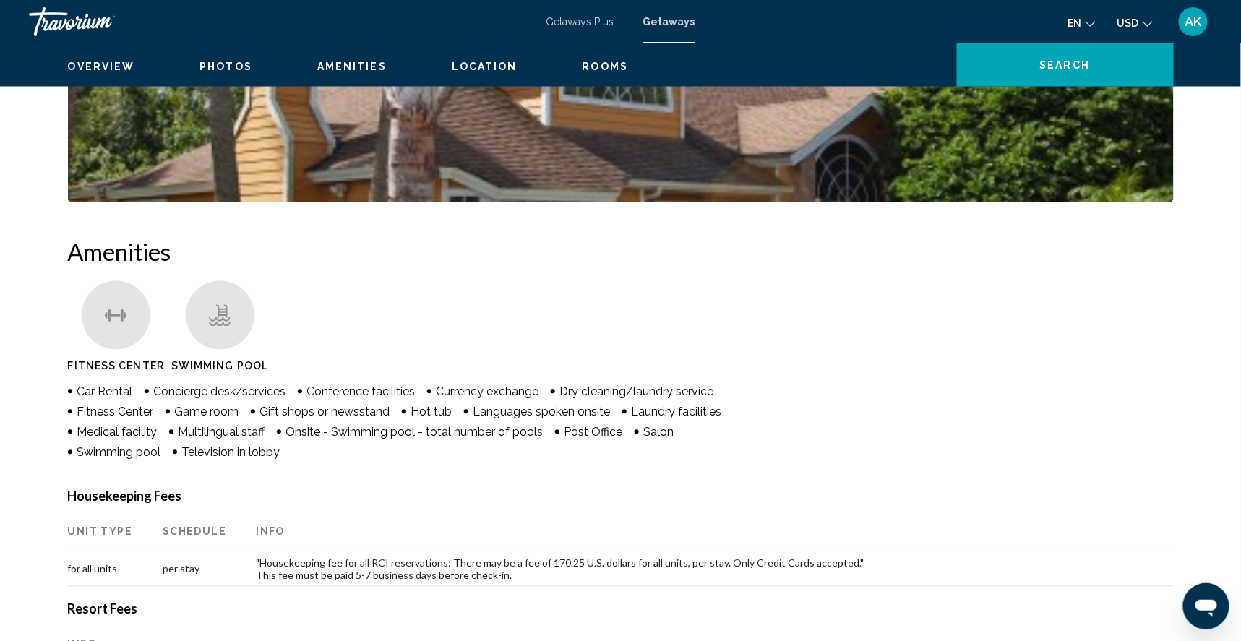
scroll to position [924, 0]
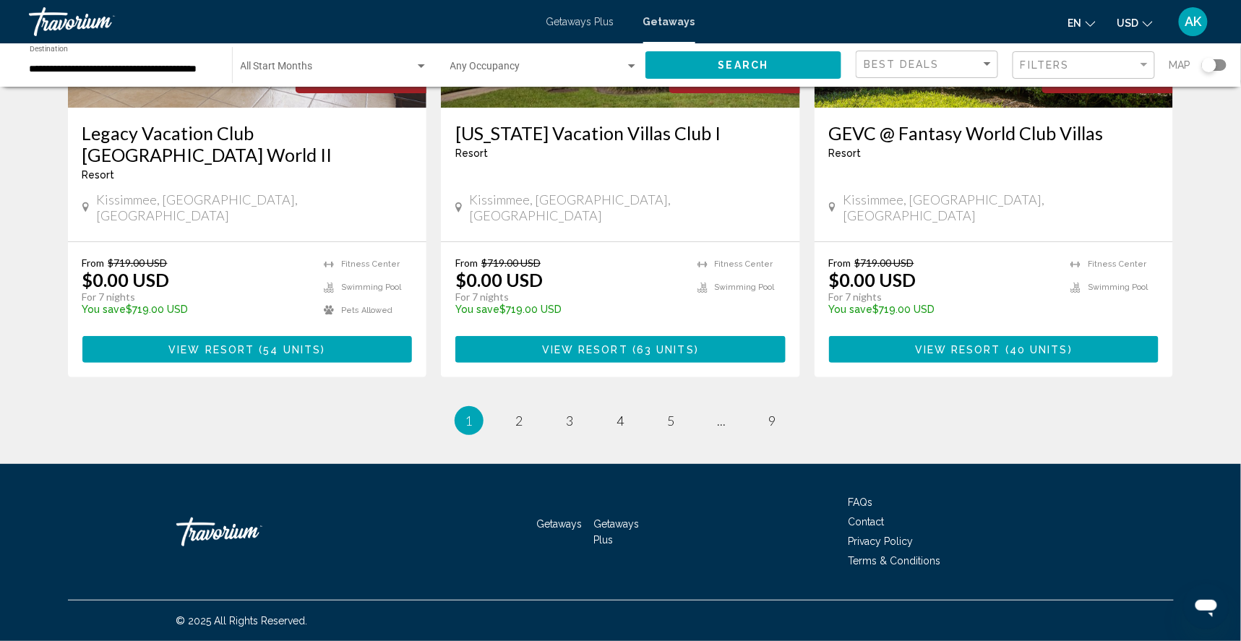
scroll to position [1879, 0]
click at [516, 413] on span "2" at bounding box center [519, 421] width 7 height 16
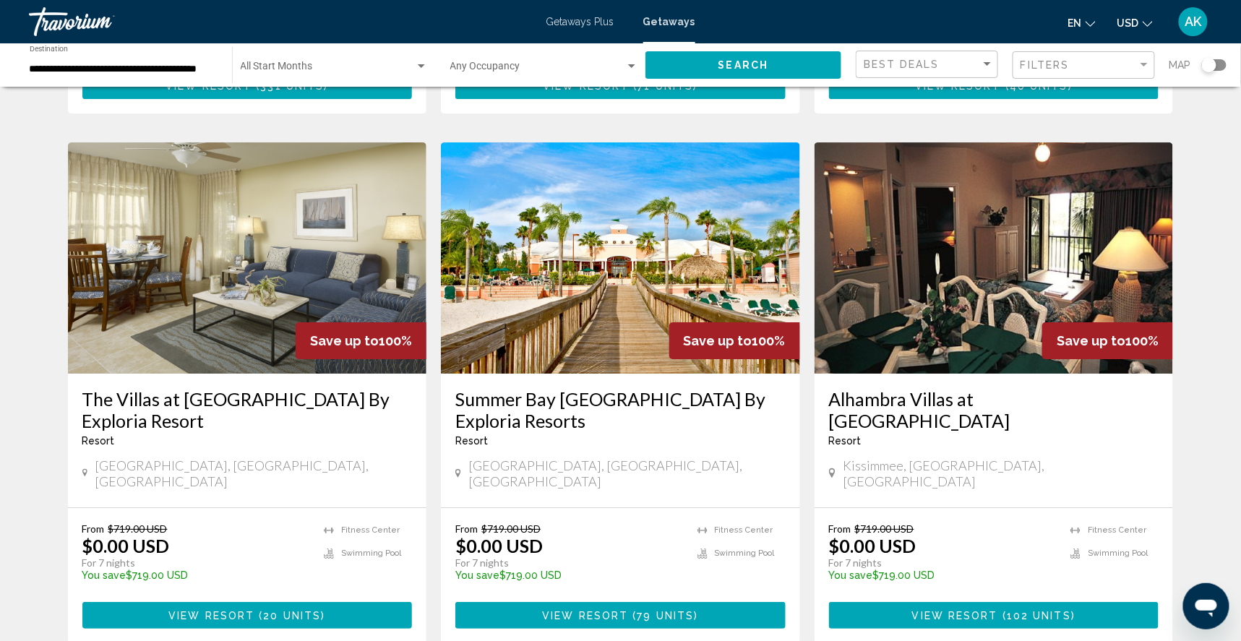
scroll to position [1579, 0]
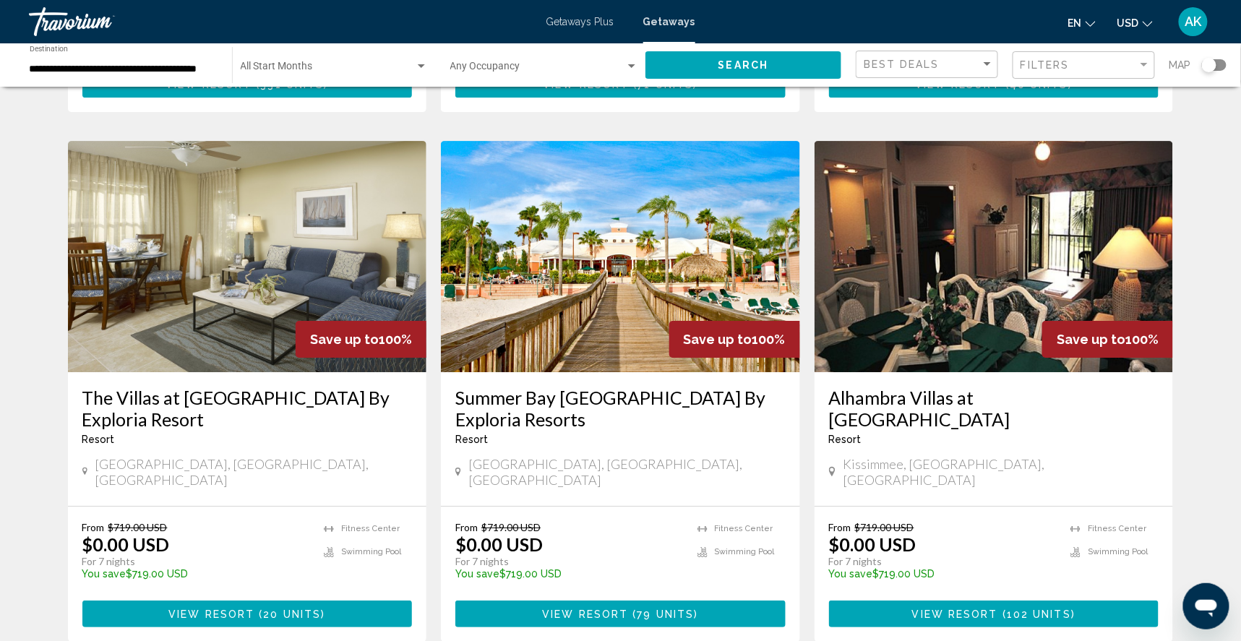
click at [273, 323] on img "Main content" at bounding box center [247, 256] width 359 height 231
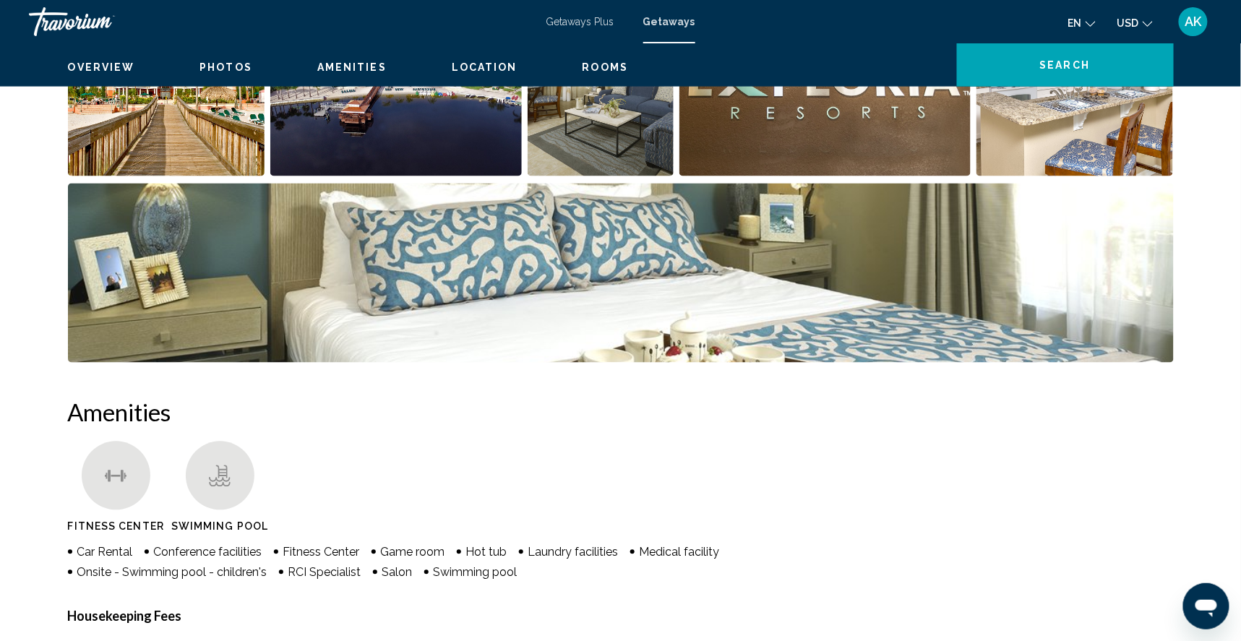
scroll to position [768, 0]
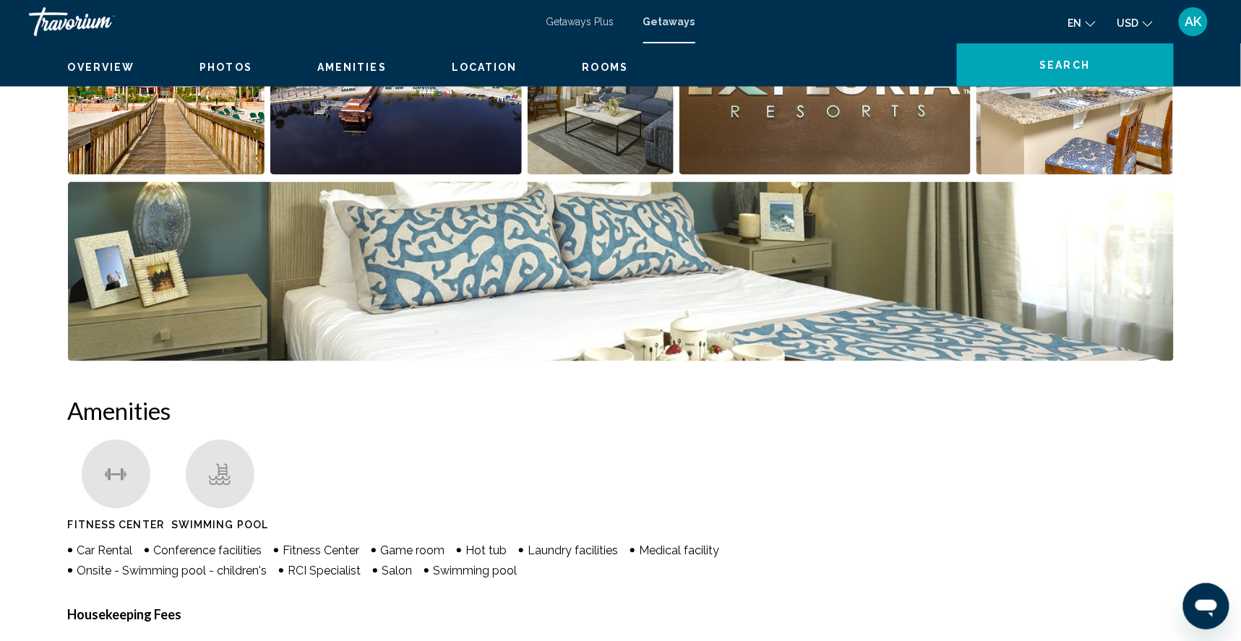
click at [158, 175] on img "Open full-screen image slider" at bounding box center [166, 85] width 197 height 179
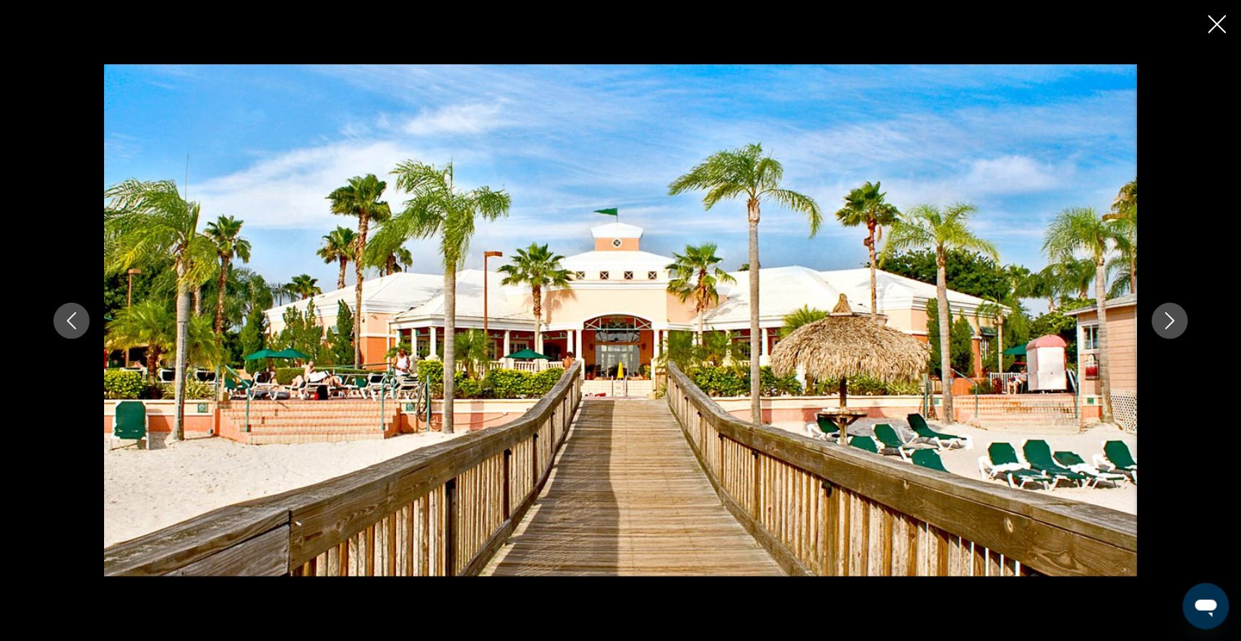
click at [1179, 317] on icon "Next image" at bounding box center [1169, 320] width 17 height 17
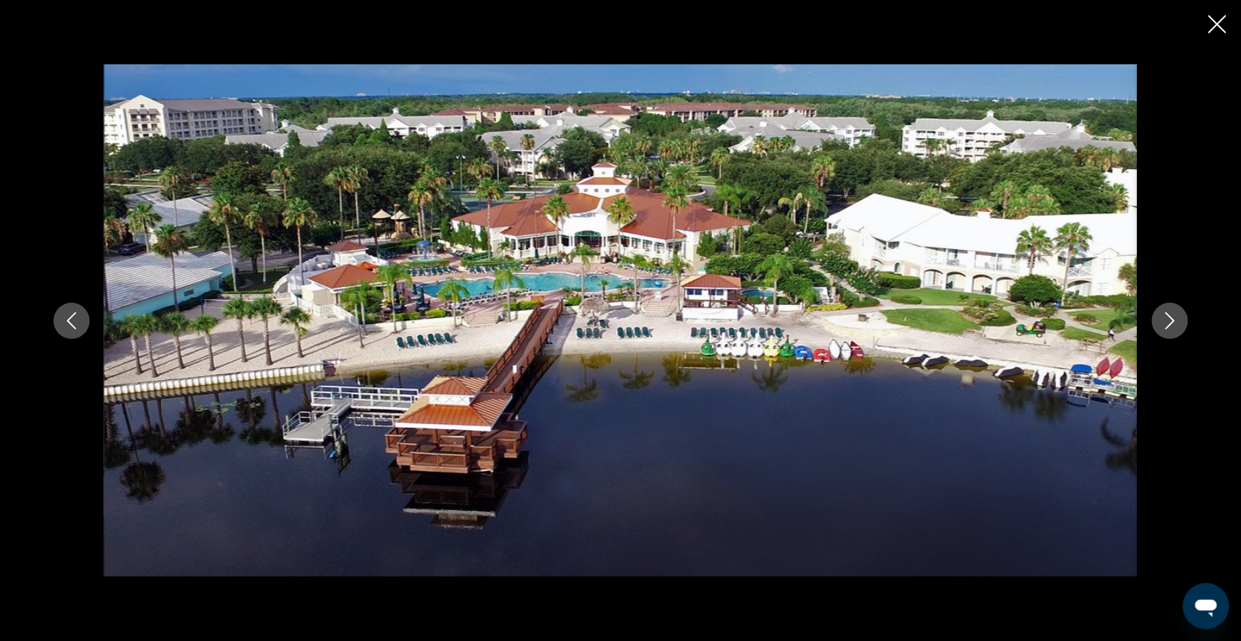
click at [1179, 319] on icon "Next image" at bounding box center [1169, 320] width 17 height 17
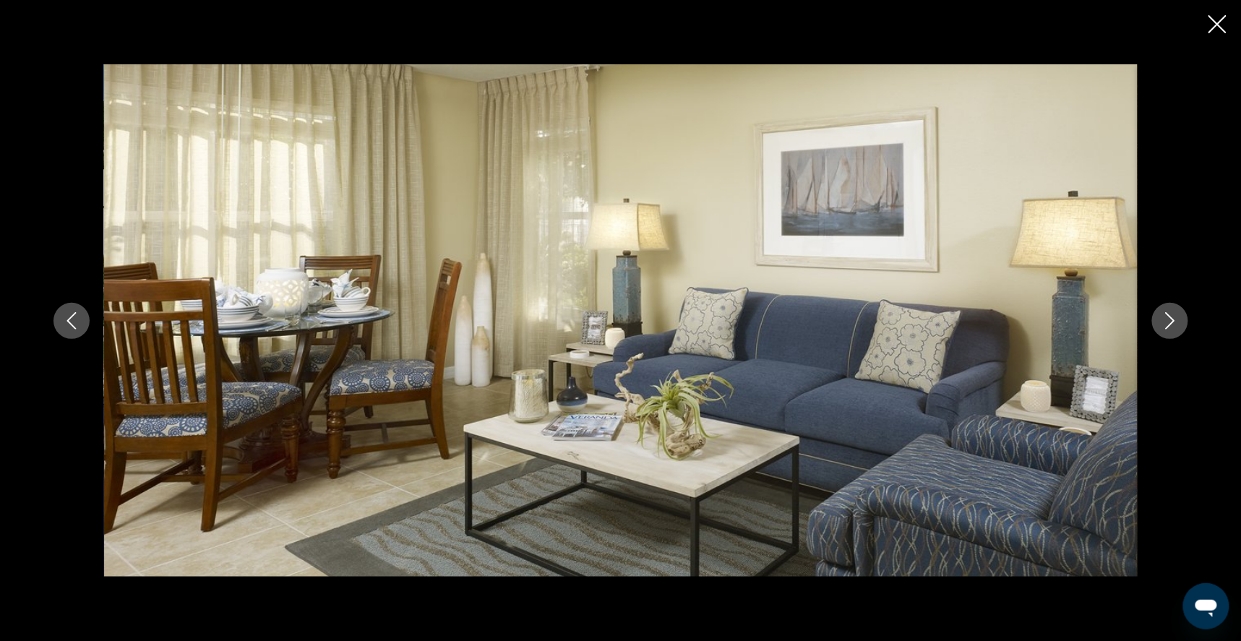
click at [1179, 320] on icon "Next image" at bounding box center [1169, 320] width 17 height 17
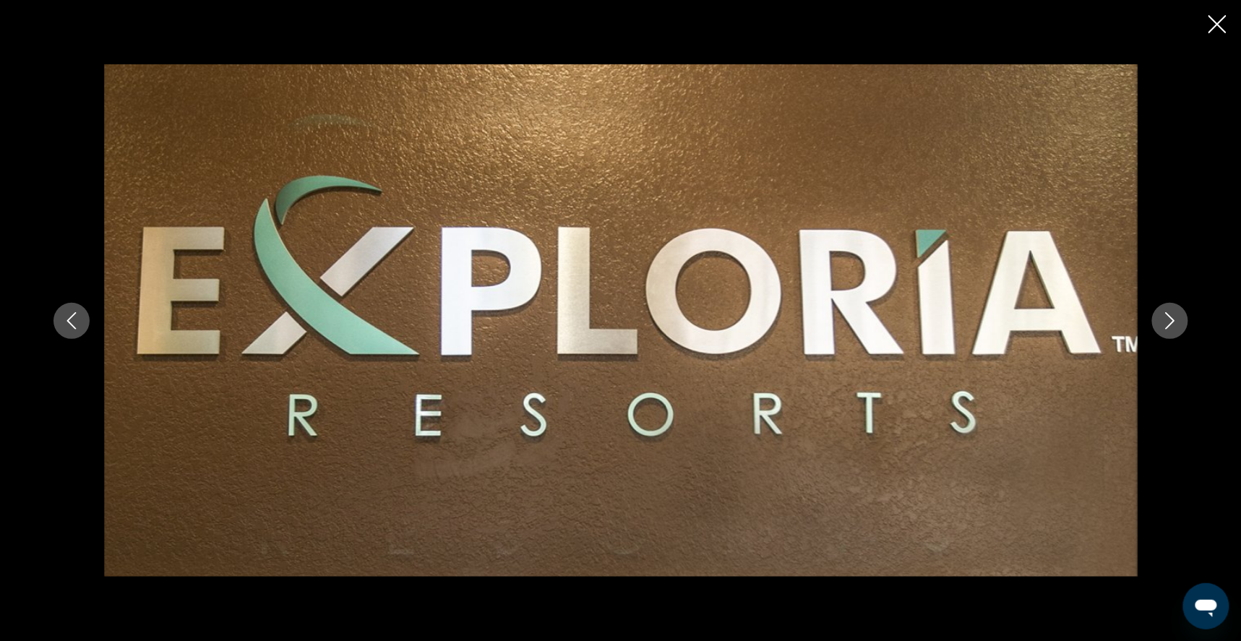
click at [1179, 322] on icon "Next image" at bounding box center [1169, 320] width 17 height 17
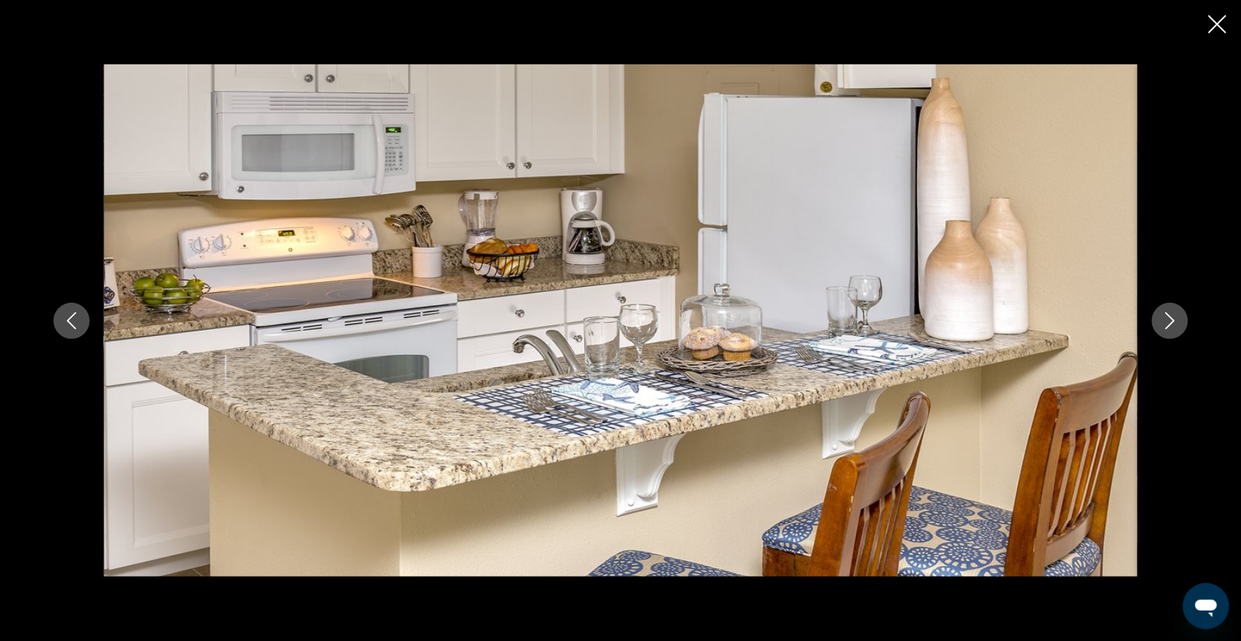
click at [1179, 323] on icon "Next image" at bounding box center [1169, 320] width 17 height 17
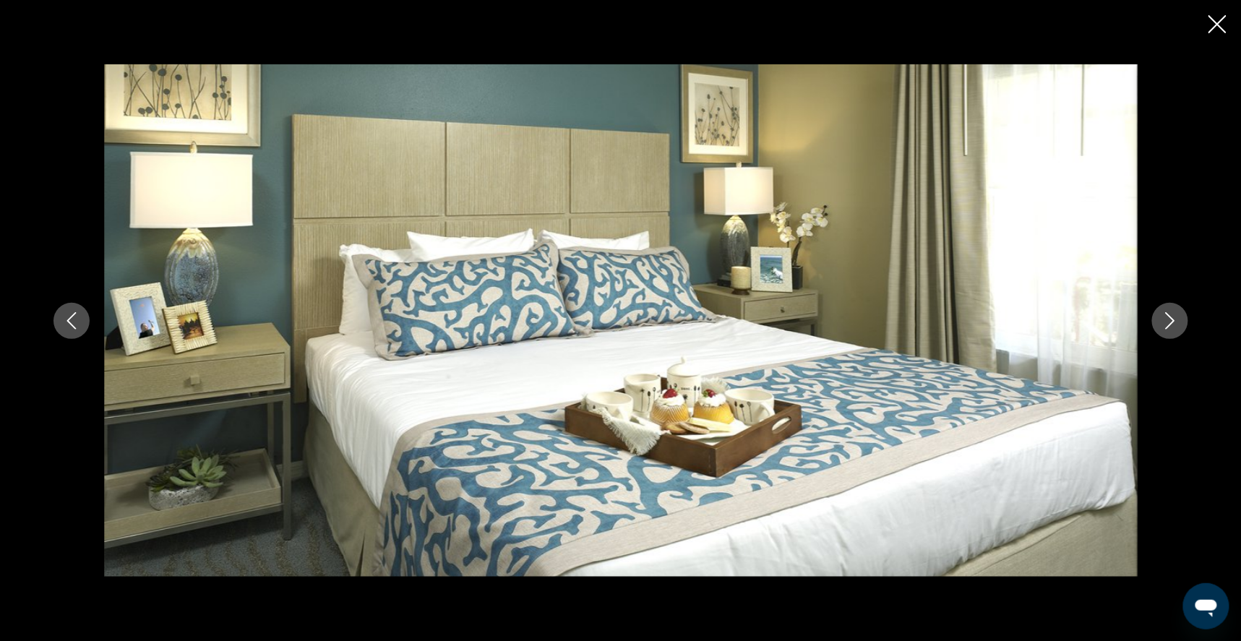
click at [1179, 323] on icon "Next image" at bounding box center [1169, 320] width 17 height 17
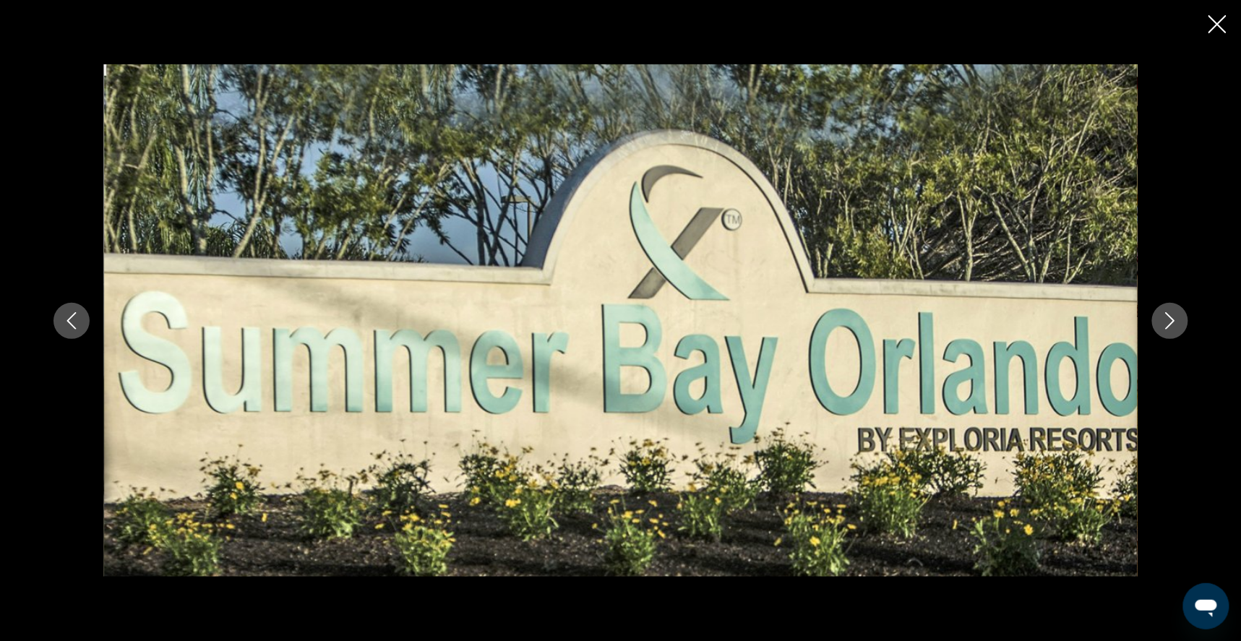
click at [1179, 323] on icon "Next image" at bounding box center [1169, 320] width 17 height 17
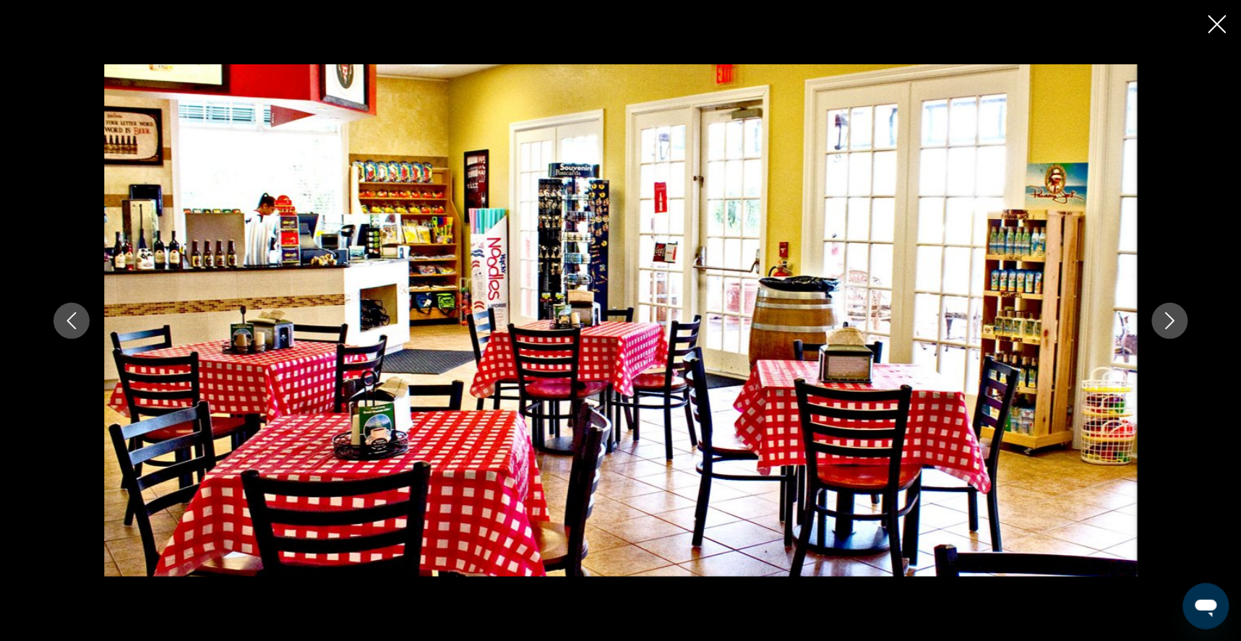
click at [1179, 325] on icon "Next image" at bounding box center [1169, 320] width 17 height 17
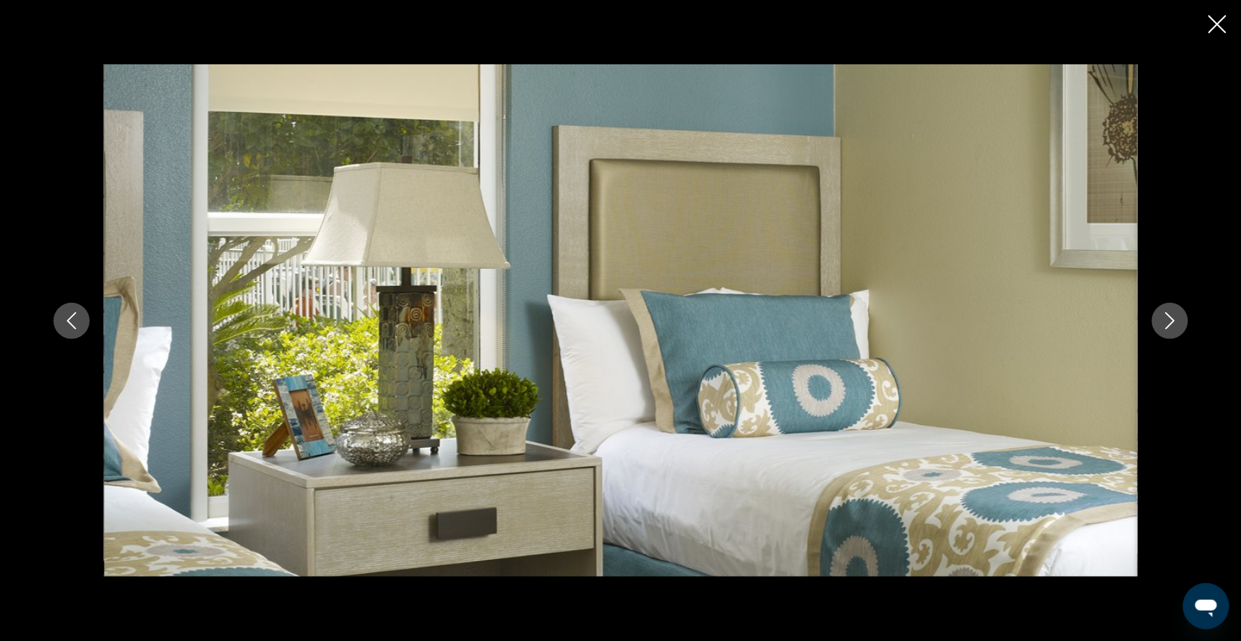
click at [1179, 326] on icon "Next image" at bounding box center [1169, 320] width 17 height 17
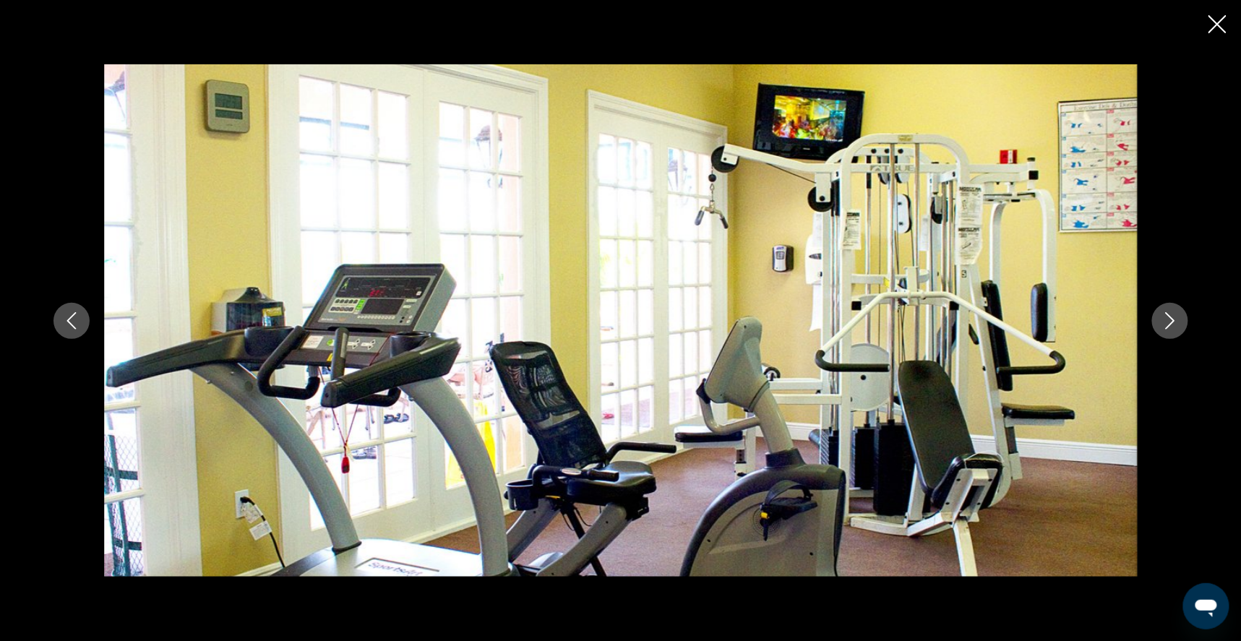
click at [1174, 327] on icon "Next image" at bounding box center [1169, 320] width 9 height 17
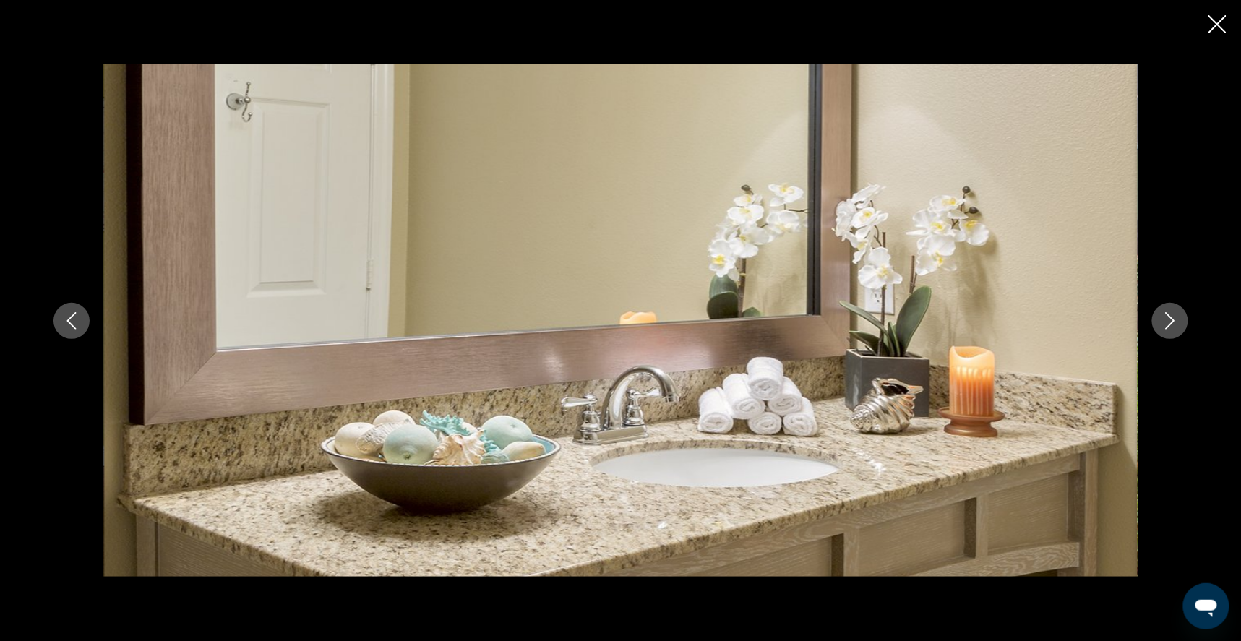
click at [1174, 328] on icon "Next image" at bounding box center [1169, 320] width 9 height 17
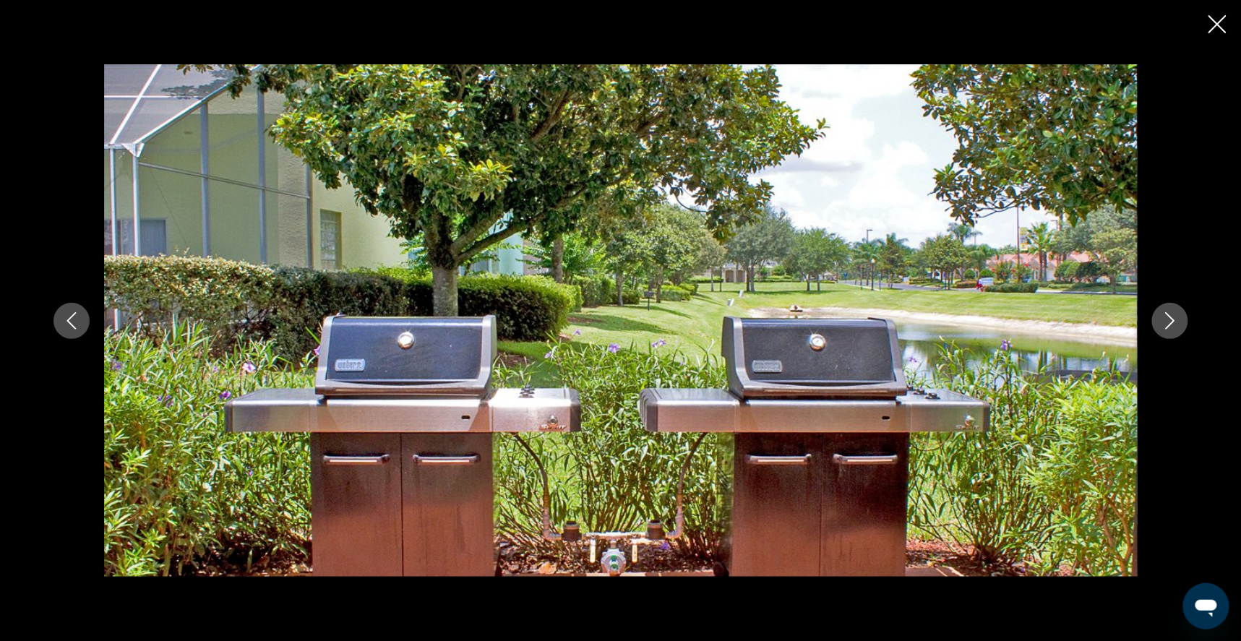
click at [1174, 328] on icon "Next image" at bounding box center [1169, 320] width 9 height 17
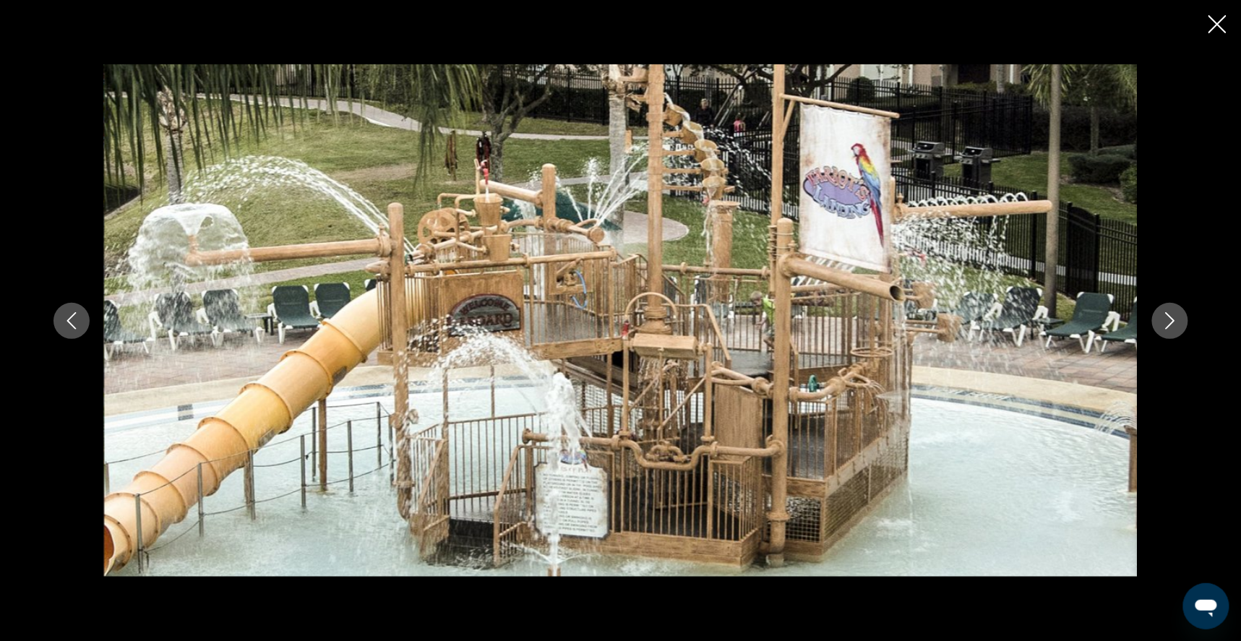
click at [1179, 324] on icon "Next image" at bounding box center [1169, 320] width 17 height 17
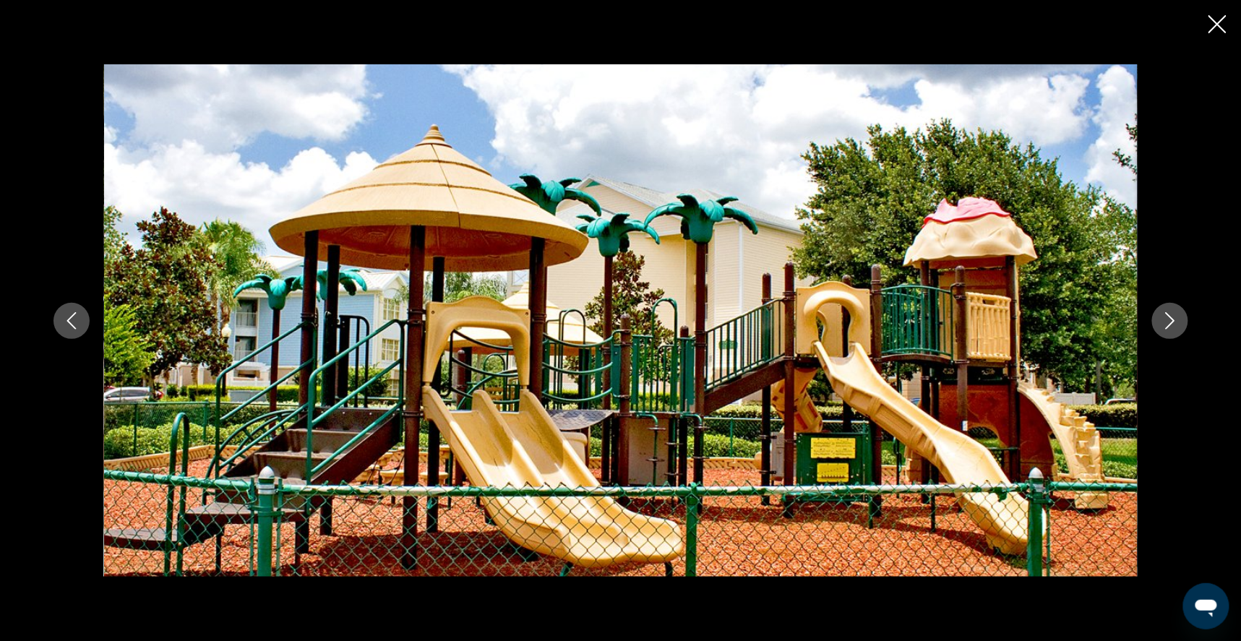
click at [1174, 325] on icon "Next image" at bounding box center [1169, 320] width 9 height 17
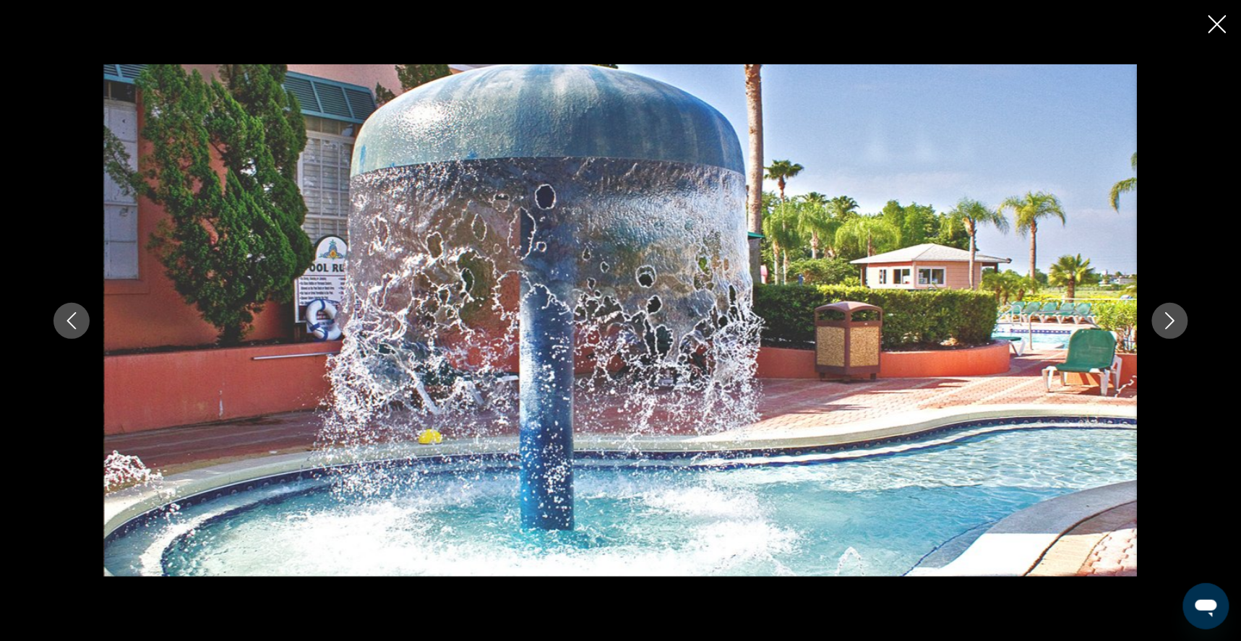
click at [1174, 325] on icon "Next image" at bounding box center [1169, 320] width 9 height 17
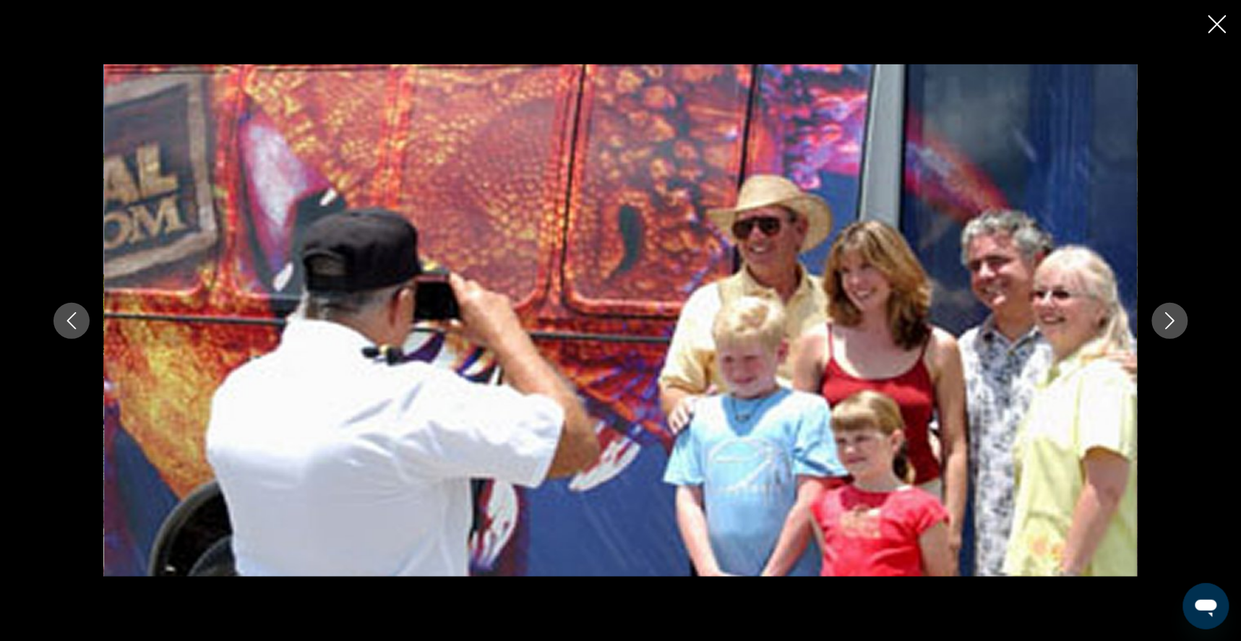
click at [1174, 325] on icon "Next image" at bounding box center [1169, 320] width 9 height 17
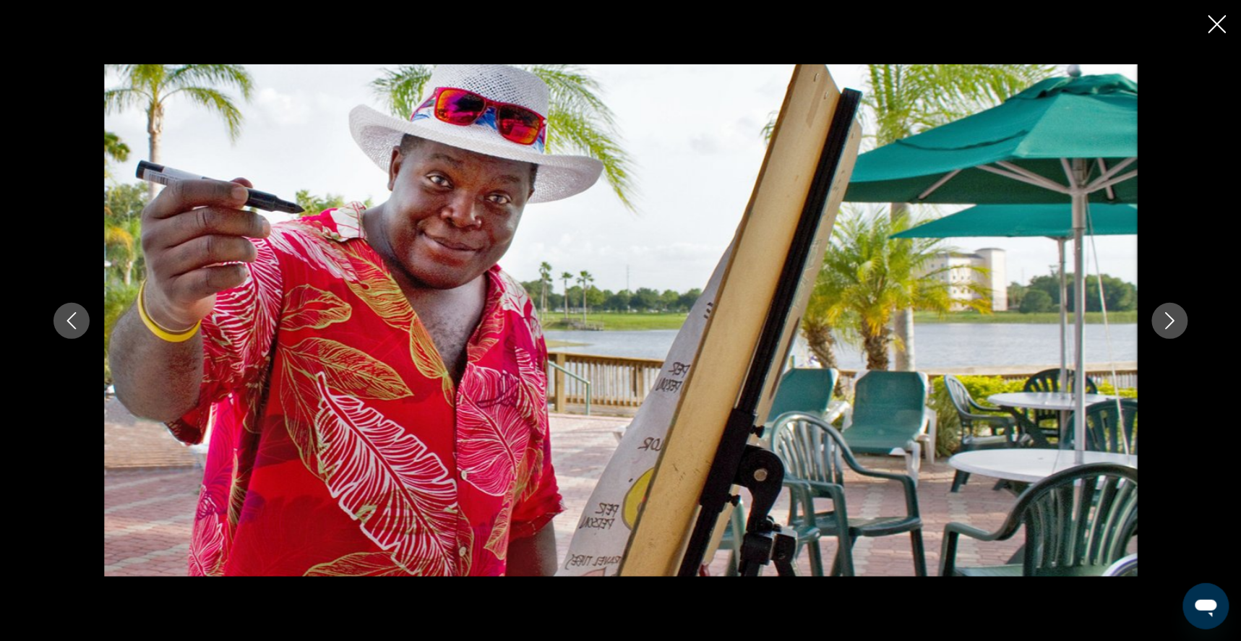
click at [1174, 325] on icon "Next image" at bounding box center [1169, 320] width 9 height 17
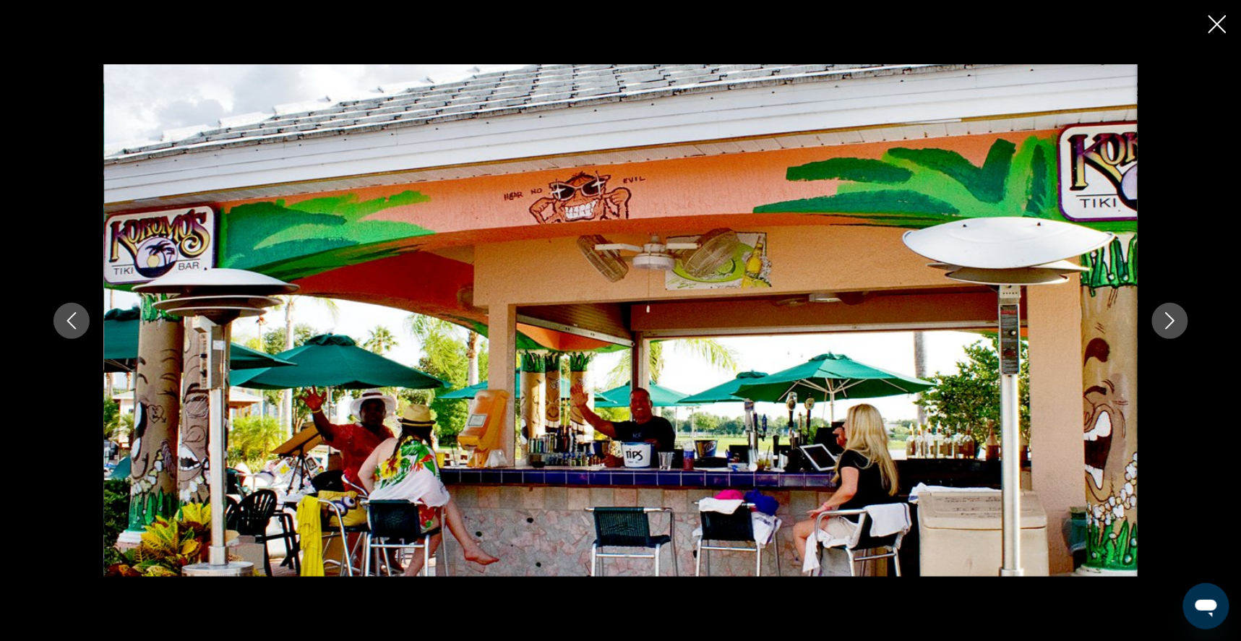
click at [1174, 325] on icon "Next image" at bounding box center [1169, 320] width 9 height 17
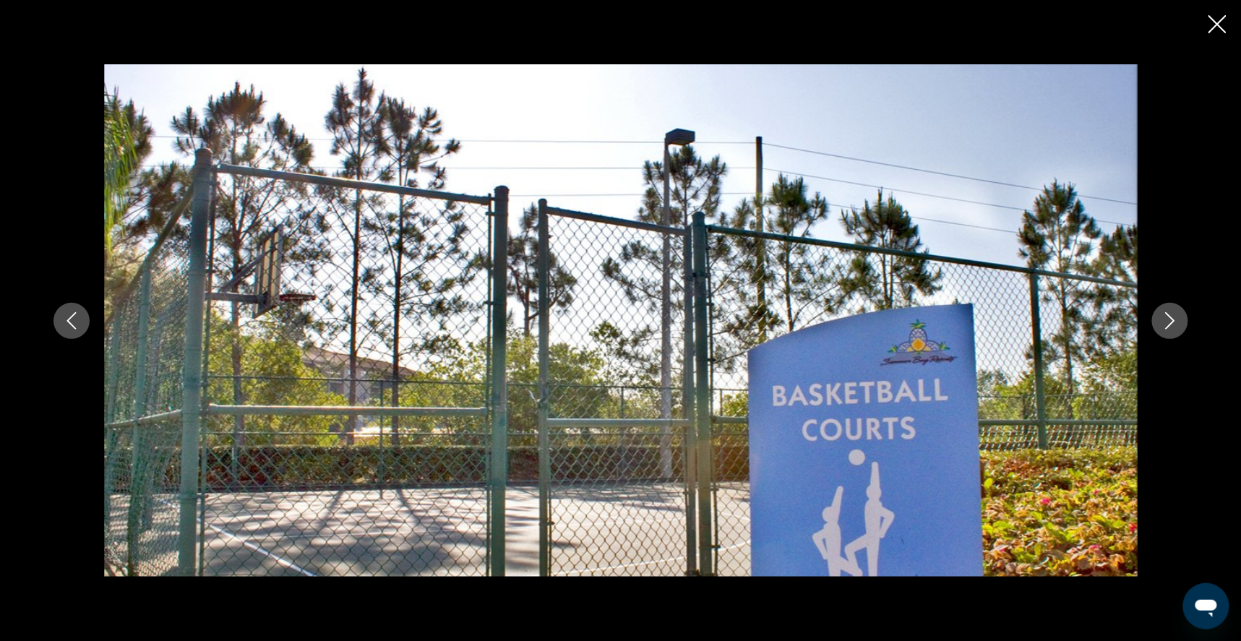
click at [1218, 26] on icon "Close slideshow" at bounding box center [1217, 24] width 18 height 18
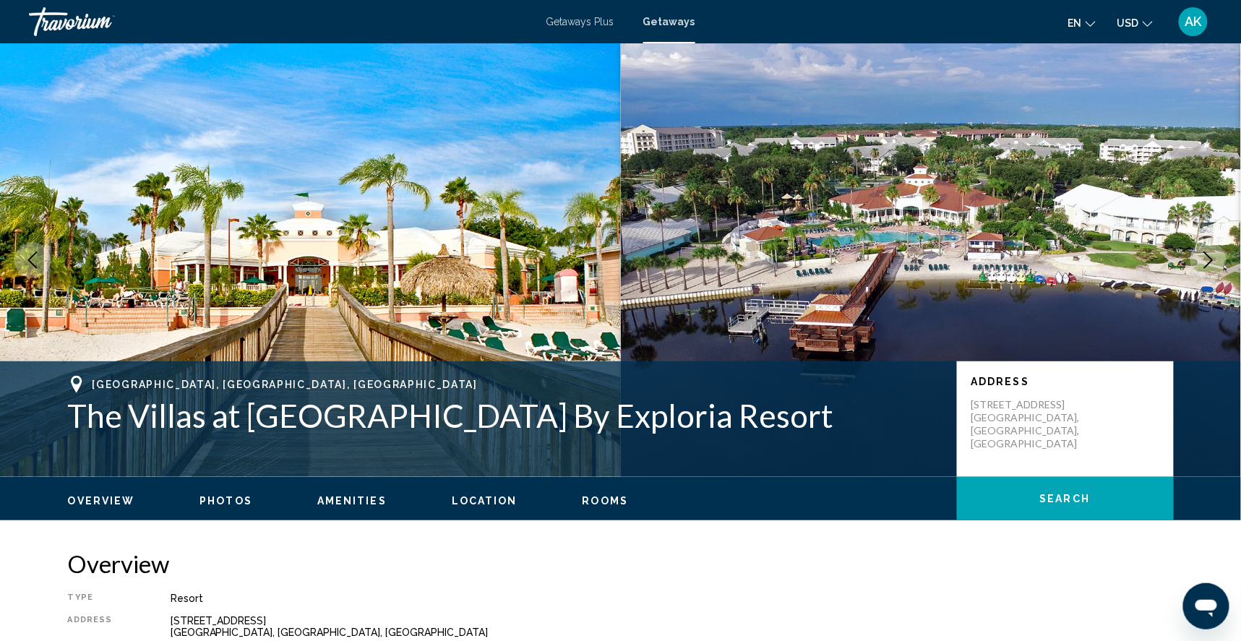
scroll to position [0, 0]
click at [572, 21] on span "Getaways Plus" at bounding box center [580, 22] width 68 height 12
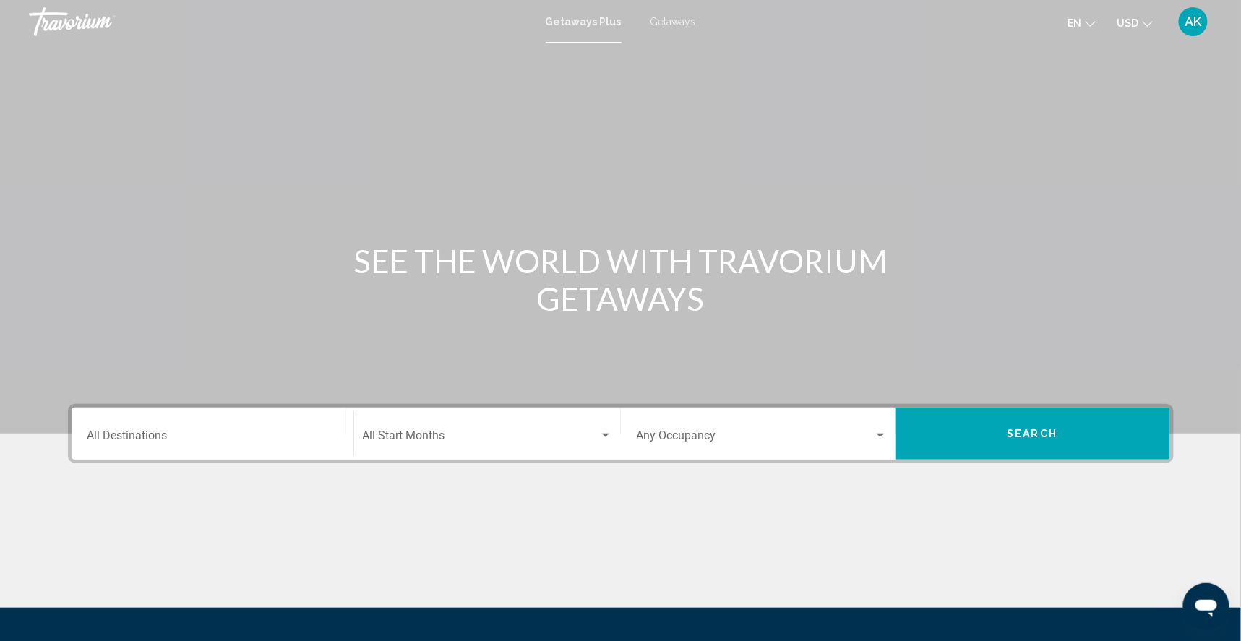
click at [105, 445] on input "Destination All Destinations" at bounding box center [212, 438] width 250 height 13
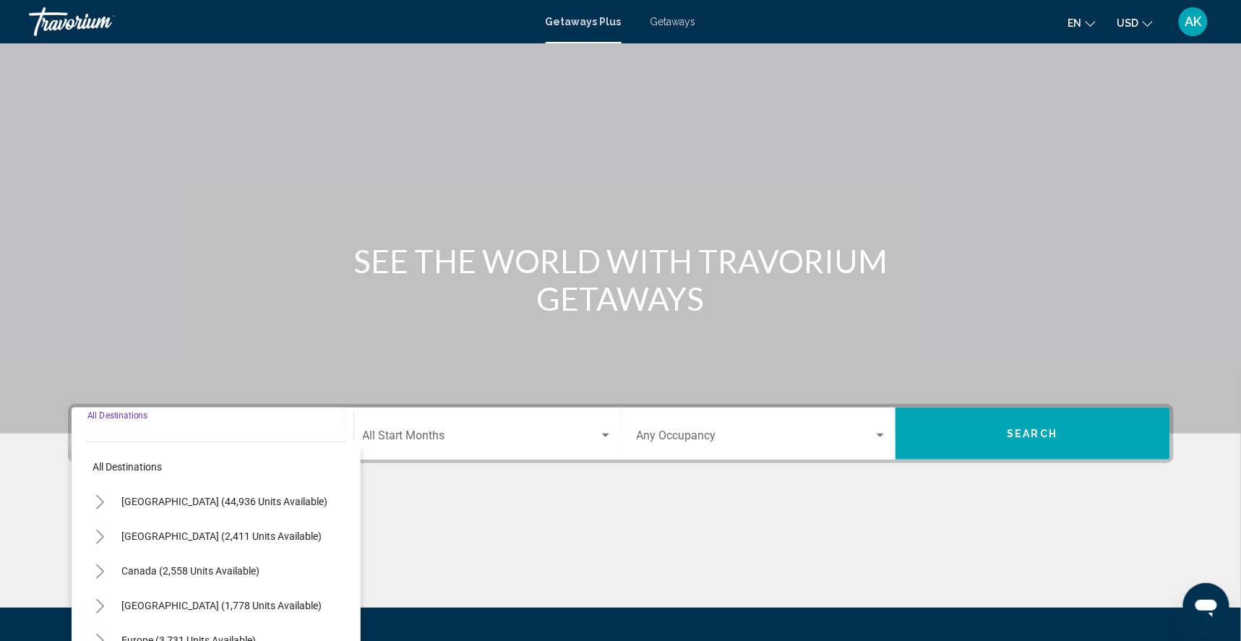
scroll to position [186, 0]
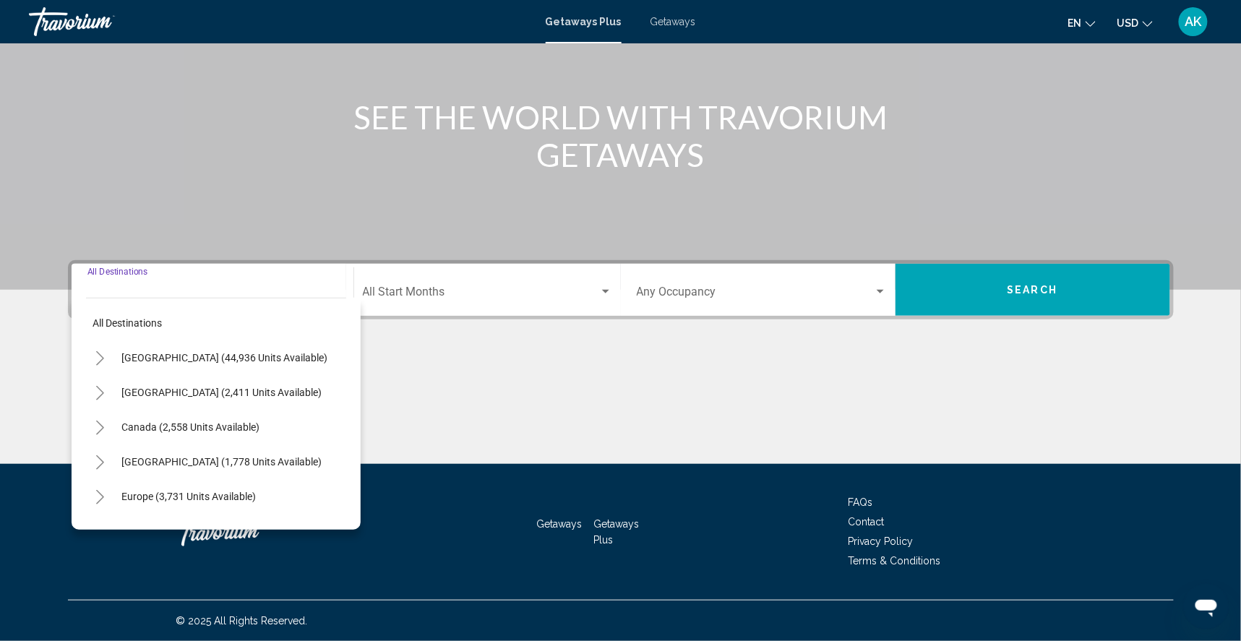
click at [95, 351] on icon "Toggle United States (44,936 units available)" at bounding box center [100, 358] width 11 height 14
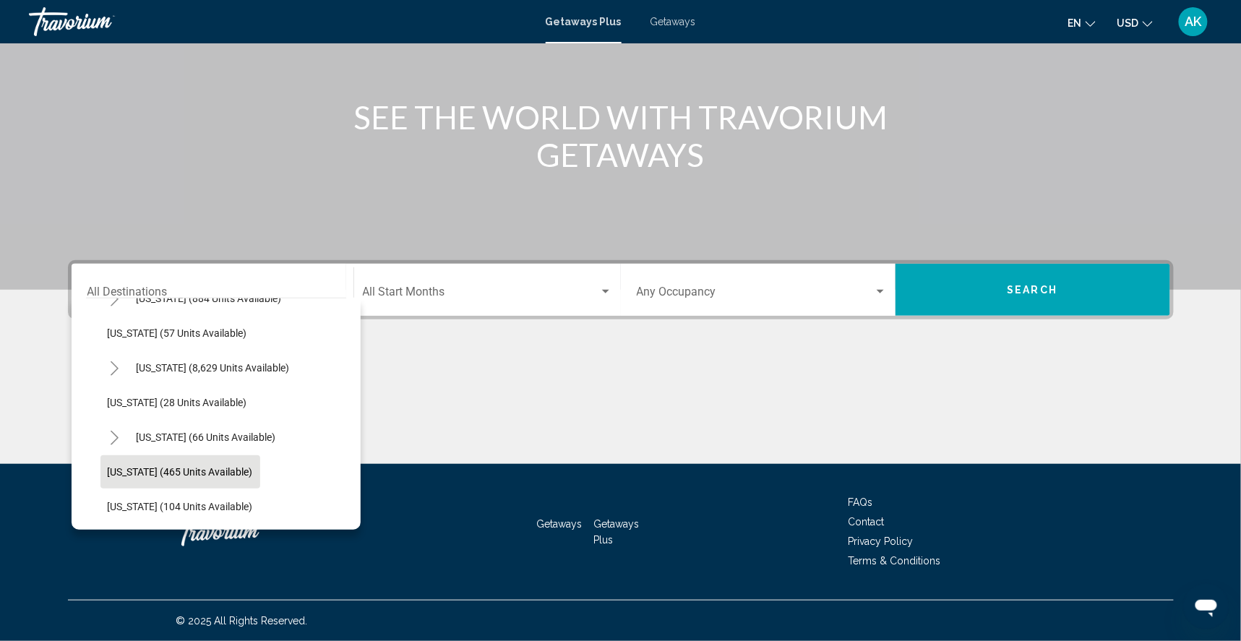
scroll to position [234, 0]
click at [109, 360] on icon "Toggle Florida (8,629 units available)" at bounding box center [114, 367] width 11 height 14
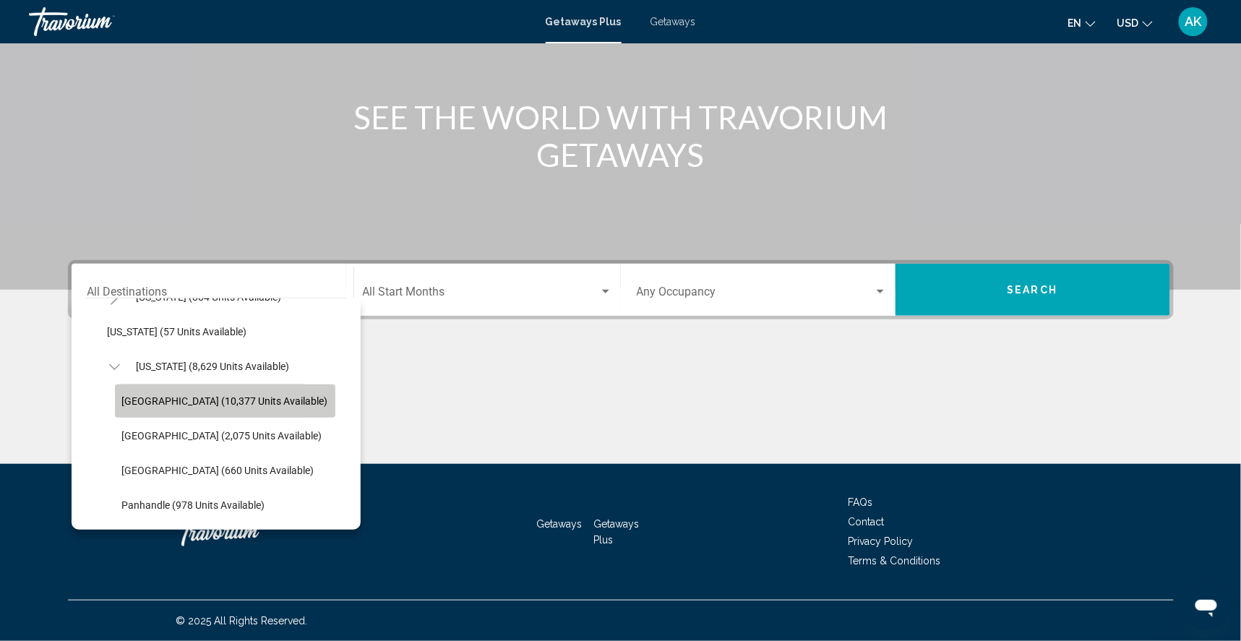
click at [122, 395] on span "[GEOGRAPHIC_DATA] (10,377 units available)" at bounding box center [225, 401] width 206 height 12
type input "**********"
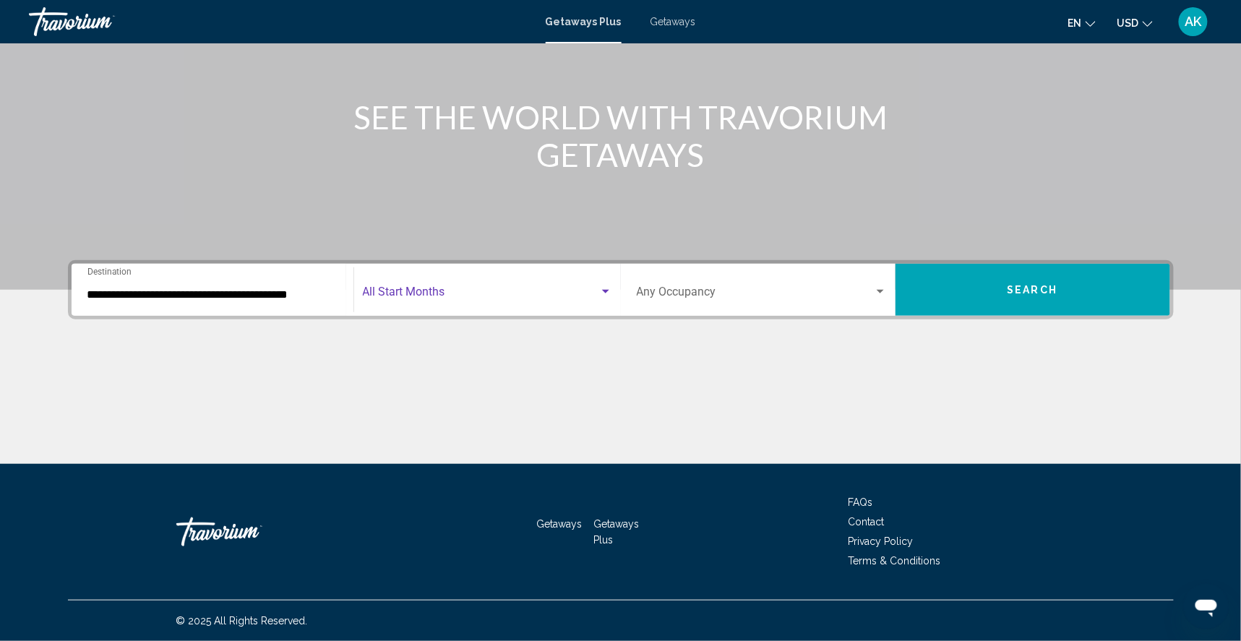
click at [442, 288] on span "Search widget" at bounding box center [481, 294] width 236 height 13
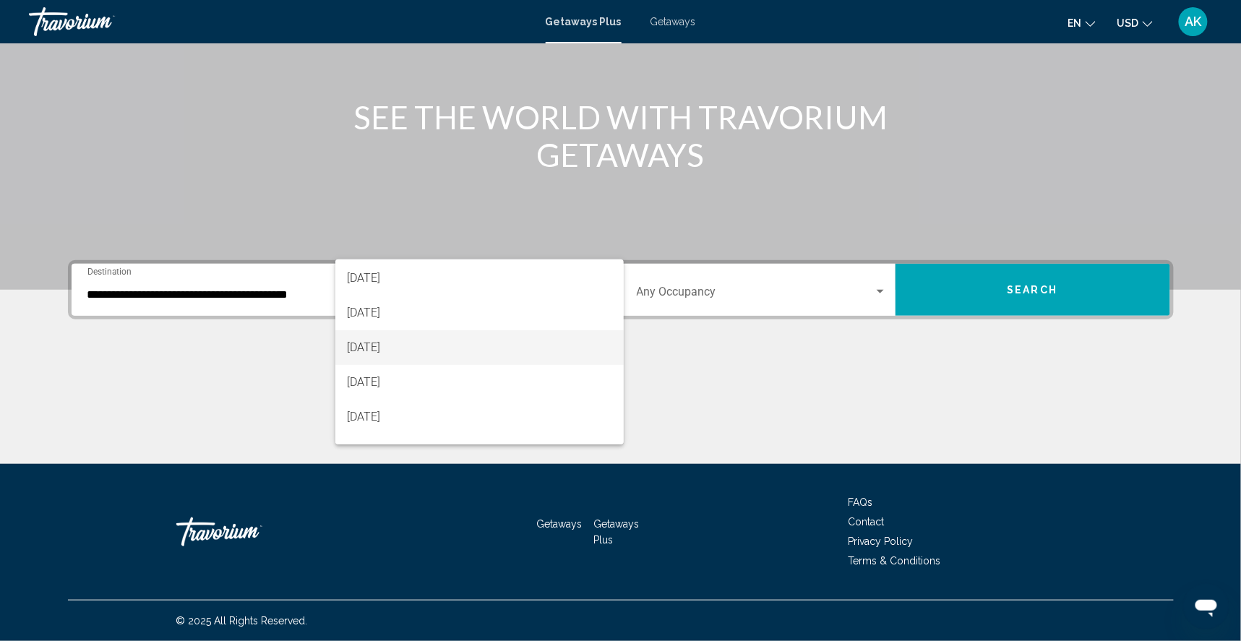
scroll to position [98, 0]
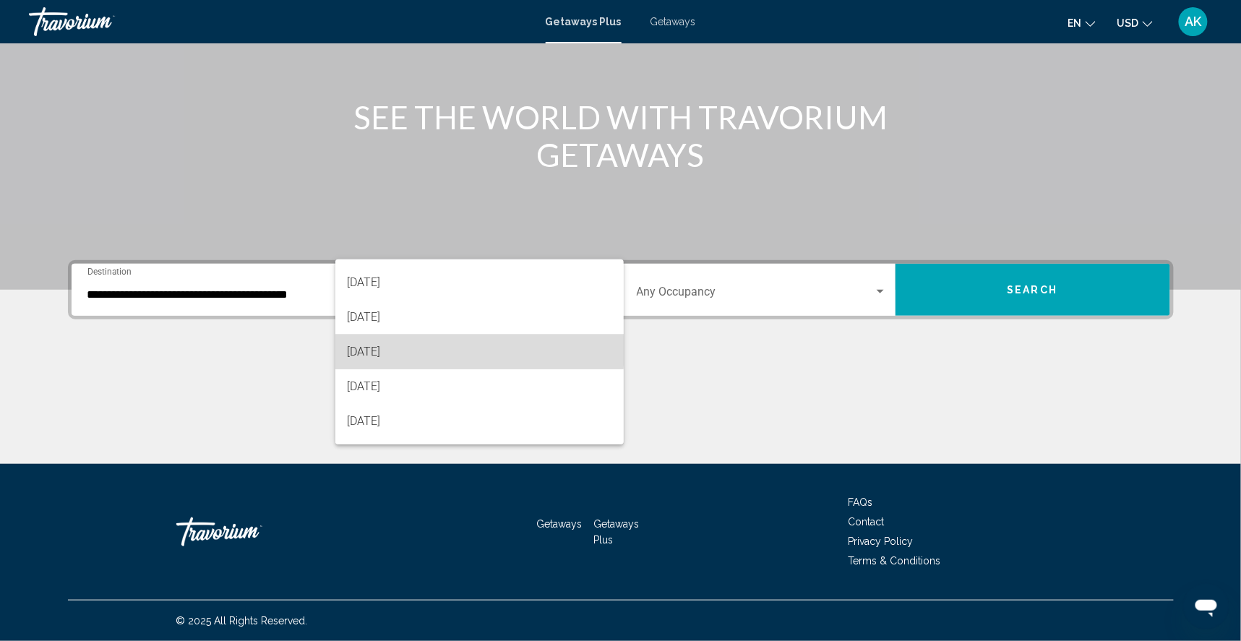
click at [390, 350] on span "[DATE]" at bounding box center [479, 352] width 265 height 35
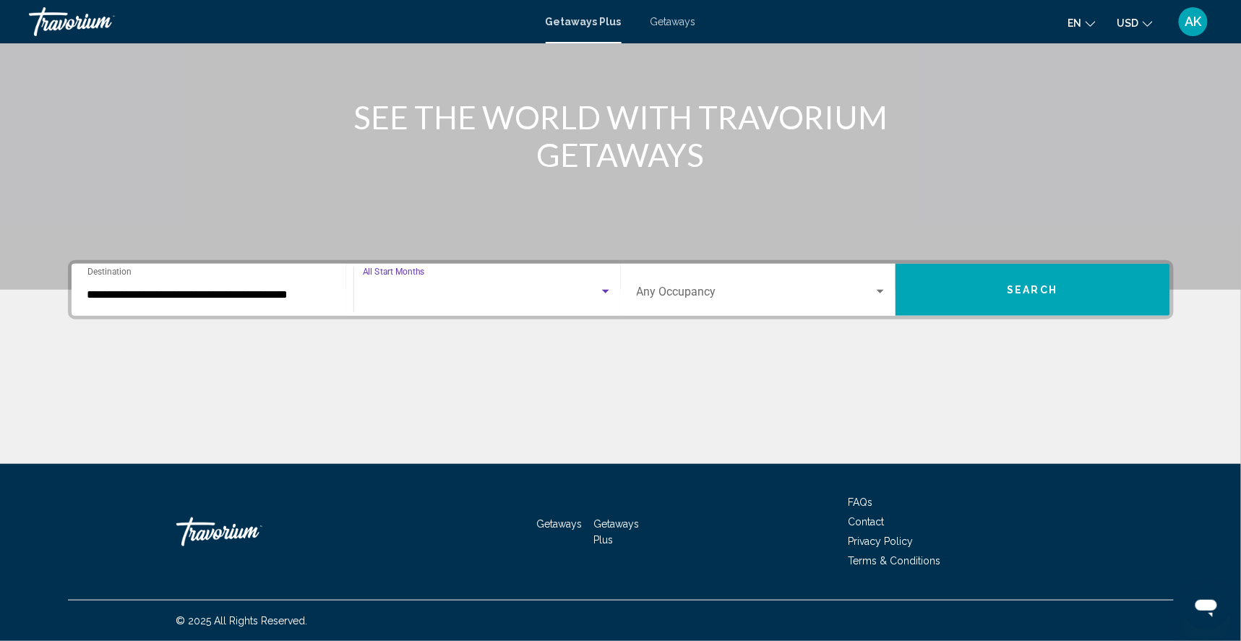
scroll to position [98, 0]
click at [968, 280] on button "Search" at bounding box center [1032, 290] width 275 height 52
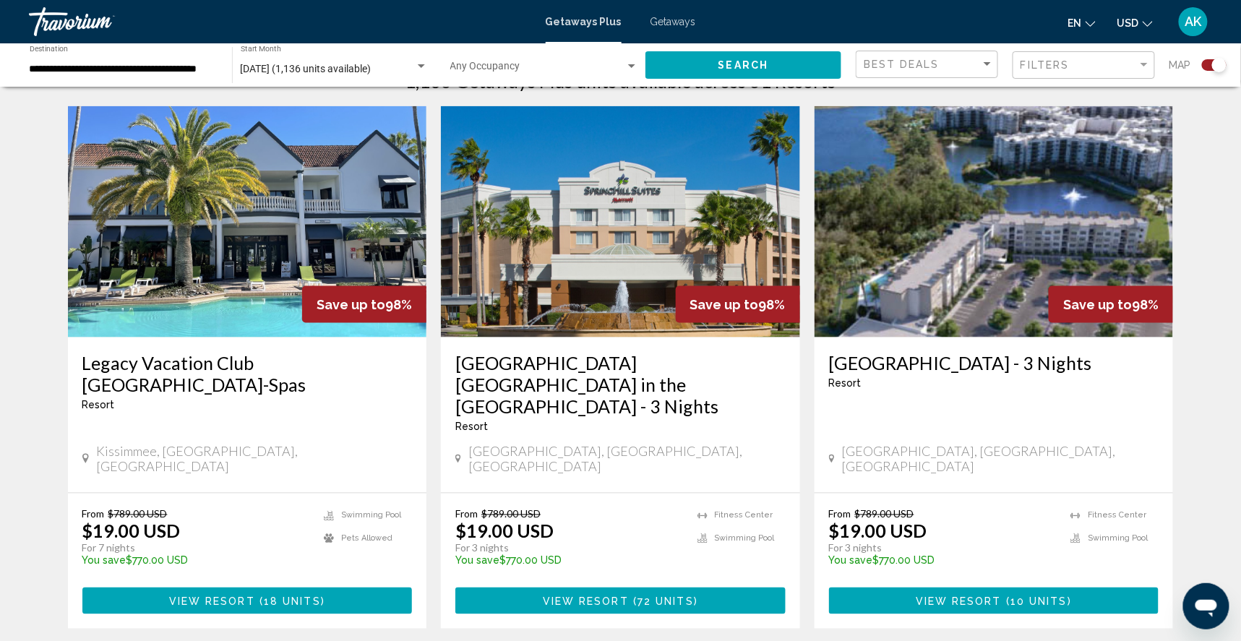
scroll to position [515, 0]
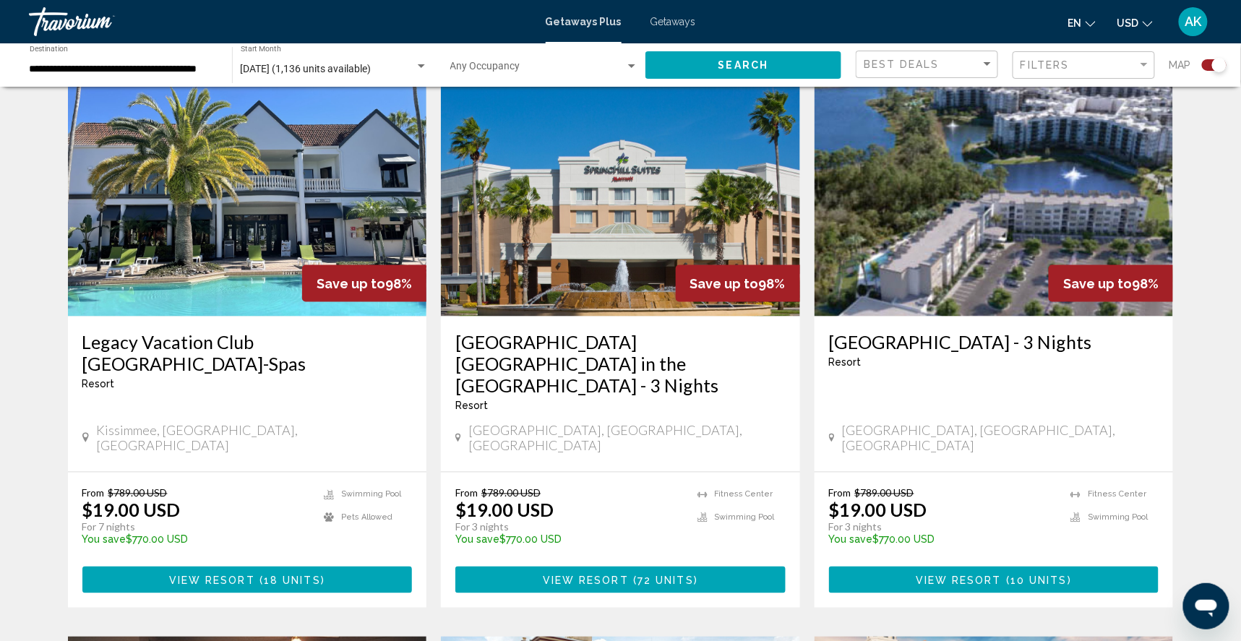
click at [241, 304] on img "Main content" at bounding box center [247, 200] width 359 height 231
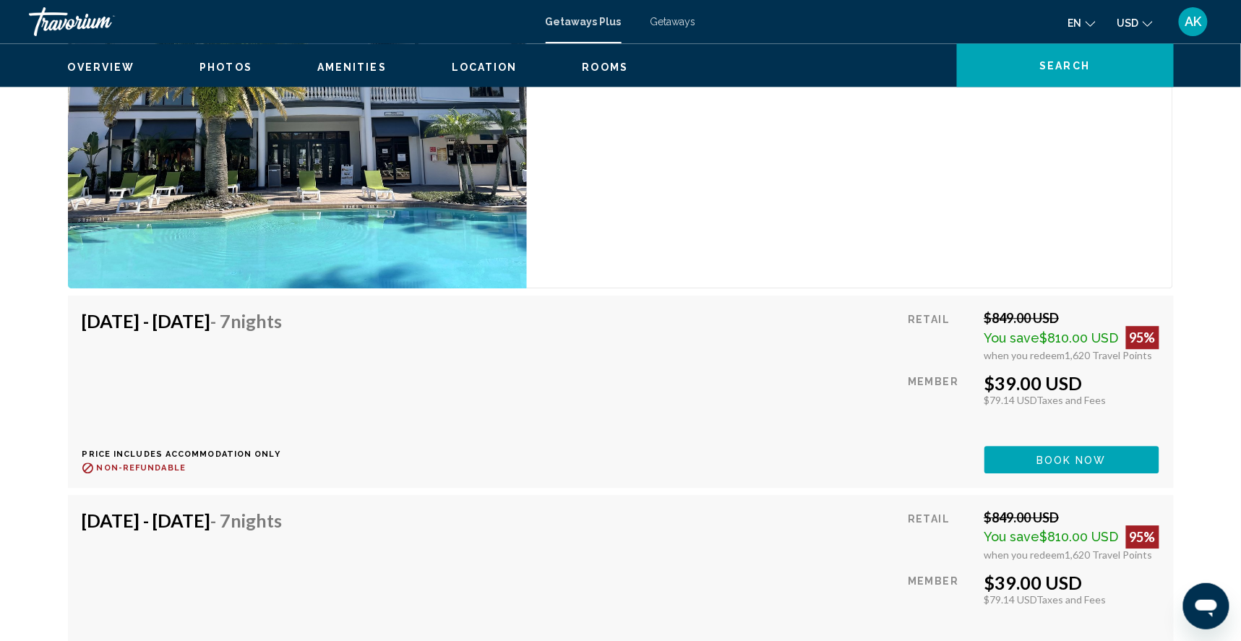
scroll to position [3055, 0]
